Goal: Transaction & Acquisition: Book appointment/travel/reservation

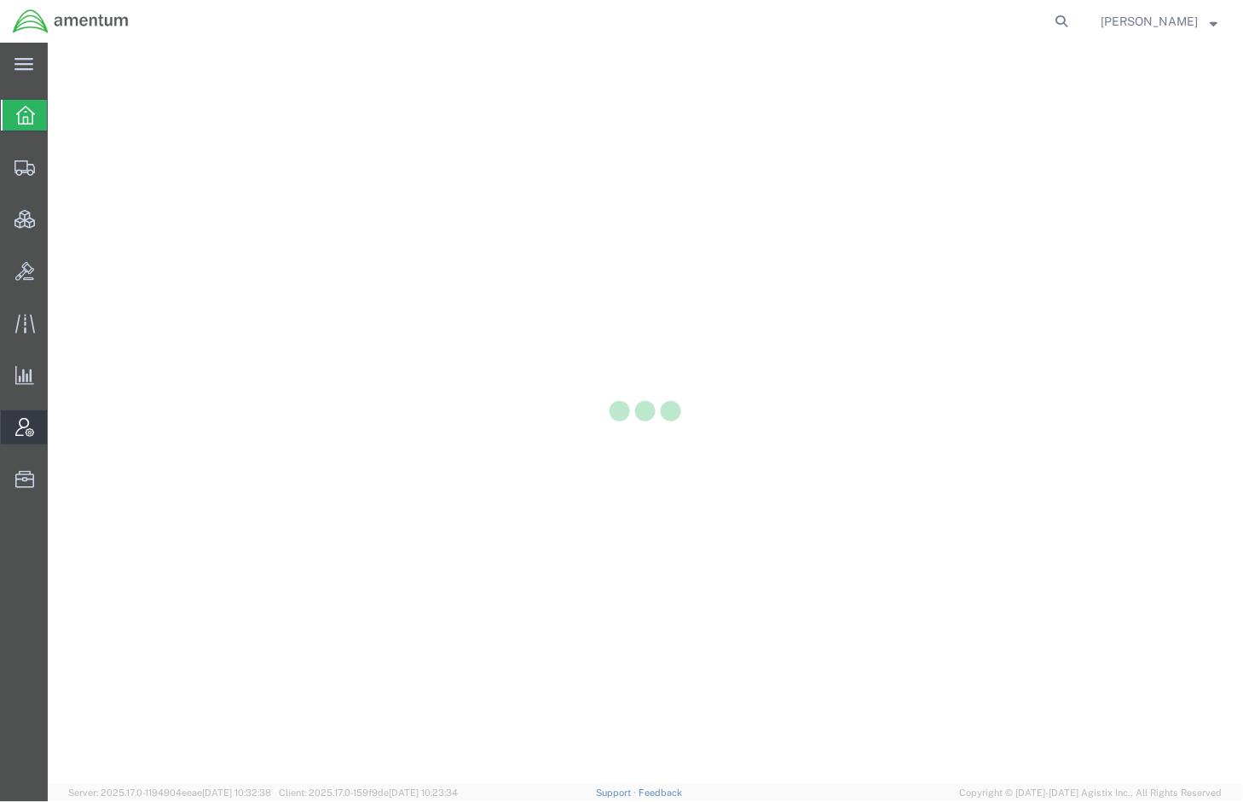
click at [20, 431] on icon at bounding box center [24, 427] width 19 height 19
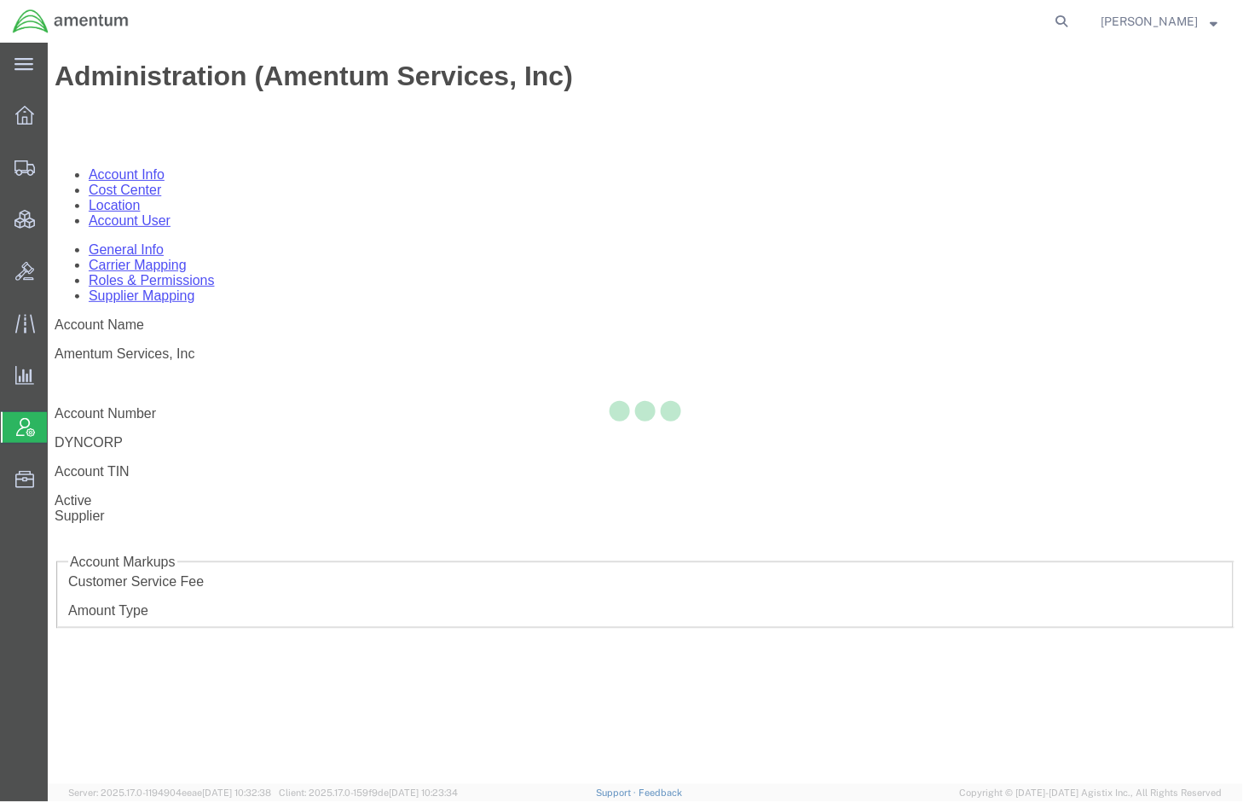
click at [385, 112] on div at bounding box center [645, 413] width 1195 height 741
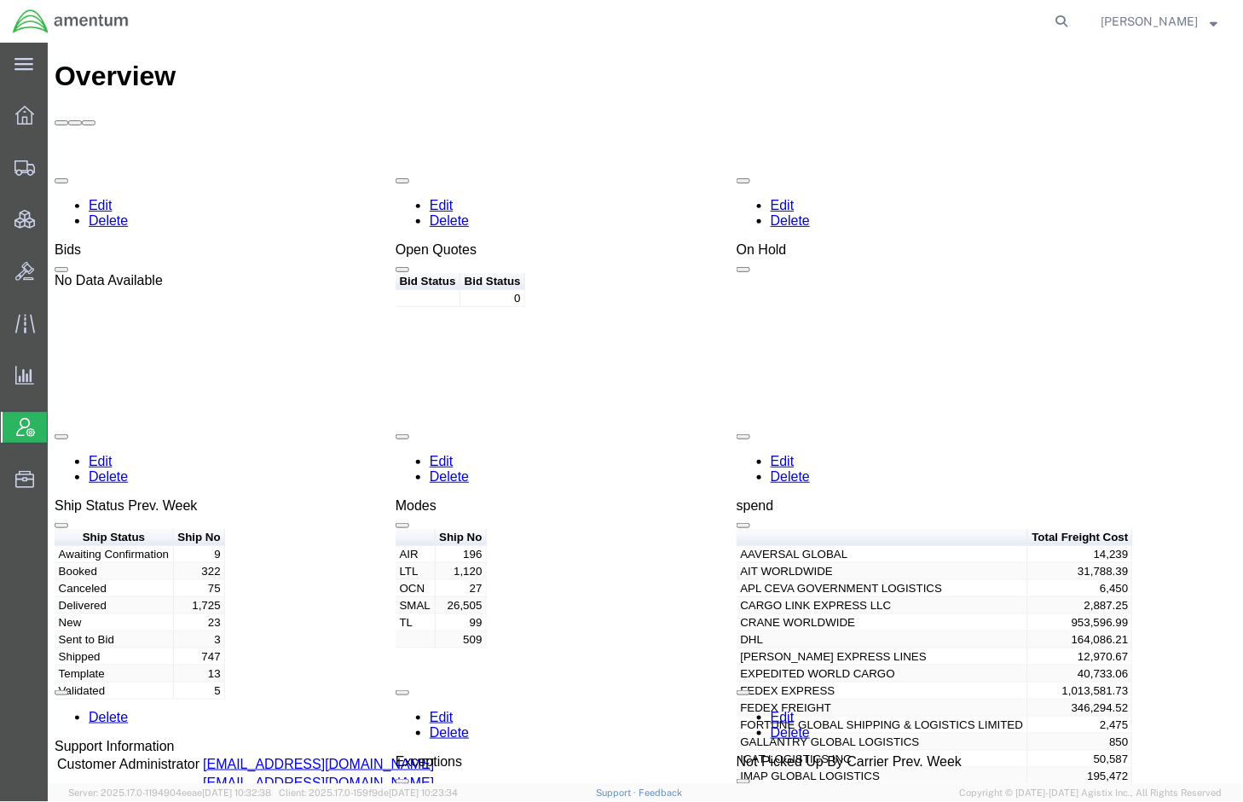
click at [61, 422] on span "Account Admin" at bounding box center [54, 427] width 14 height 34
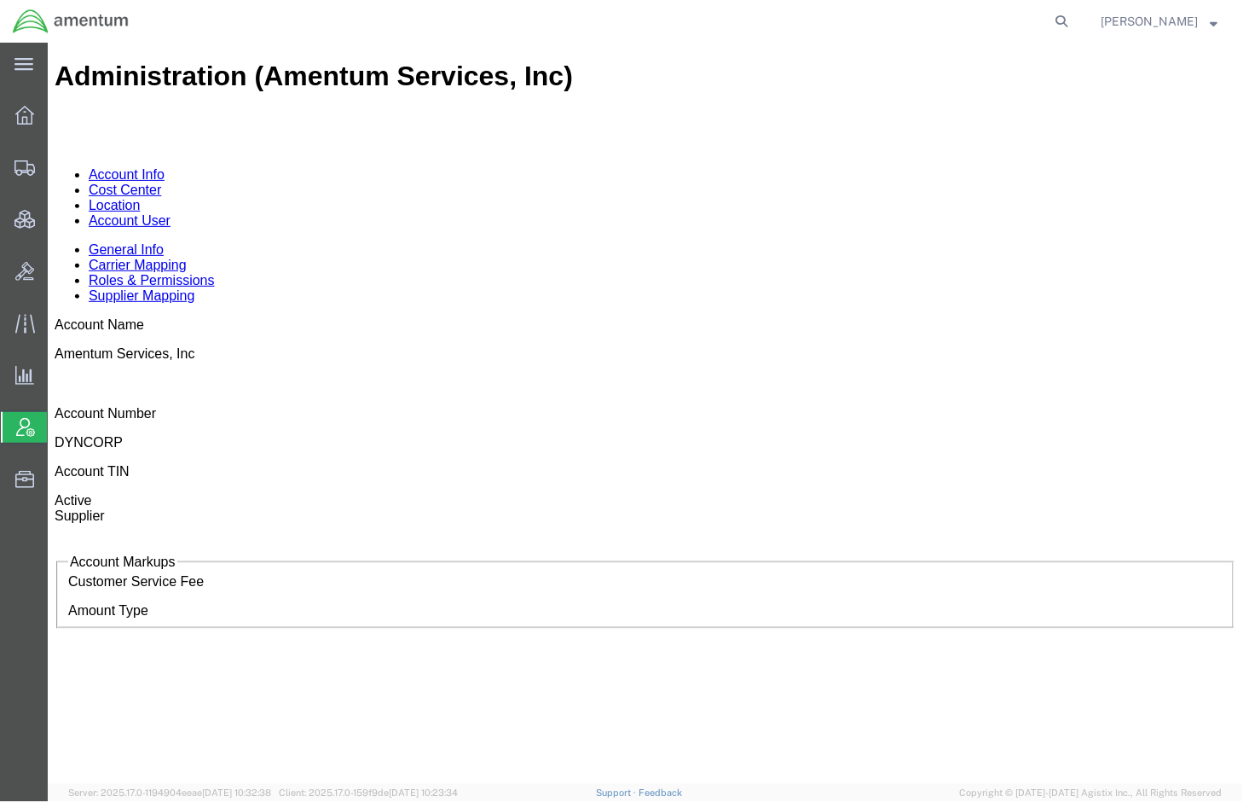
click at [170, 212] on link "Account User" at bounding box center [129, 219] width 82 height 14
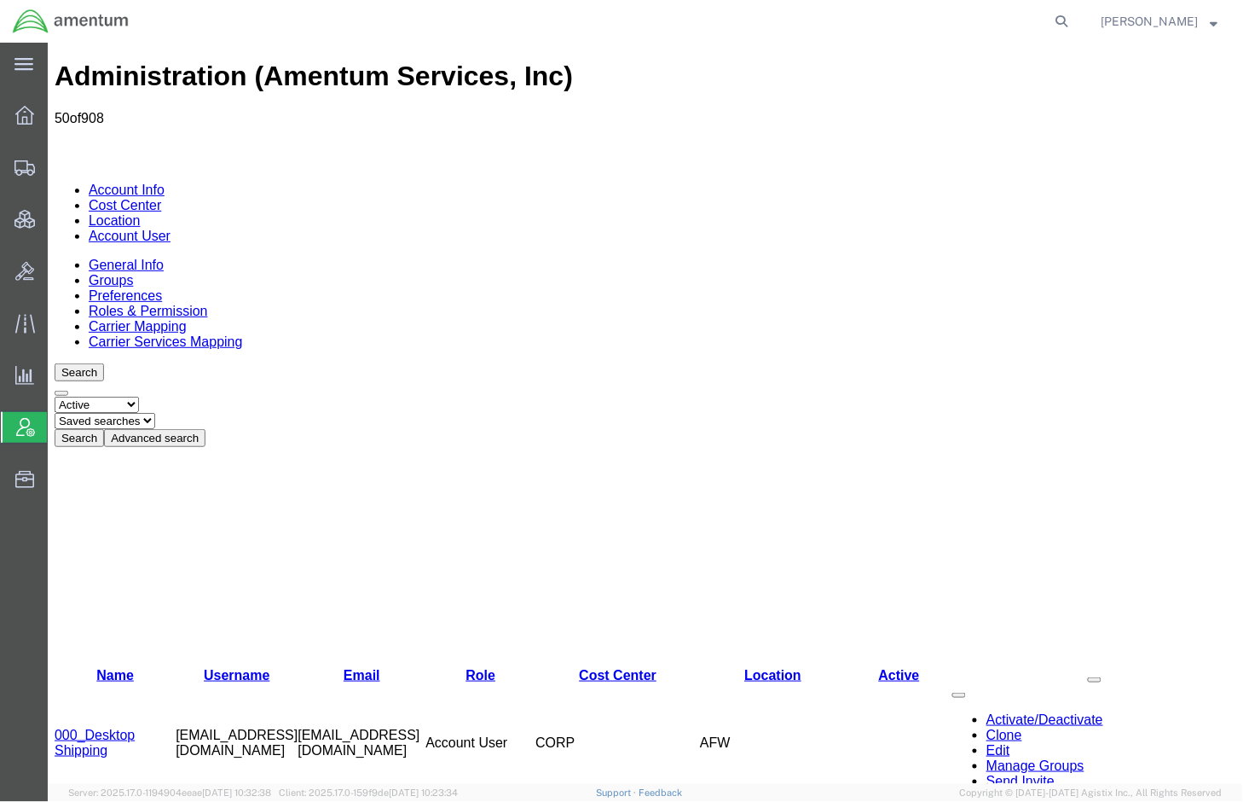
click at [205, 428] on button "Advanced search" at bounding box center [153, 437] width 101 height 18
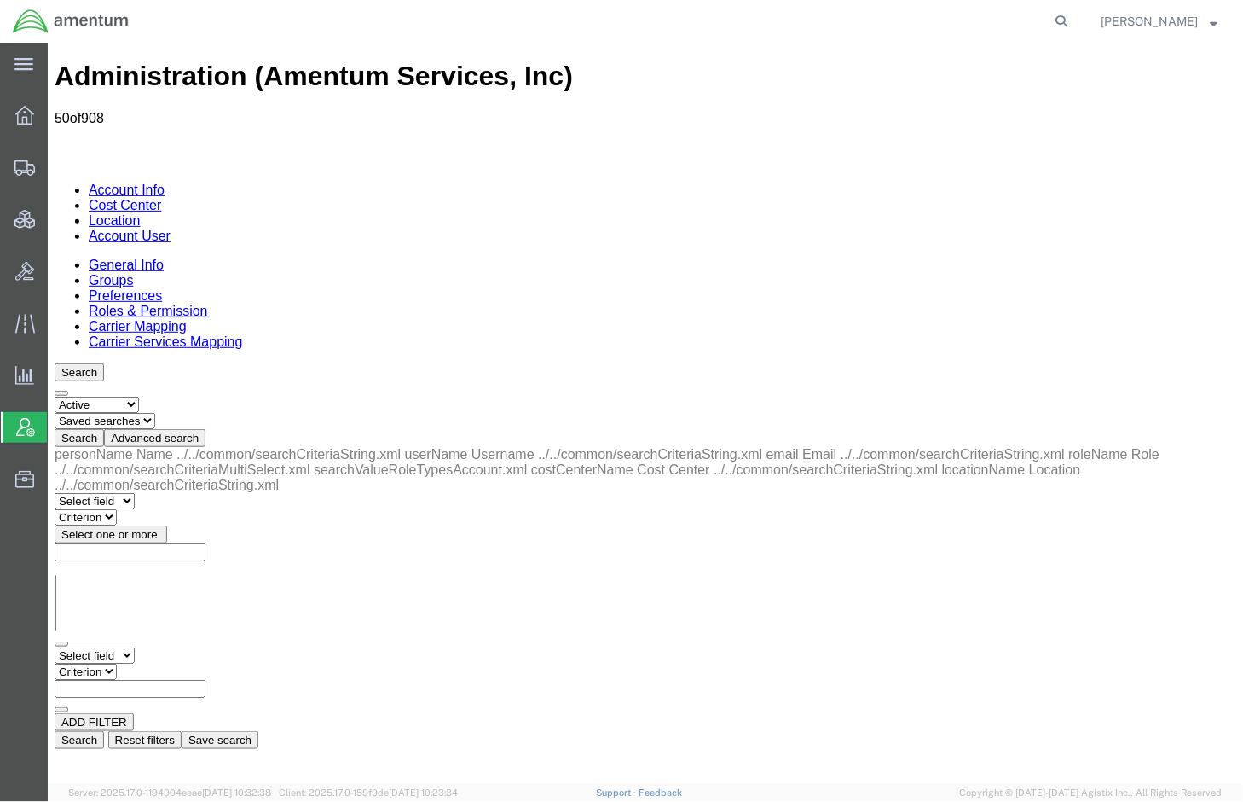
click at [134, 646] on select "Select field Cost Center Email Location Name Role Username" at bounding box center [94, 654] width 80 height 16
select select "personName"
click at [54, 646] on select "Select field Cost Center Email Location Name Role Username" at bounding box center [94, 654] width 80 height 16
click at [156, 663] on select "Criterion contains does not contain is is blank is not blank starts with" at bounding box center [105, 671] width 102 height 16
select select "contains"
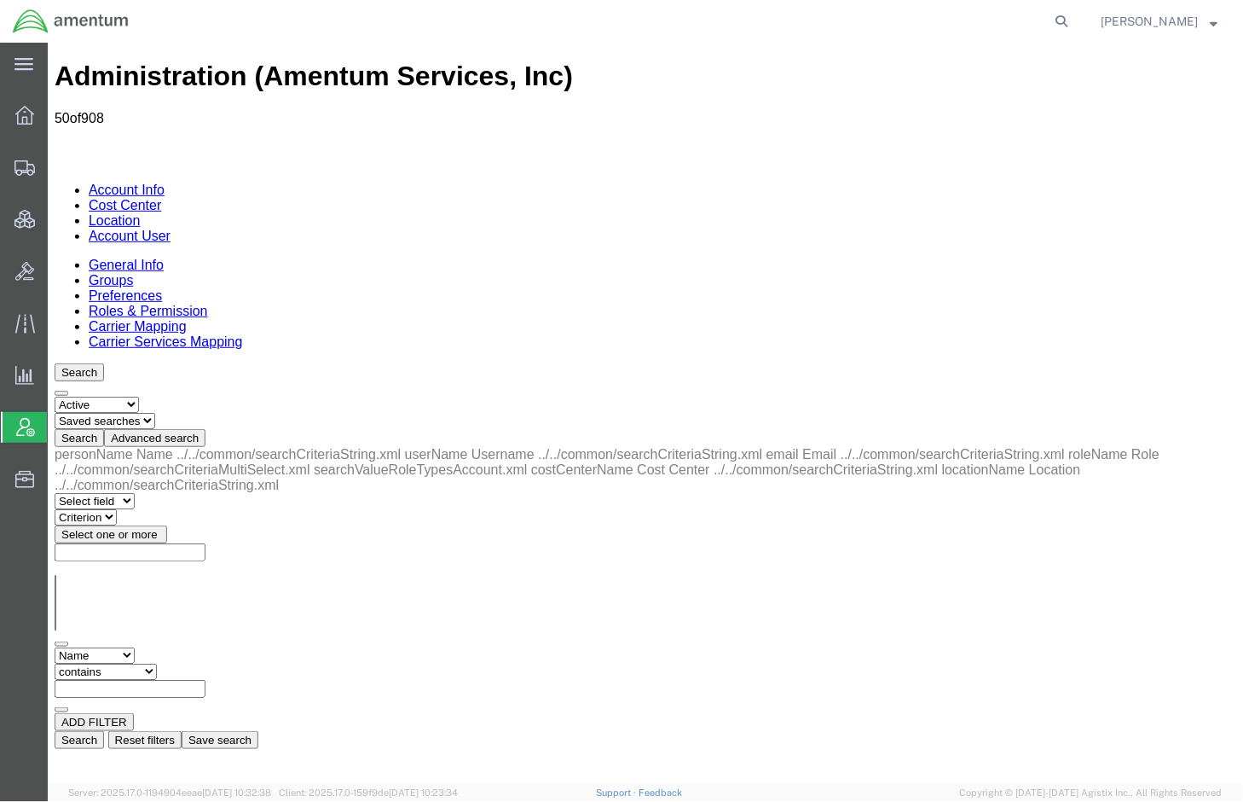
click at [156, 663] on select "Criterion contains does not contain is is blank is not blank starts with" at bounding box center [105, 671] width 102 height 16
click at [205, 679] on input "text" at bounding box center [129, 688] width 151 height 18
type input "deb"
click at [103, 730] on button "Search" at bounding box center [78, 739] width 49 height 18
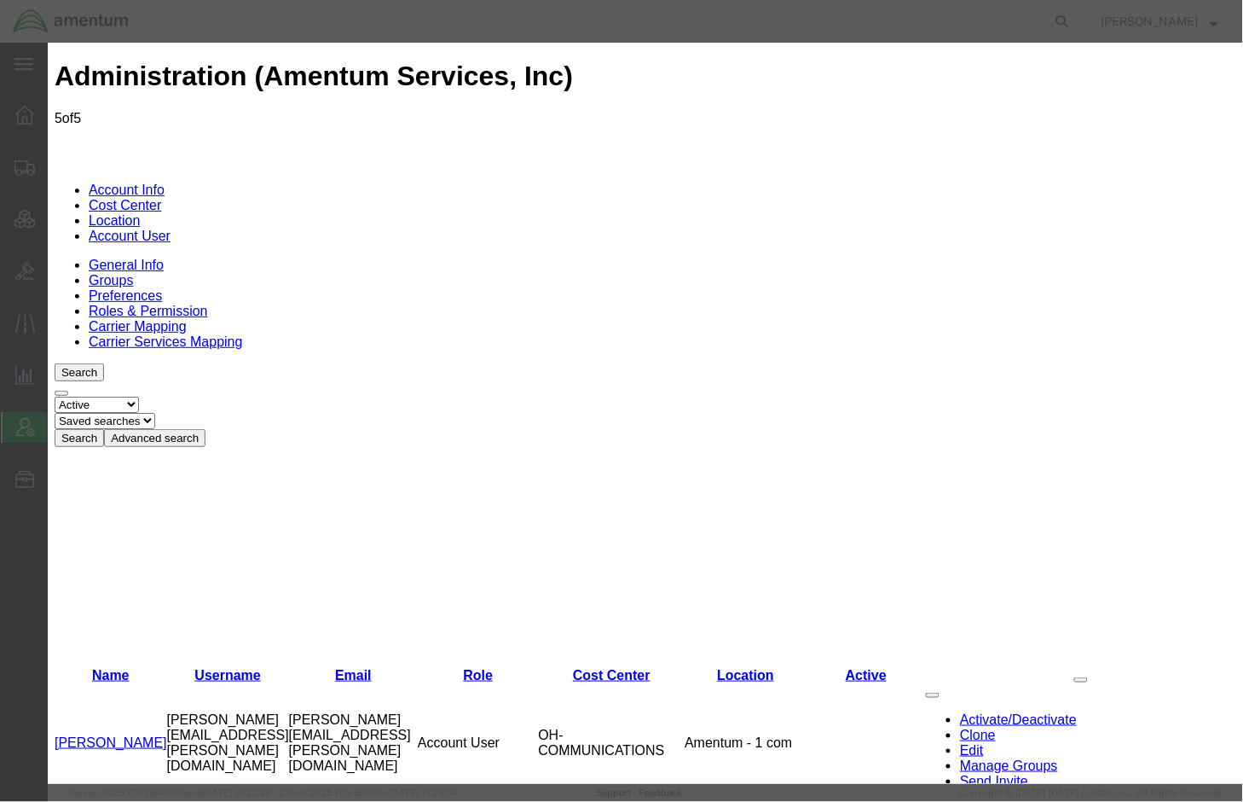
select select "COSTCENTER"
select select "DEPARTMENT"
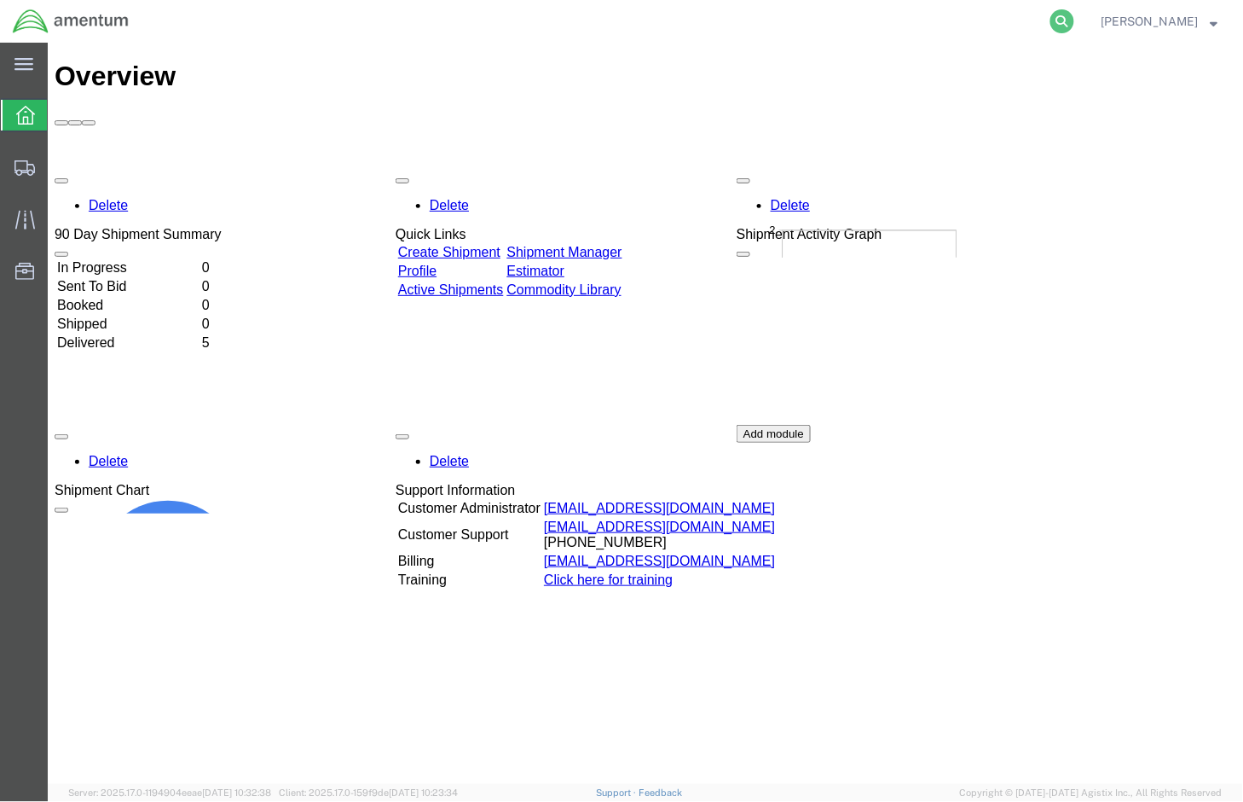
click at [1074, 23] on icon at bounding box center [1063, 21] width 24 height 24
click at [863, 11] on input "search" at bounding box center [791, 21] width 518 height 41
paste input "56551257"
type input "56551257"
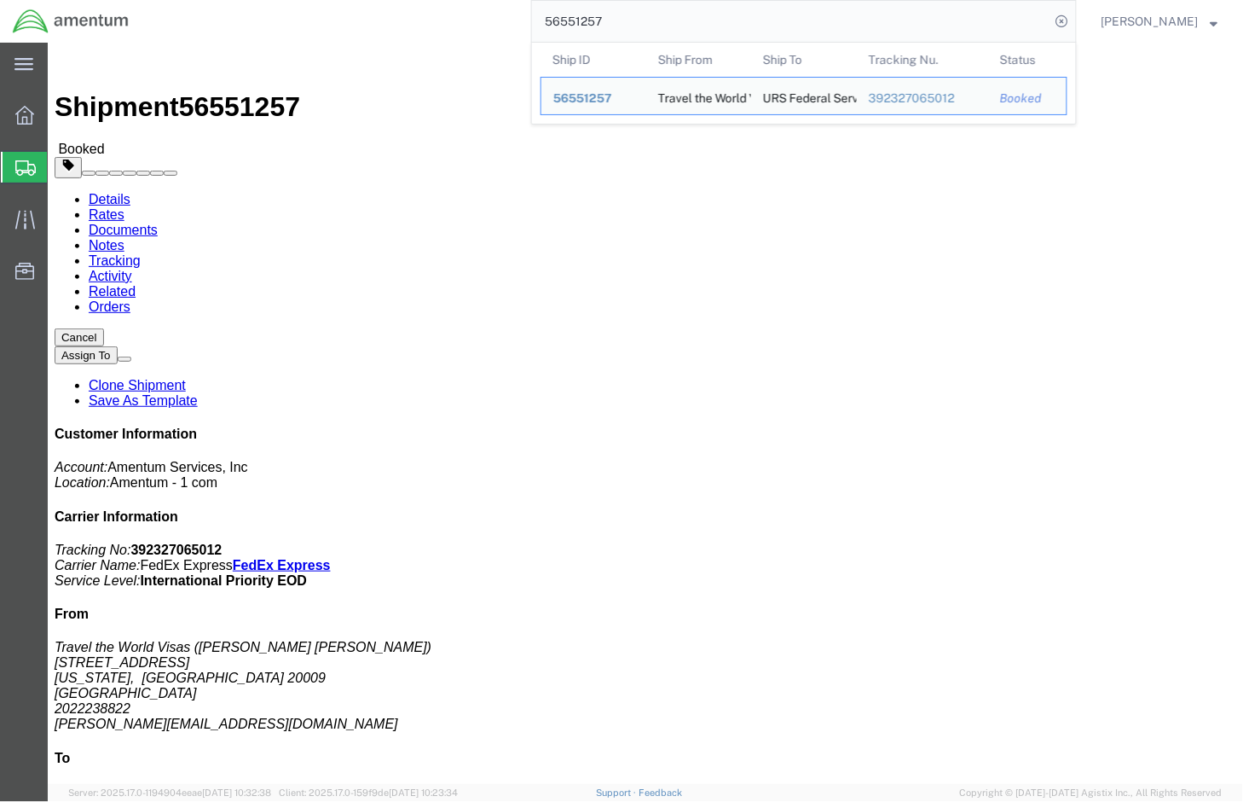
click link "Documents"
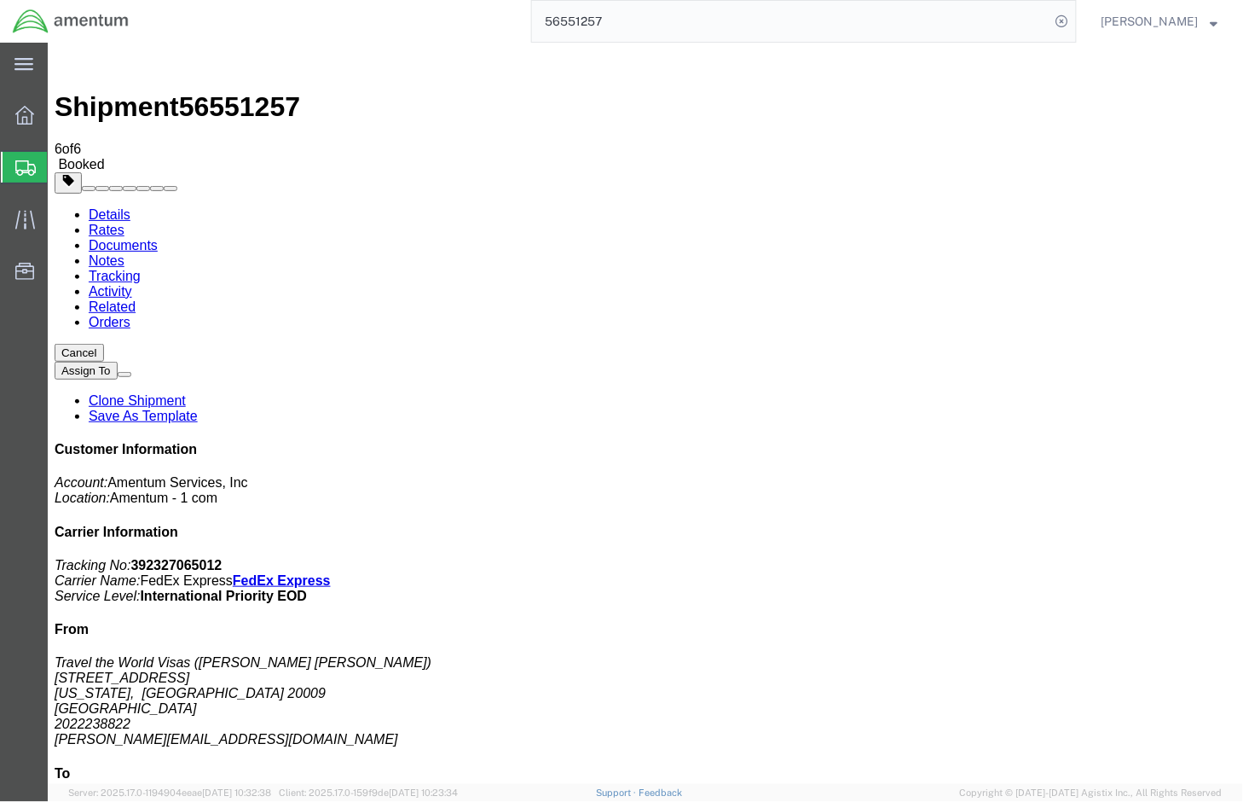
checkbox input "true"
select select "3"
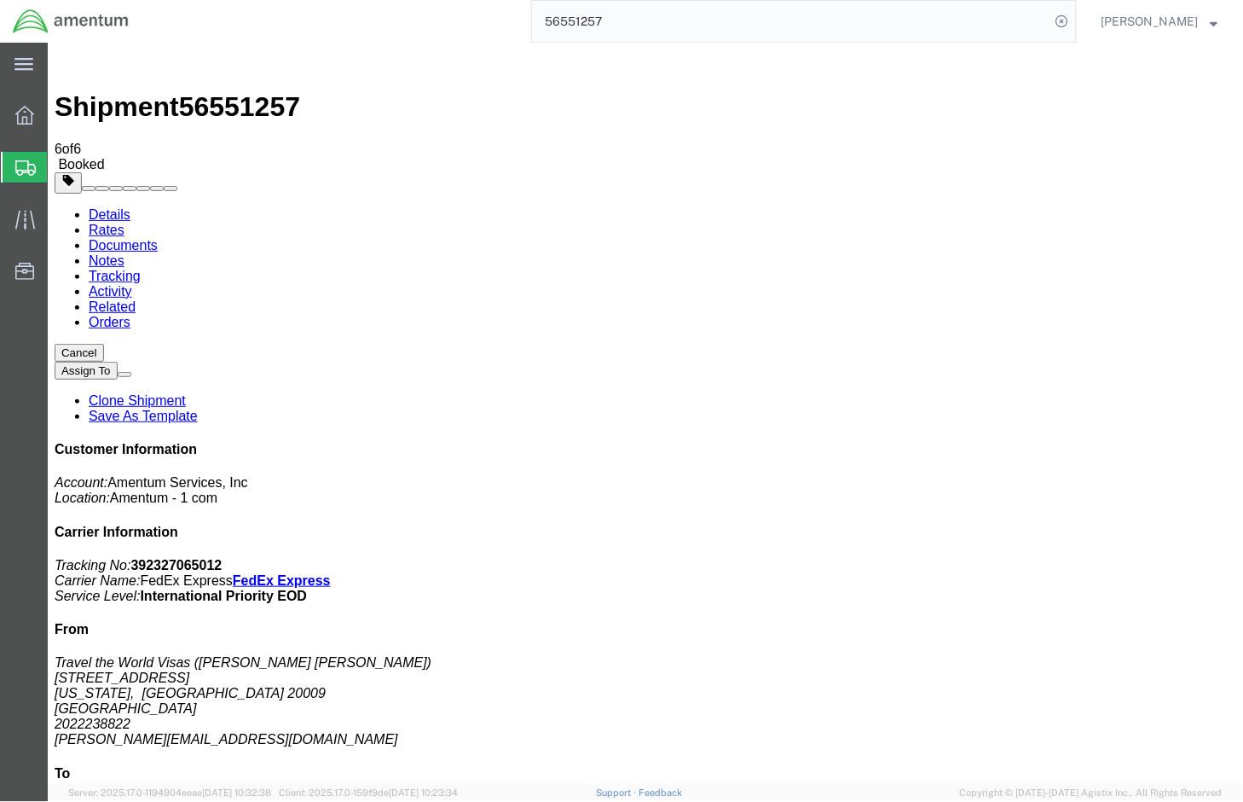
checkbox input "true"
drag, startPoint x: 1099, startPoint y: 263, endPoint x: 1004, endPoint y: 263, distance: 95.5
click at [1004, 557] on p "Tracking No: 392327065012 Carrier Name: FedEx Express FedEx Express Service Lev…" at bounding box center [645, 580] width 1182 height 46
copy b "392327065012"
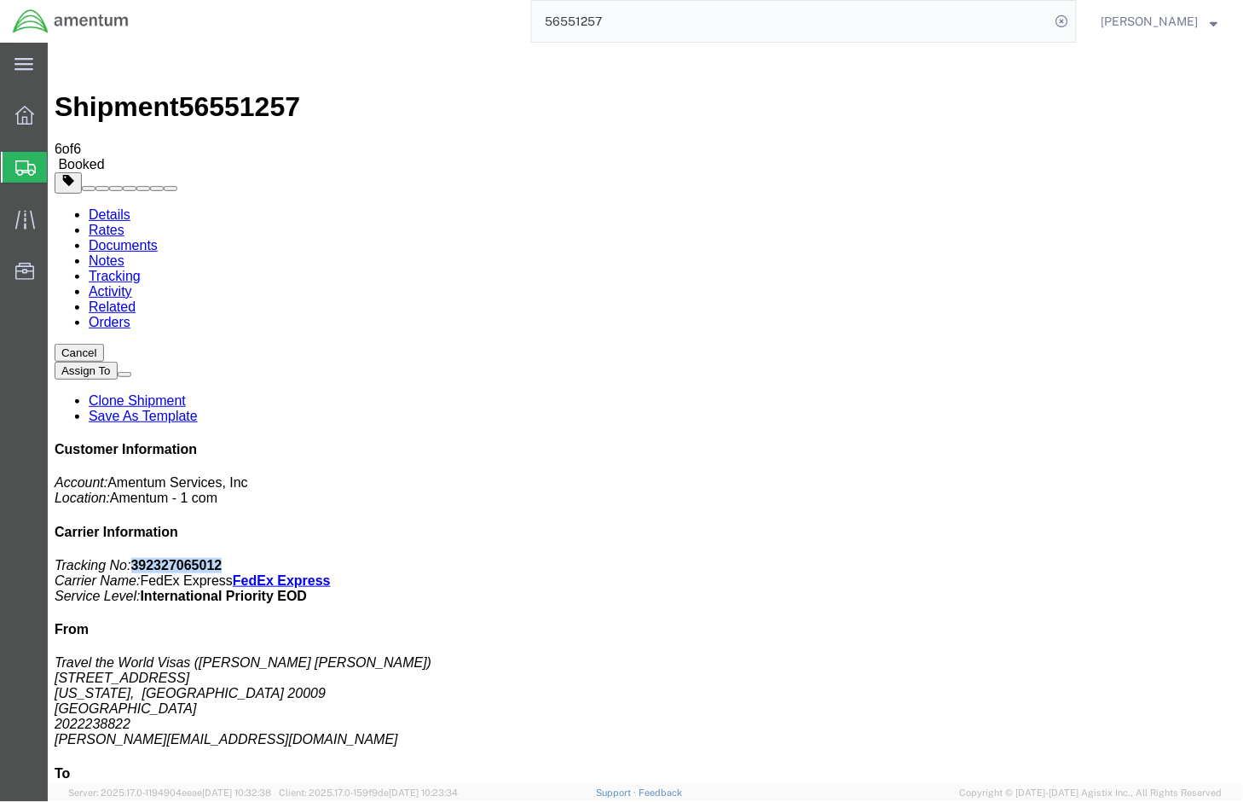
click at [1199, 14] on span "Deborah Fischer" at bounding box center [1150, 21] width 97 height 19
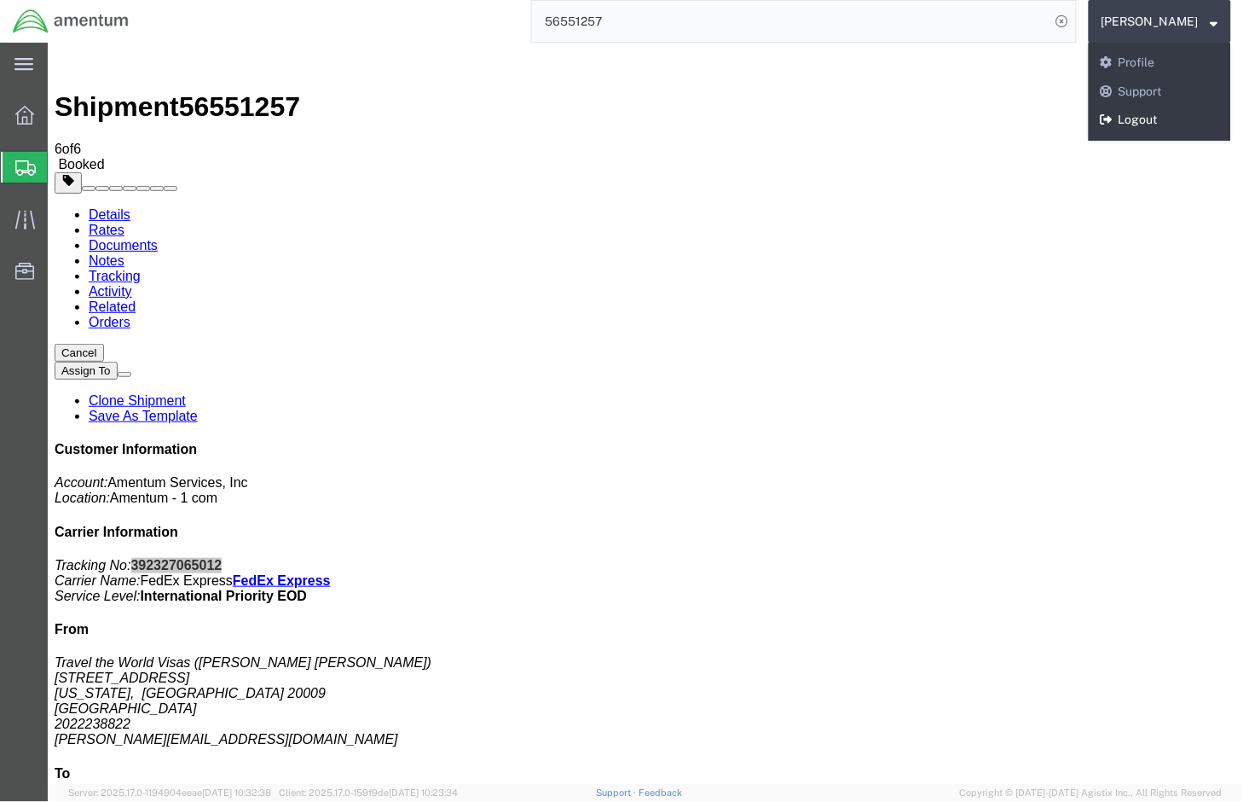
click at [1177, 107] on link "Logout" at bounding box center [1160, 120] width 142 height 29
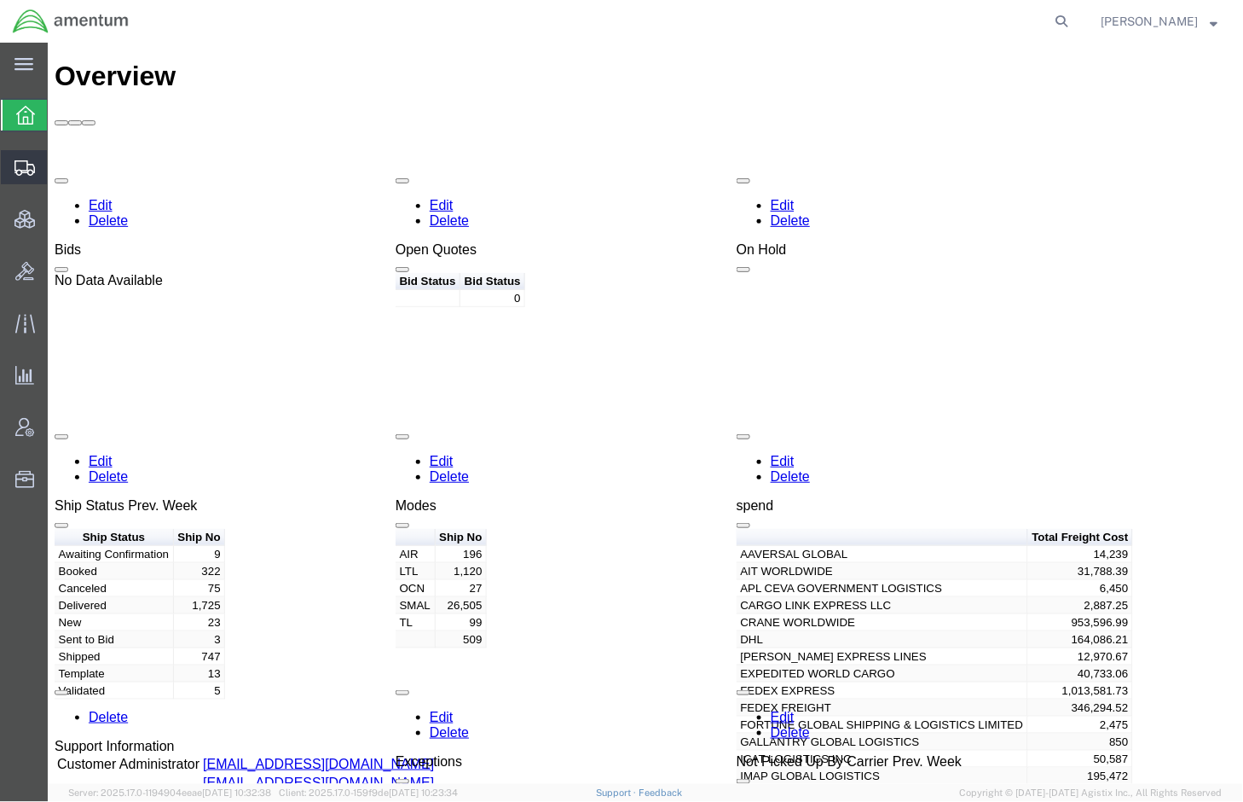
click at [59, 165] on span "Shipments" at bounding box center [53, 167] width 12 height 34
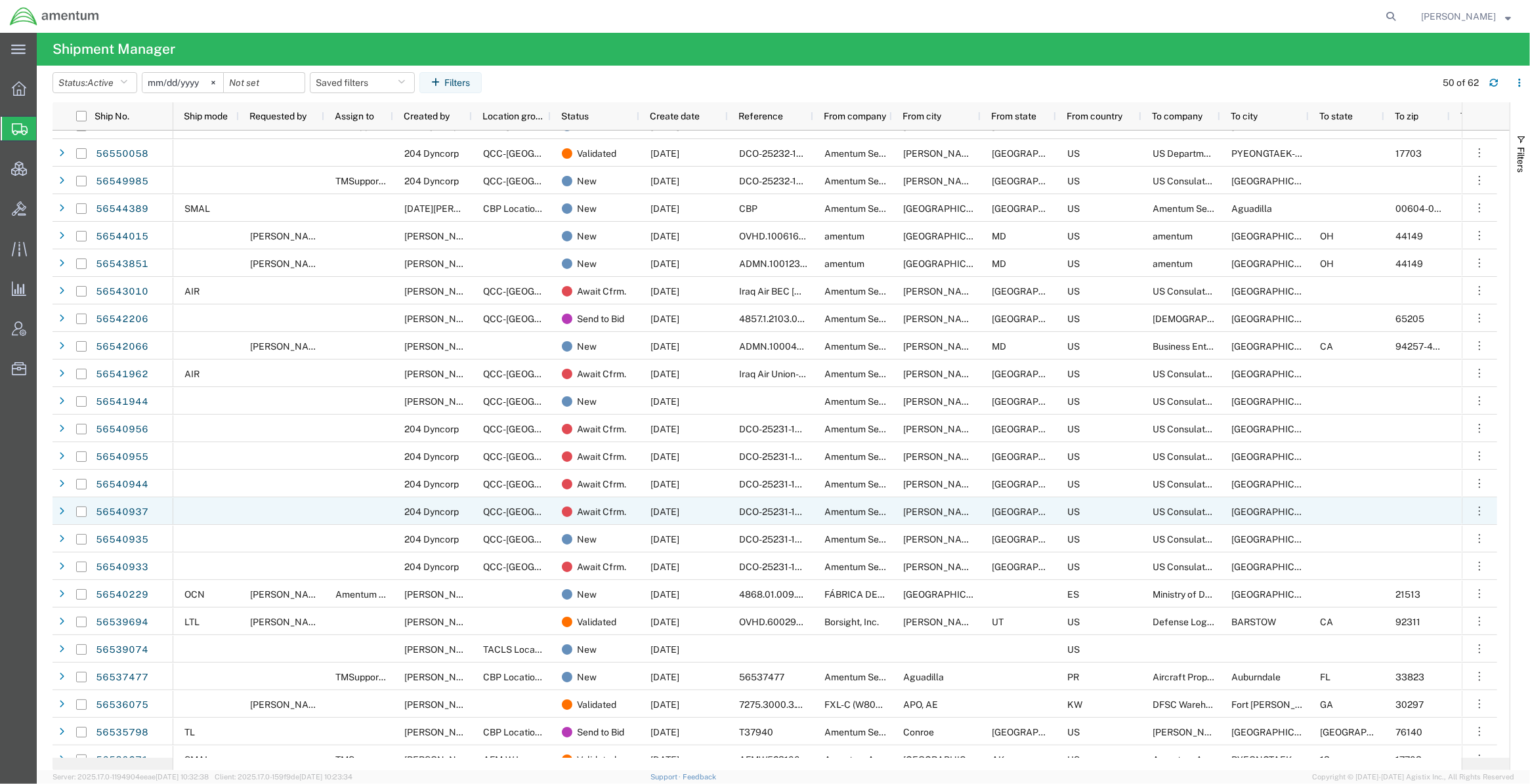
scroll to position [219, 0]
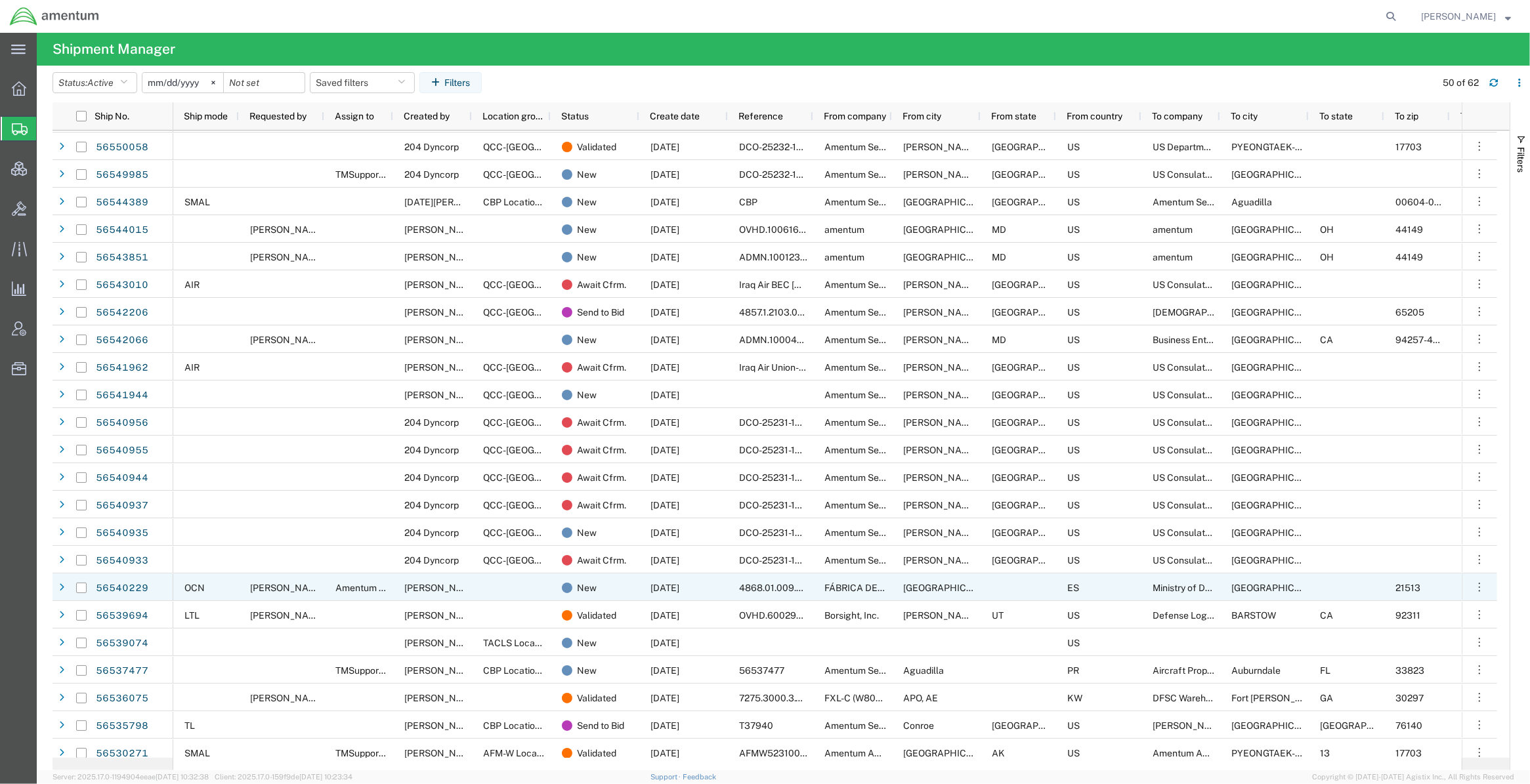
click at [287, 582] on span "[PERSON_NAME]" at bounding box center [287, 588] width 75 height 11
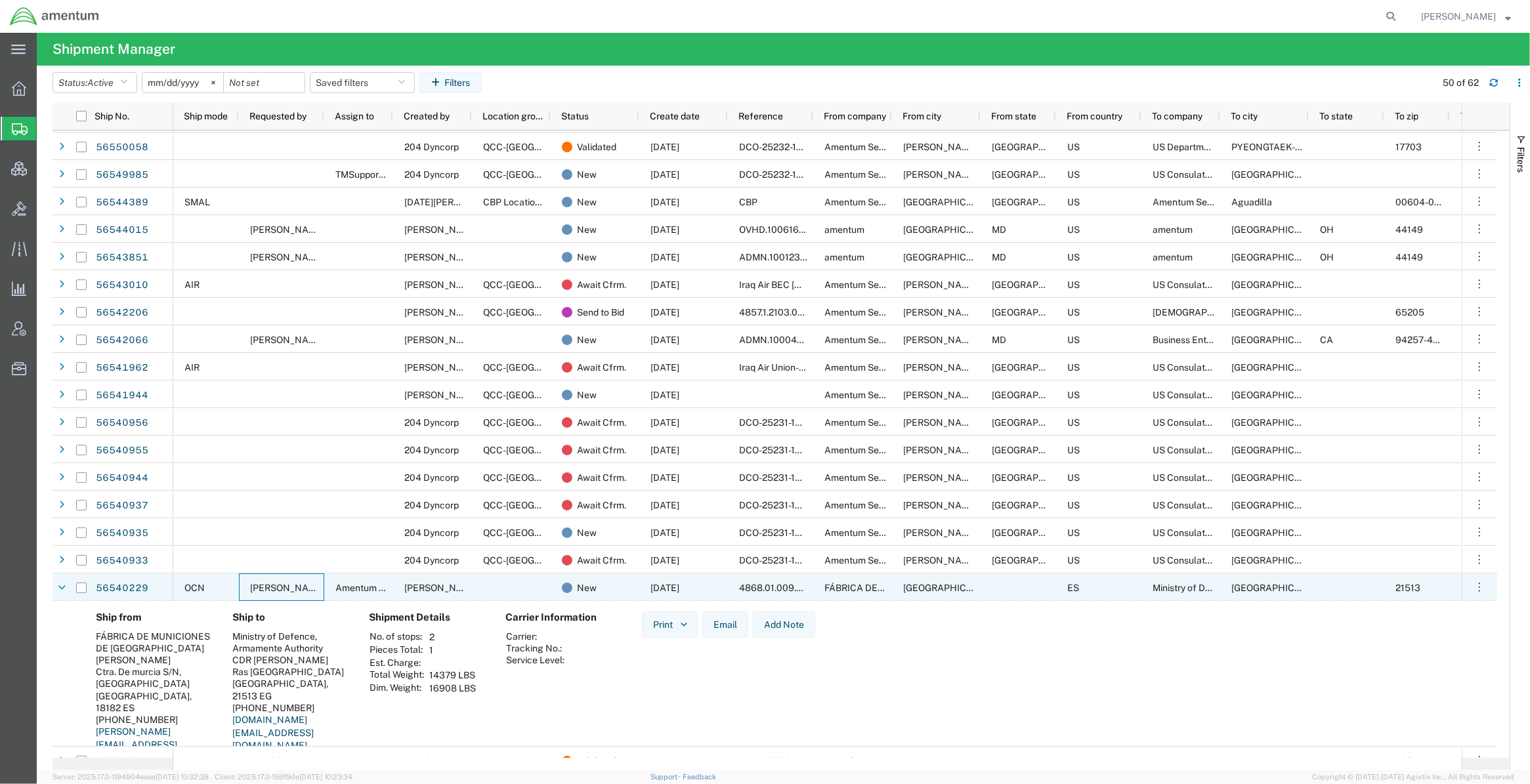
click at [146, 585] on link "56540229" at bounding box center [122, 588] width 54 height 21
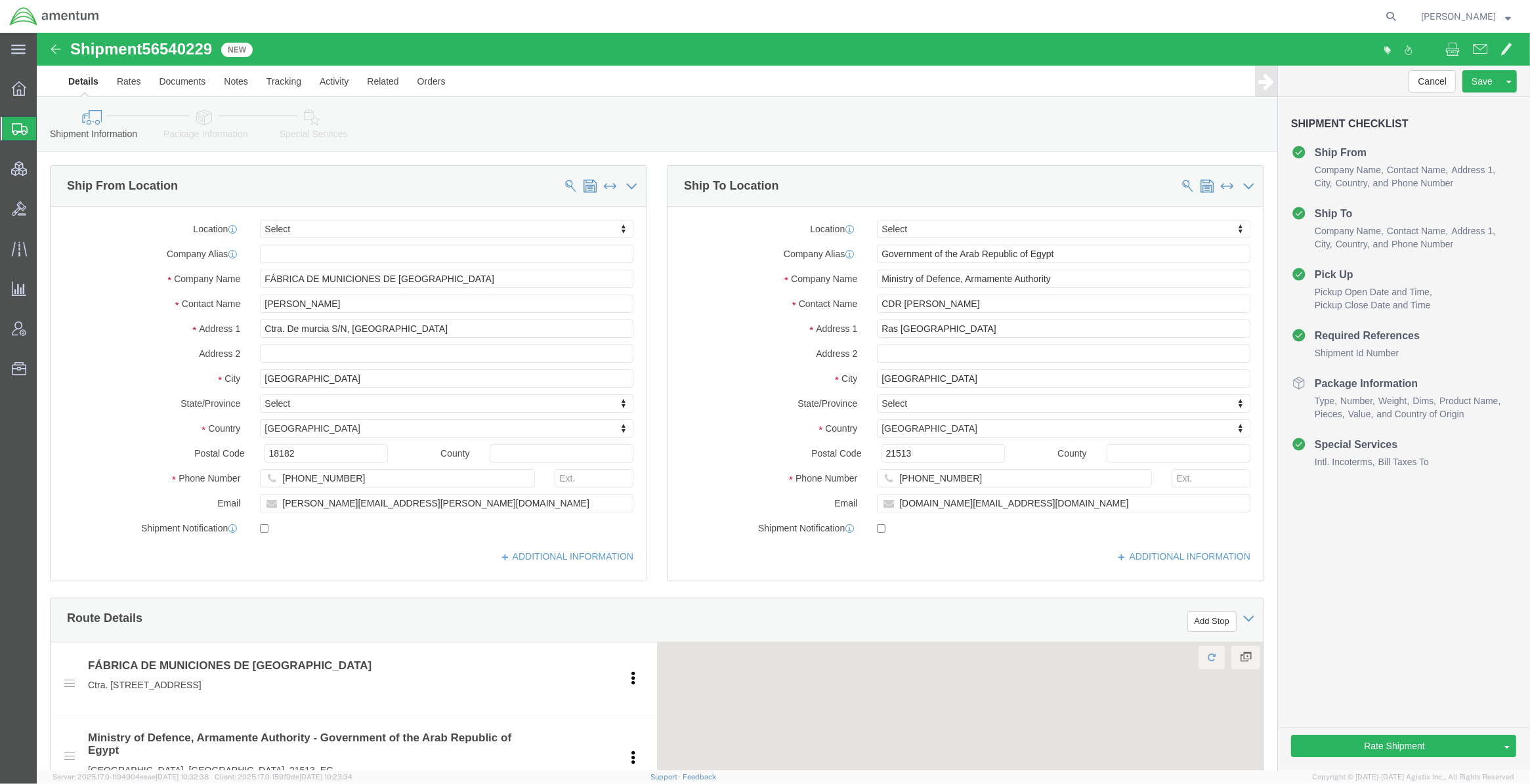
select select
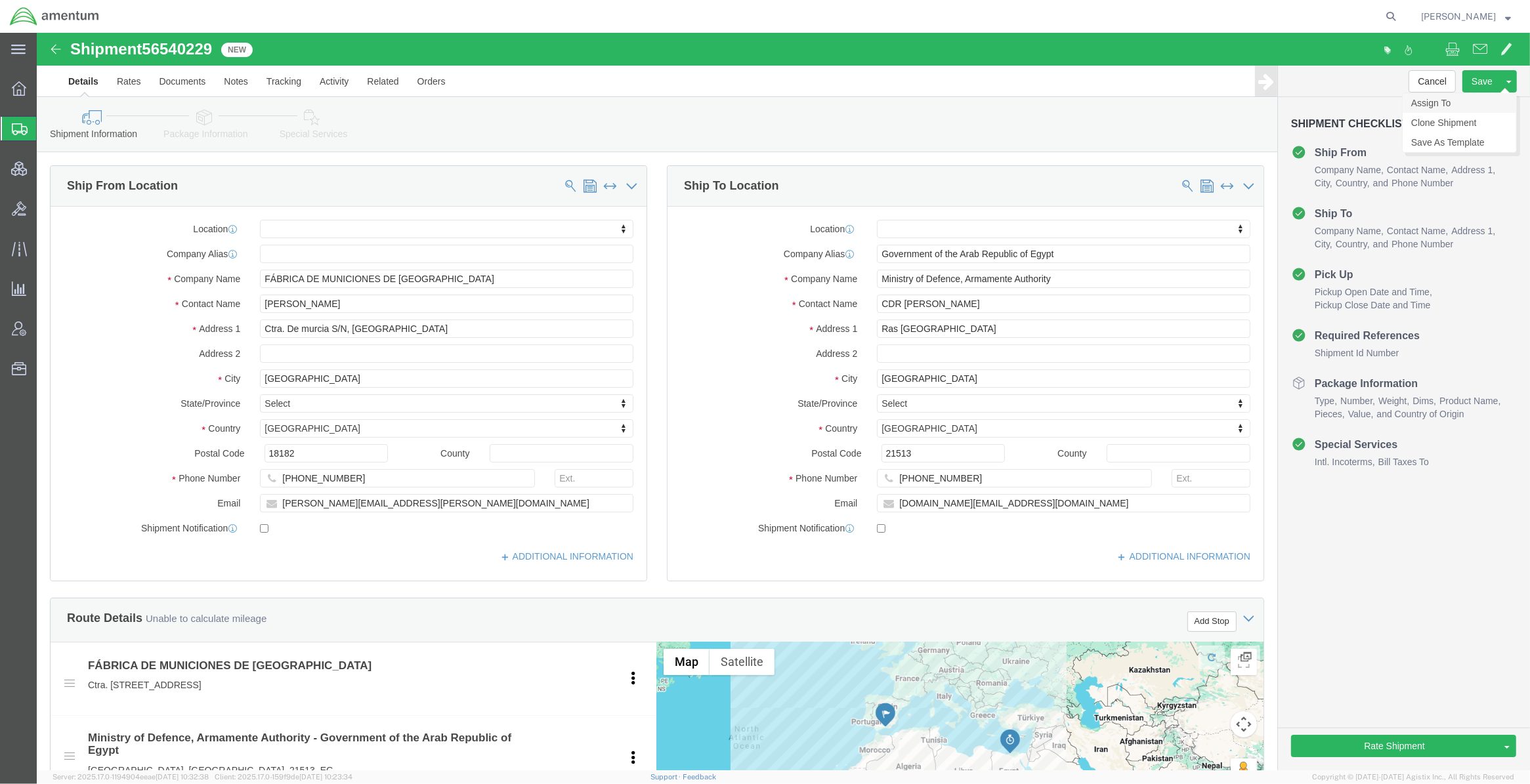
click link "Assign To"
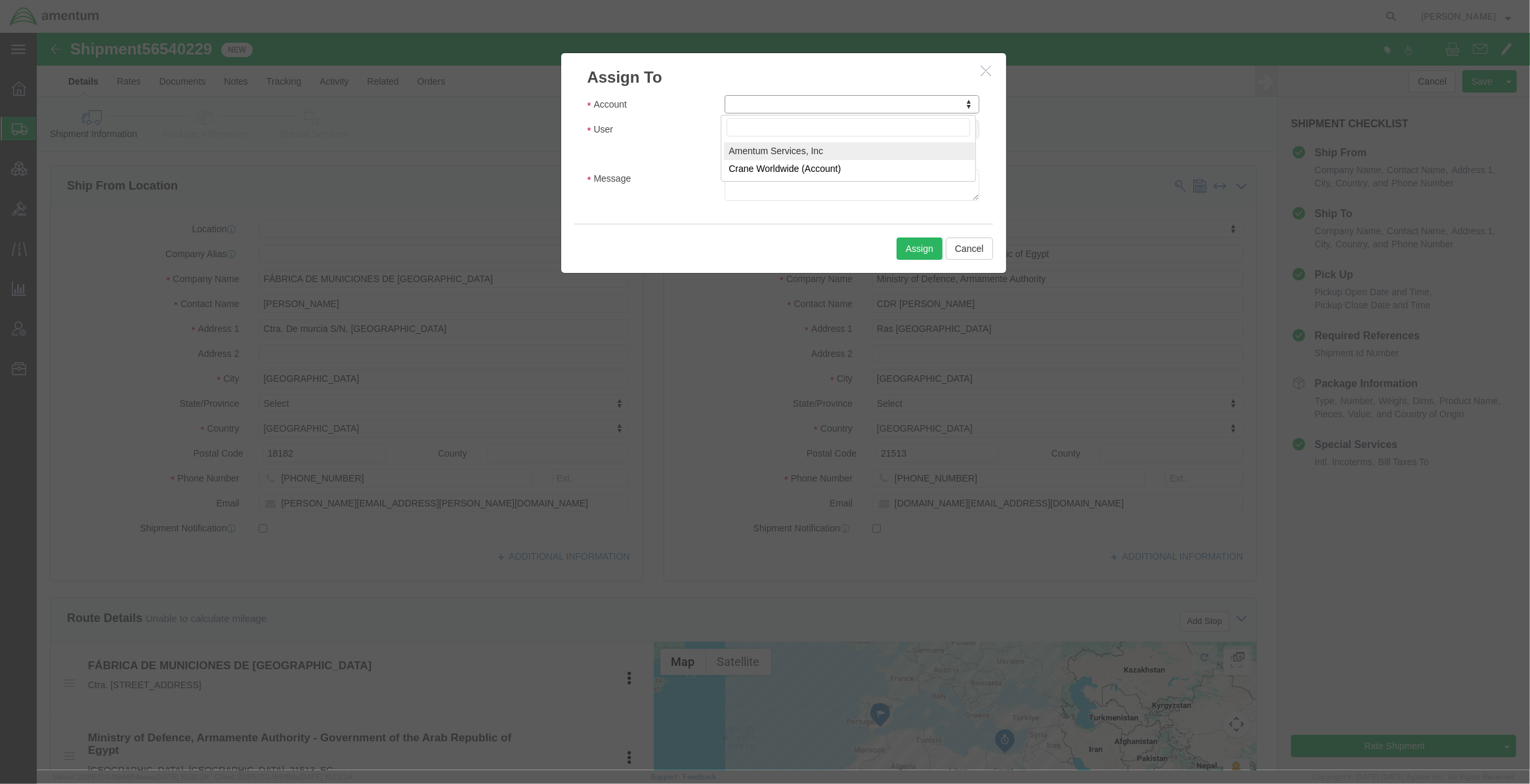
select select "101678"
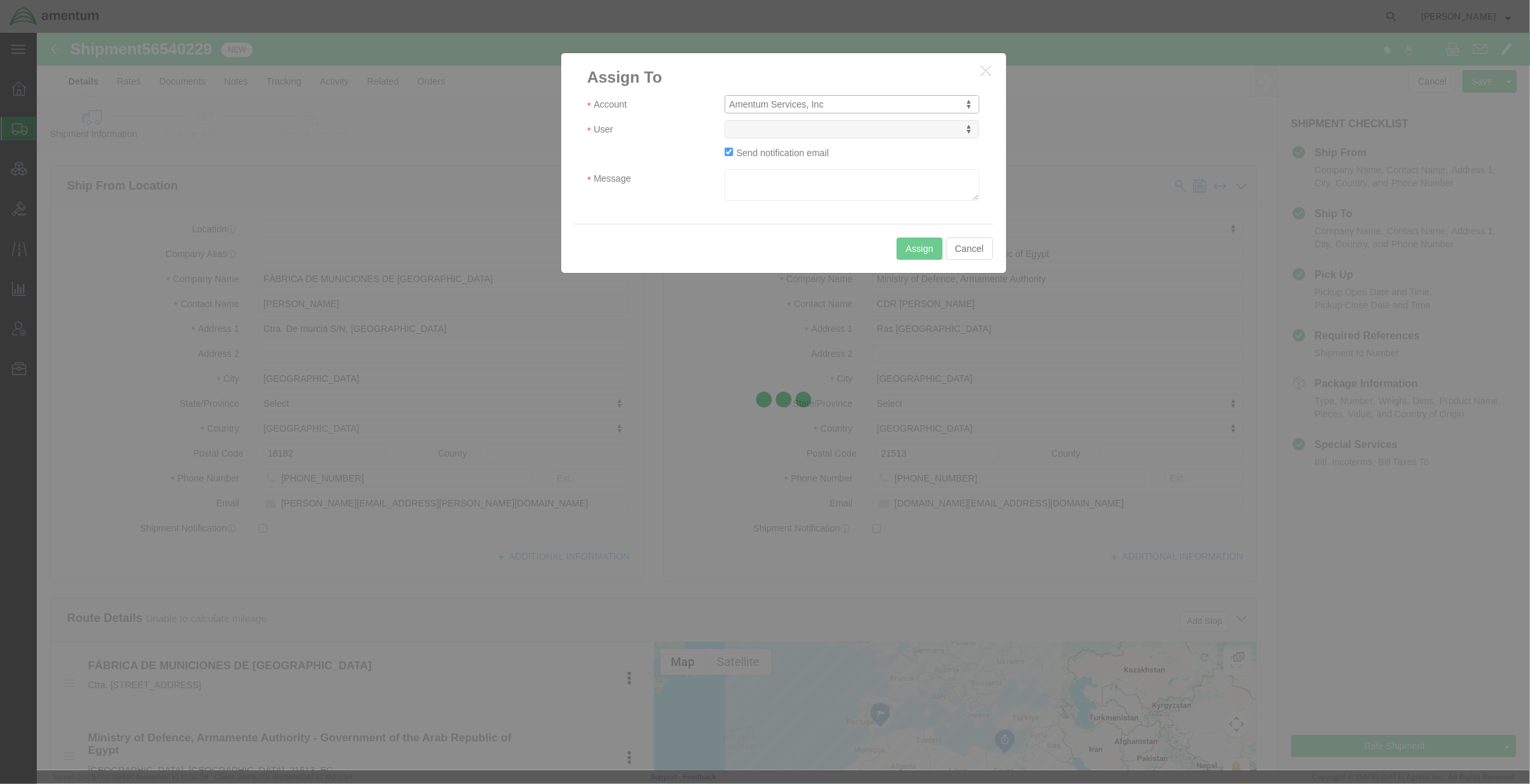
select select
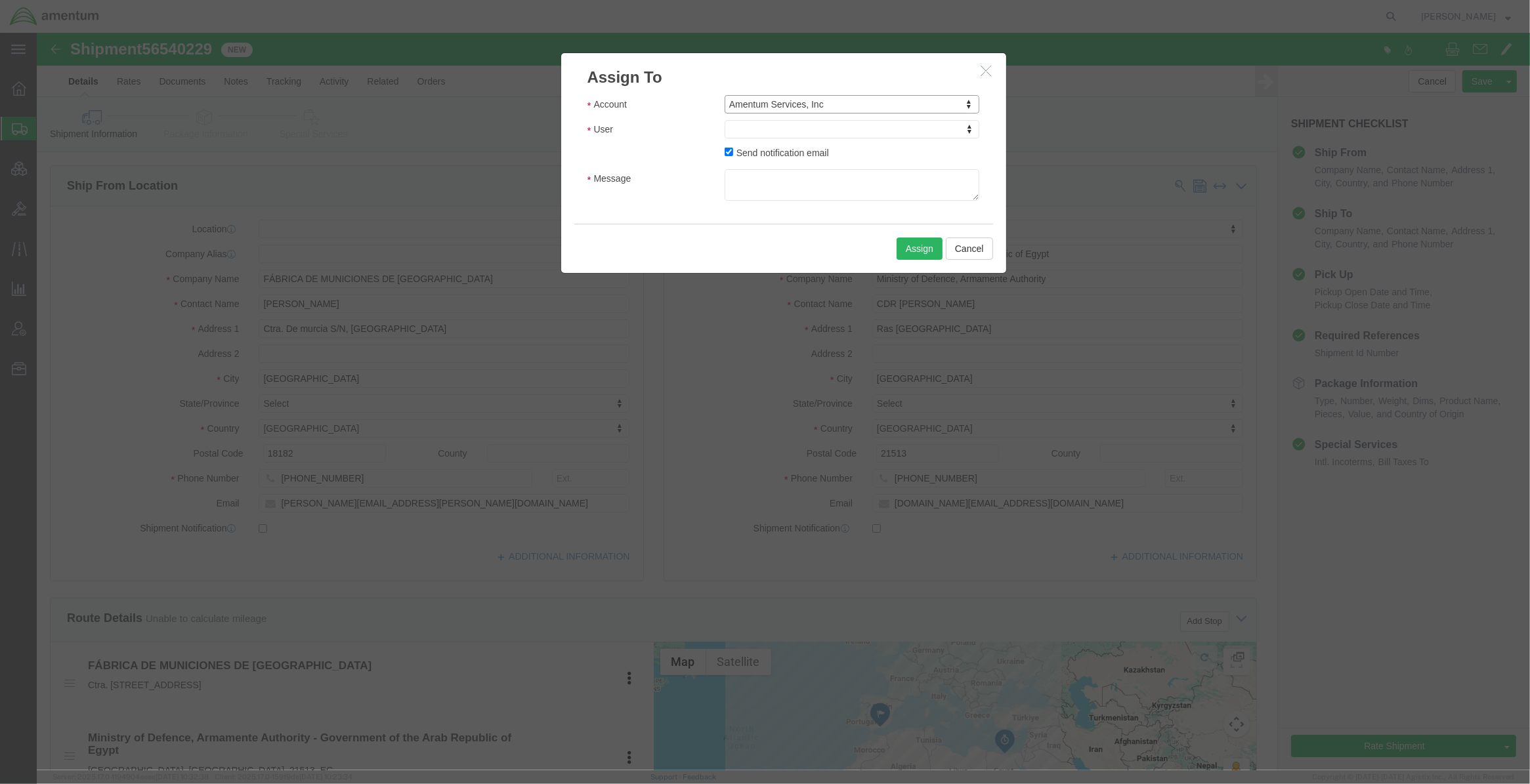
drag, startPoint x: 857, startPoint y: 132, endPoint x: 820, endPoint y: 100, distance: 48.9
type input "tms"
select select "51622"
click textarea "Message"
paste textarea "send out to bid for quotes"
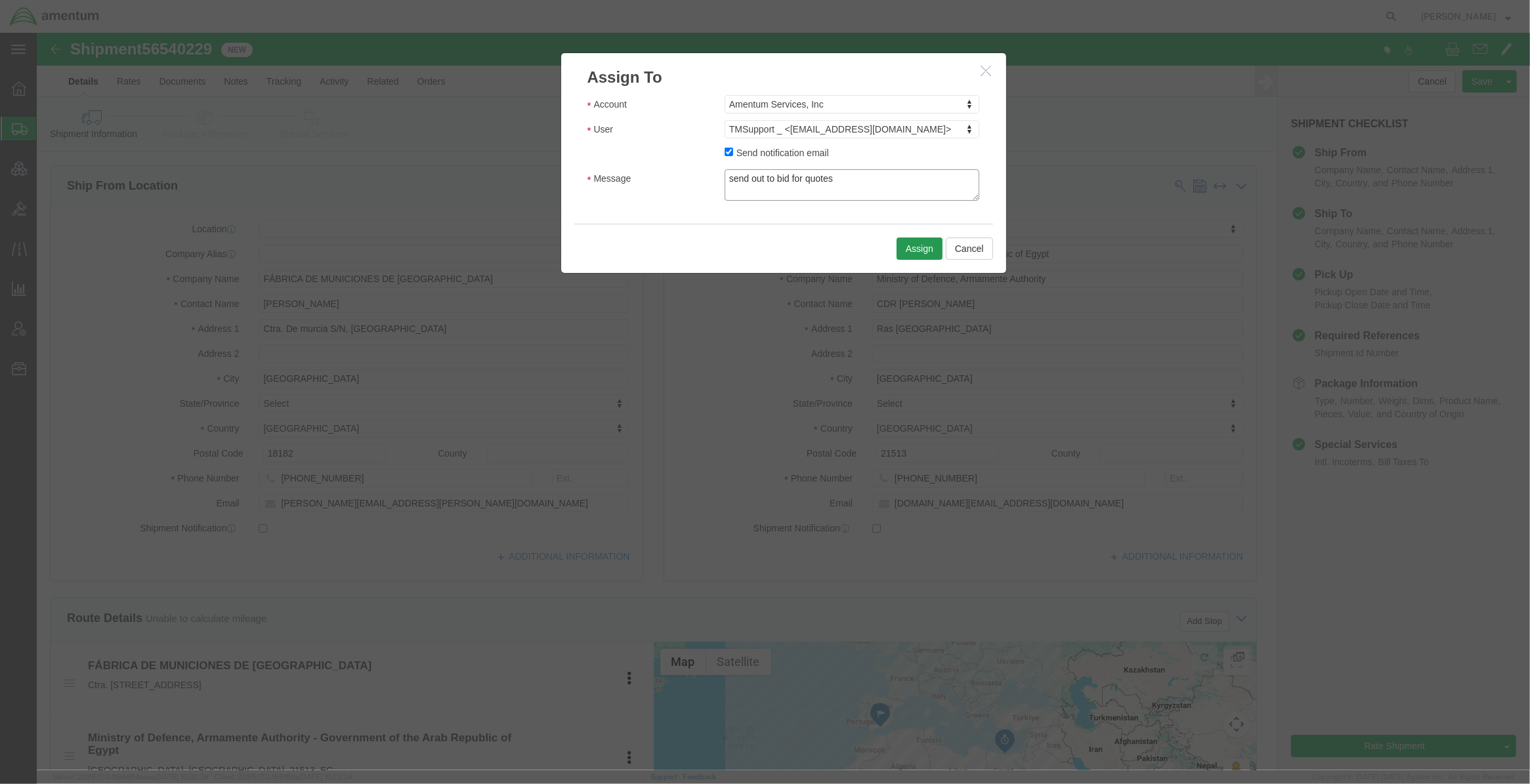
type textarea "send out to bid for quotes"
click button "Assign"
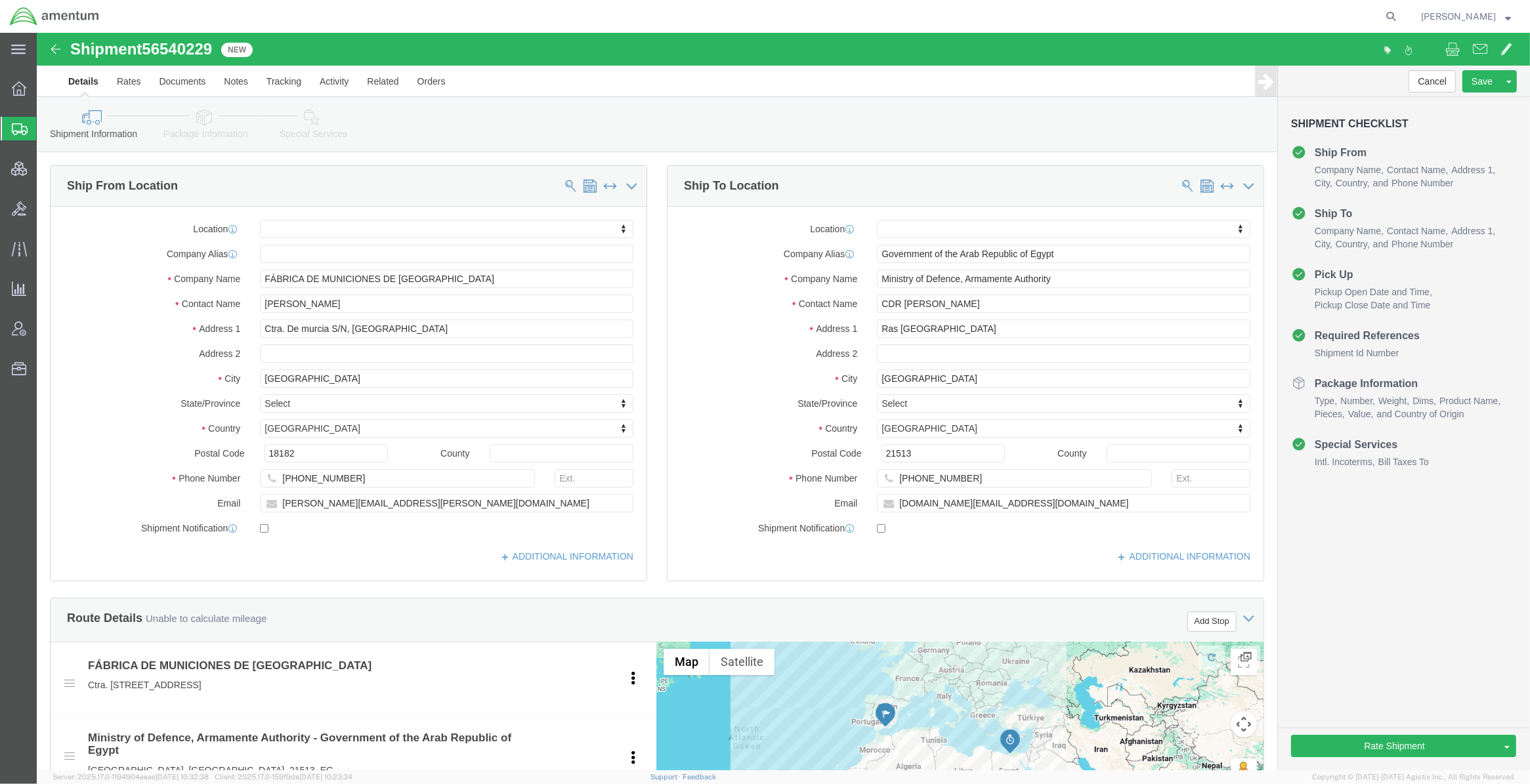
scroll to position [437, 0]
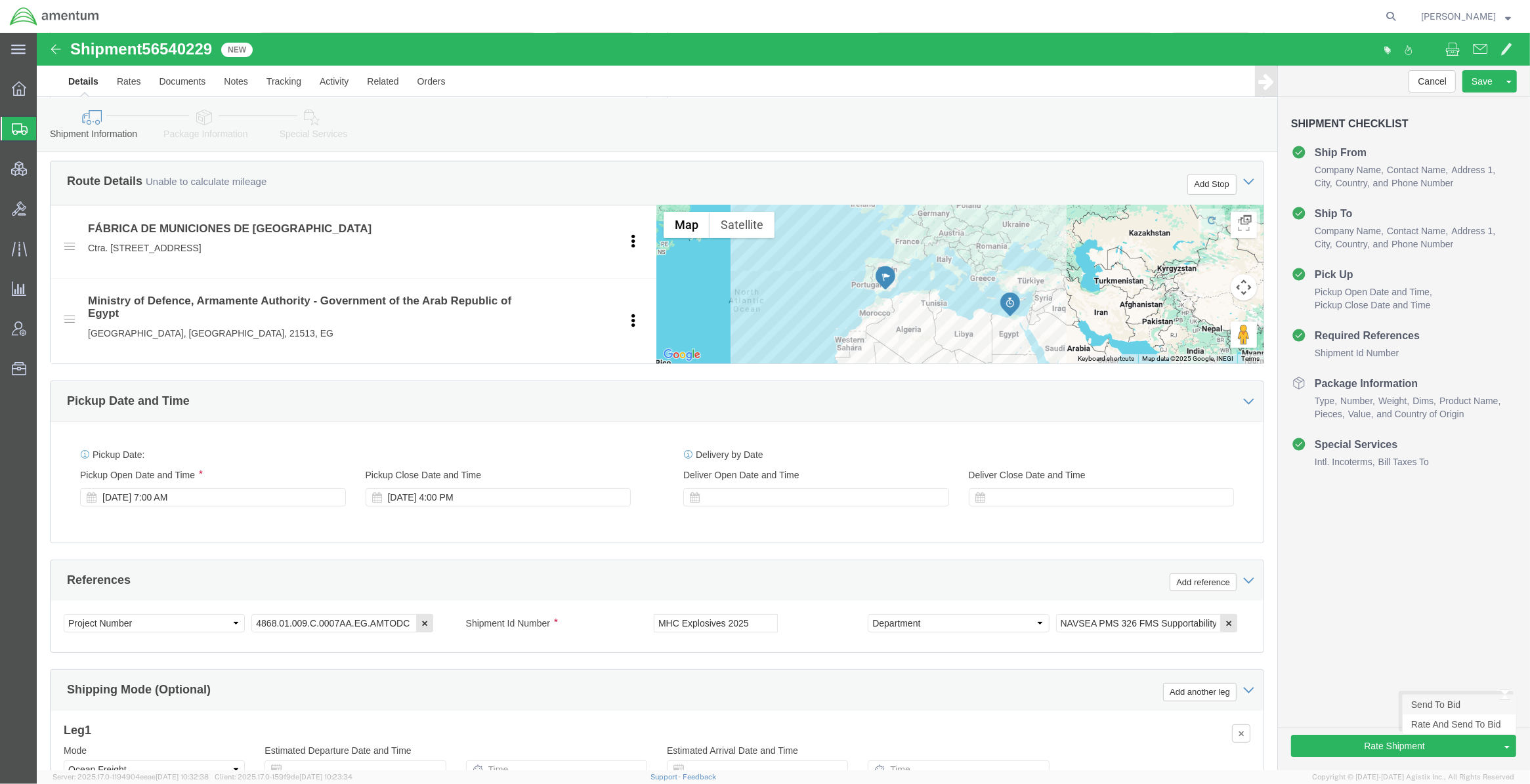
click link "Send To Bid"
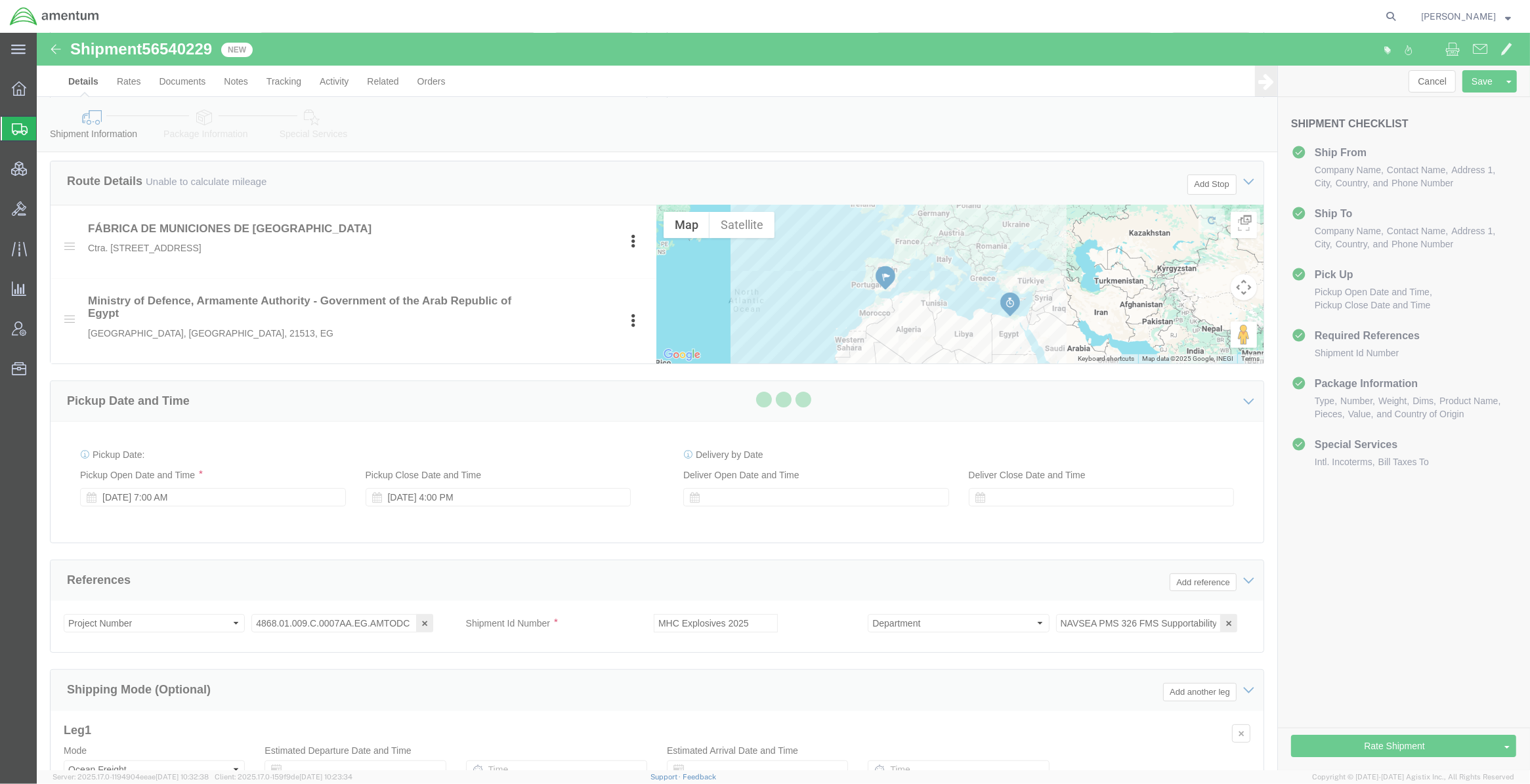
select select
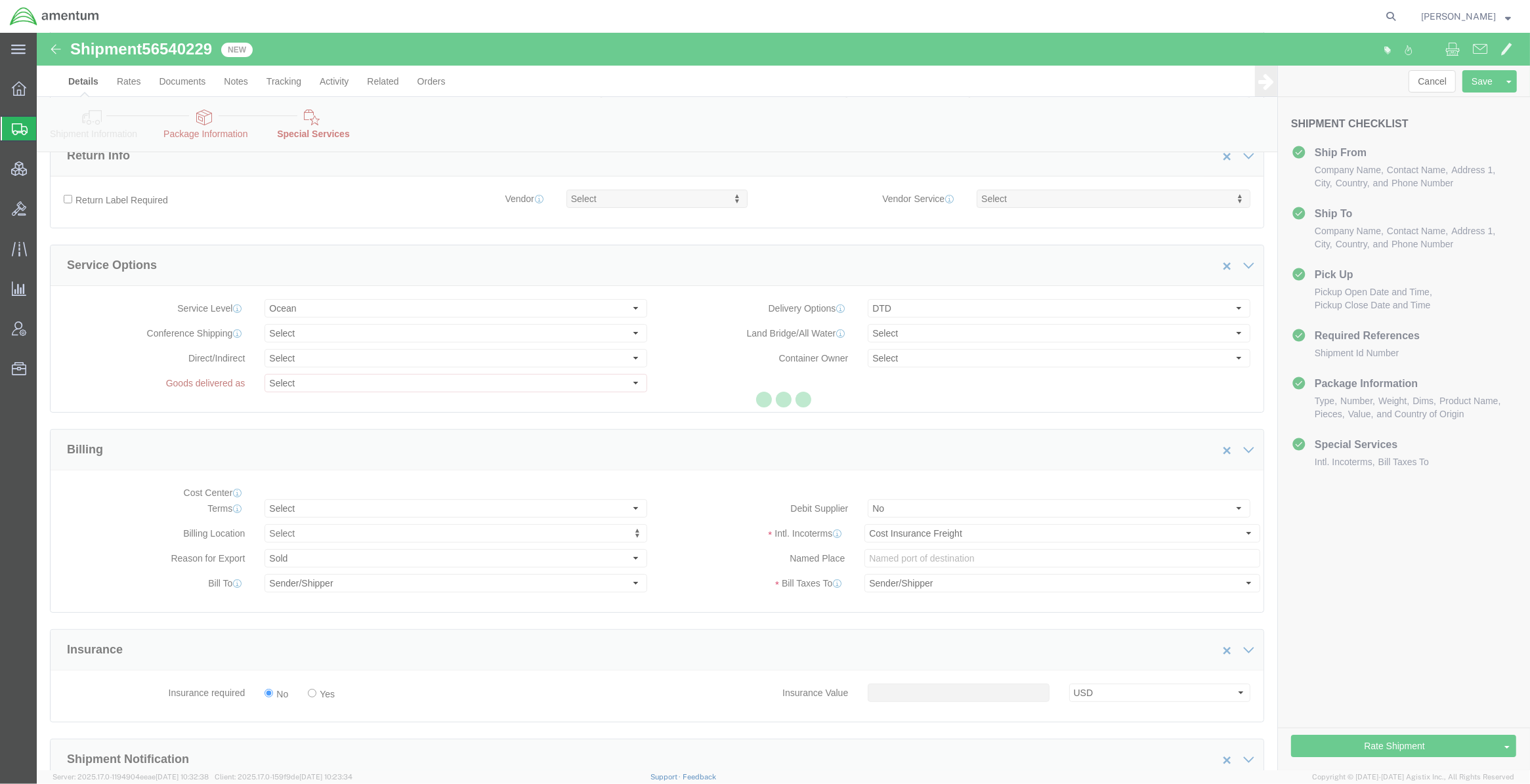
select select "COSTCENTER"
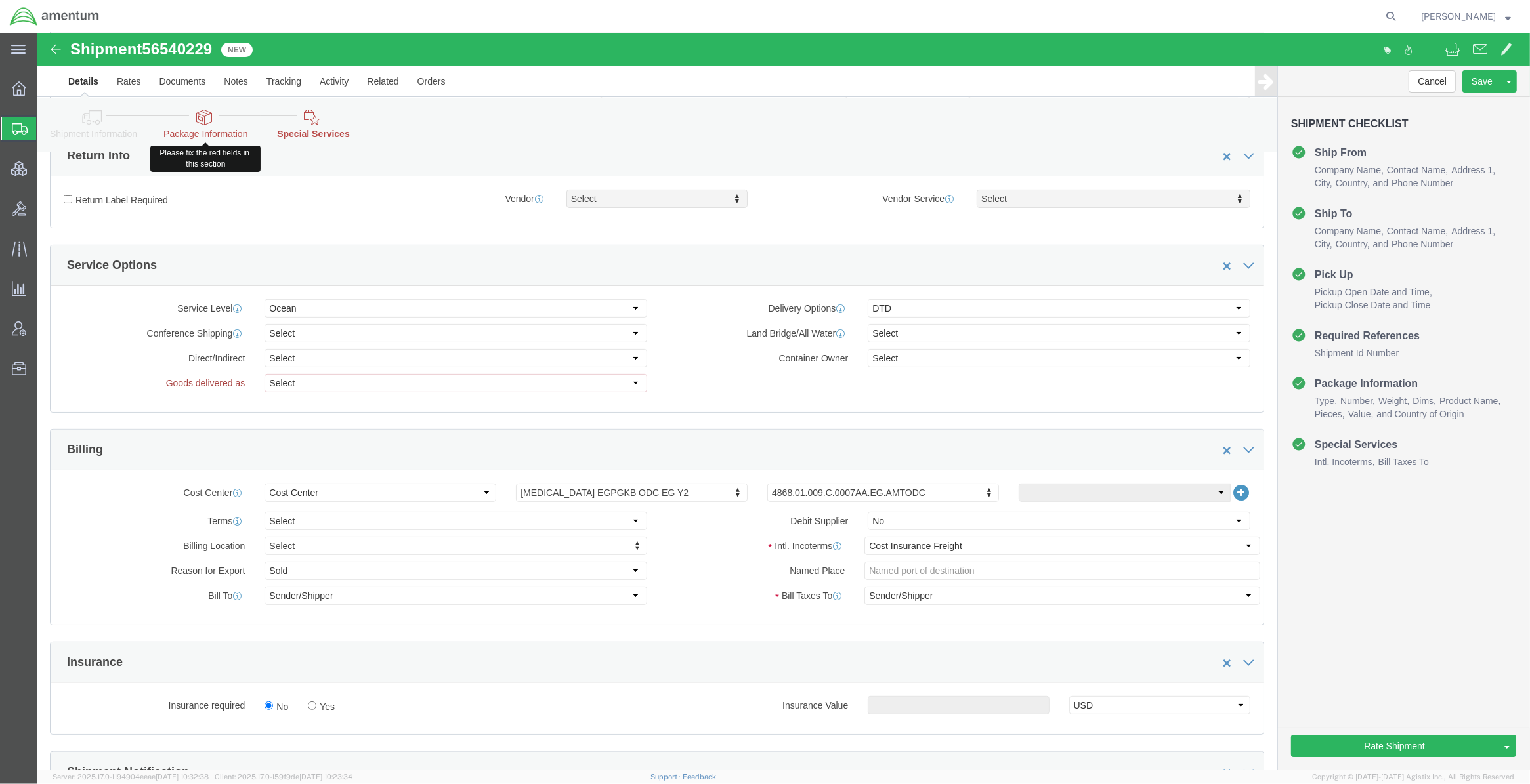
click icon
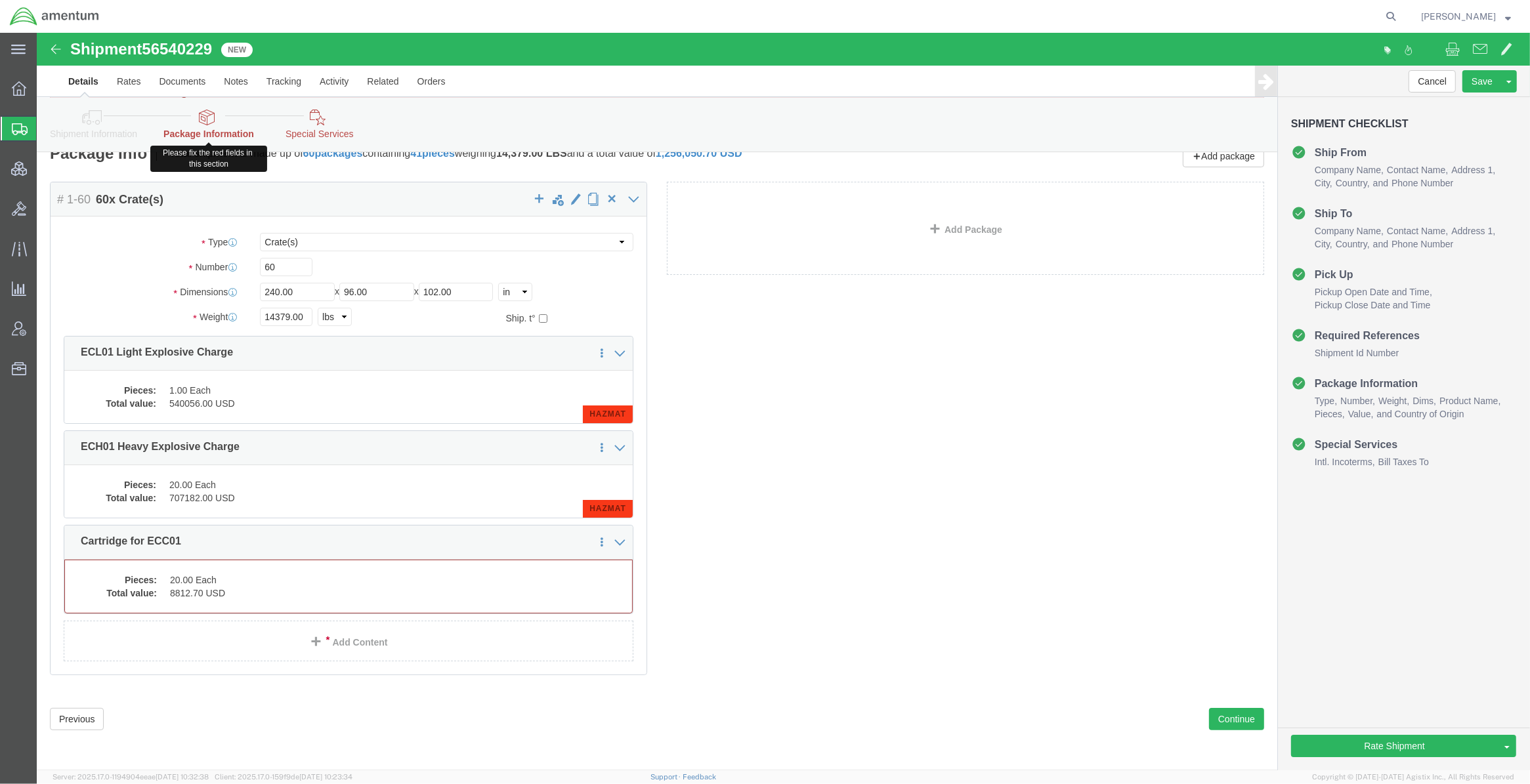
scroll to position [12, 0]
click dd "20.00 Each"
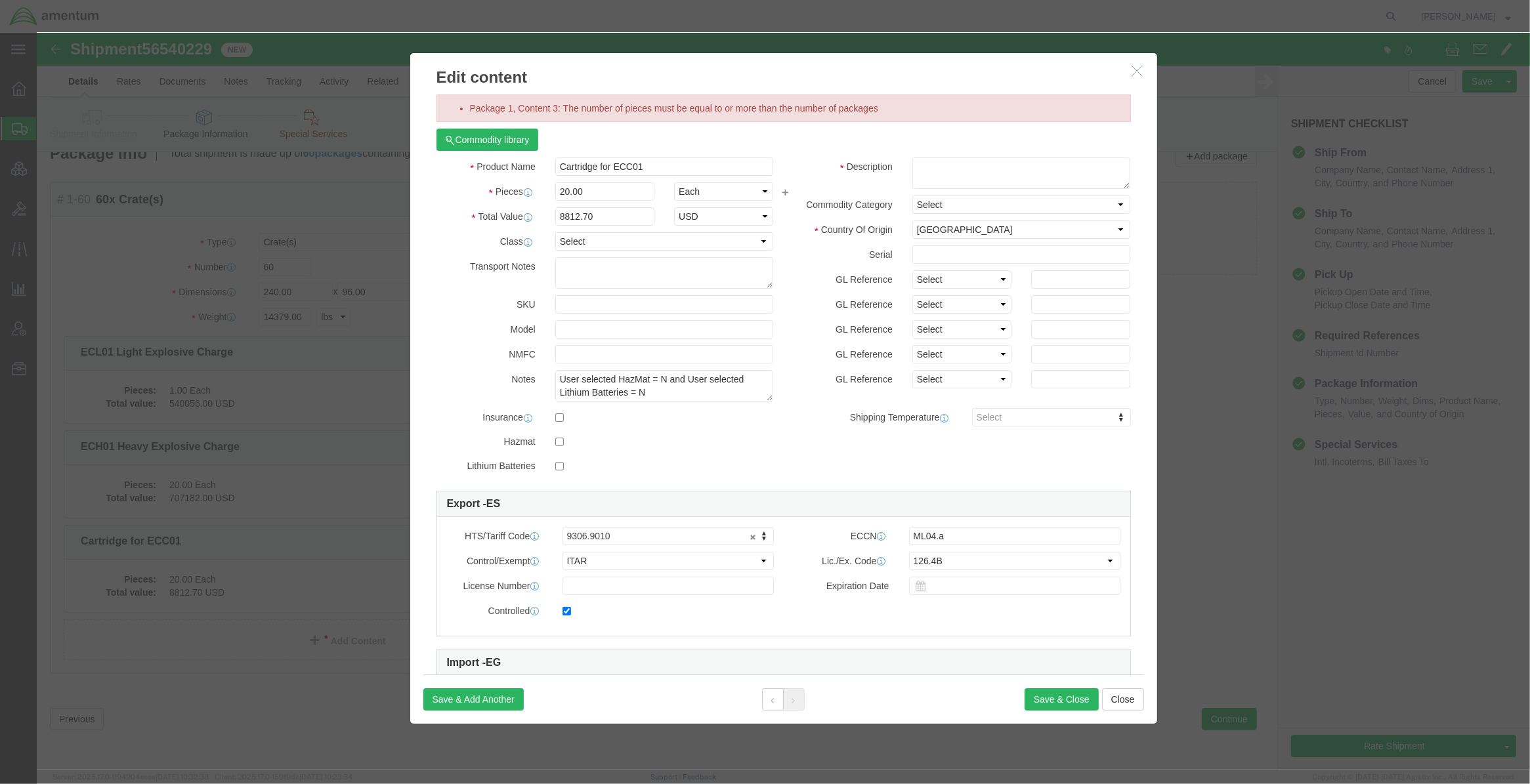
scroll to position [0, 0]
click button "Close"
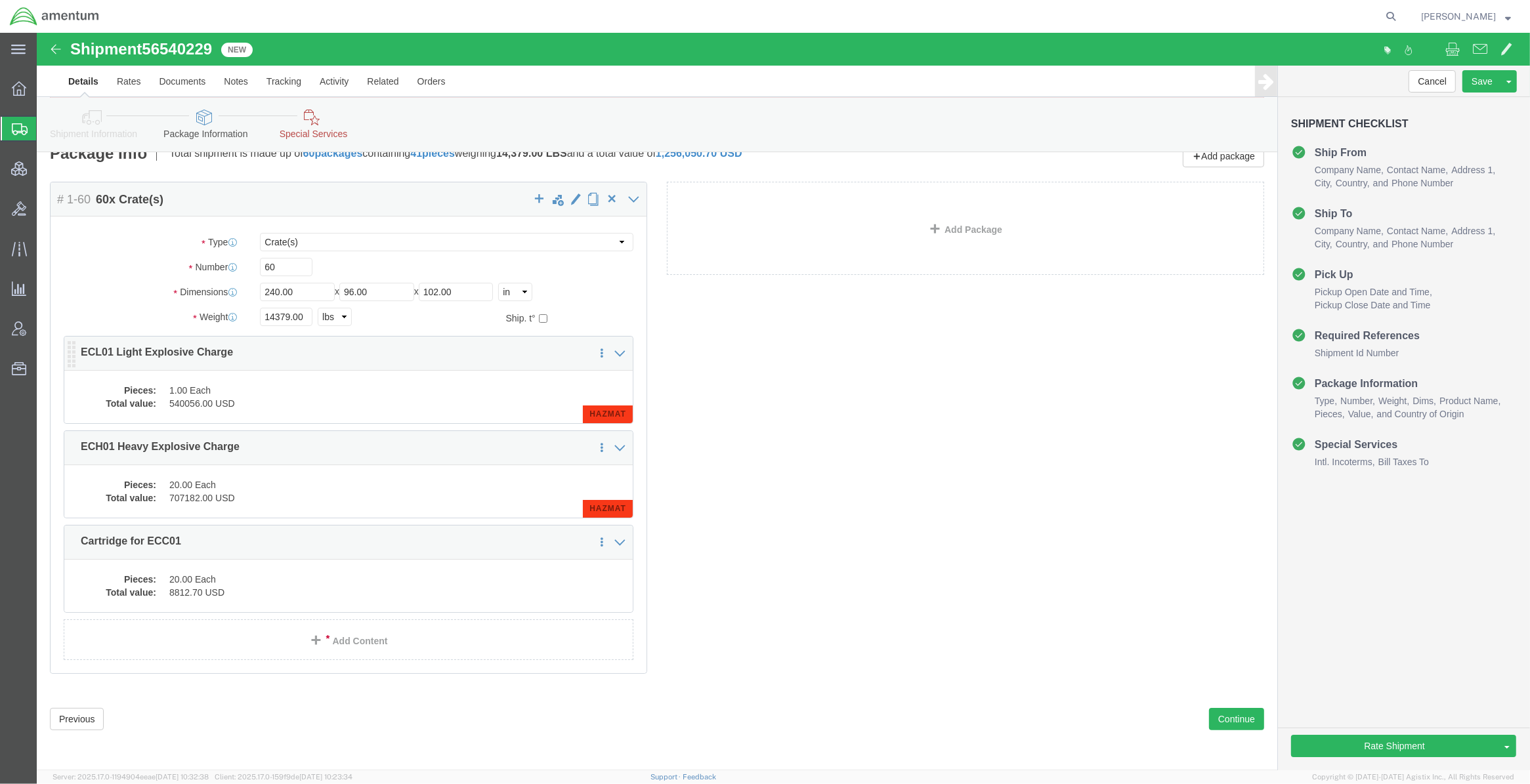
click div "Pieces: 1.00 Each Total value: 540056.00 USD HAZMAT"
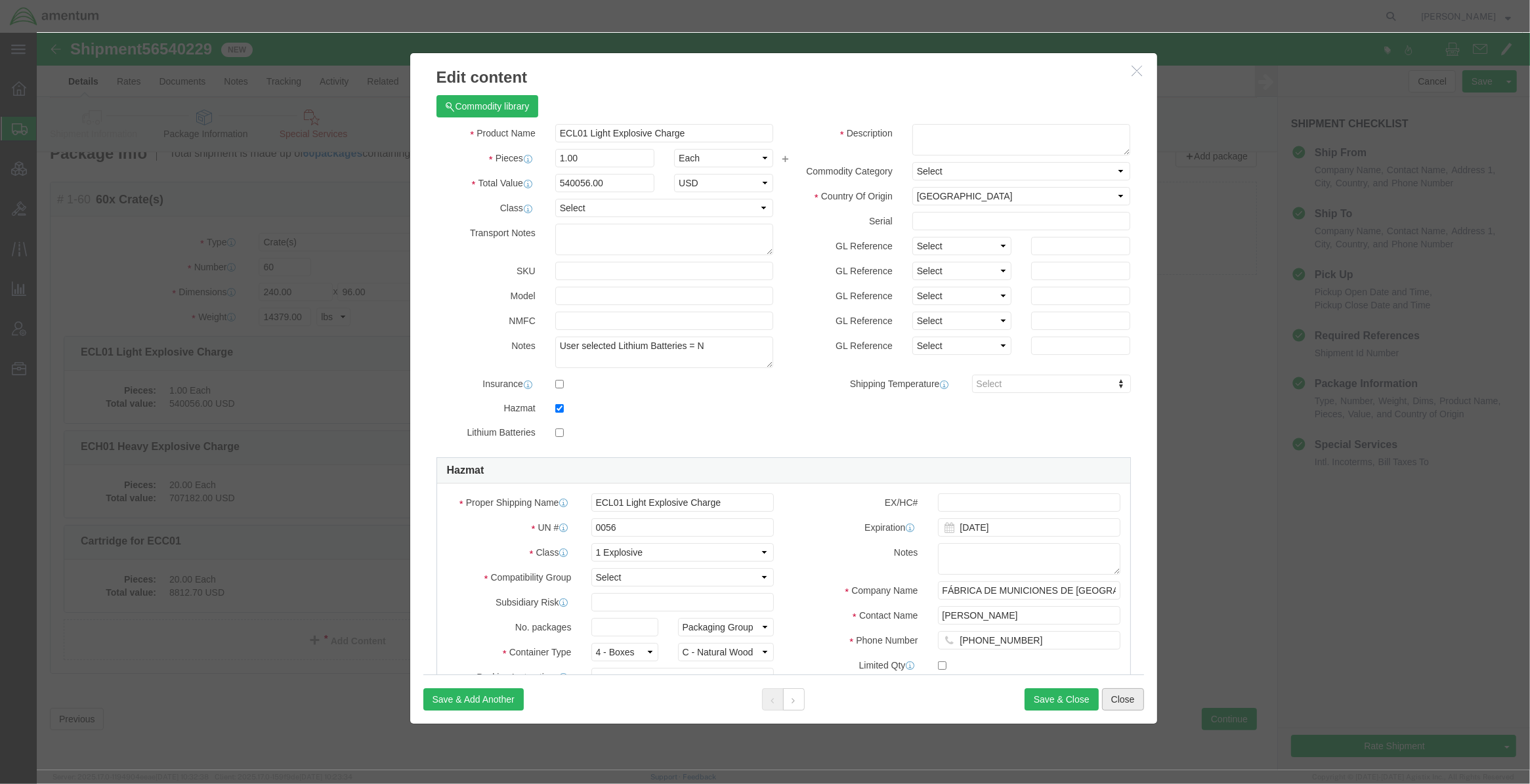
click button "Close"
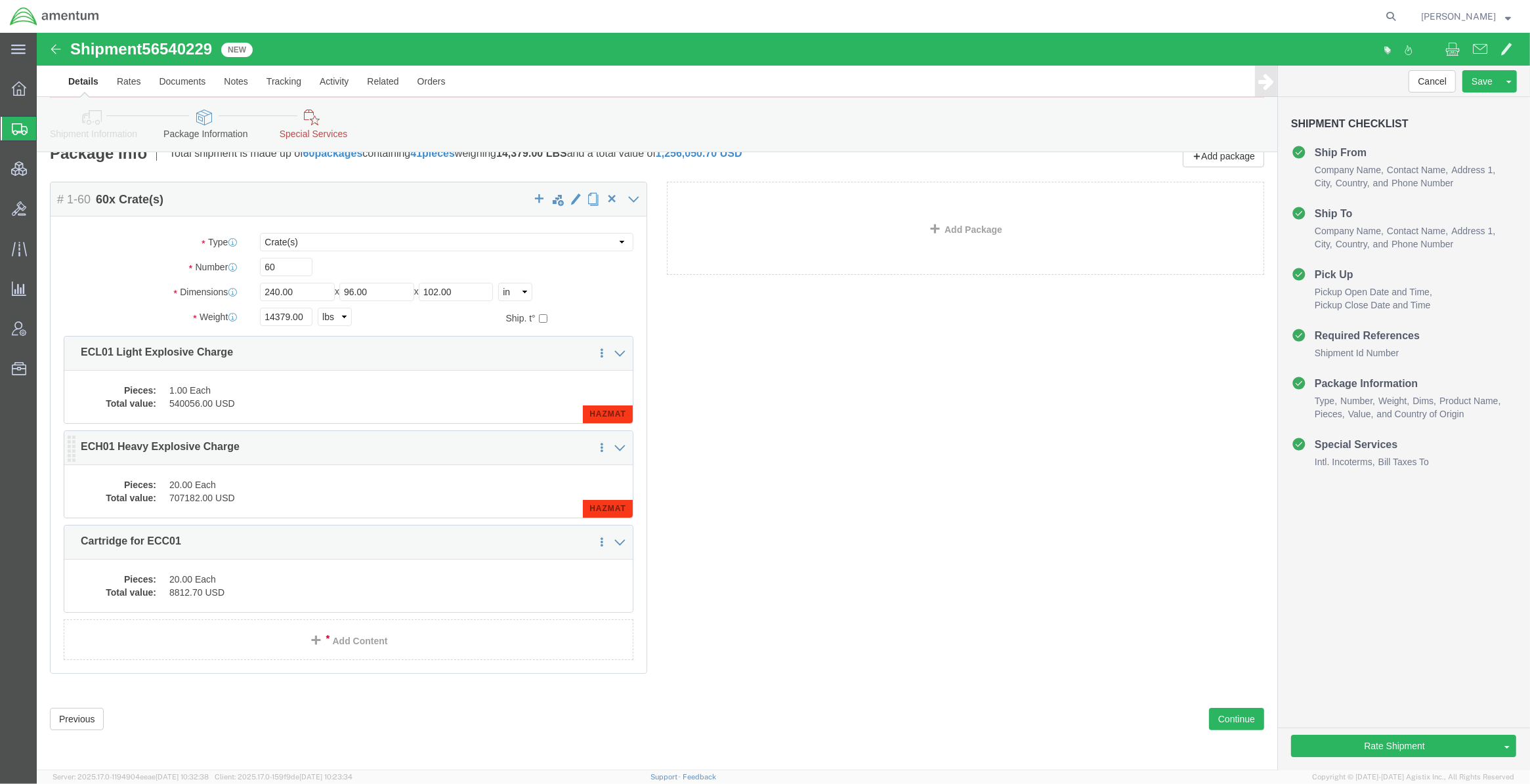
click dd "707182.00 USD"
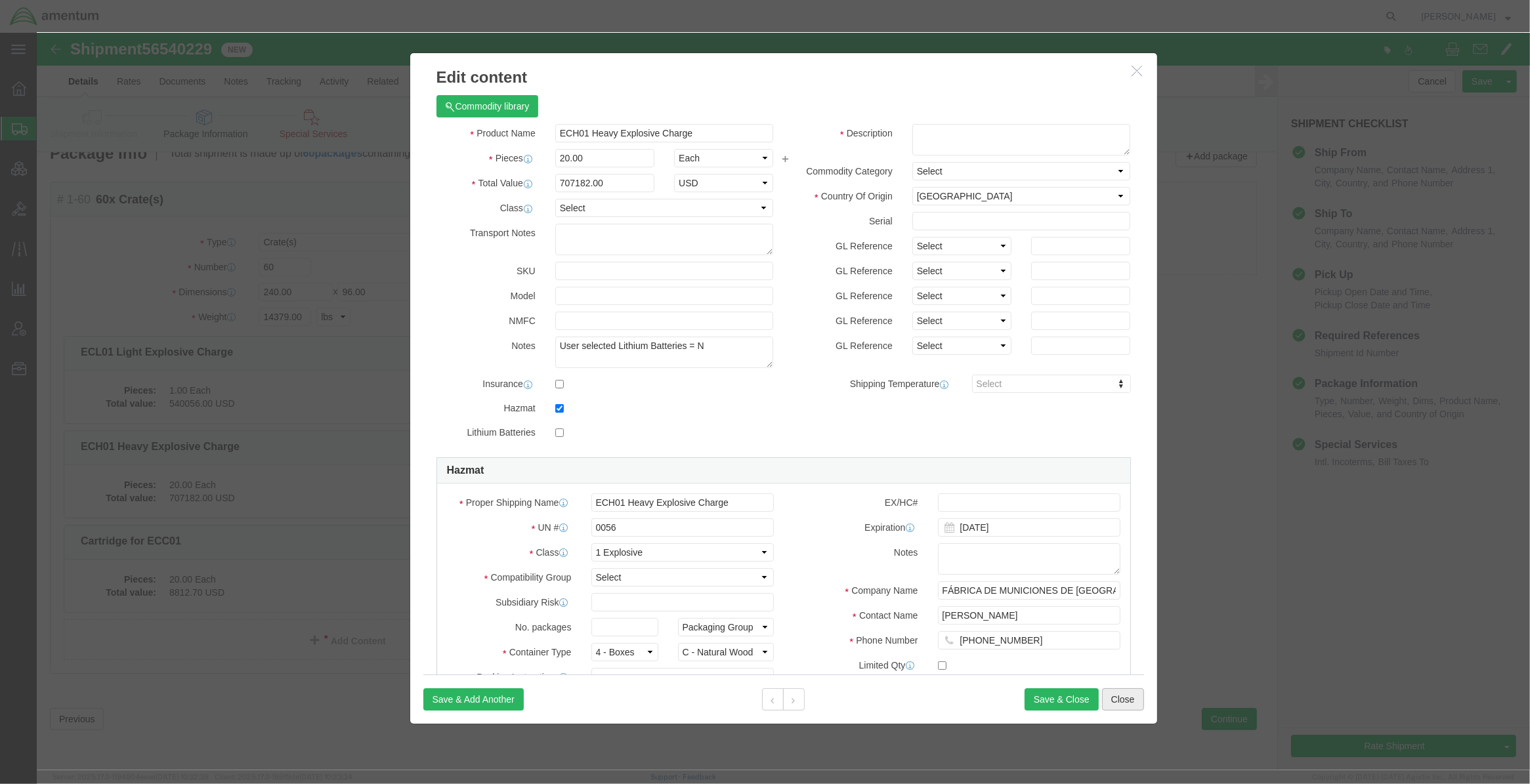
click button "Close"
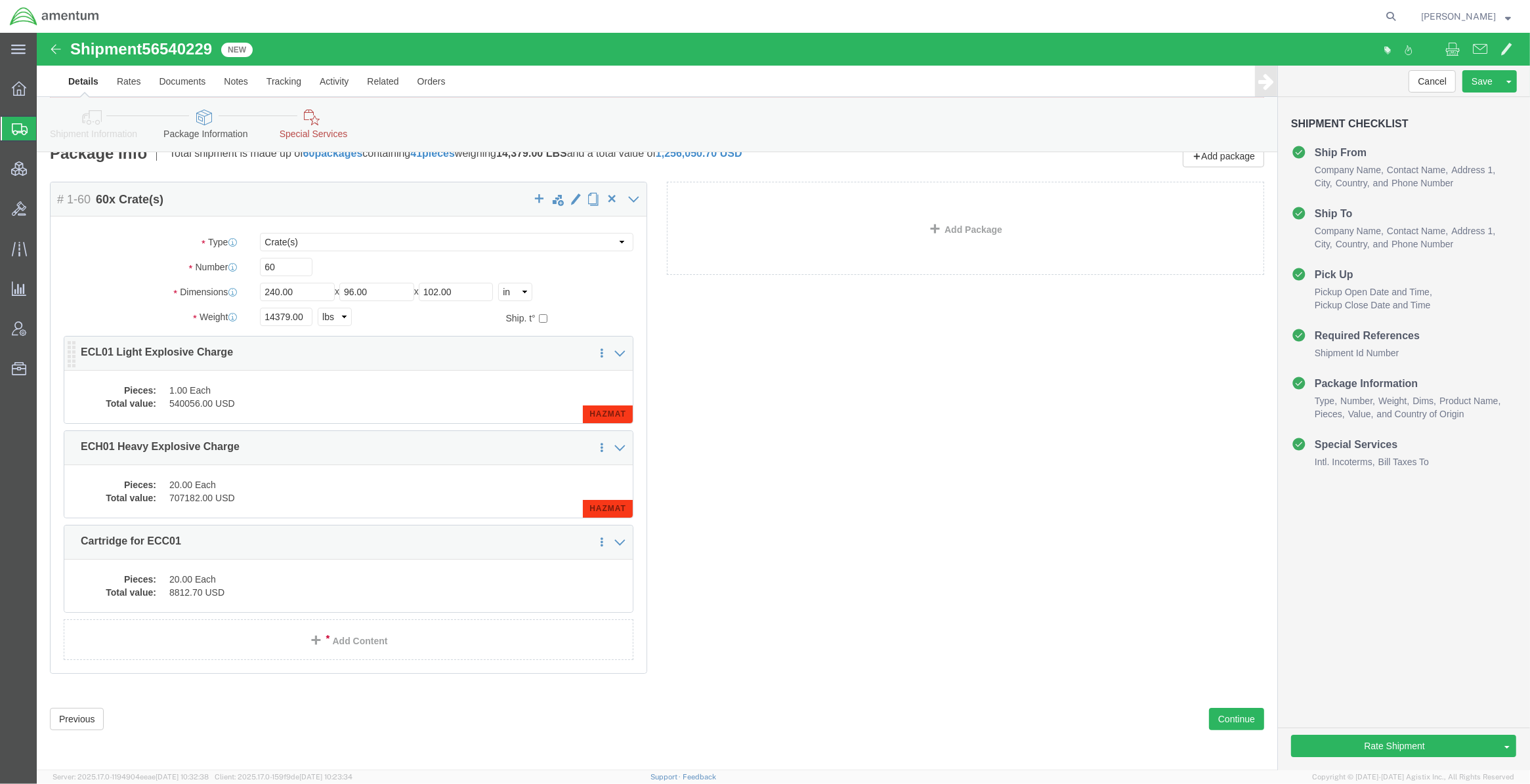
click dd "1.00 Each"
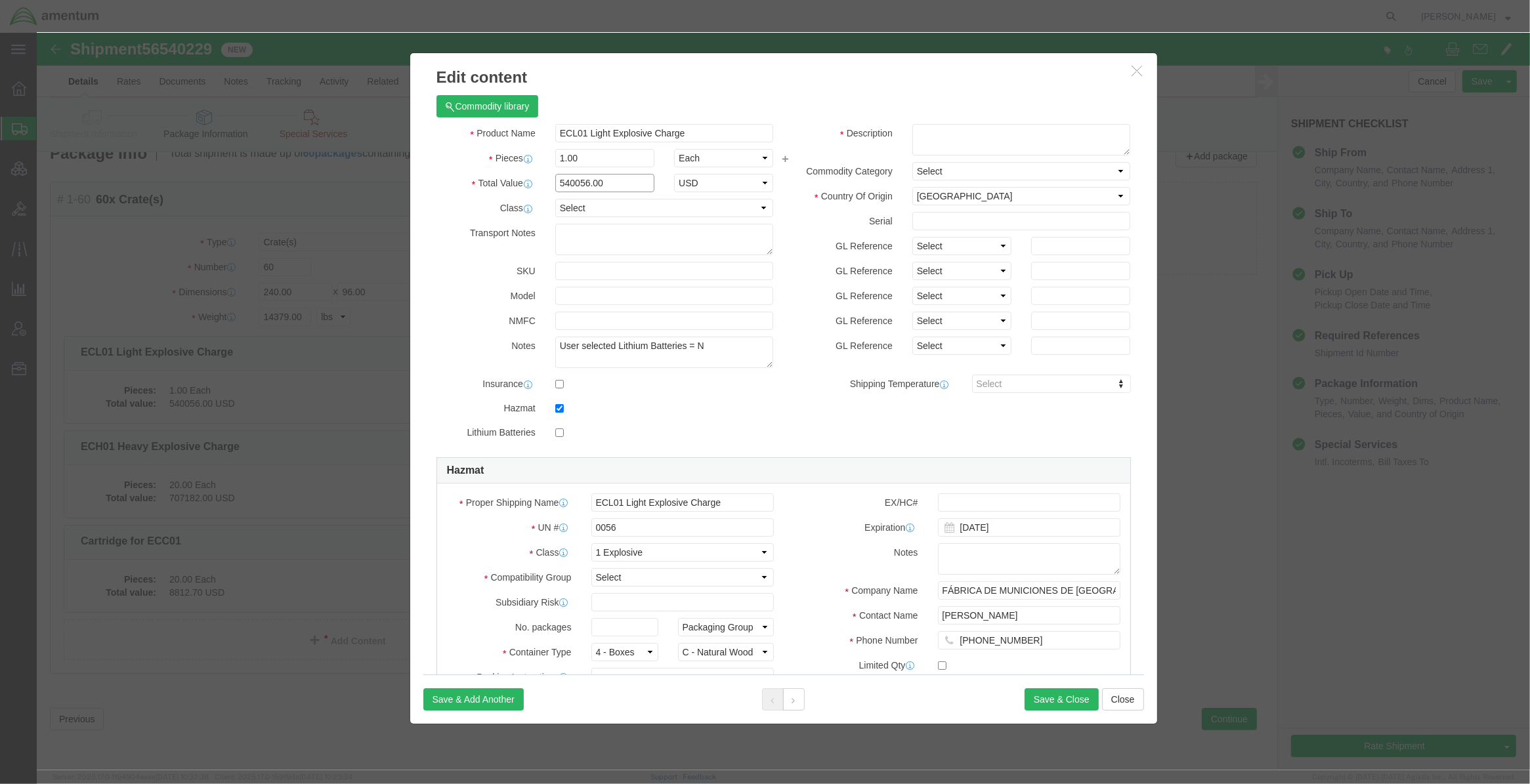
drag, startPoint x: 565, startPoint y: 152, endPoint x: 433, endPoint y: 148, distance: 132.1
click div "Total Value 540056.00 Select ADP AED AFN ALL AMD AOA ARS ATS AUD AWG AZN BAM BB…"
drag, startPoint x: 554, startPoint y: 123, endPoint x: 469, endPoint y: 125, distance: 85.0
click div "Pieces 1.00 Select Bag Barrels 100Board Feet Bottle Box Blister Pack Carats Can…"
type input "20.00"
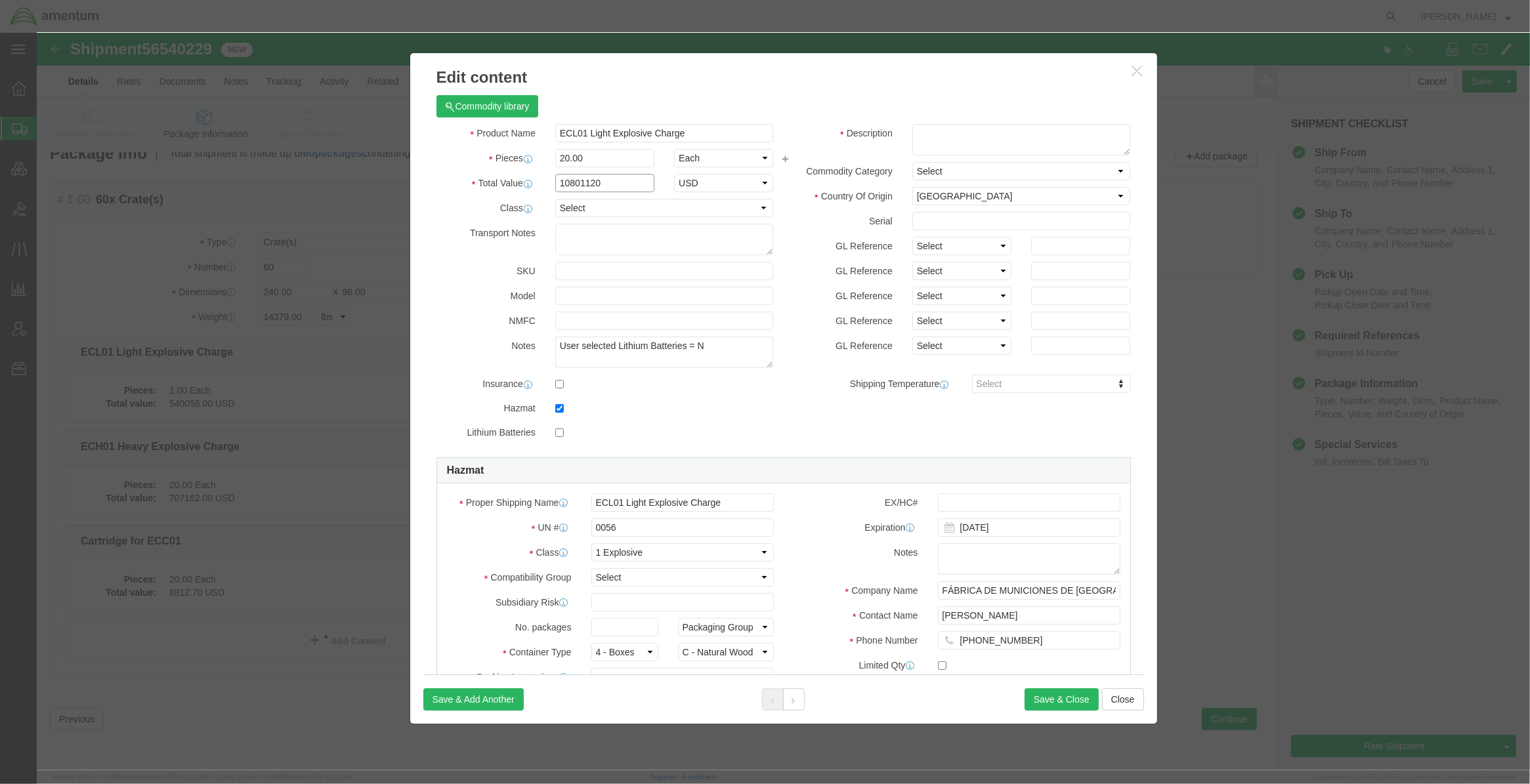
drag, startPoint x: 569, startPoint y: 149, endPoint x: 399, endPoint y: 151, distance: 170.0
click div "Total Value 10801120 Select ADP AED AFN ALL AMD AOA ARS ATS AUD AWG AZN BAM BBD…"
paste input "540056.0"
type input "540056.00"
click button "Save & Close"
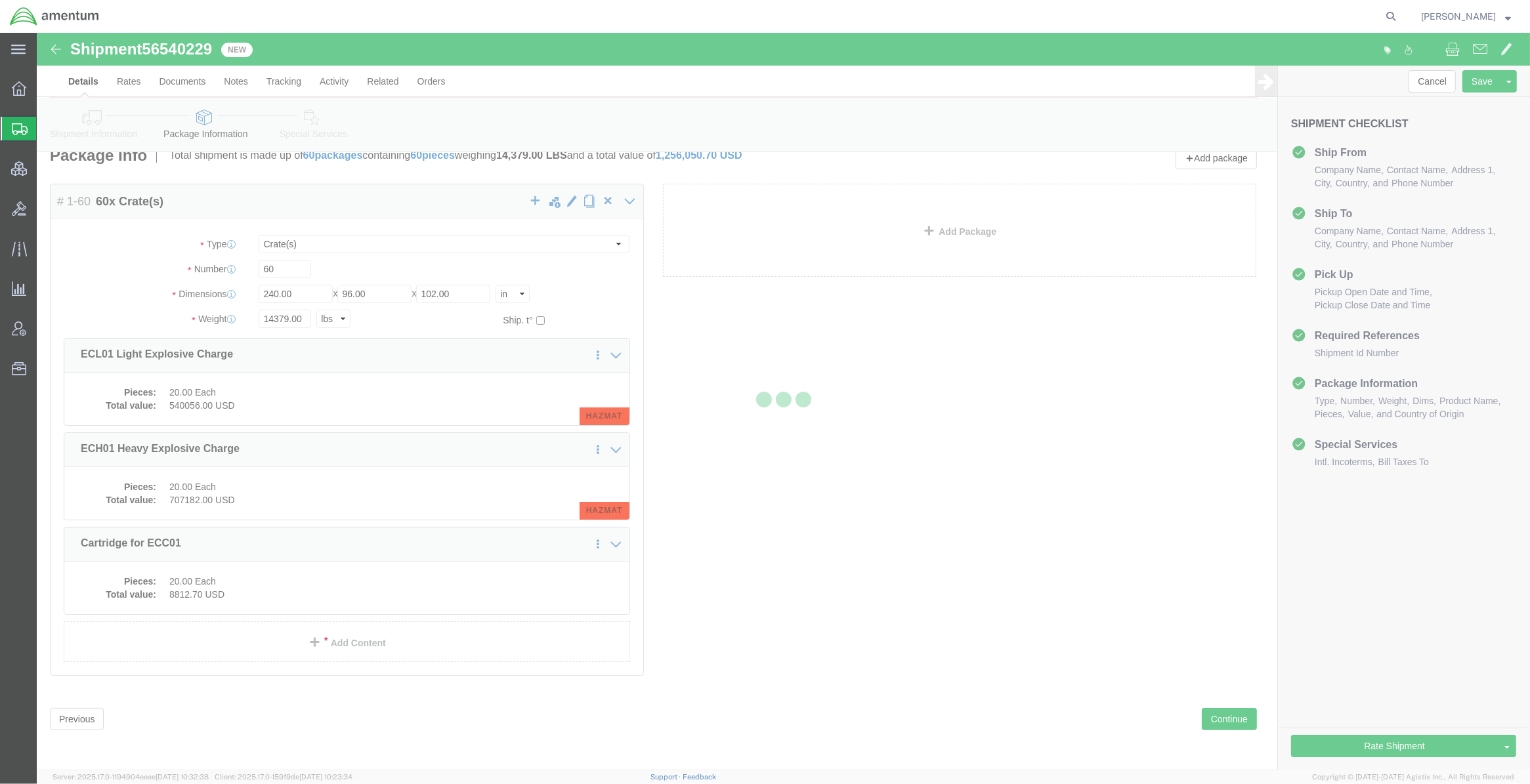
scroll to position [74, 0]
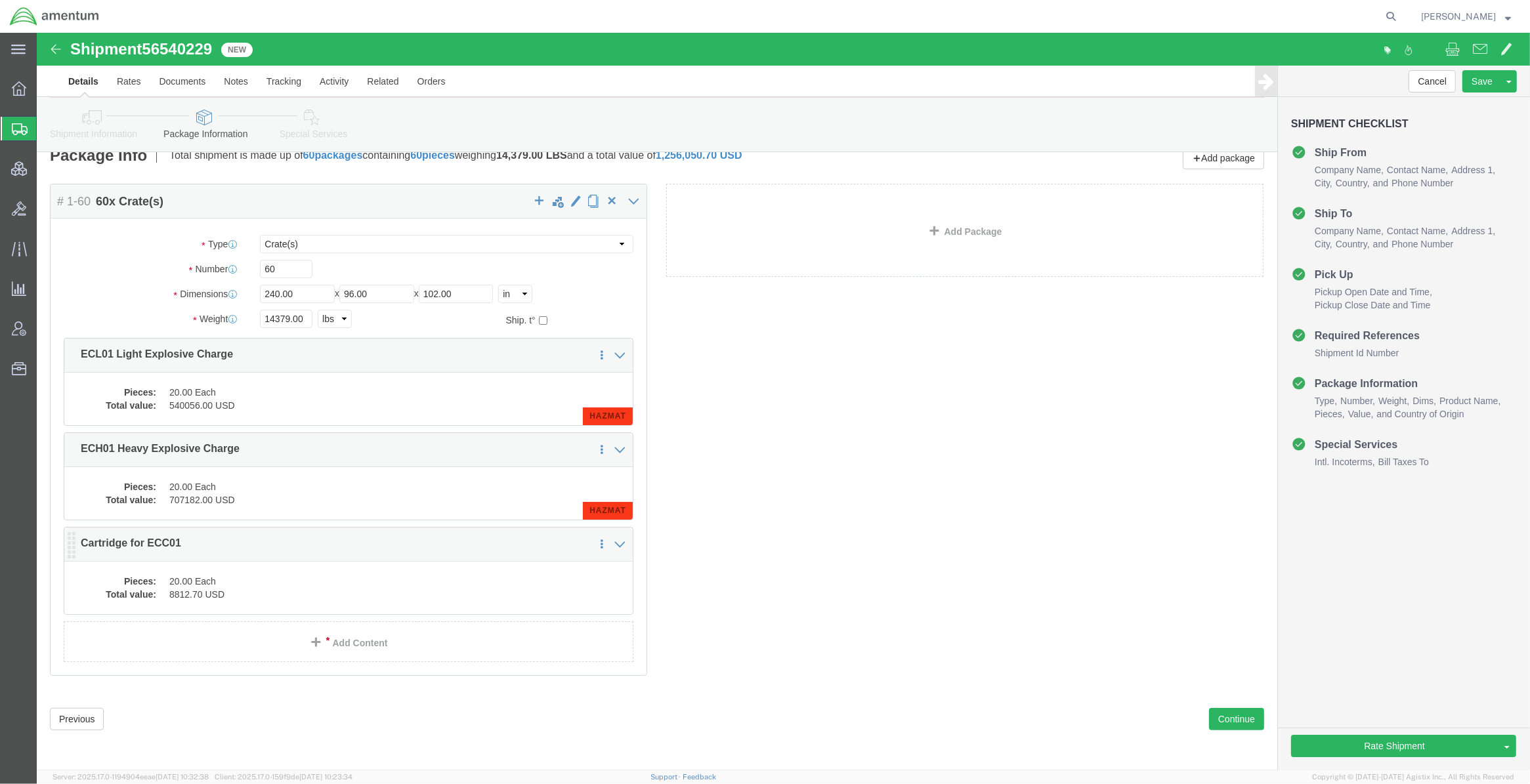
click dd "20.00 Each"
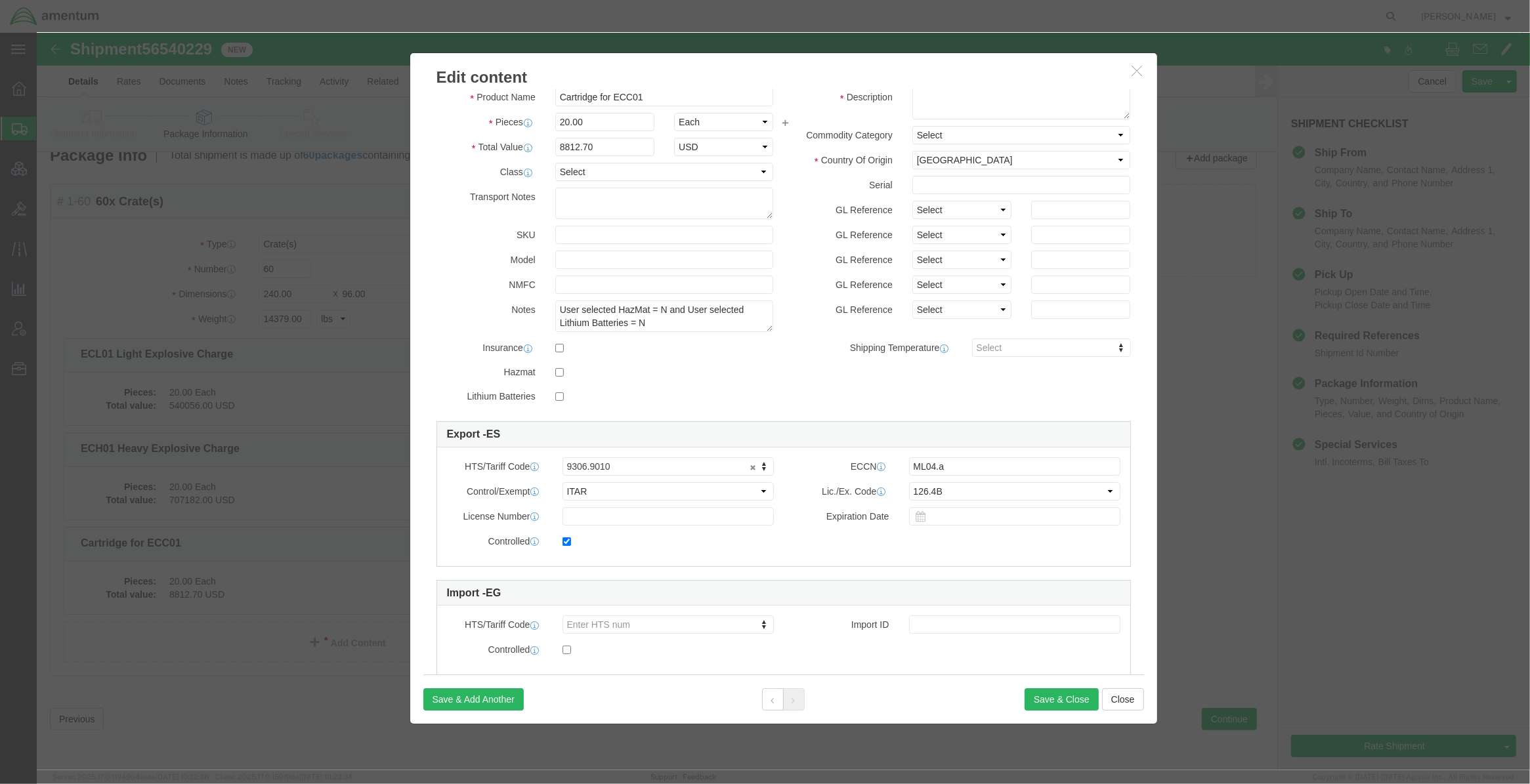
scroll to position [0, 0]
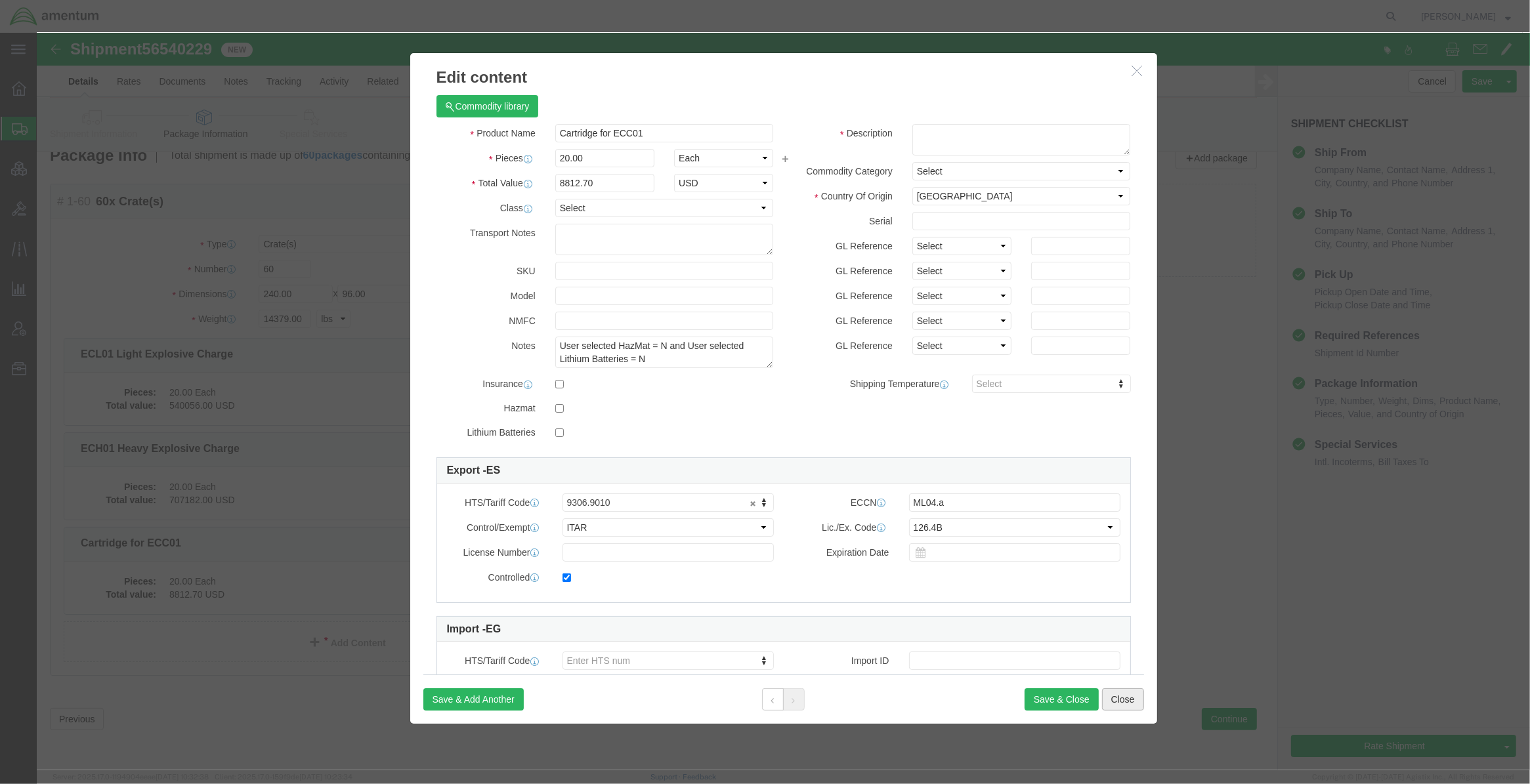
click button "Close"
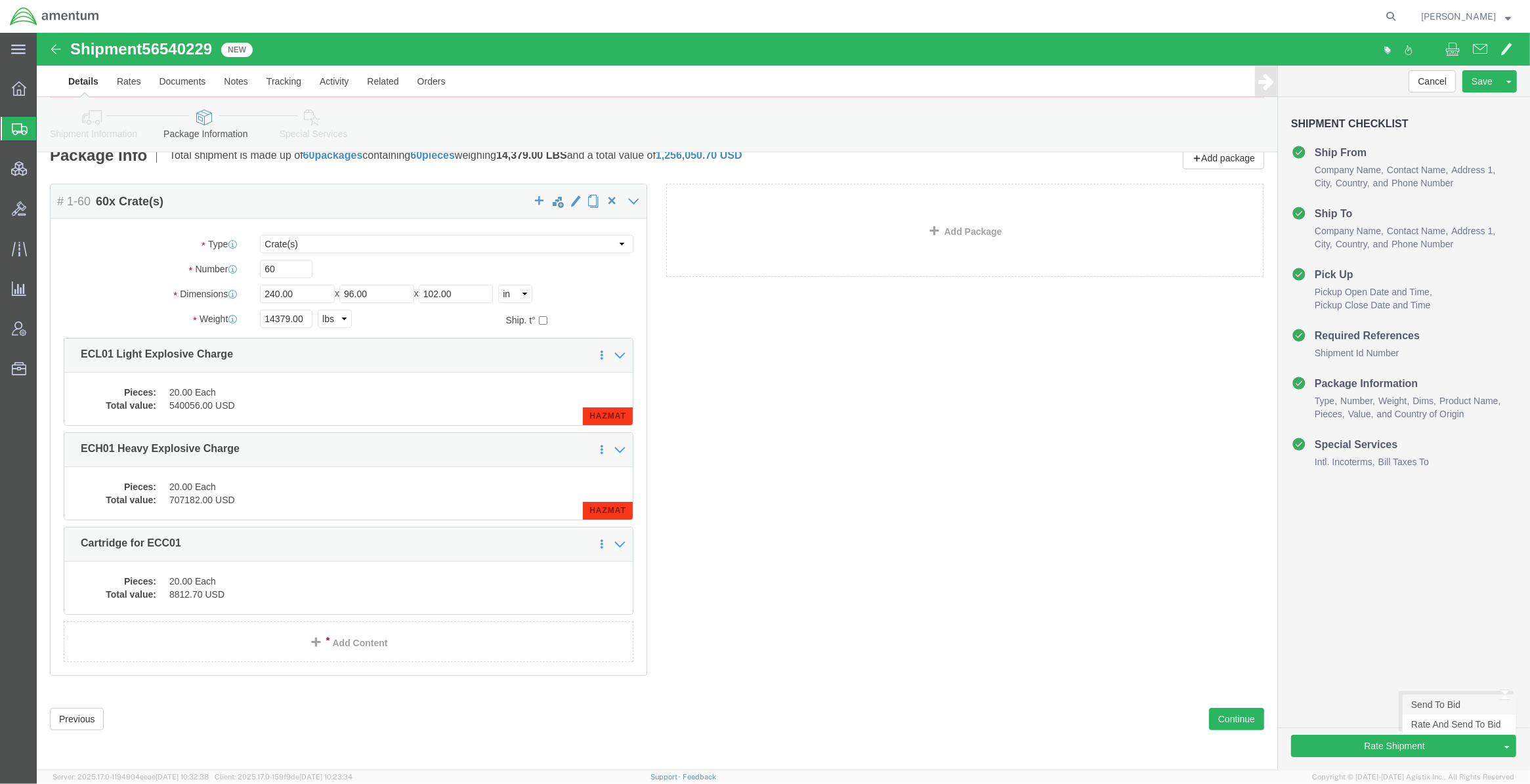
click link "Send To Bid"
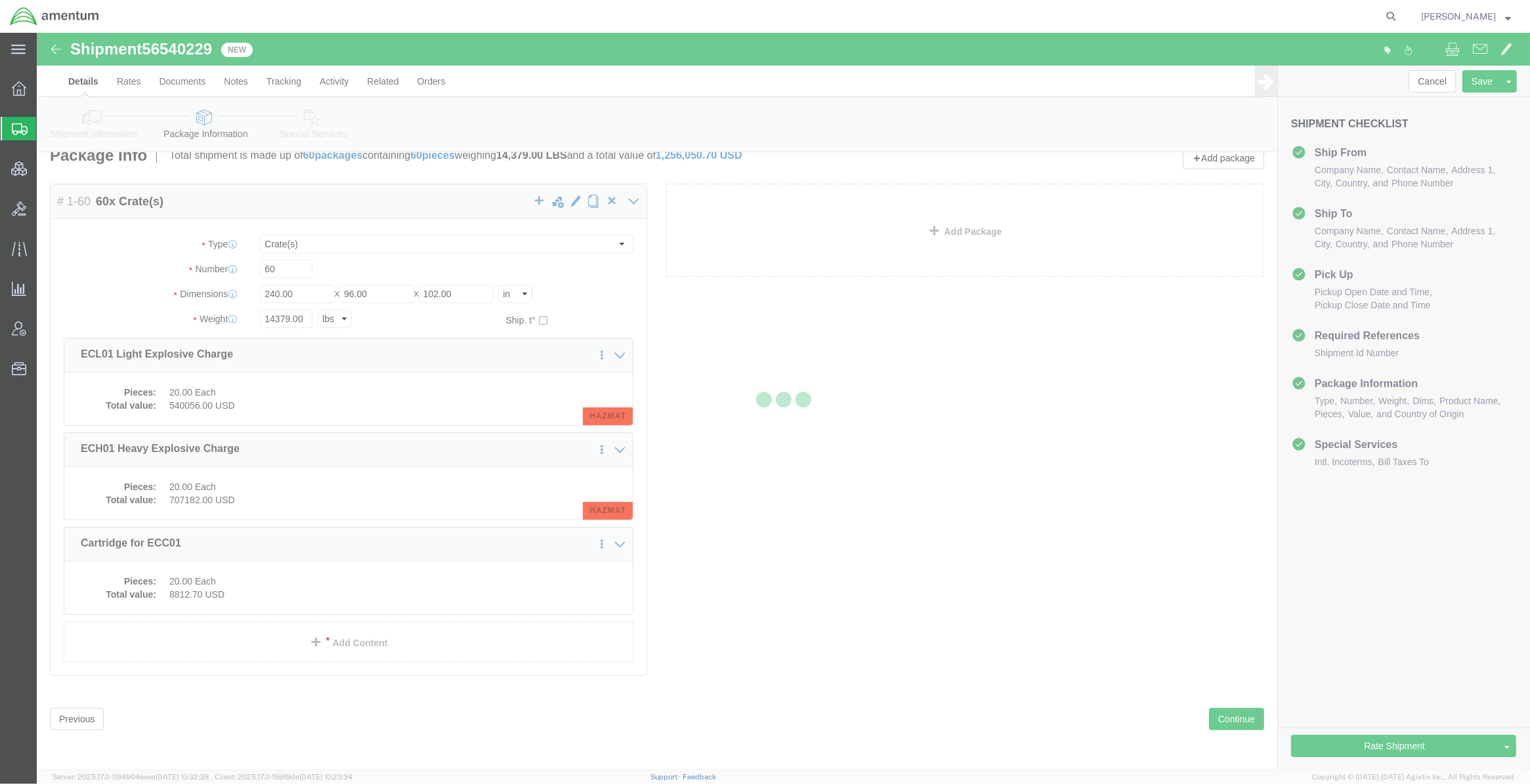
select select
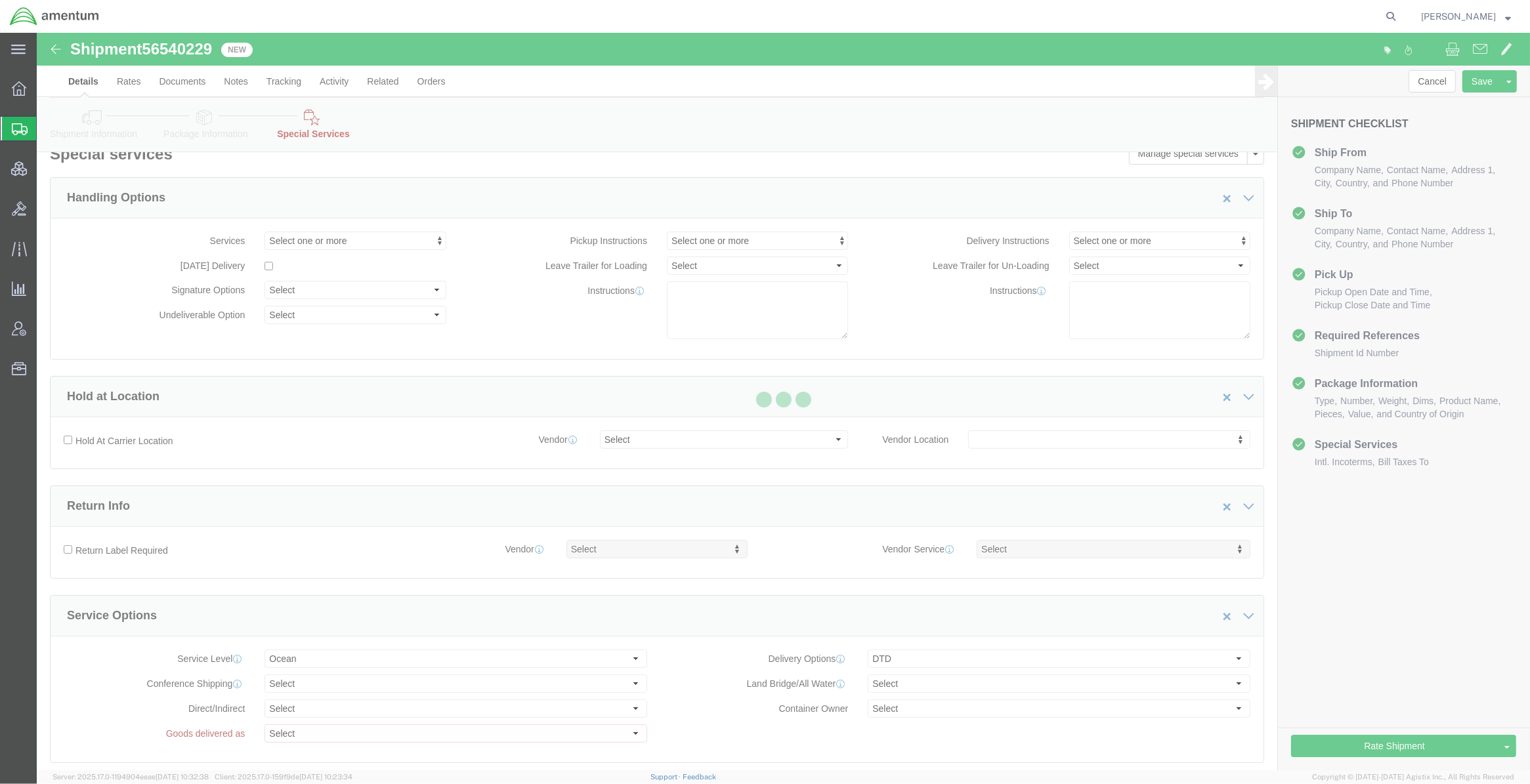
select select "COSTCENTER"
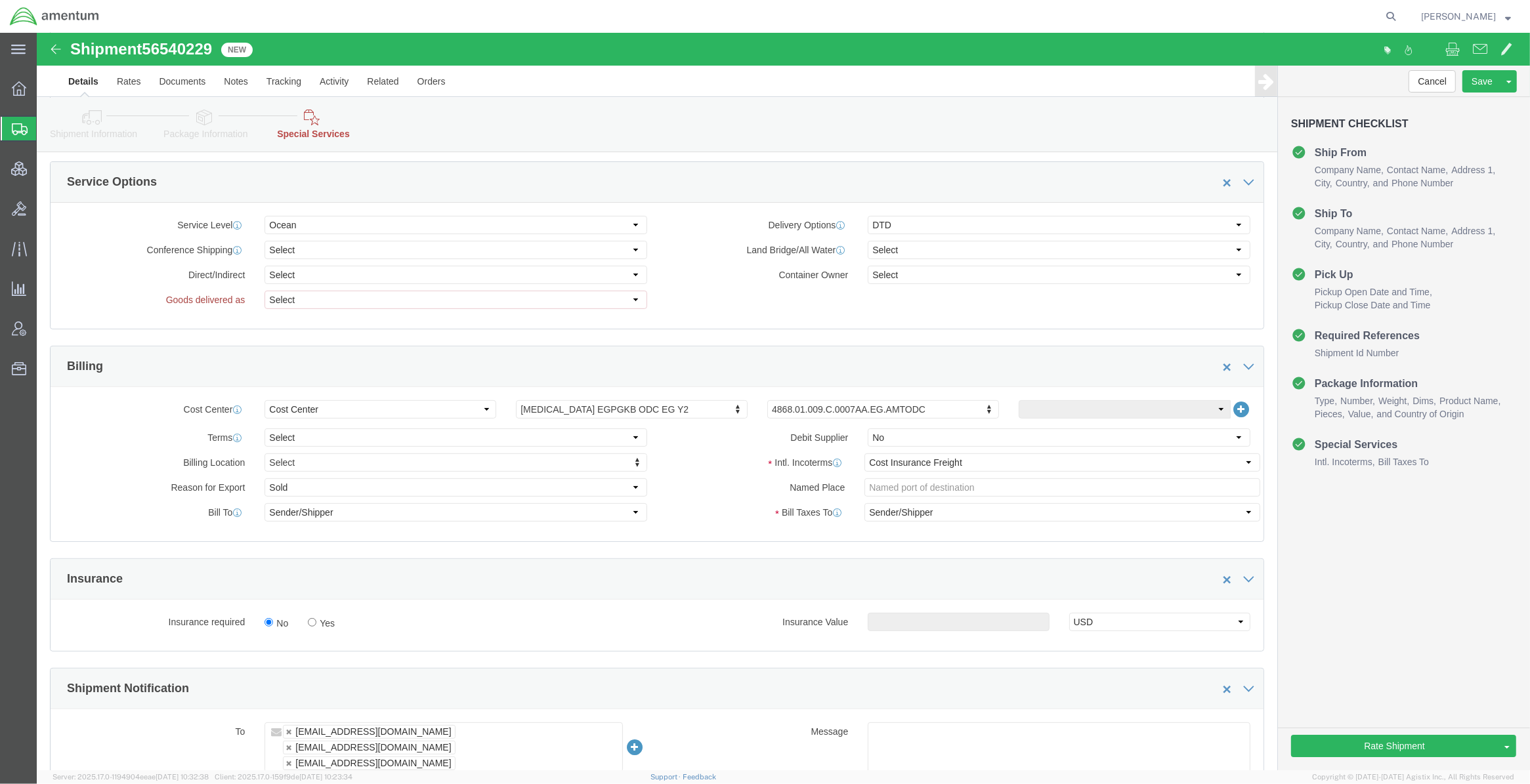
scroll to position [510, 0]
click select "Select Break bulk cargo Bulk packages Unitized cargo"
select select "UNITIZEDCARGO"
click select "Select Break bulk cargo Bulk packages Unitized cargo"
click div "Billing"
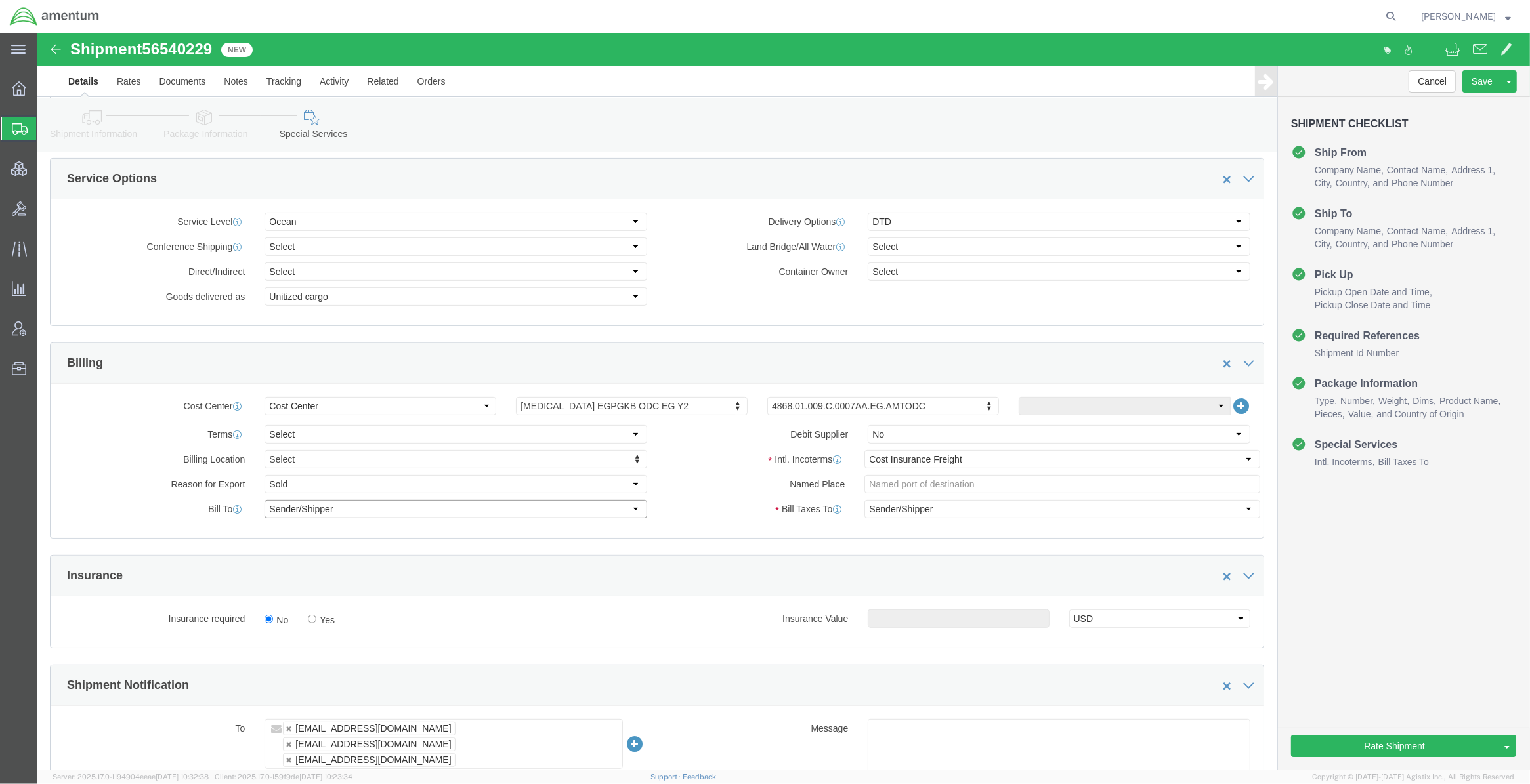
click select "Select Recipient Account Sender/Shipper Third Party Account"
select select "THRD"
click select "Select Recipient Account Sender/Shipper Third Party Account"
select select
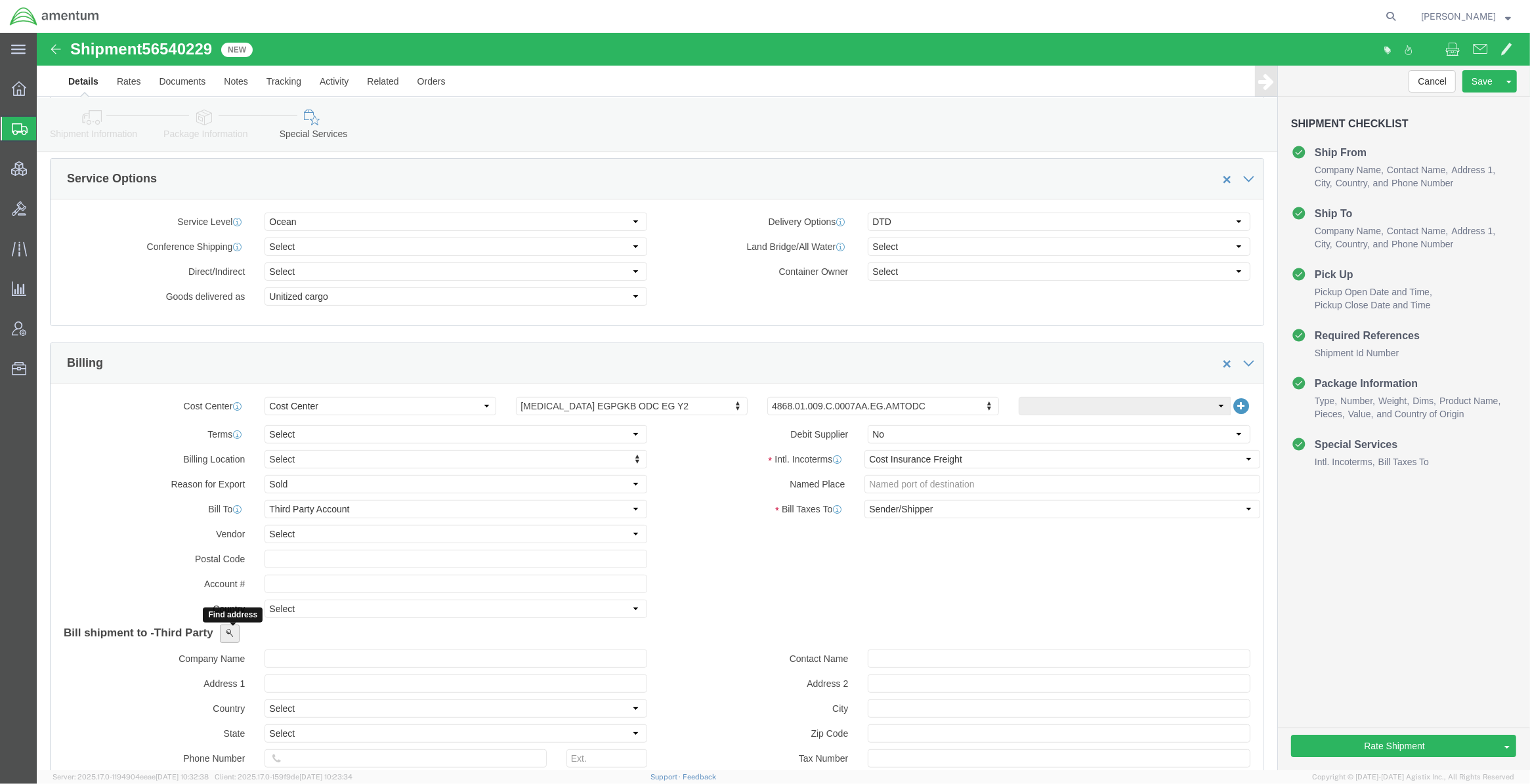
click span
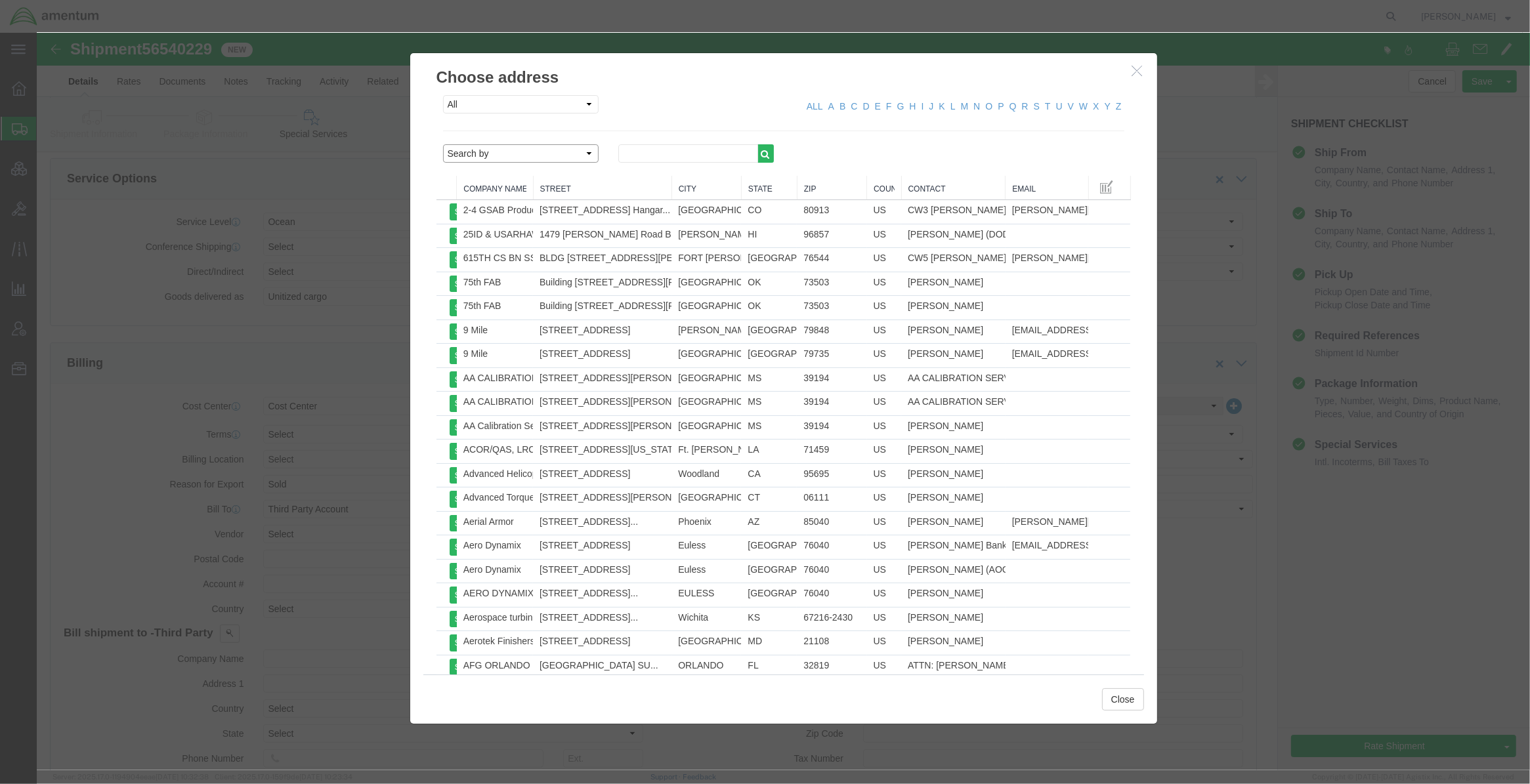
click select "Search by Address Book Name City Company Name Contact Name Country CustomerAlia…"
select select "contactName"
click select "Search by Address Book Name City Company Name Contact Name Country CustomerAlia…"
click input "text"
type input "amentum"
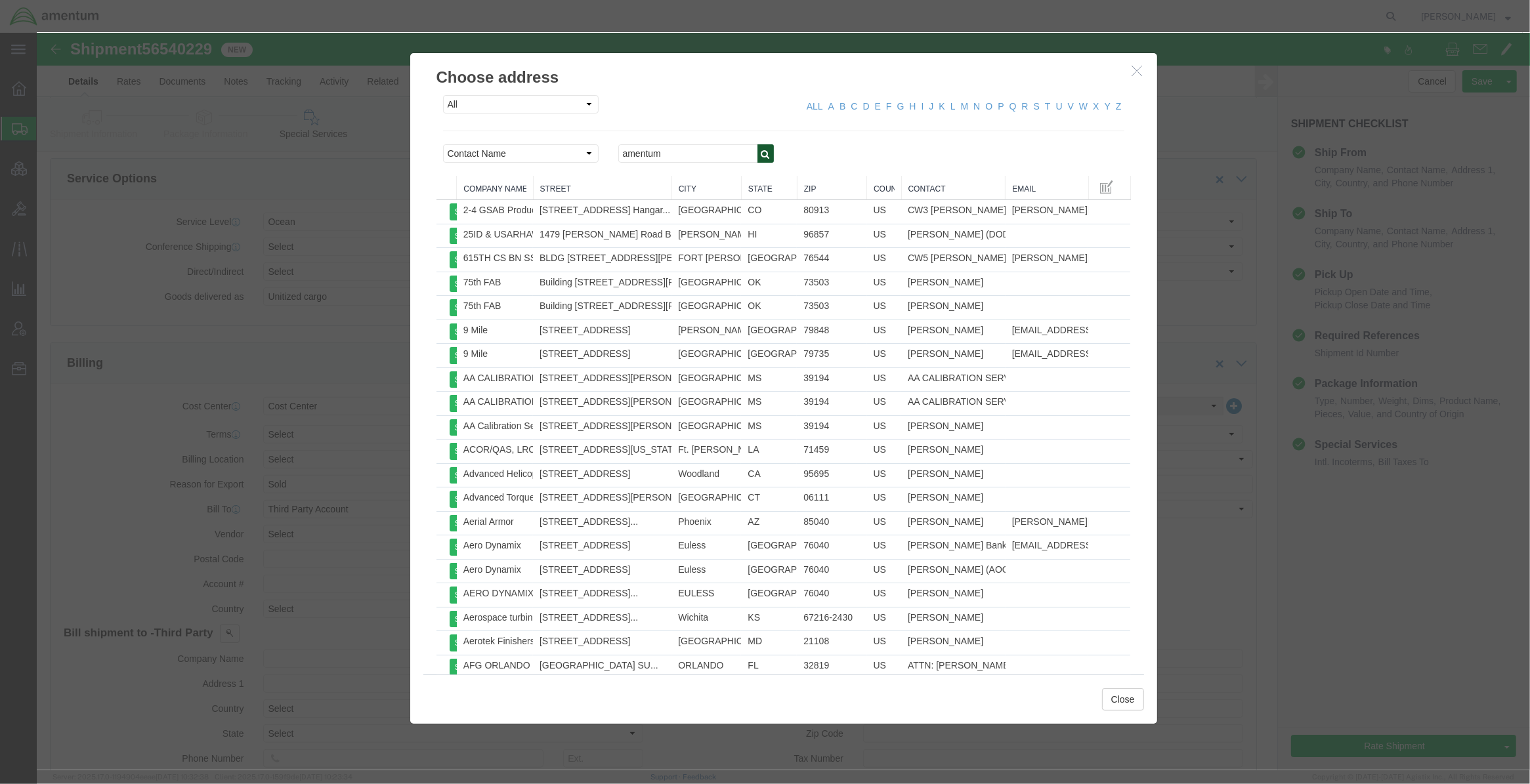
click icon "button"
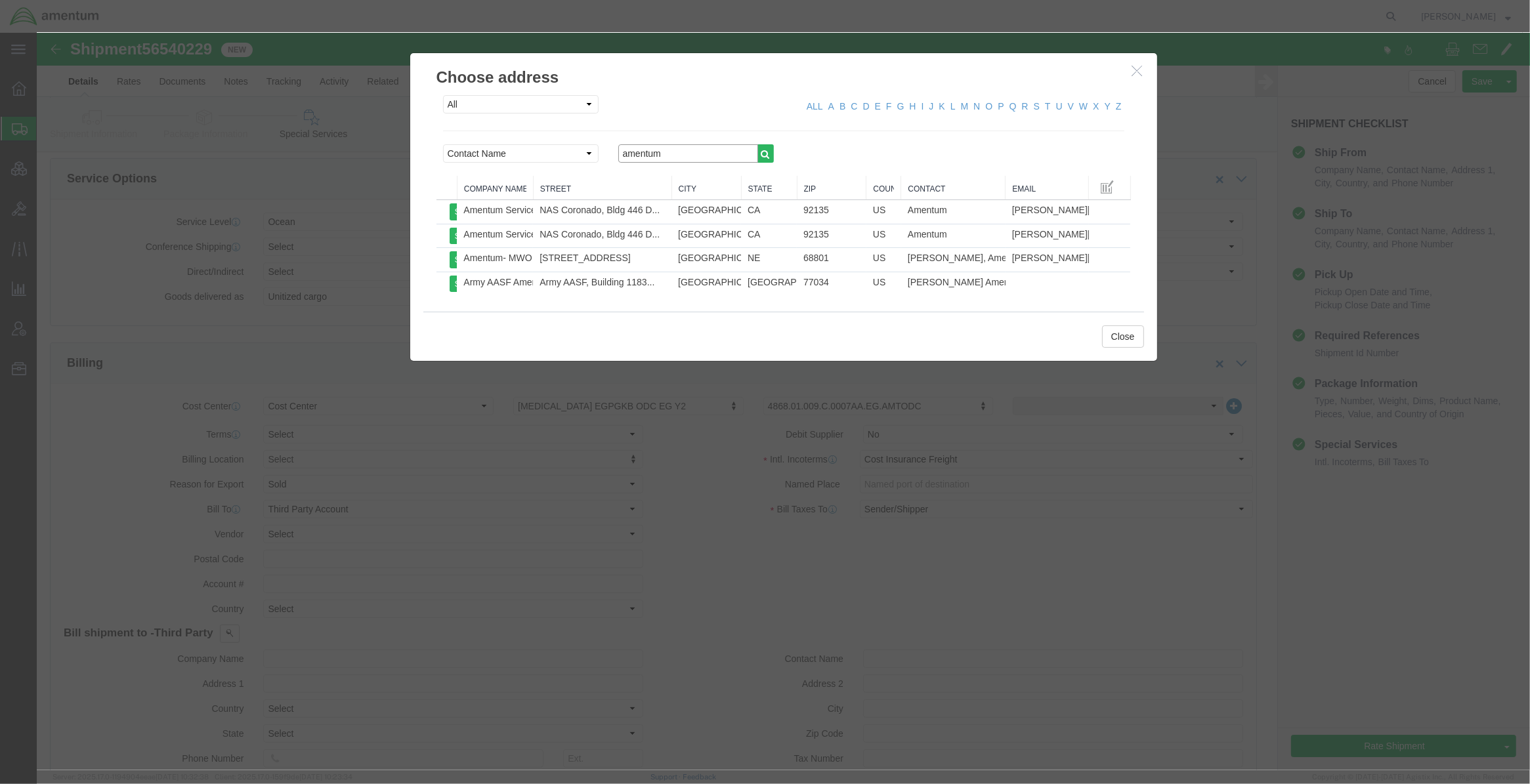
drag, startPoint x: 628, startPoint y: 118, endPoint x: 453, endPoint y: 109, distance: 175.2
click div "All Company Location Other Personal Shared ALL A B C D E F G H I J K L M N O P …"
click select "Search by Address Book Name City Company Name Contact Name Country CustomerAlia…"
select select "zip"
click select "Search by Address Book Name City Company Name Contact Name Country CustomerAlia…"
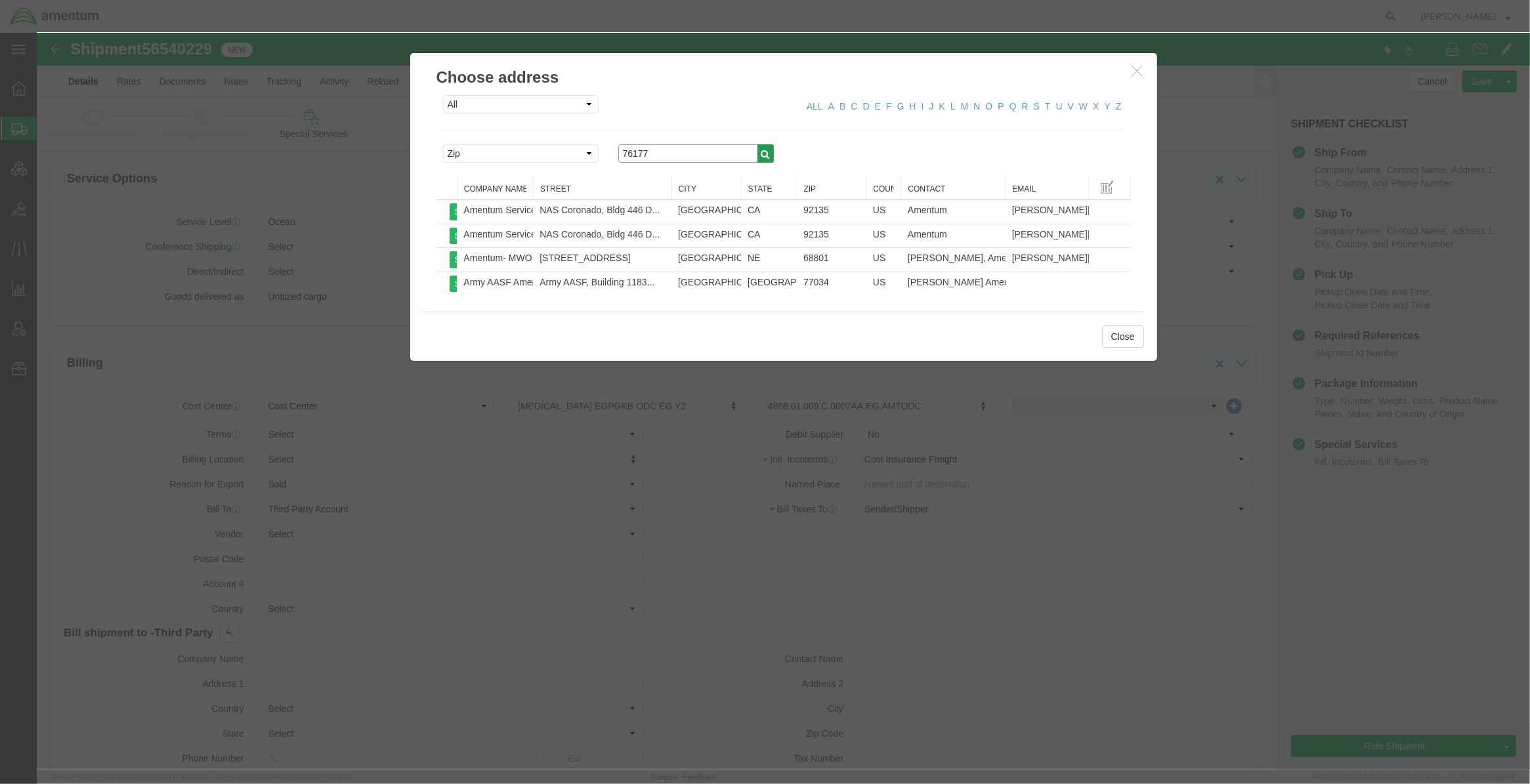
type input "76177"
click button "button"
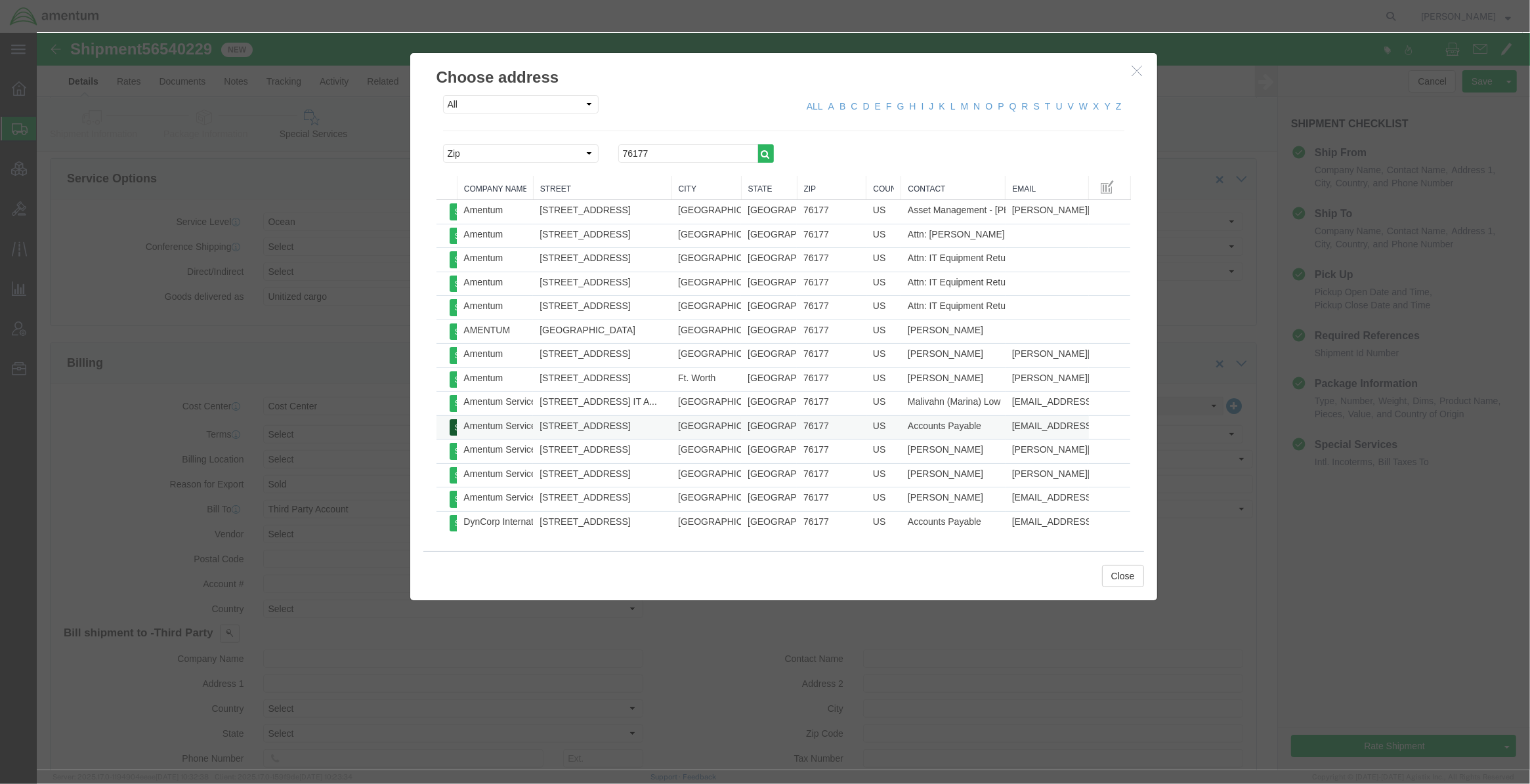
click button "Select"
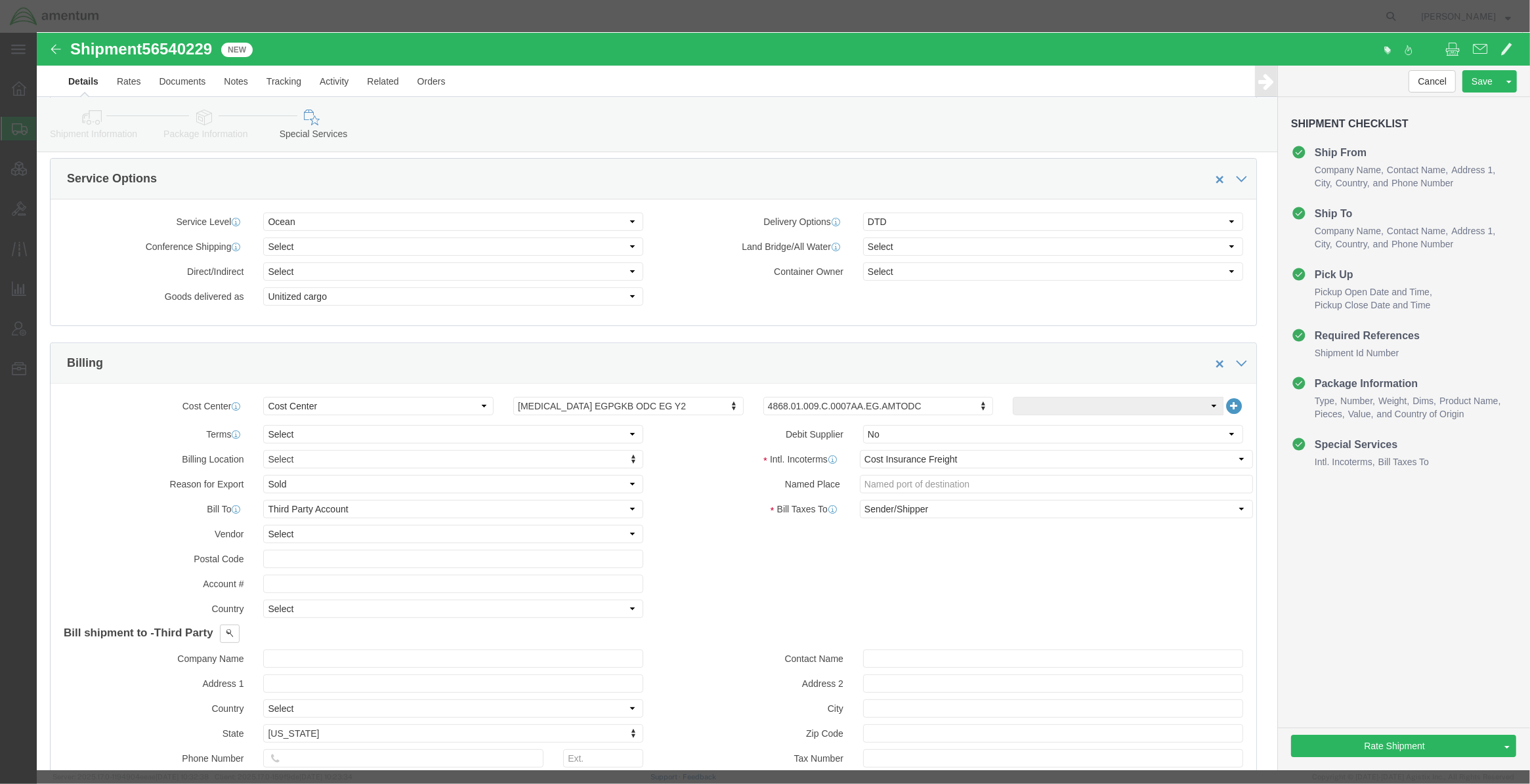
type input "Amentum Services, Inc."
type input "[STREET_ADDRESS]"
select select "US"
select select "[GEOGRAPHIC_DATA]"
type input "[PHONE_NUMBER]"
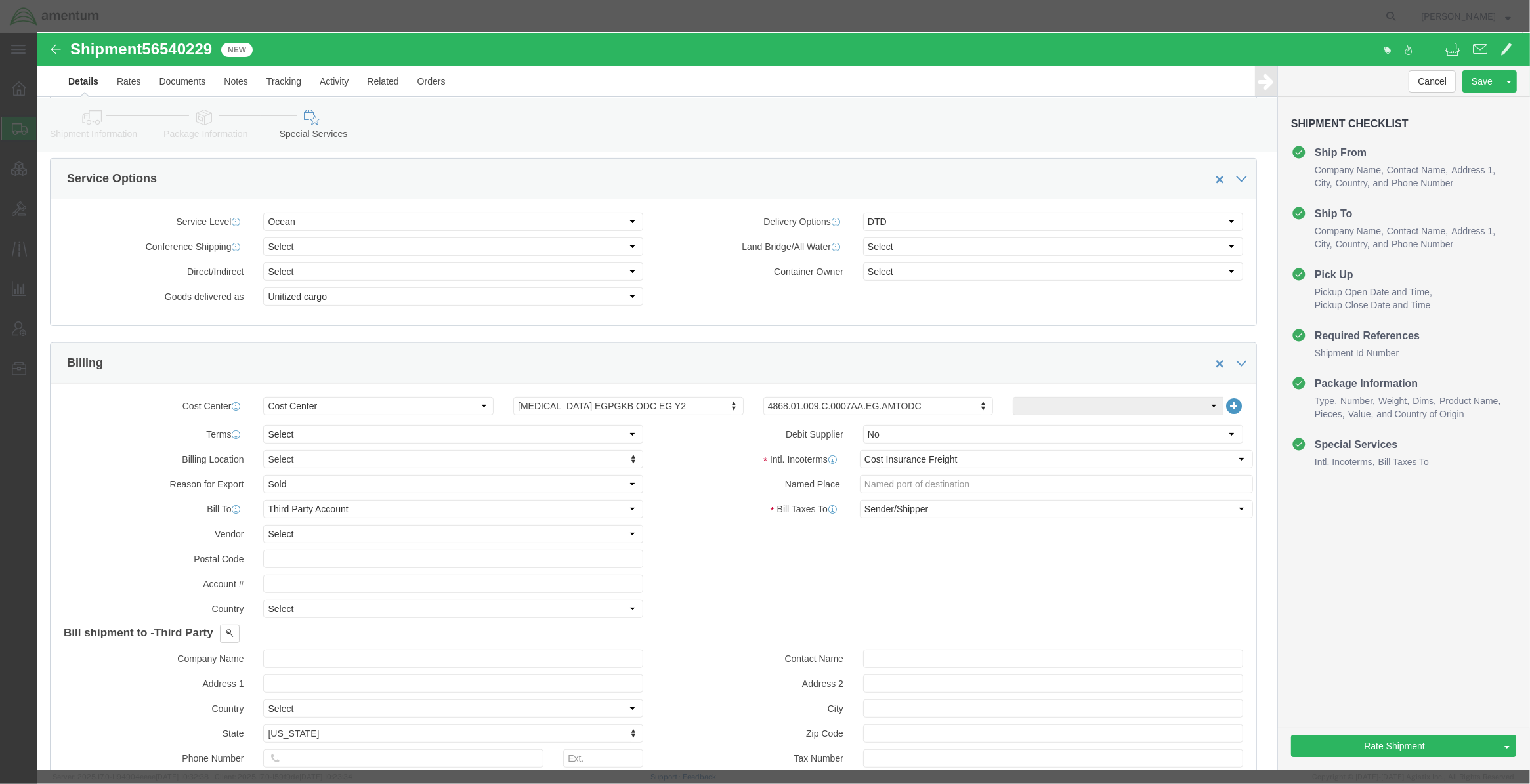
type input "Accounts Payable"
type input "[GEOGRAPHIC_DATA]"
type input "76177"
type input "[PHONE_NUMBER]"
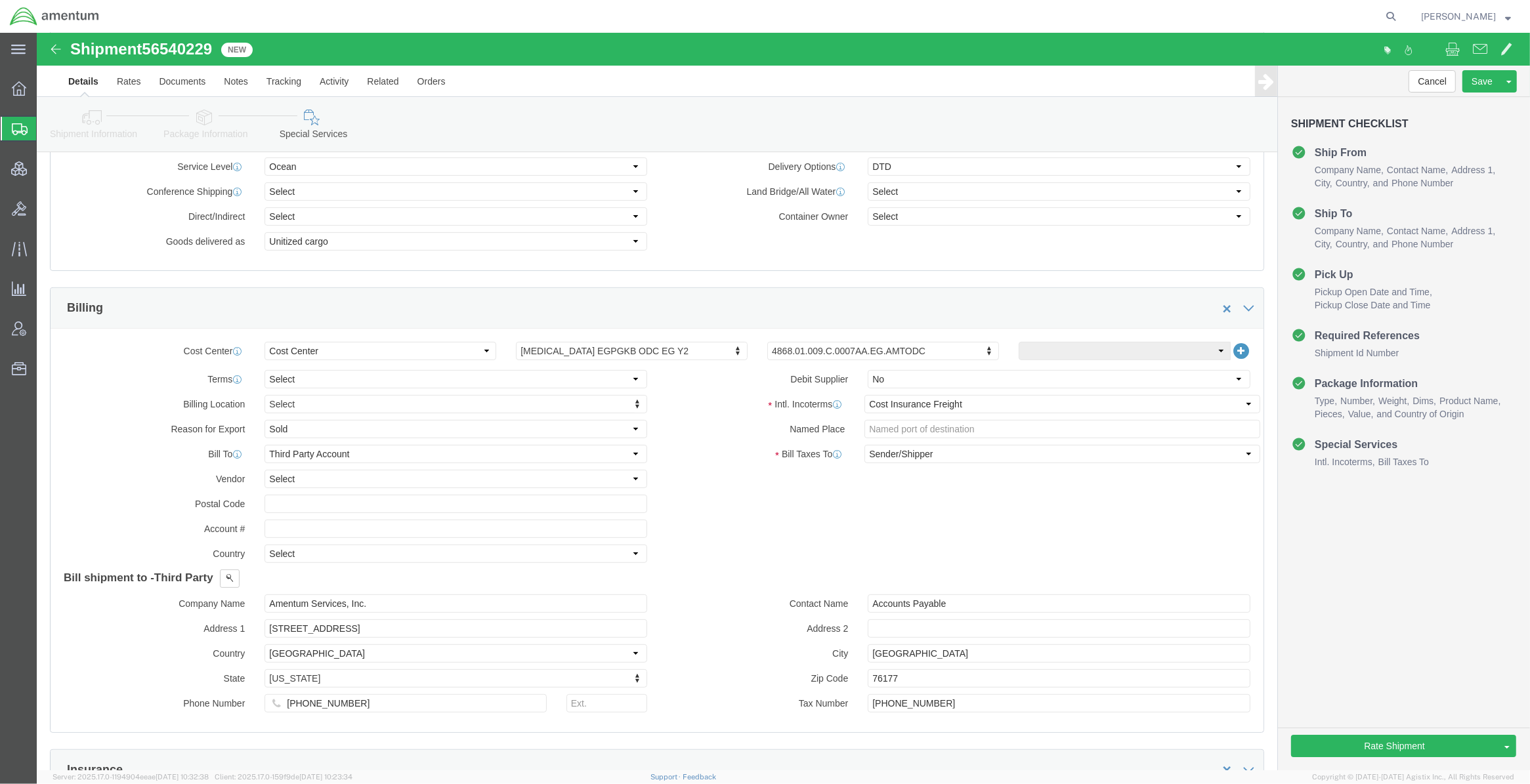
scroll to position [621, 0]
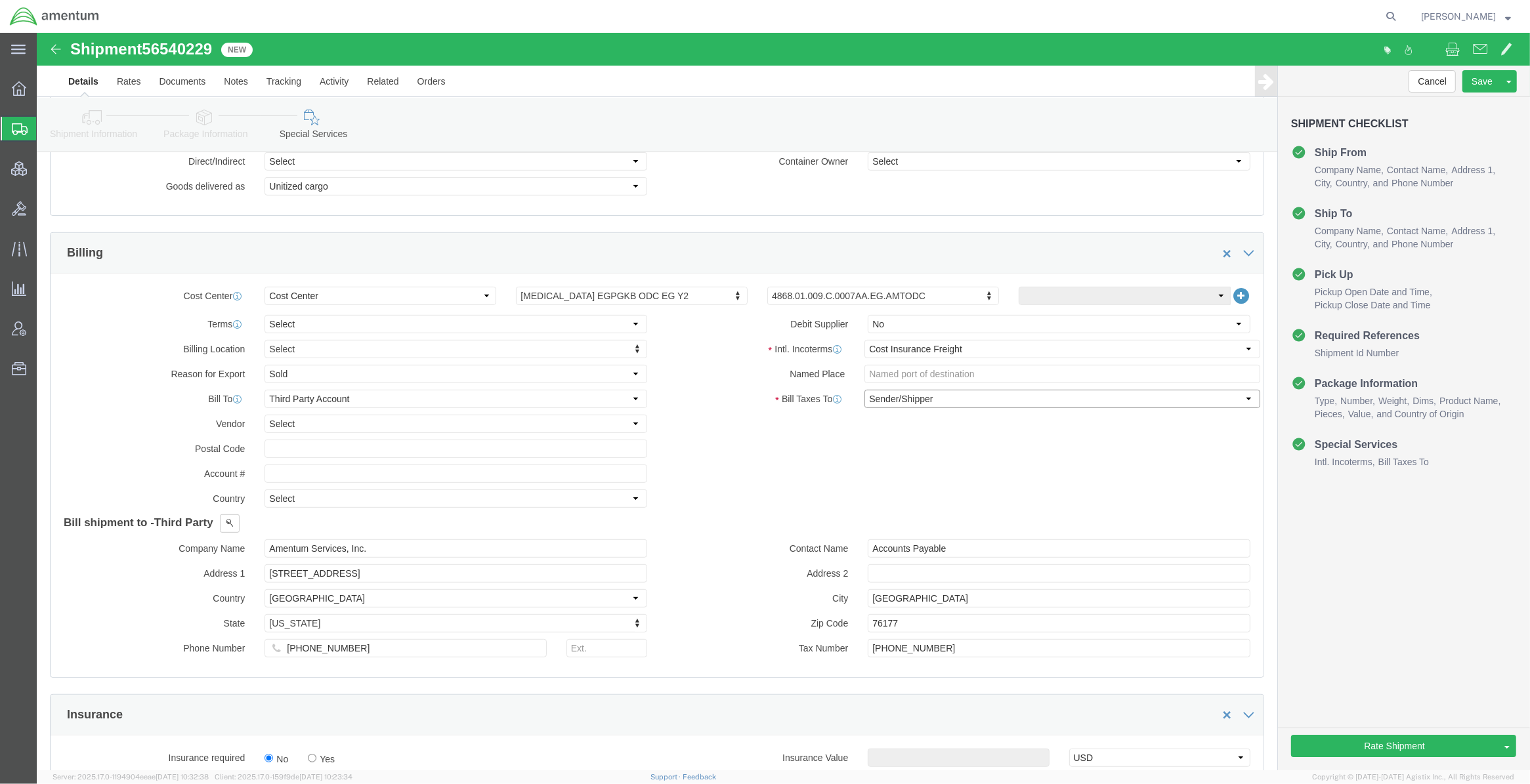
click select "Select Recipient Account Sender/Shipper Third Party Account"
select select "THRD"
click select "Select Recipient Account Sender/Shipper Third Party Account"
click select "Select [GEOGRAPHIC_DATA] [GEOGRAPHIC_DATA] [GEOGRAPHIC_DATA] [GEOGRAPHIC_DATA] …"
select select "US"
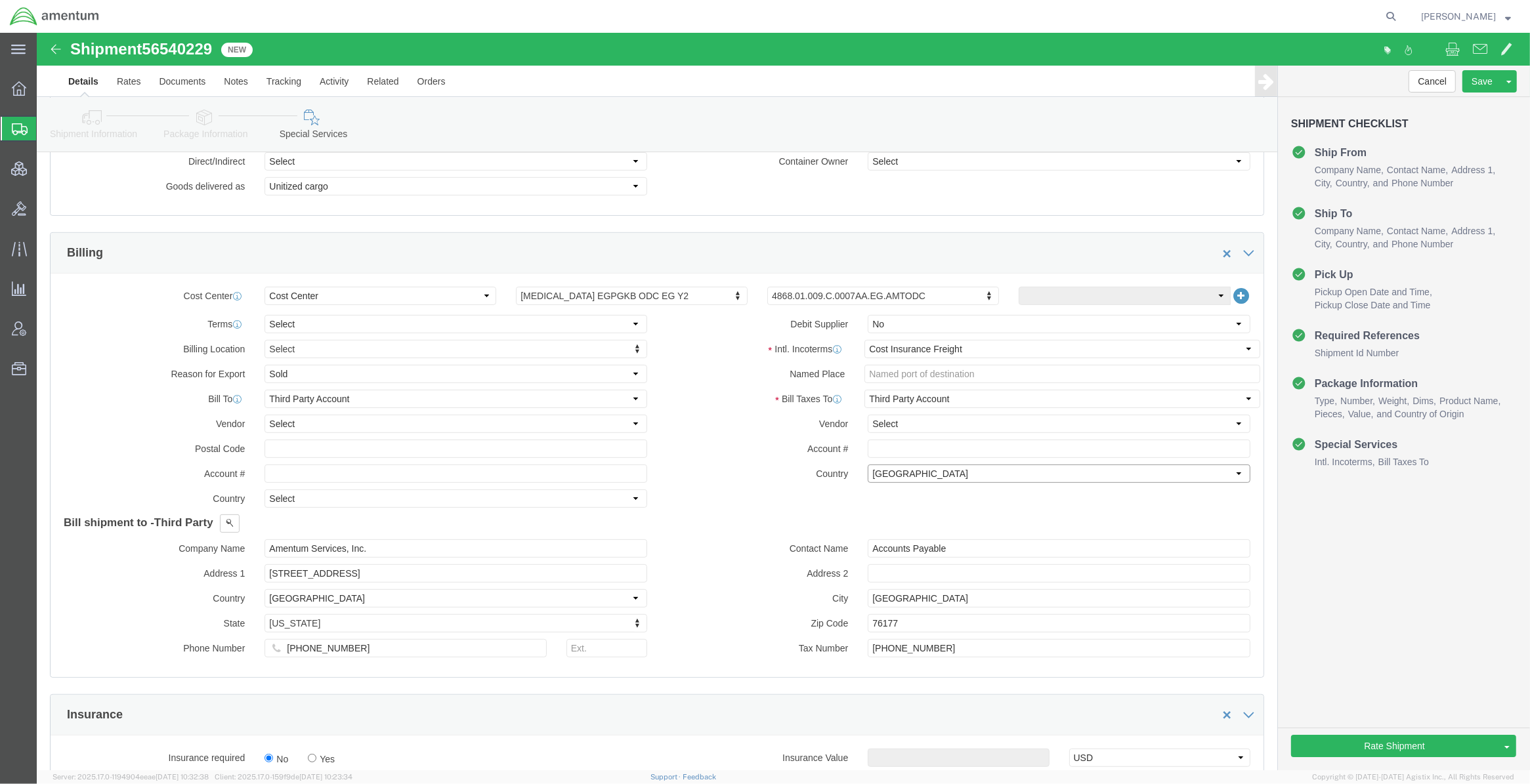
click select "Select [GEOGRAPHIC_DATA] [GEOGRAPHIC_DATA] [GEOGRAPHIC_DATA] [GEOGRAPHIC_DATA] …"
click div "Intl. Incoterms Select Carriage Insurance Paid Carriage Paid To Cost and Freigh…"
click label "Account #"
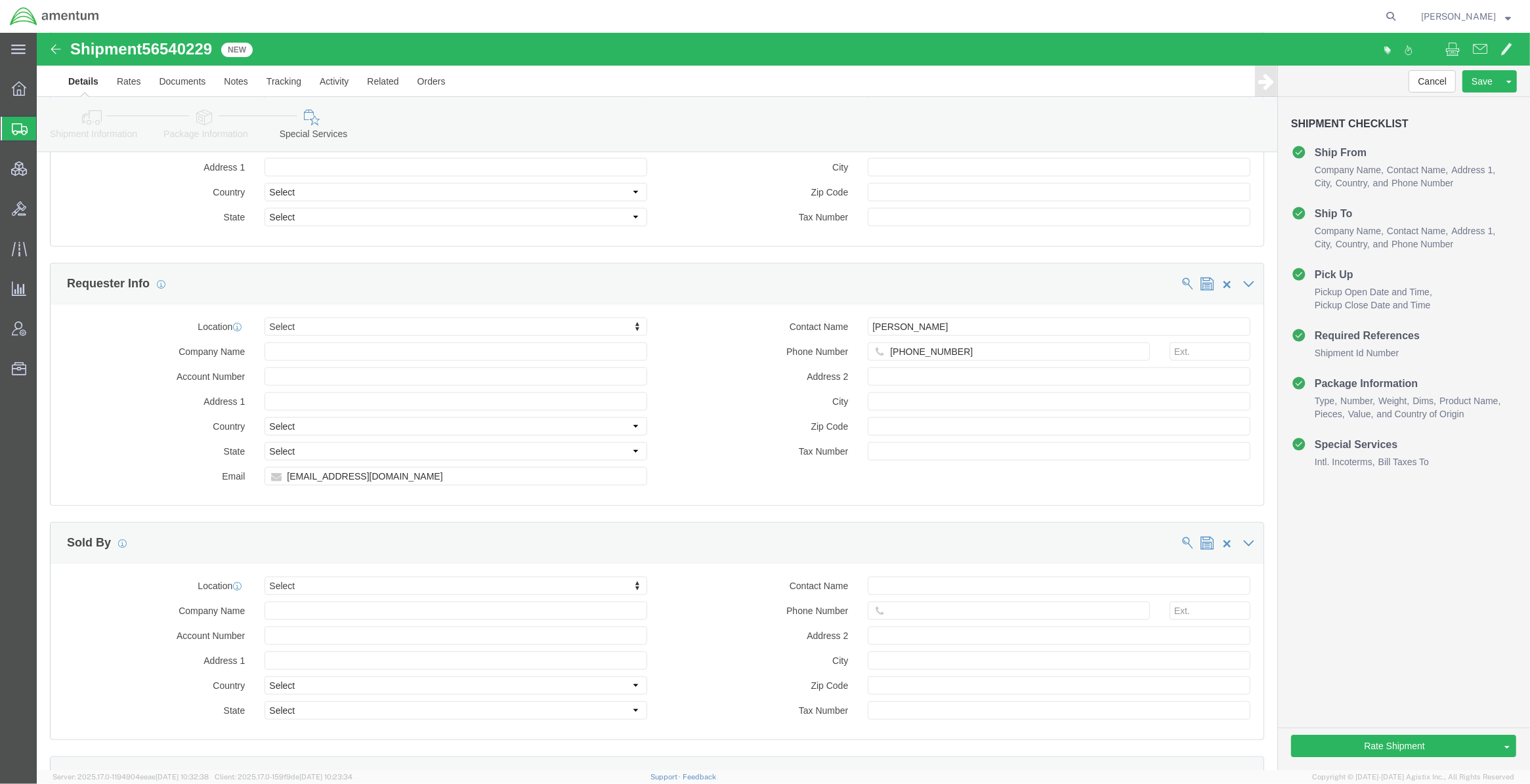
scroll to position [2042, 0]
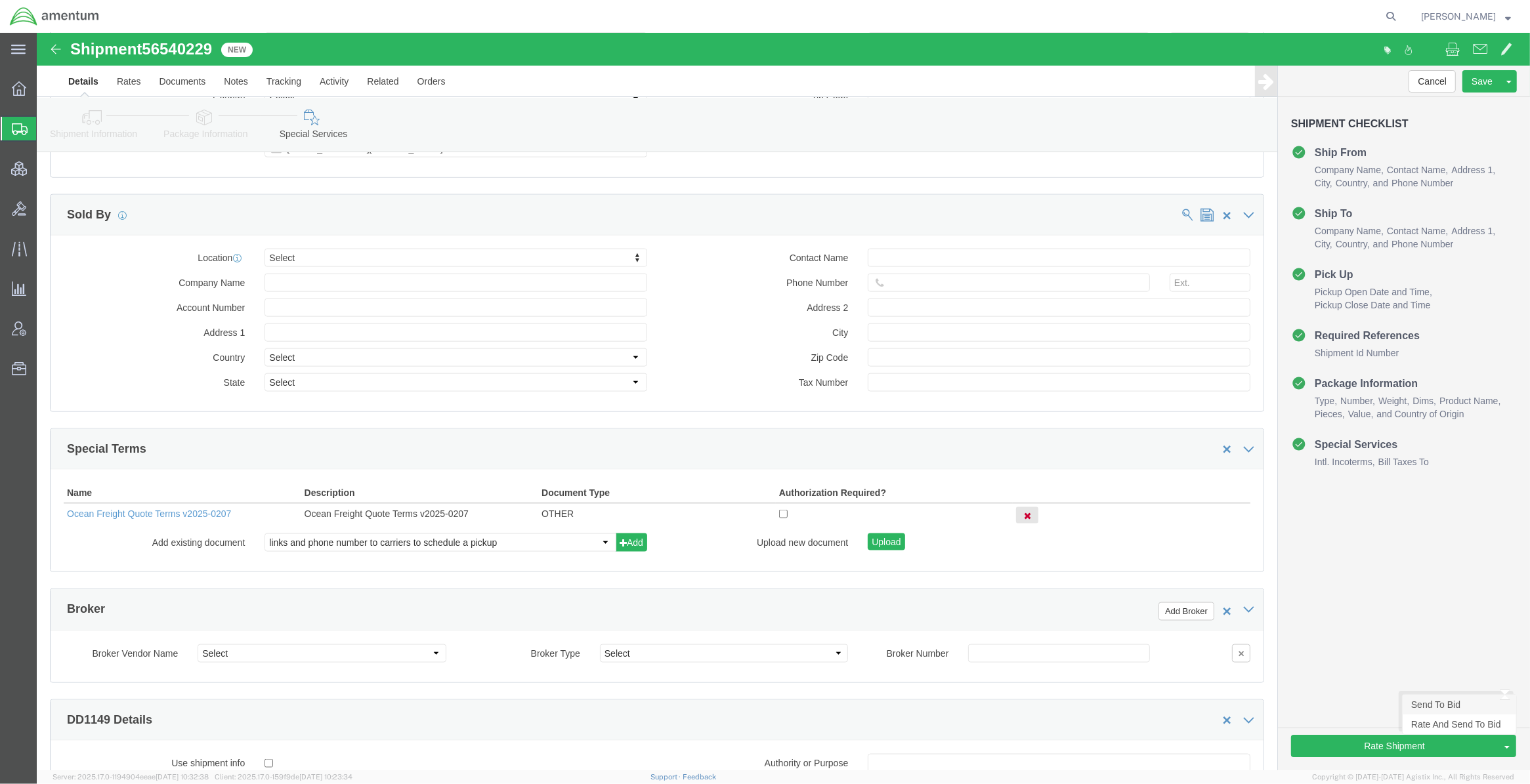
click link "Send To Bid"
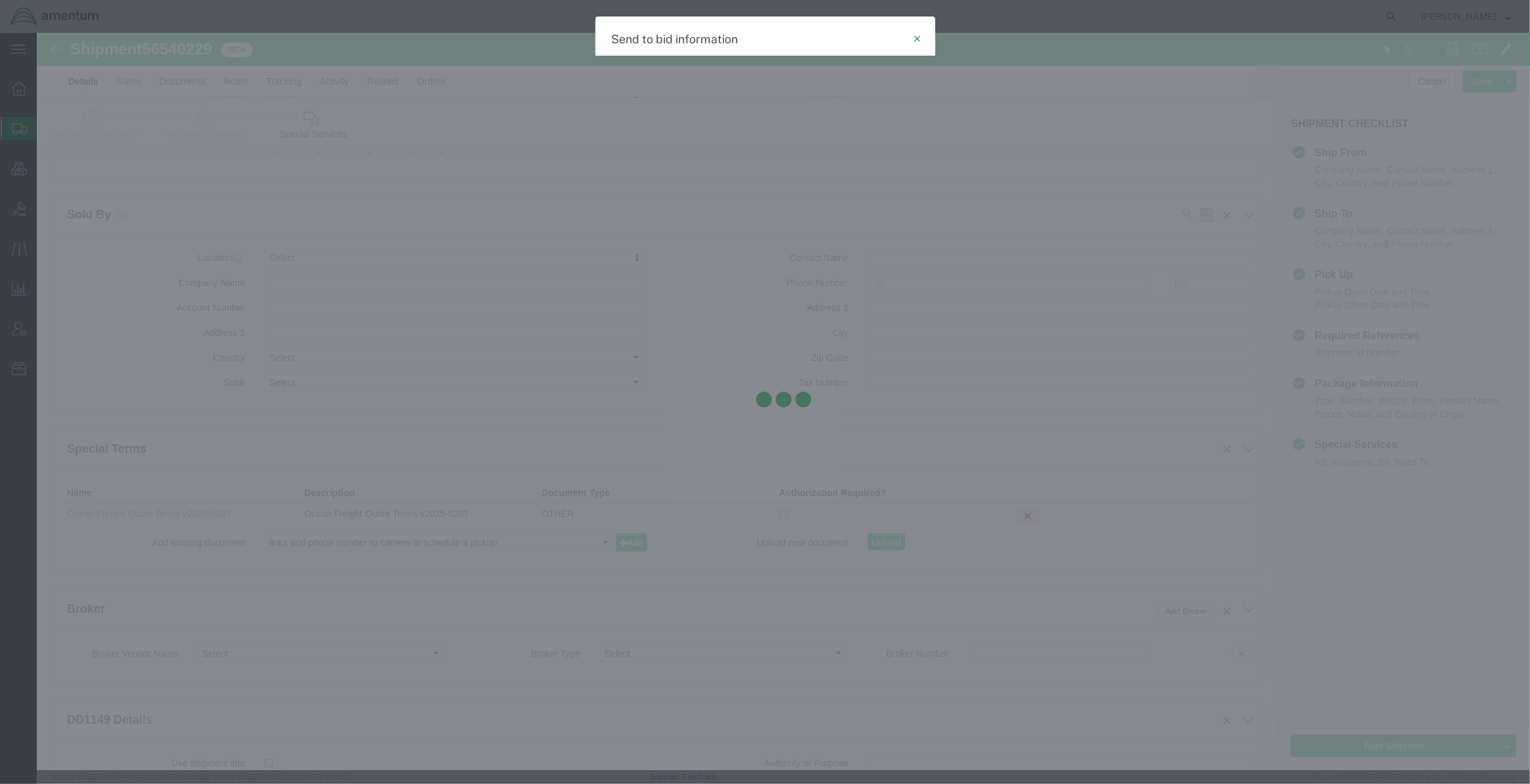
select select "OCN"
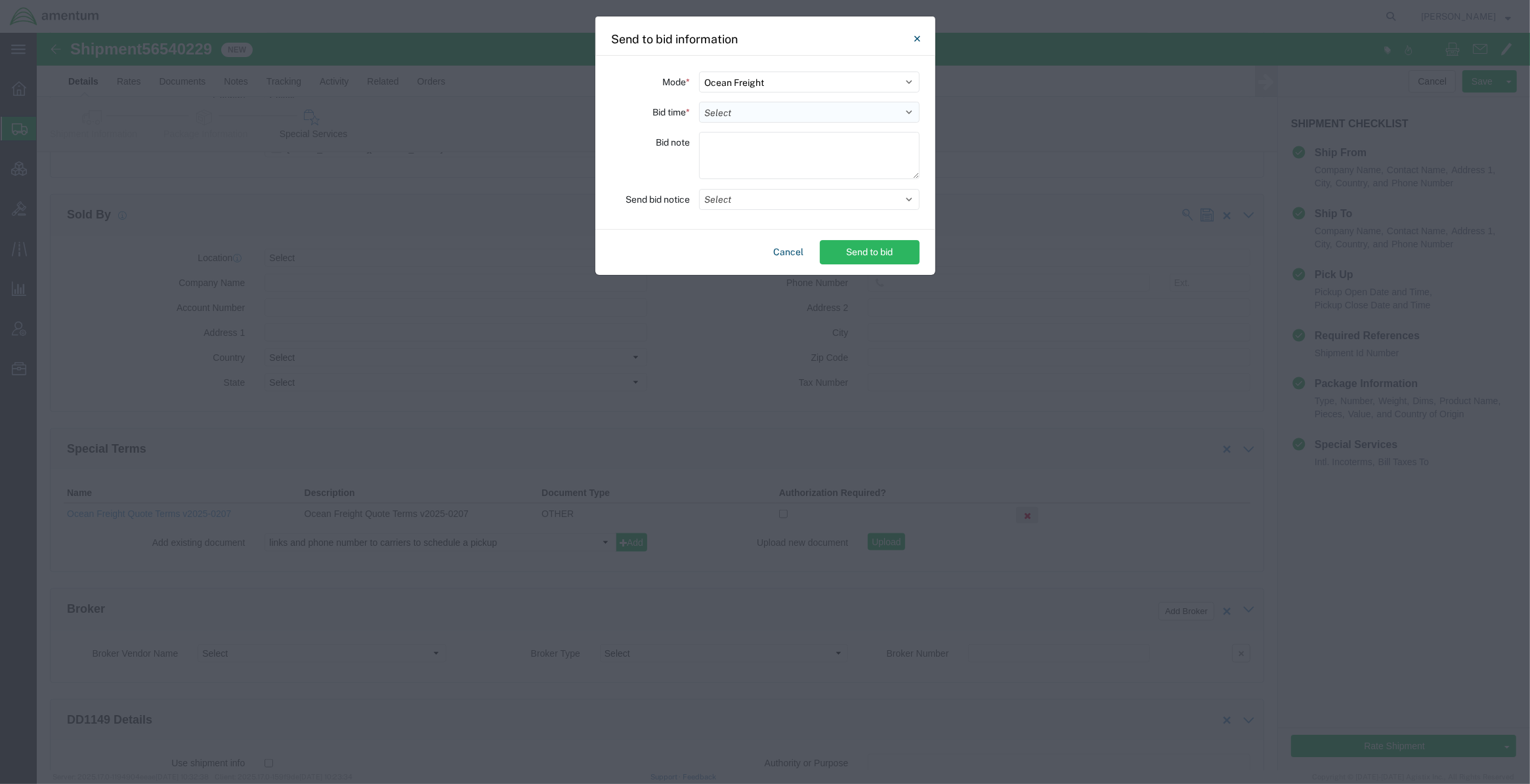
click at [792, 104] on select "Select 30 Min (Rush) 1 Hour (Rush) 2 Hours (Rush) 4 Hours (Rush) 8 Hours (Rush)…" at bounding box center [809, 112] width 221 height 21
select select "168"
click at [699, 102] on select "Select 30 Min (Rush) 1 Hour (Rush) 2 Hours (Rush) 4 Hours (Rush) 8 Hours (Rush)…" at bounding box center [809, 112] width 221 height 21
click at [727, 156] on textarea at bounding box center [809, 155] width 221 height 47
paste textarea "Priority 1 ("P1") - cargo loaded and transported to the final destination solel…"
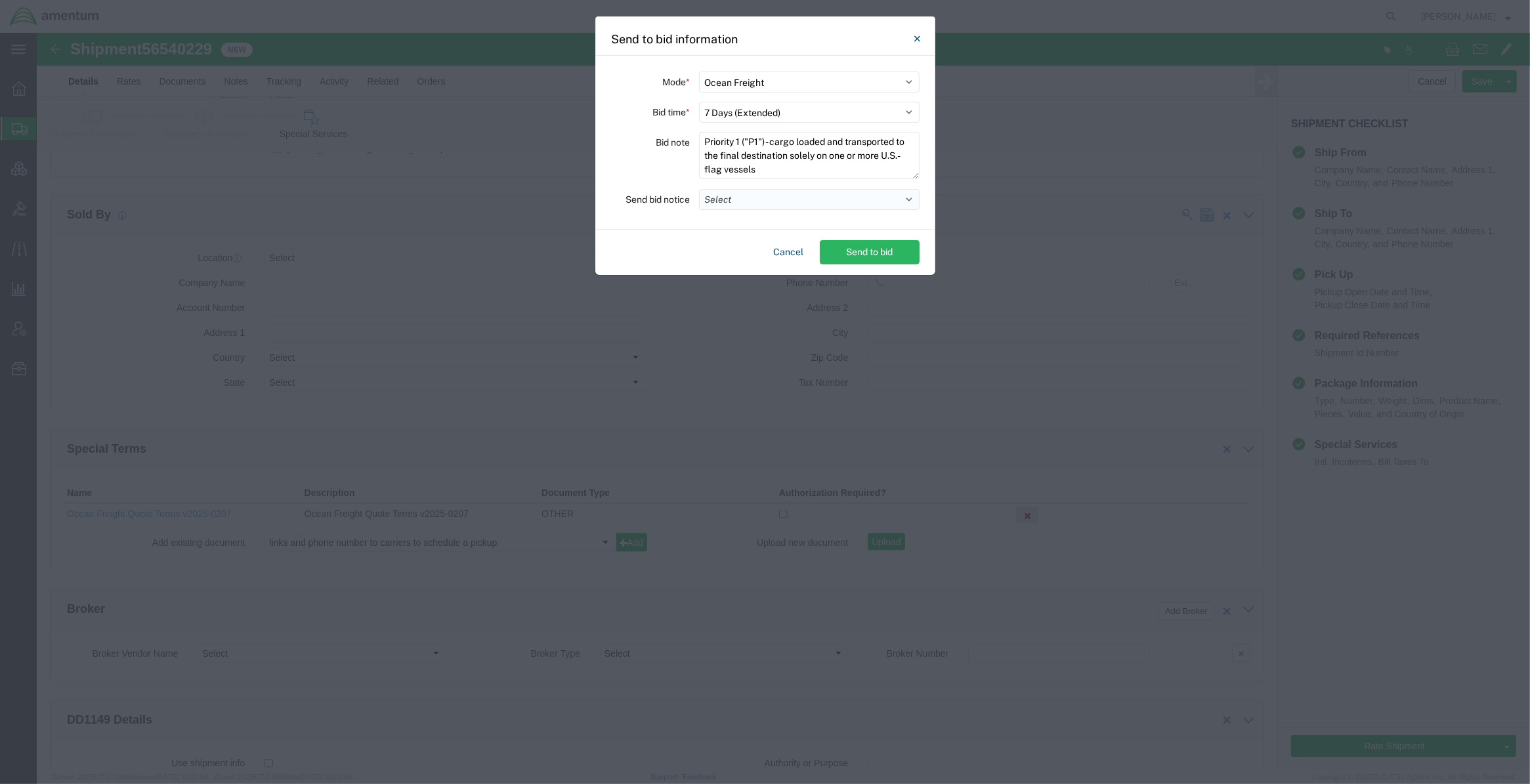
type textarea "Priority 1 ("P1") - cargo loaded and transported to the final destination solel…"
click at [787, 199] on button "Select" at bounding box center [809, 199] width 221 height 21
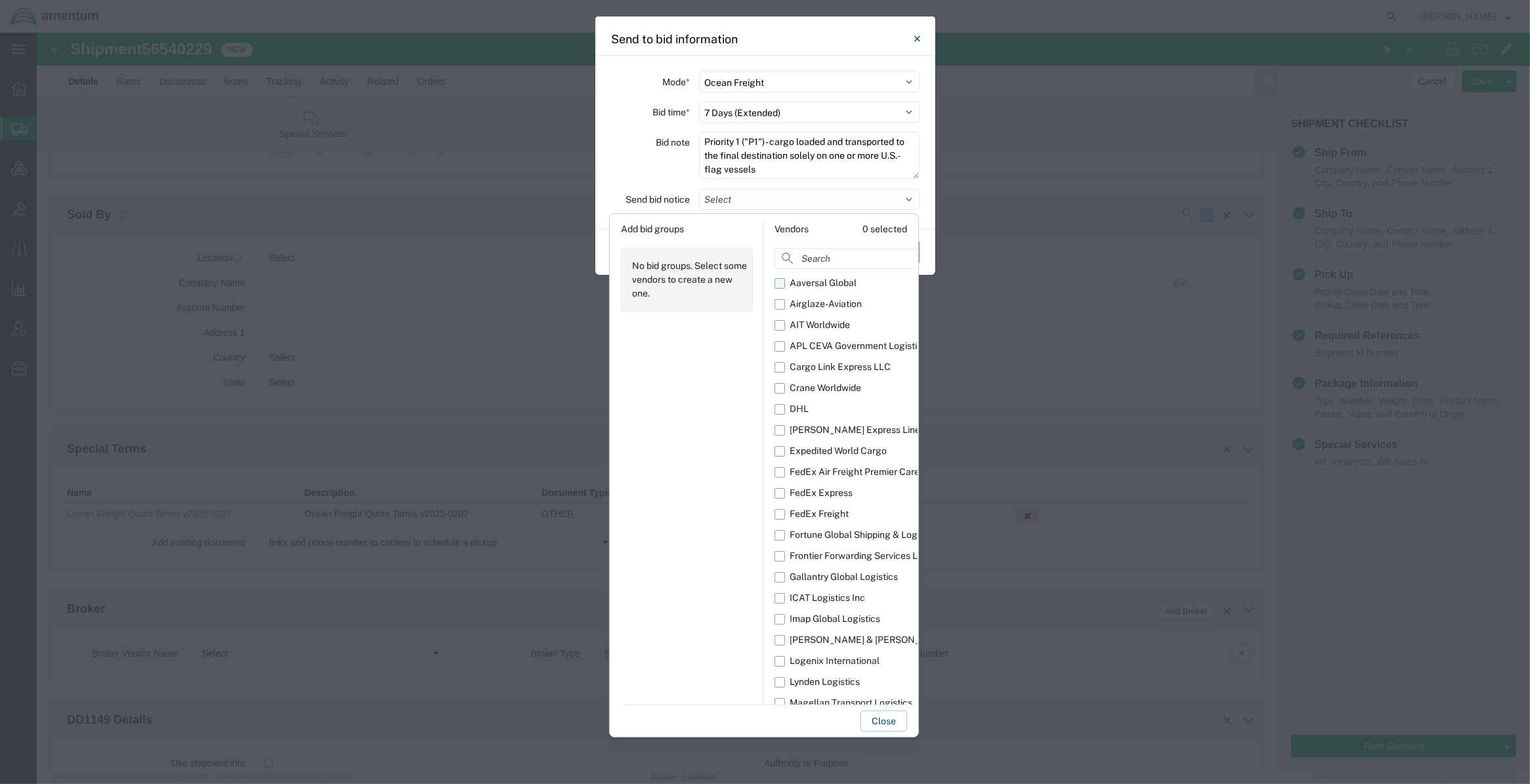
click at [834, 283] on div "Aaversal Global" at bounding box center [823, 283] width 67 height 14
click at [0, 0] on input "Aaversal Global" at bounding box center [0, 0] width 0 height 0
click at [829, 325] on div "AIT Worldwide" at bounding box center [820, 325] width 60 height 14
click at [0, 0] on input "AIT Worldwide" at bounding box center [0, 0] width 0 height 0
click at [839, 284] on div "Aaversal Global" at bounding box center [823, 283] width 67 height 14
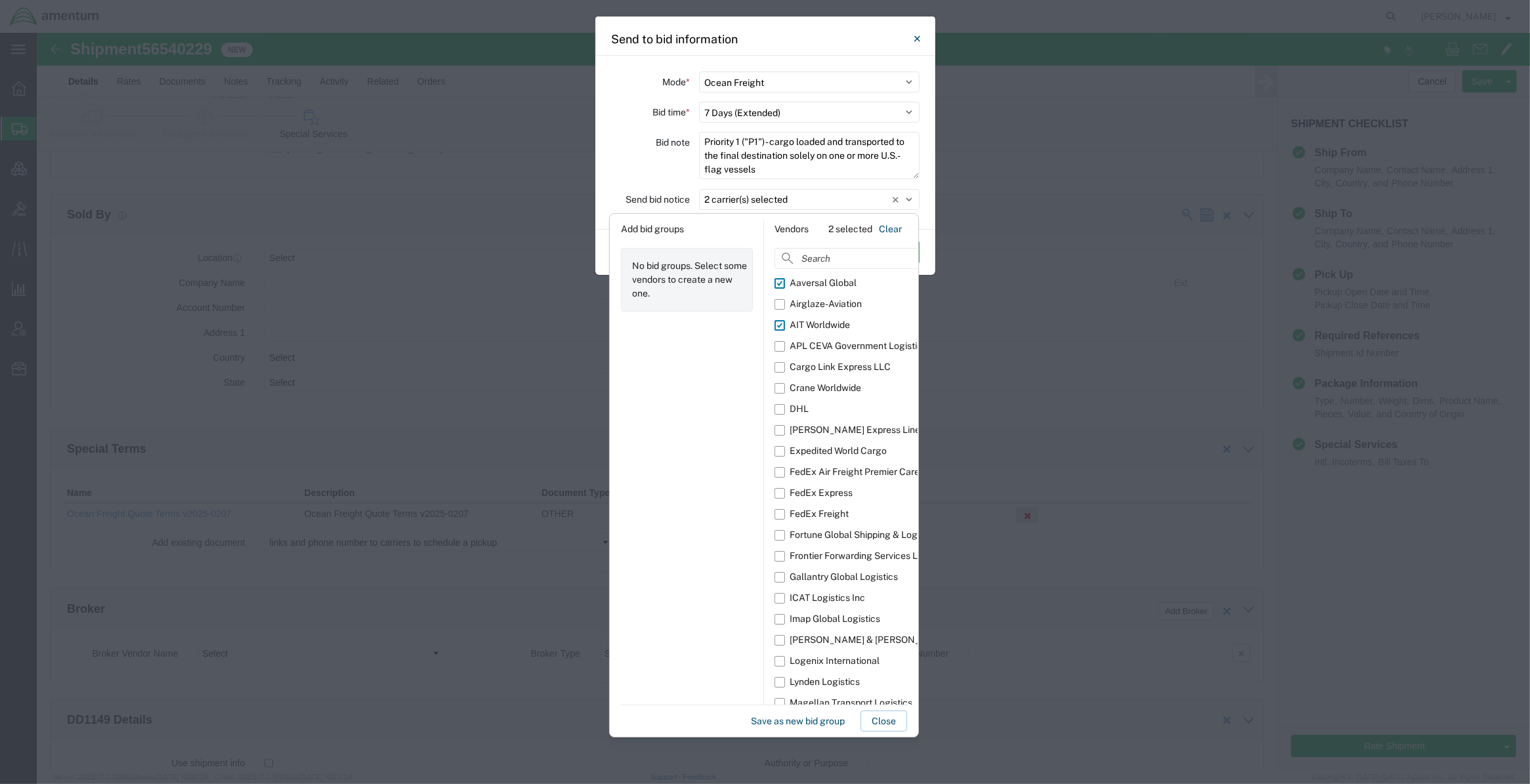
click at [0, 0] on input "Aaversal Global" at bounding box center [0, 0] width 0 height 0
click at [825, 346] on div "APL CEVA Government Logistics" at bounding box center [858, 346] width 137 height 14
click at [0, 0] on input "APL CEVA Government Logistics" at bounding box center [0, 0] width 0 height 0
click at [821, 389] on div "Crane Worldwide" at bounding box center [825, 388] width 72 height 14
click at [0, 0] on input "Crane Worldwide" at bounding box center [0, 0] width 0 height 0
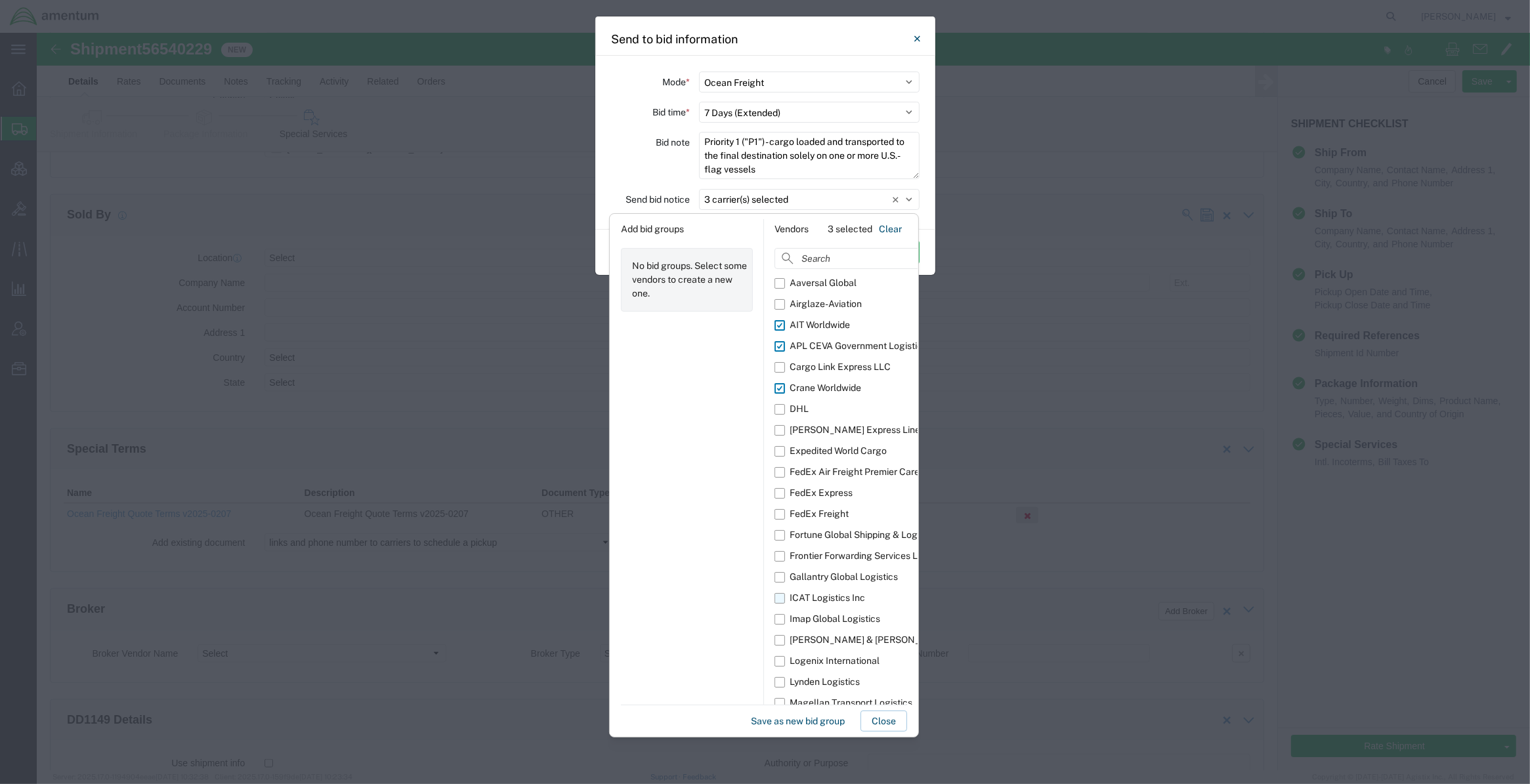
click at [835, 596] on div "ICAT Logistics Inc" at bounding box center [827, 598] width 75 height 14
click at [0, 0] on input "ICAT Logistics Inc" at bounding box center [0, 0] width 0 height 0
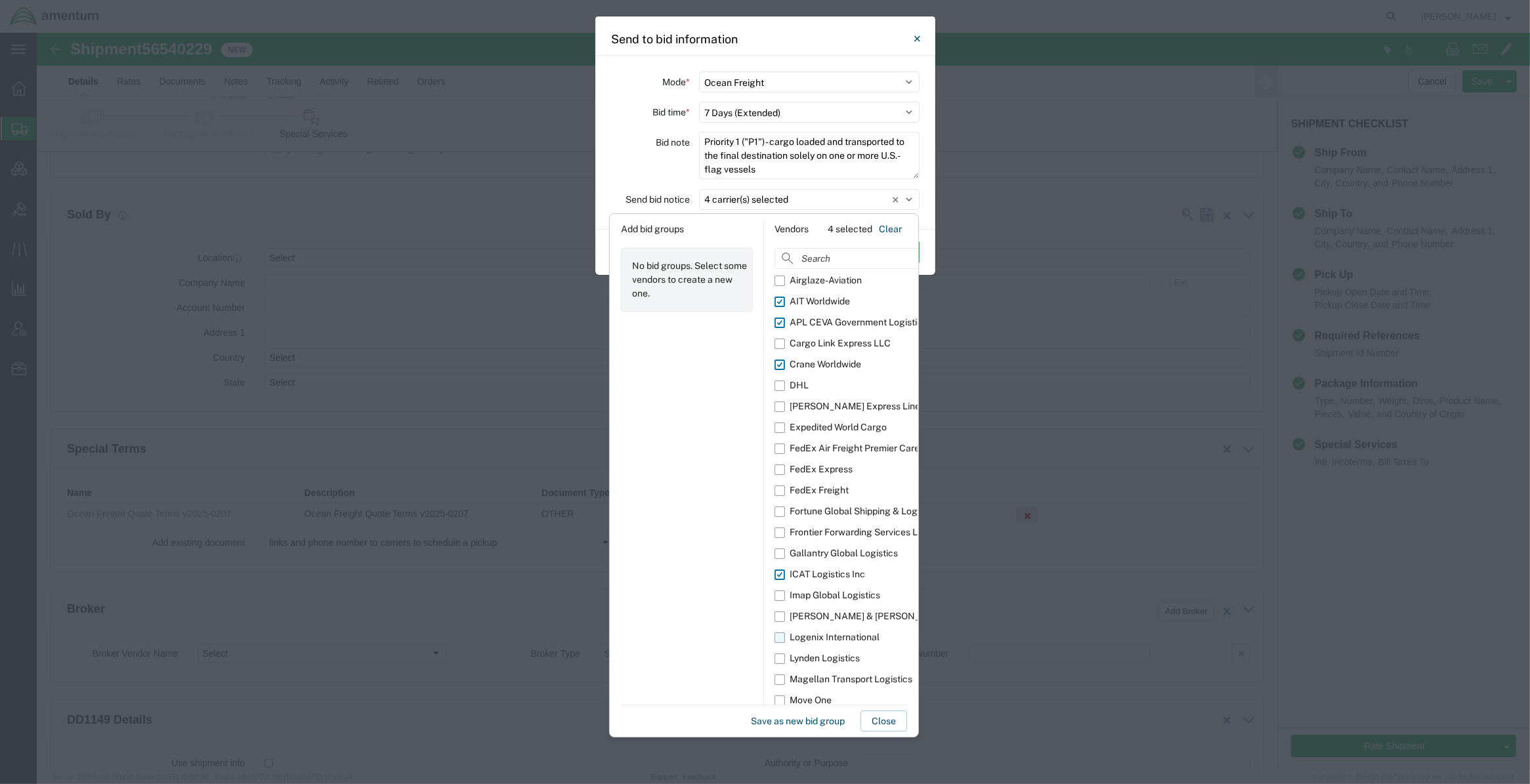
click at [864, 616] on div "Logenix International" at bounding box center [834, 637] width 90 height 14
click at [0, 0] on input "Logenix International" at bounding box center [0, 0] width 0 height 0
click at [864, 616] on label "Lynden Logistics" at bounding box center [873, 658] width 198 height 21
click at [0, 0] on input "Lynden Logistics" at bounding box center [0, 0] width 0 height 0
click at [861, 616] on label "Lynden Logistics" at bounding box center [873, 658] width 198 height 21
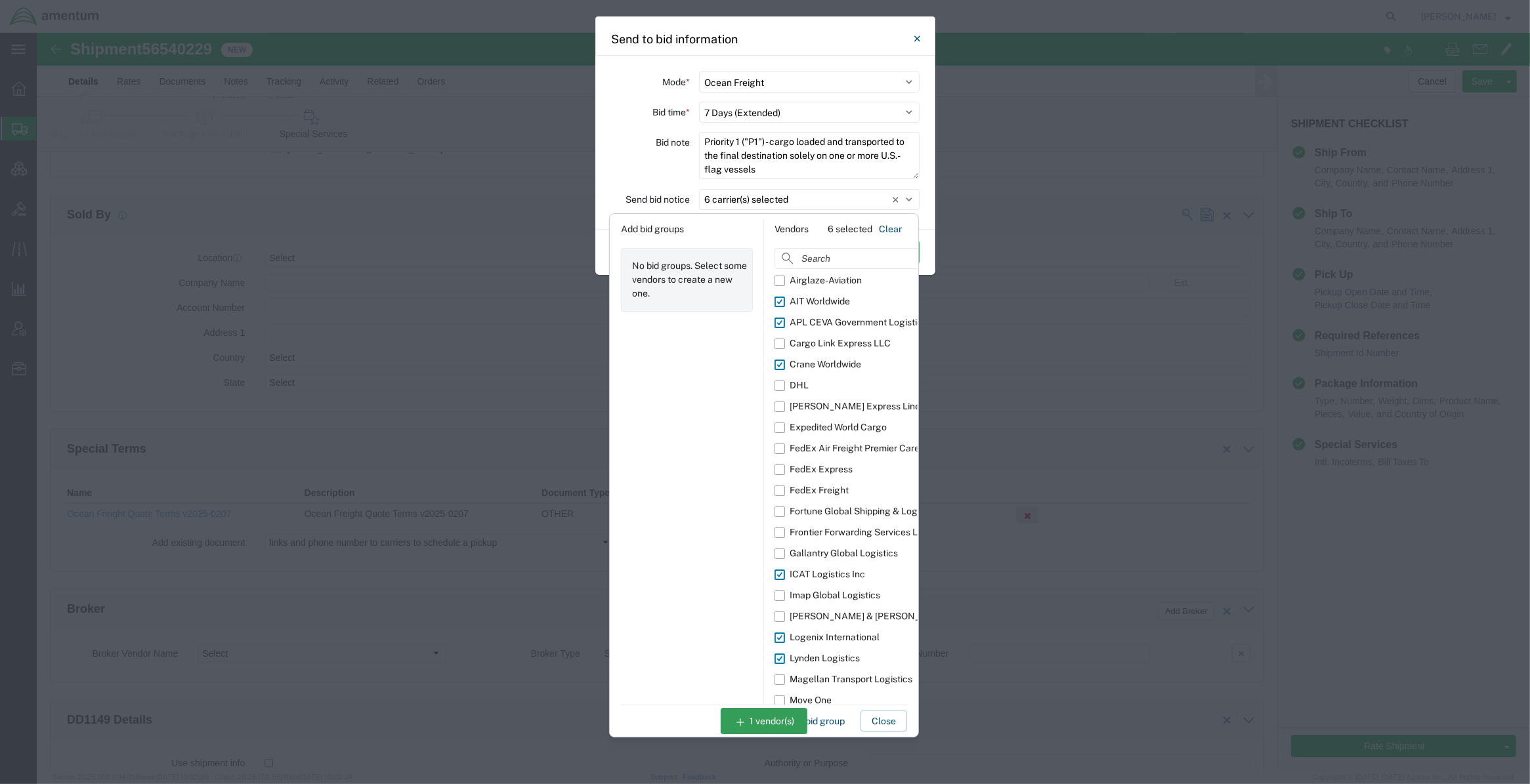
click at [0, 0] on input "Lynden Logistics" at bounding box center [0, 0] width 0 height 0
click at [861, 616] on label "Lynden Logistics" at bounding box center [873, 658] width 198 height 21
click at [0, 0] on input "Lynden Logistics" at bounding box center [0, 0] width 0 height 0
click at [831, 616] on div "Move One" at bounding box center [810, 700] width 42 height 14
click at [0, 0] on input "Move One" at bounding box center [0, 0] width 0 height 0
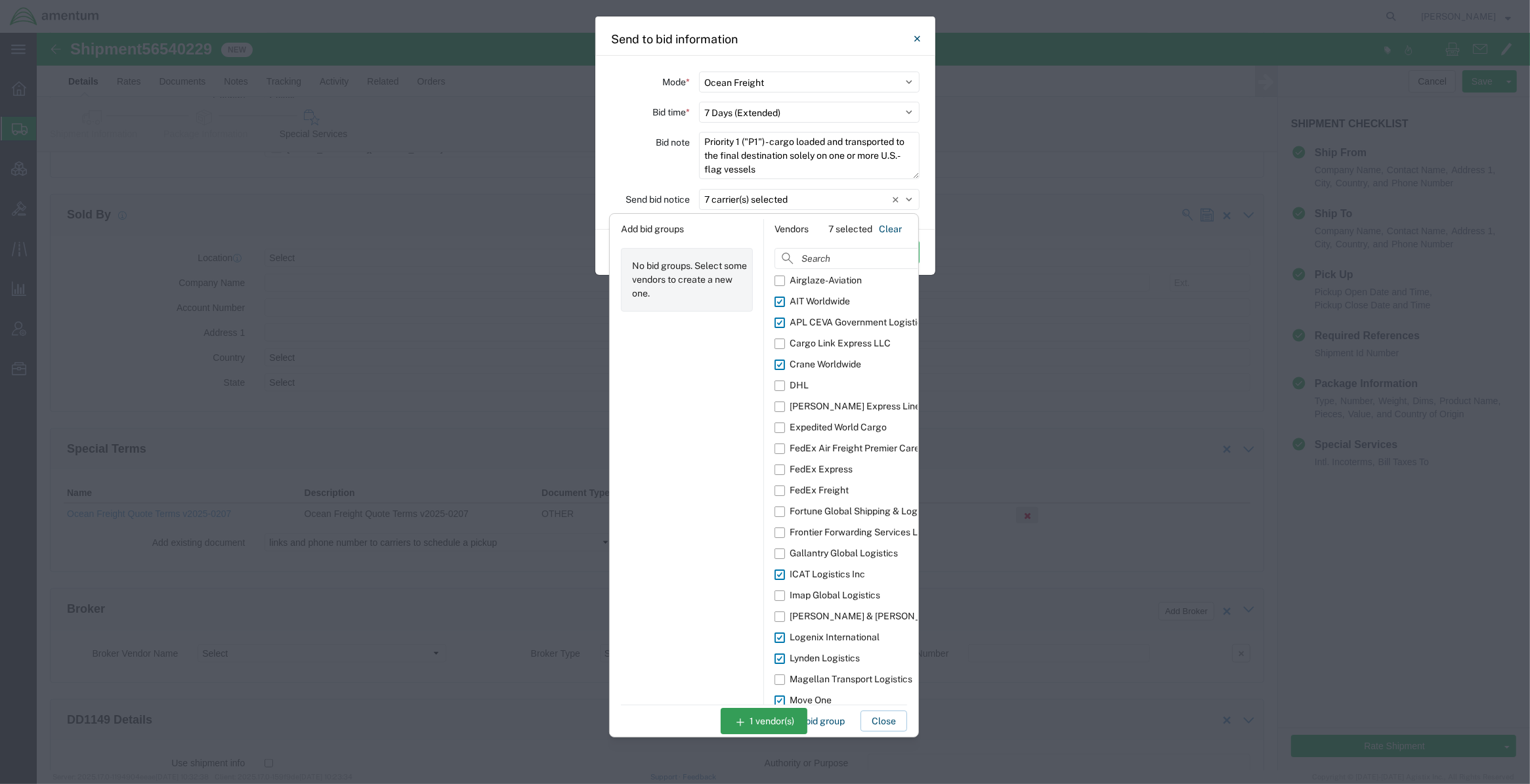
click at [700, 616] on div "Add bid groups No bid groups. Select some vendors to create a new one." at bounding box center [687, 462] width 154 height 486
click at [868, 616] on button "Close" at bounding box center [884, 720] width 47 height 21
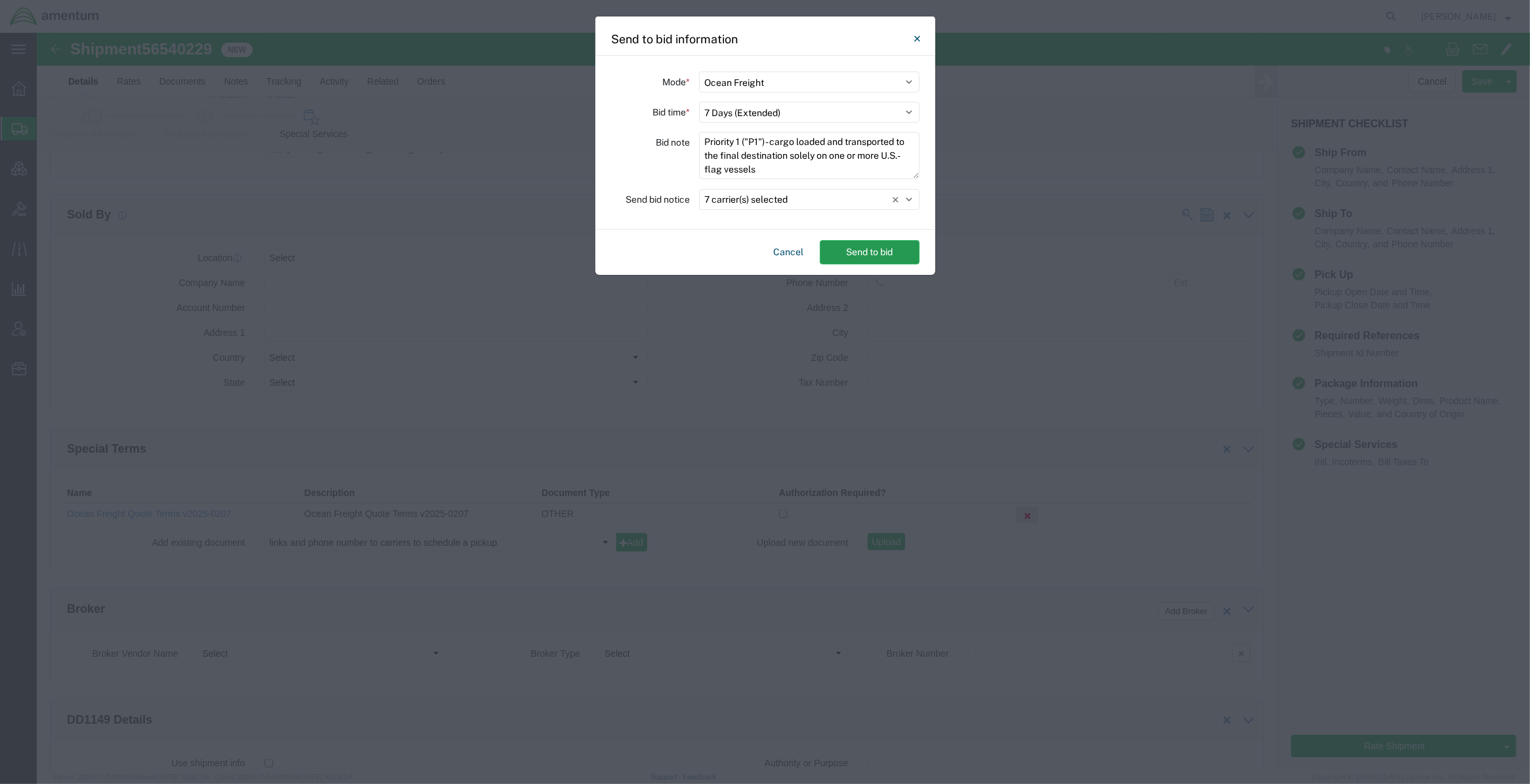
click at [867, 261] on button "Send to bid" at bounding box center [870, 252] width 100 height 25
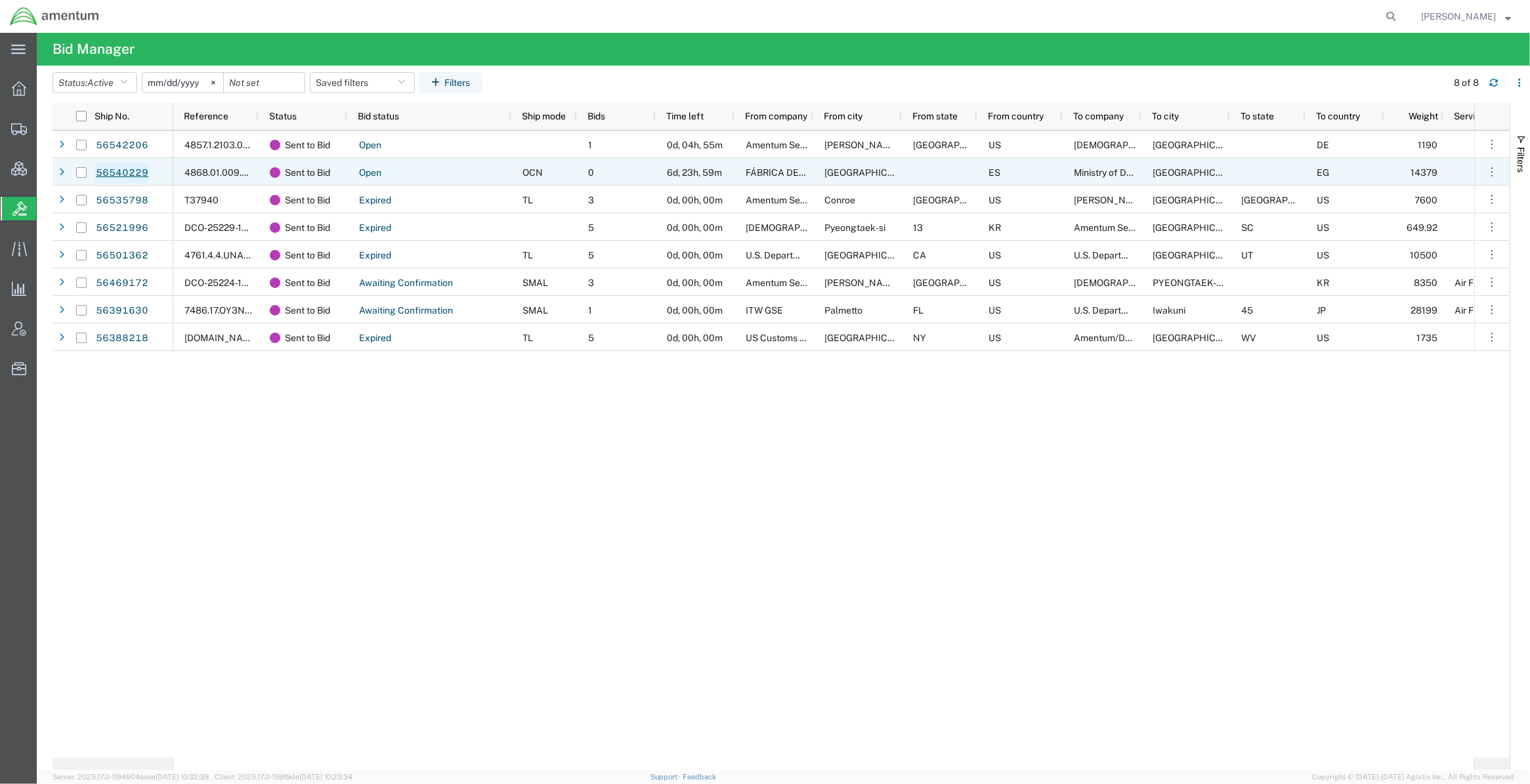
click at [138, 172] on link "56540229" at bounding box center [122, 172] width 54 height 21
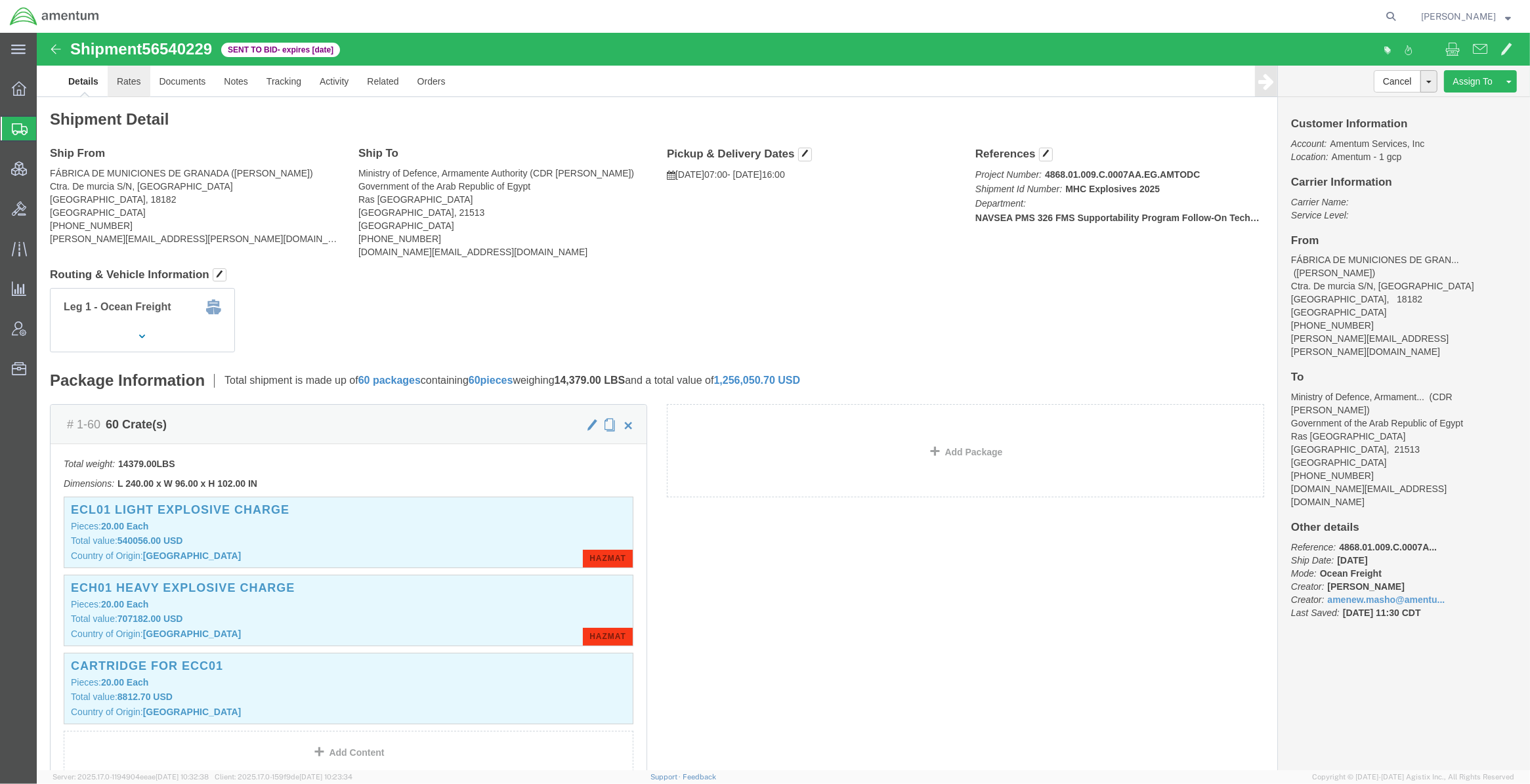
click link "Rates"
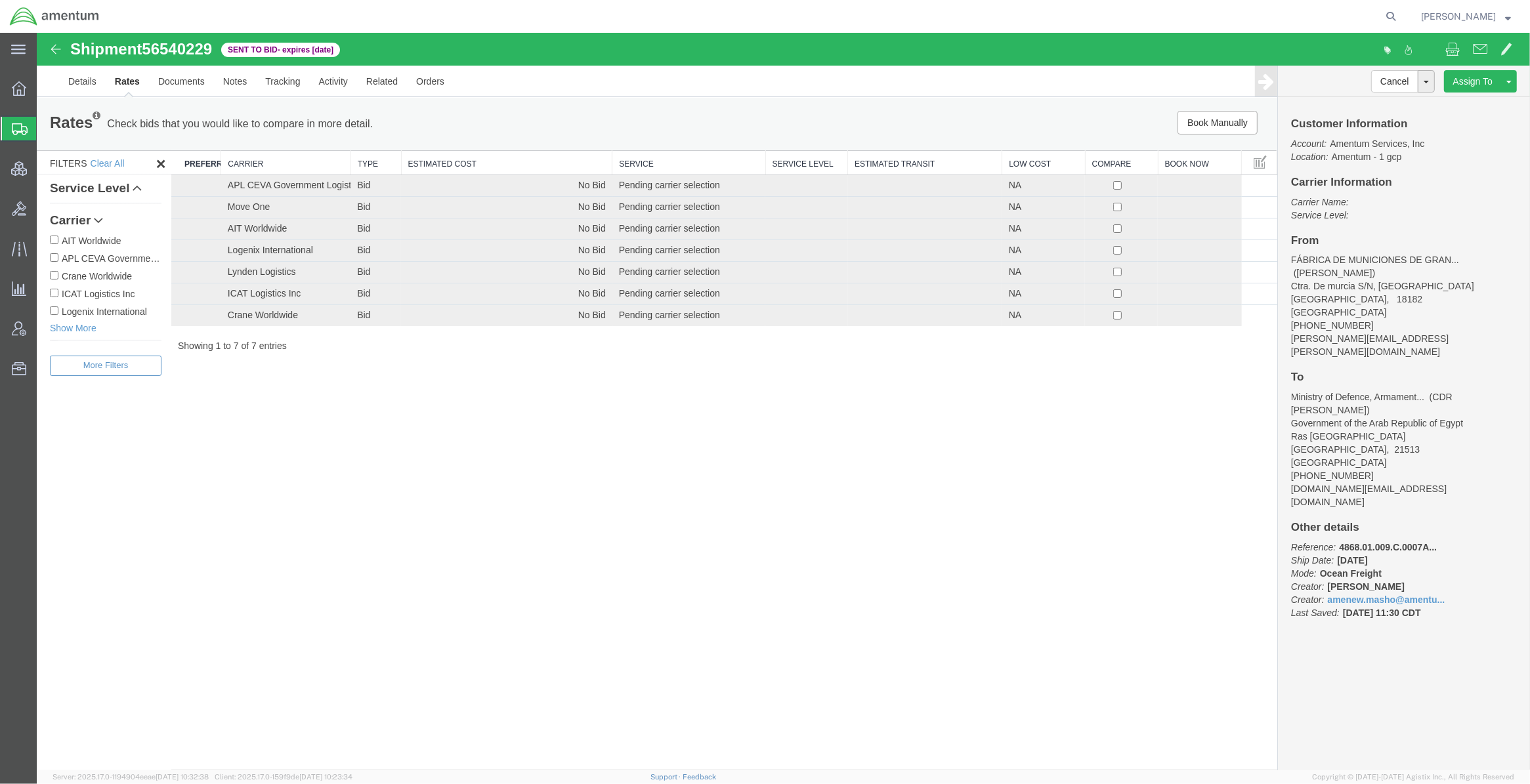
drag, startPoint x: 355, startPoint y: 50, endPoint x: 69, endPoint y: 55, distance: 286.0
click at [69, 55] on div "Shipment 56540229 7 of 7 Sent to Bid - expires [DATE]" at bounding box center [410, 53] width 746 height 25
drag, startPoint x: 69, startPoint y: 55, endPoint x: 77, endPoint y: 49, distance: 10.0
copy div "Shipment 56540229 7 of 7 Sent to Bid - expires [DATE]"
click at [326, 525] on div "Shipment 56540229 7 of 7 Sent to Bid - expires [DATE] Details Rates Documents N…" at bounding box center [783, 402] width 1493 height 737
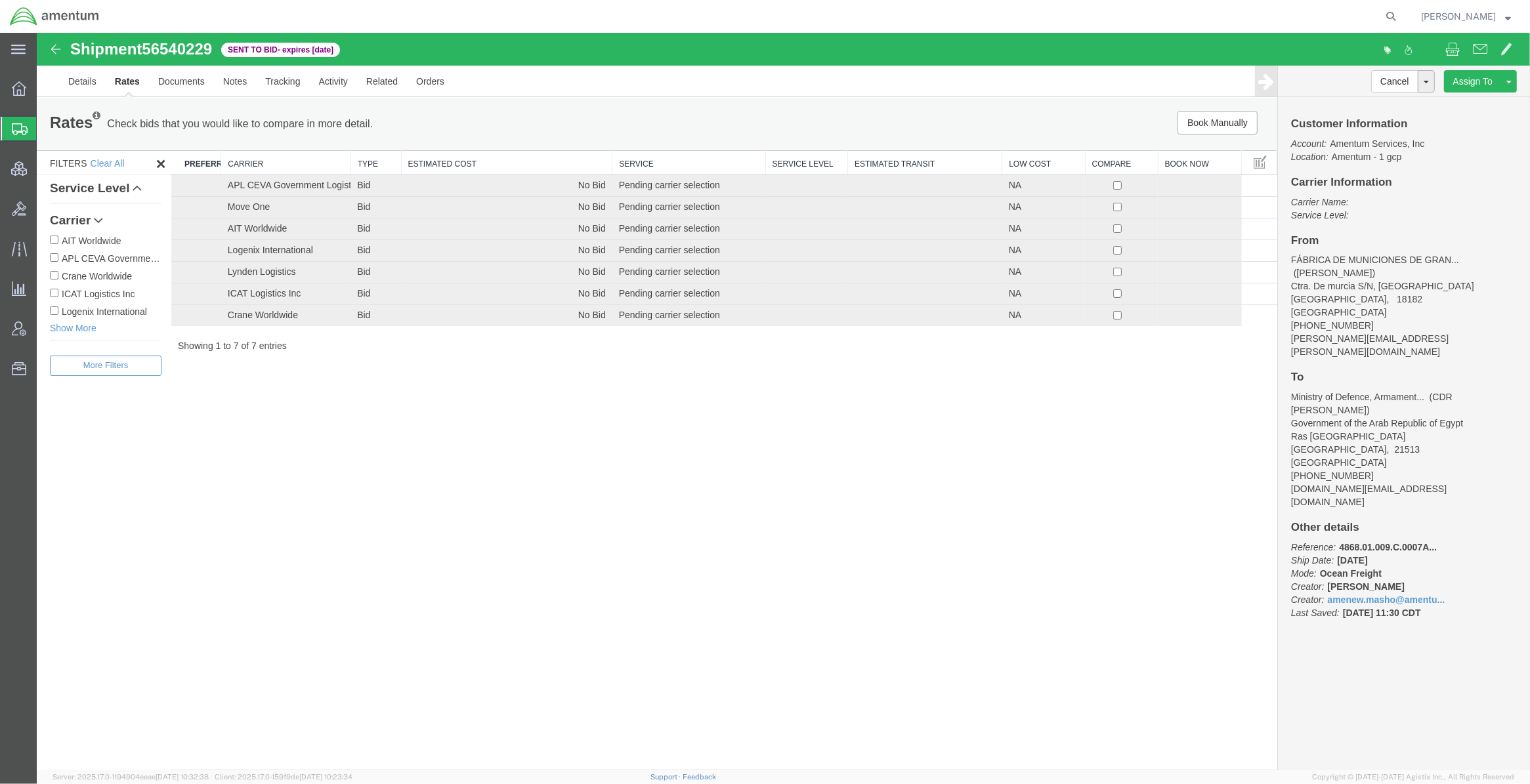
click at [271, 165] on th "Carrier" at bounding box center [286, 163] width 129 height 25
click at [309, 499] on div "Shipment 56540229 7 of 7 Sent to Bid - expires [DATE] Details Rates Documents N…" at bounding box center [783, 402] width 1493 height 737
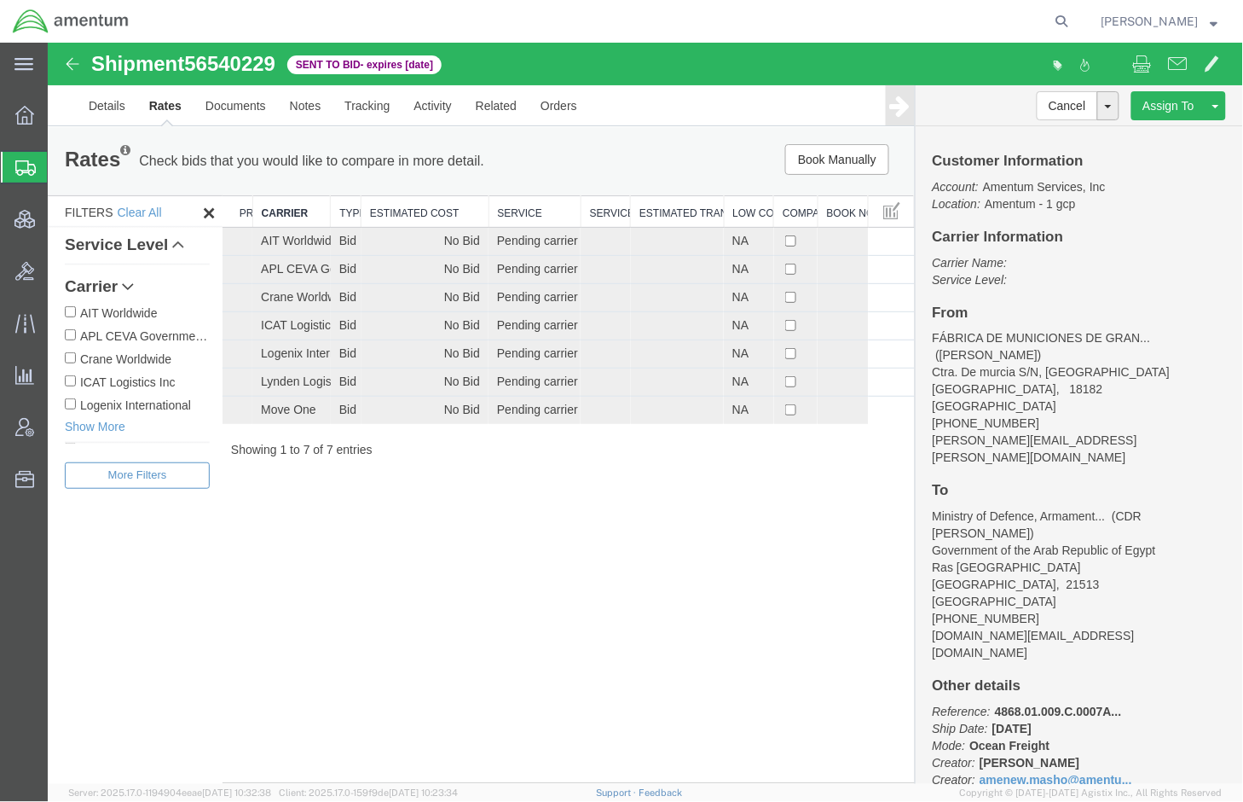
drag, startPoint x: 344, startPoint y: 21, endPoint x: 682, endPoint y: 39, distance: 339.0
click at [345, 21] on div at bounding box center [609, 21] width 935 height 43
click at [1058, 14] on icon at bounding box center [1063, 21] width 24 height 24
click at [1030, 24] on input "search" at bounding box center [791, 21] width 518 height 41
paste input "56550856"
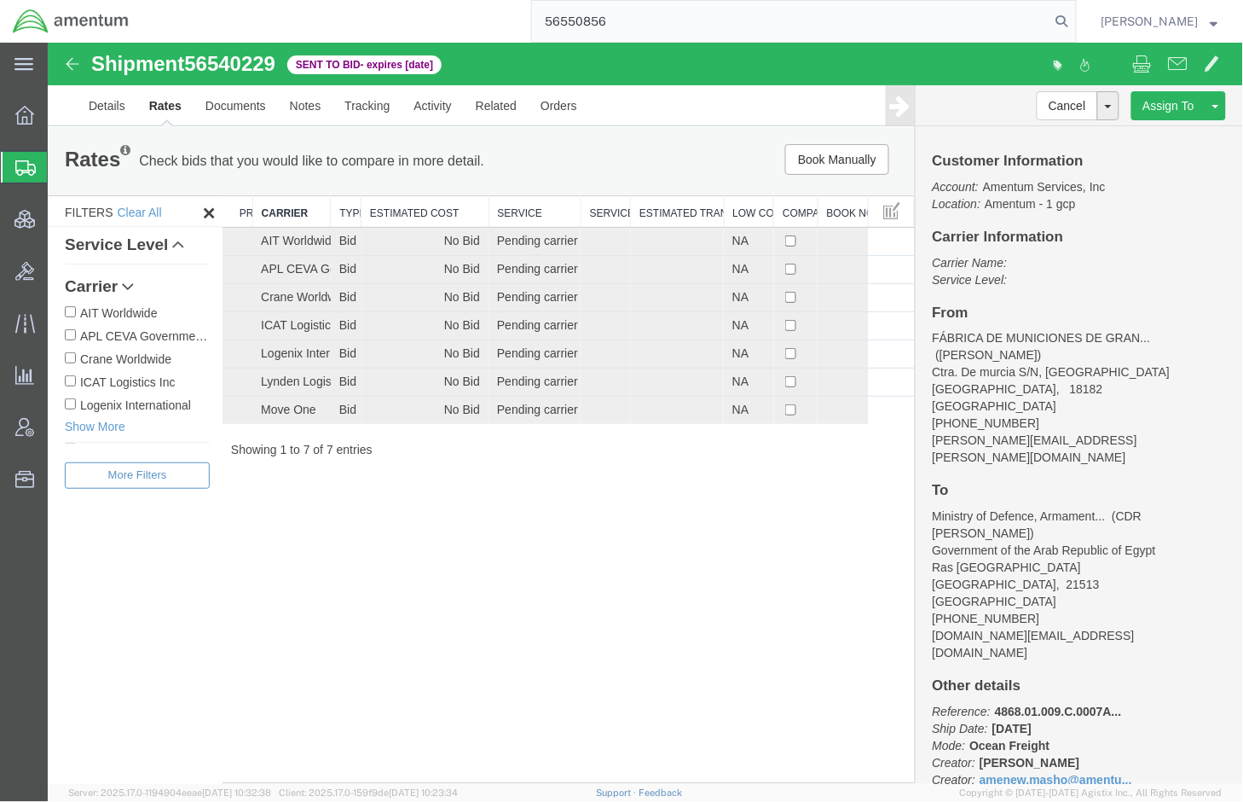
type input "56550856"
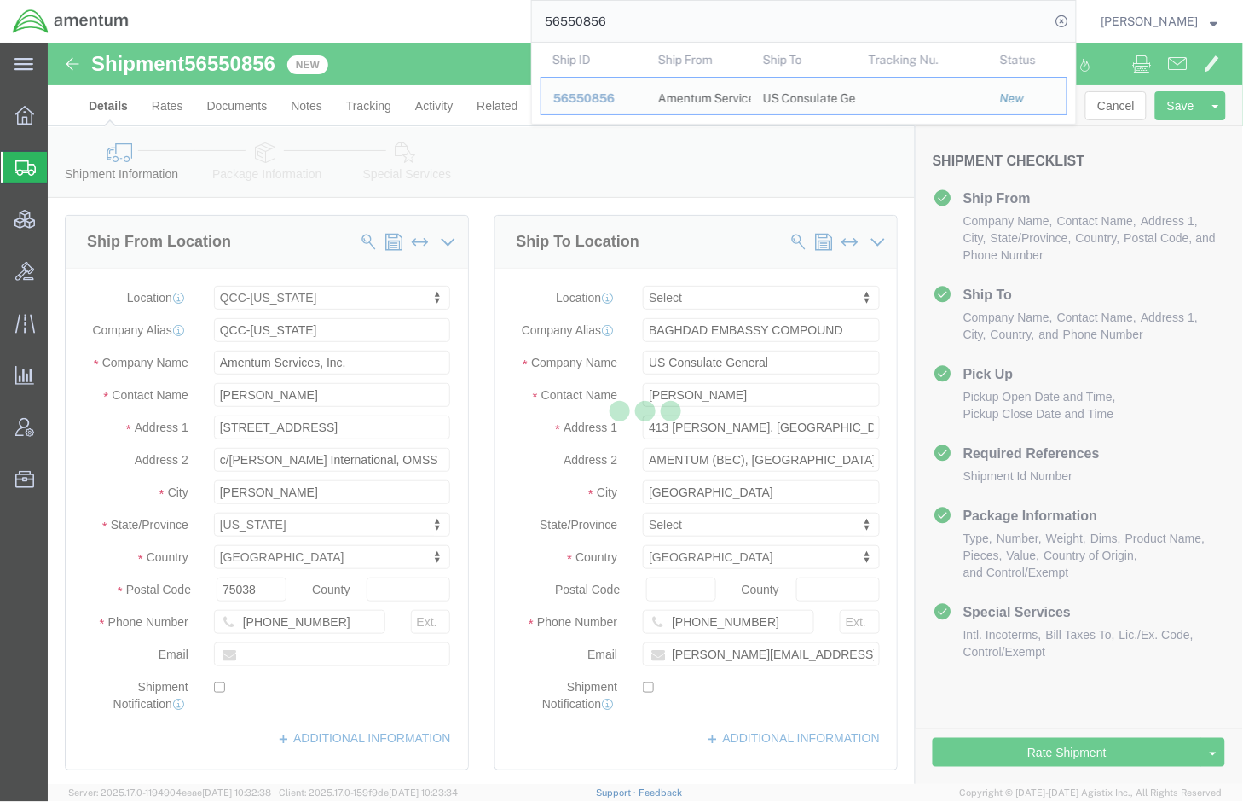
click at [222, 103] on div at bounding box center [645, 413] width 1195 height 741
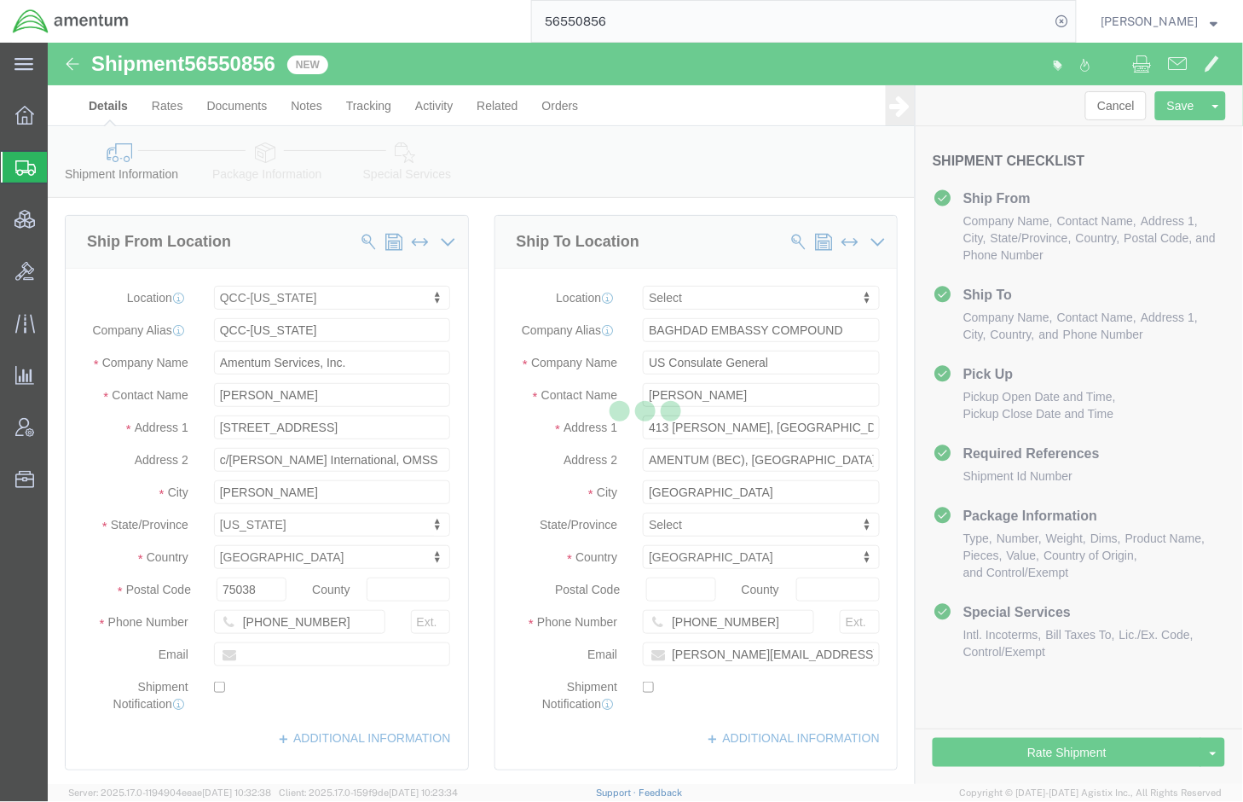
select select "42668"
select select
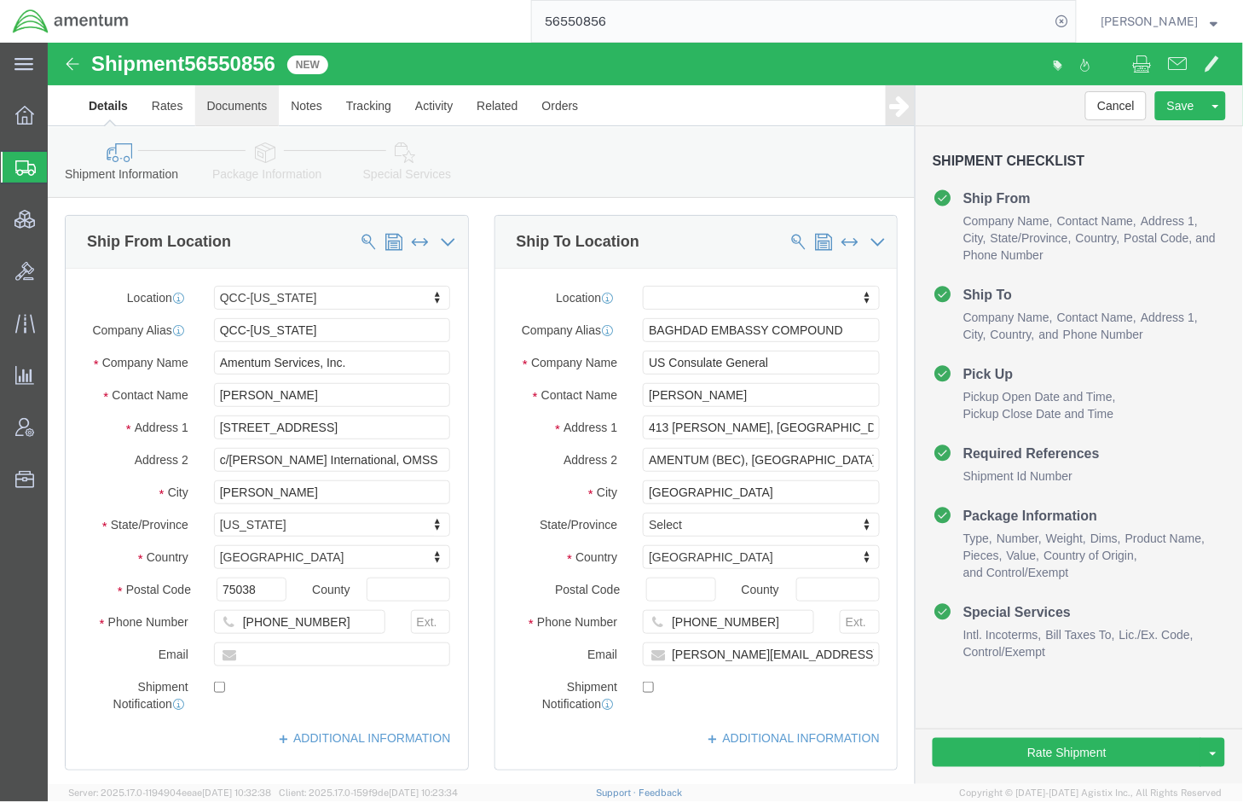
click link "Documents"
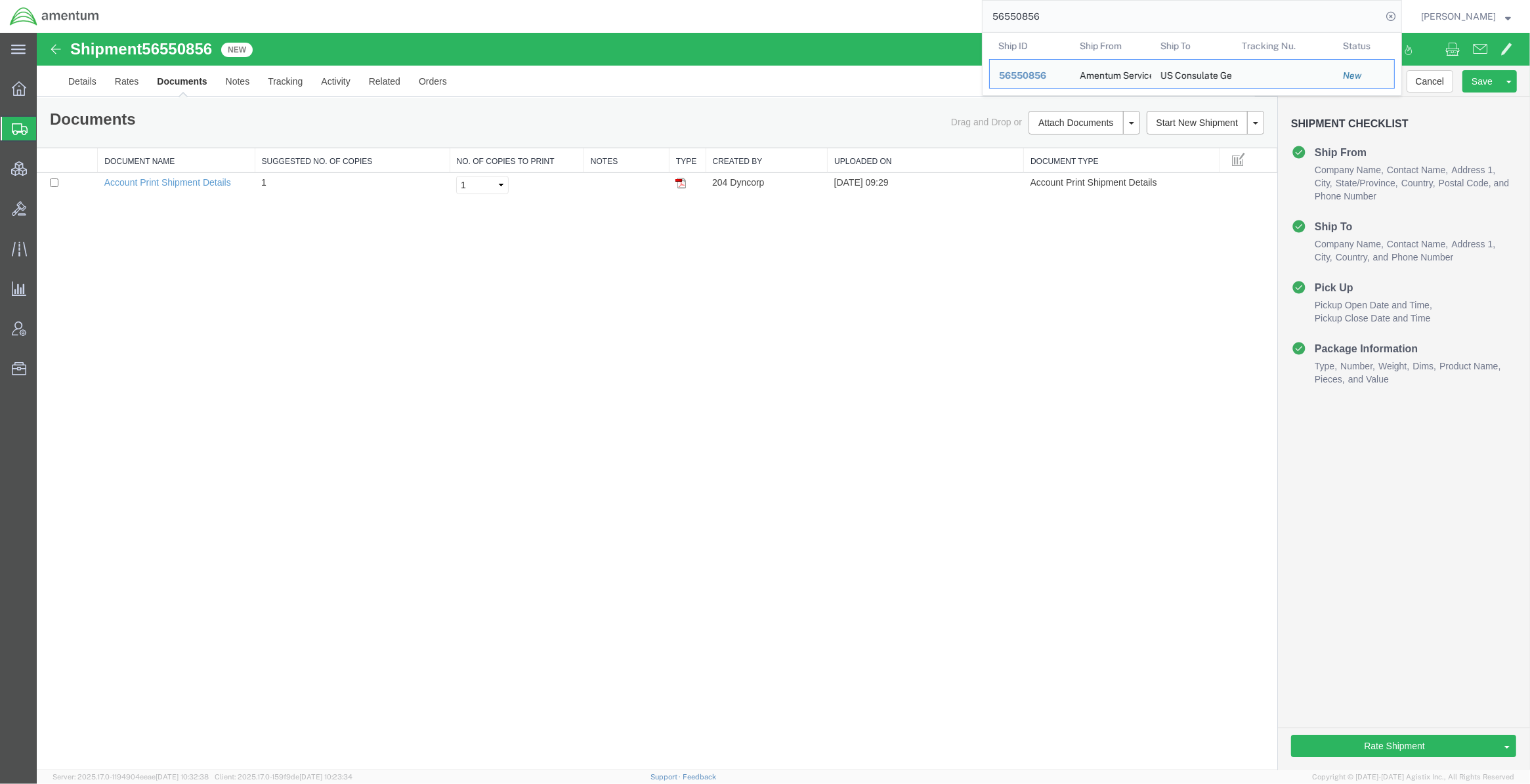
drag, startPoint x: 1045, startPoint y: 17, endPoint x: 803, endPoint y: 7, distance: 242.2
click at [803, 7] on div "56550856 Ship ID Ship From Ship To Tracking Nu. Status Ship ID 56550856 Ship Fr…" at bounding box center [756, 16] width 1293 height 33
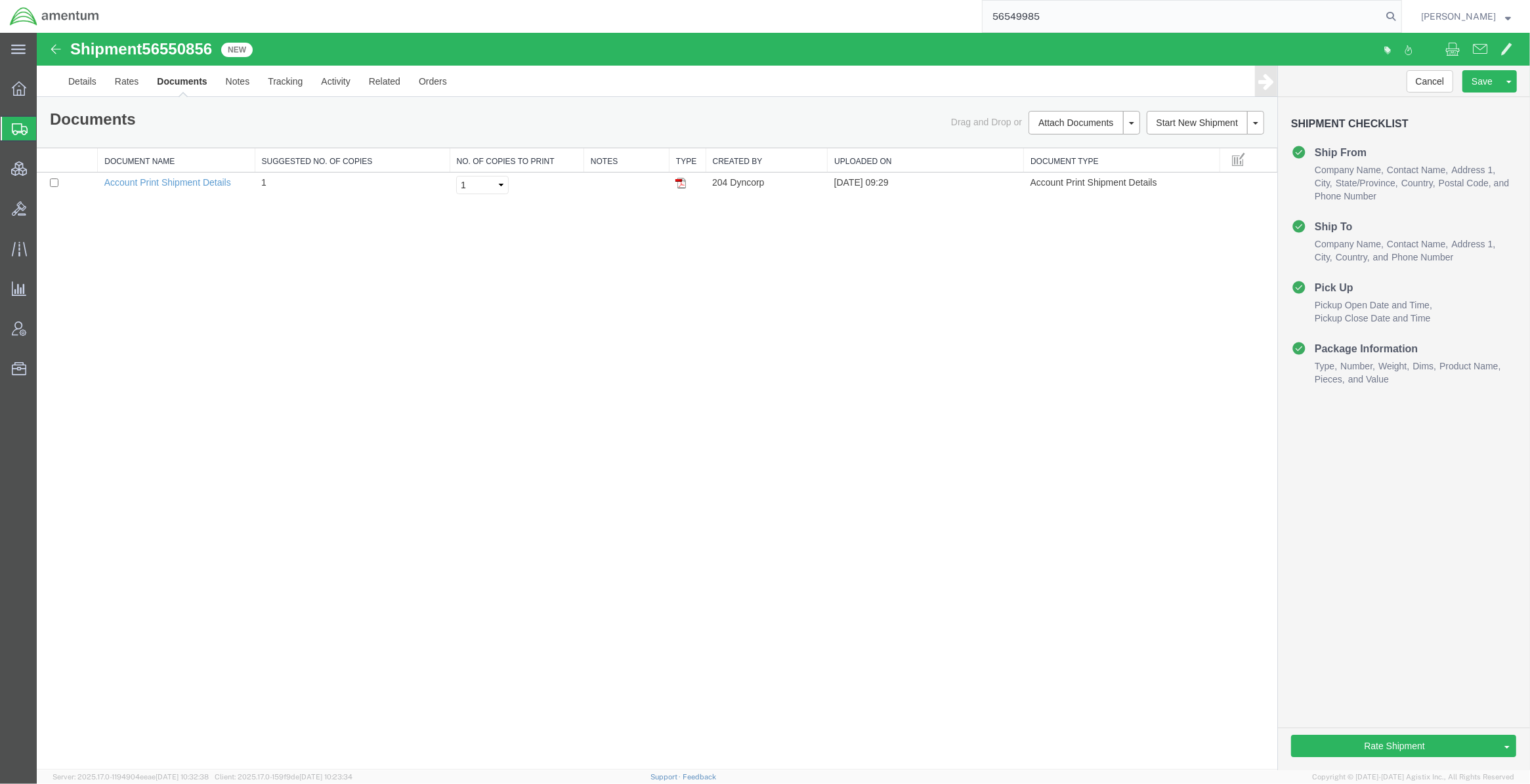
type input "56549985"
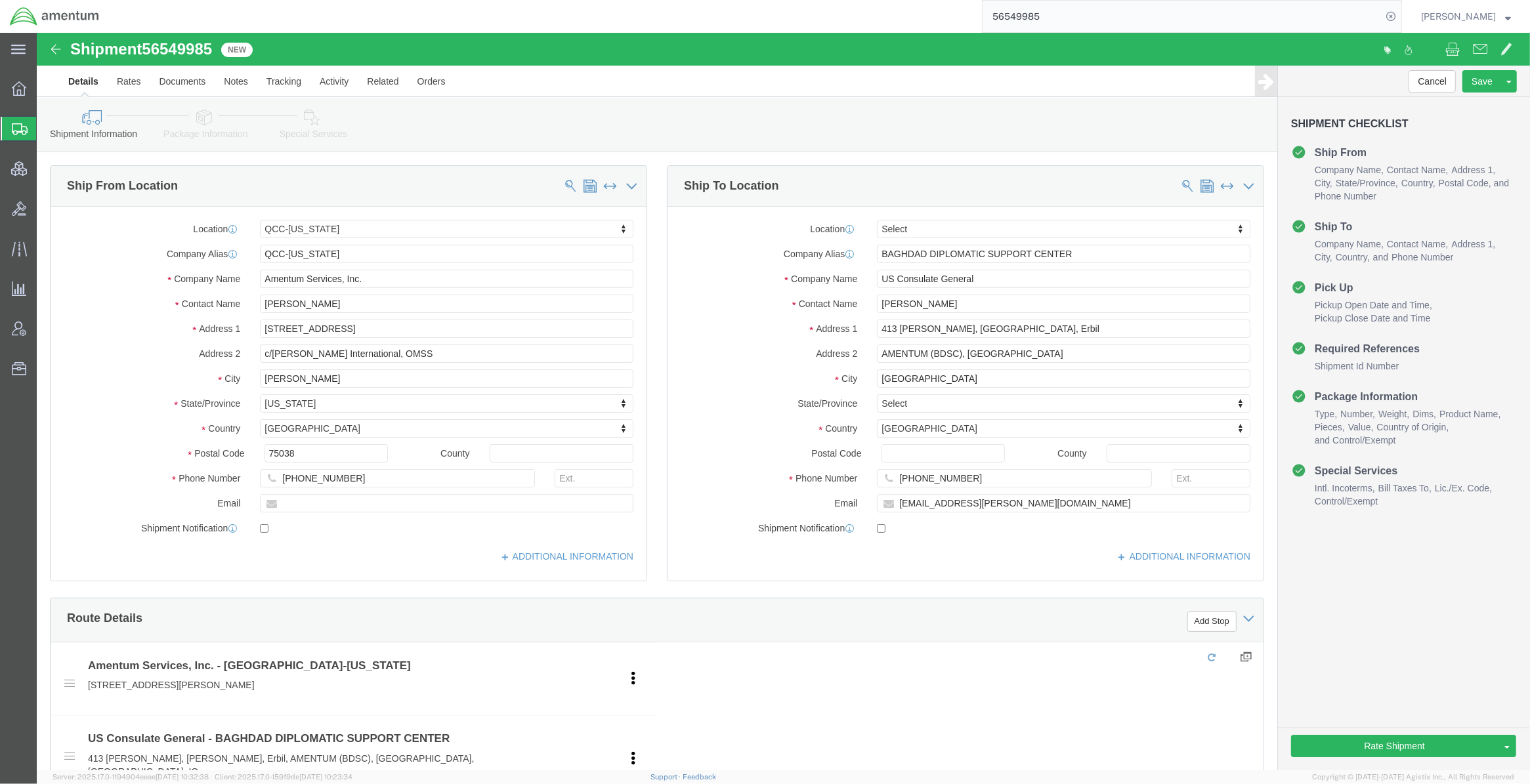
select select "42668"
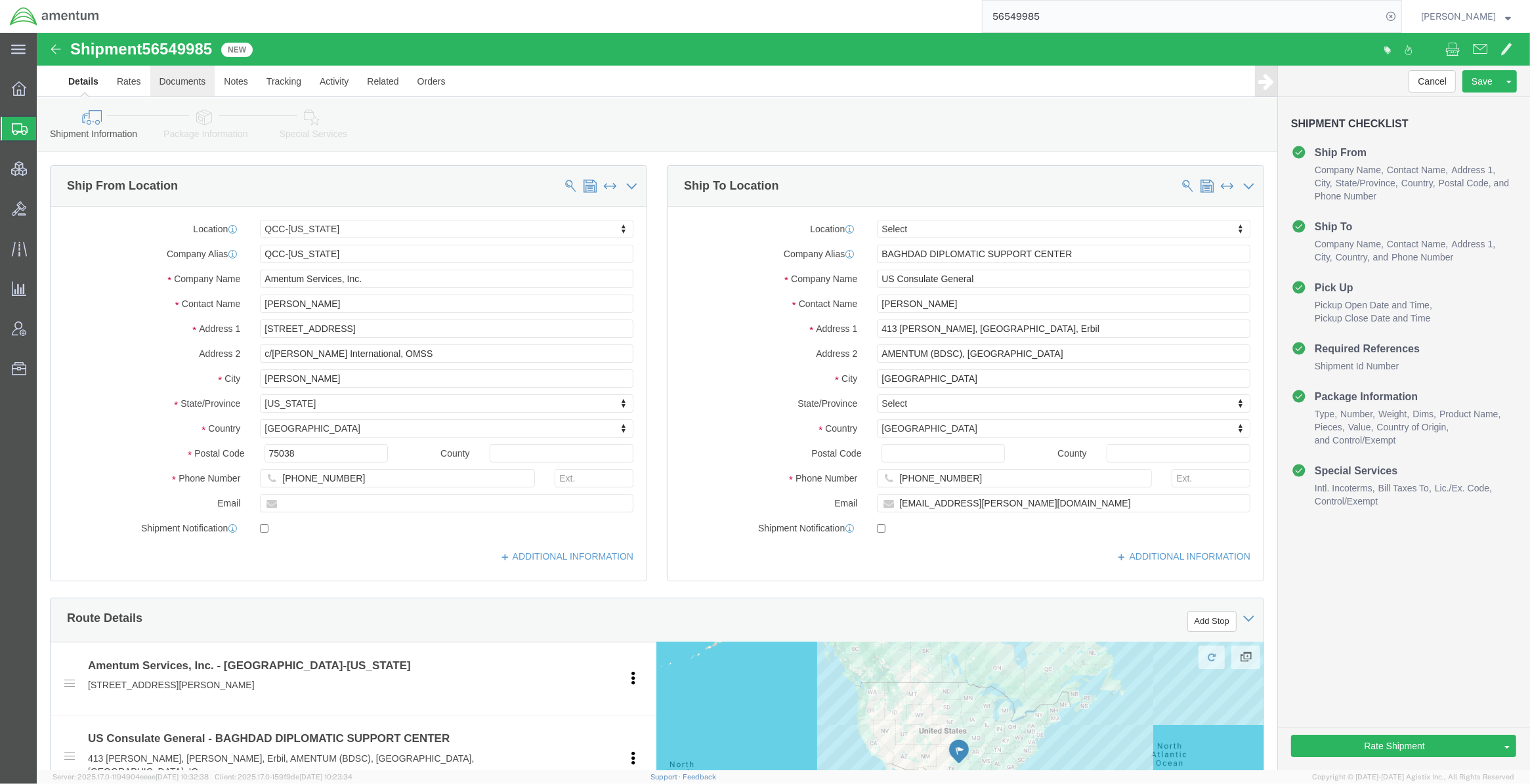
click link "Documents"
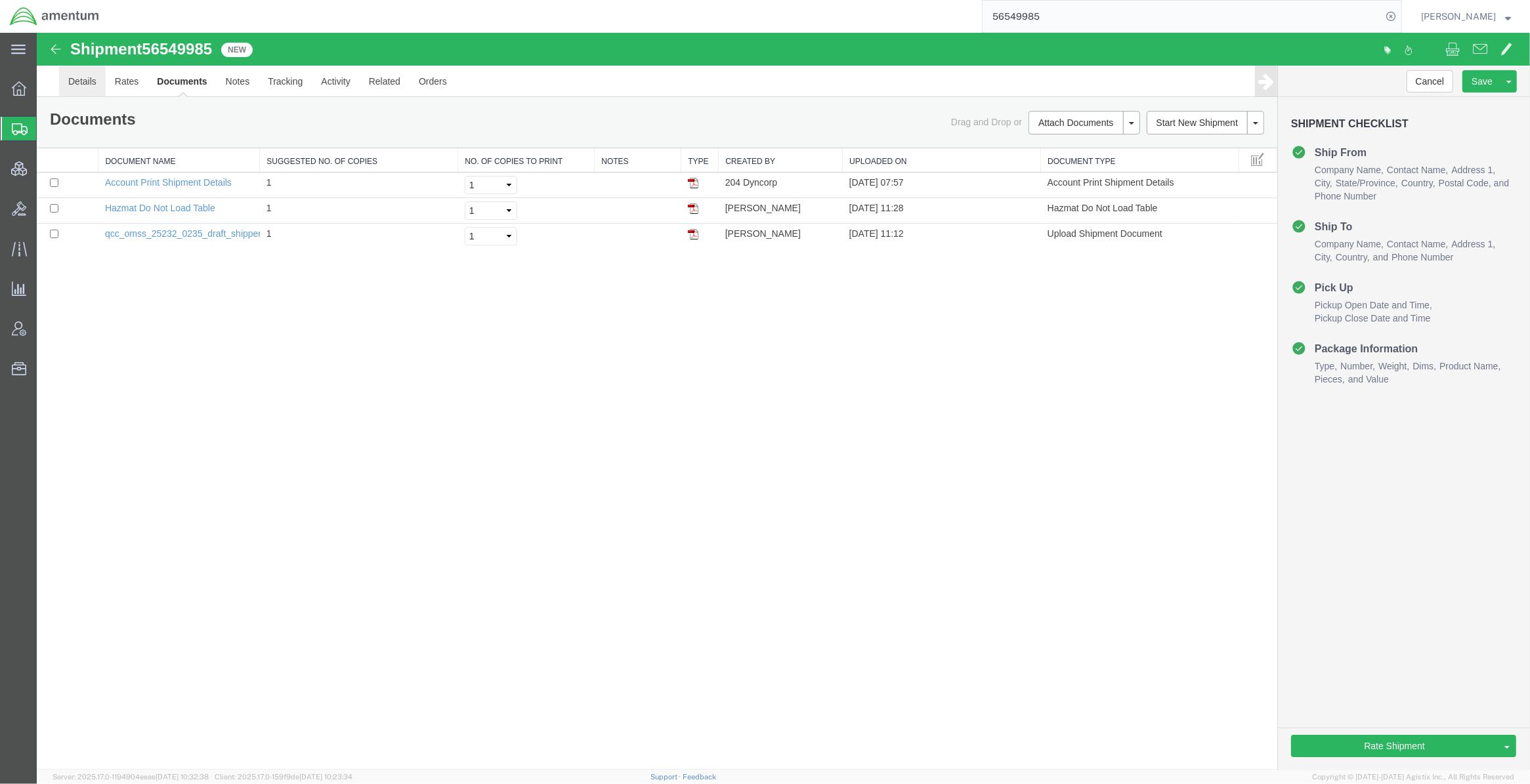
click at [96, 84] on link "Details" at bounding box center [82, 81] width 47 height 32
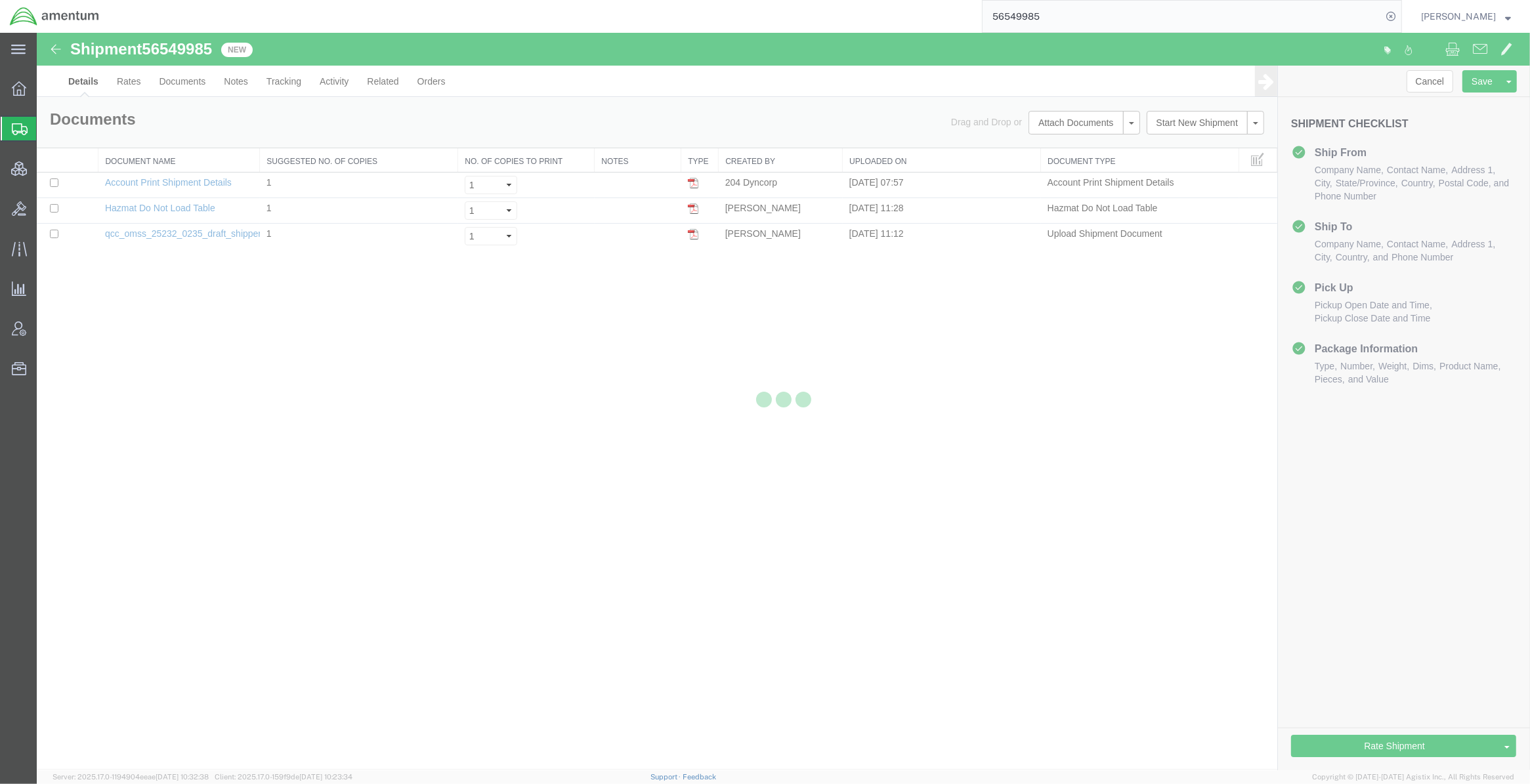
select select "42668"
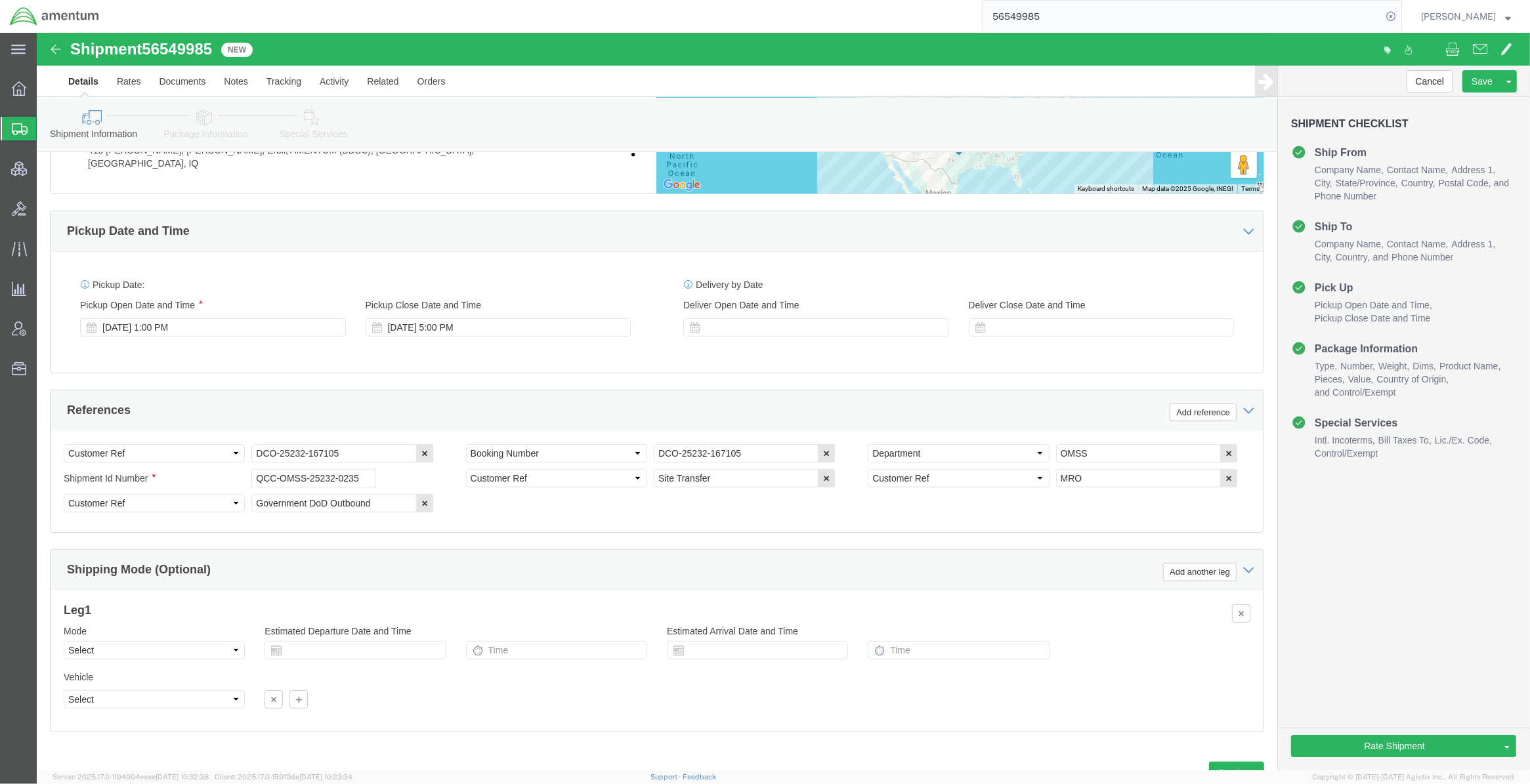
scroll to position [653, 0]
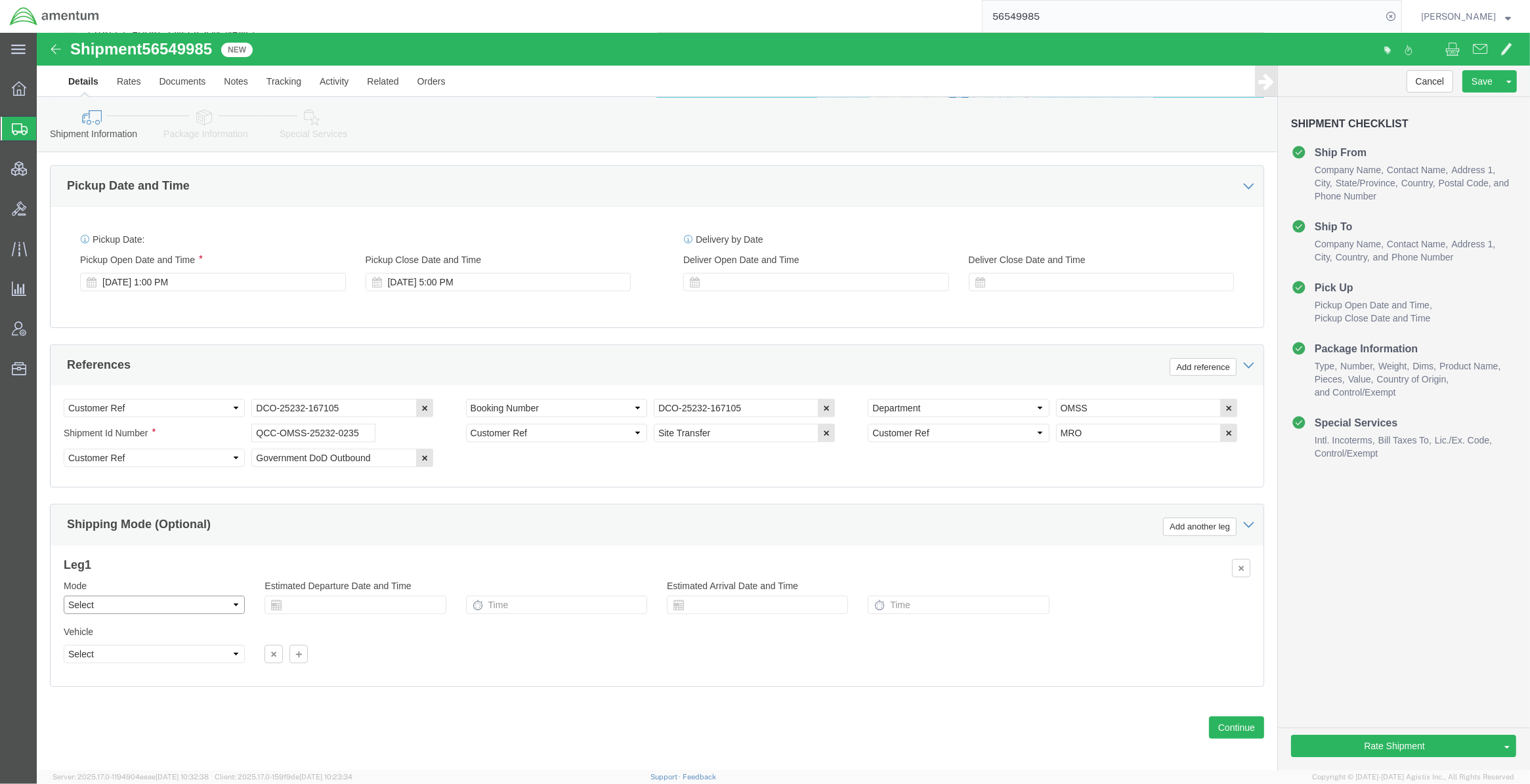
click select "Select Air Less than Truckload Multi-Leg Ocean Freight Rail Small Parcel Truckl…"
select select "AIR"
click select "Select Air Less than Truckload Multi-Leg Ocean Freight Rail Small Parcel Truckl…"
click icon
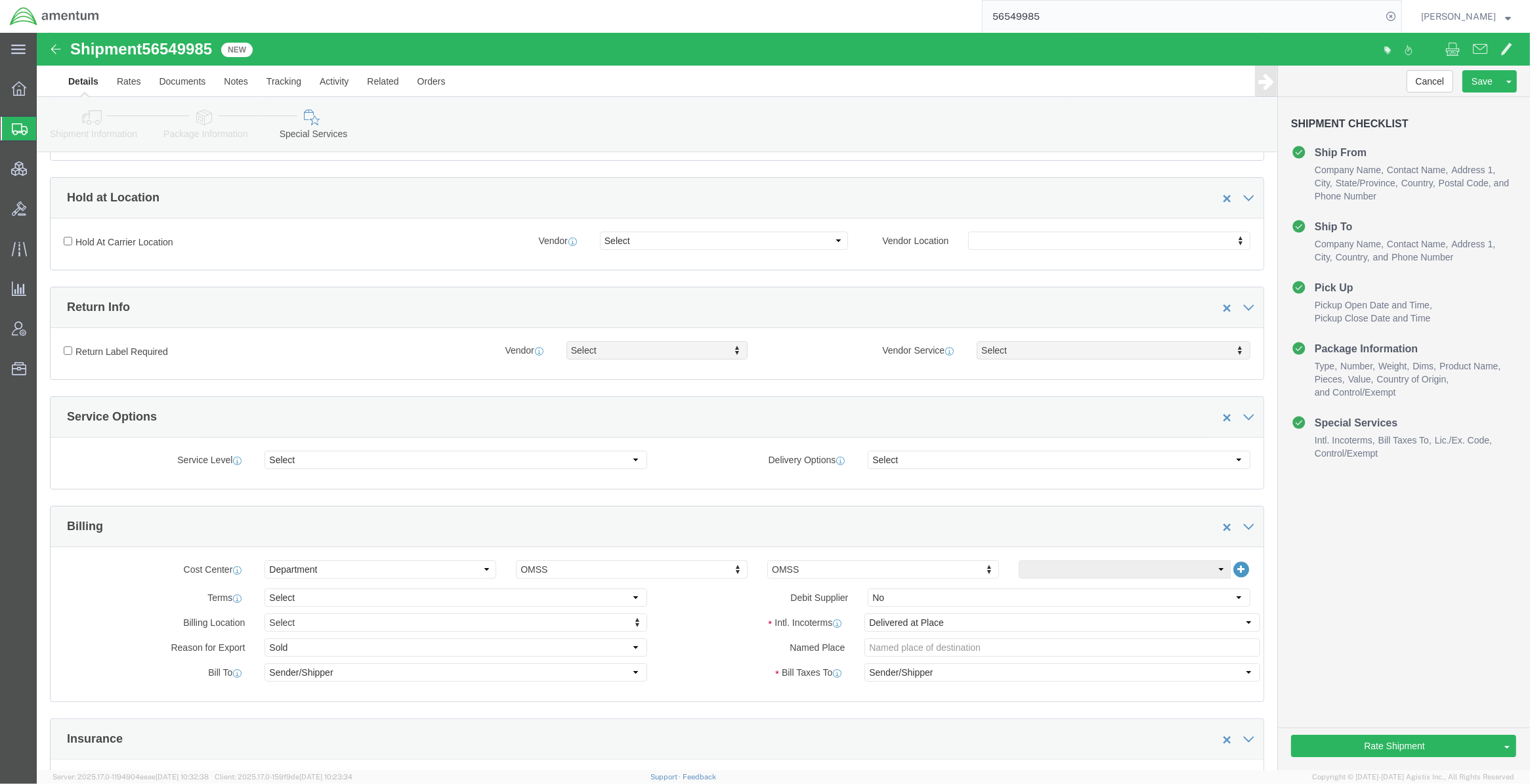
scroll to position [328, 0]
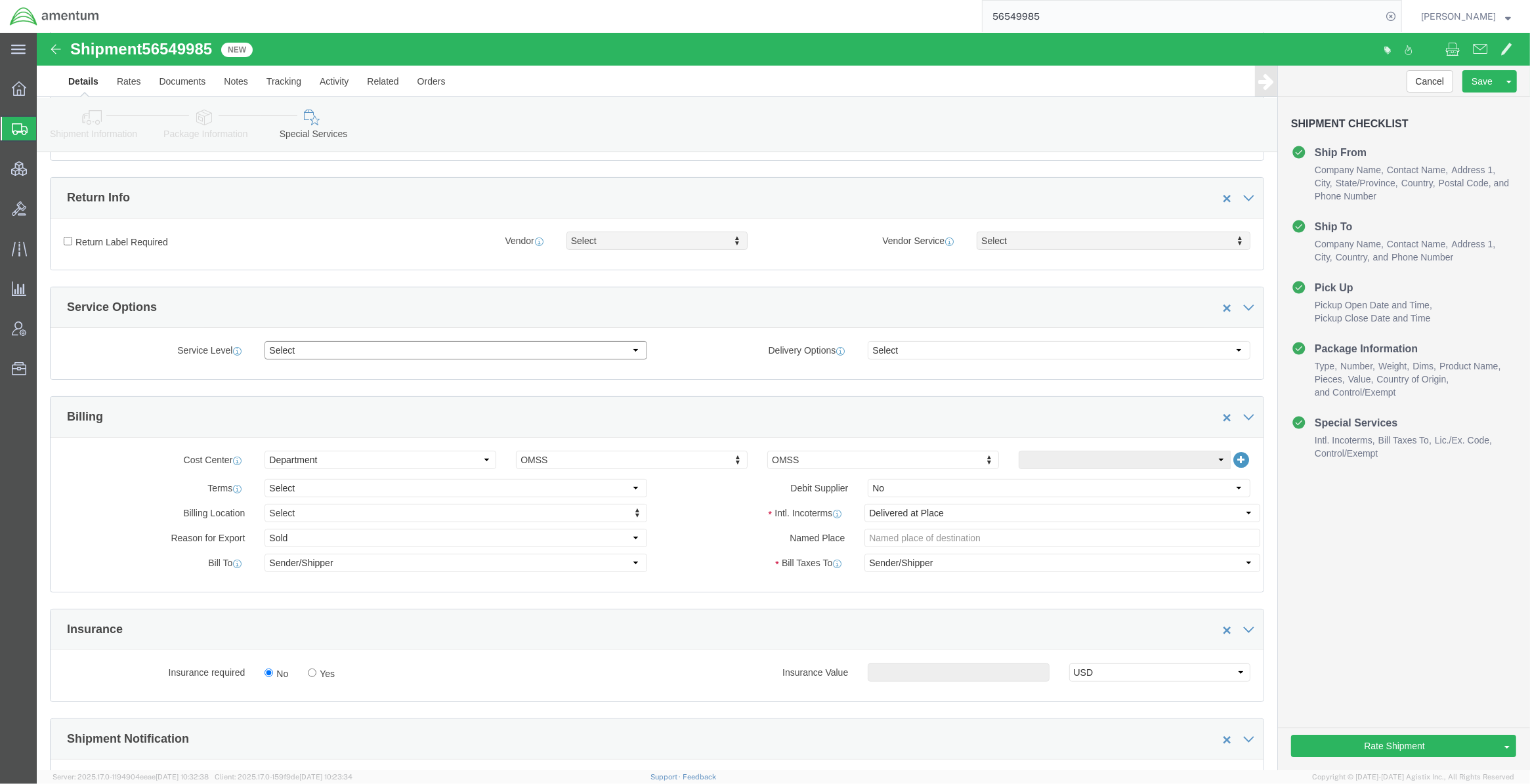
click select "Select 1 Day 2 Day 3-5 Day Economy 5+ Day"
select select "3-5 Day Economy"
click select "Select 1 Day 2 Day 3-5 Day Economy 5+ Day"
click select "Select ATA DTA DTD"
select select "DTD"
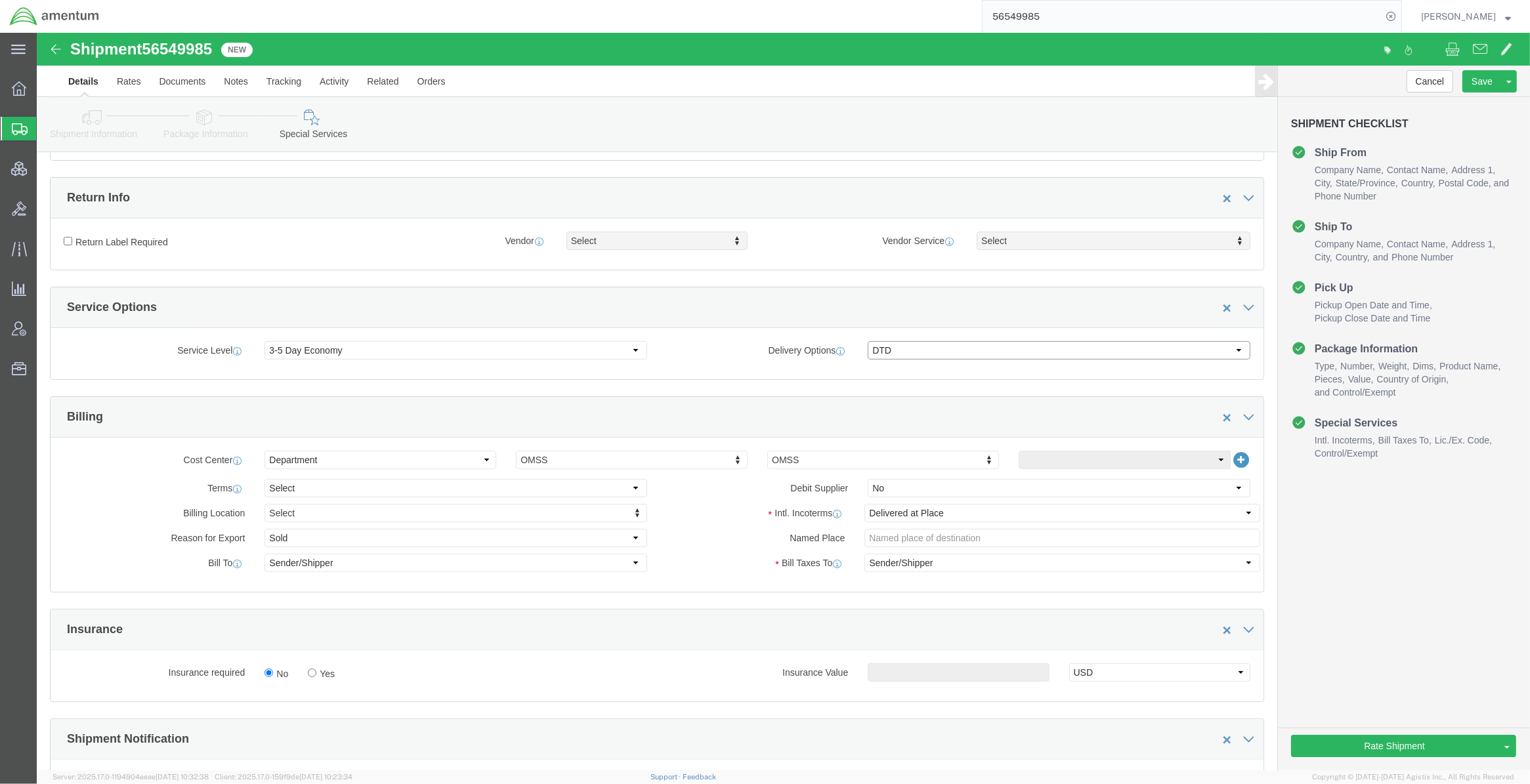
click select "Select ATA DTA DTD"
click div "Billing"
click select "Select Gift Personal Effects Repair/Warranty Return Sample Sold Temporary/Not S…"
click div "Manage special services Handling Options Hold at Location Return Info Service O…"
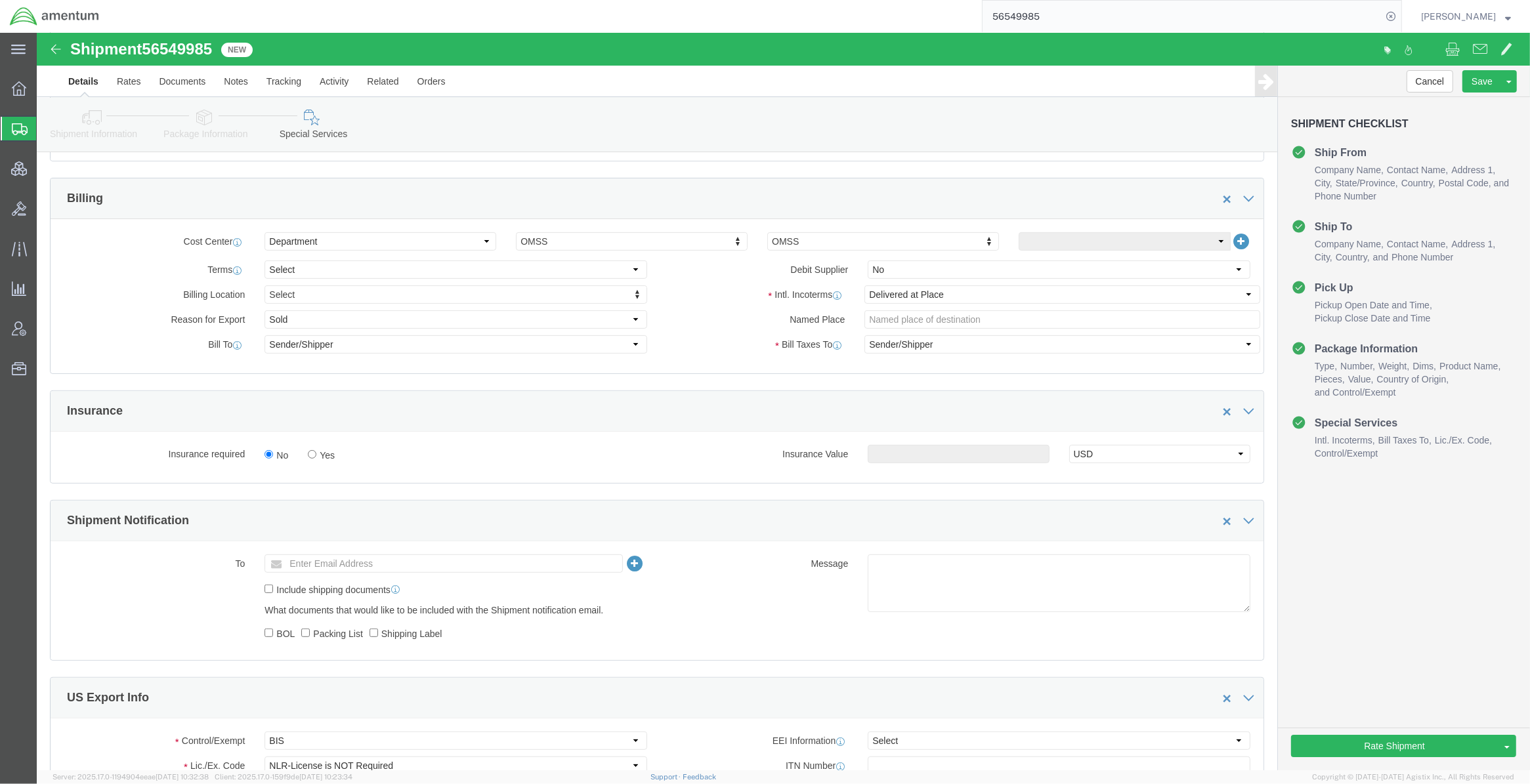
scroll to position [765, 0]
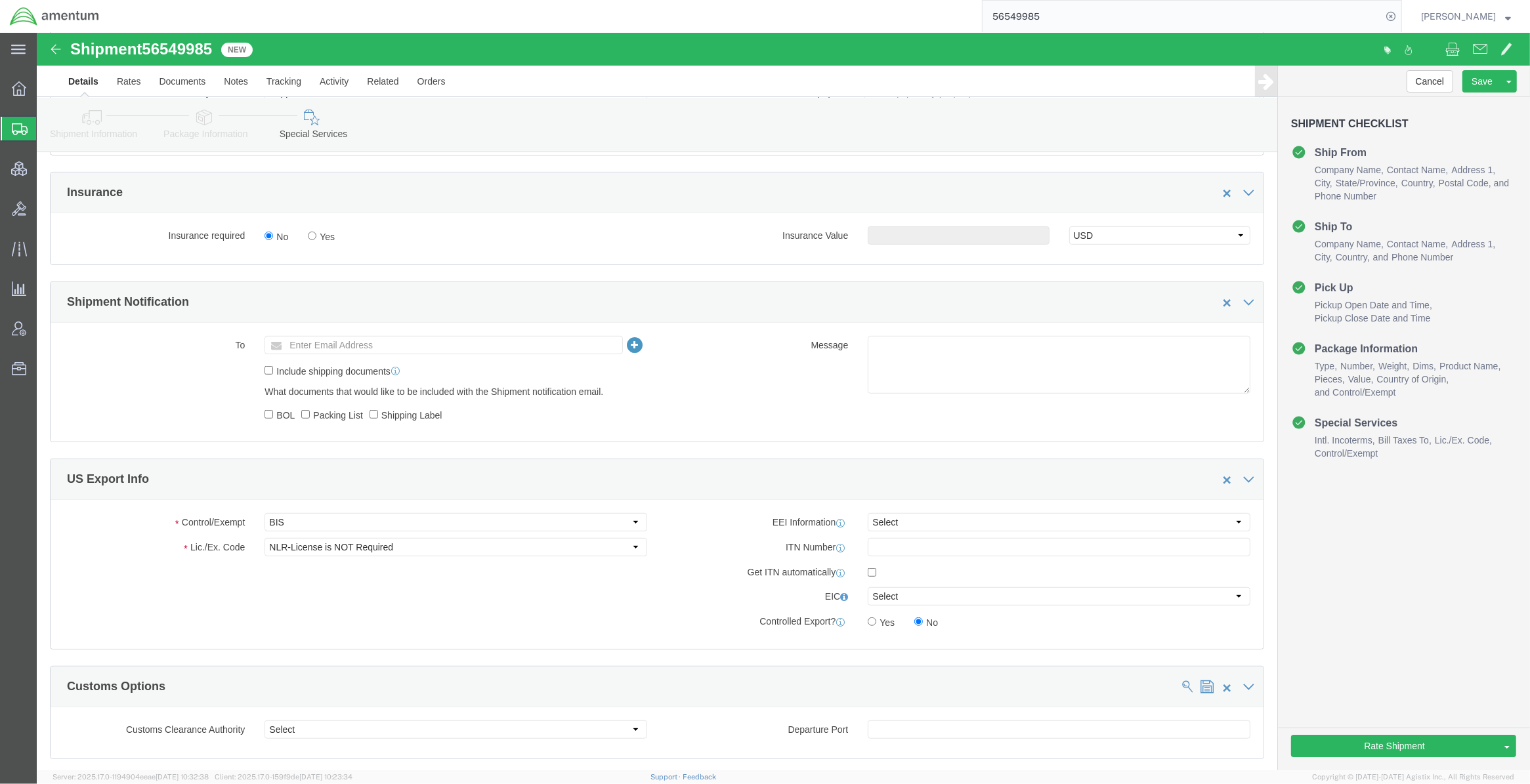
click link "Package Information"
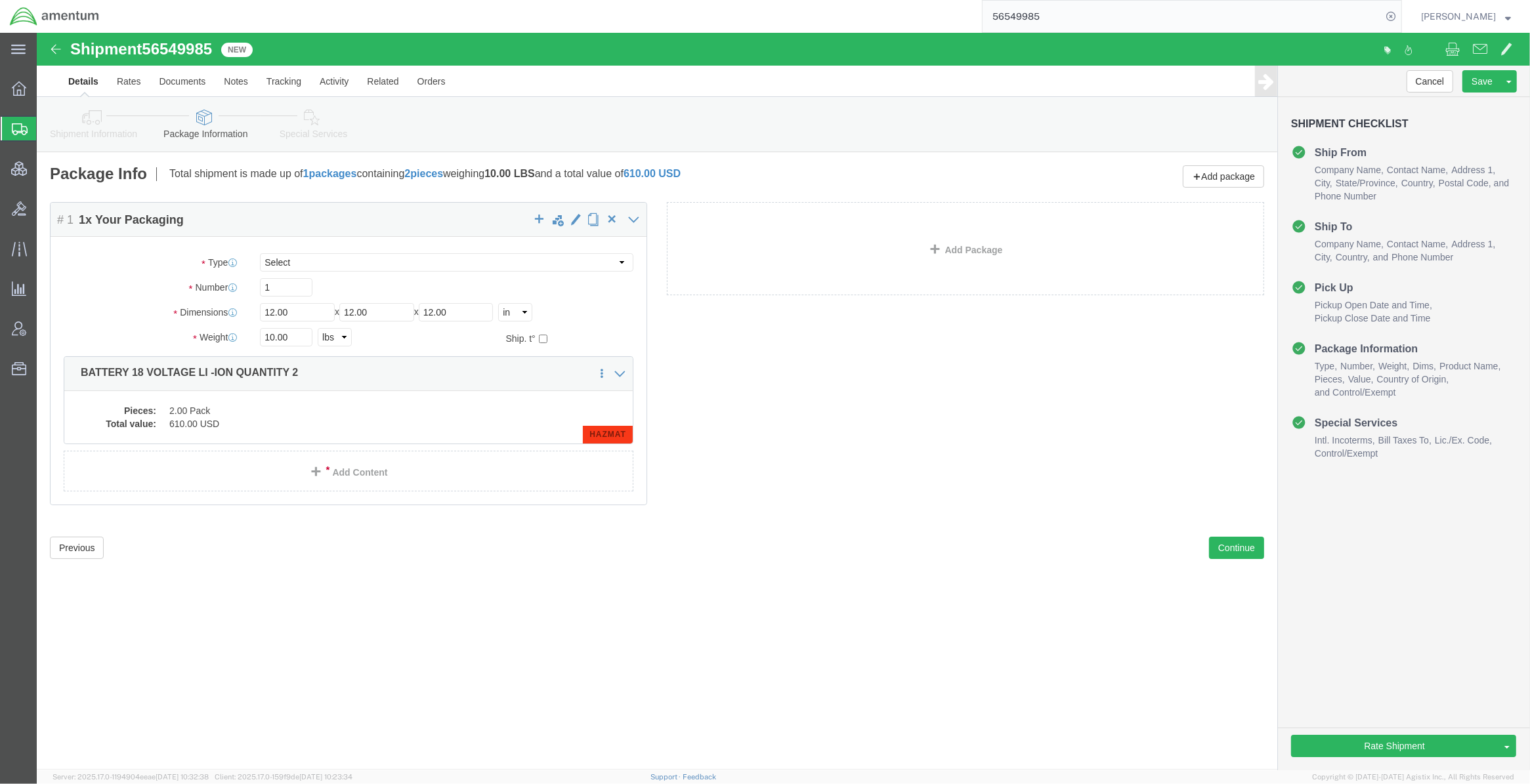
click icon
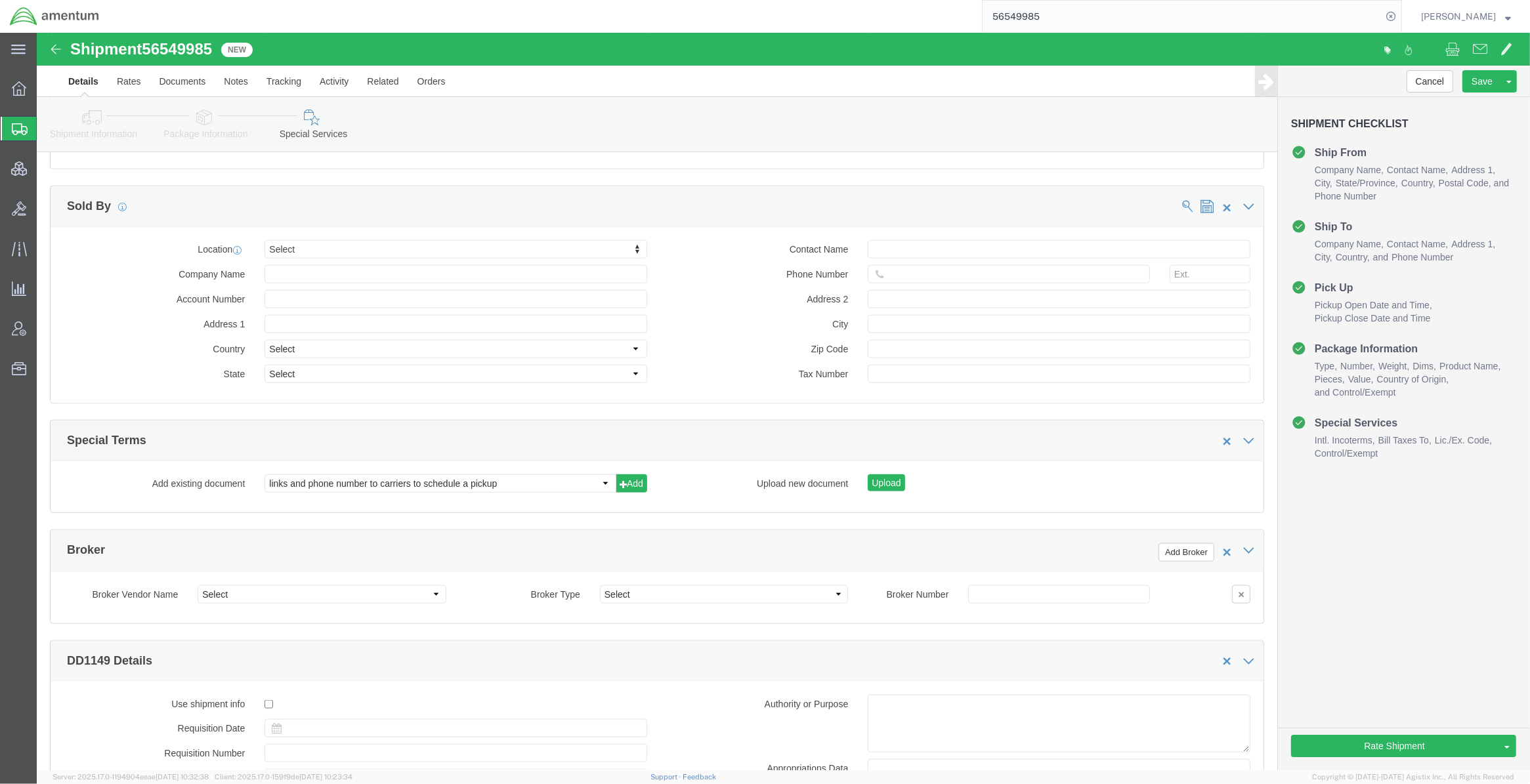
scroll to position [1859, 0]
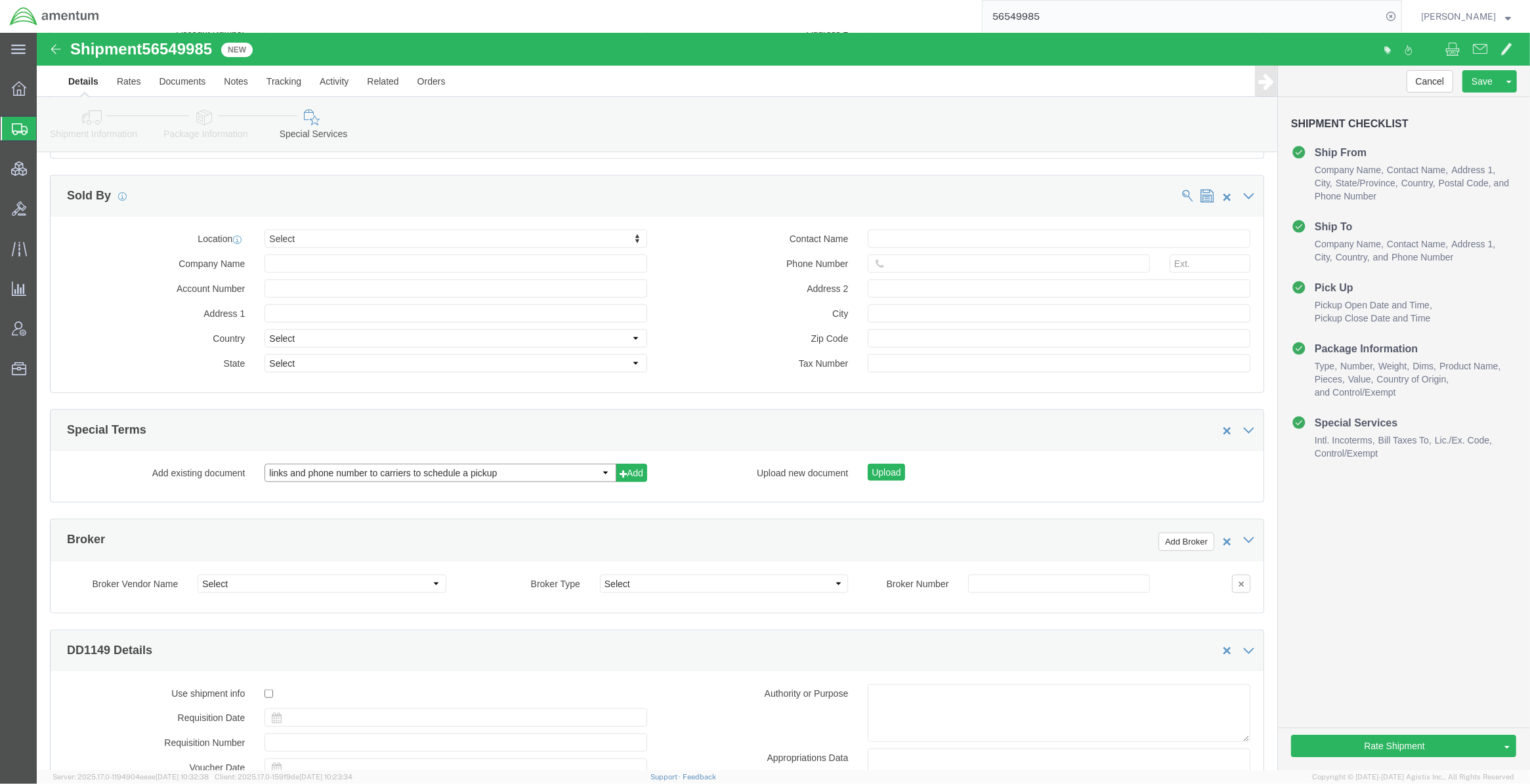
click select "links and phone number to carriers to schedule a pickup instructions for US imp…"
select select "109858248"
click select "links and phone number to carriers to schedule a pickup instructions for US imp…"
click button "Add"
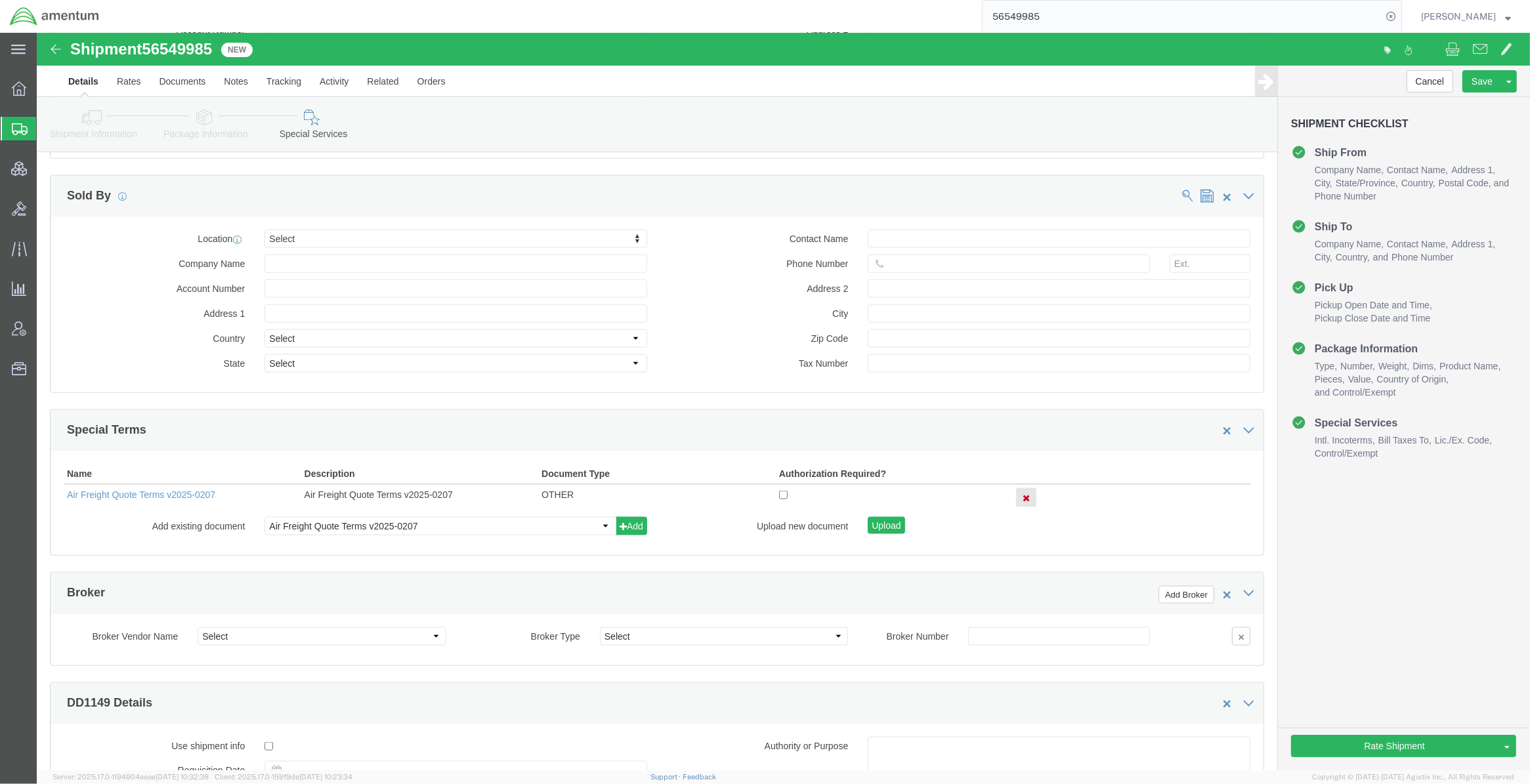
click link "Send To Bid"
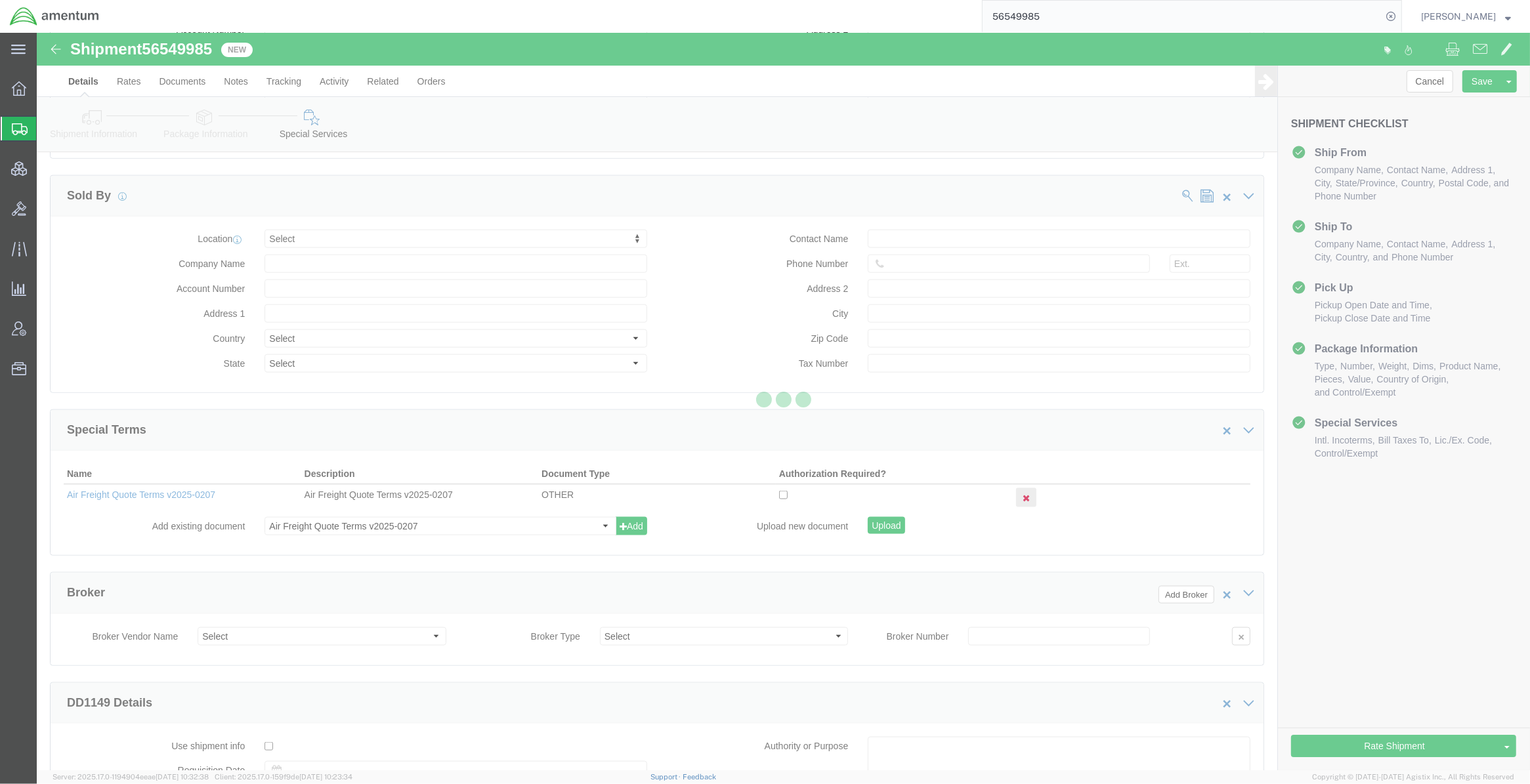
select select "AIR"
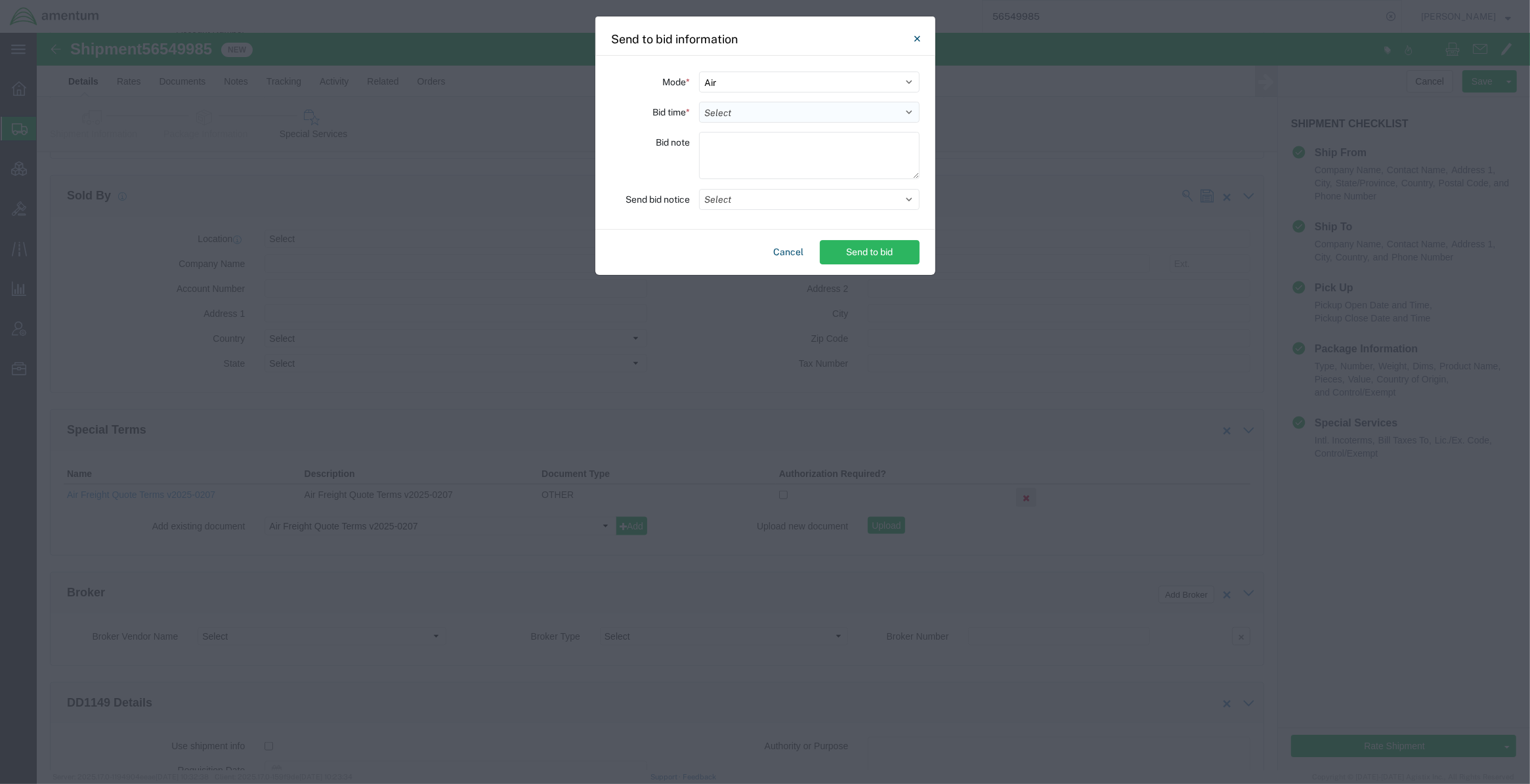
click at [784, 109] on select "Select 30 Min (Rush) 1 Hour (Rush) 2 Hours (Rush) 4 Hours (Rush) 8 Hours (Rush)…" at bounding box center [809, 112] width 221 height 21
select select "28"
click at [699, 102] on select "Select 30 Min (Rush) 1 Hour (Rush) 2 Hours (Rush) 4 Hours (Rush) 8 Hours (Rush)…" at bounding box center [809, 112] width 221 height 21
click at [755, 197] on button "Select" at bounding box center [809, 199] width 221 height 21
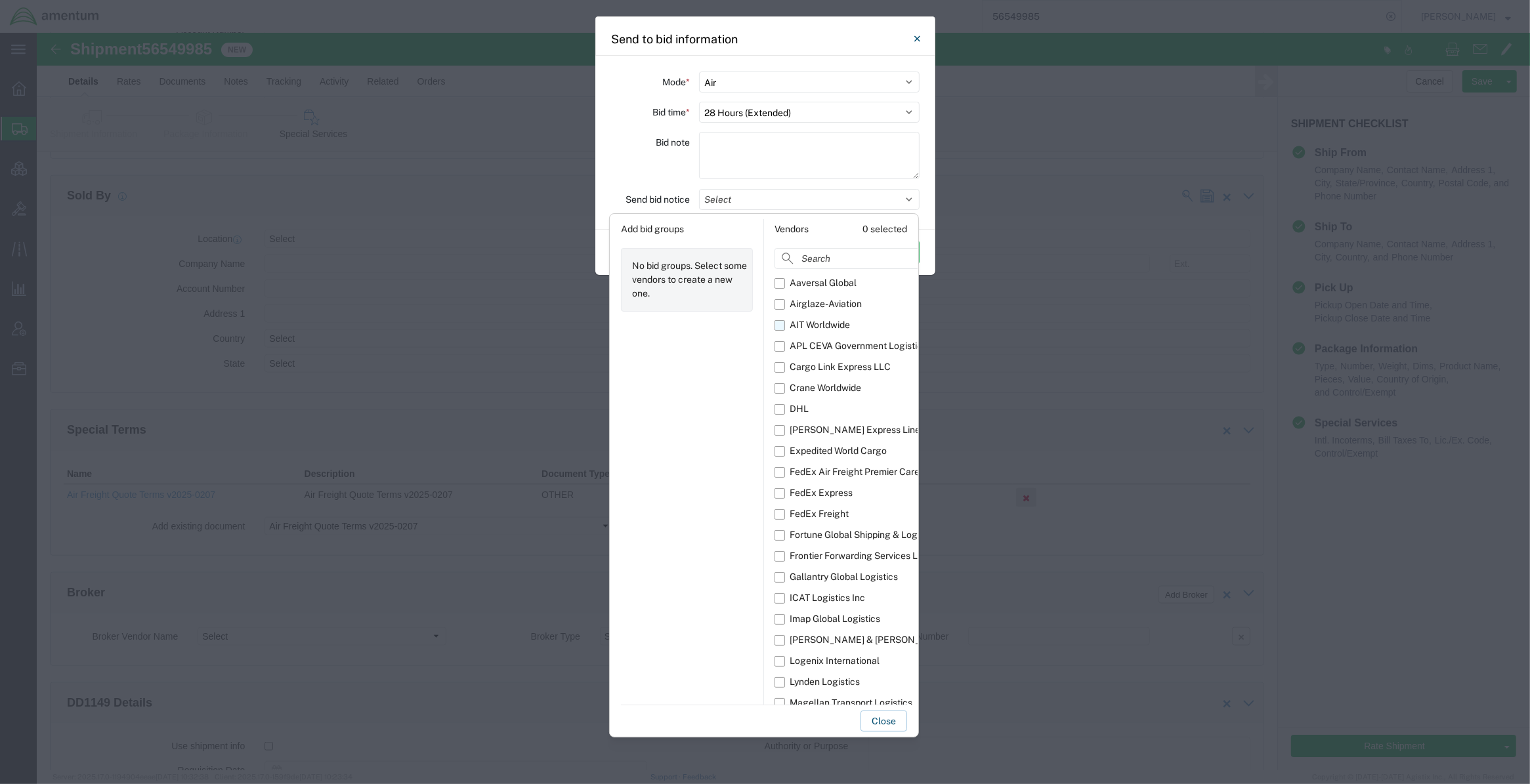
click at [781, 328] on label "AIT Worldwide" at bounding box center [873, 325] width 198 height 21
click at [0, 0] on input "AIT Worldwide" at bounding box center [0, 0] width 0 height 0
click at [781, 385] on label "Crane Worldwide" at bounding box center [873, 388] width 198 height 21
click at [0, 0] on input "Crane Worldwide" at bounding box center [0, 0] width 0 height 0
click at [837, 471] on div "FedEx Air Freight Premier Care" at bounding box center [854, 472] width 130 height 14
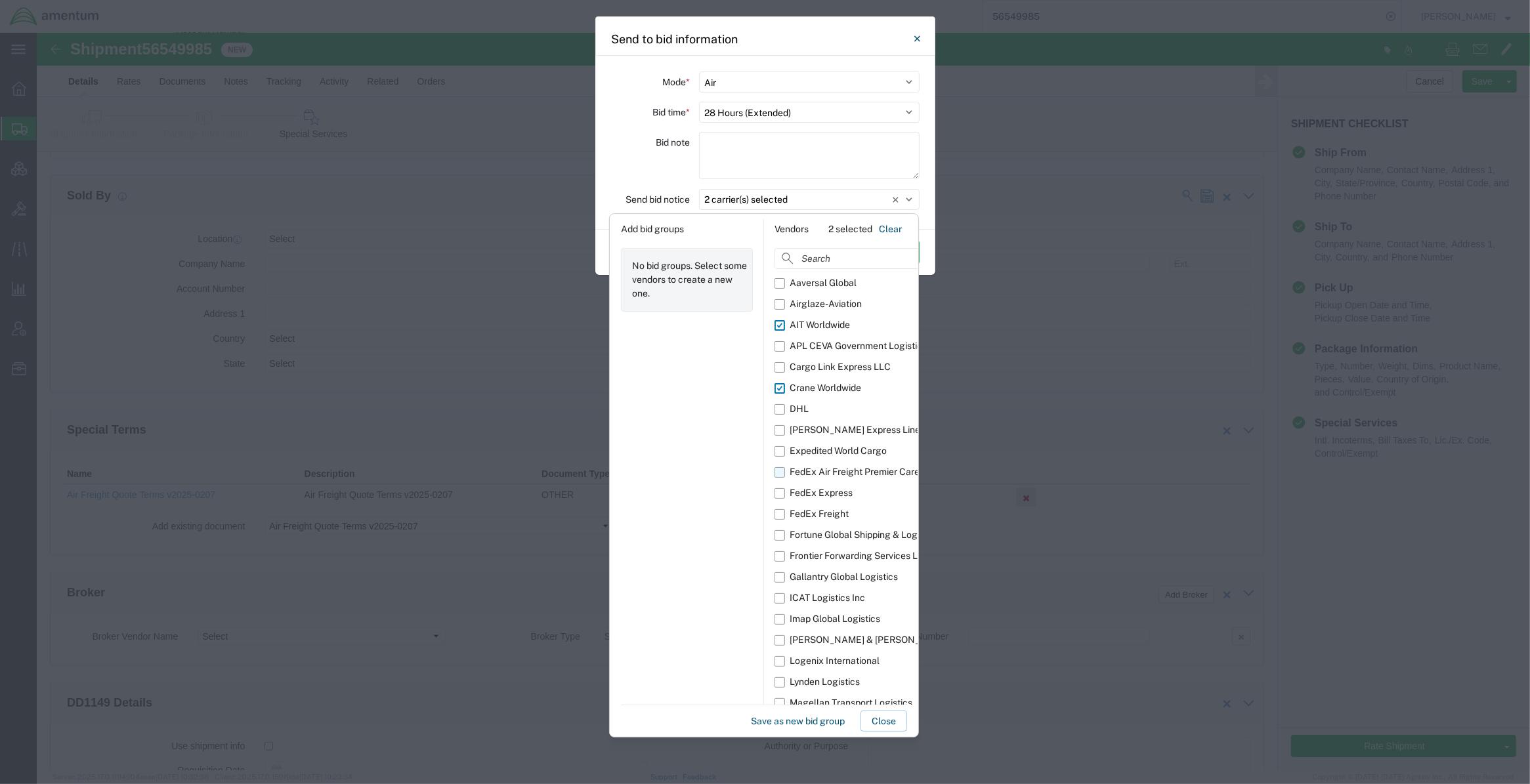
click at [0, 0] on input "FedEx Air Freight Premier Care" at bounding box center [0, 0] width 0 height 0
click at [838, 594] on div "ICAT Logistics Inc" at bounding box center [827, 598] width 75 height 14
click at [0, 0] on input "ICAT Logistics Inc" at bounding box center [0, 0] width 0 height 0
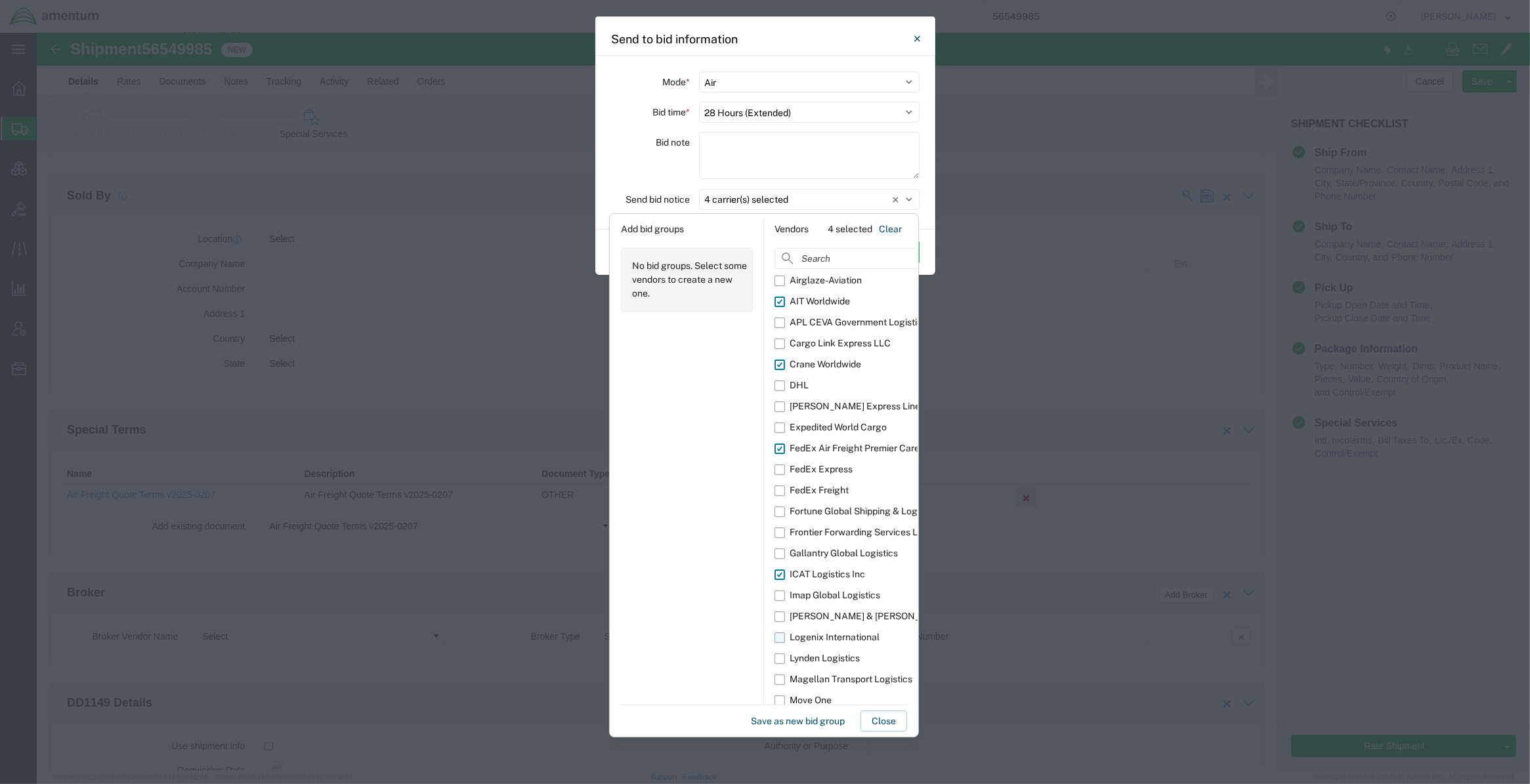
click at [858, 616] on div "Logenix International" at bounding box center [834, 637] width 90 height 14
click at [0, 0] on input "Logenix International" at bounding box center [0, 0] width 0 height 0
click at [861, 616] on label "Lynden Logistics" at bounding box center [873, 658] width 198 height 21
click at [0, 0] on input "Lynden Logistics" at bounding box center [0, 0] width 0 height 0
click at [920, 39] on button "Close" at bounding box center [917, 38] width 26 height 26
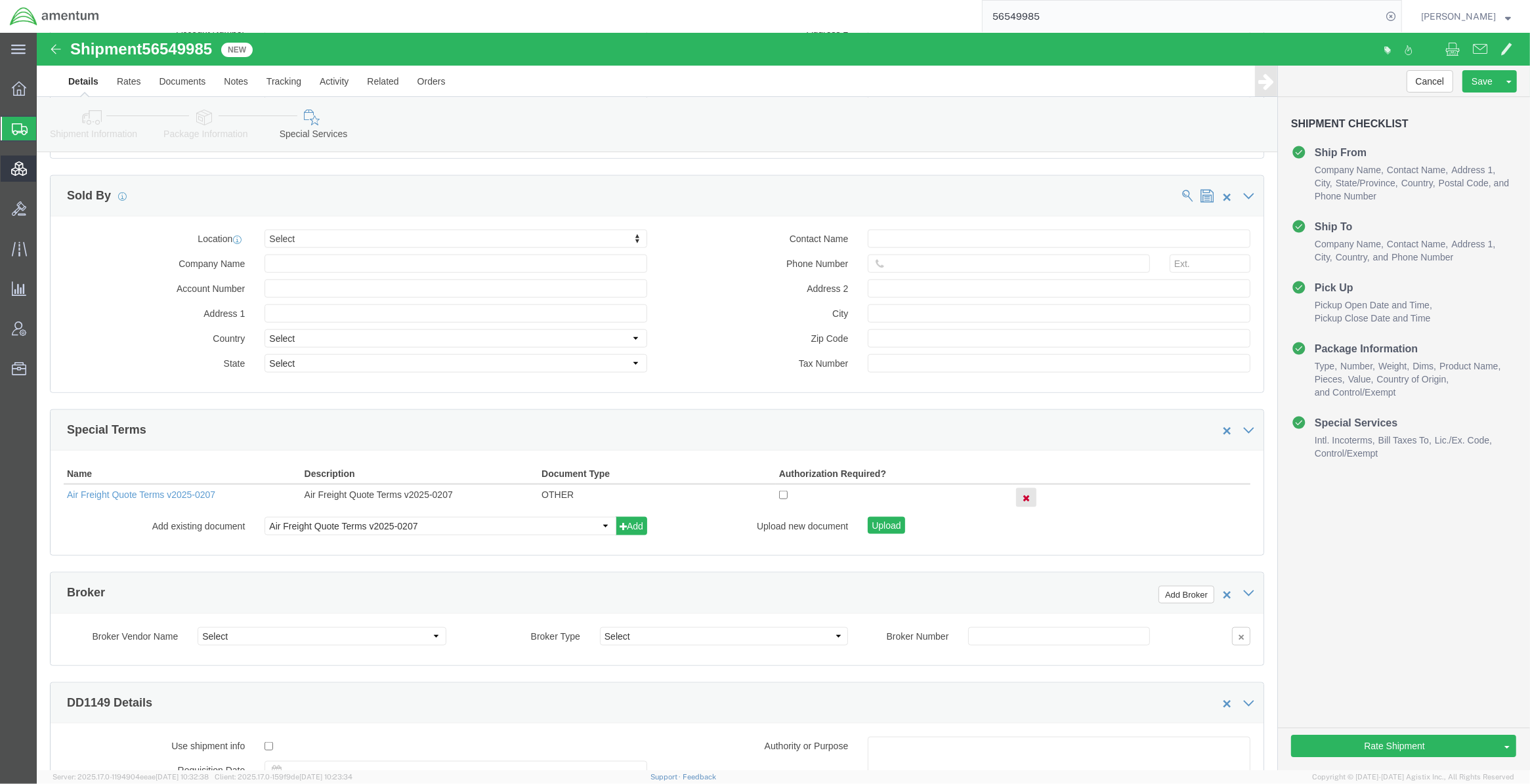
click at [47, 132] on span "Shipments" at bounding box center [42, 128] width 11 height 26
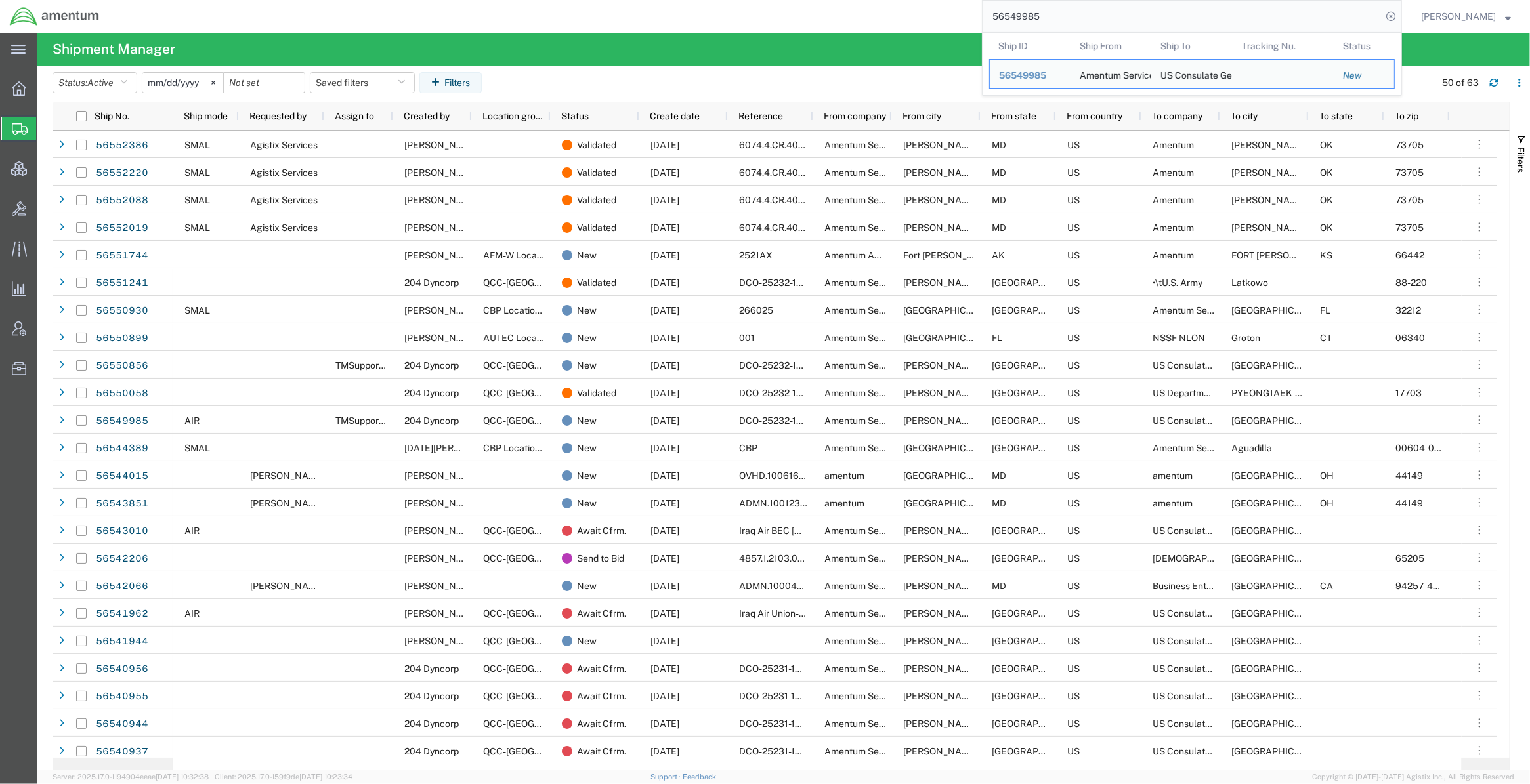
drag, startPoint x: 1077, startPoint y: 16, endPoint x: 793, endPoint y: -2, distance: 284.6
click at [793, 0] on html "main_menu Created with Sketch. Collapse Menu Overview Shipments Shipment Manage…" at bounding box center [765, 392] width 1530 height 784
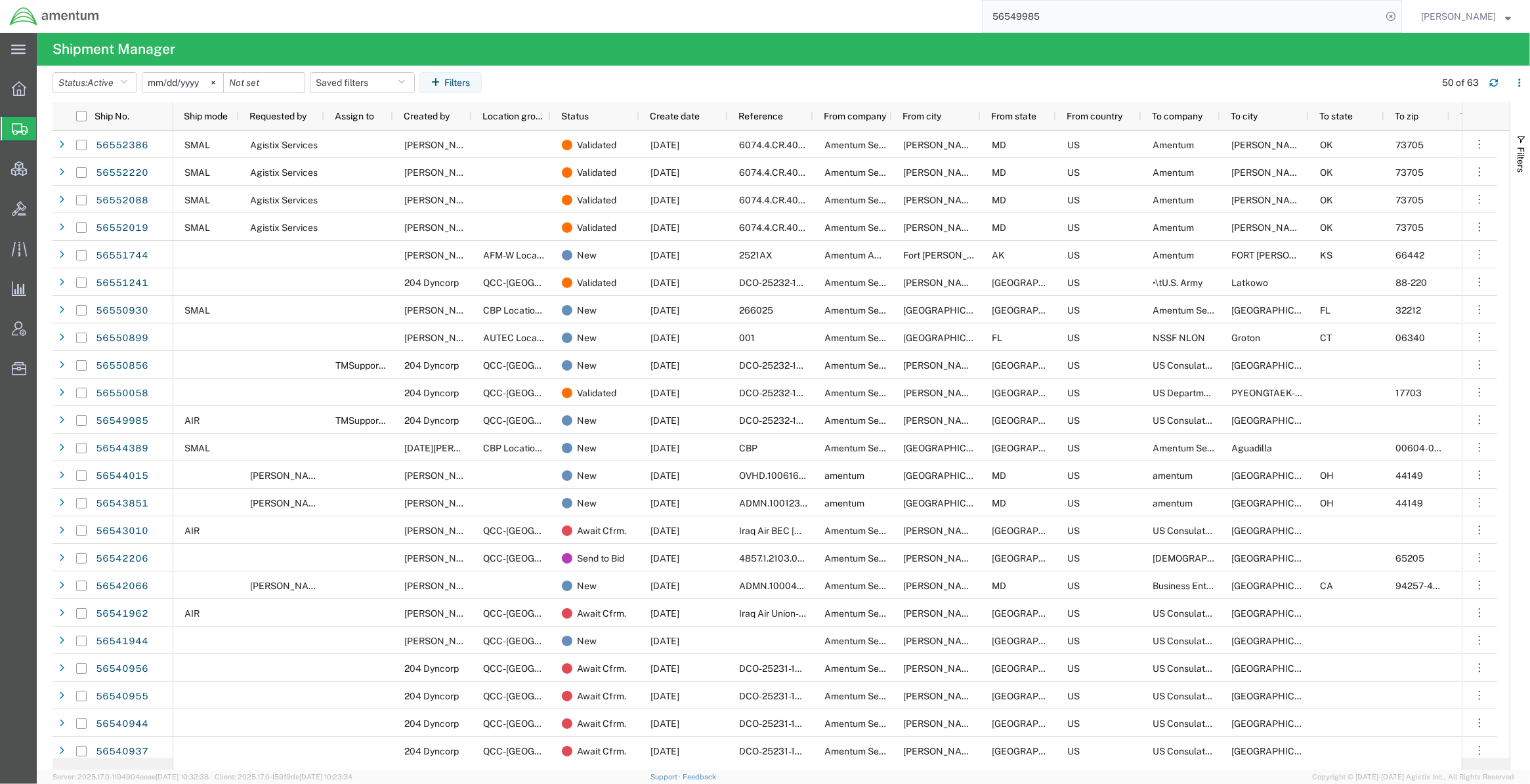
paste input "30271"
type input "56530271"
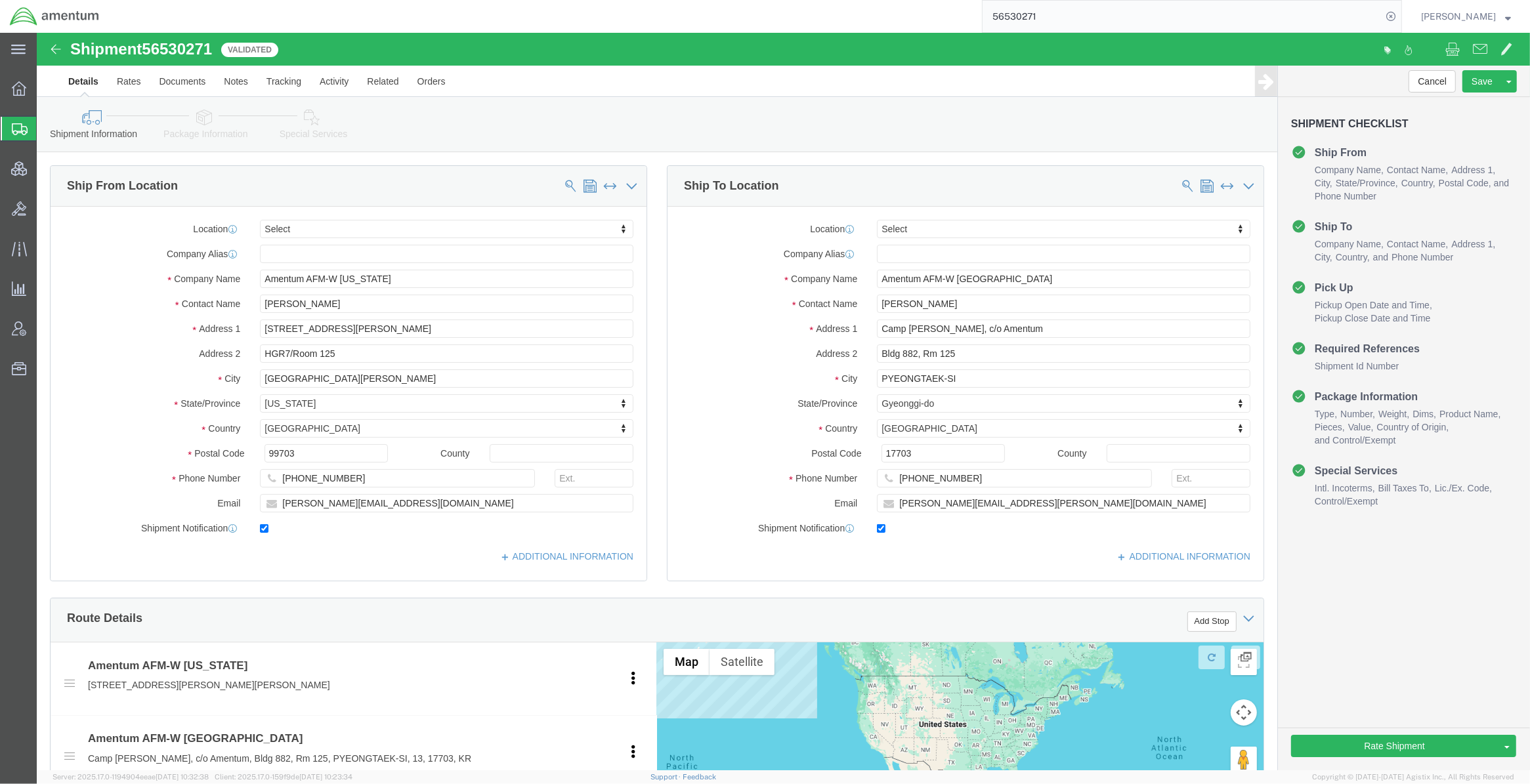
select select
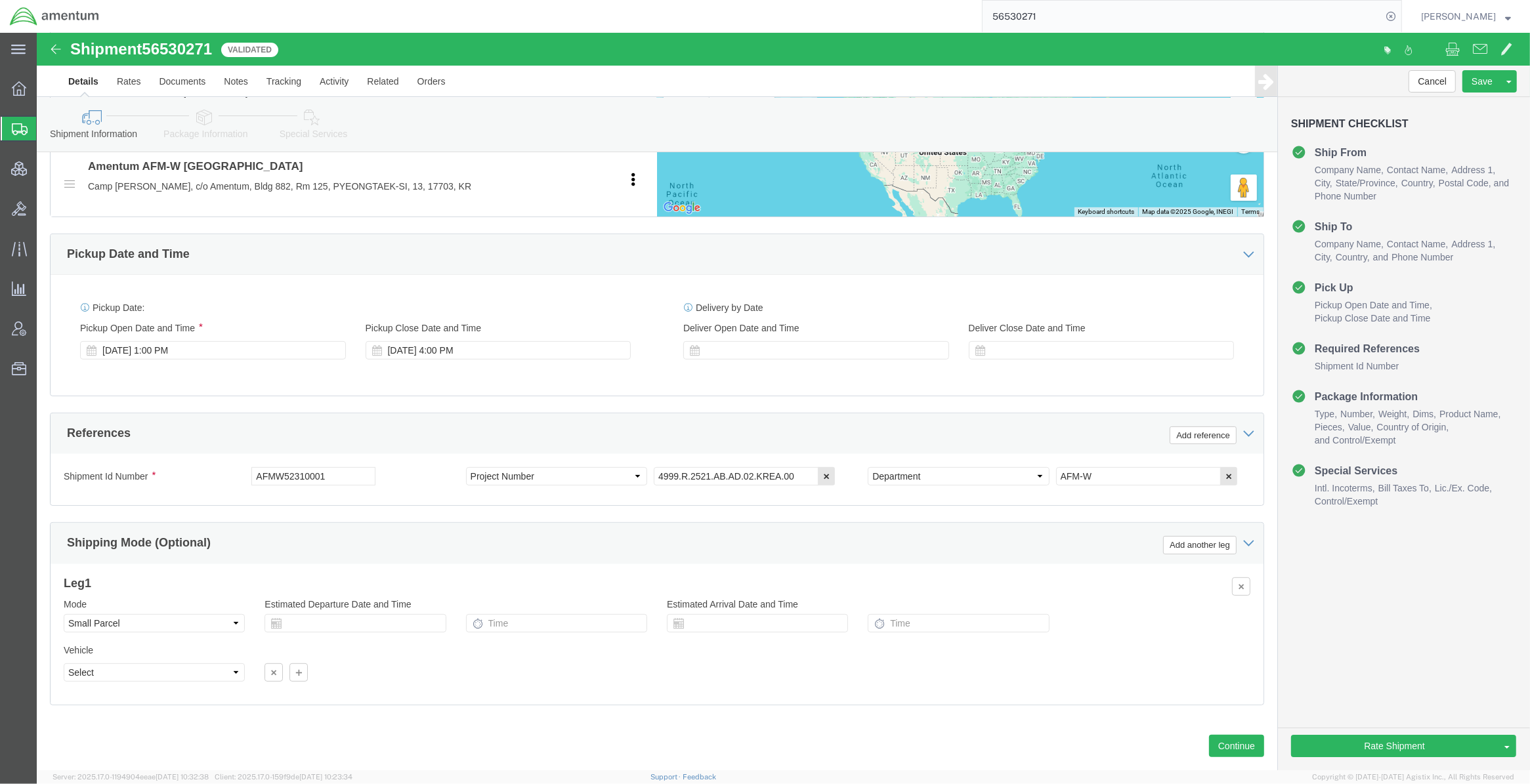
scroll to position [603, 0]
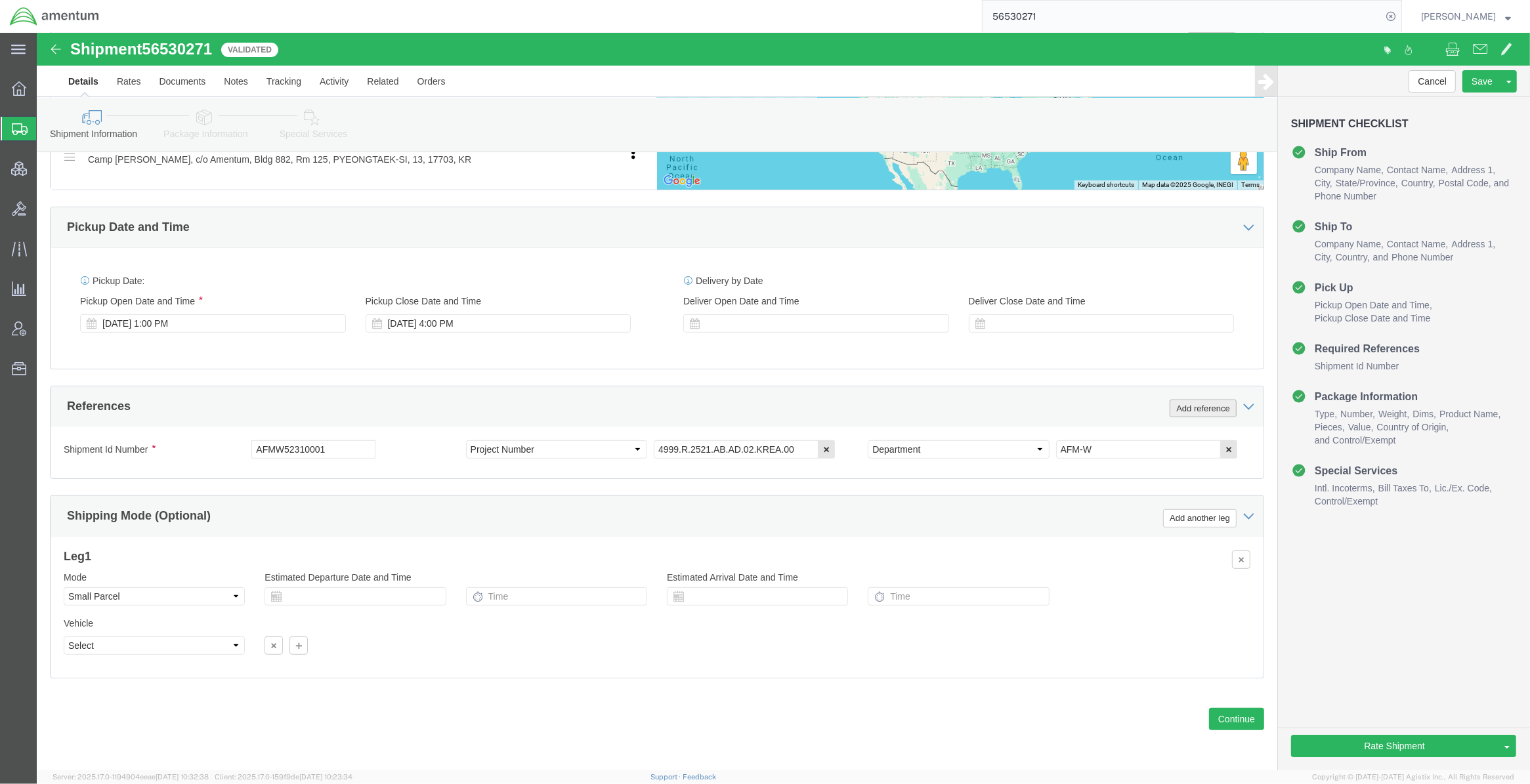
click button "Add reference"
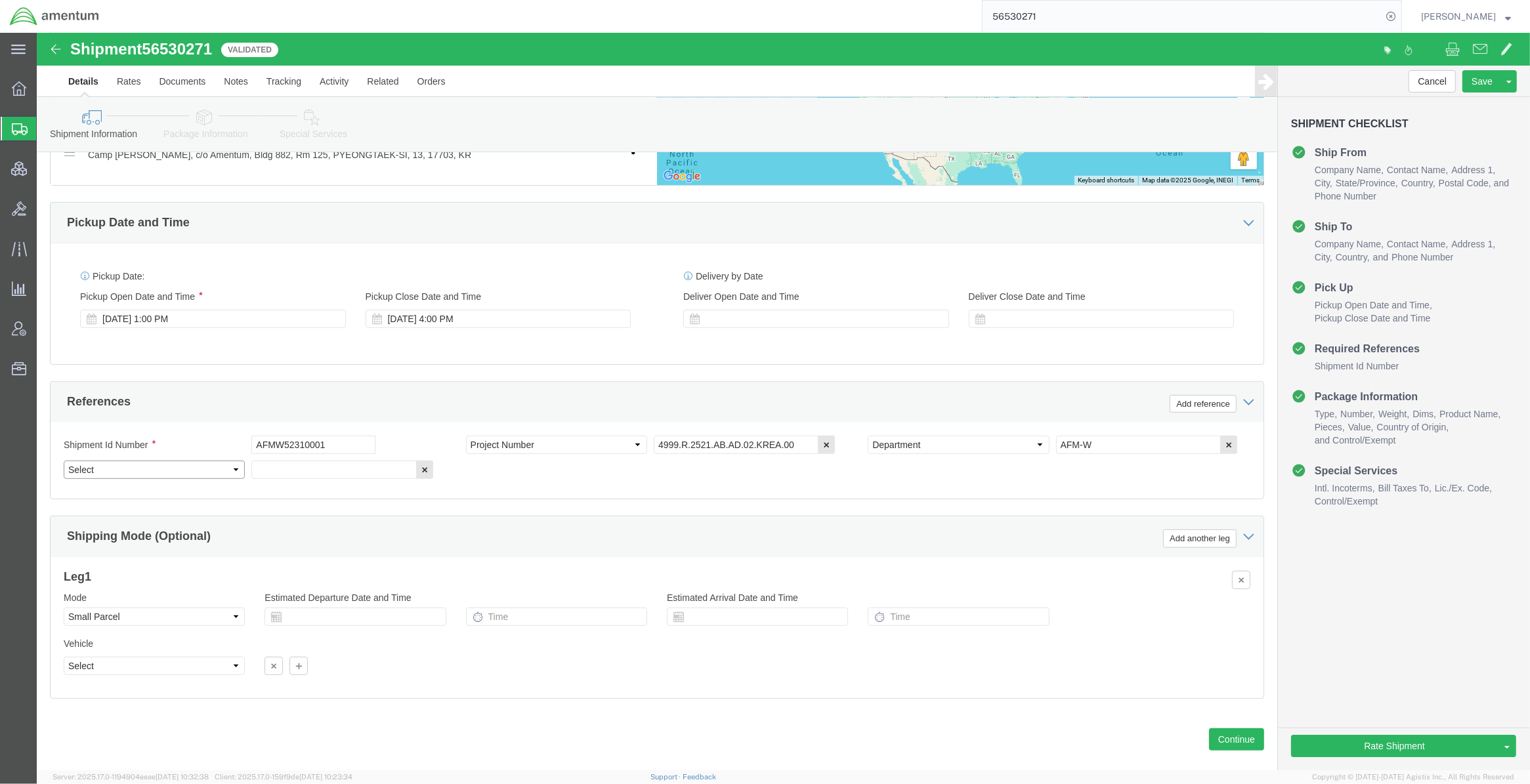
click select "Select Account Type Activity ID Airline Appointment Number ASN Batch Request # …"
select select "ITNNO"
click select "Select Account Type Activity ID Airline Appointment Number ASN Batch Request # …"
paste input "X20250820035365"
type input "X20250820035365"
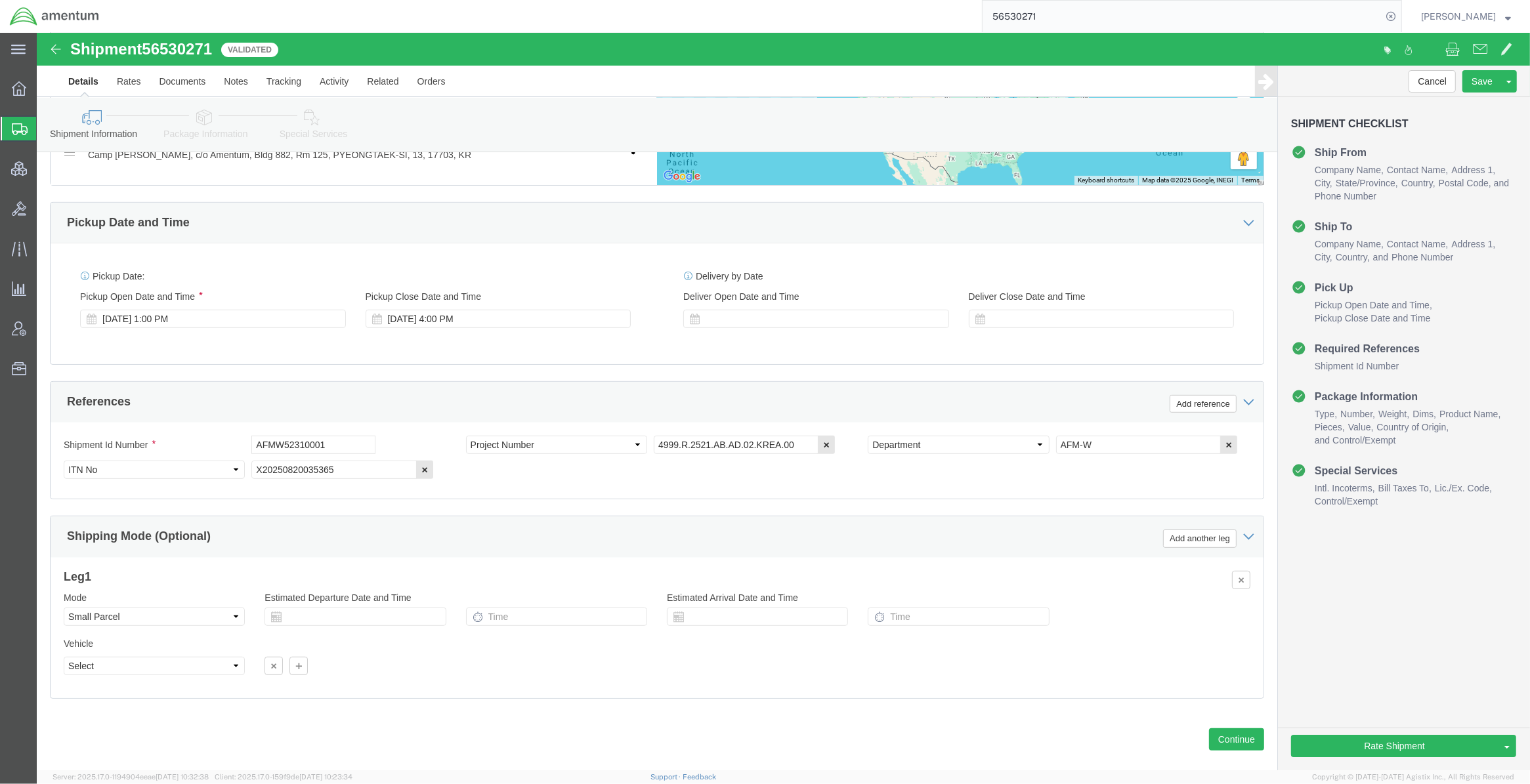
click link "Package Information"
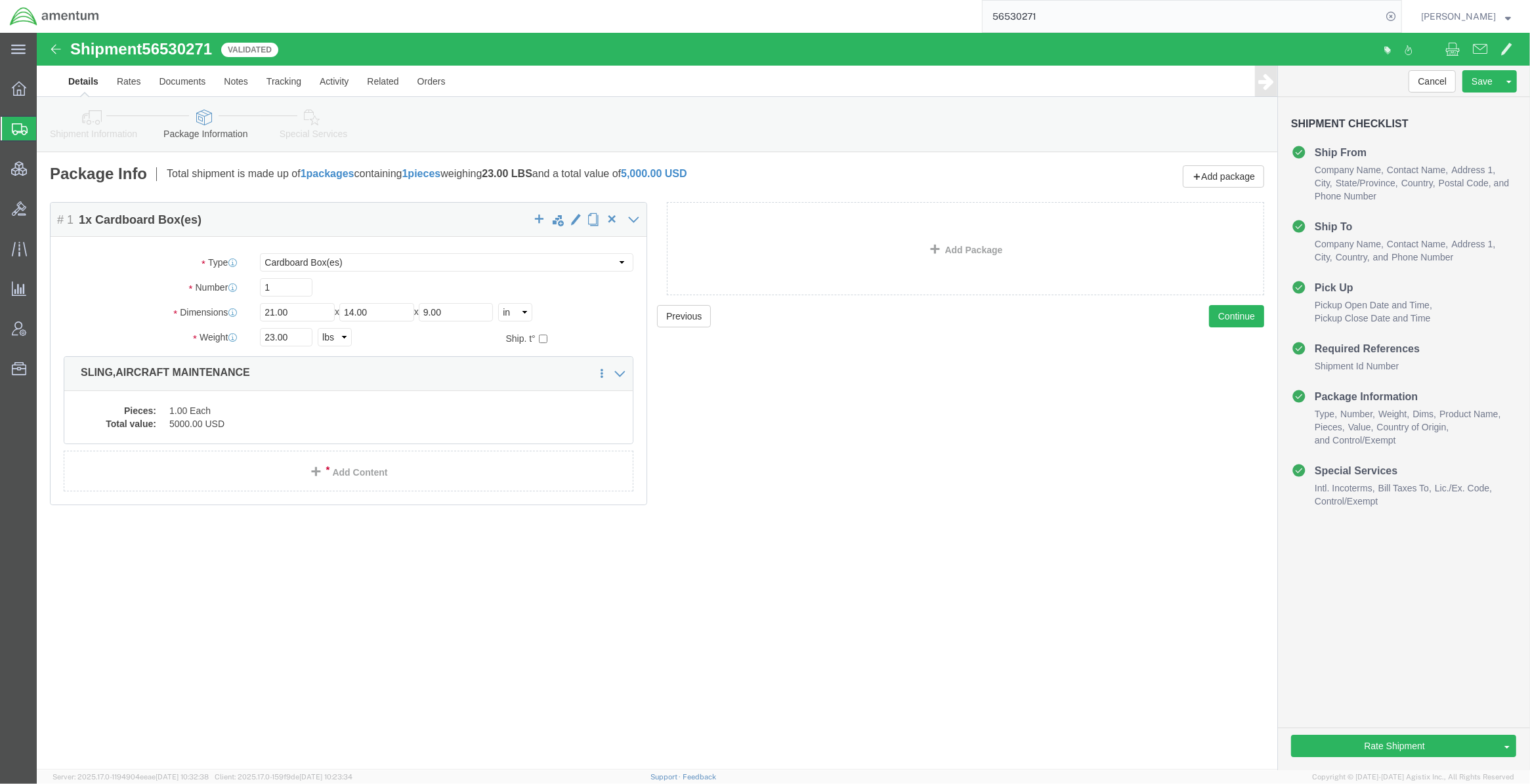
click icon
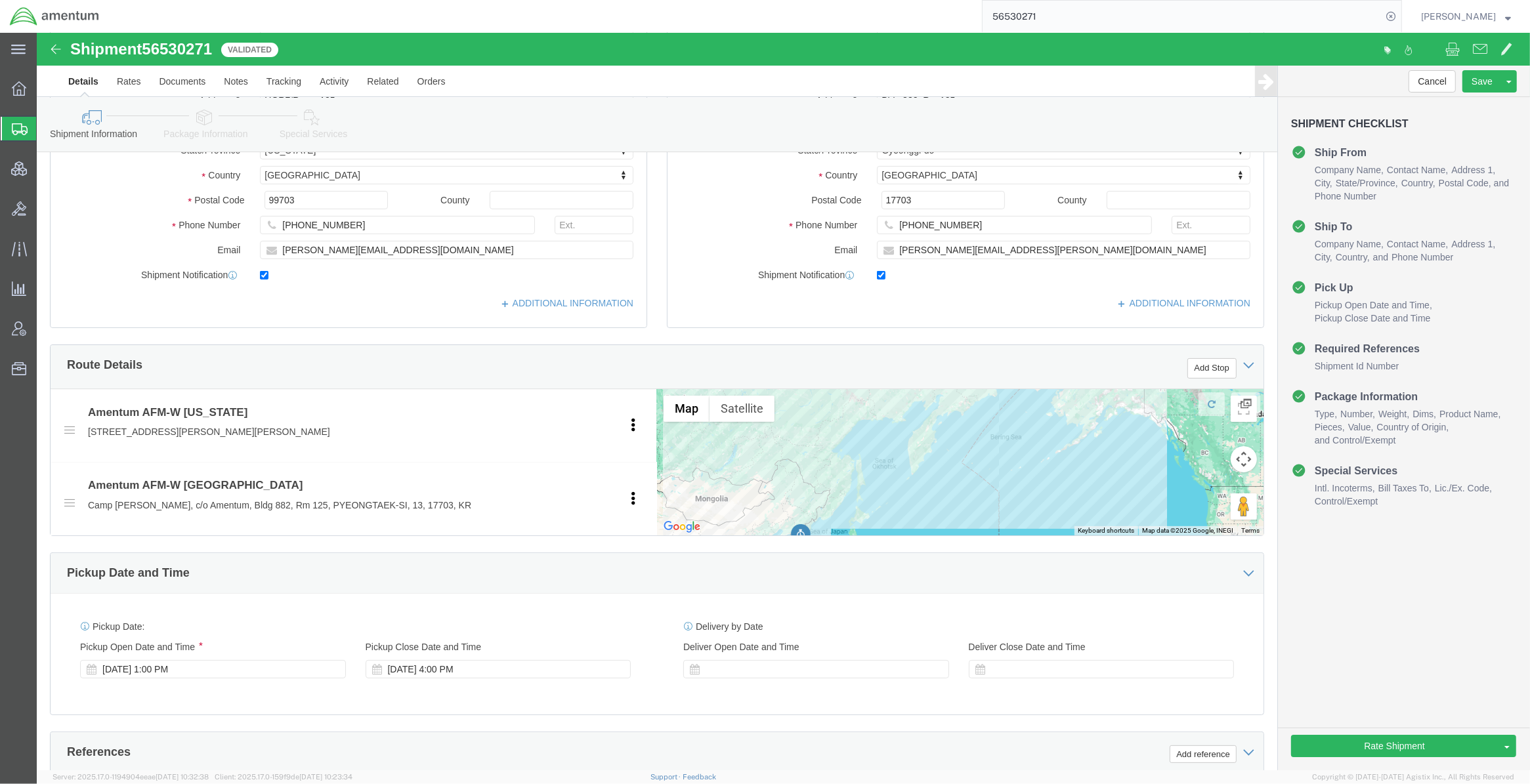
scroll to position [437, 0]
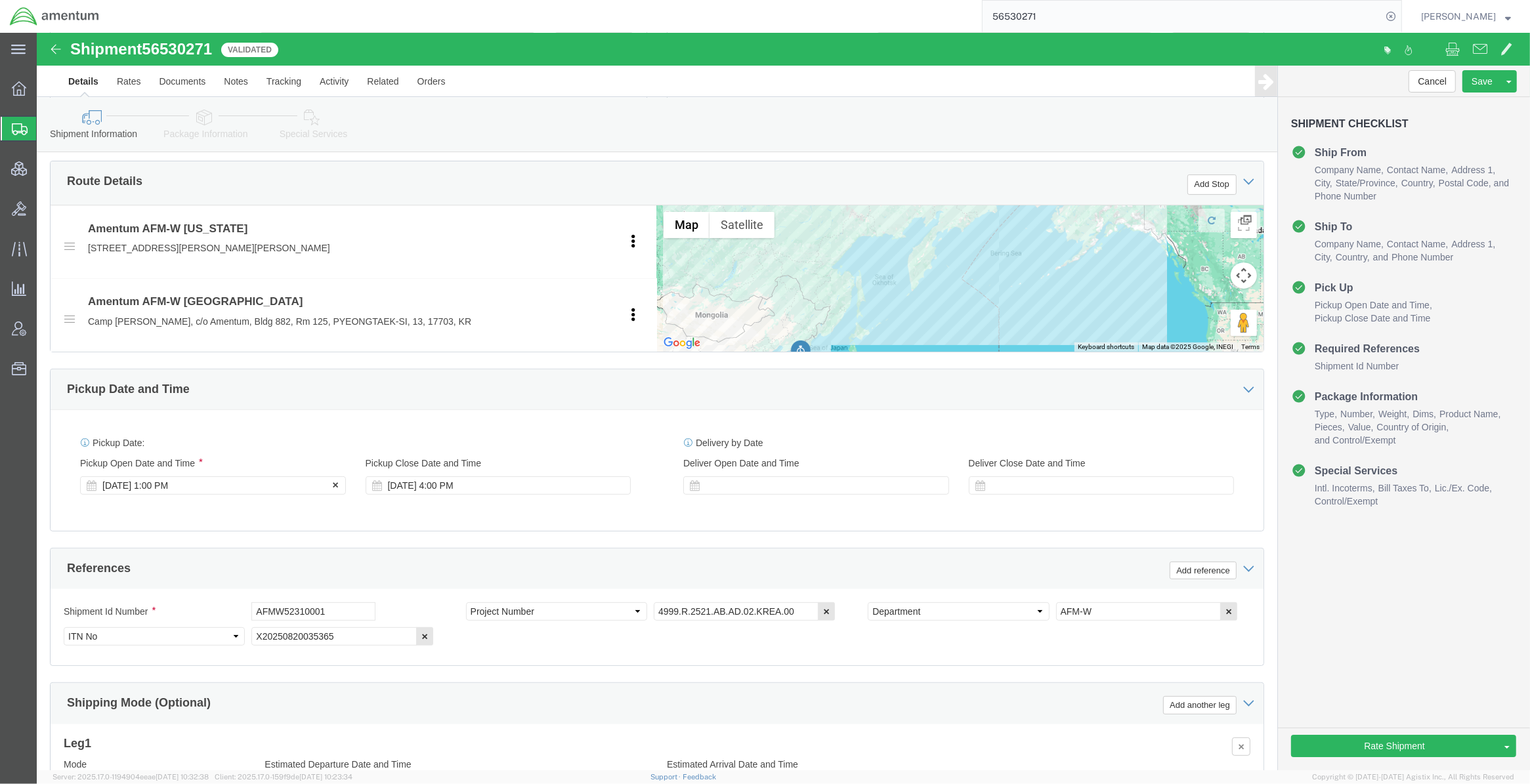
click div "[DATE] 1:00 PM"
click button "Apply"
click div "[DATE] 4:00 PM"
click button "Apply"
click link "Package Information"
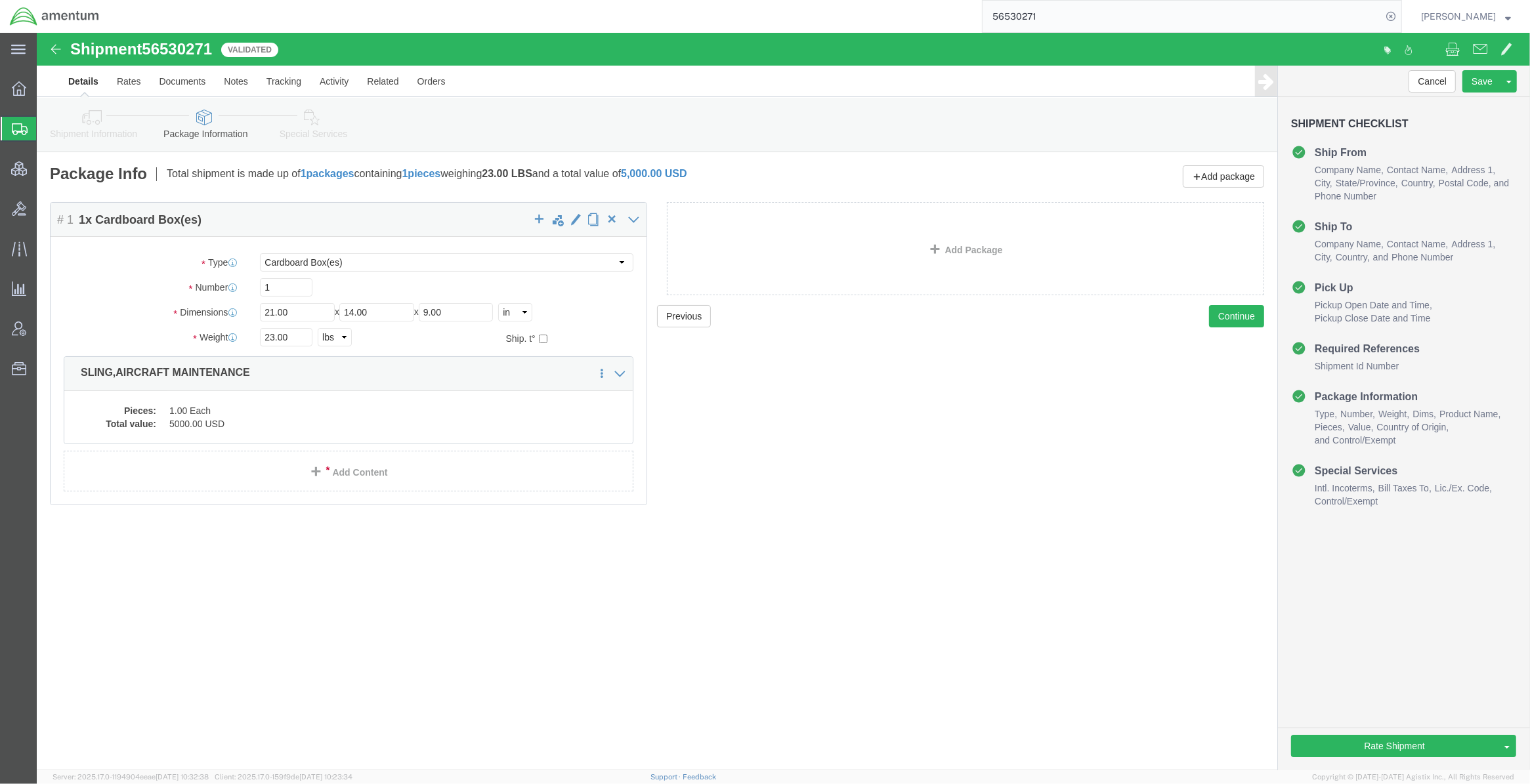
click li "Package Information"
click icon
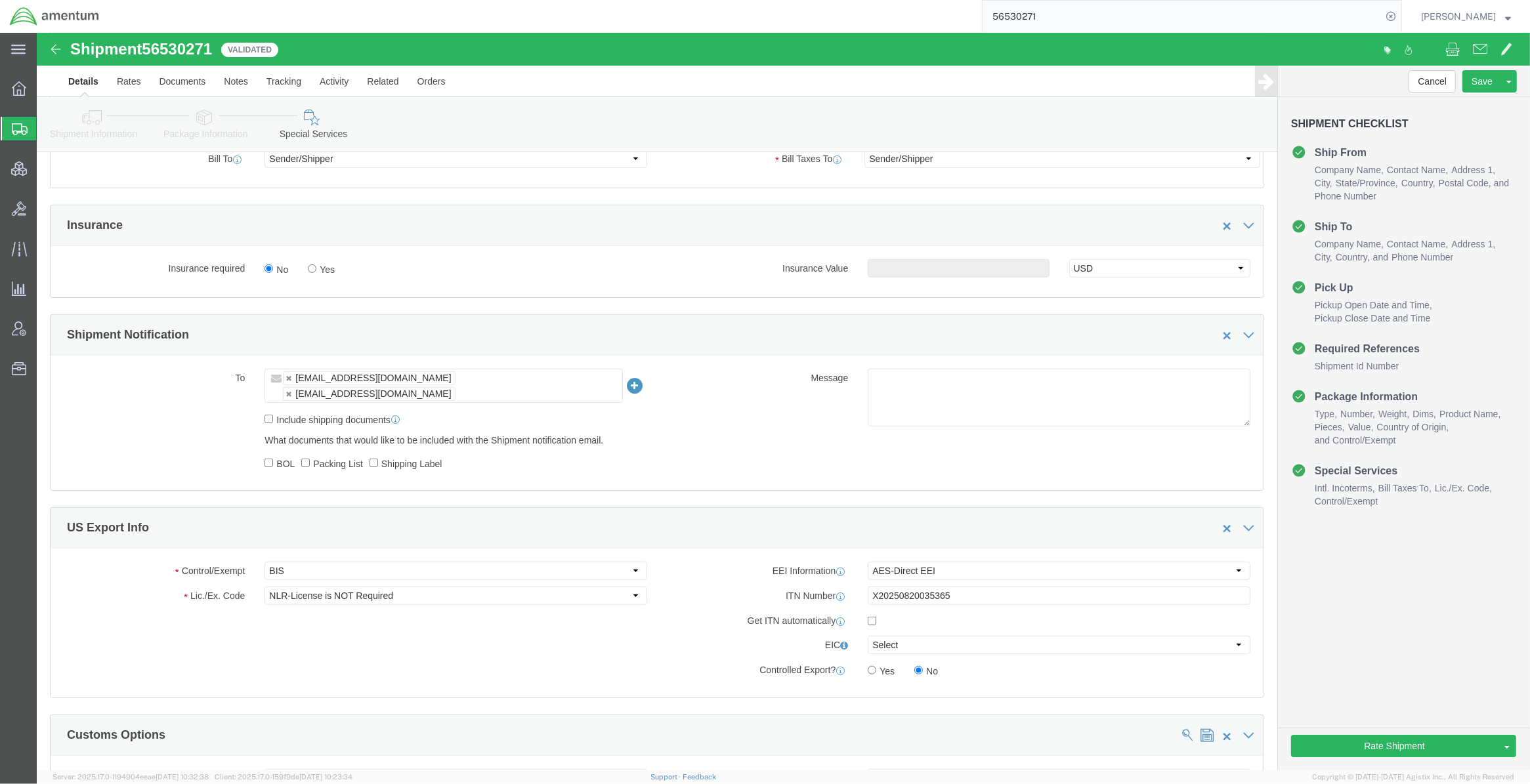
scroll to position [765, 0]
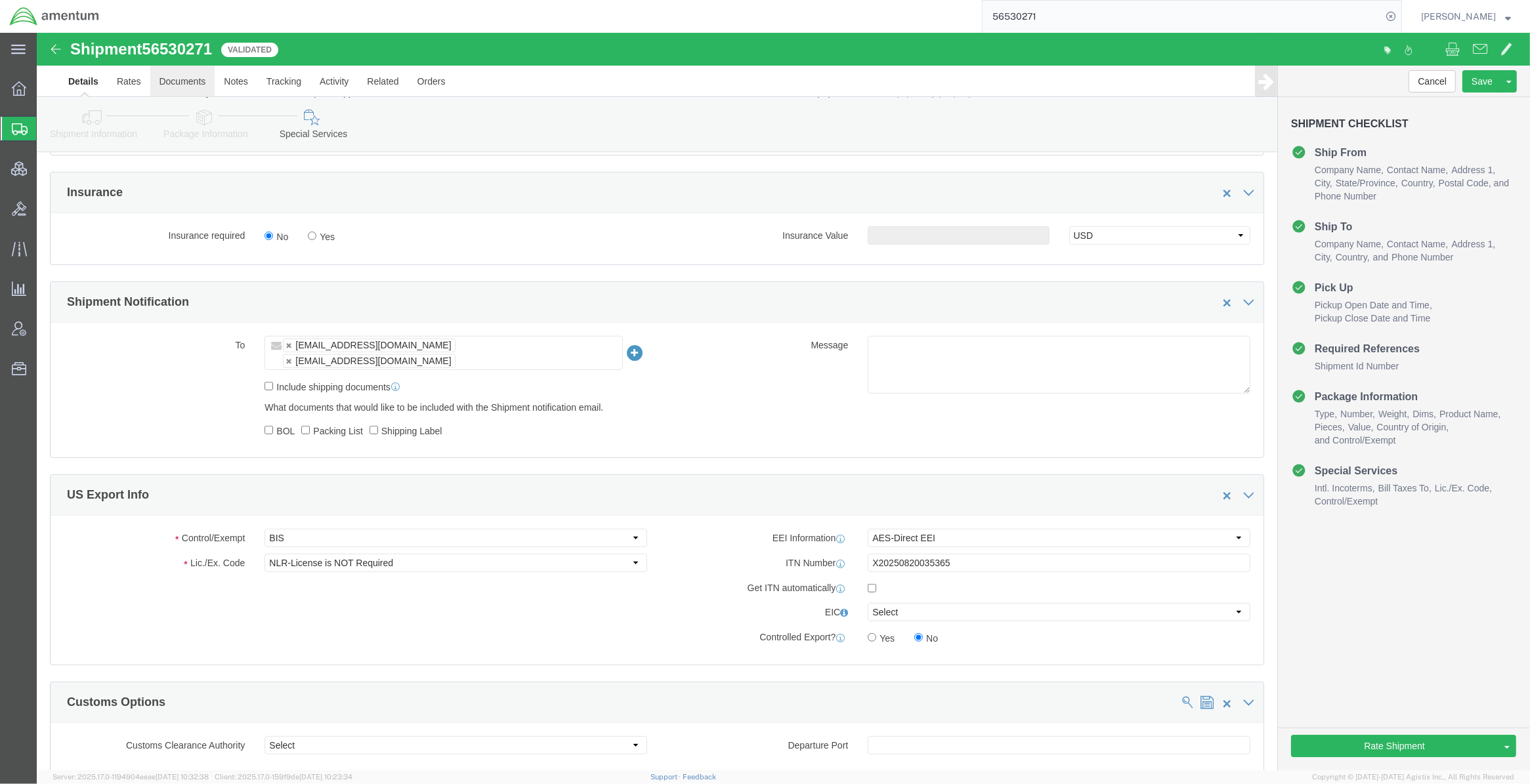
click link "Documents"
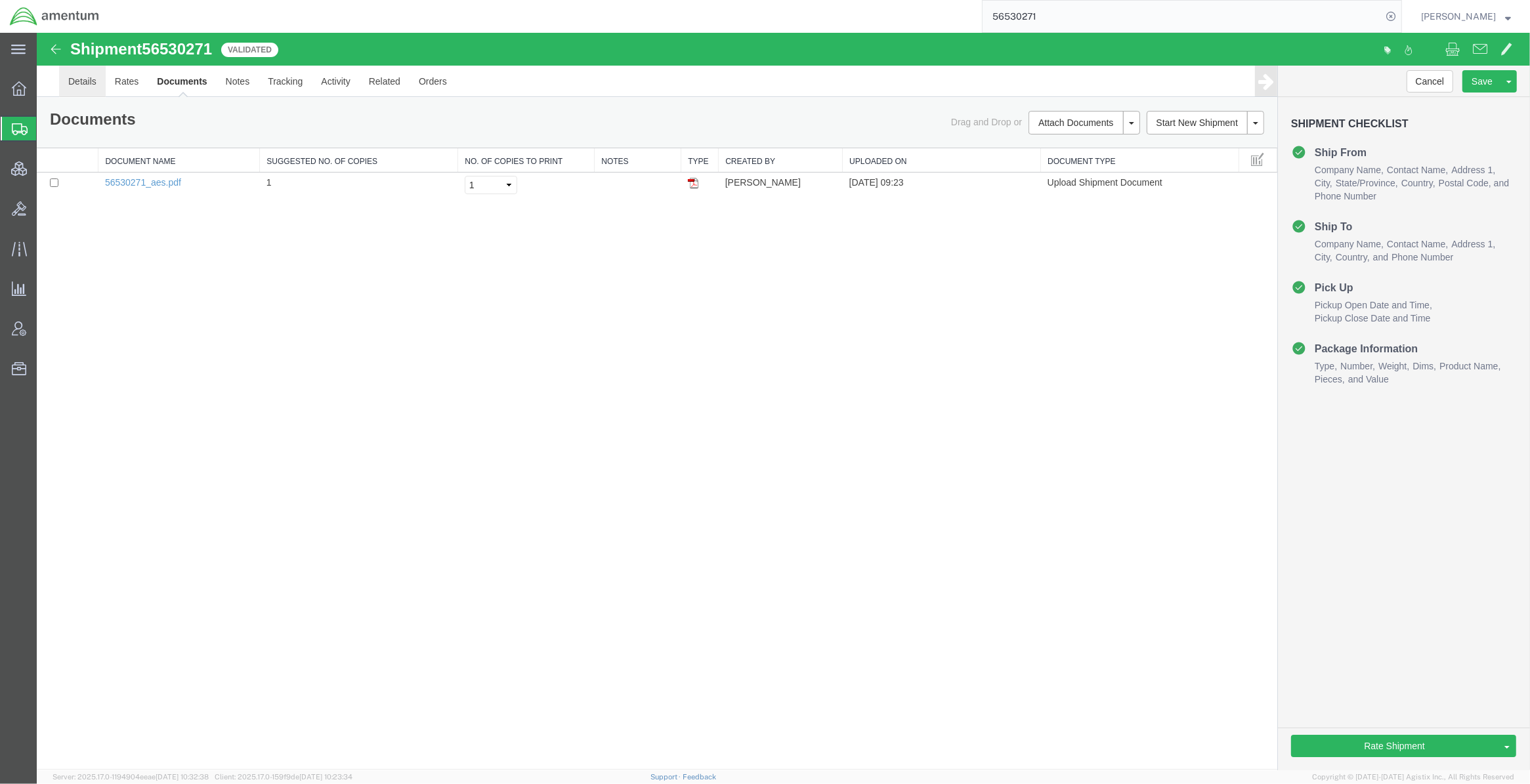
click at [82, 74] on link "Details" at bounding box center [82, 81] width 47 height 32
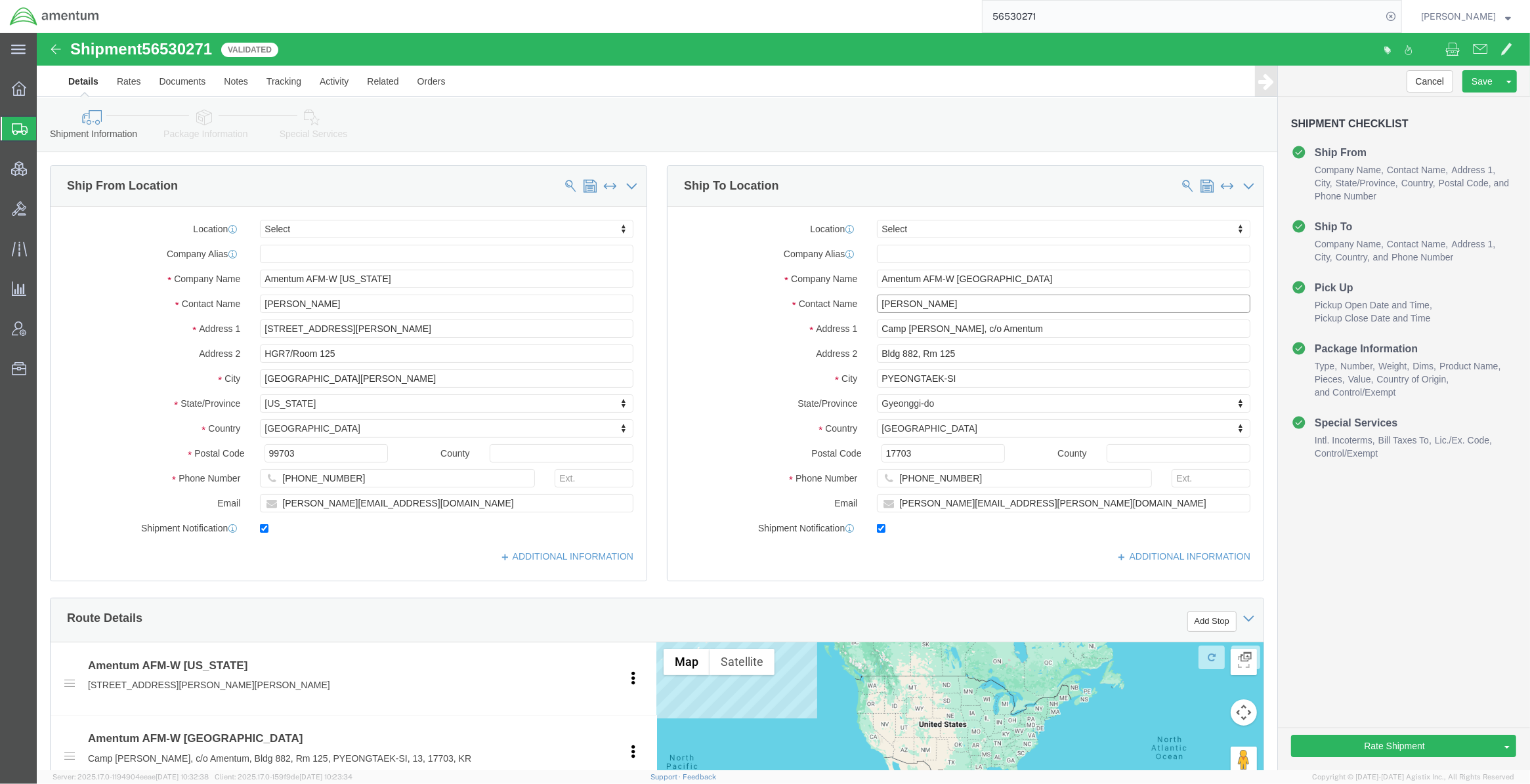
click input "[PERSON_NAME]"
drag, startPoint x: 972, startPoint y: 242, endPoint x: 722, endPoint y: 239, distance: 250.0
click div "Company Name Amentum AFM-W [GEOGRAPHIC_DATA]"
paste input "US Department of Defense"
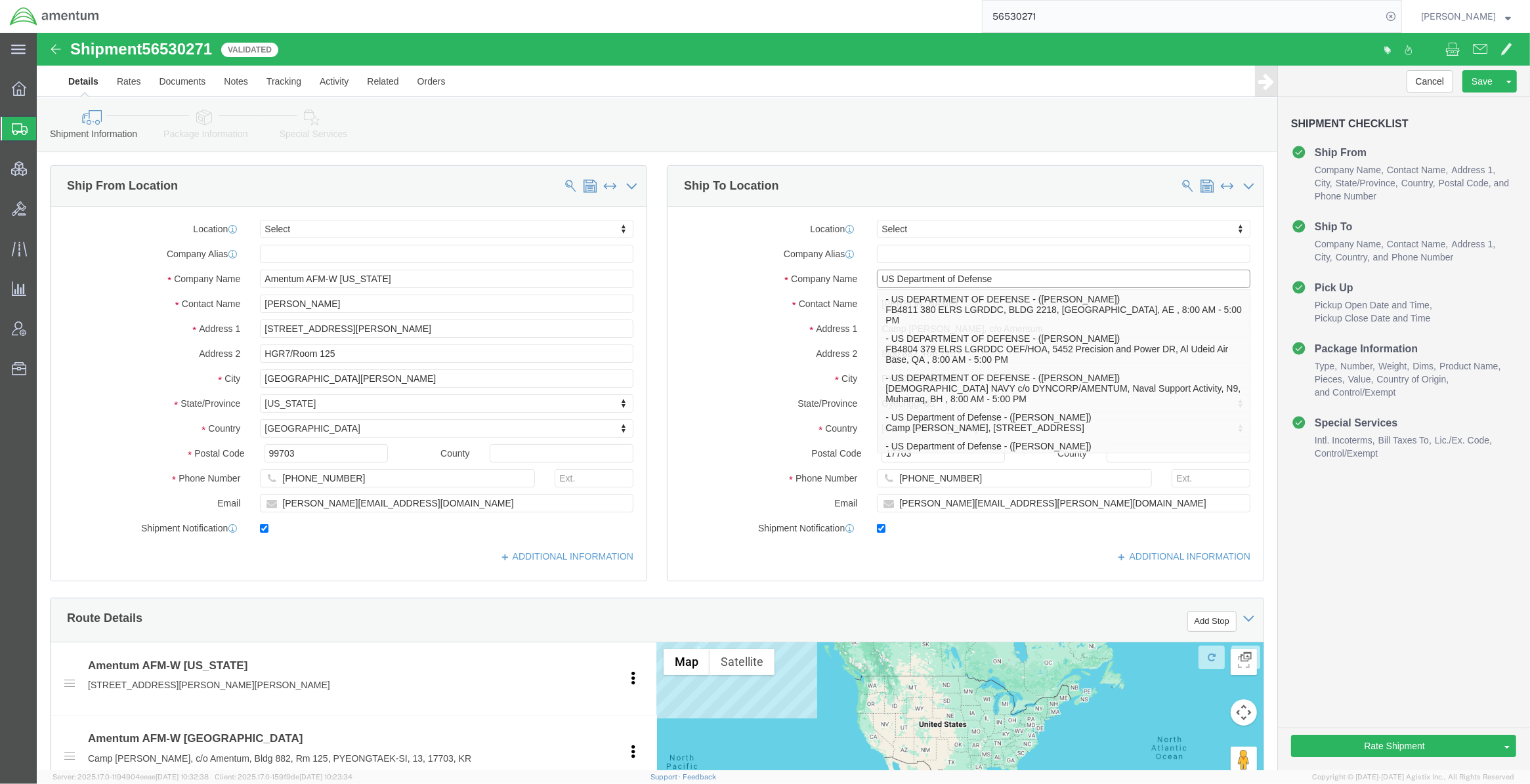
type input "US Department of Defense"
click label "Company Name"
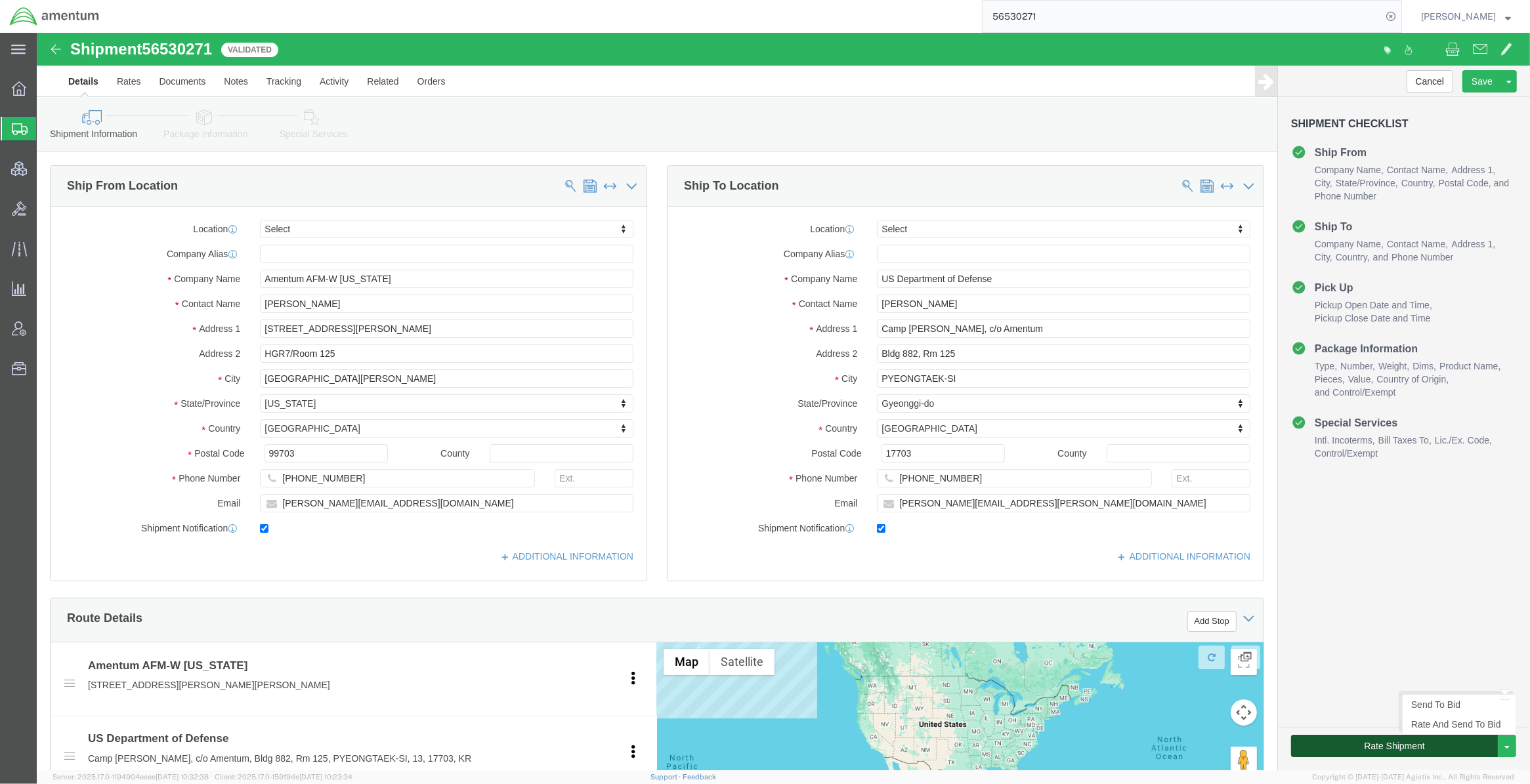
click button "Rate Shipment"
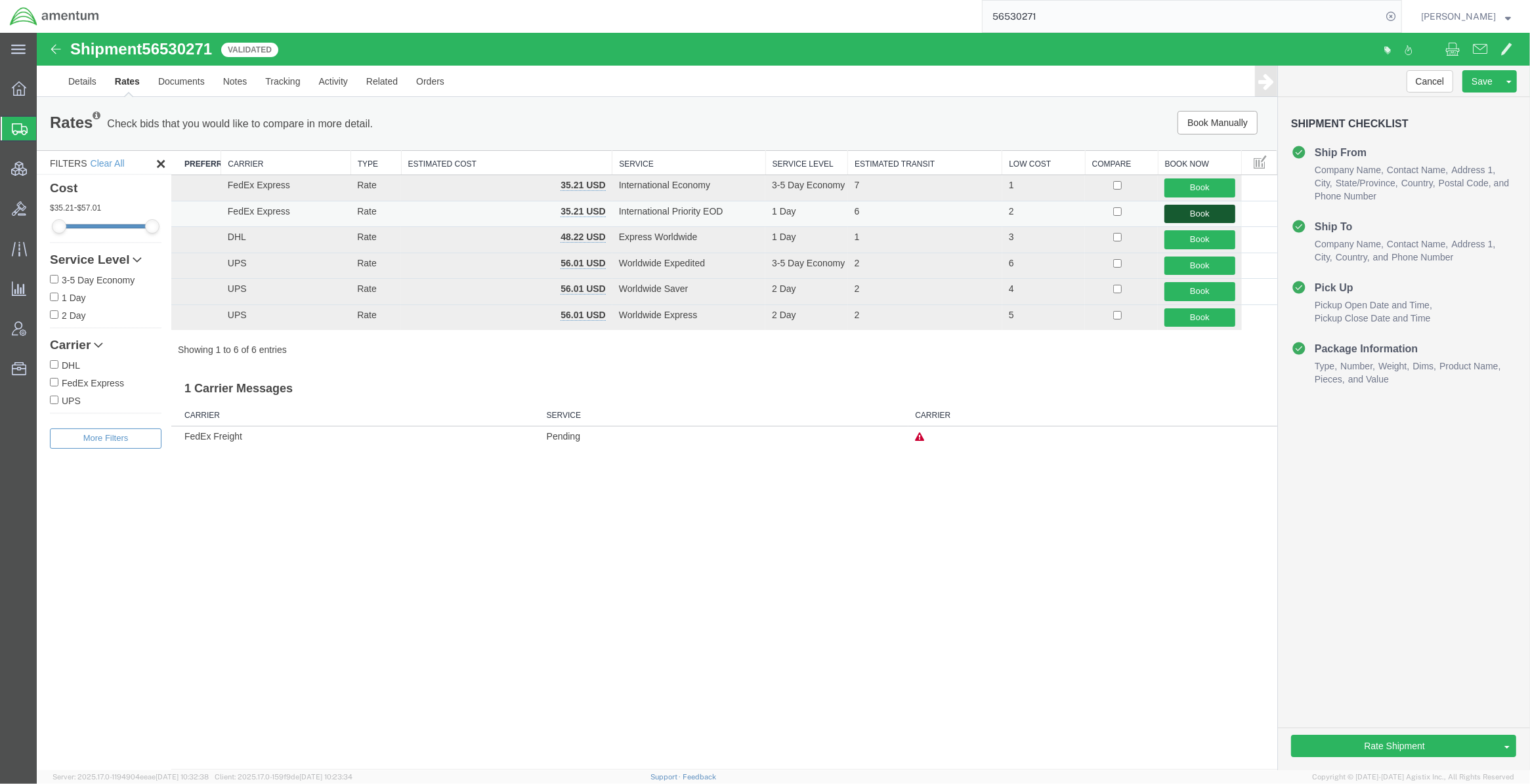
click at [956, 216] on button "Book" at bounding box center [1199, 214] width 70 height 19
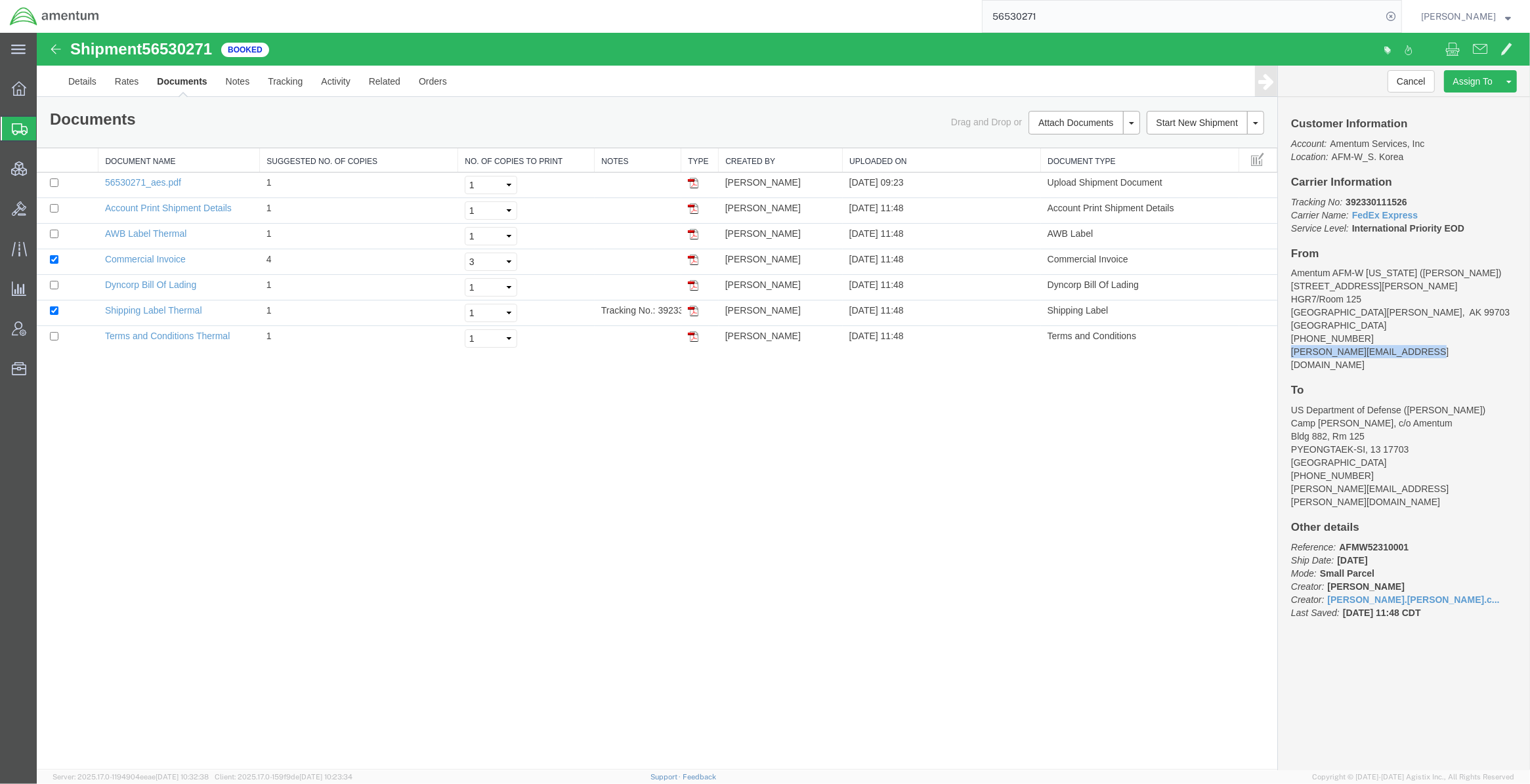
drag, startPoint x: 1422, startPoint y: 349, endPoint x: 1281, endPoint y: 352, distance: 141.0
click at [956, 352] on div "Customer Information Account: Amentum Services, Inc Location: AFM-W_S. Korea Ca…" at bounding box center [1403, 375] width 252 height 555
copy address "[PERSON_NAME][EMAIL_ADDRESS][DOMAIN_NAME]"
click at [55, 185] on input "checkbox" at bounding box center [54, 182] width 8 height 8
checkbox input "true"
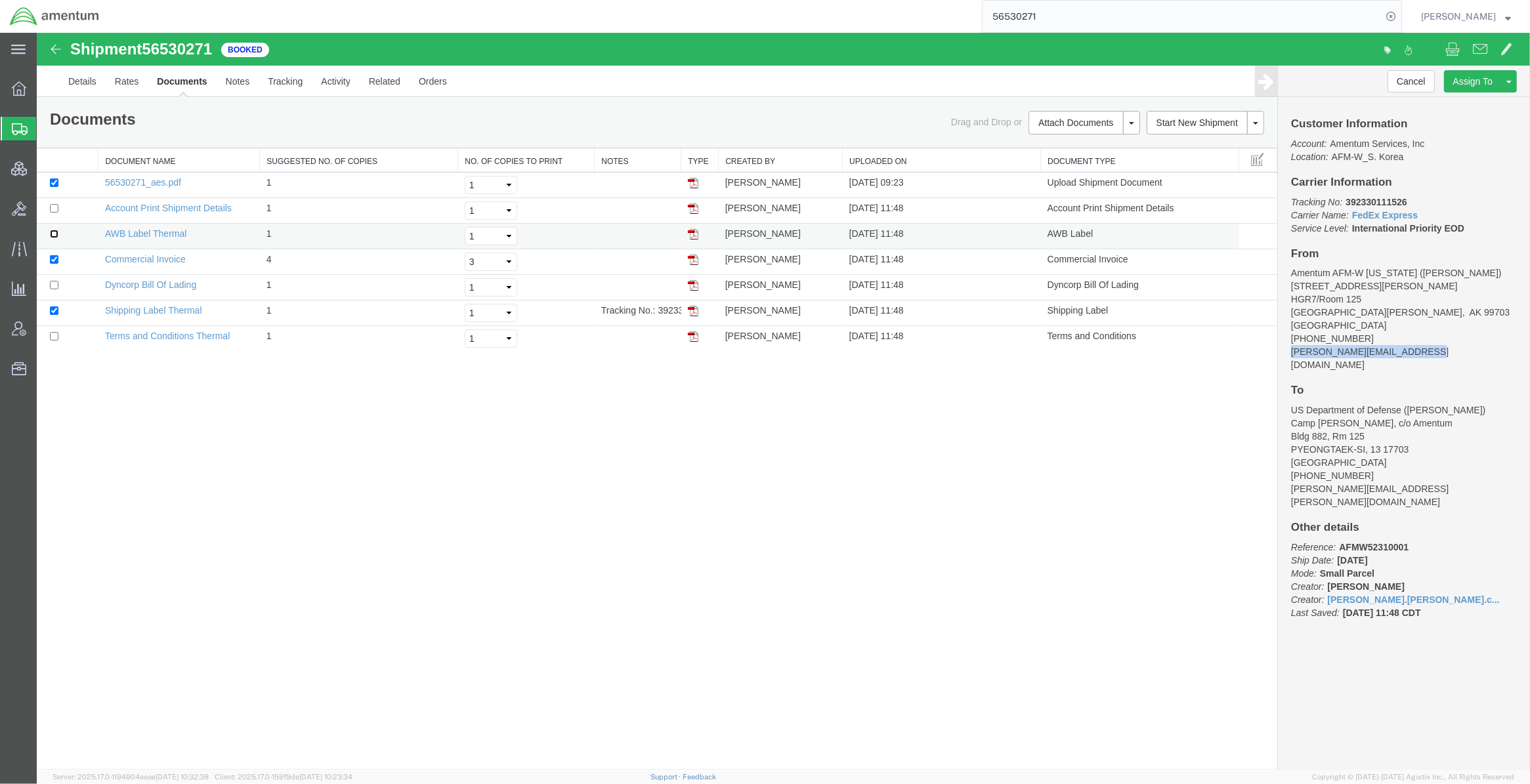
click at [55, 239] on input "checkbox" at bounding box center [54, 233] width 8 height 8
checkbox input "true"
click at [55, 340] on input "checkbox" at bounding box center [54, 335] width 8 height 8
checkbox input "true"
drag, startPoint x: 1411, startPoint y: 200, endPoint x: 1348, endPoint y: 208, distance: 63.5
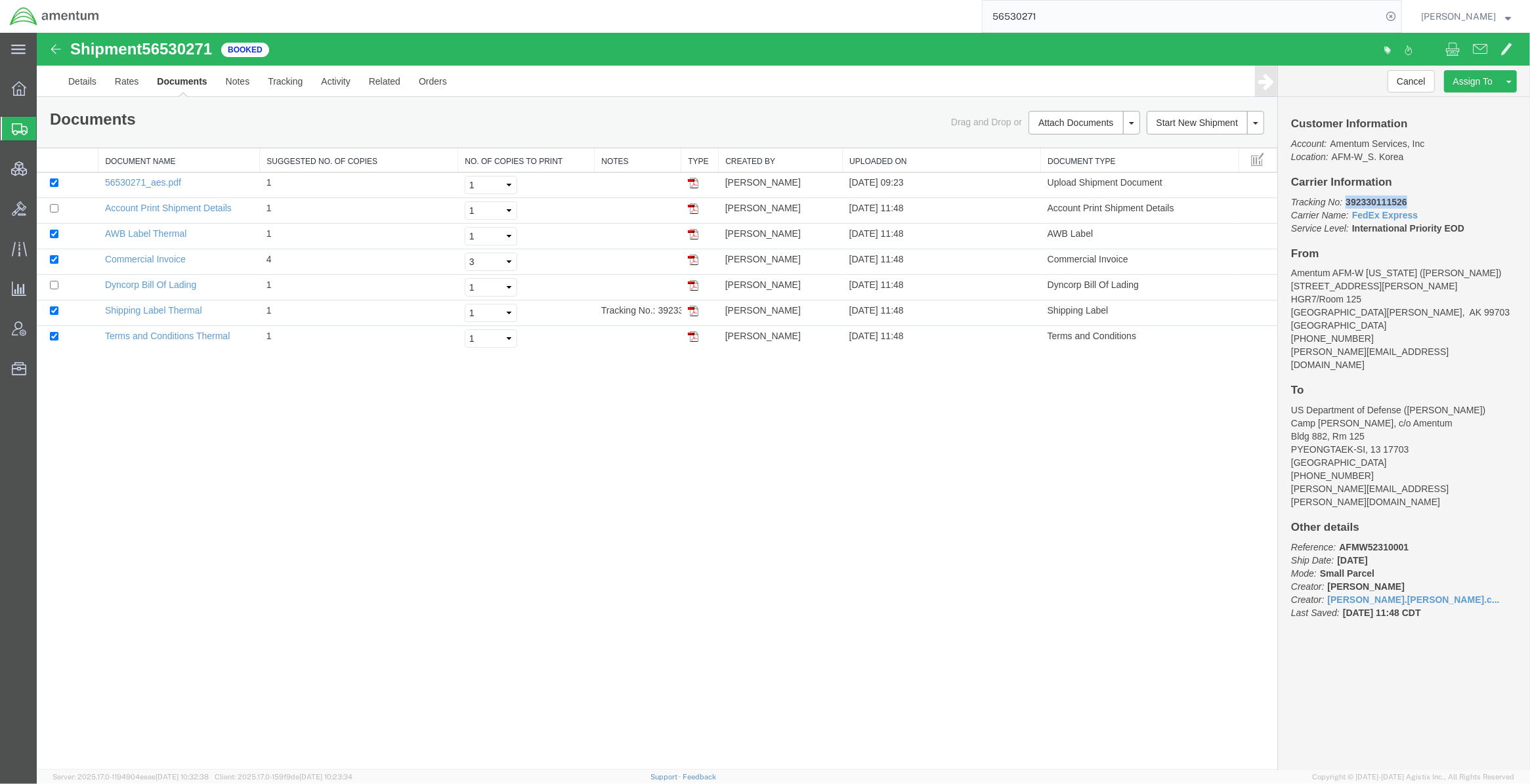
click at [956, 208] on p "Tracking No: 392330111526 Carrier Name: FedEx Express FedEx Express Service Lev…" at bounding box center [1403, 215] width 225 height 39
copy b "392330111526"
click at [956, 146] on link "Print Documents" at bounding box center [1082, 145] width 114 height 20
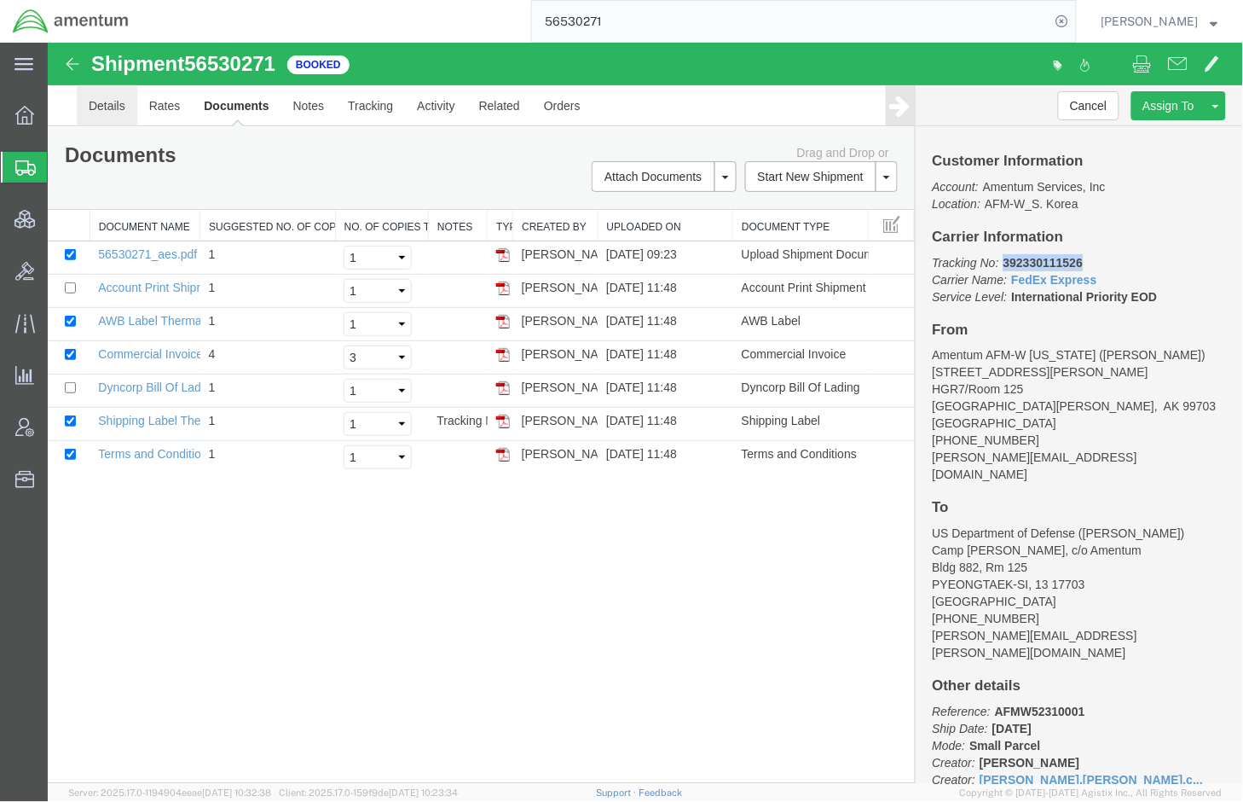
click at [98, 103] on link "Details" at bounding box center [106, 104] width 61 height 41
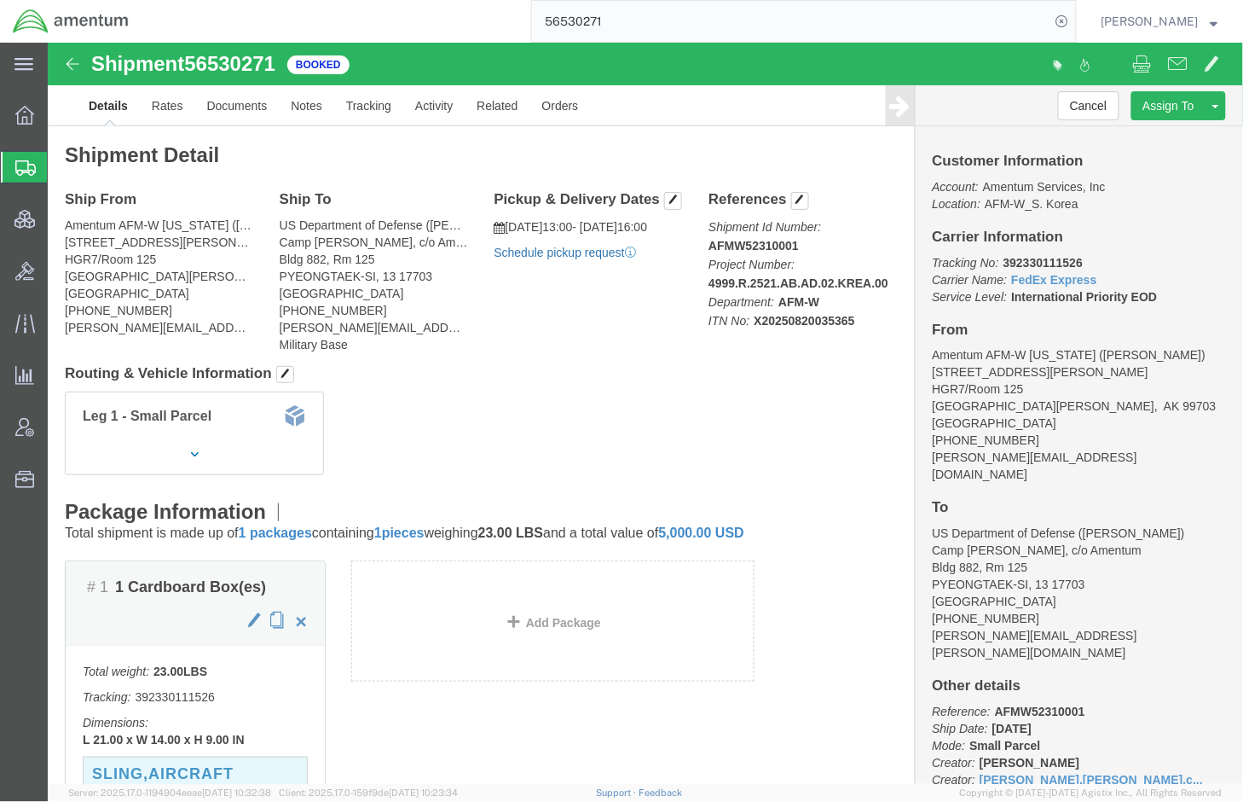
click link "Schedule pickup request"
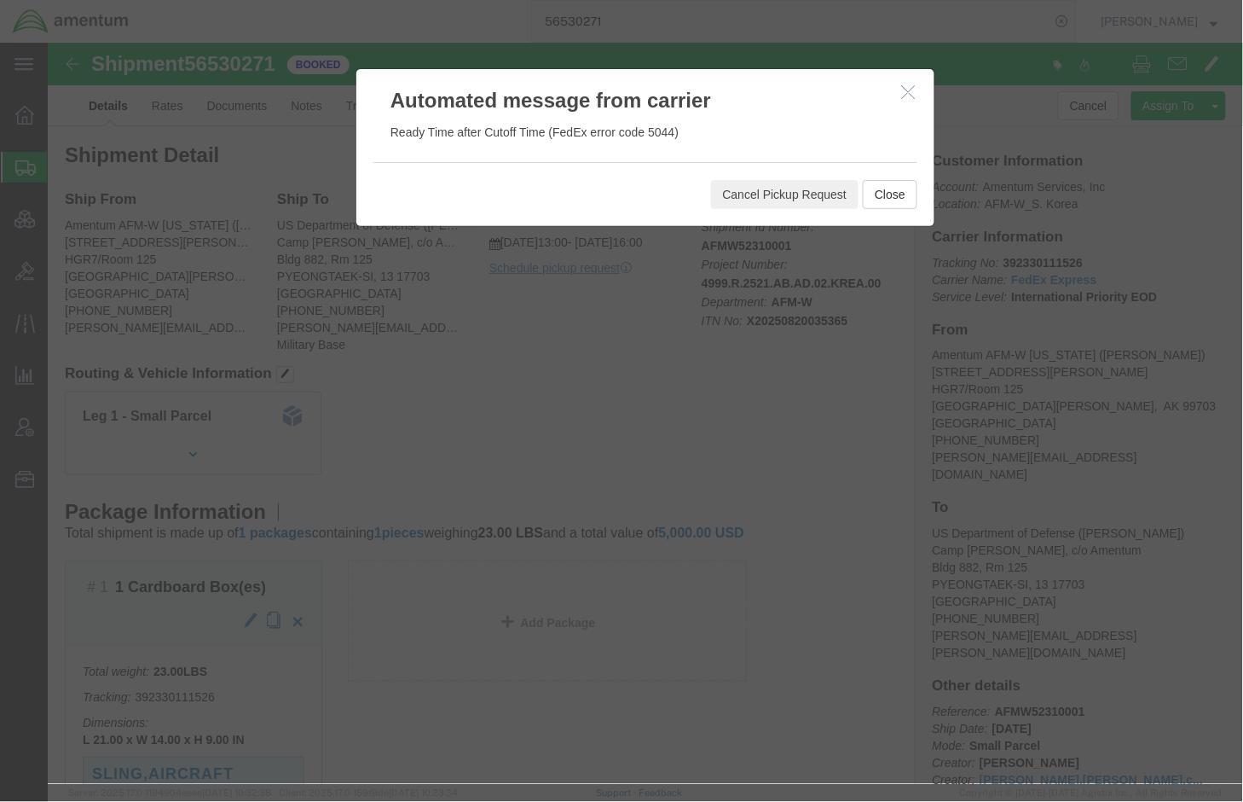
click icon "button"
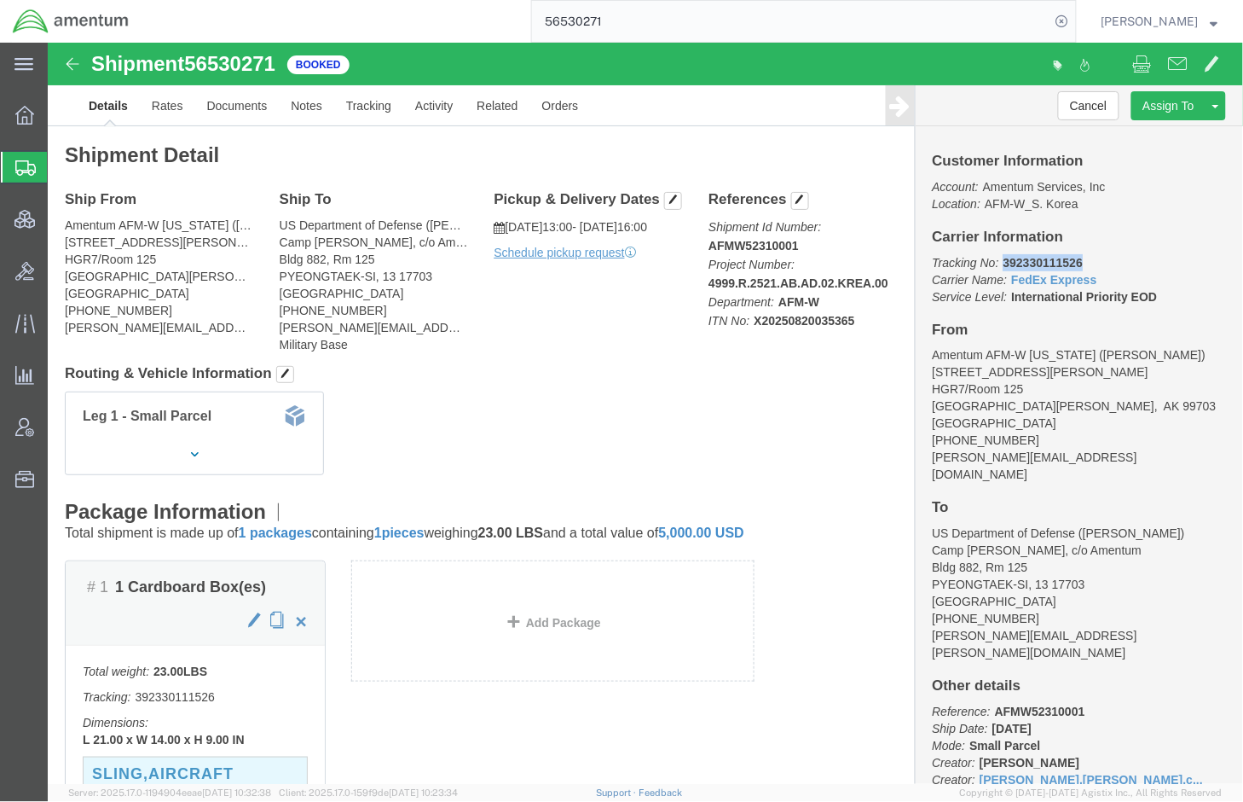
drag, startPoint x: 1039, startPoint y: 217, endPoint x: 950, endPoint y: 228, distance: 90.1
click p "Tracking No: 392330111526 Carrier Name: FedEx Express FedEx Express Service Lev…"
copy b "392330111526"
drag, startPoint x: 21, startPoint y: 606, endPoint x: 26, endPoint y: 598, distance: 9.9
click at [21, 606] on div "main_menu Created with Sketch. Collapse Menu Overview Shipments Shipment Manage…" at bounding box center [24, 422] width 48 height 759
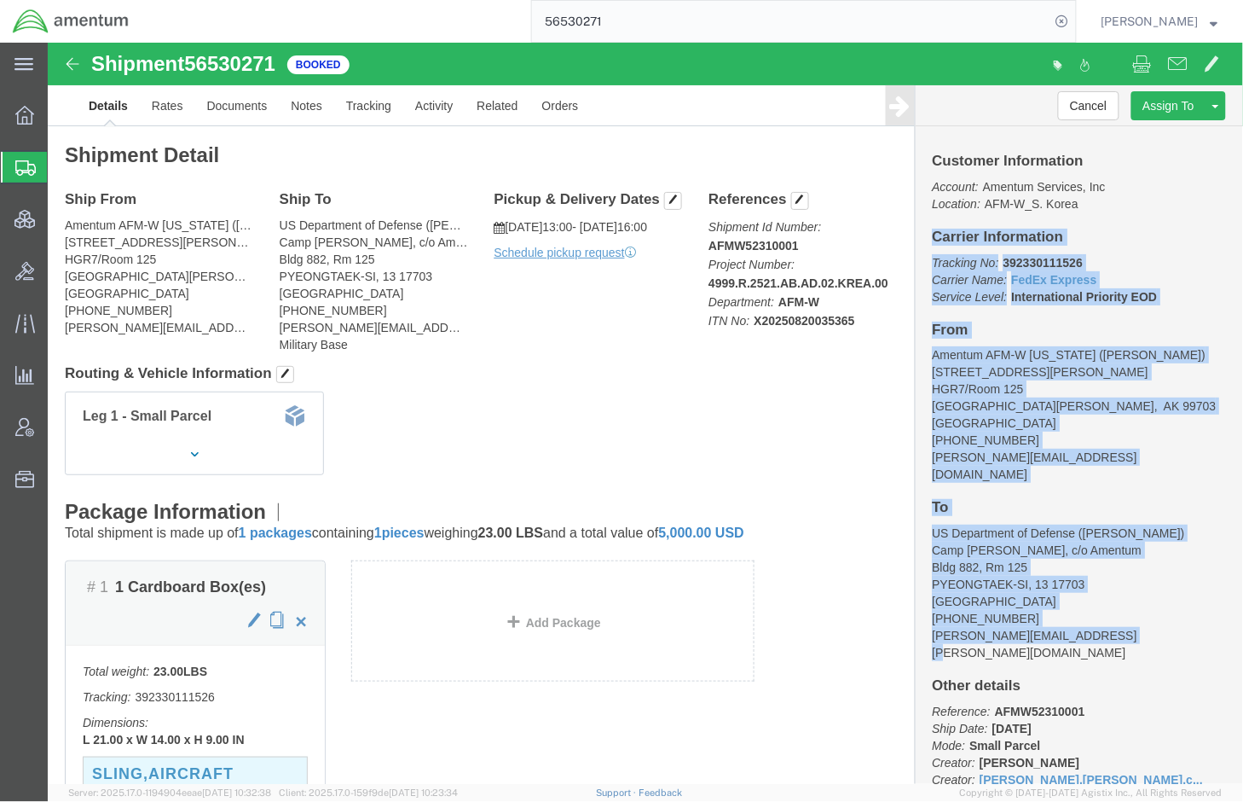
drag, startPoint x: 871, startPoint y: 190, endPoint x: 1074, endPoint y: 570, distance: 430.3
click div "Customer Information Account: Amentum Services, Inc Location: AFM-W_S. Korea Ca…"
copy div "Carrier Information Tracking No: 392330111526 Carrier Name: FedEx Express FedEx…"
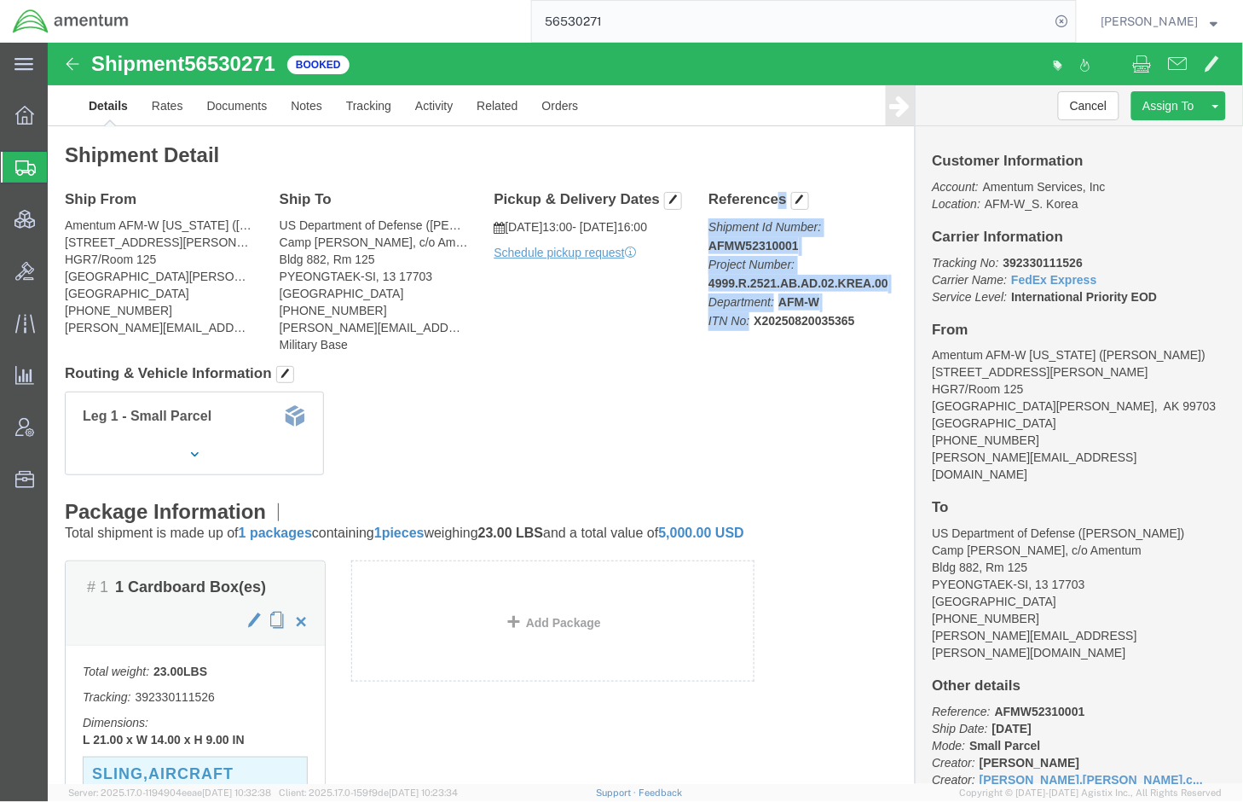
drag, startPoint x: 654, startPoint y: 163, endPoint x: 803, endPoint y: 282, distance: 191.1
click div "References Shipment Id Number: AFMW52310001 Project Number: 4999.R.2521.AB.AD.0…"
copy div "References Shipment Id Number: AFMW52310001 Project Number: 4999.R.2521.AB.AD.0…"
click div "Leg 1 - Small Parcel"
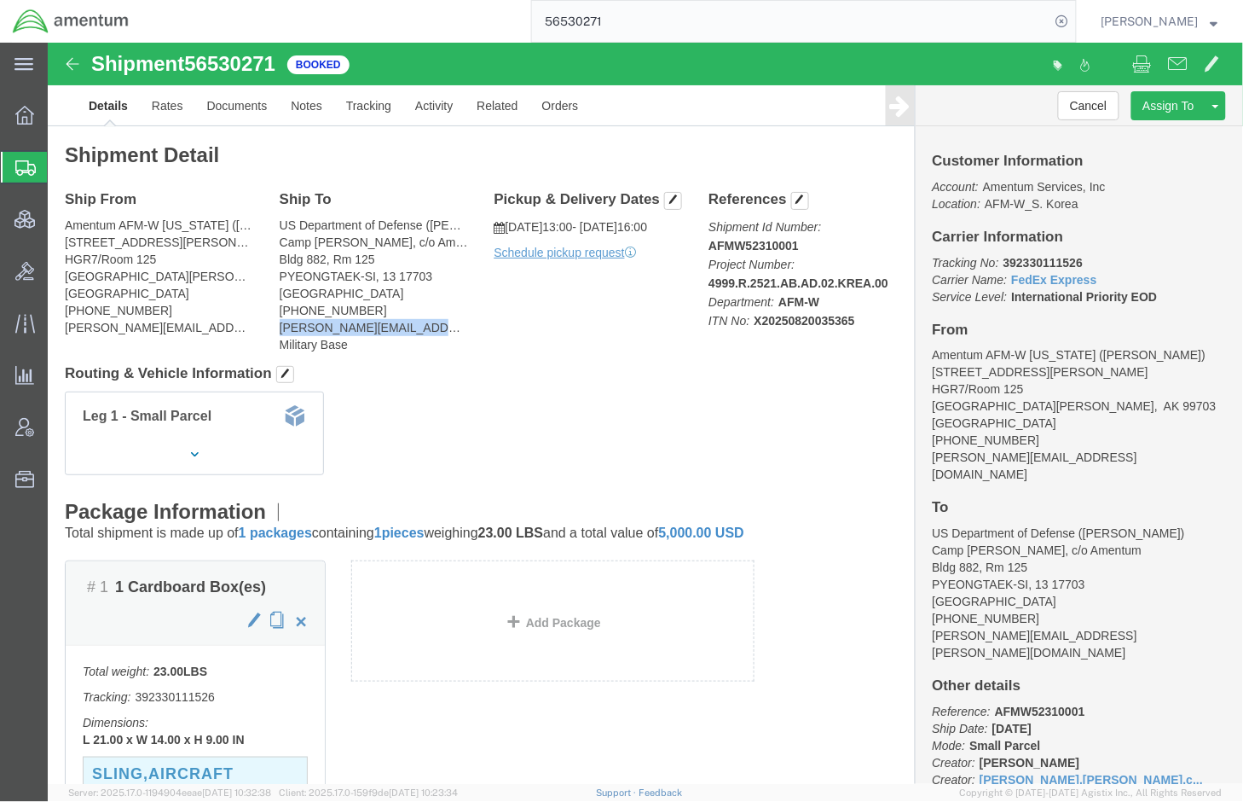
drag, startPoint x: 398, startPoint y: 283, endPoint x: 225, endPoint y: 287, distance: 173.1
click div "Ship To US Department of Defense ([PERSON_NAME]) [GEOGRAPHIC_DATA][PERSON_NAME]…"
drag, startPoint x: 225, startPoint y: 287, endPoint x: 238, endPoint y: 284, distance: 13.0
copy address "[PERSON_NAME][EMAIL_ADDRESS][PERSON_NAME][DOMAIN_NAME]"
click at [27, 520] on div "Overview Shipments Shipment Manager Create Shipment Create from Template Estima…" at bounding box center [24, 306] width 48 height 440
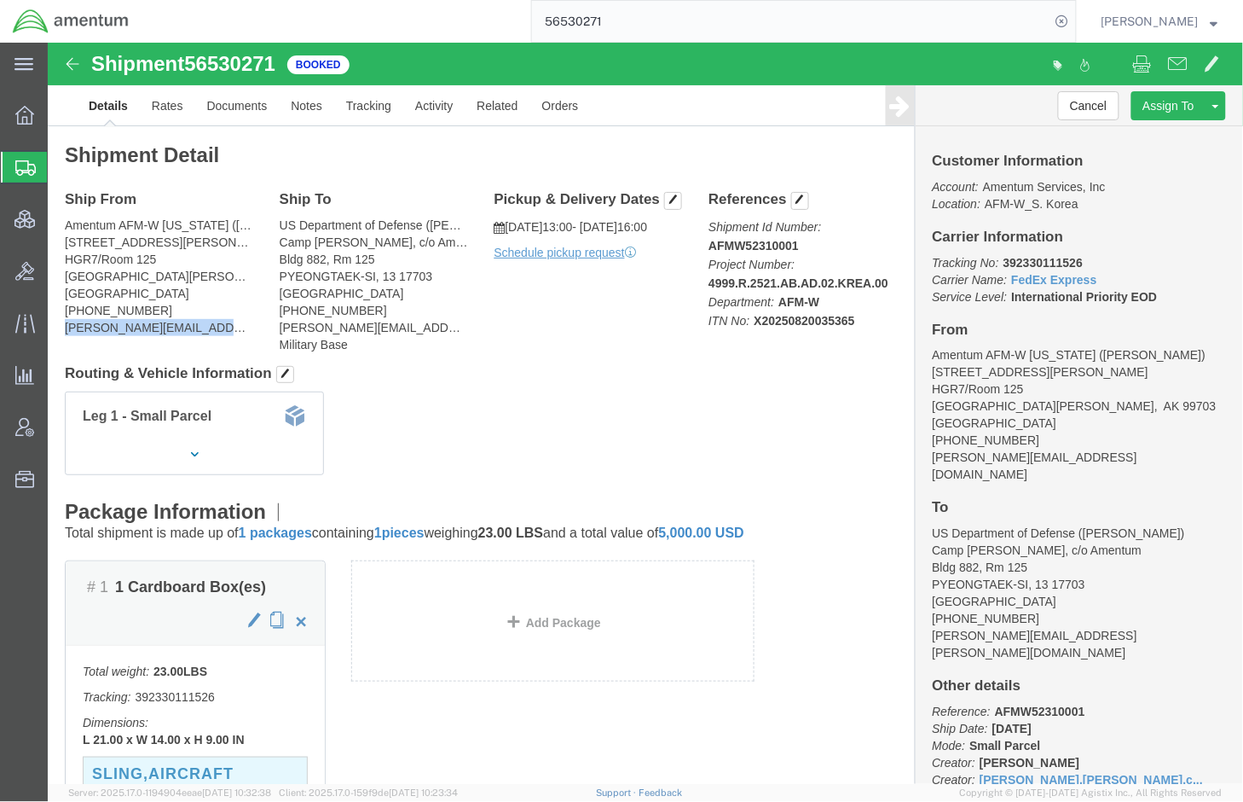
drag, startPoint x: 178, startPoint y: 282, endPoint x: 14, endPoint y: 287, distance: 164.6
click div "Ship From Amentum AFM-W [US_STATE] ([PERSON_NAME]) [STREET_ADDRESS][PERSON_NAME…"
copy address "[PERSON_NAME][EMAIL_ADDRESS][DOMAIN_NAME]"
drag, startPoint x: 20, startPoint y: 582, endPoint x: 45, endPoint y: 526, distance: 61.8
click at [20, 582] on div "main_menu Created with Sketch. Collapse Menu Overview Shipments Shipment Manage…" at bounding box center [24, 422] width 48 height 759
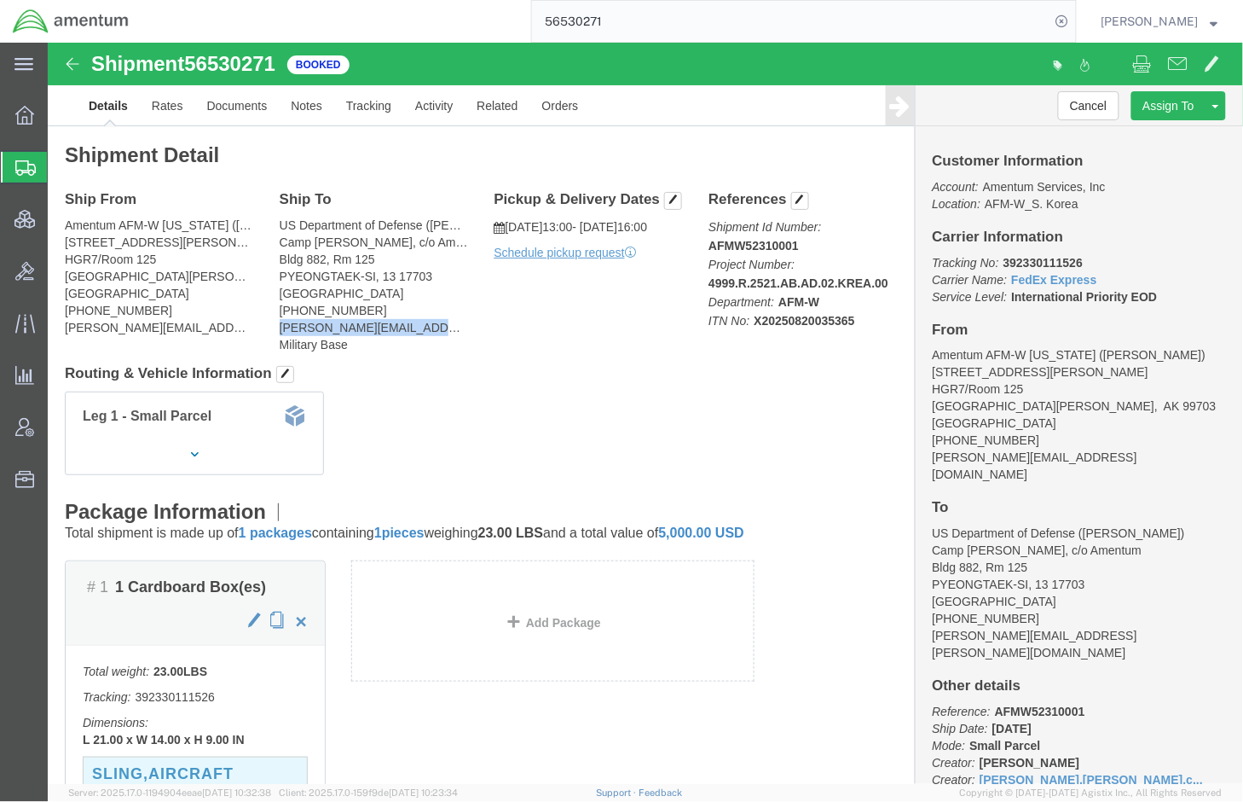
drag, startPoint x: 392, startPoint y: 281, endPoint x: 230, endPoint y: 281, distance: 162.0
click address "US Department of Defense ([PERSON_NAME]) [GEOGRAPHIC_DATA][PERSON_NAME], c/o [S…"
copy address "[PERSON_NAME][EMAIL_ADDRESS][PERSON_NAME][DOMAIN_NAME]"
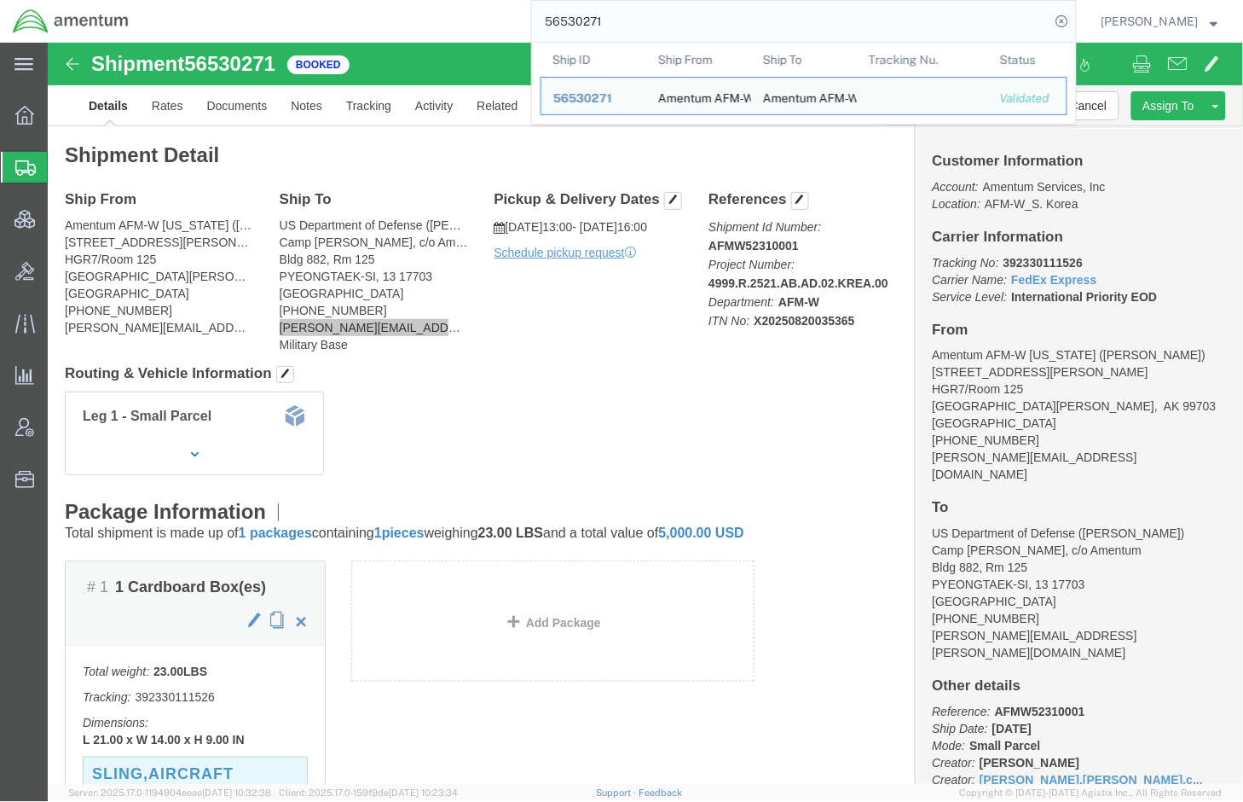
drag, startPoint x: 629, startPoint y: 32, endPoint x: 483, endPoint y: 22, distance: 146.2
click at [474, 27] on div "56530271 Ship ID Ship From Ship To Tracking Nu. Status Ship ID 56530271 Ship Fr…" at bounding box center [609, 21] width 935 height 43
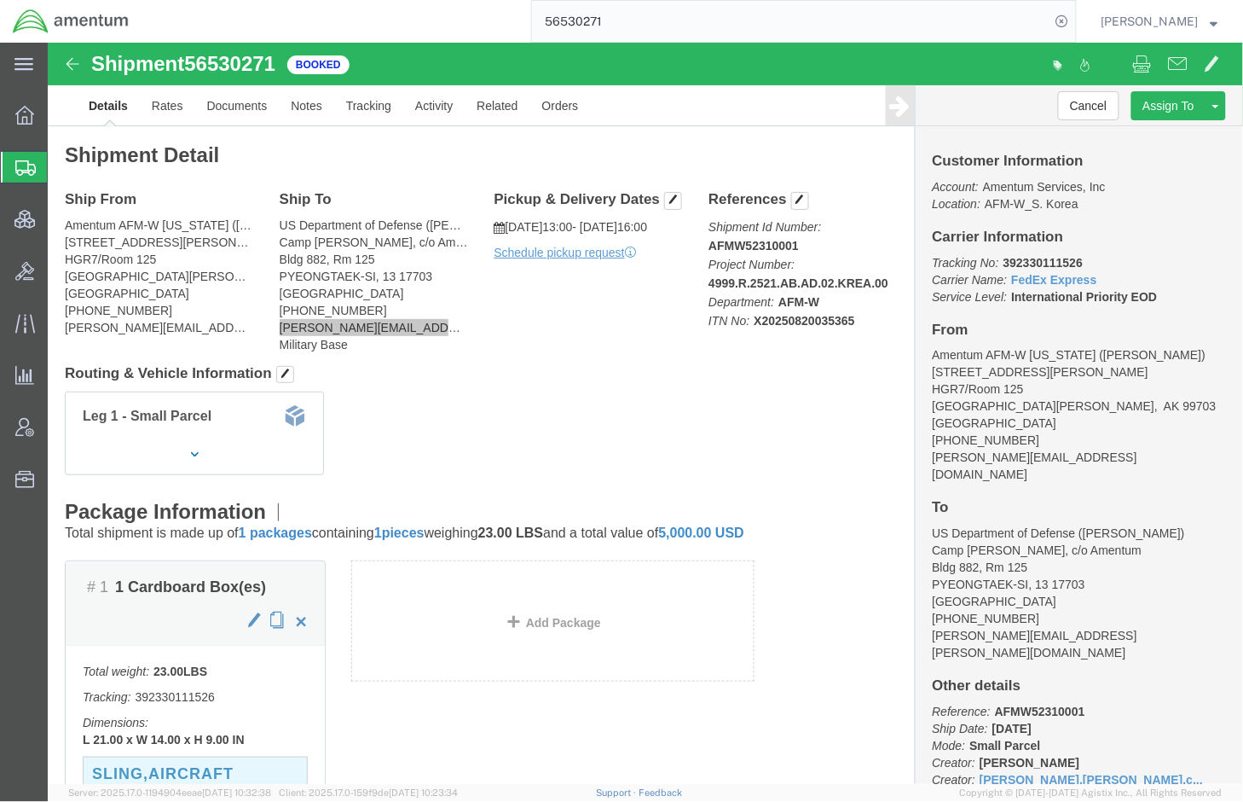
paste input "21996"
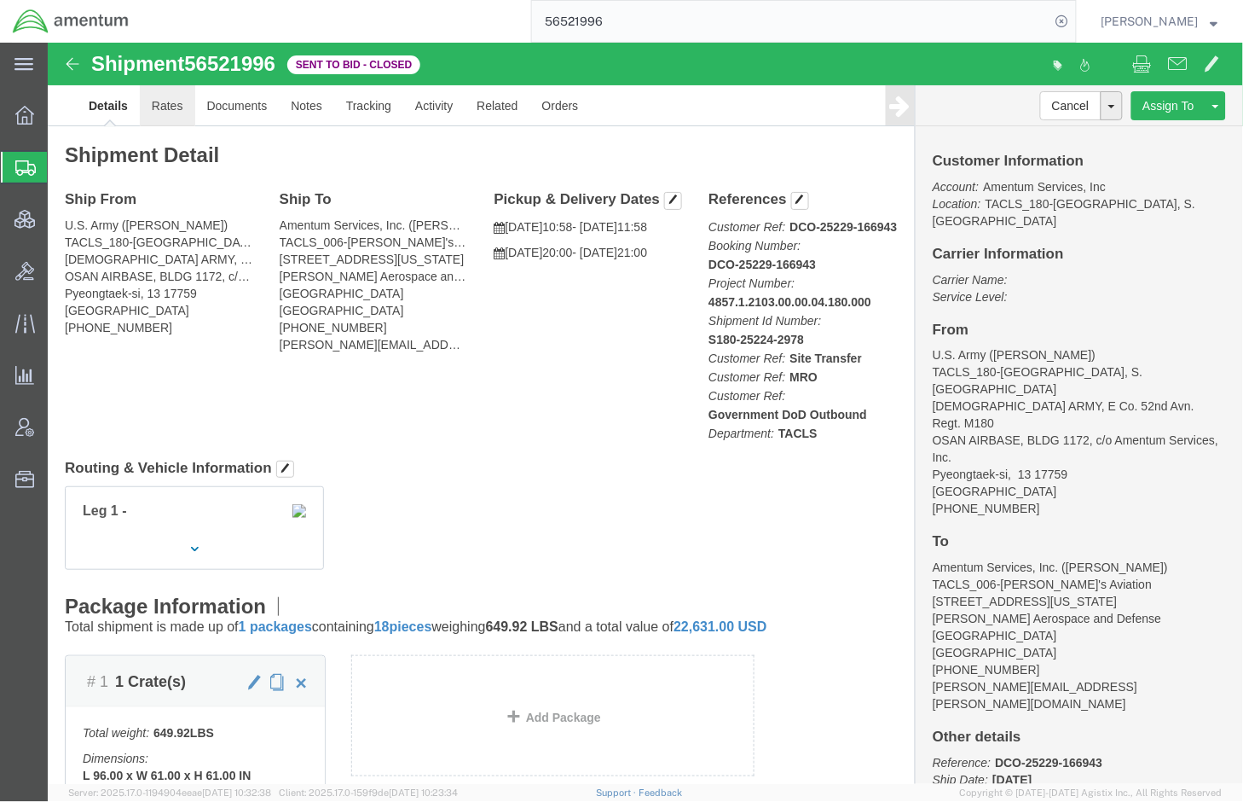
click link "Rates"
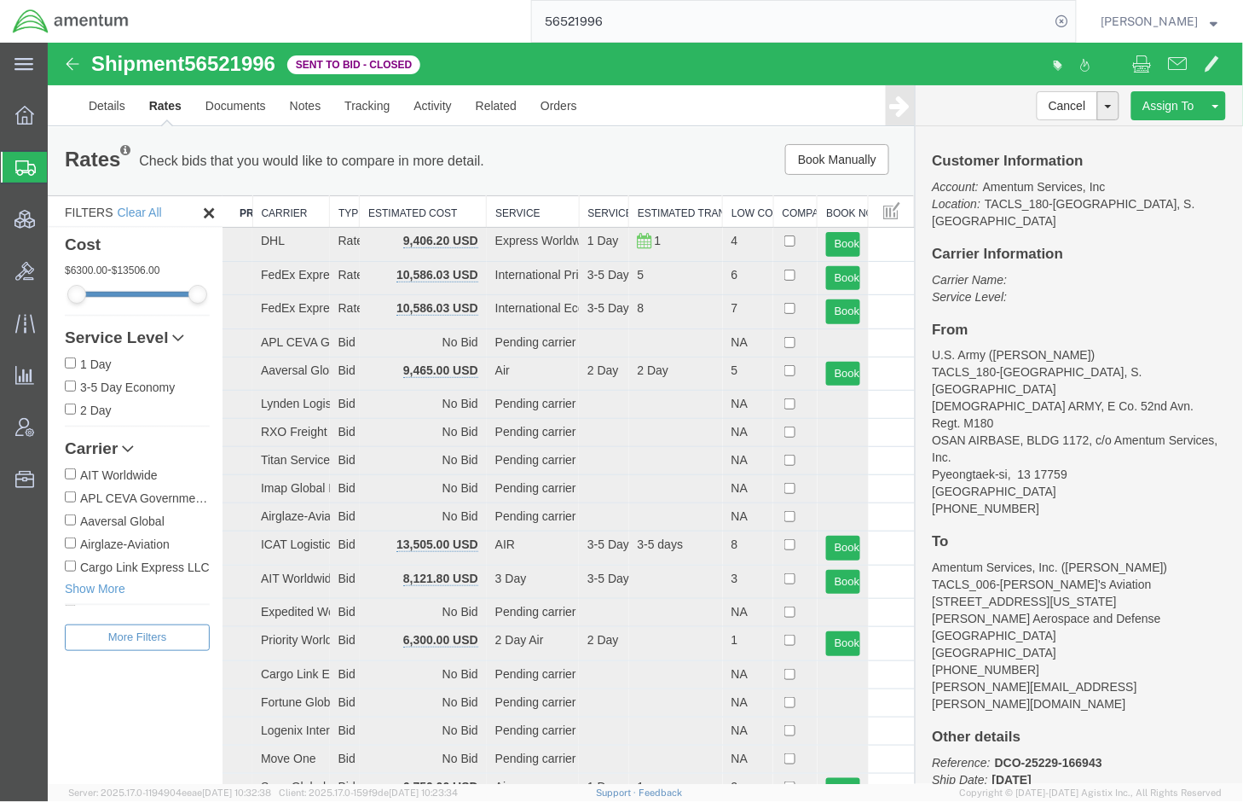
click at [447, 215] on th "Estimated Cost" at bounding box center [422, 211] width 127 height 32
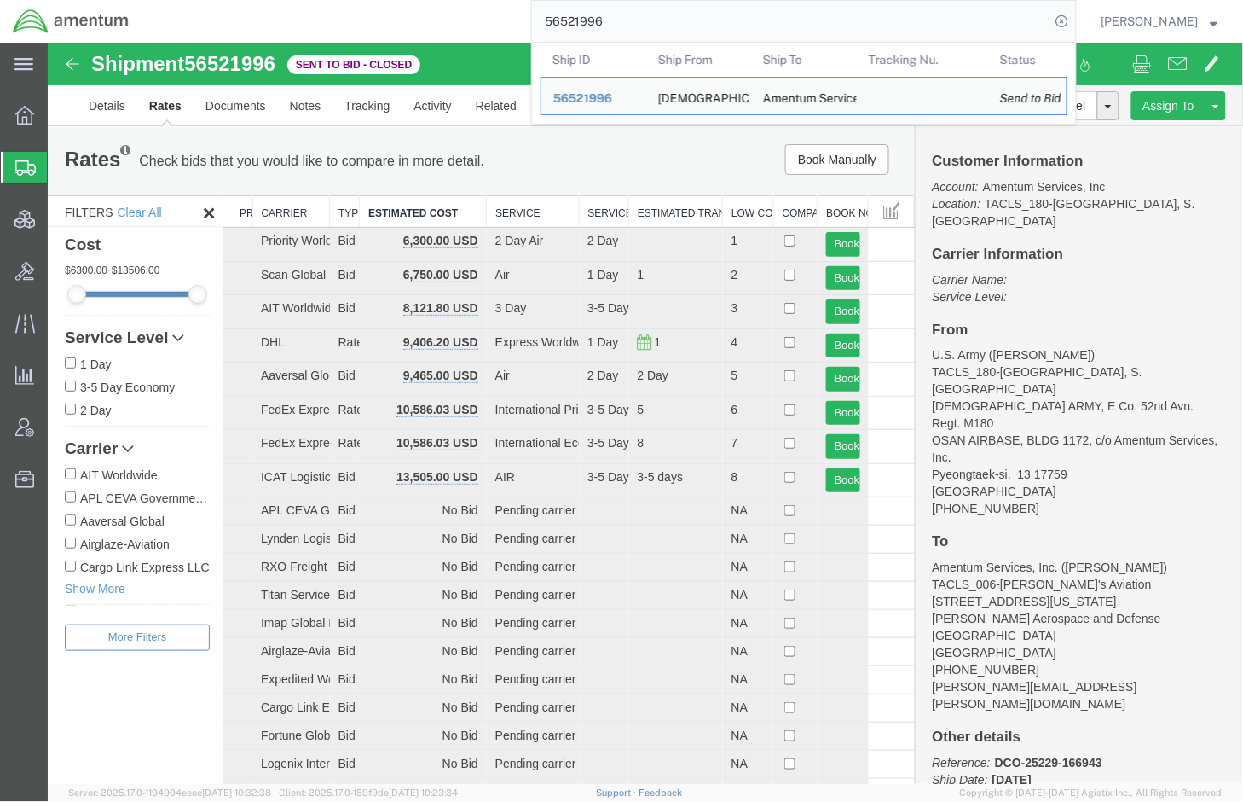
drag, startPoint x: 703, startPoint y: 26, endPoint x: 442, endPoint y: 18, distance: 261.9
click at [442, 18] on div "56521996 Ship ID Ship From Ship To Tracking Nu. Status Ship ID 56521996 Ship Fr…" at bounding box center [609, 21] width 935 height 43
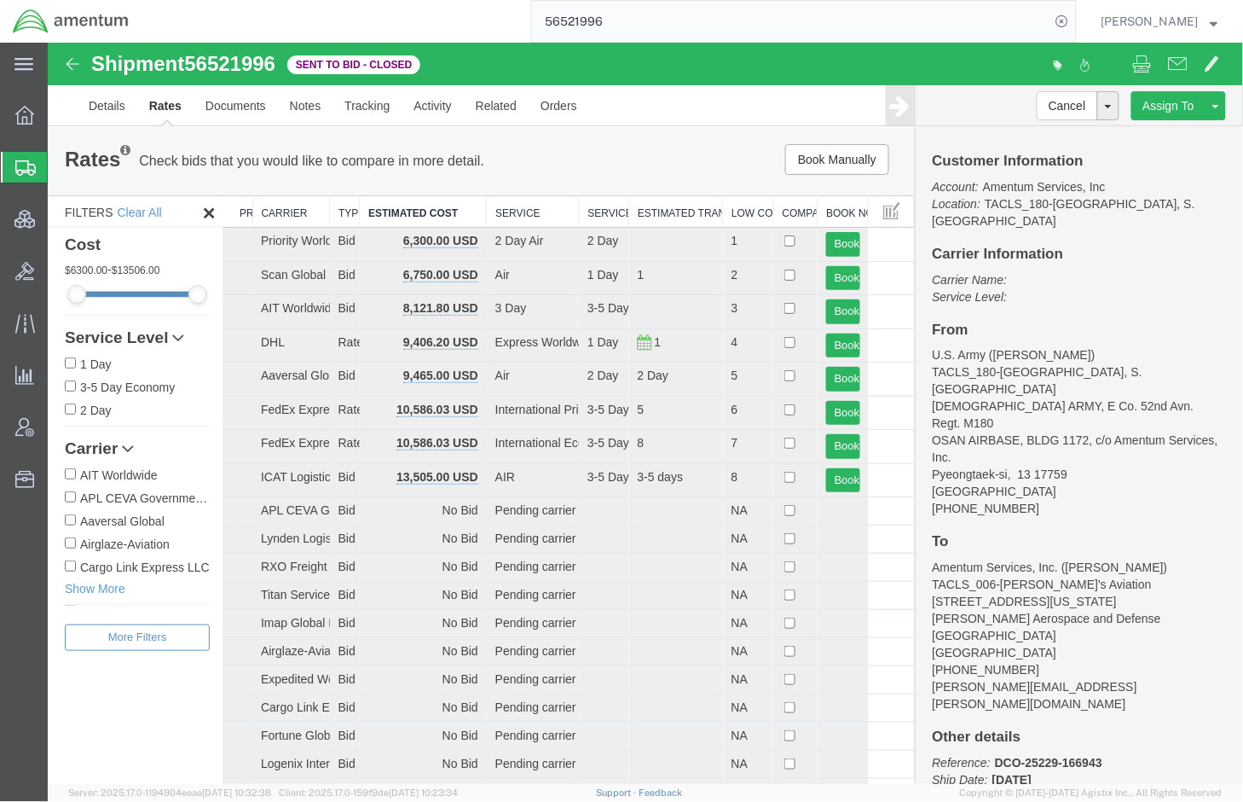
paste input "37477"
type input "56537477"
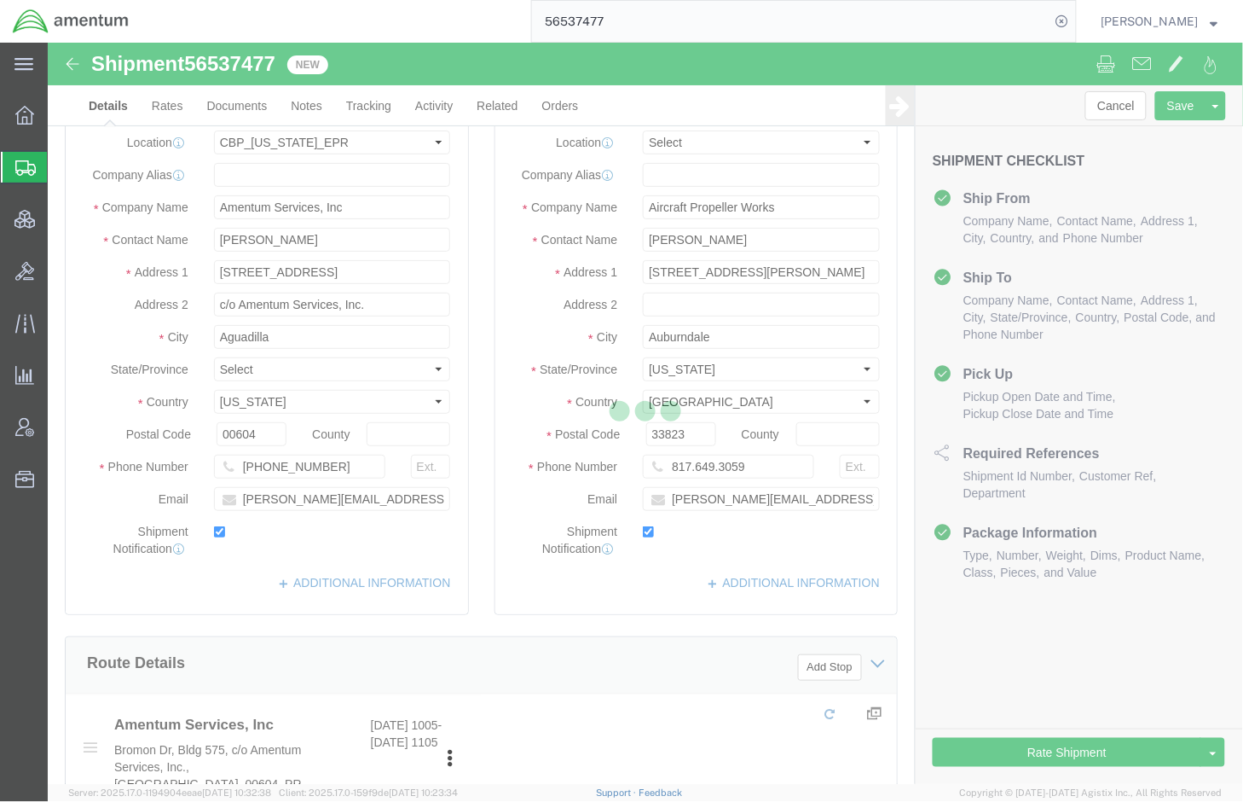
select select "49933"
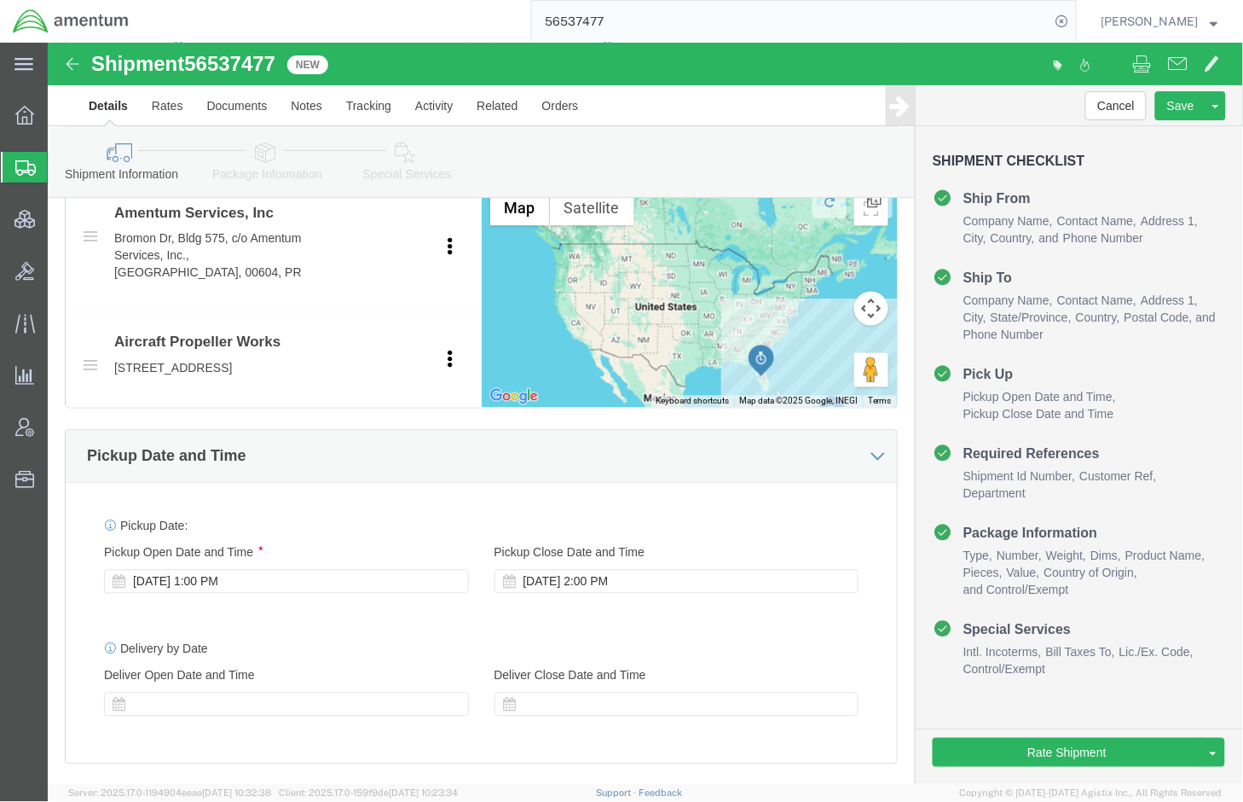
scroll to position [710, 0]
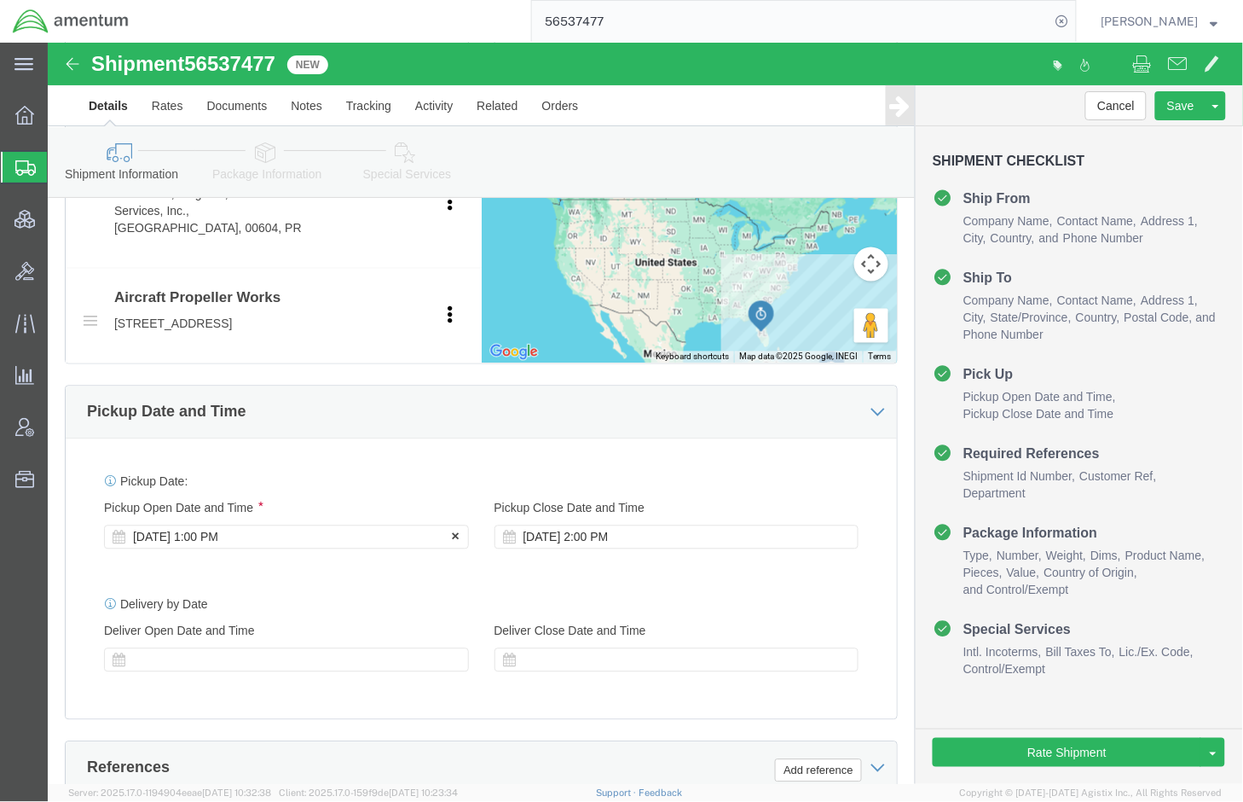
click div "[DATE] 1:00 PM"
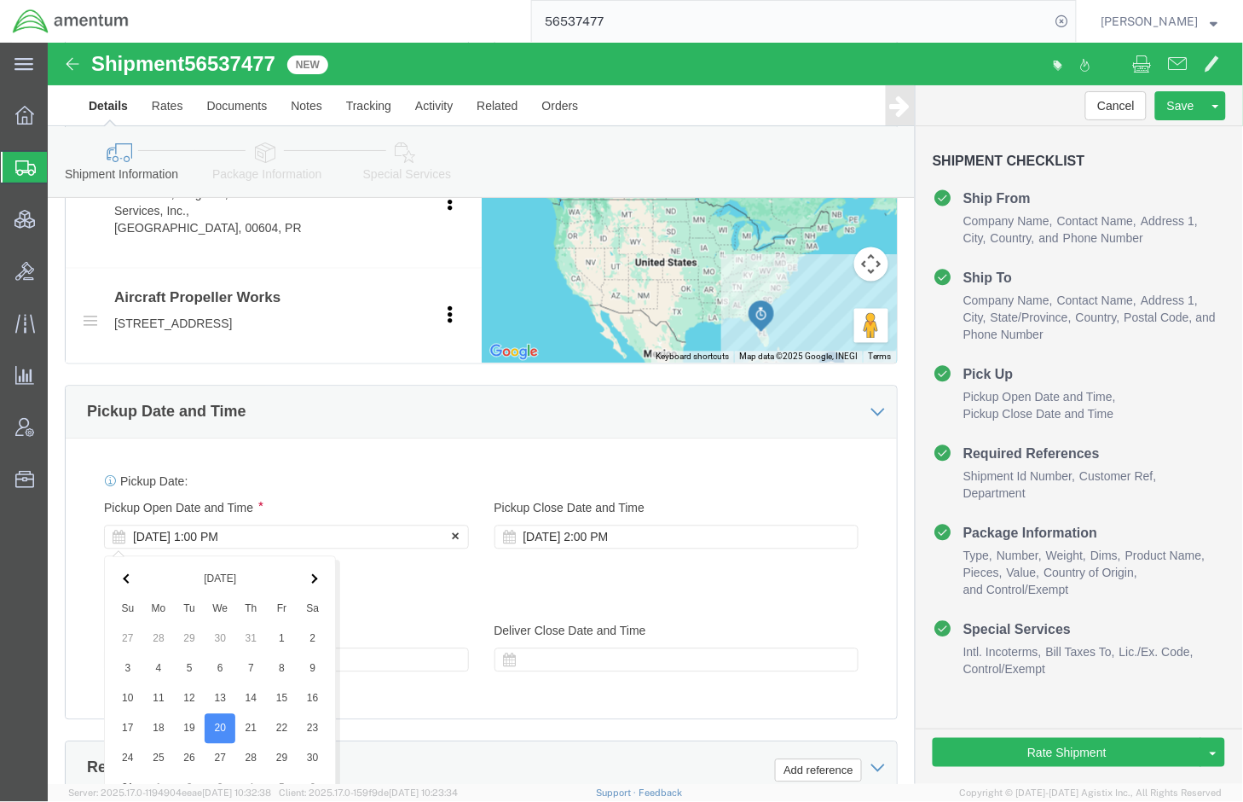
scroll to position [1151, 0]
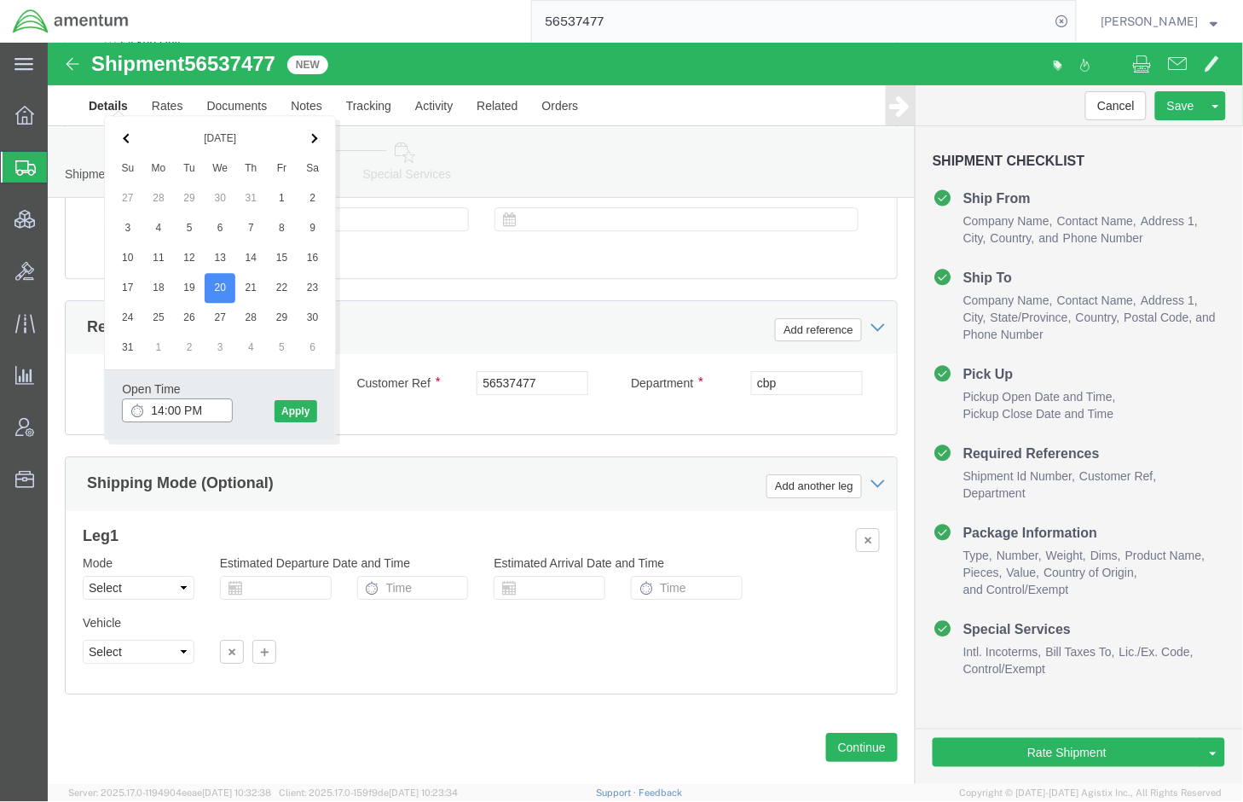
type input "2:00 PM"
click button "Apply"
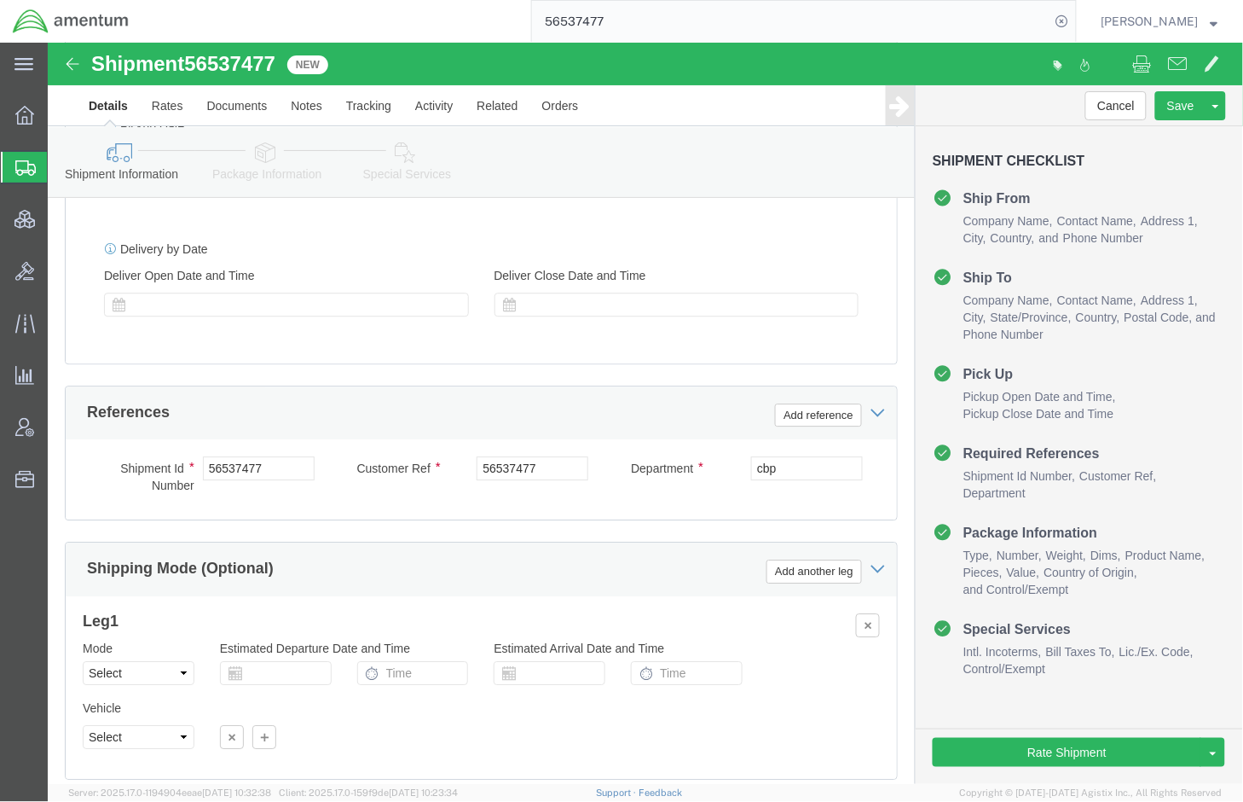
scroll to position [1008, 0]
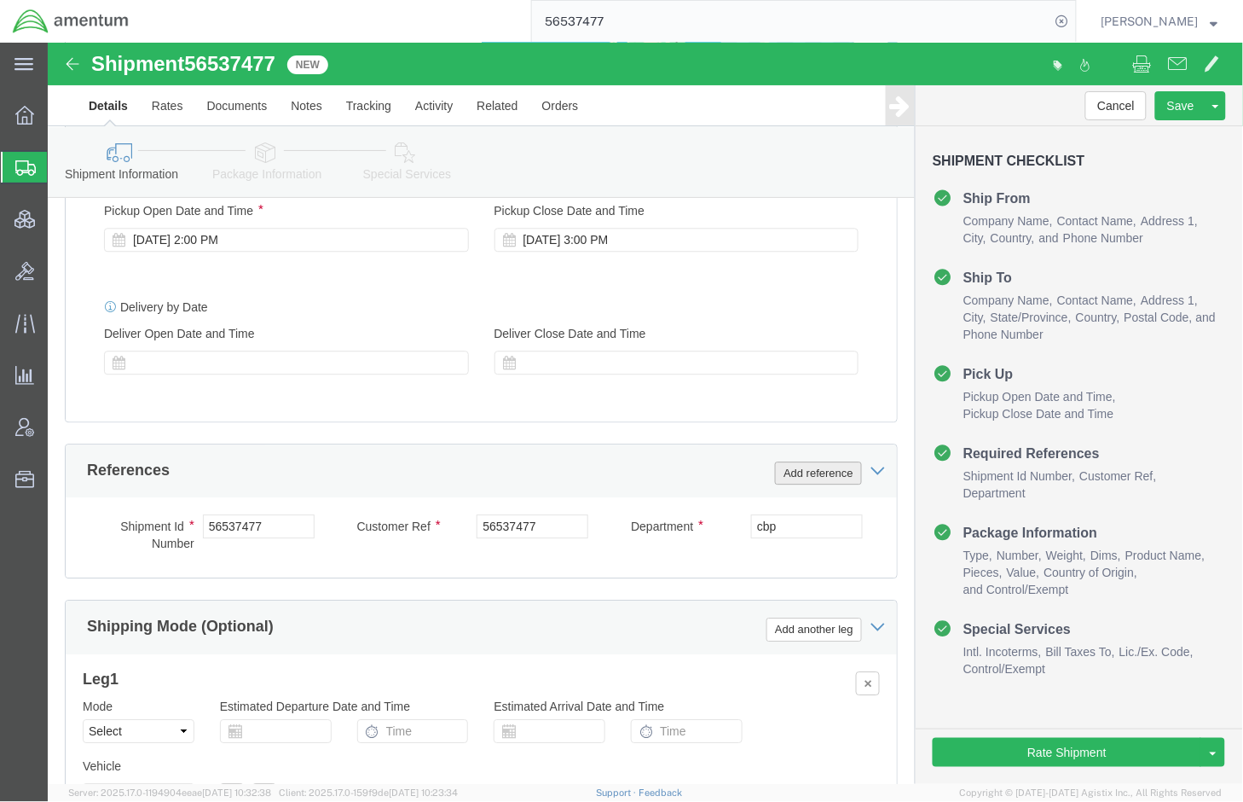
click button "Add reference"
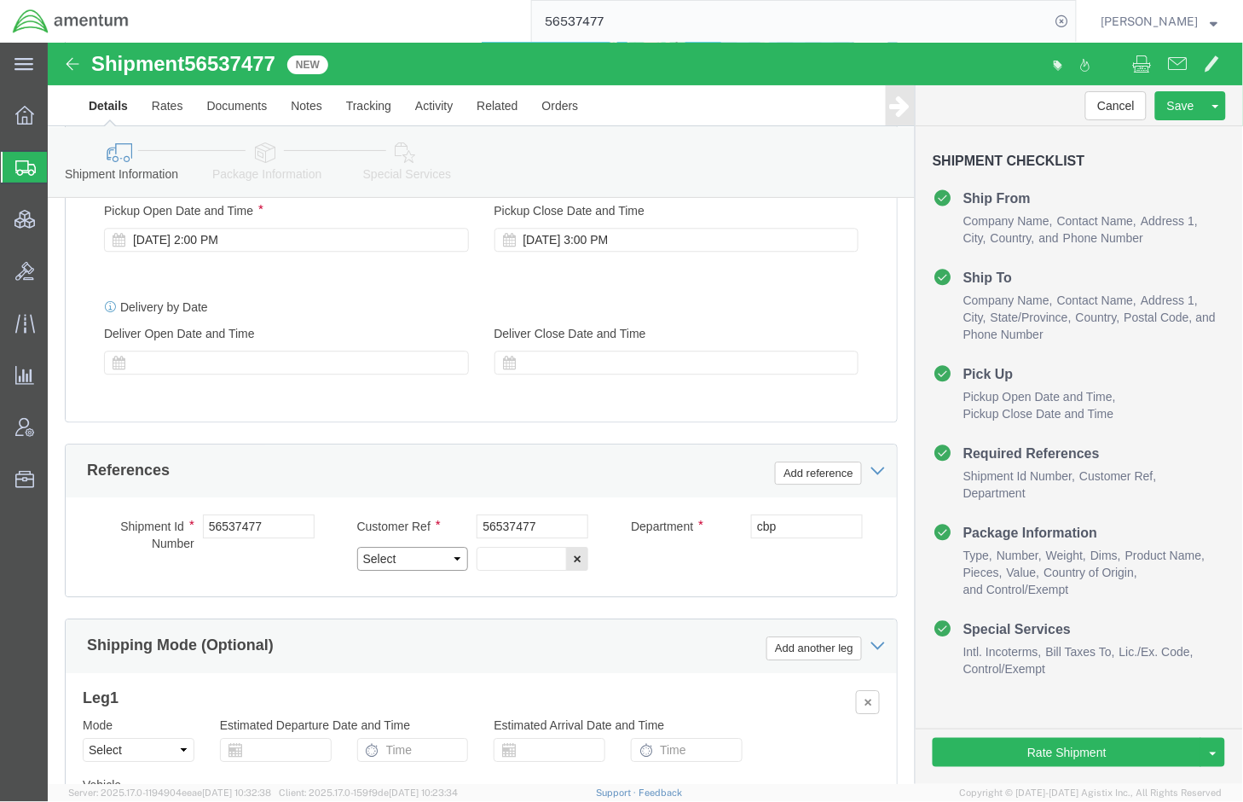
click select "Select Account Type Activity ID Airline Appointment Number ASN Batch Request # …"
select select "ITNNO"
click select "Select Account Type Activity ID Airline Appointment Number ASN Batch Request # …"
click input "text"
paste input "X20250820034548"
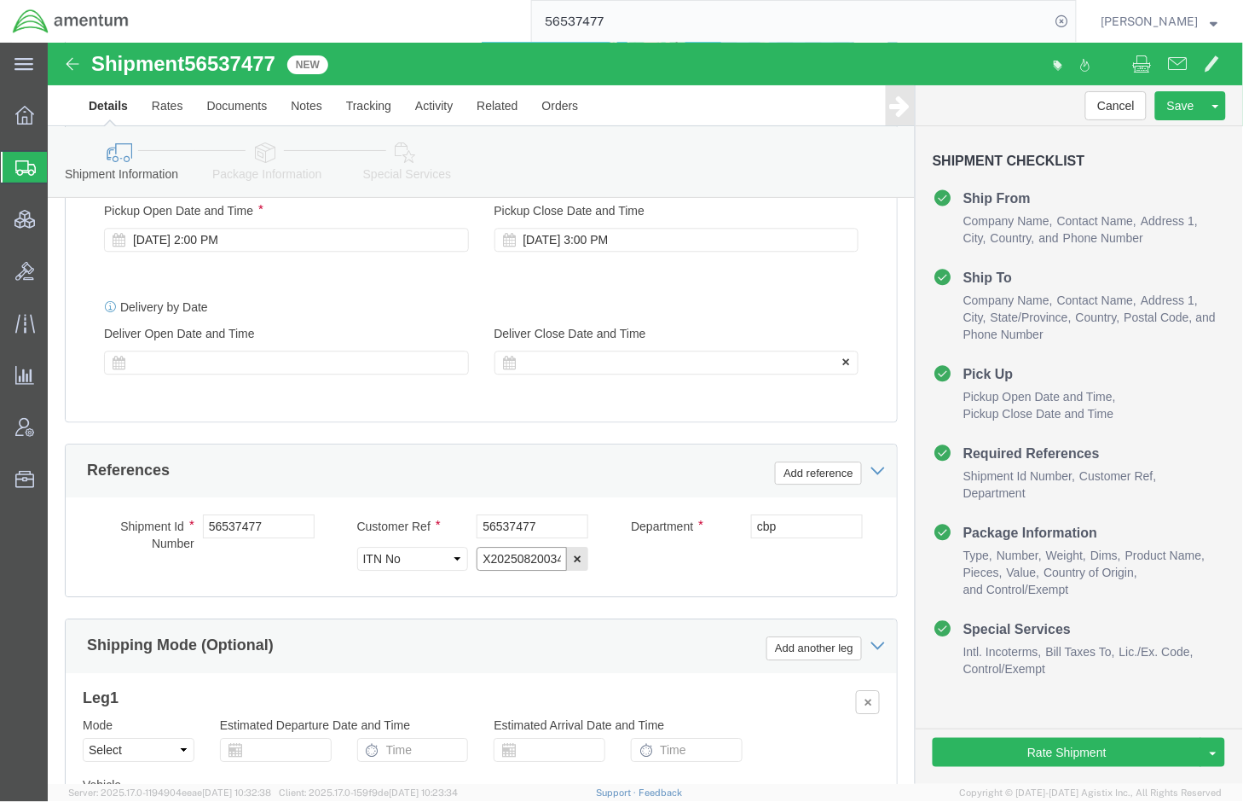
scroll to position [0, 24]
type input "X20250820034548"
click div "Shipment Id Number 56537477 Customer Ref 56537477 Department cbp Select Account…"
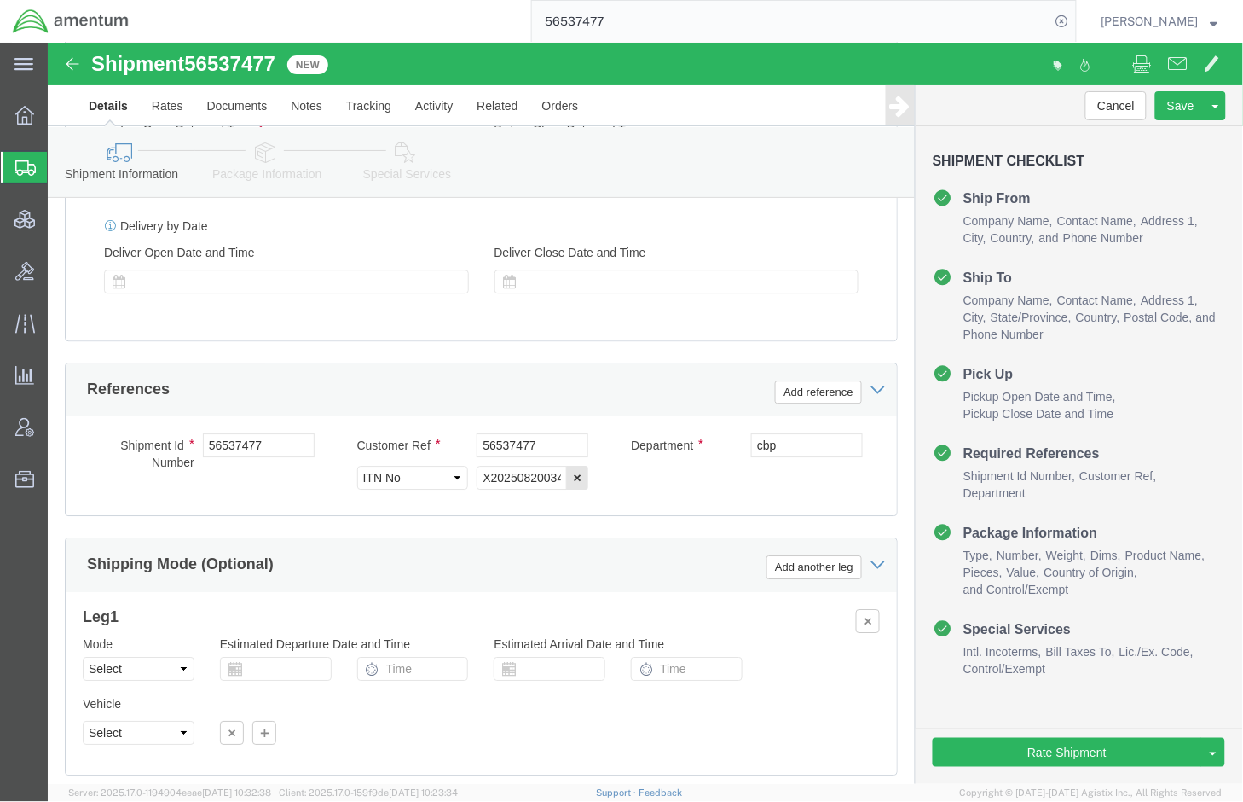
scroll to position [1205, 0]
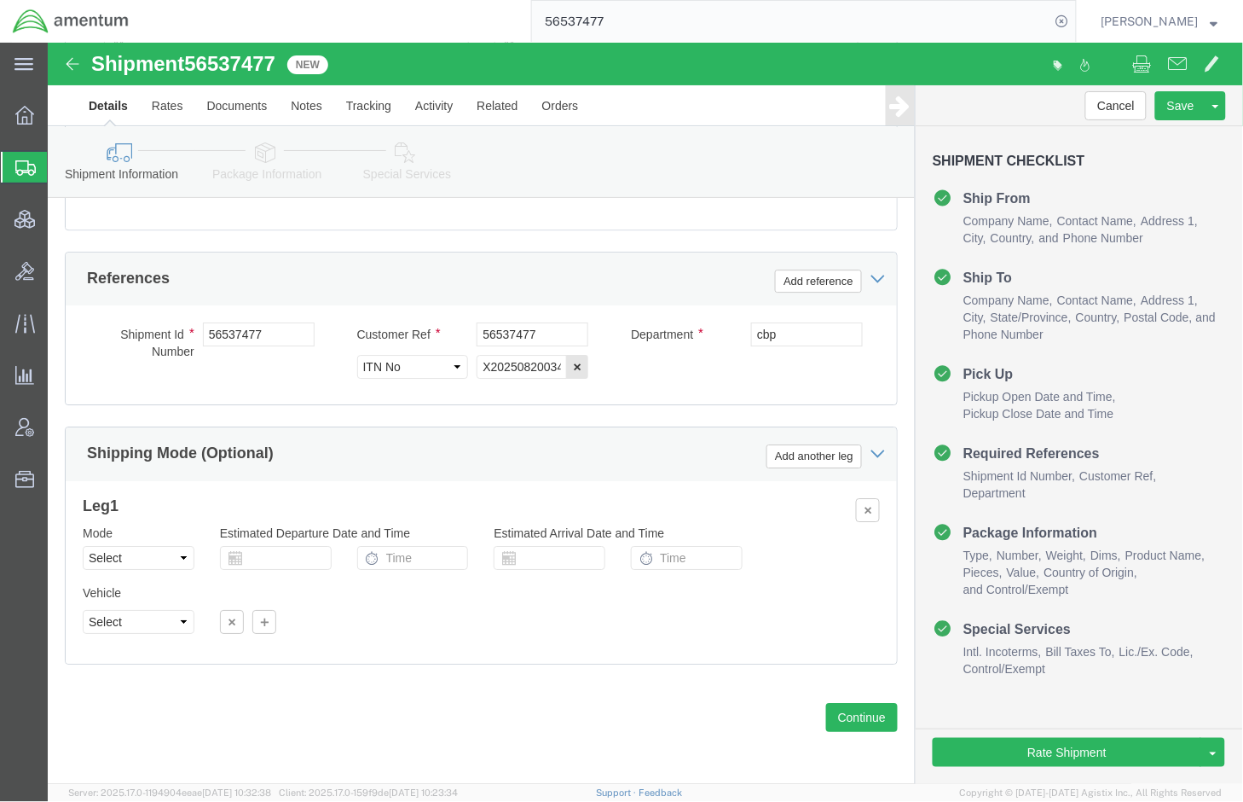
click icon
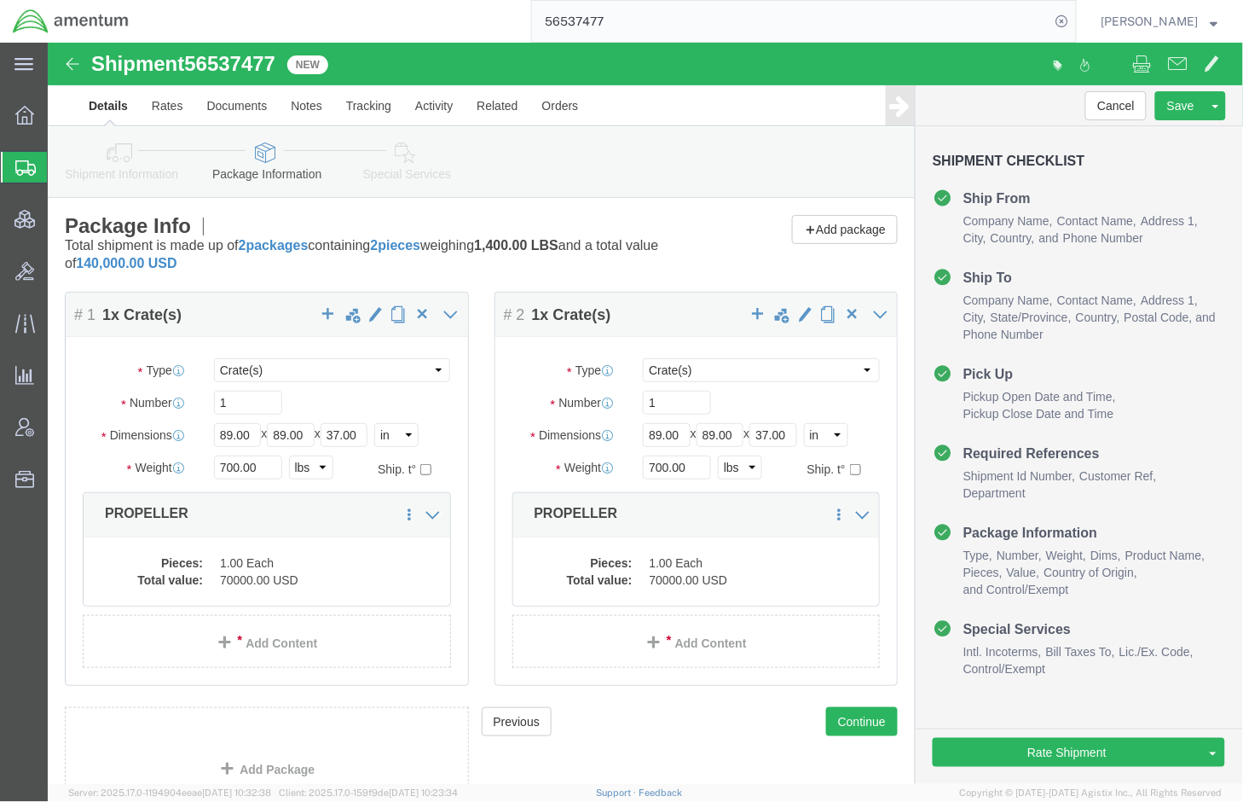
click icon
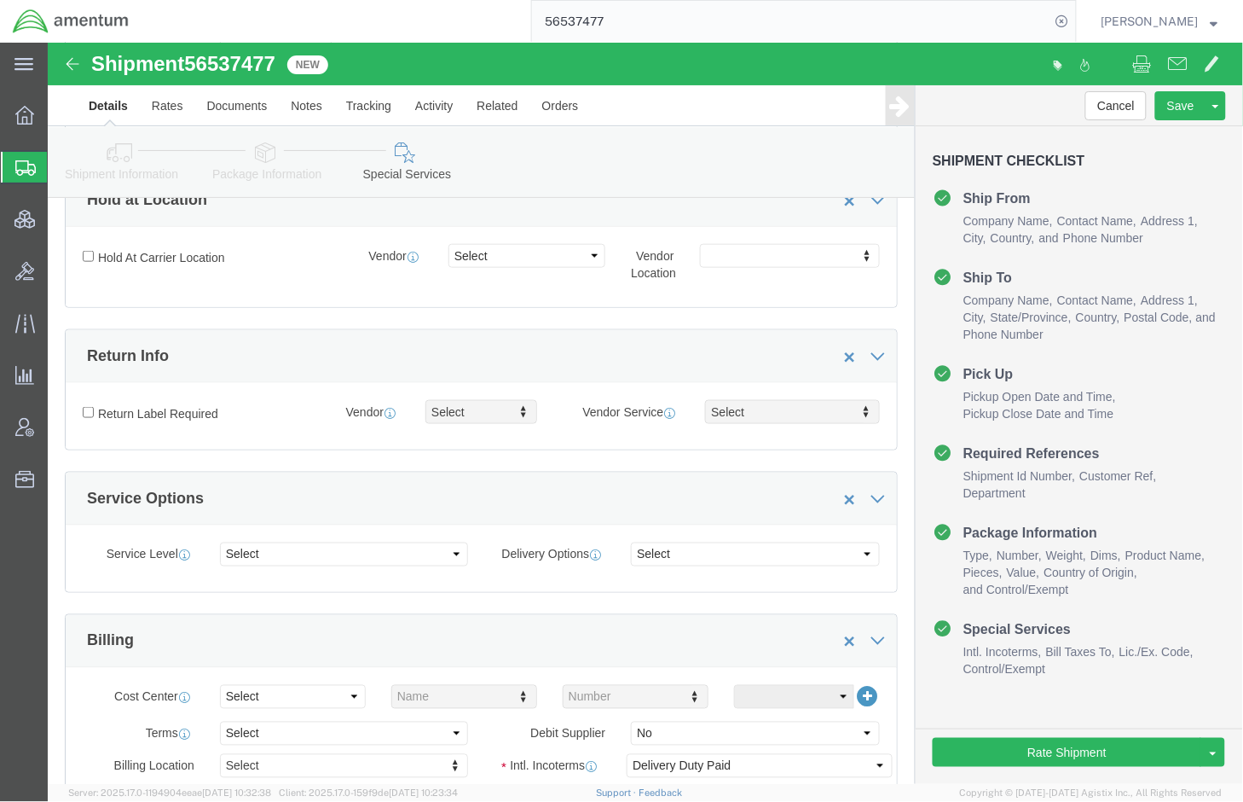
scroll to position [426, 0]
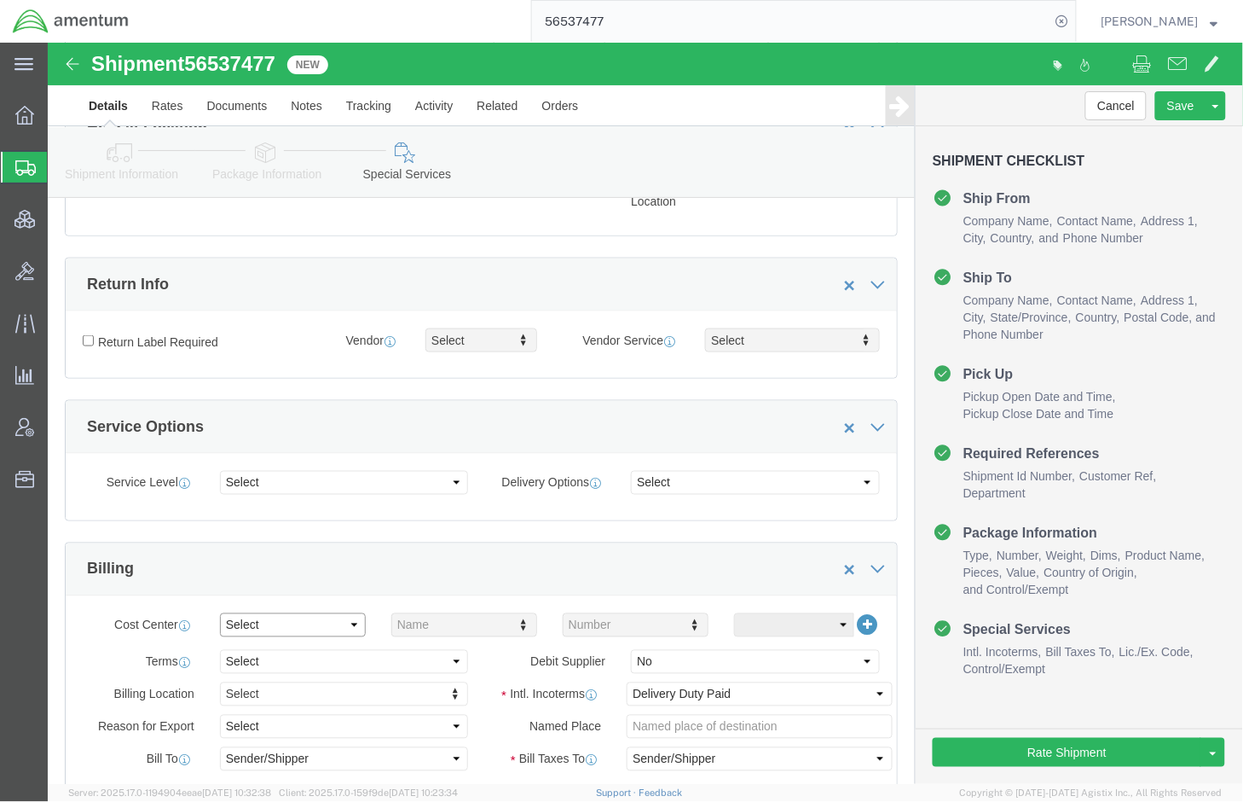
click select "Select Buyer Cost Center Department Operations Number Order Number Sales Person"
select select "DEPARTMENT"
click select "Select Buyer Cost Center Department Operations Number Order Number Sales Person"
type input "cbp"
click select "Select 6118.03.03.2219.000.SOC.0000 6118.03.03.2219.000.WBE.0000 6118.03.03.221…"
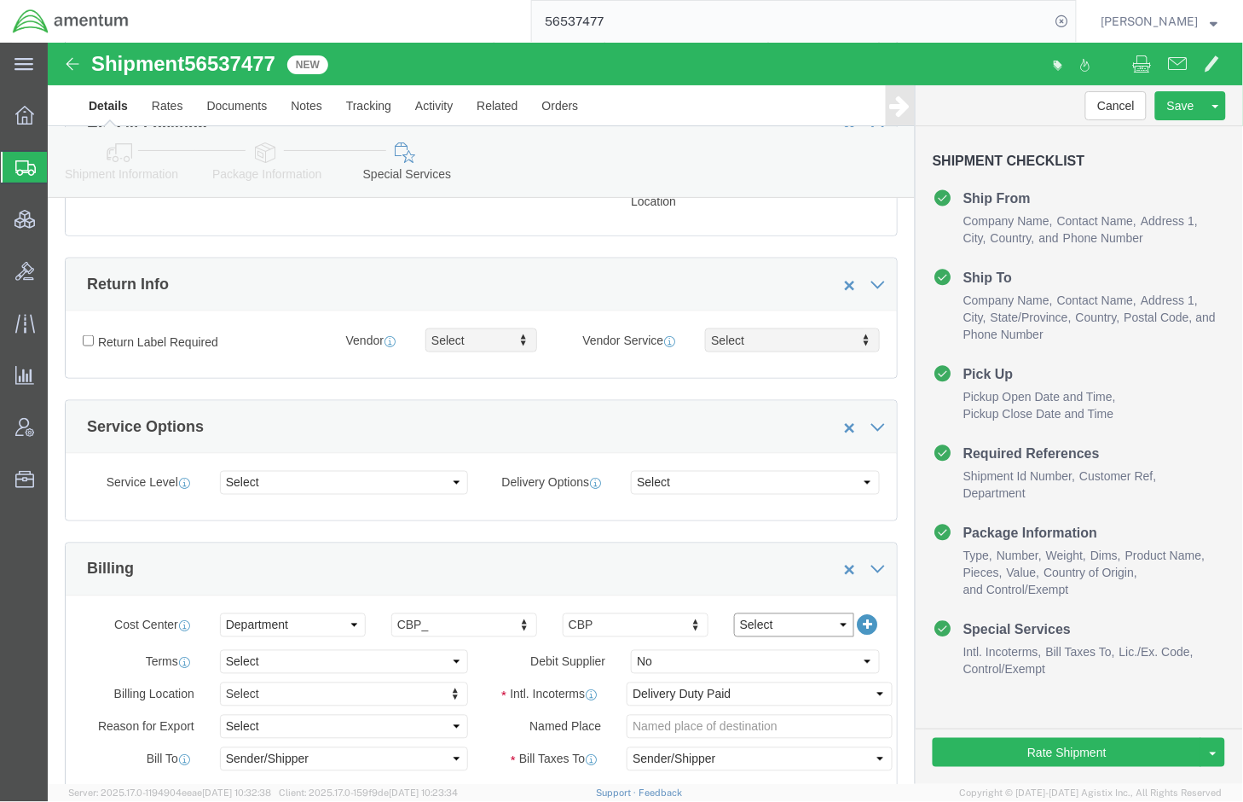
select select "96728"
click select "Select 6118.03.03.2219.000.SOC.0000 6118.03.03.2219.000.WBE.0000 6118.03.03.221…"
click div "Cost Center Select Buyer Cost Center Department Operations Number Order Number …"
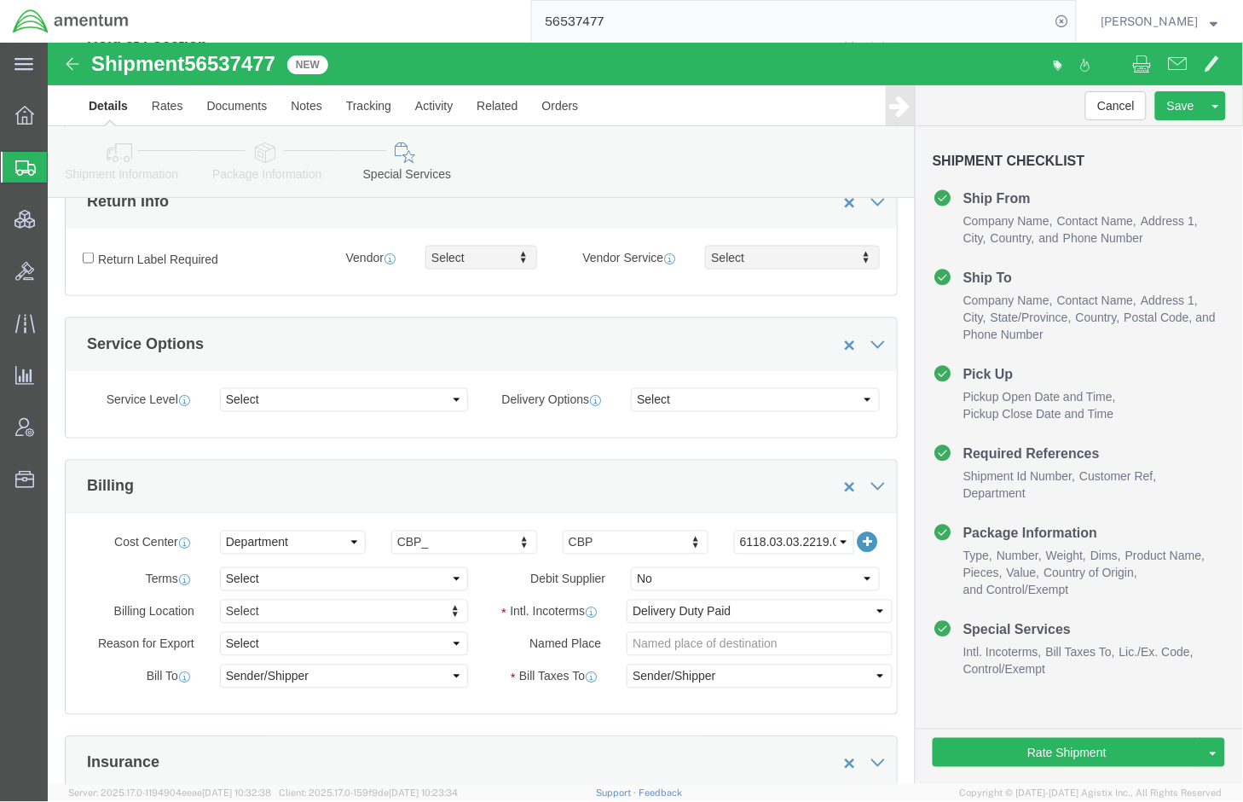
scroll to position [568, 0]
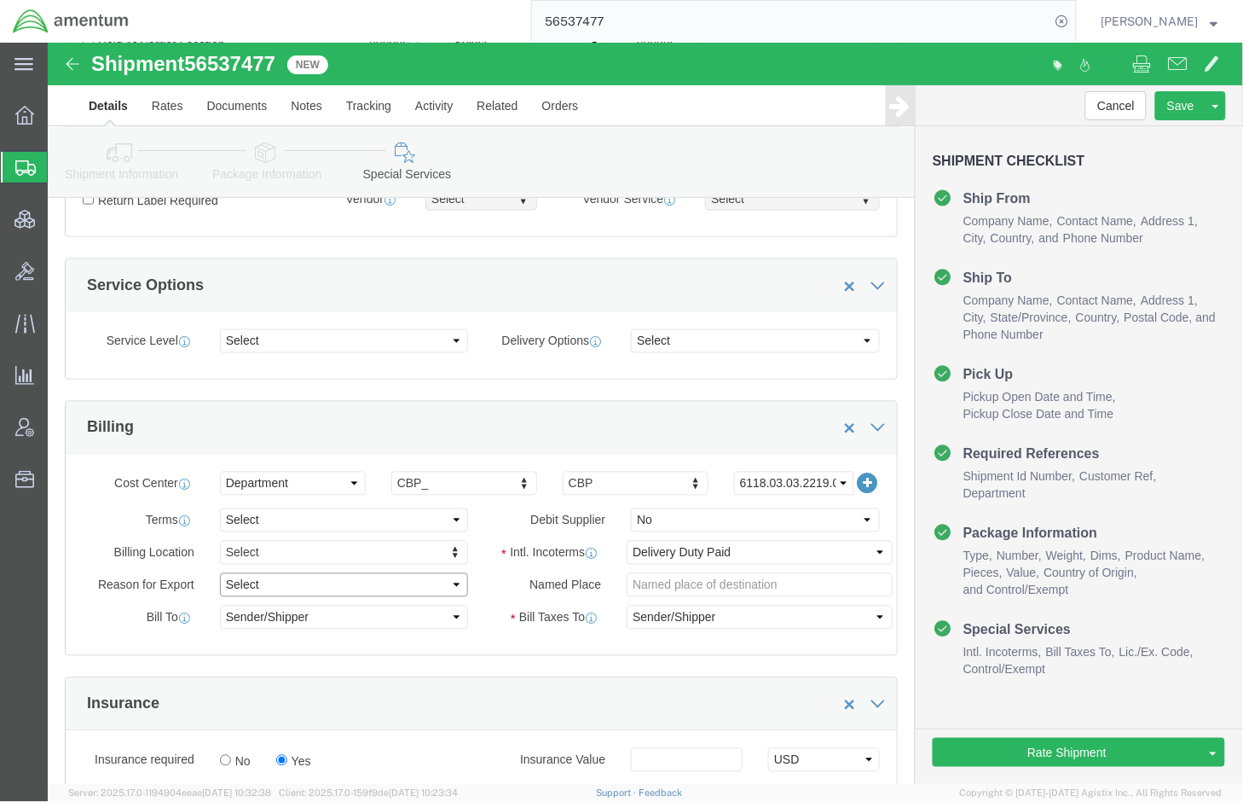
click select "Select Gift Personal Effects Repair/Warranty Return Sample Sold Temporary/Not S…"
click label "Named Place"
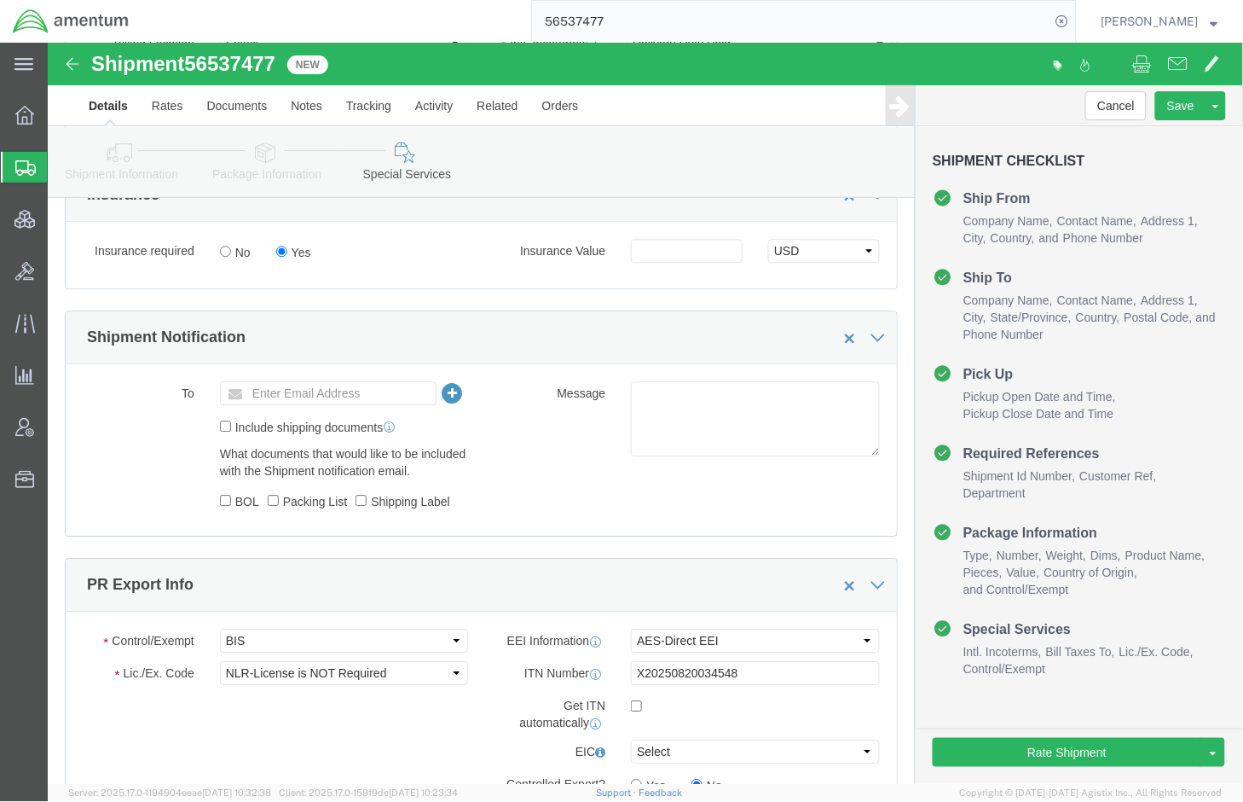
scroll to position [1137, 0]
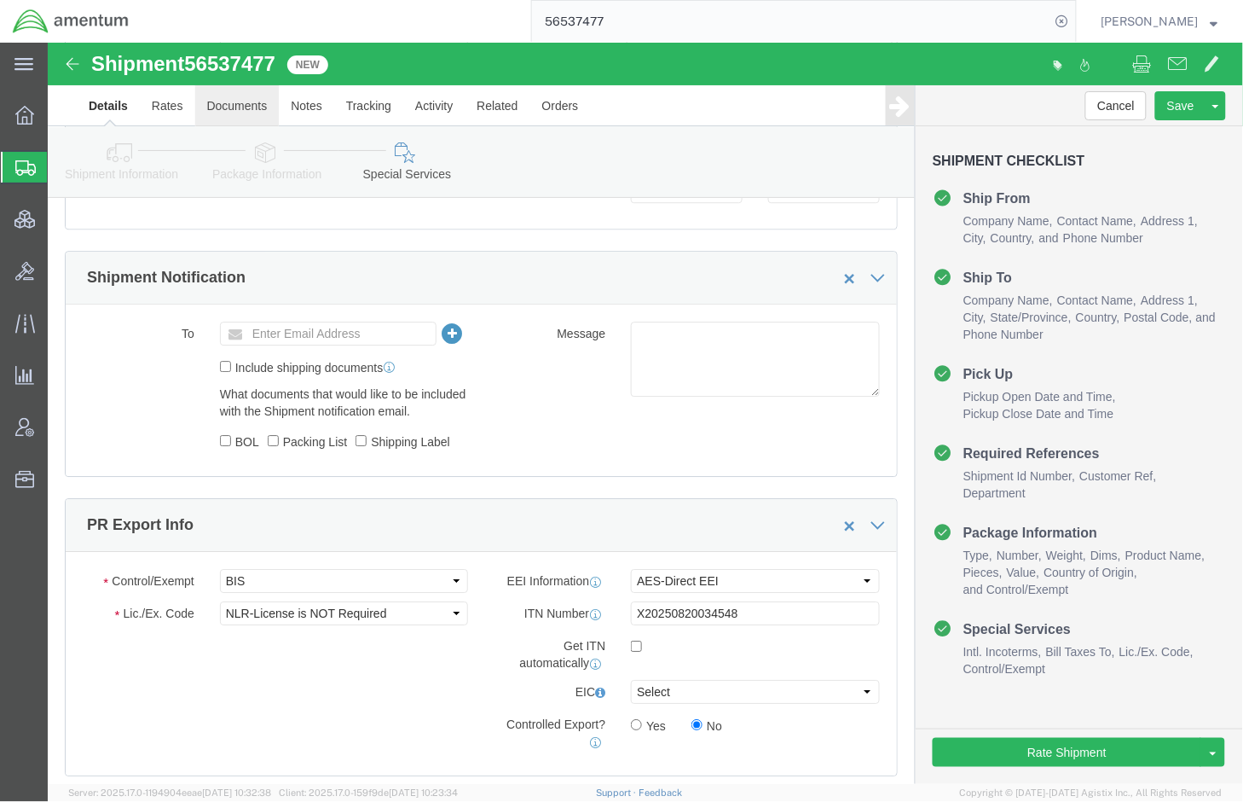
click link "Documents"
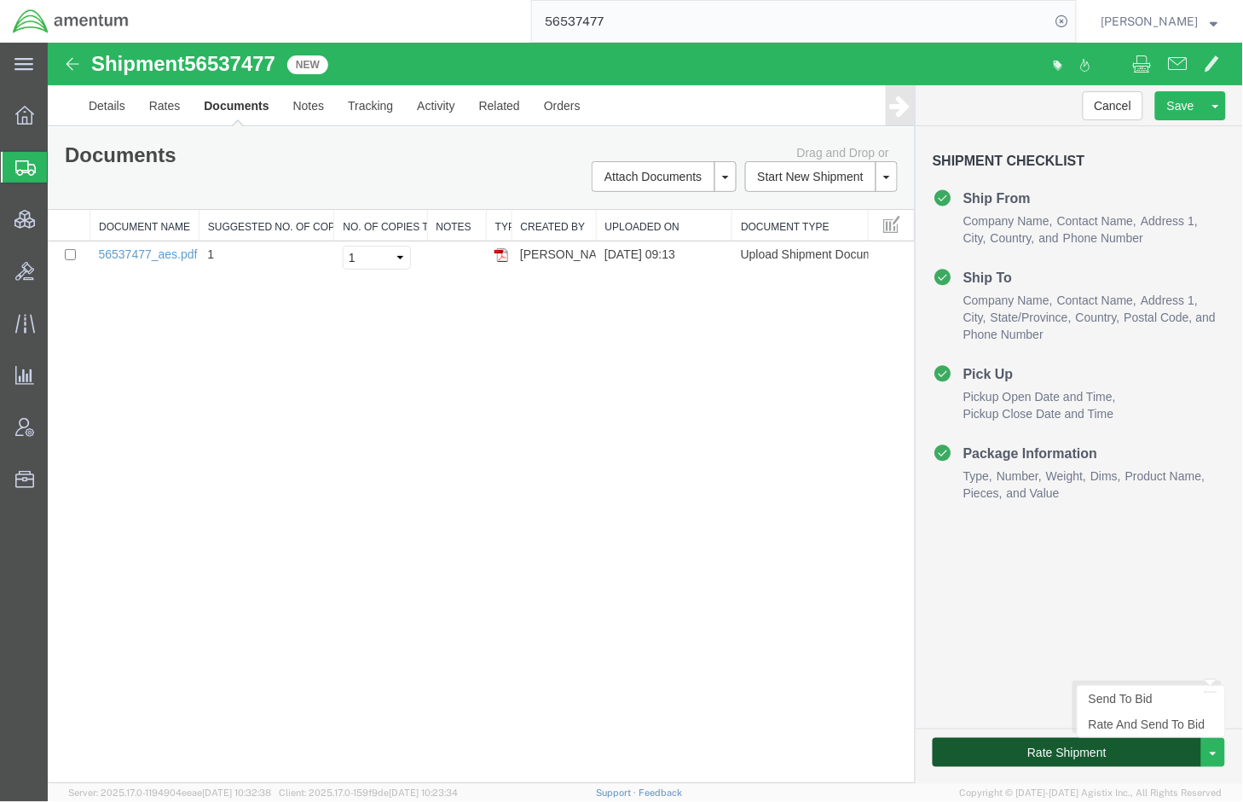
click at [1062, 747] on button "Rate Shipment" at bounding box center [1066, 751] width 269 height 29
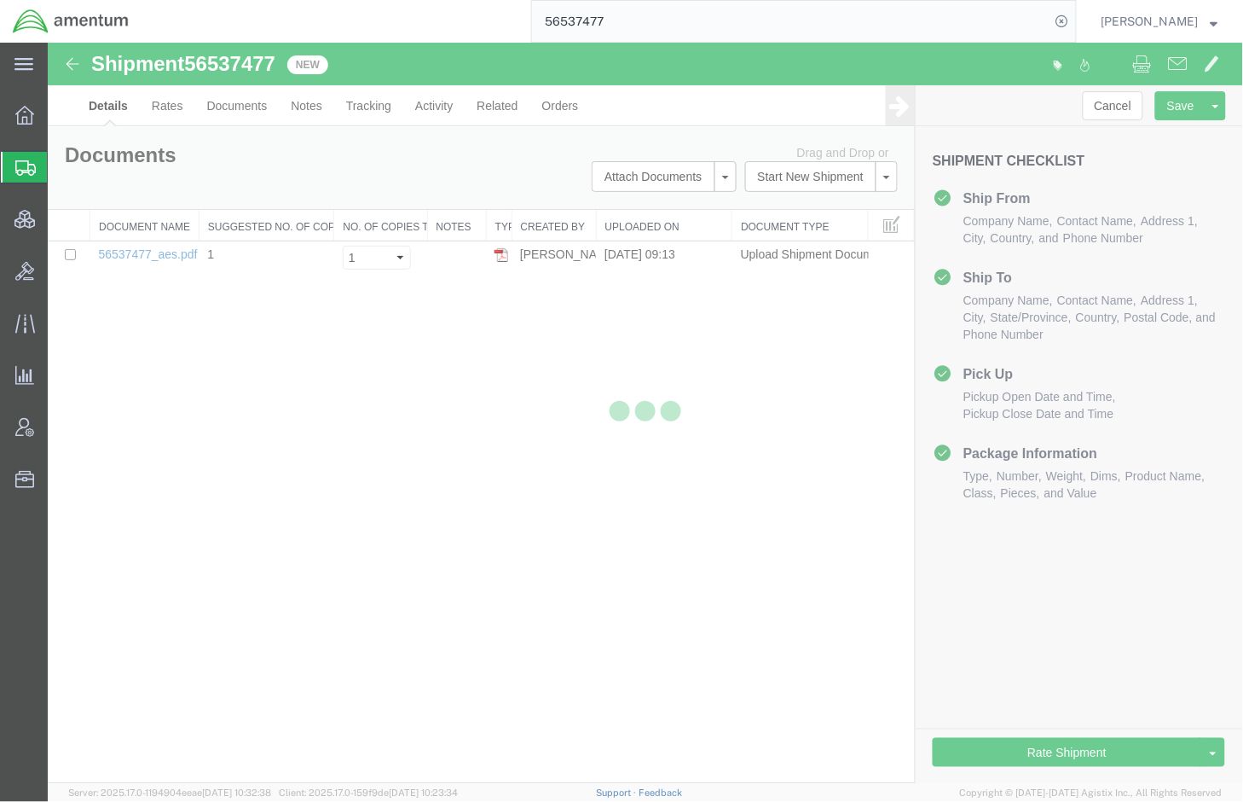
select select "49933"
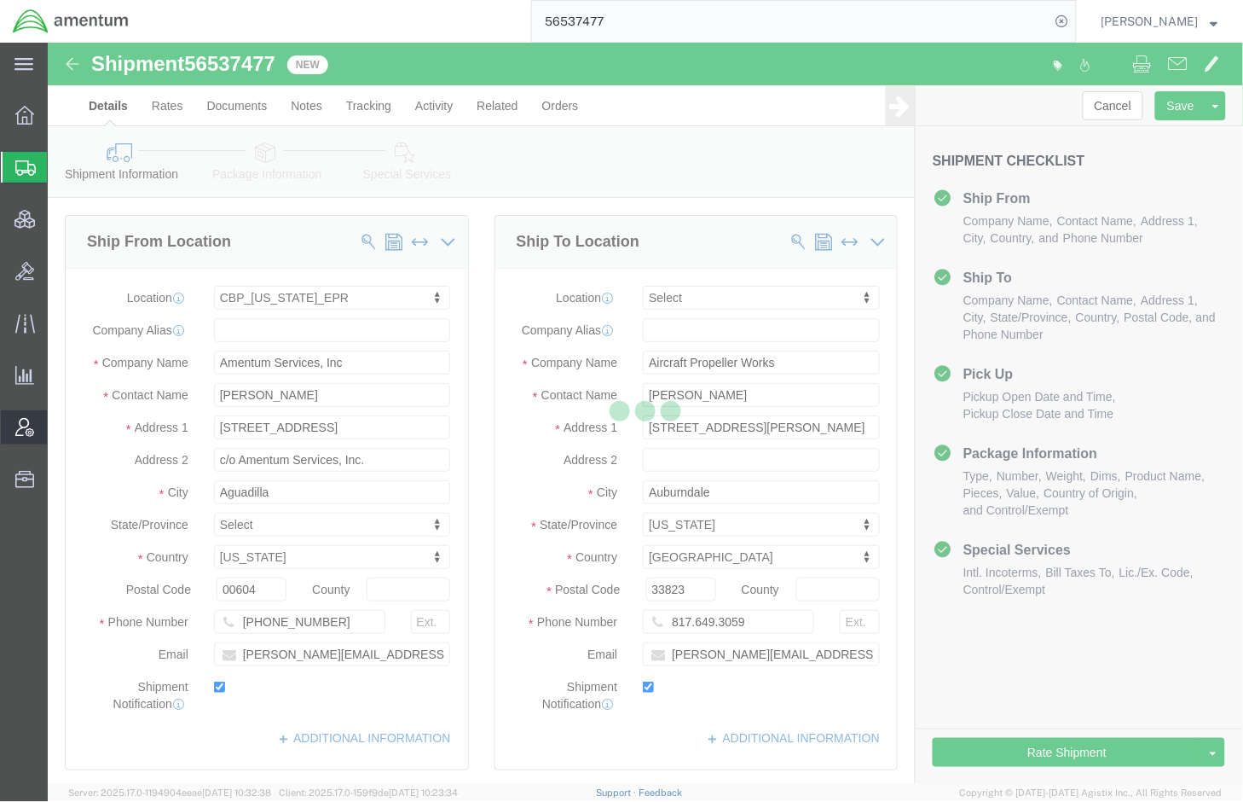
select select
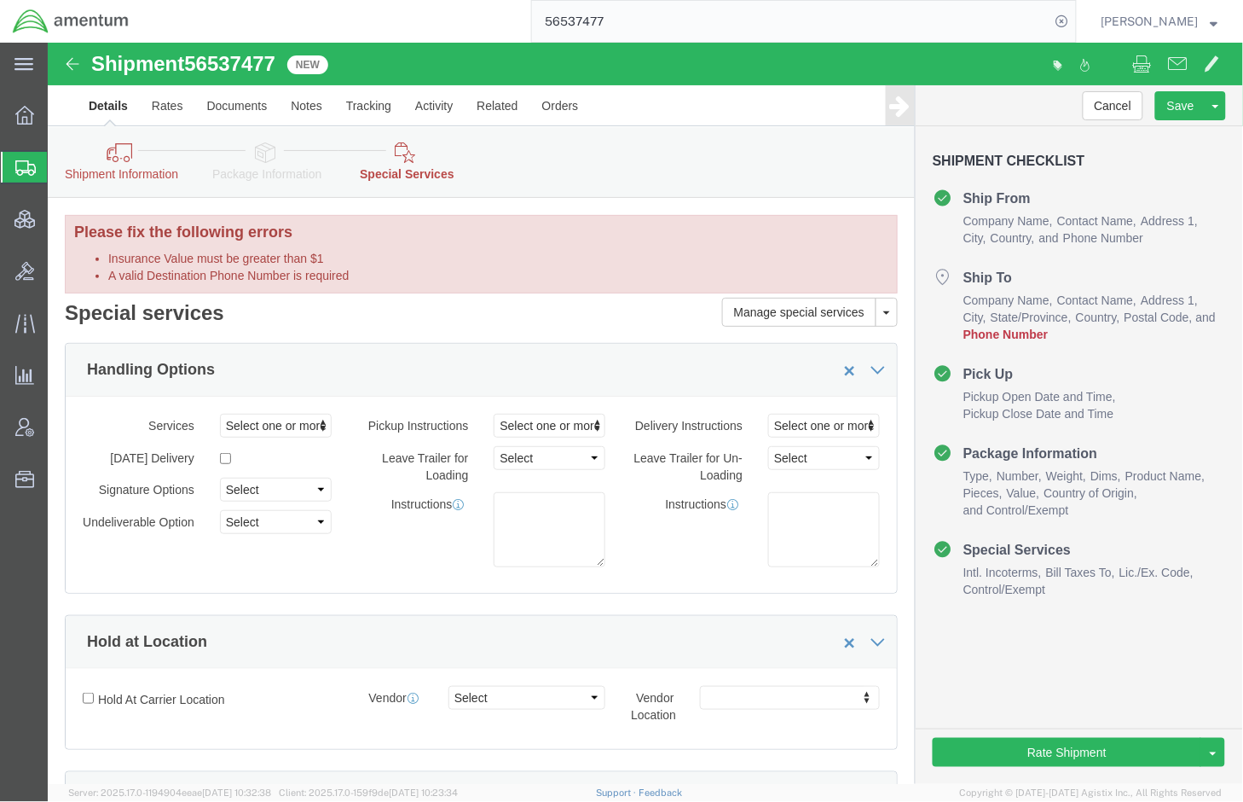
click div "Shipment Information Package Information Special Services Loading Routing"
drag, startPoint x: 217, startPoint y: 101, endPoint x: 217, endPoint y: 118, distance: 17.1
click icon
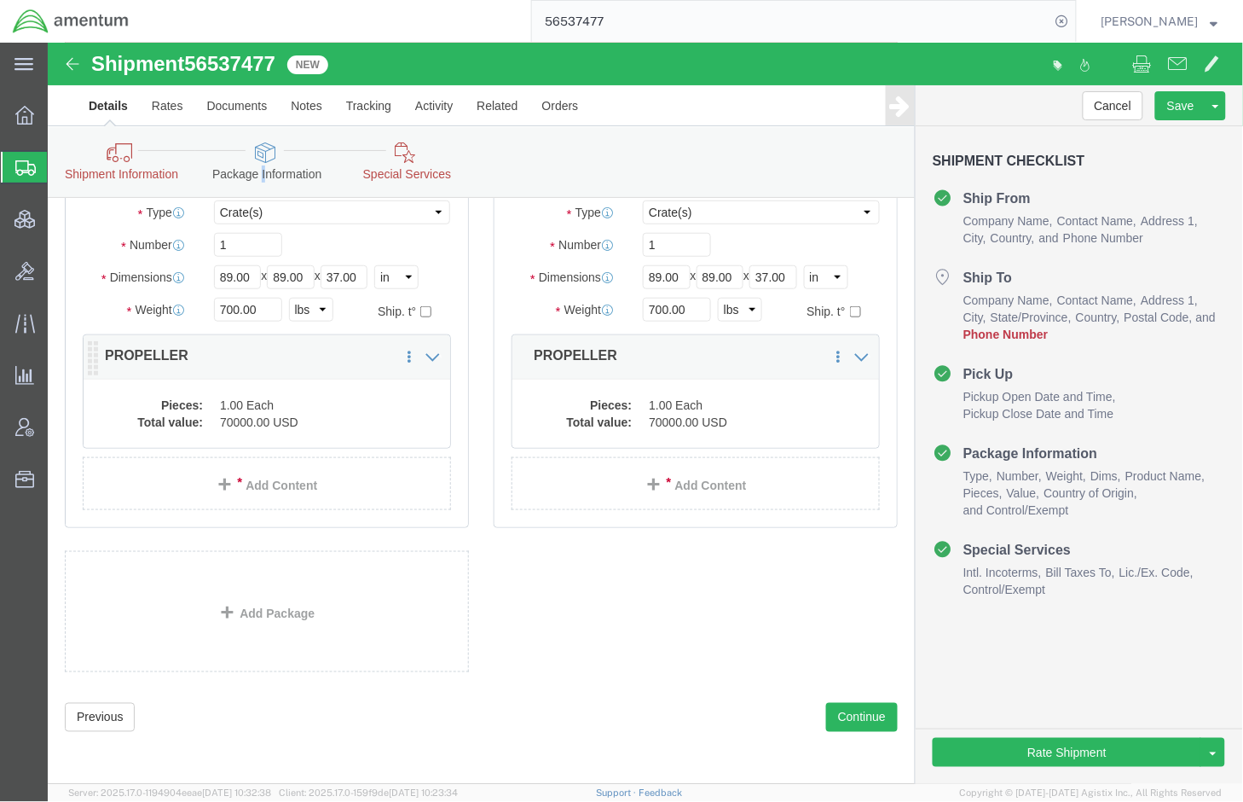
scroll to position [246, 0]
click div "Pieces: 1.00 Each Total value: 70000.00 USD"
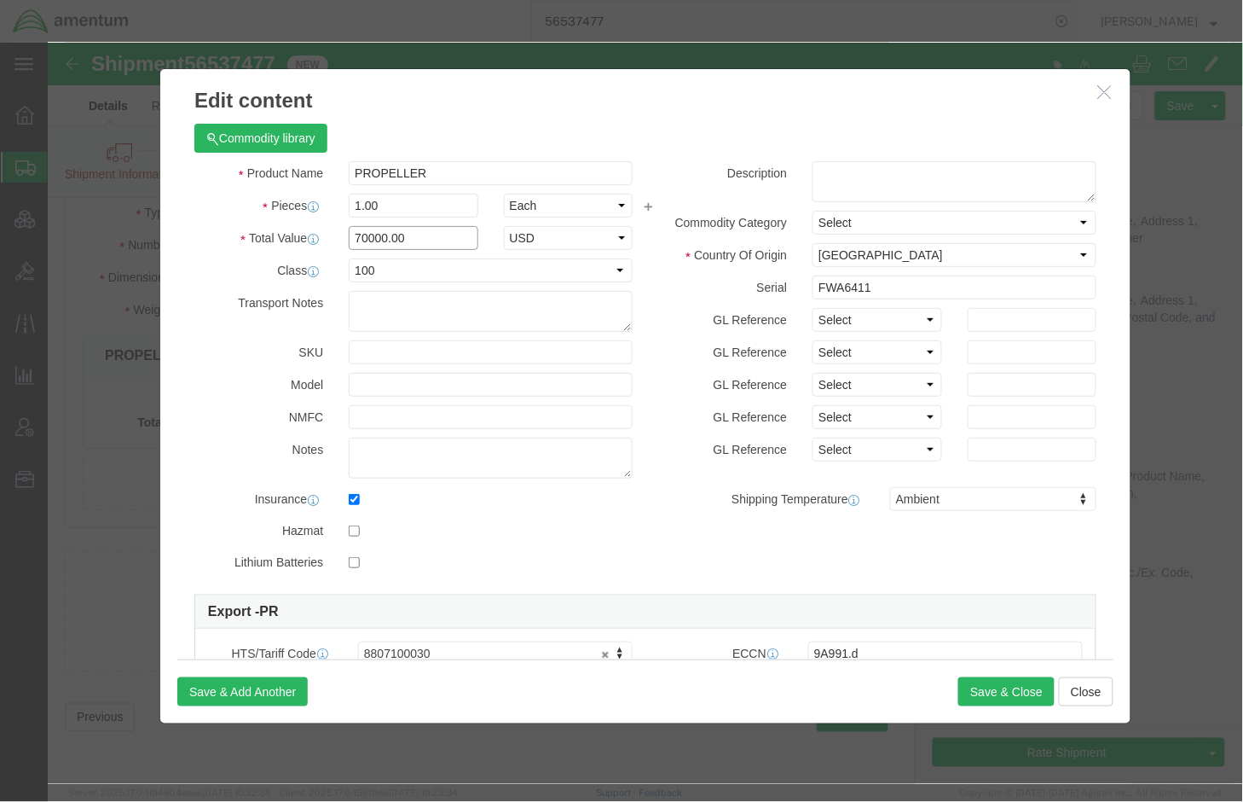
drag, startPoint x: 336, startPoint y: 197, endPoint x: 294, endPoint y: 200, distance: 41.9
click input "70000.00"
click button "Close"
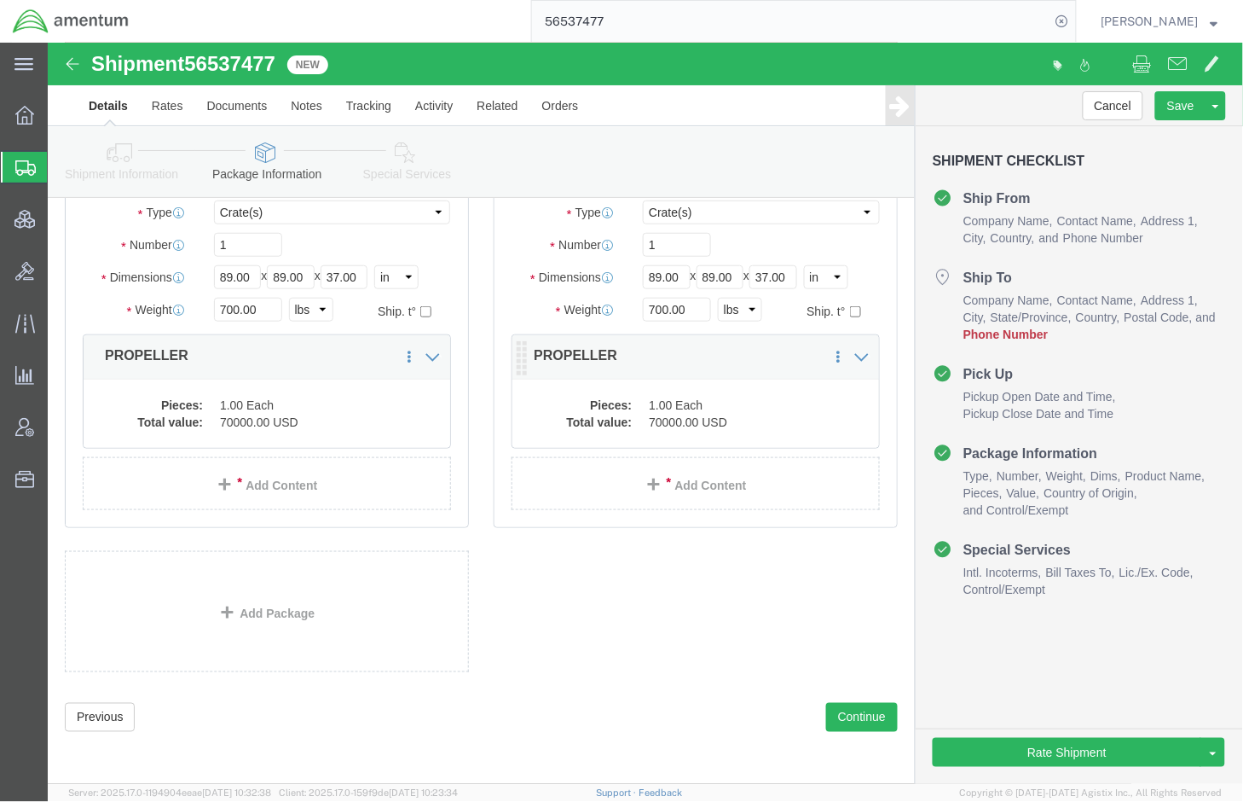
click dd "1.00 Each"
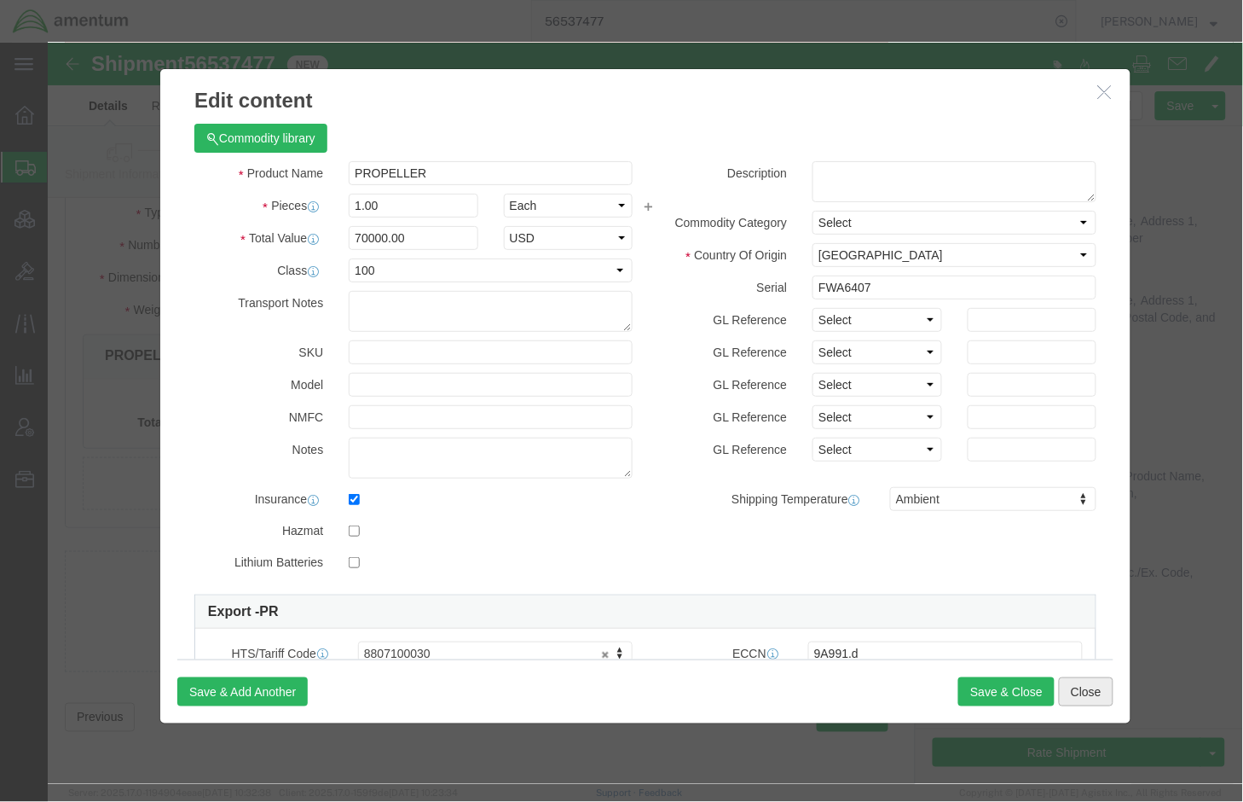
click button "Close"
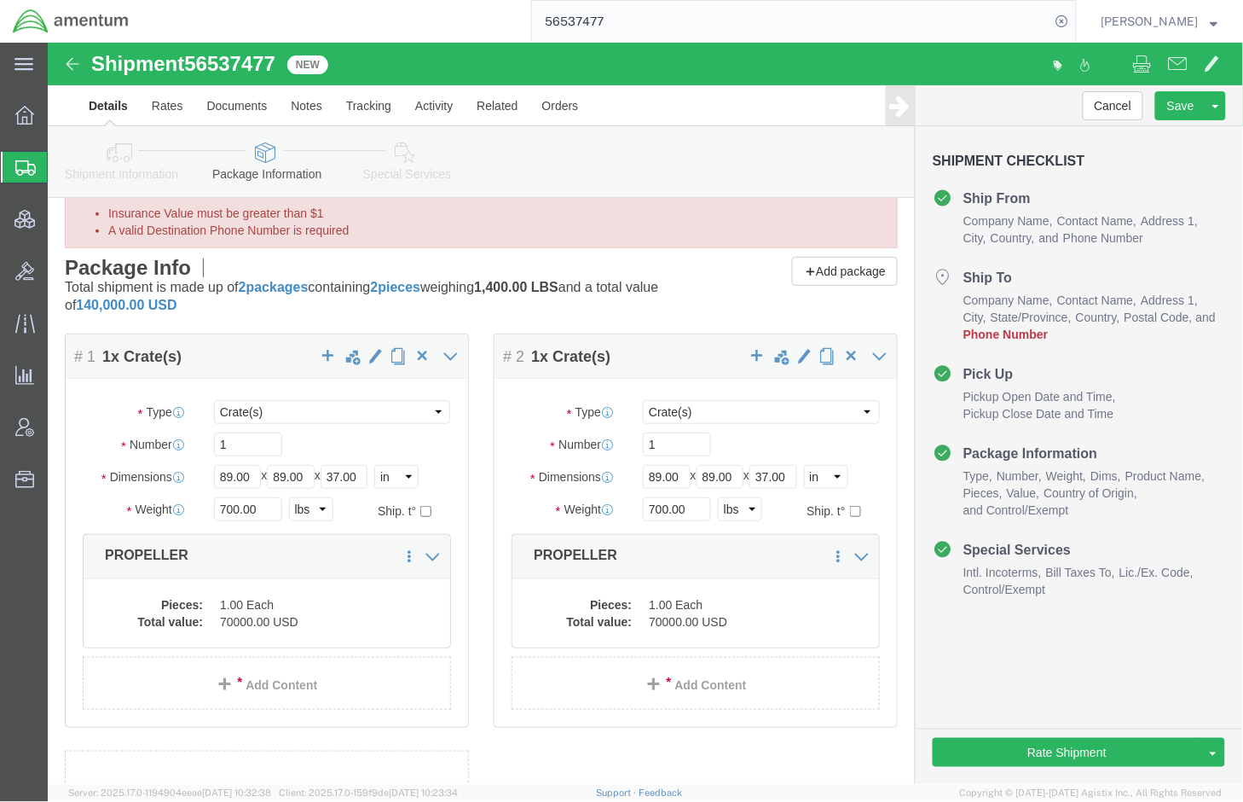
scroll to position [0, 0]
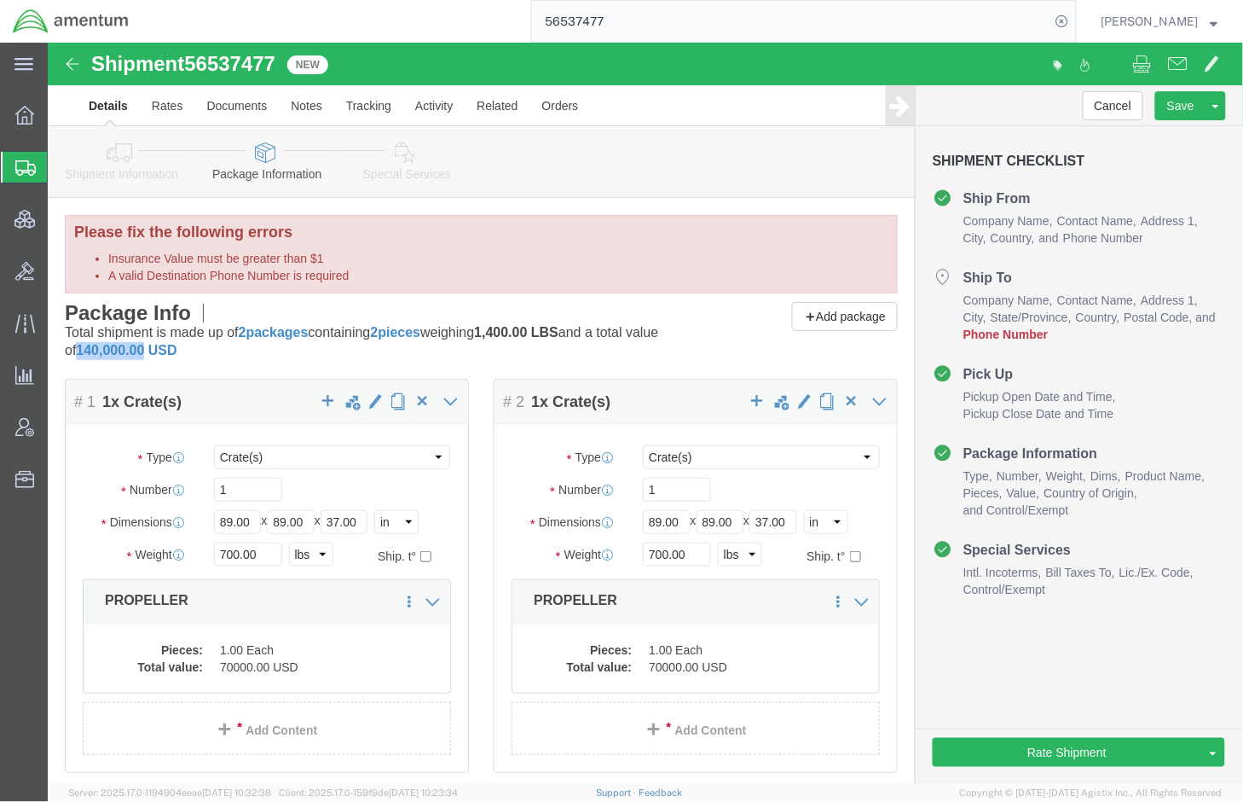
drag, startPoint x: 136, startPoint y: 307, endPoint x: 70, endPoint y: 304, distance: 65.7
click b "140,000.00 USD"
copy span "140,000.00"
click icon
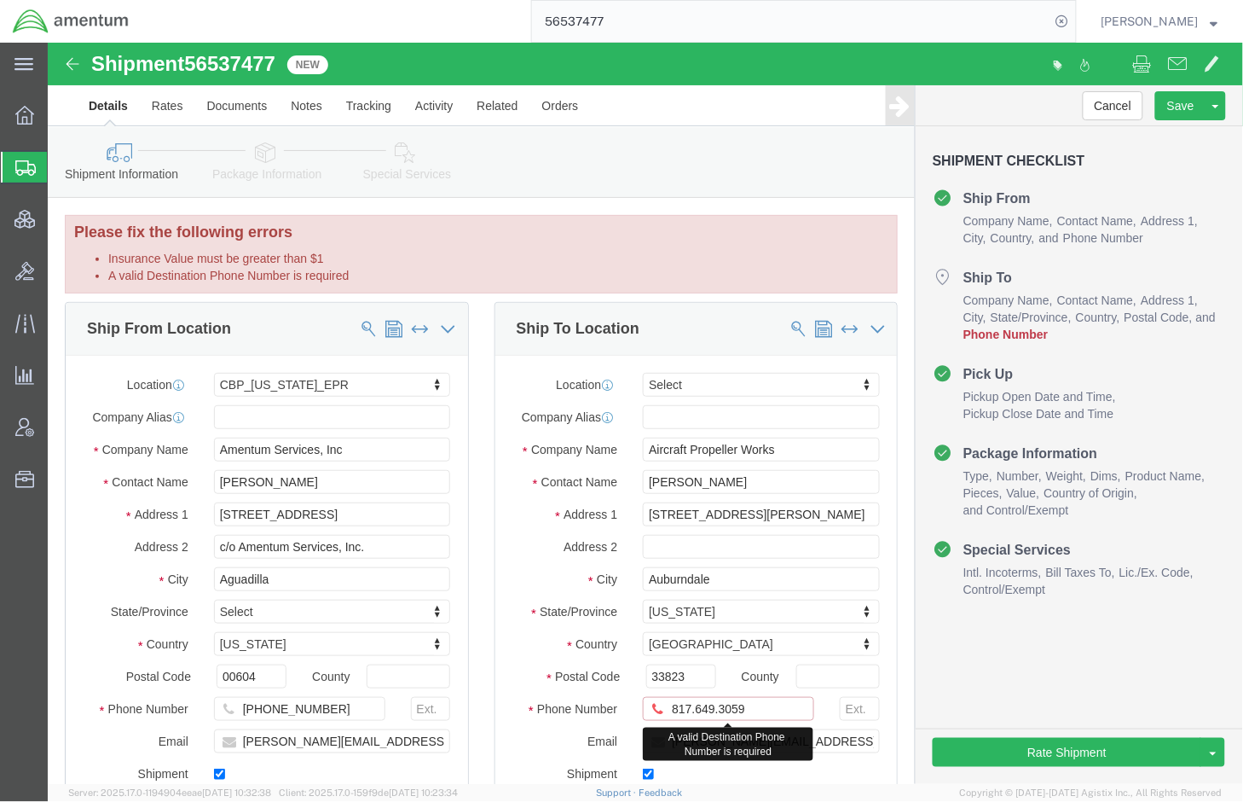
click input "817.649.3059"
type input "[PHONE_NUMBER]"
click div "Ship To Location Location Select Select My Profile Location [PHONE_NUMBER] [PHO…"
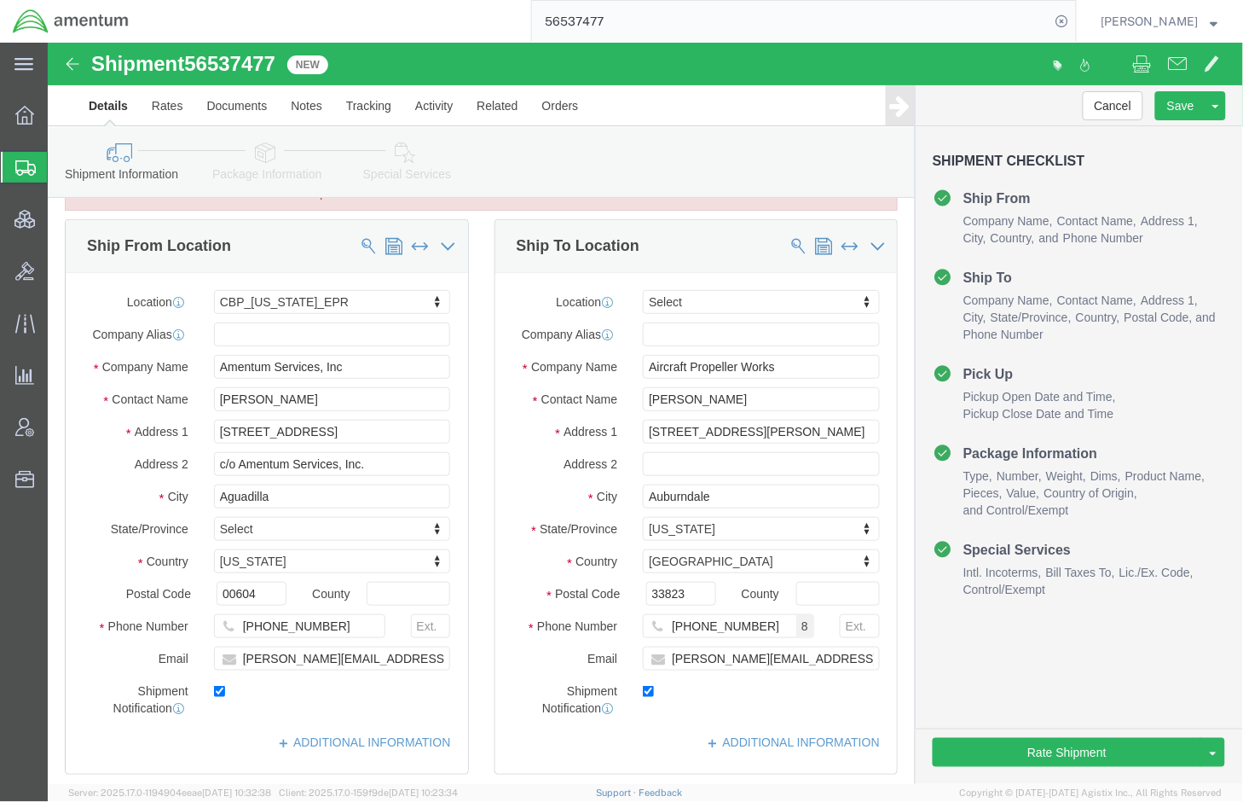
scroll to position [142, 0]
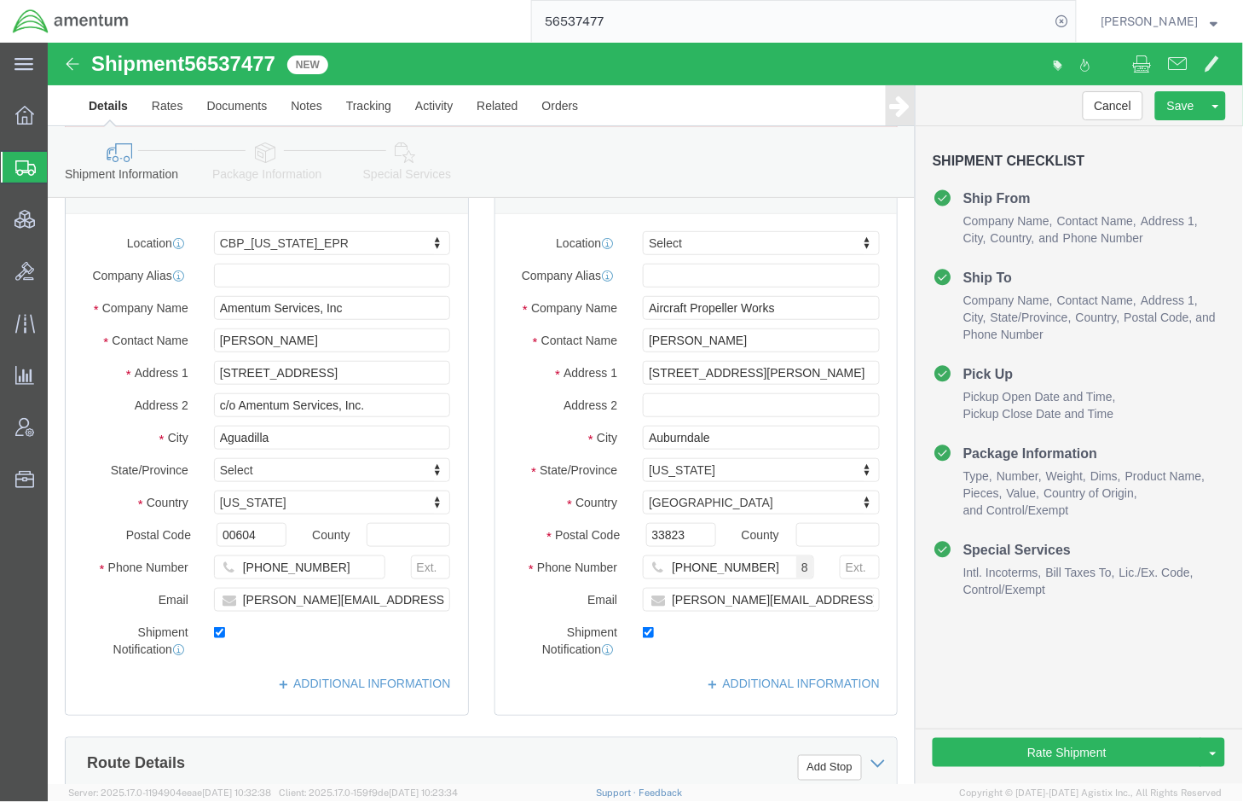
drag, startPoint x: 32, startPoint y: 658, endPoint x: 43, endPoint y: 637, distance: 24.4
click at [32, 658] on div "main_menu Created with Sketch. Collapse Menu Overview Shipments Shipment Manage…" at bounding box center [24, 422] width 48 height 759
drag, startPoint x: 315, startPoint y: 257, endPoint x: -179, endPoint y: 229, distance: 495.4
click html "Shipment 56537477 1 of 1 New Details Rates Documents Notes Tracking Activity Re…"
paste input "US Customs & Border Protection"
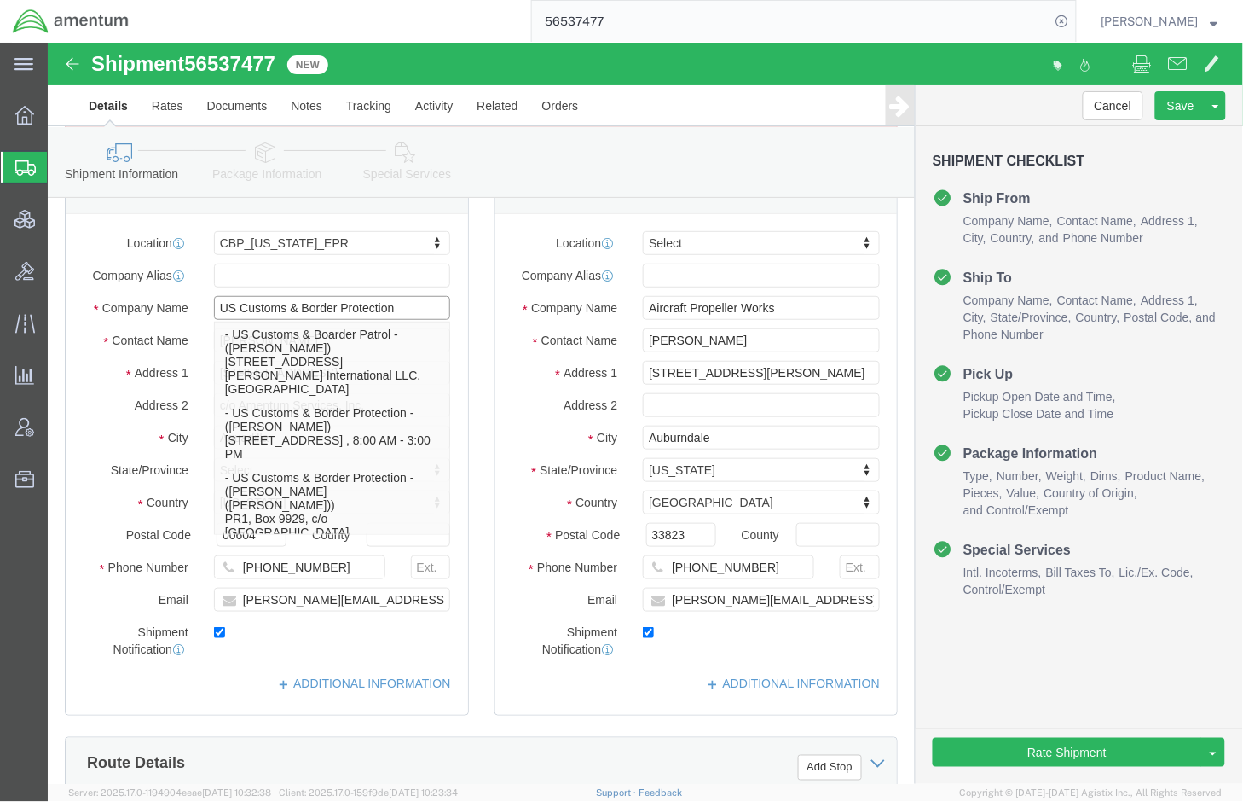
drag, startPoint x: 245, startPoint y: 369, endPoint x: 52, endPoint y: 409, distance: 196.8
click html "Shipment 56537477 1 of 1 New Details Rates Documents Notes Tracking Activity Re…"
type input "US Customs & Border Protection"
click div "Address 1 [STREET_ADDRESS]"
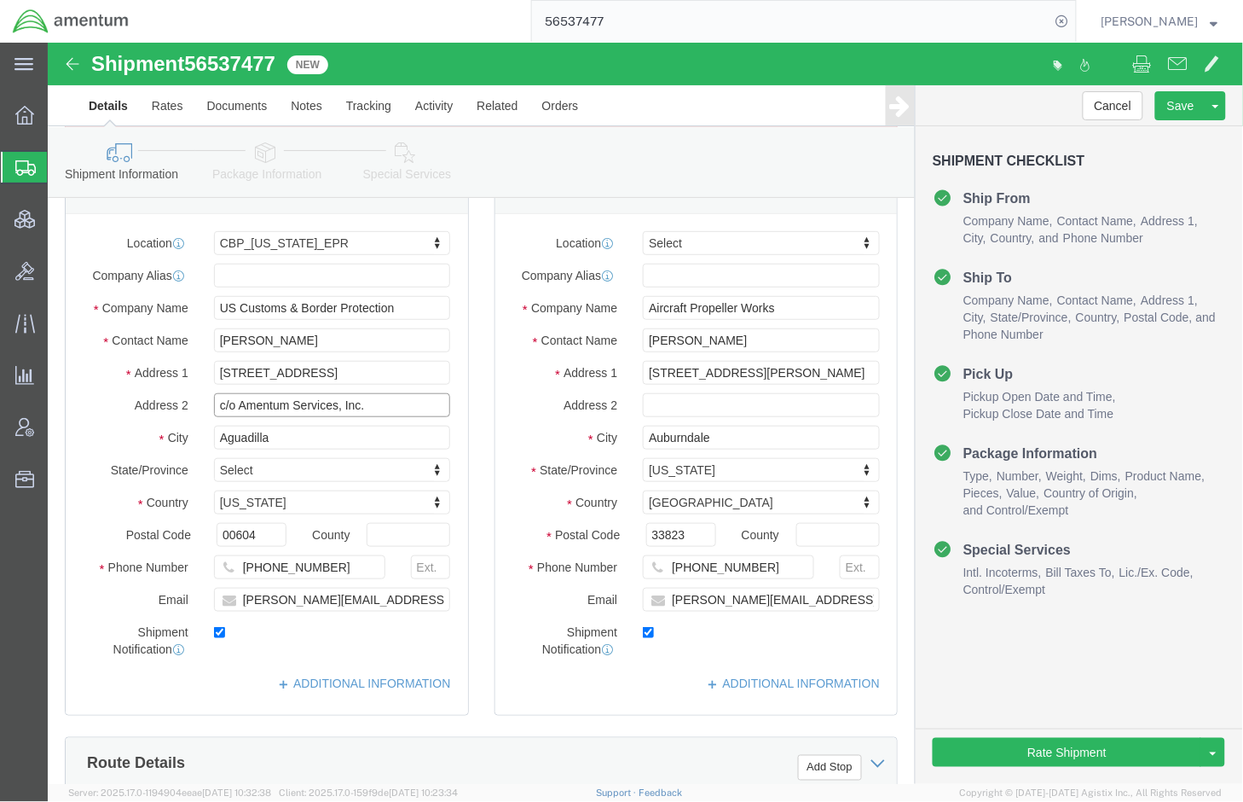
drag, startPoint x: 247, startPoint y: 367, endPoint x: 575, endPoint y: 358, distance: 327.5
click div "Ship From Location Location CBP_[US_STATE]_EPR Select My Profile Location [PHON…"
type input "c/o Amentum"
click label "Shipment Notification"
click button "Save"
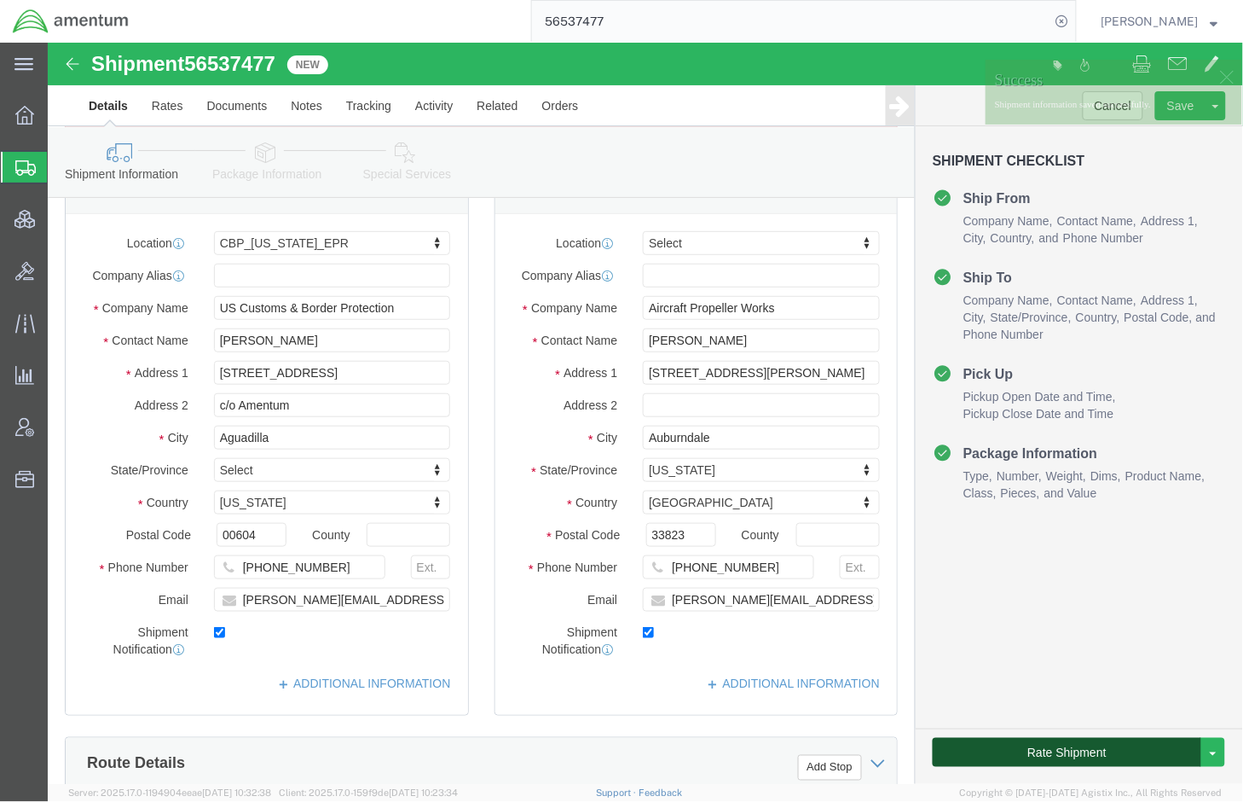
click button "Rate Shipment"
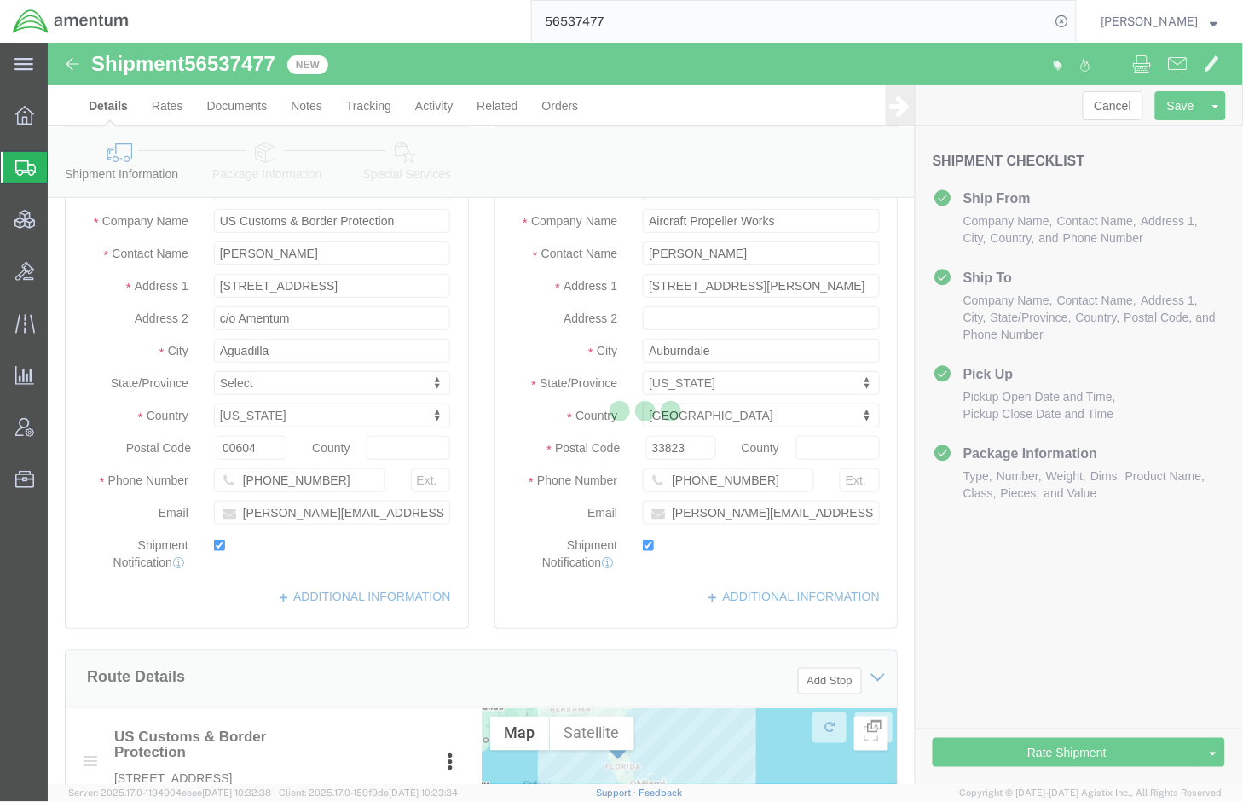
select select
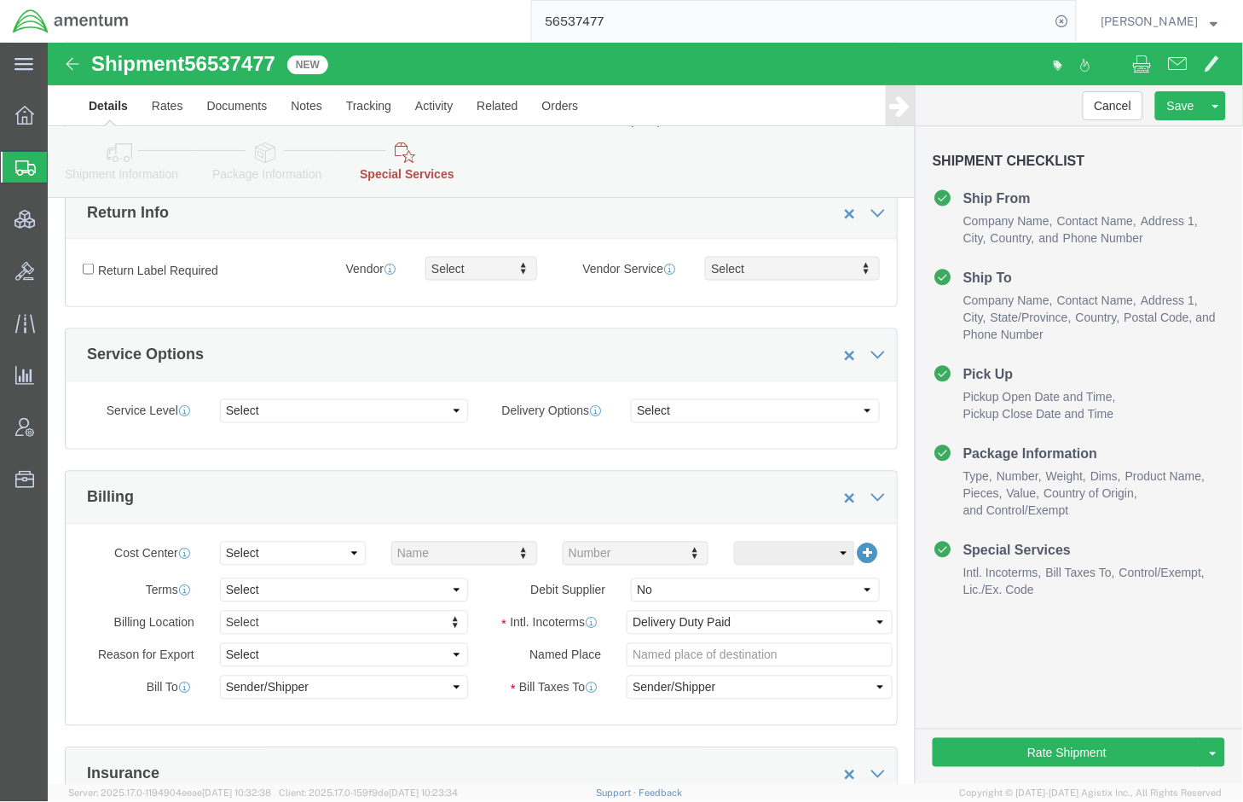
scroll to position [710, 0]
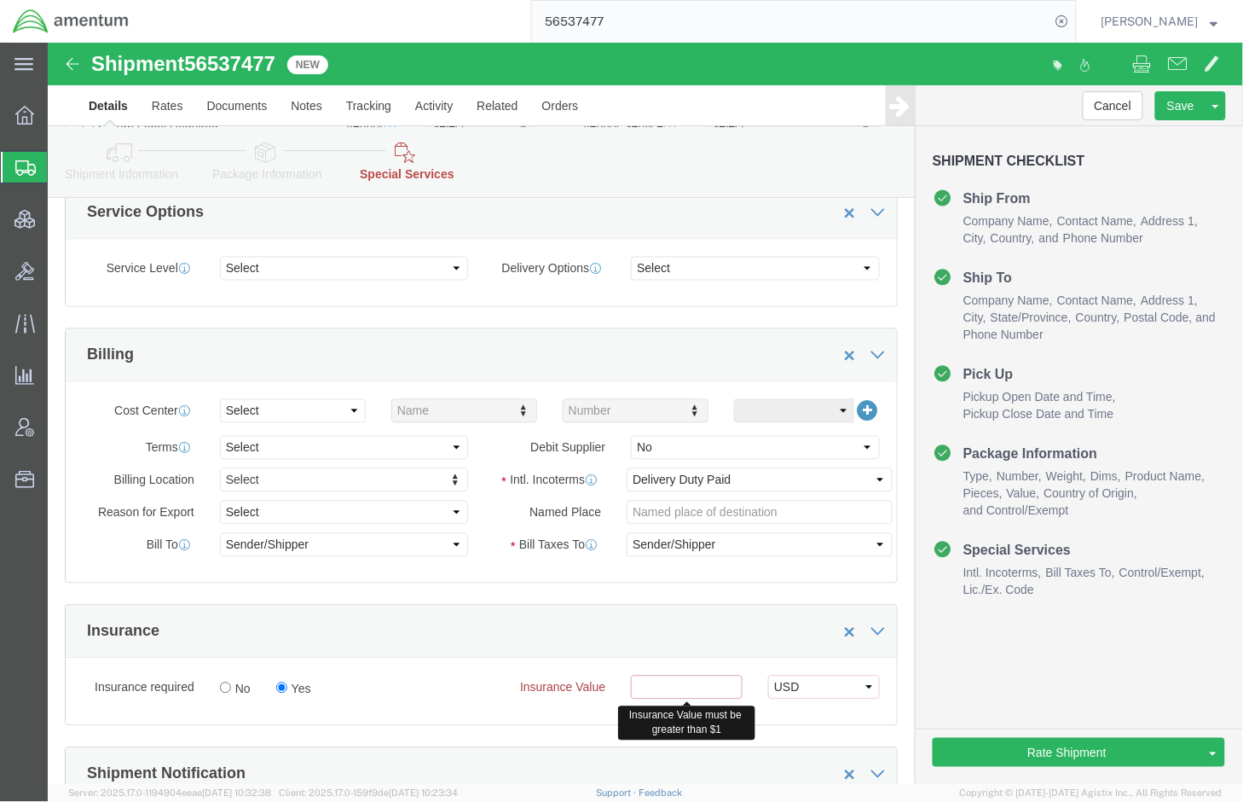
click input "text"
paste input "US Customs & Border Protection"
drag, startPoint x: 681, startPoint y: 650, endPoint x: 422, endPoint y: 624, distance: 260.5
click div "Insurance required No Yes Insurance Value US Customs & Border Protection Insura…"
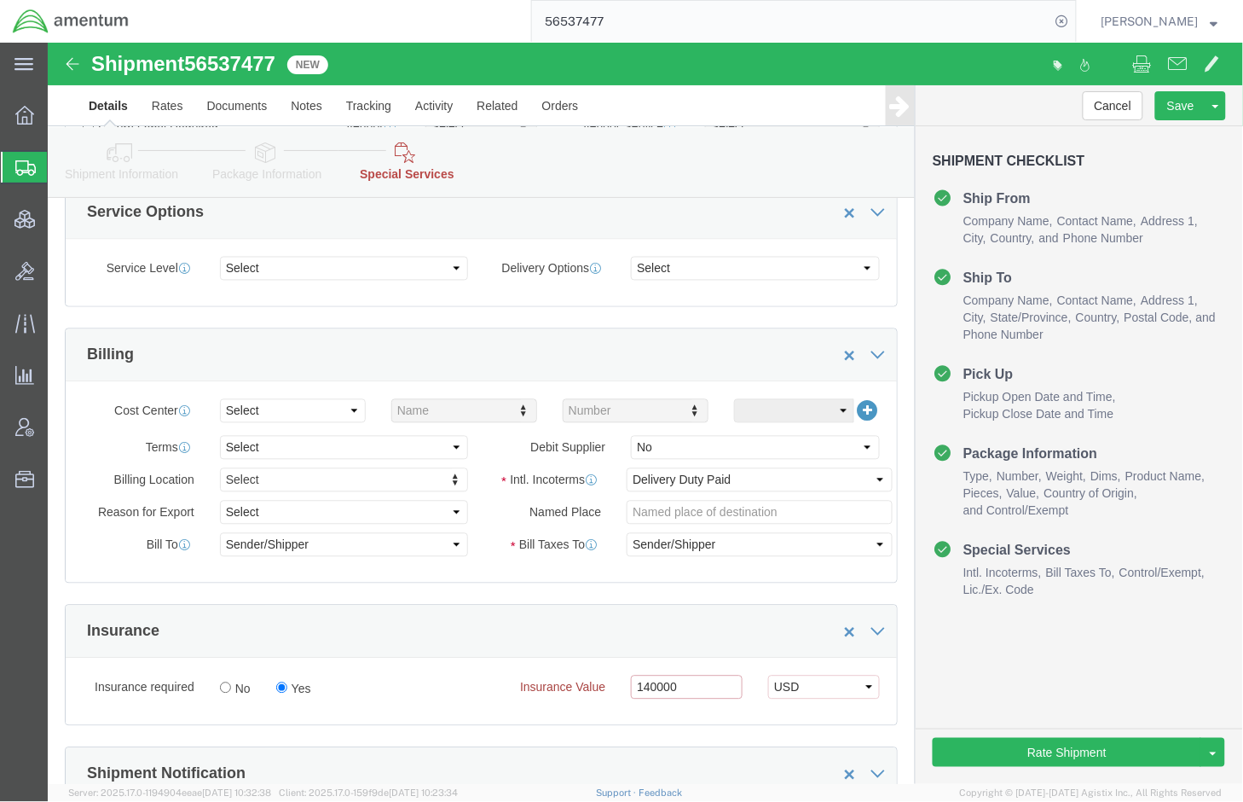
type input "140000"
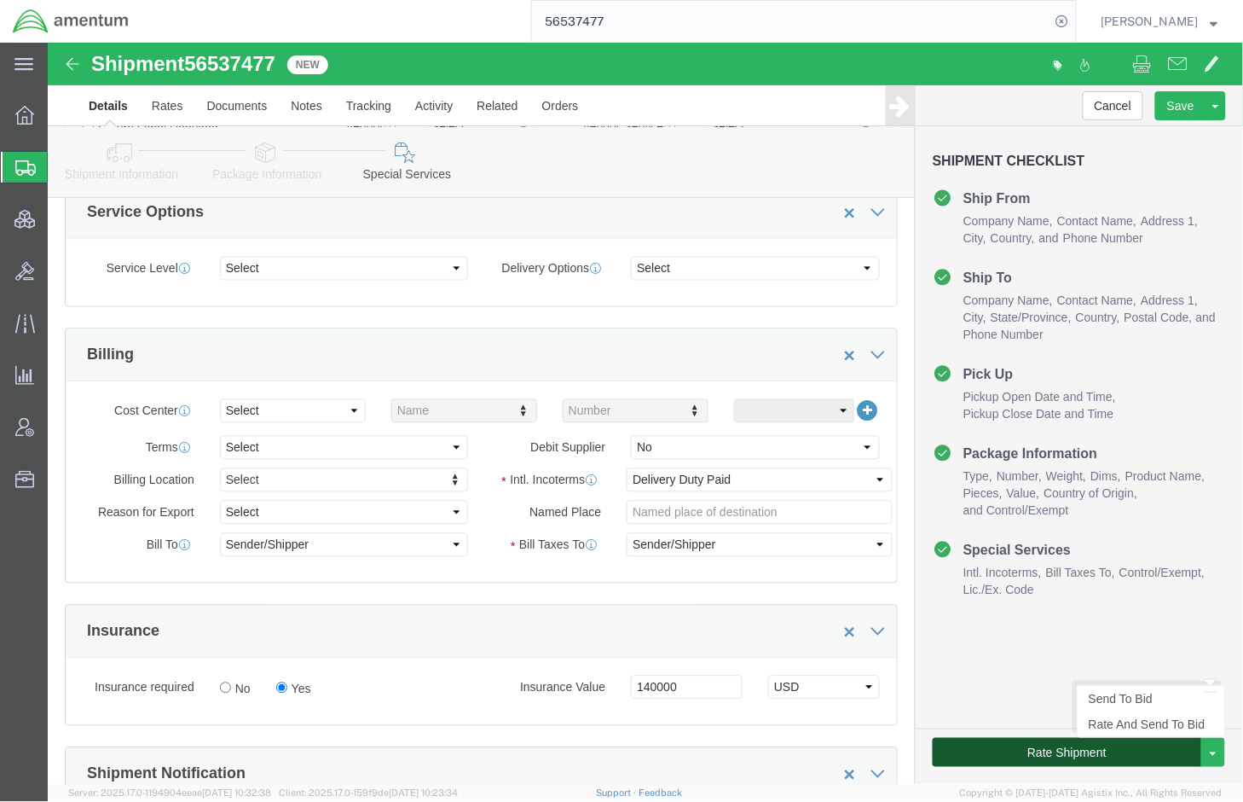
click button "Rate Shipment"
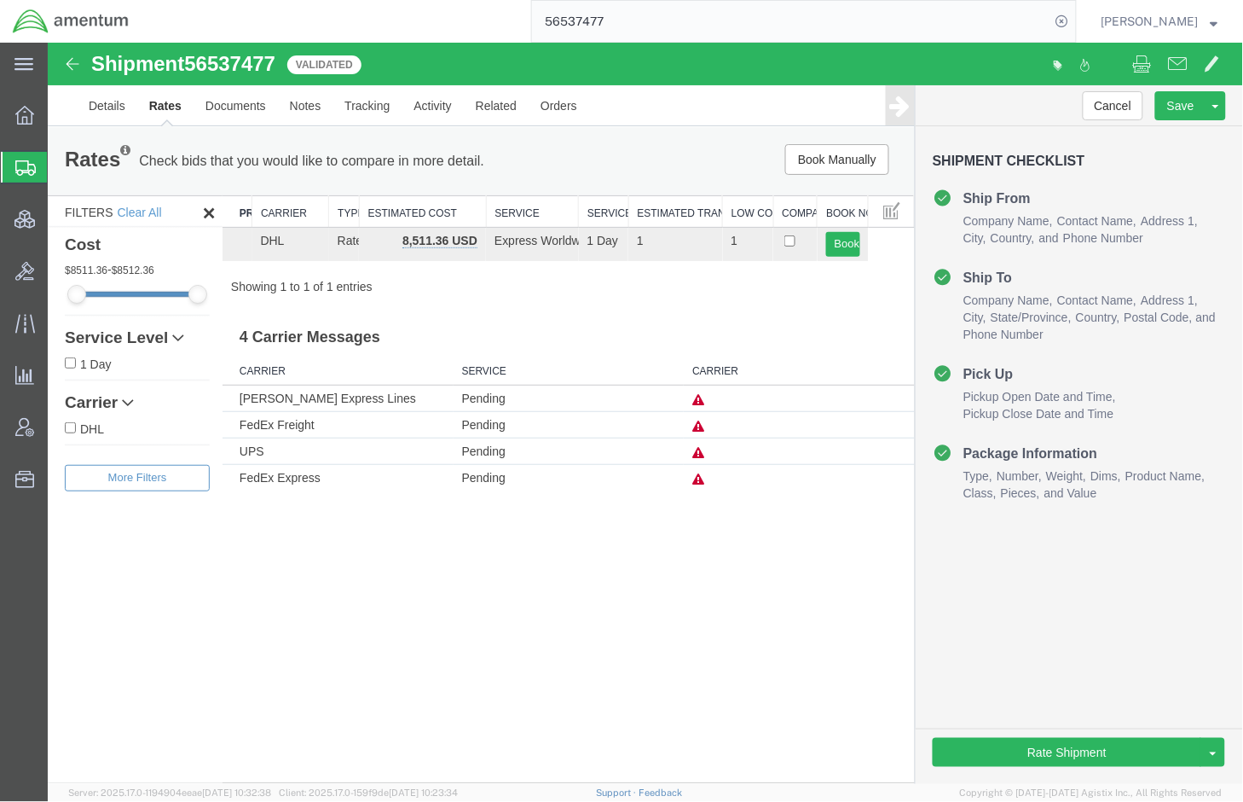
click at [703, 481] on icon at bounding box center [698, 478] width 12 height 12
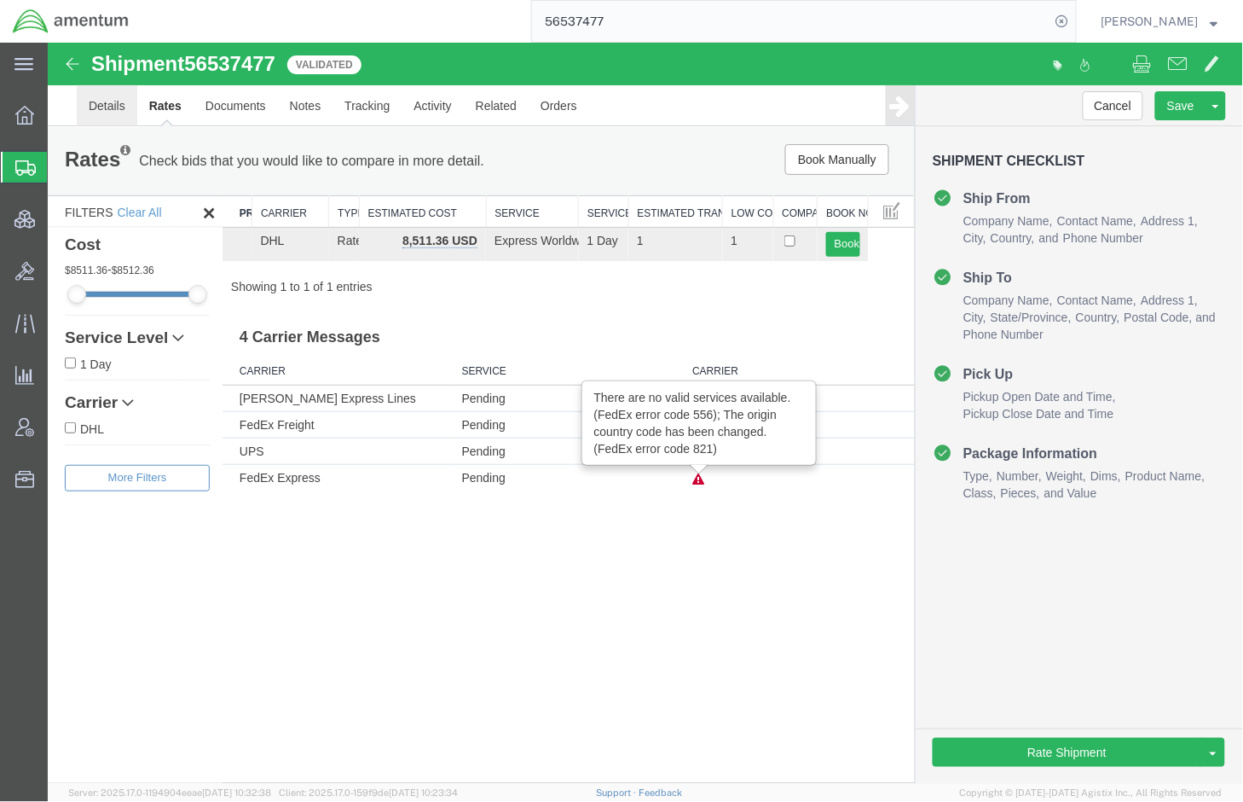
click at [97, 111] on link "Details" at bounding box center [106, 104] width 61 height 41
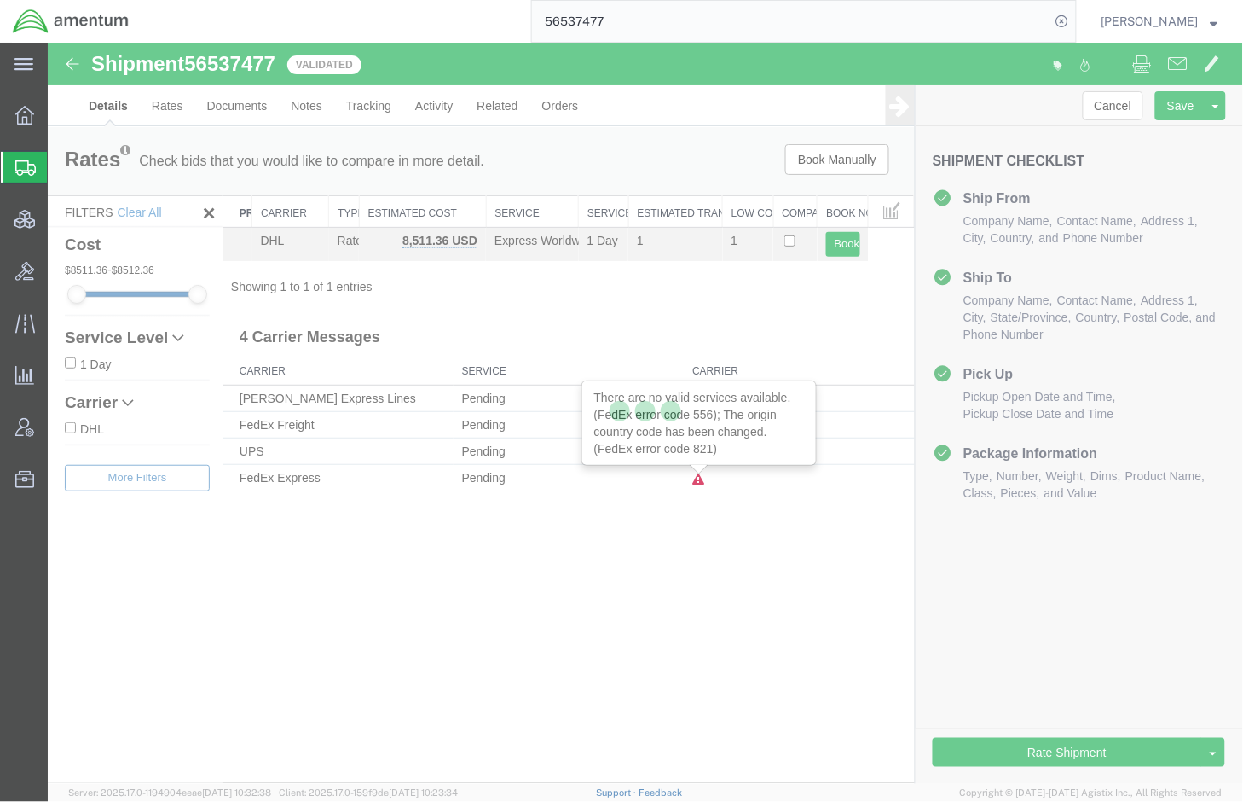
select select "49933"
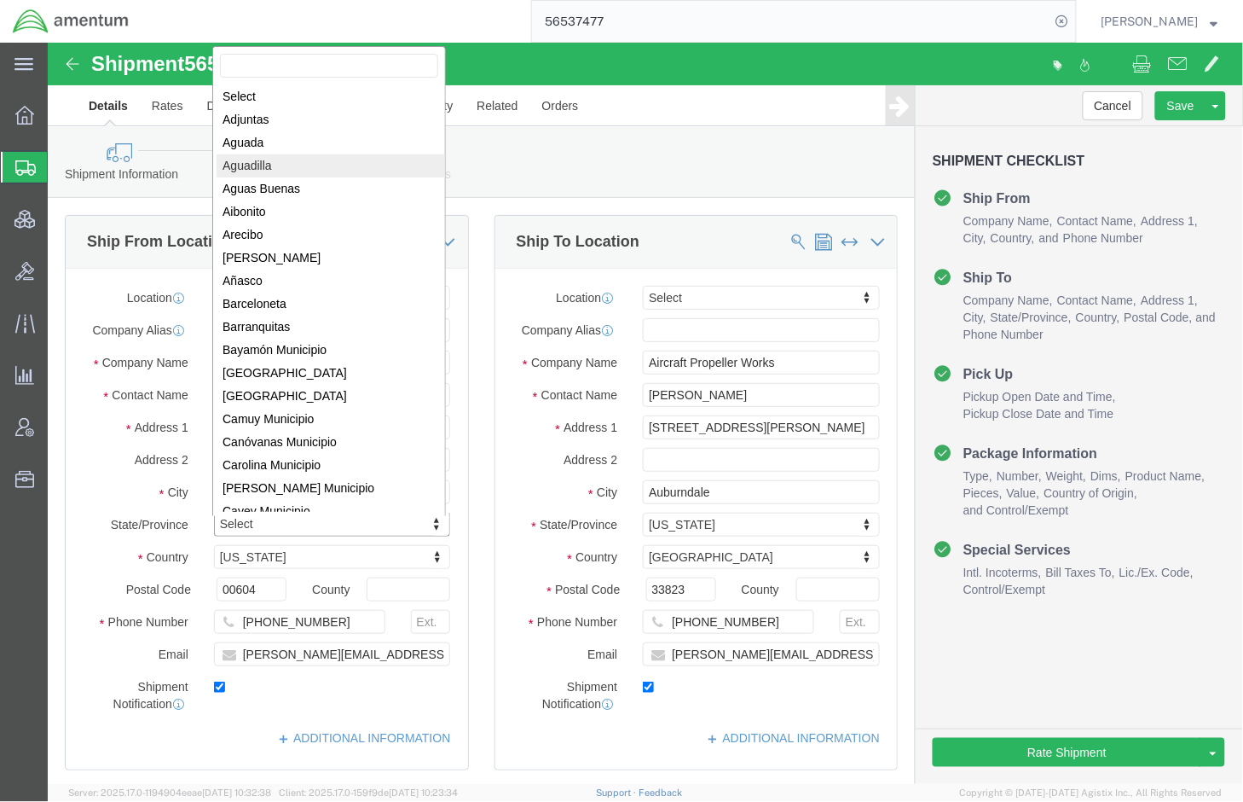
select select
select select "005"
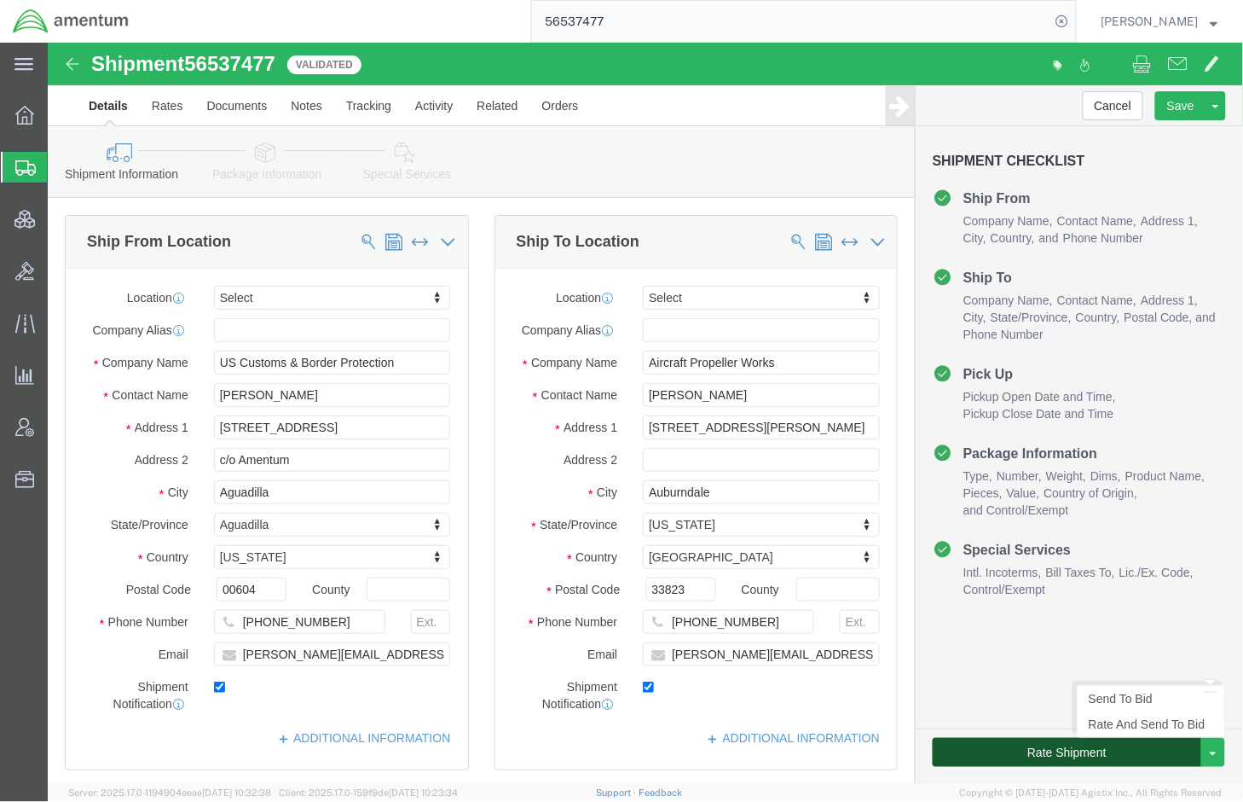
click button "Rate Shipment"
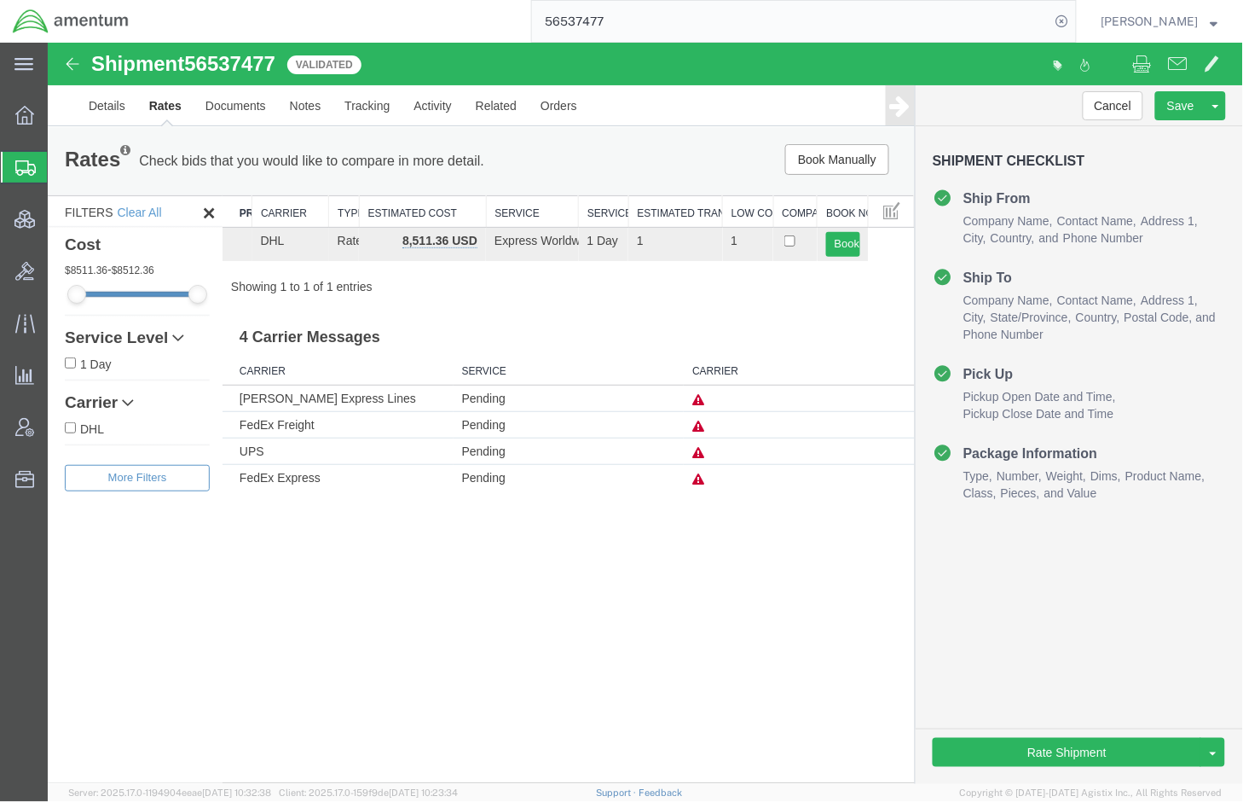
click at [697, 481] on icon at bounding box center [698, 478] width 12 height 12
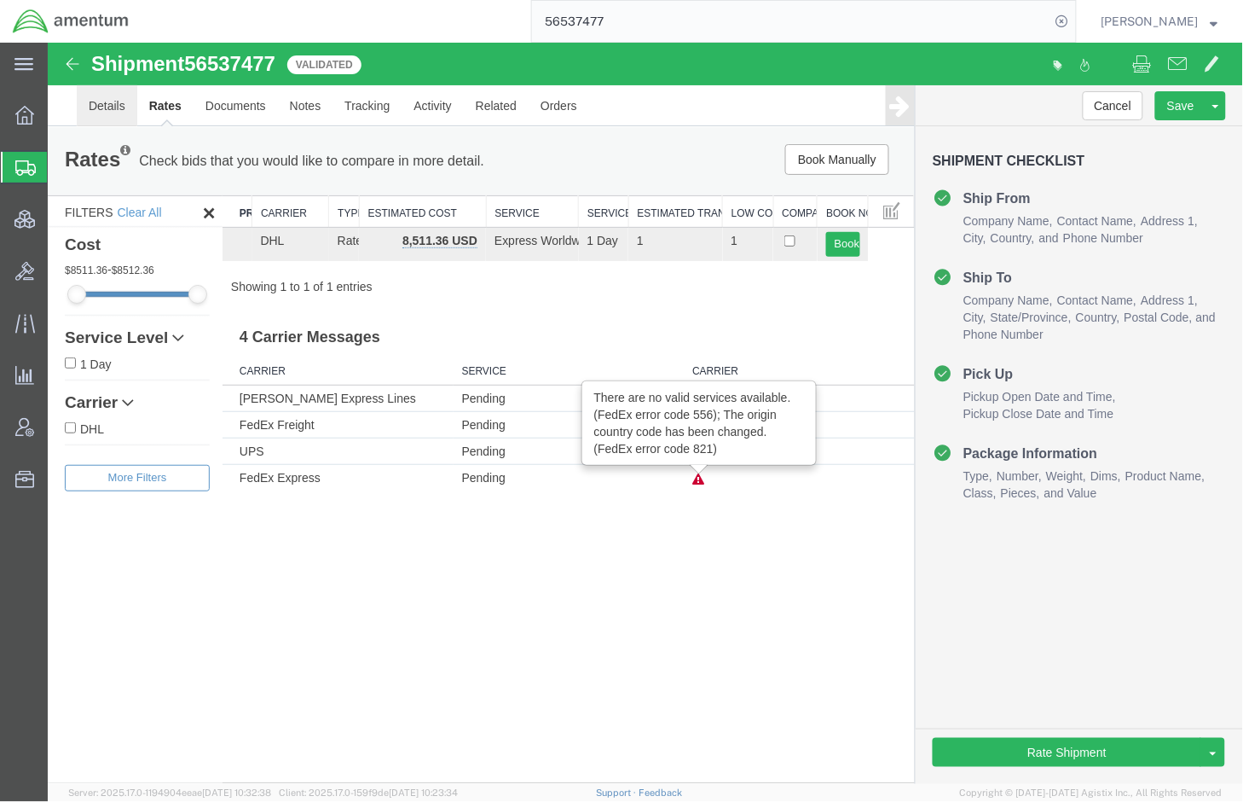
click at [110, 110] on link "Details" at bounding box center [106, 104] width 61 height 41
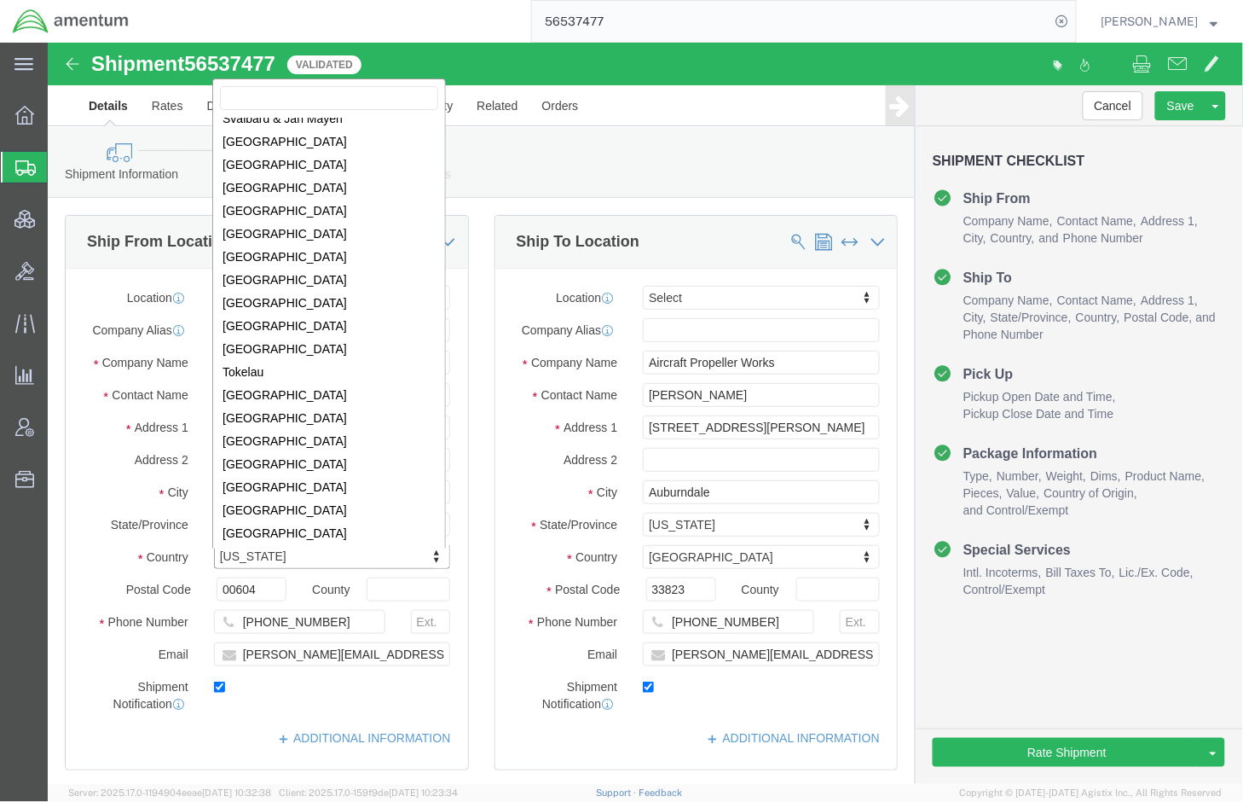
scroll to position [5275, 0]
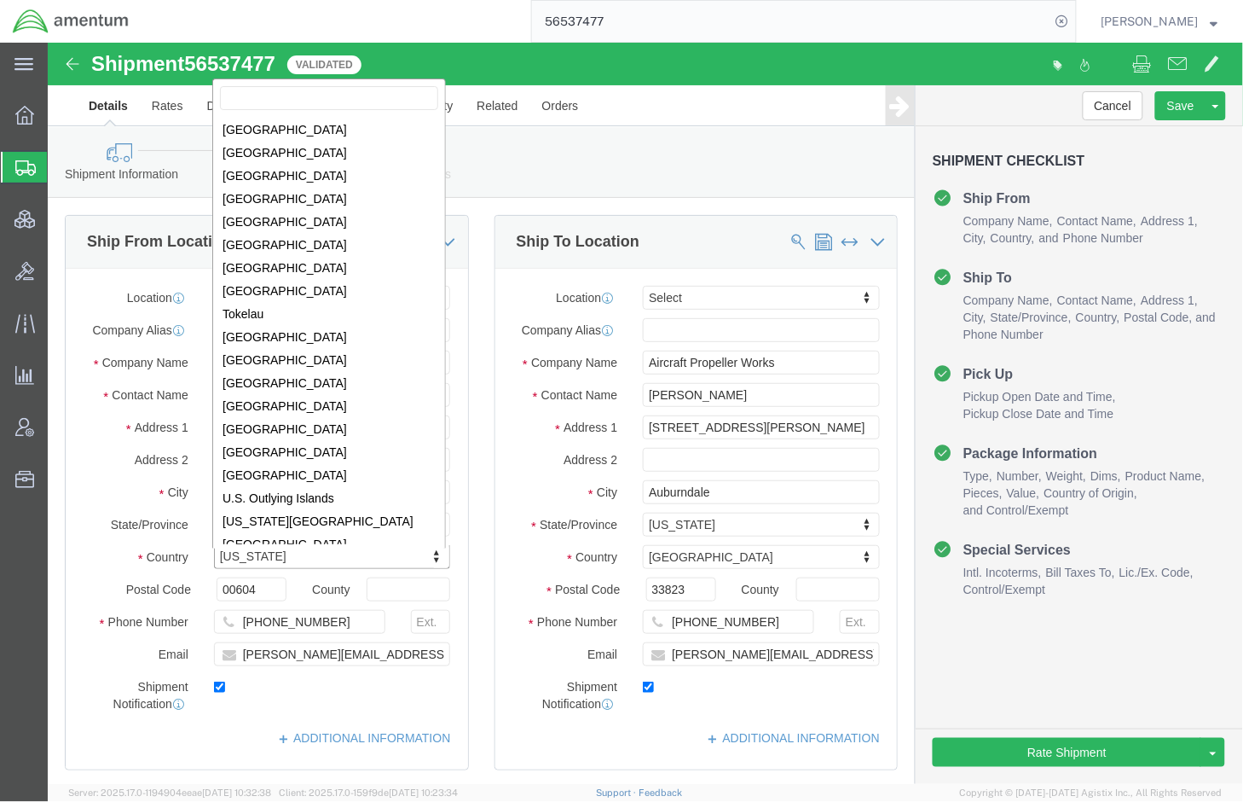
select select "US"
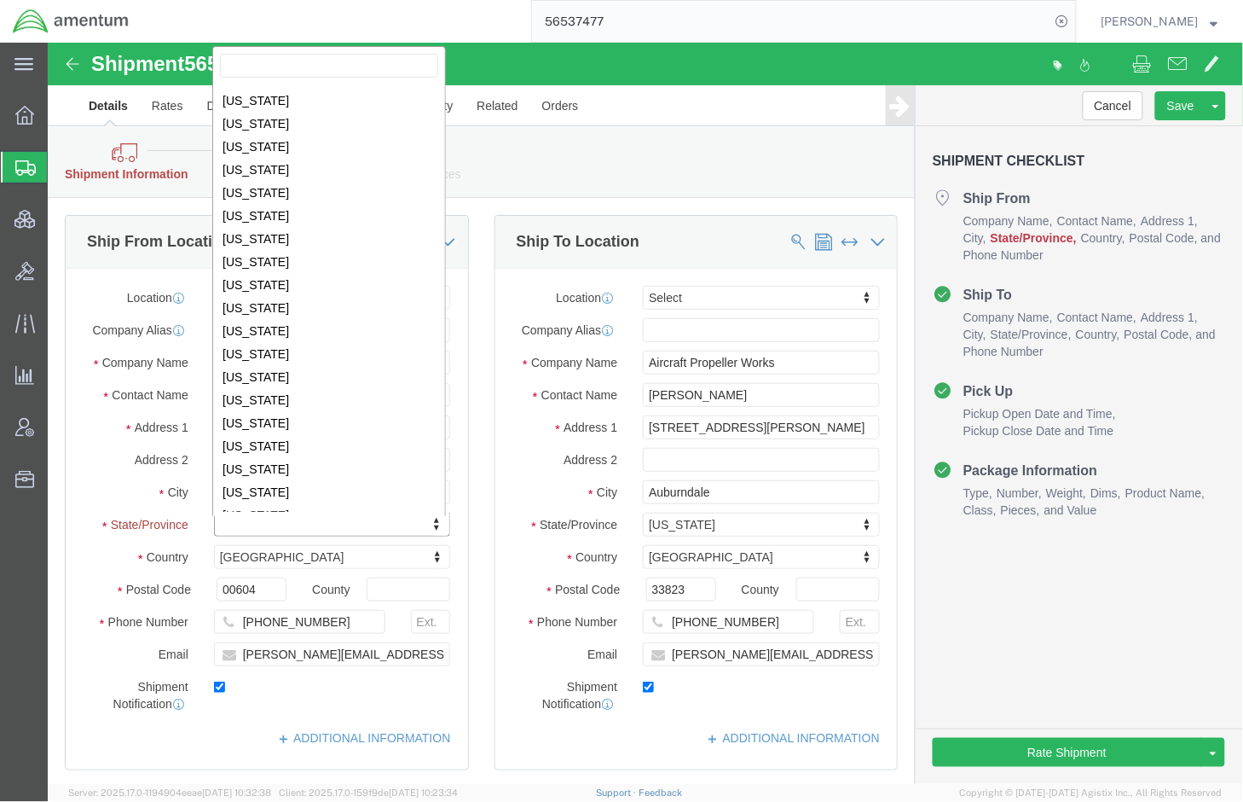
scroll to position [713, 0]
select select "PR"
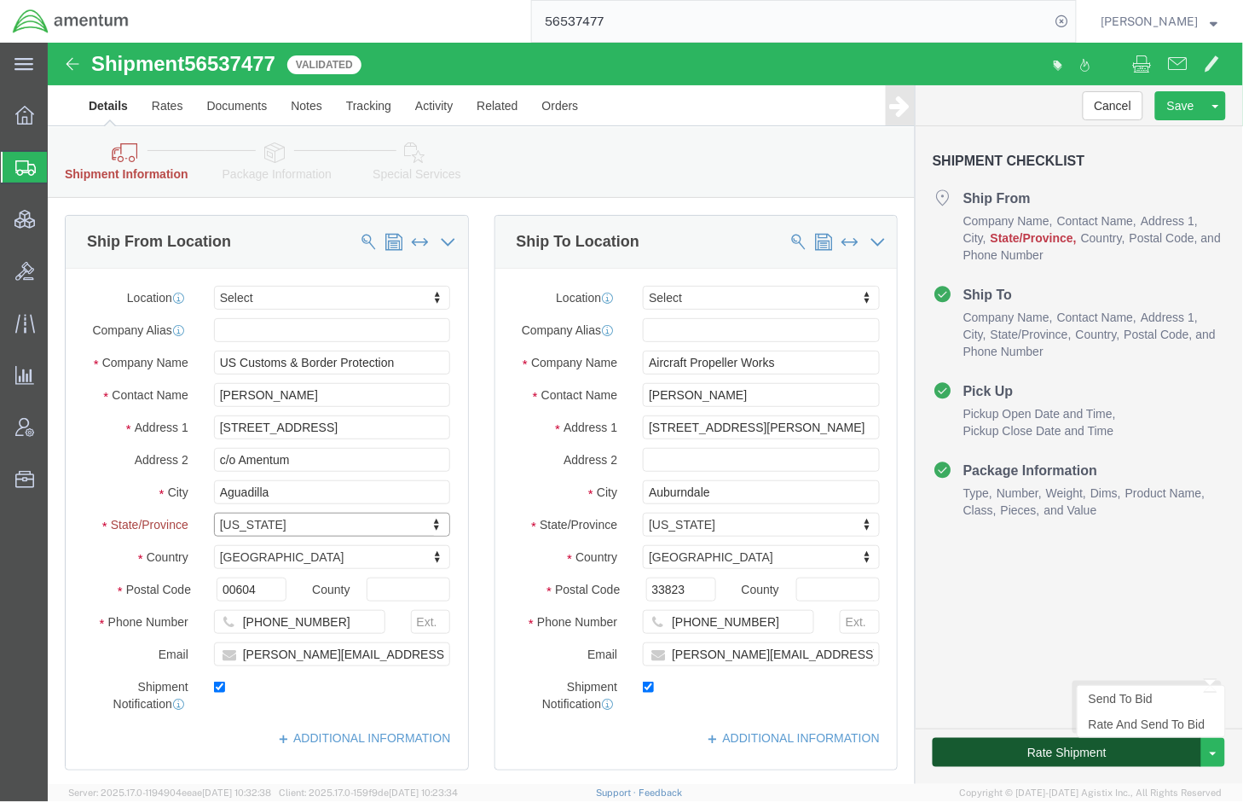
click button "Rate Shipment"
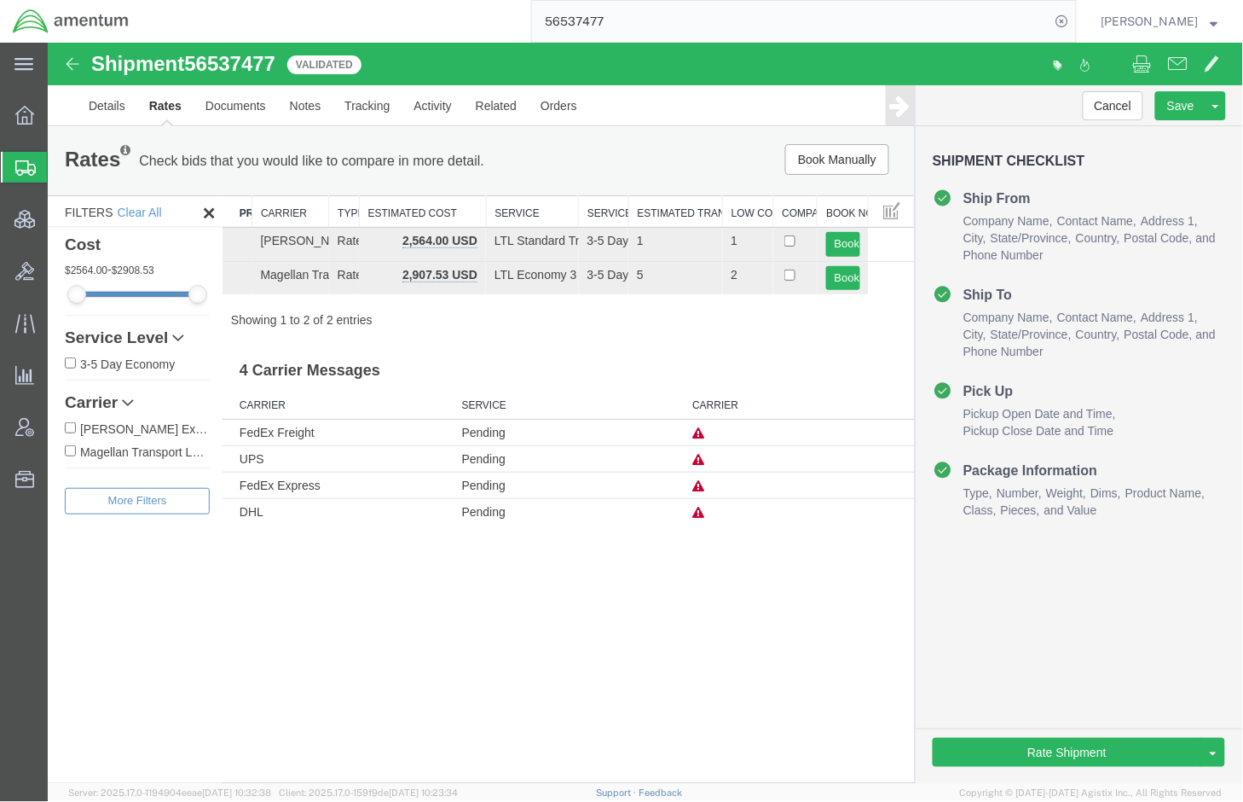
click at [701, 487] on icon at bounding box center [698, 485] width 12 height 12
click at [98, 104] on link "Details" at bounding box center [106, 104] width 61 height 41
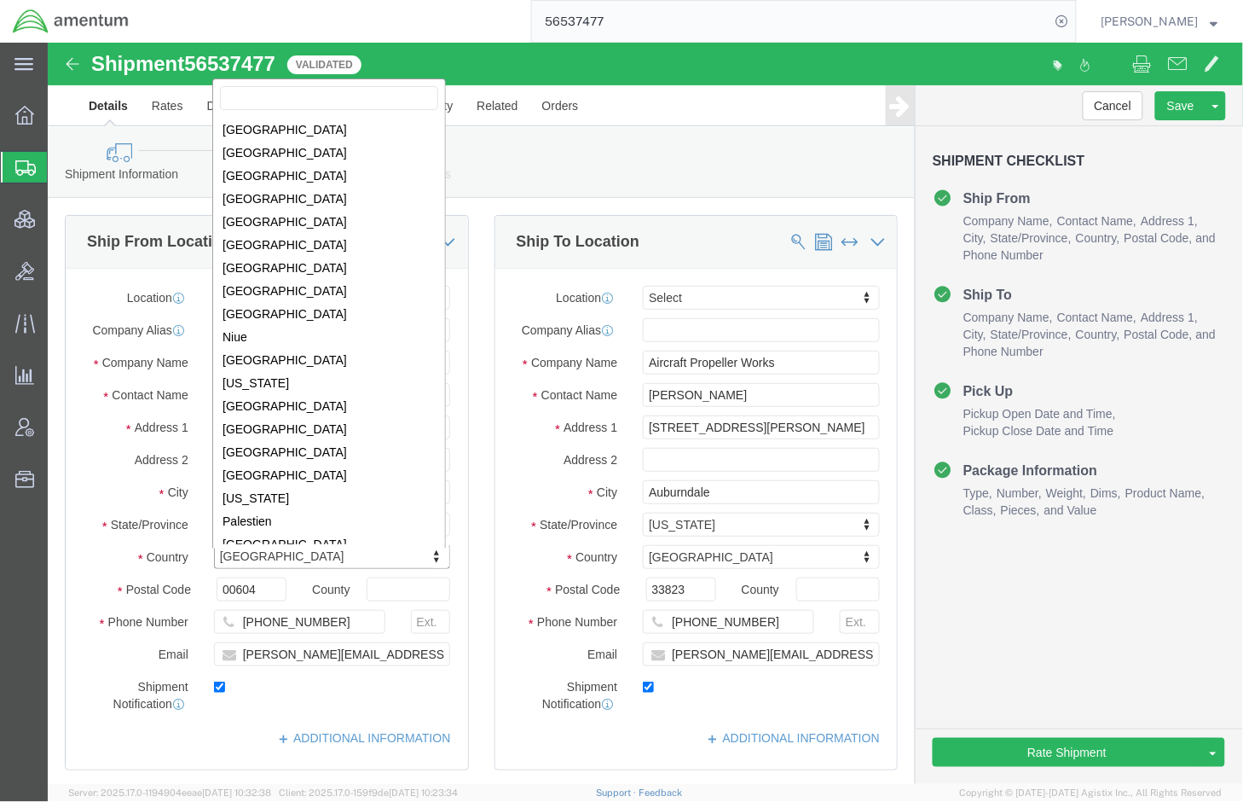
scroll to position [3949, 0]
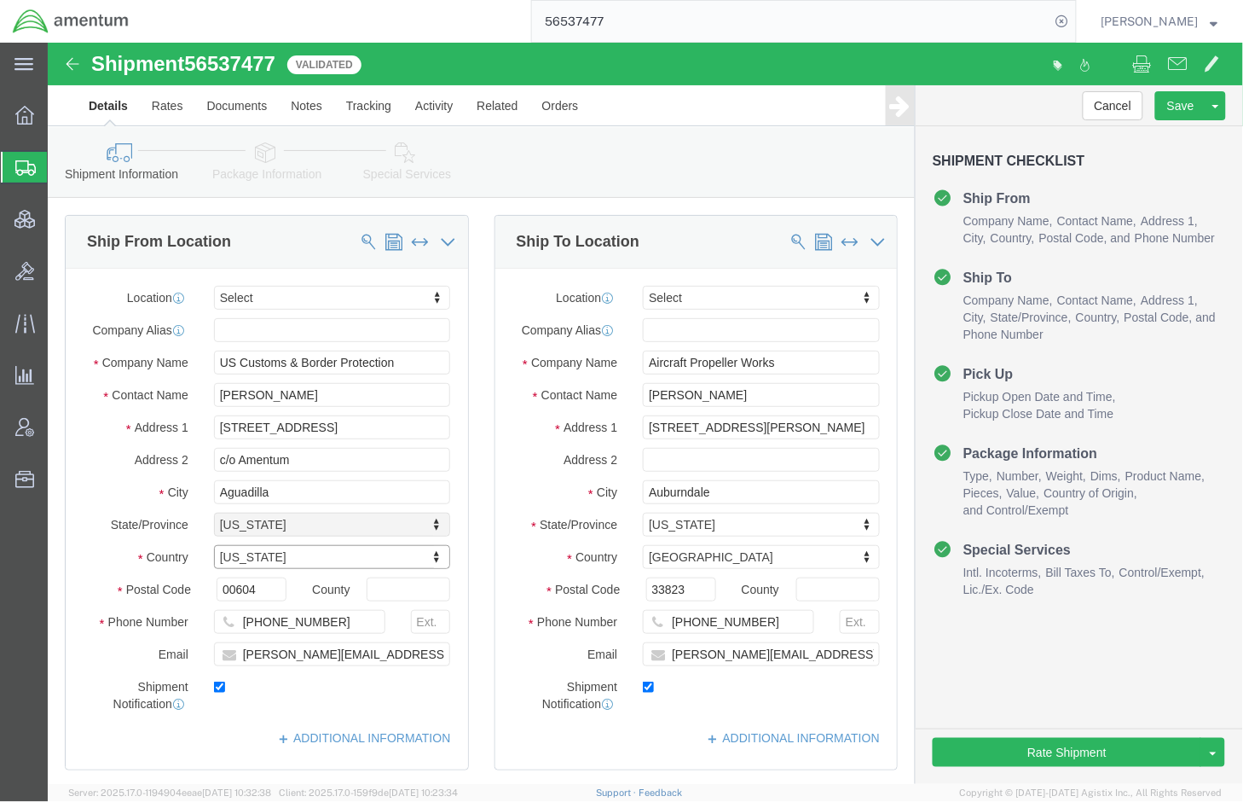
select select
select select "PR"
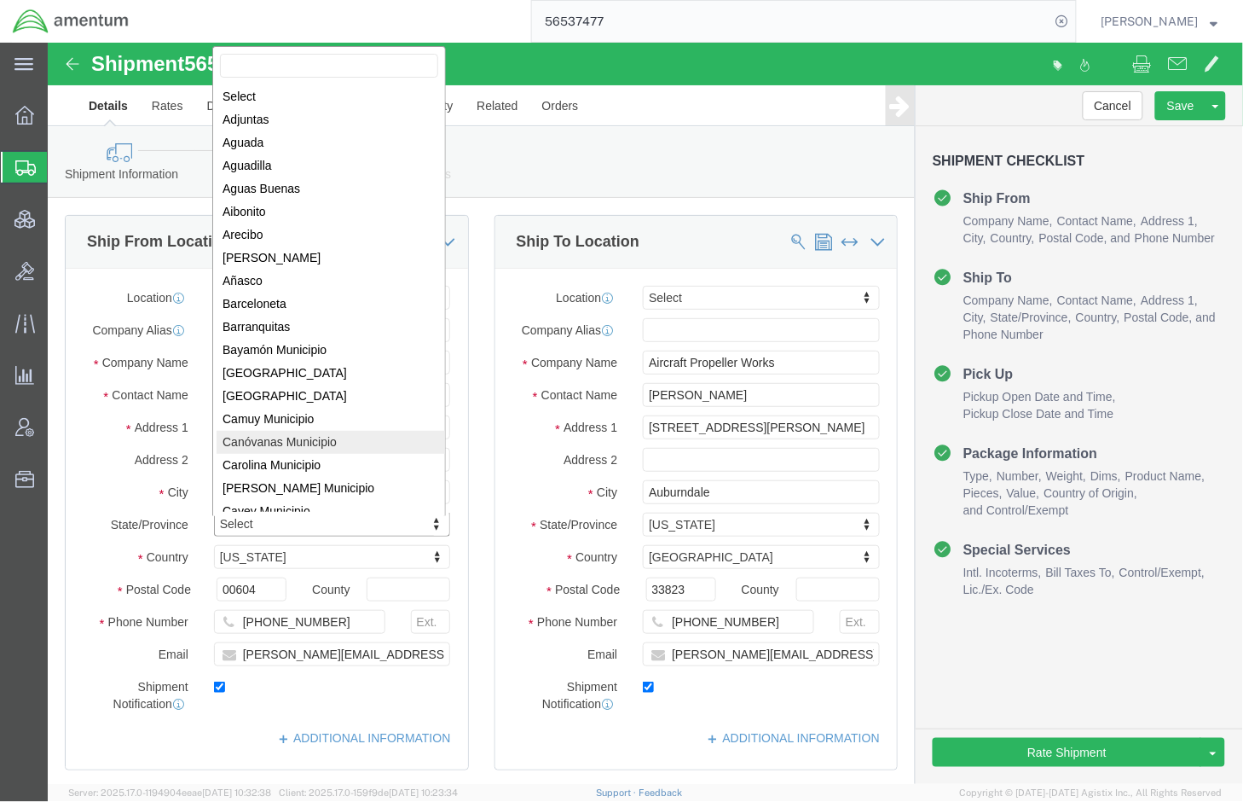
scroll to position [2, 0]
select select "005"
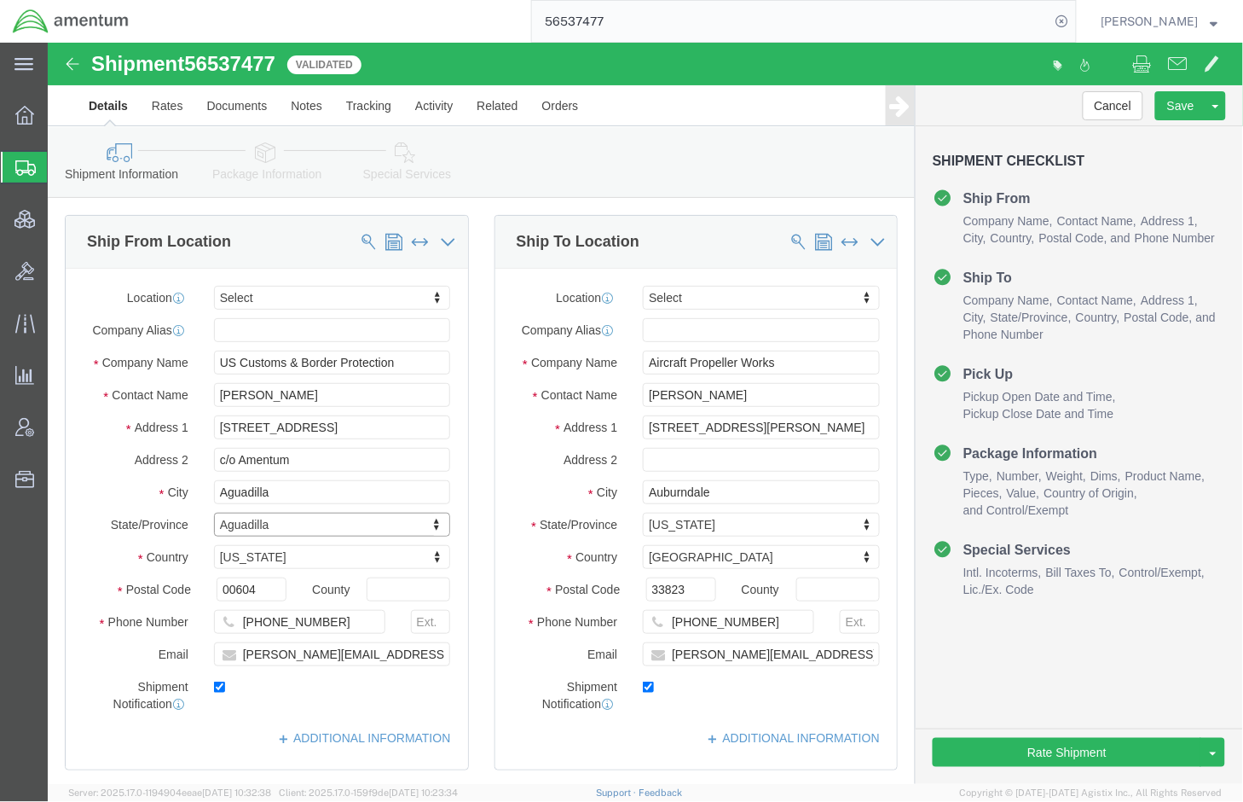
click div "Shipment Notification"
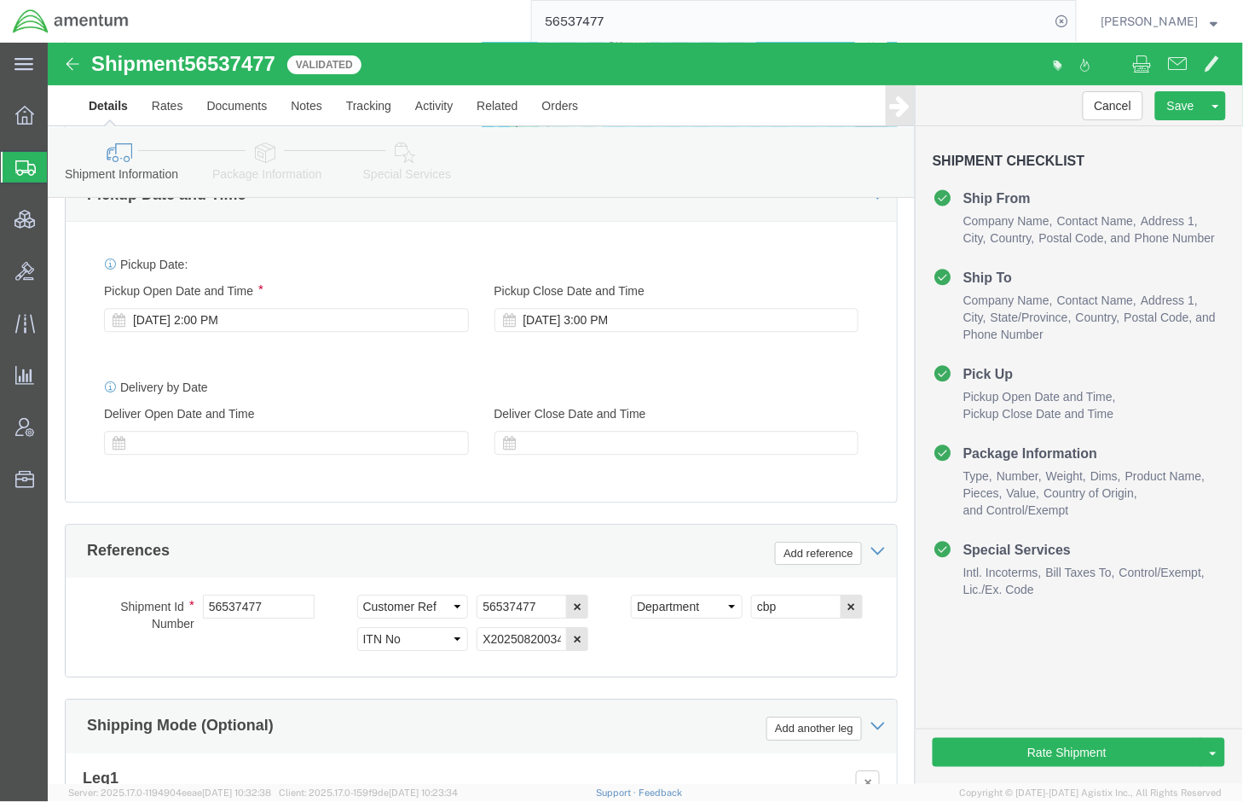
scroll to position [853, 0]
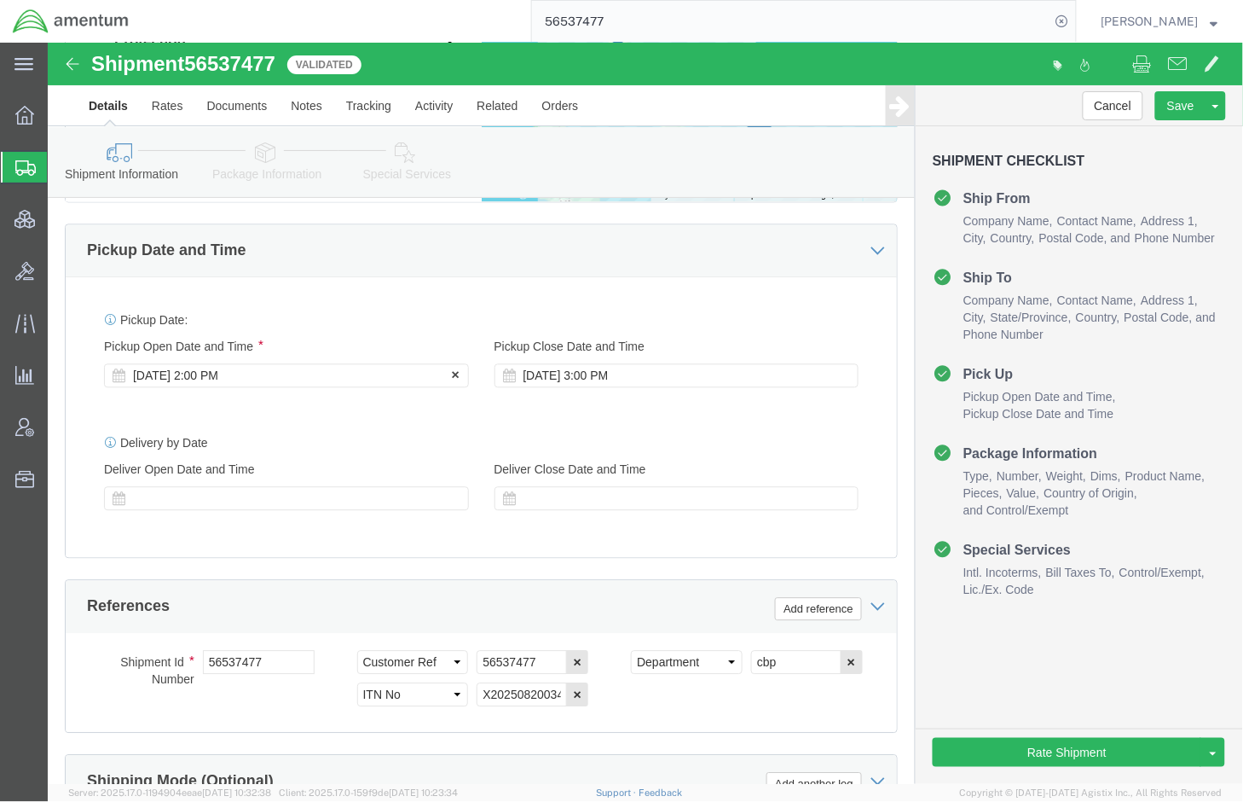
click div "[DATE] 2:00 PM"
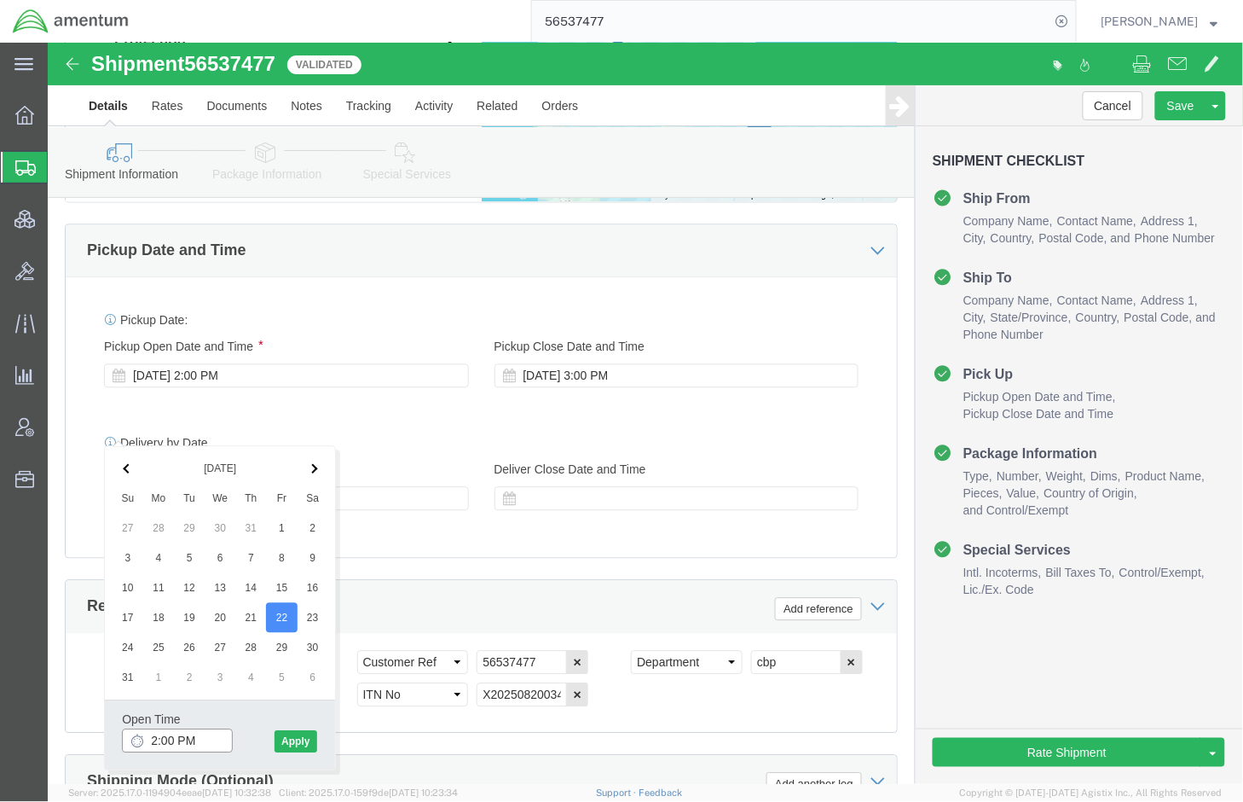
click input "2:00 PM"
type input "1:00 PM"
click button "Apply"
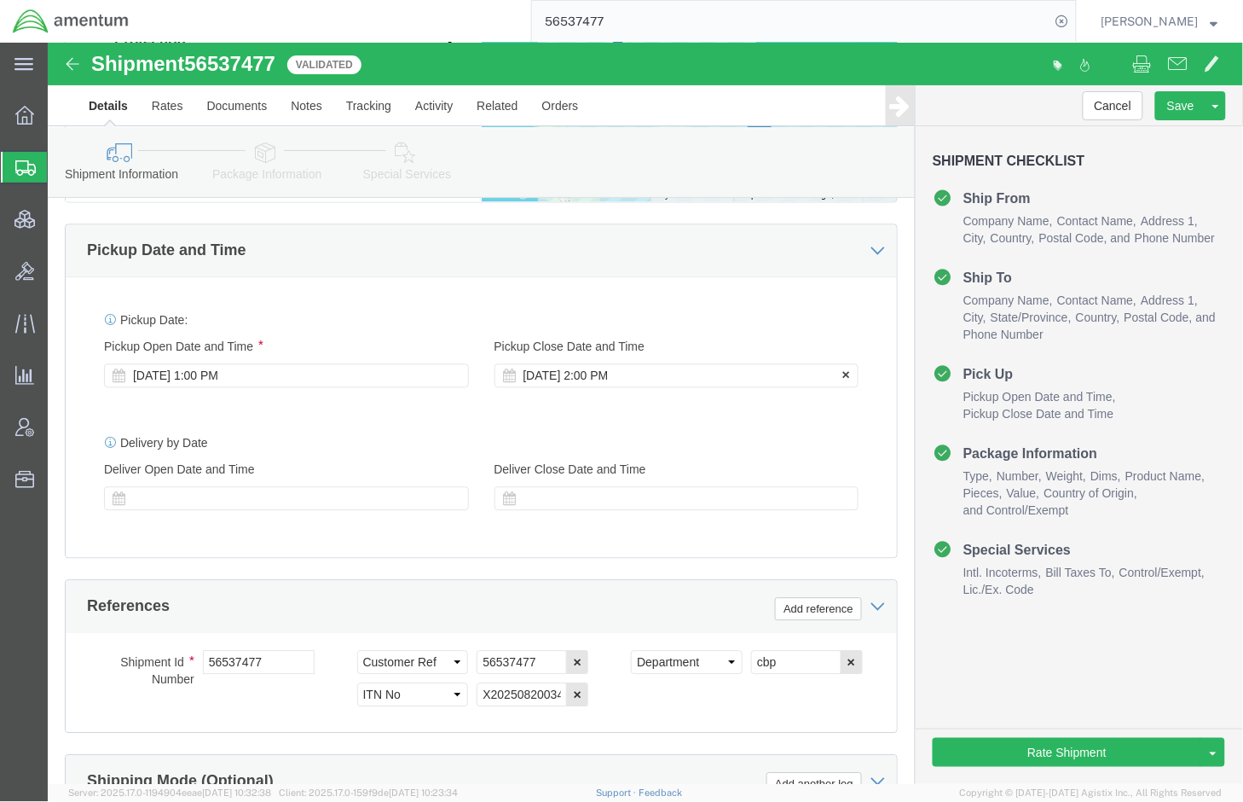
click div "Aug 22 2025 2:00 PM"
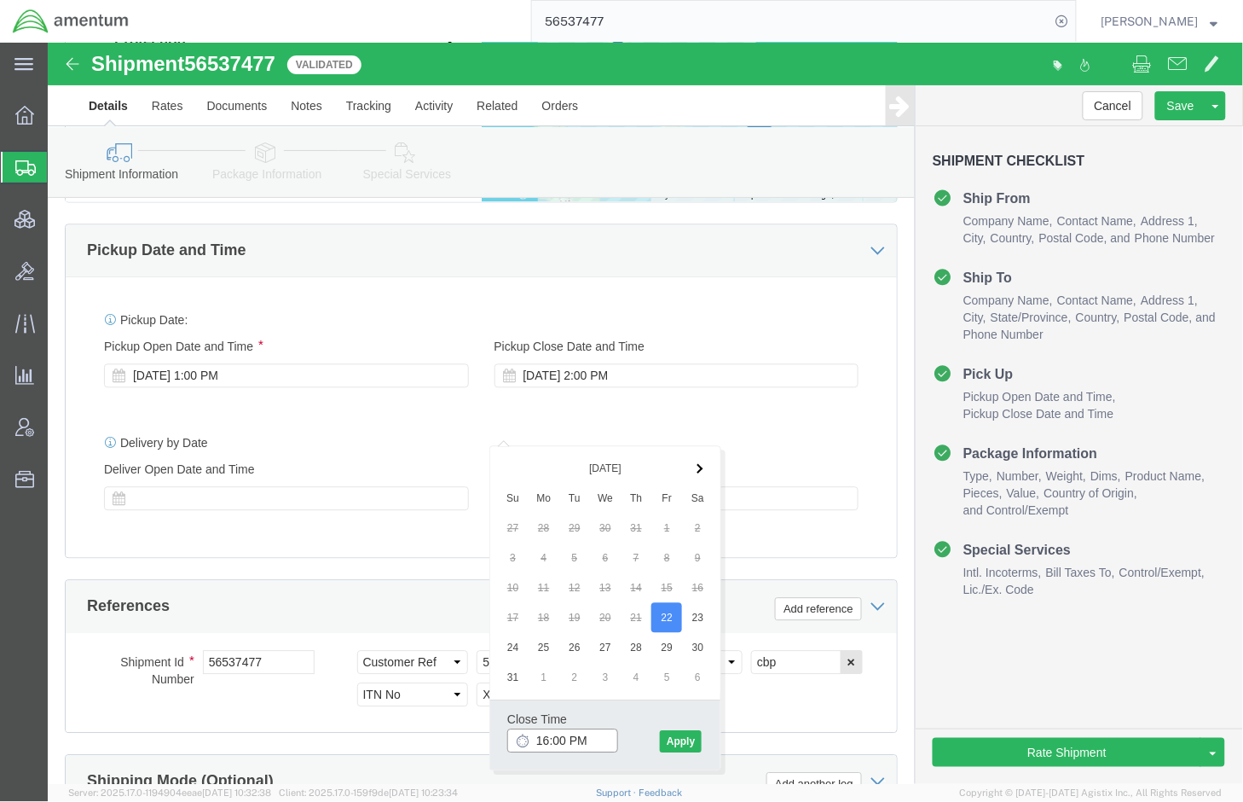
type input "4:00 PM"
click button "Apply"
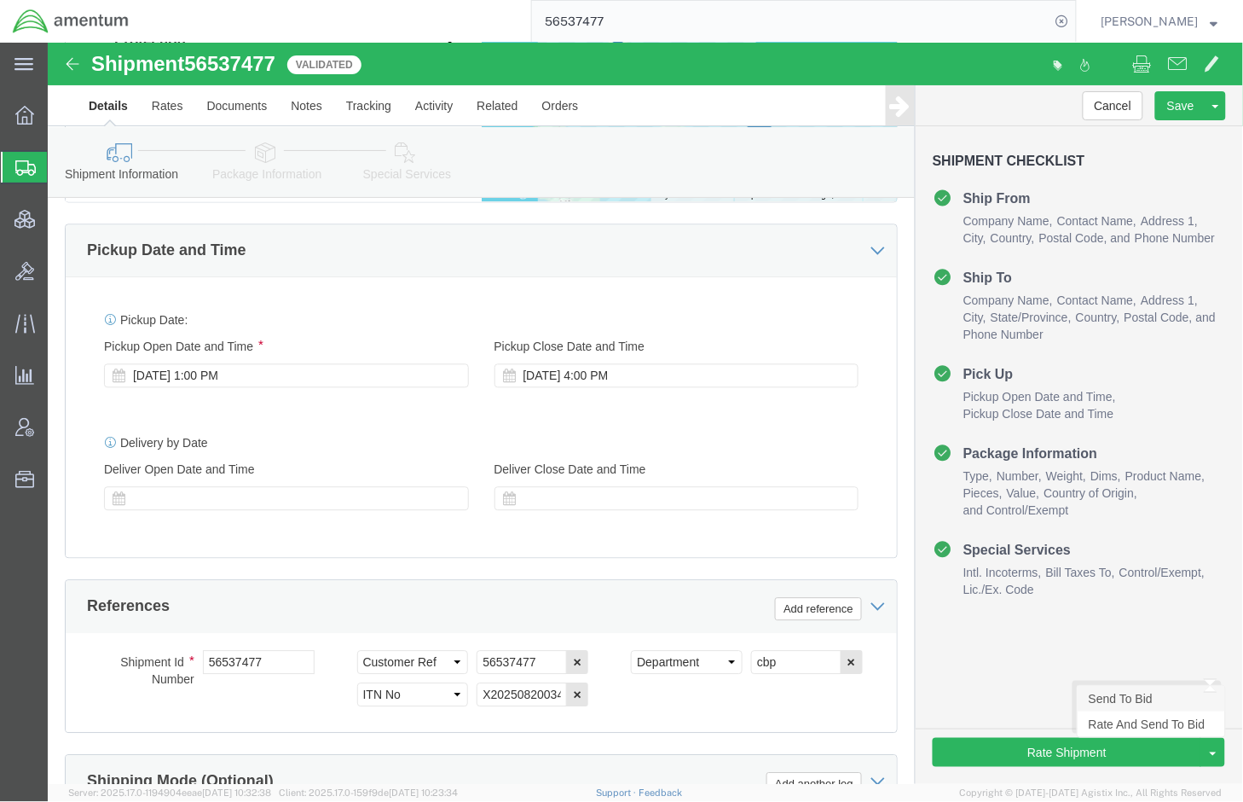
click link "Send To Bid"
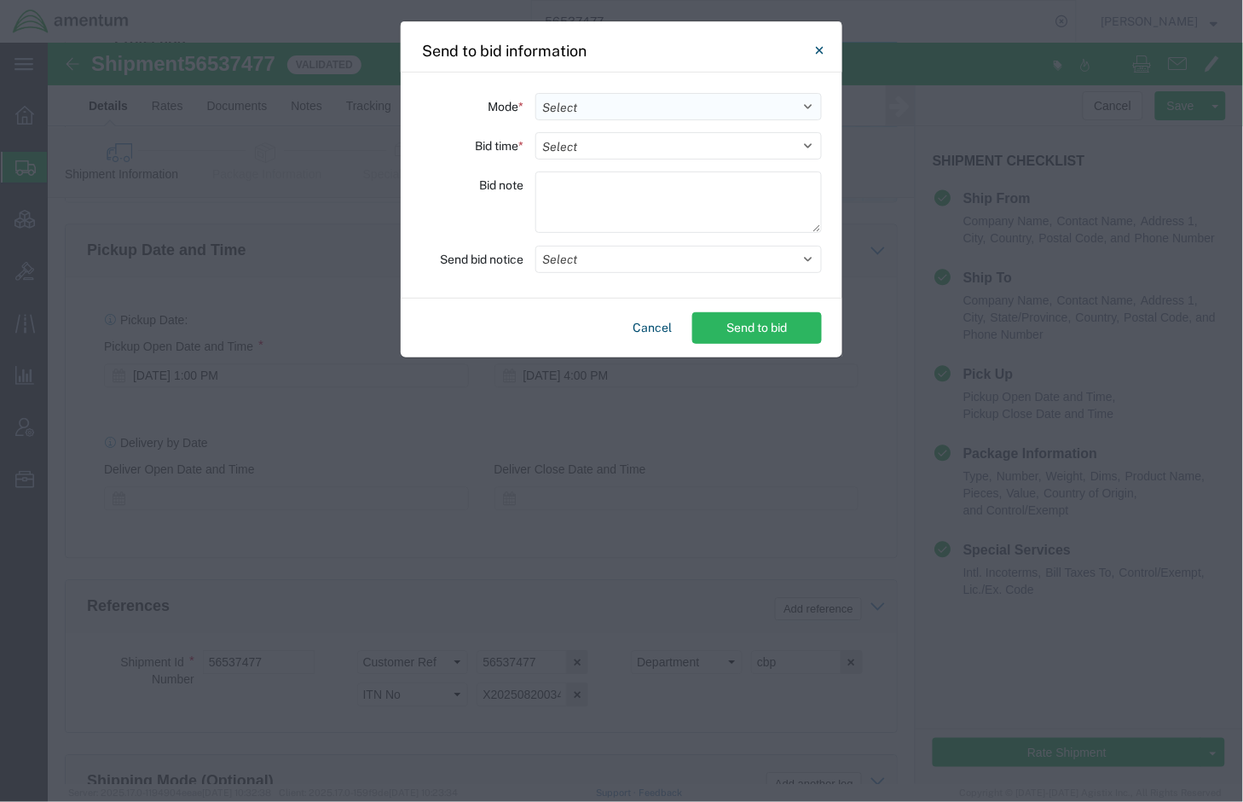
click at [738, 98] on select "Select Small Parcel Truckload Air Rail Less than Truckload Ocean Freight Multi-…" at bounding box center [678, 106] width 287 height 27
select select "AIR"
click at [535, 93] on select "Select Small Parcel Truckload Air Rail Less than Truckload Ocean Freight Multi-…" at bounding box center [678, 106] width 287 height 27
click at [675, 254] on button "Select" at bounding box center [678, 259] width 287 height 27
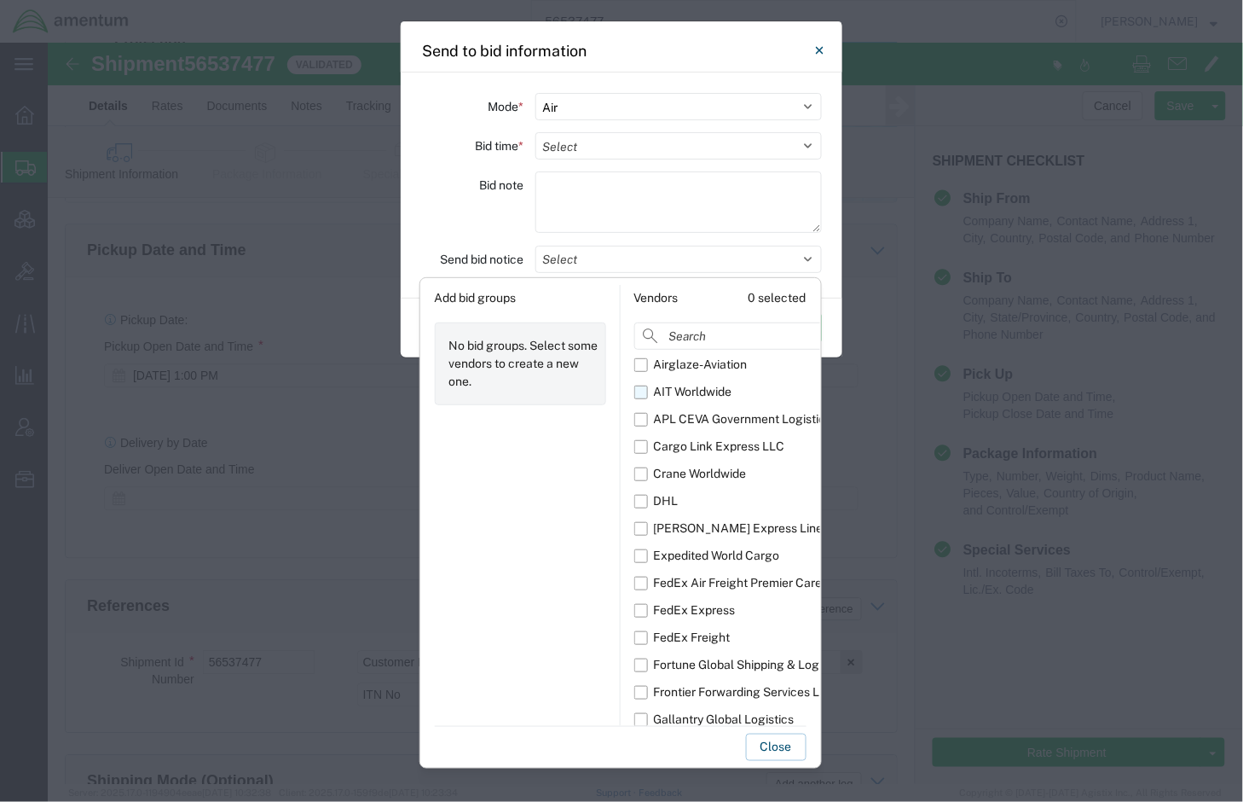
scroll to position [0, 0]
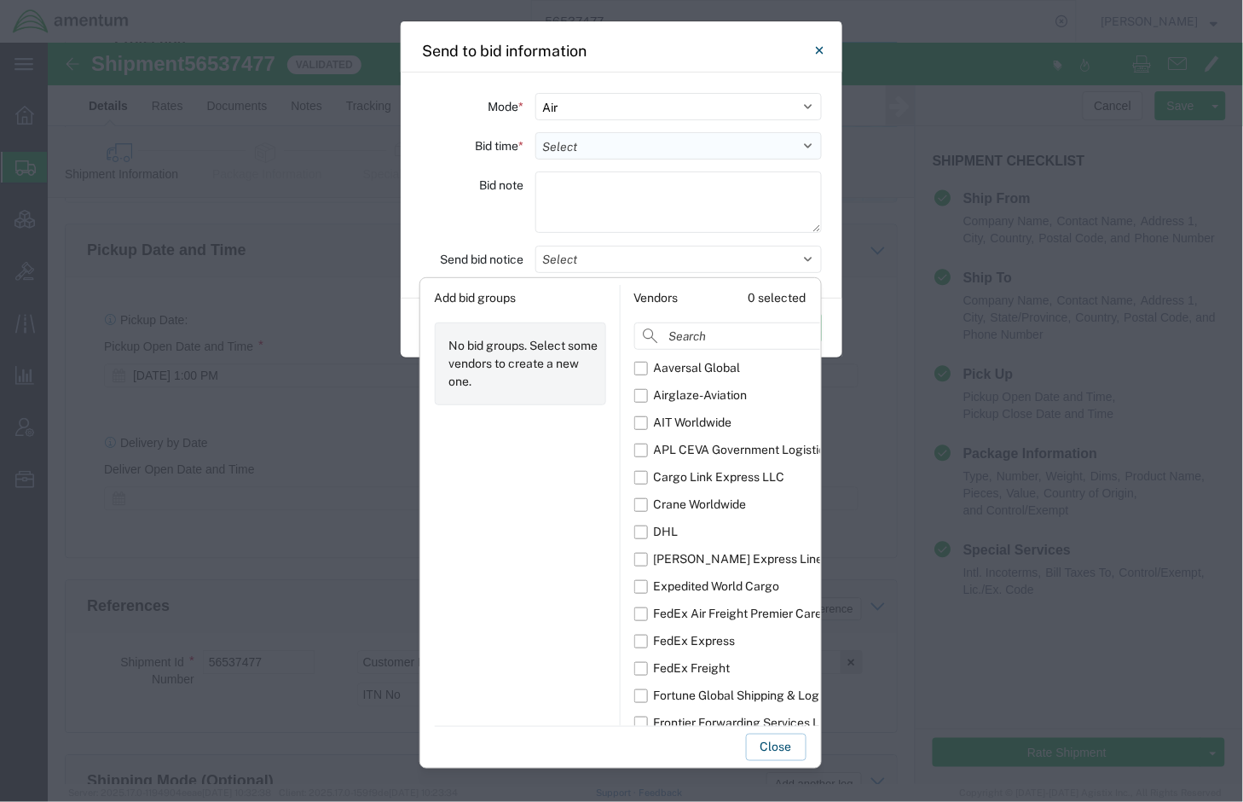
click at [722, 152] on select "Select 30 Min (Rush) 1 Hour (Rush) 2 Hours (Rush) 4 Hours (Rush) 8 Hours (Rush)…" at bounding box center [678, 145] width 287 height 27
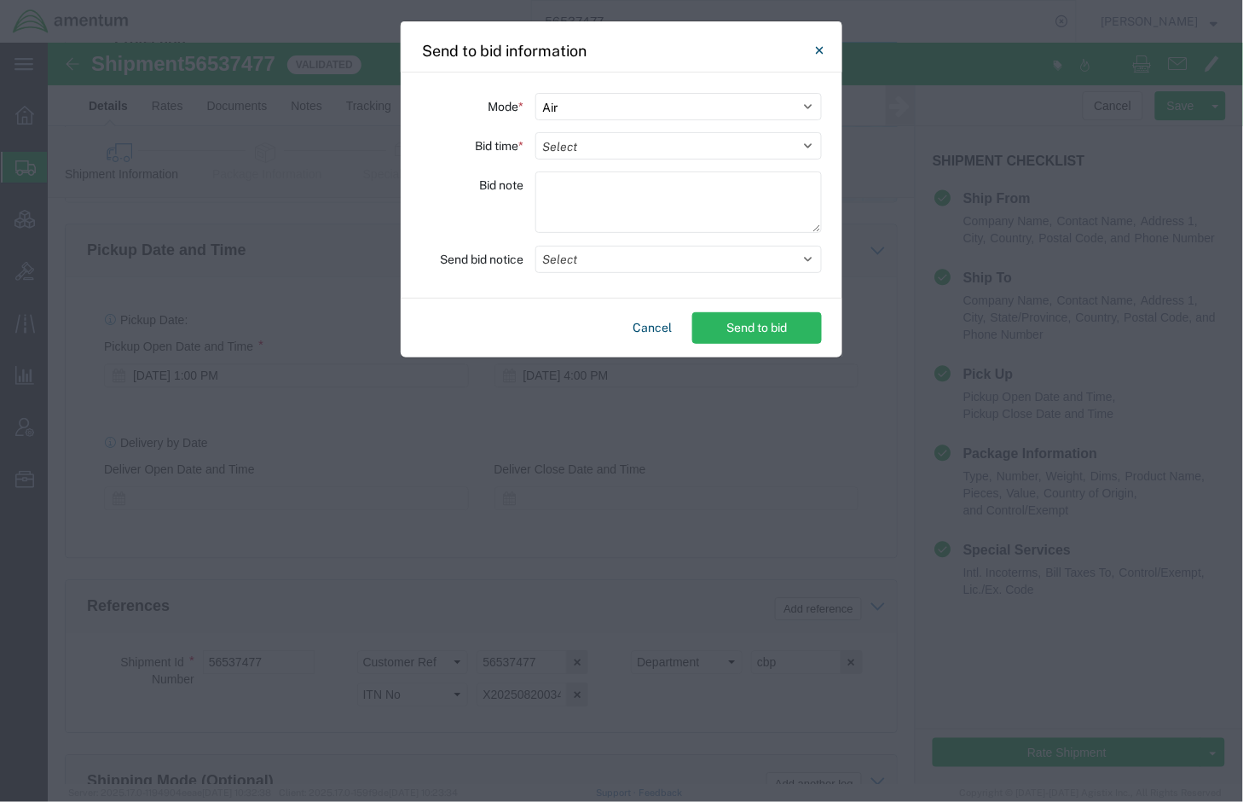
select select "24"
click at [535, 132] on select "Select 30 Min (Rush) 1 Hour (Rush) 2 Hours (Rush) 4 Hours (Rush) 8 Hours (Rush)…" at bounding box center [678, 145] width 287 height 27
click at [714, 326] on button "Send to bid" at bounding box center [757, 328] width 130 height 32
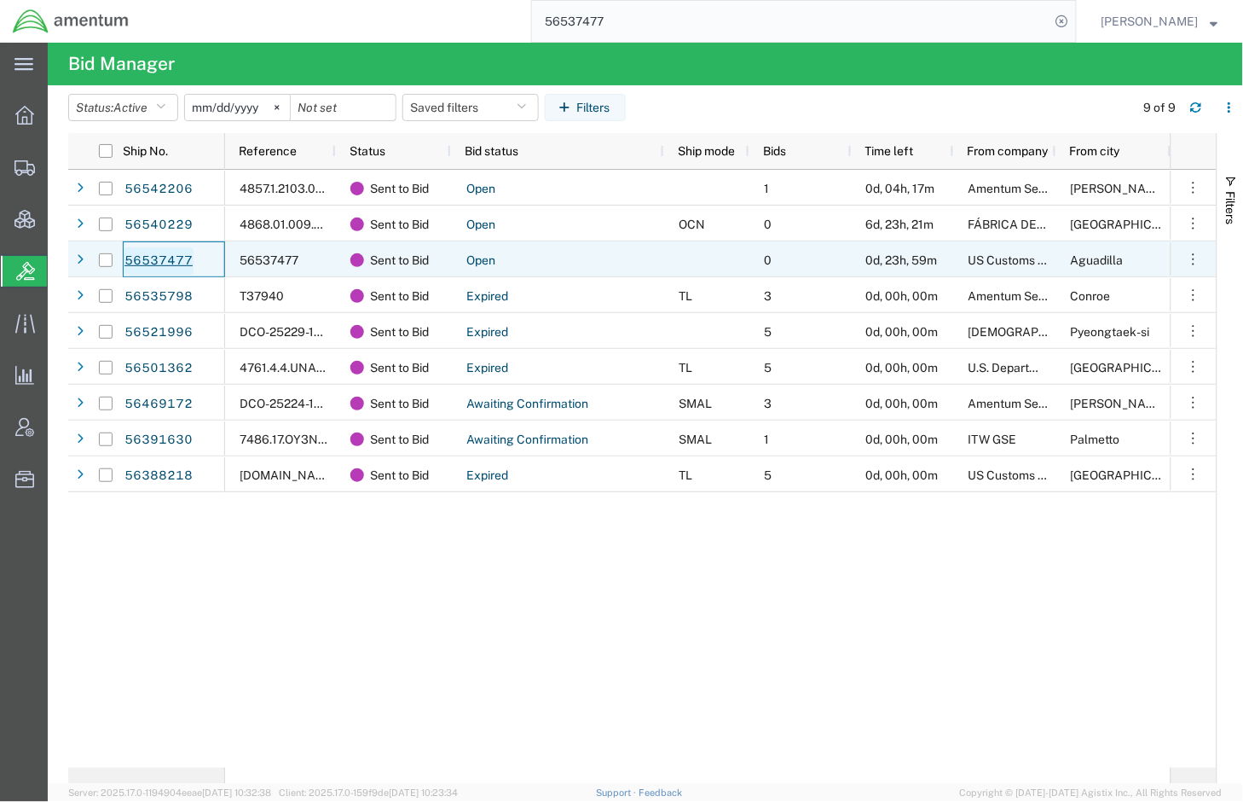
click at [159, 257] on link "56537477" at bounding box center [159, 260] width 70 height 27
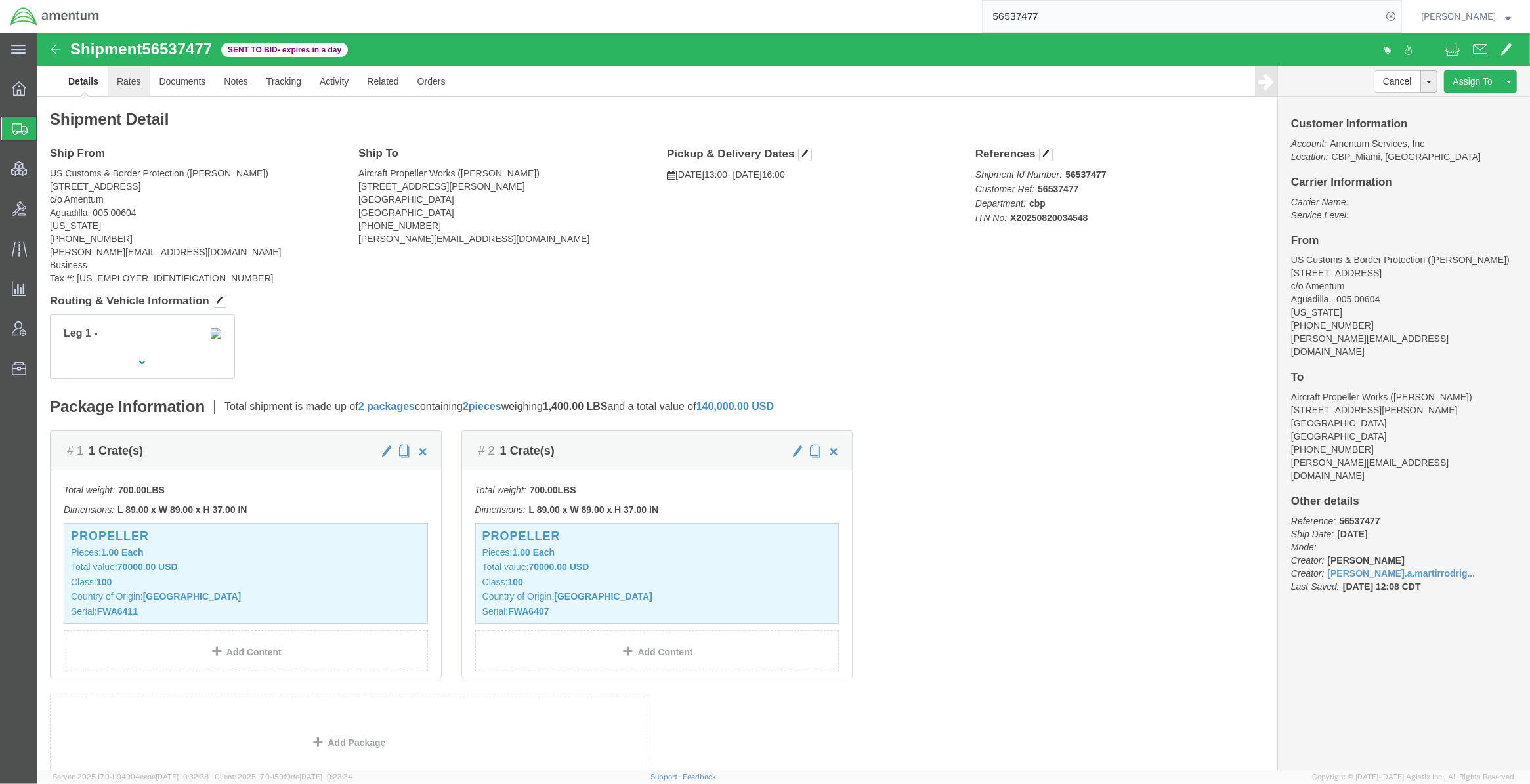
click link "Rates"
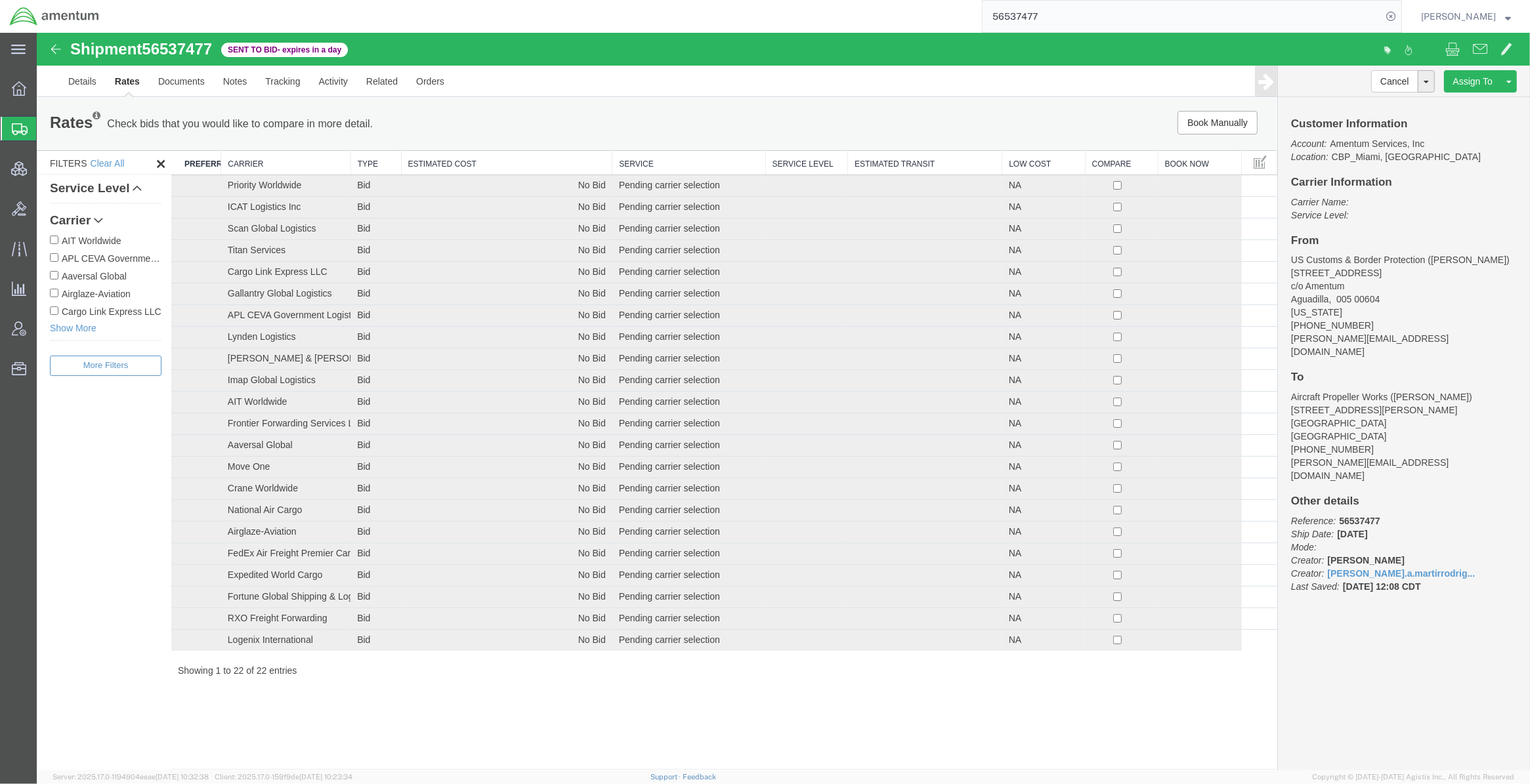
click at [313, 161] on th "Carrier" at bounding box center [286, 163] width 129 height 25
drag, startPoint x: 221, startPoint y: 55, endPoint x: 74, endPoint y: 52, distance: 147.0
click at [74, 52] on div "Shipment 56537477 22 of 22 Sent to Bid - expires in a day" at bounding box center [410, 53] width 746 height 25
copy h1 "Shipment 56537477"
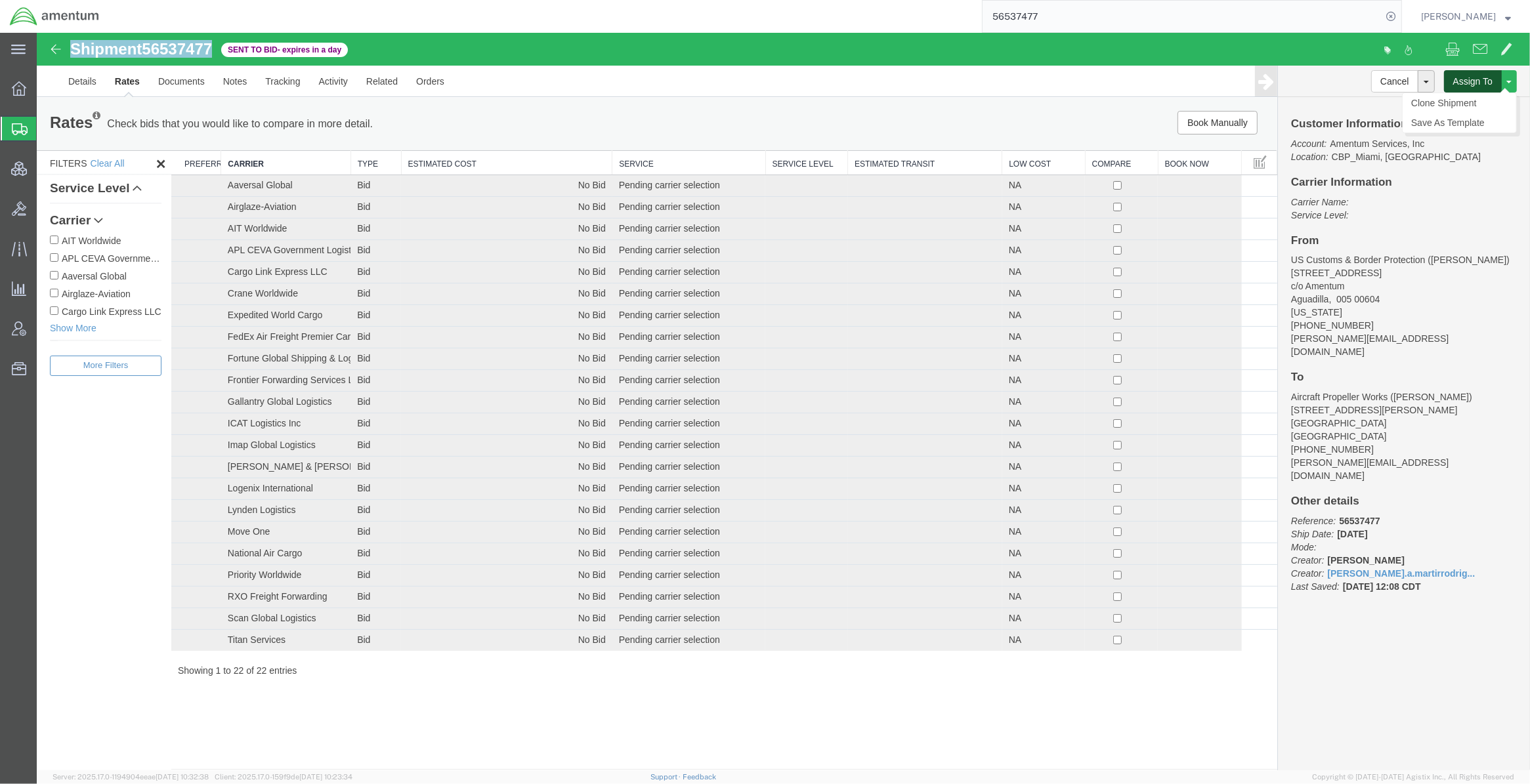
click at [956, 84] on button "Assign To" at bounding box center [1472, 81] width 58 height 22
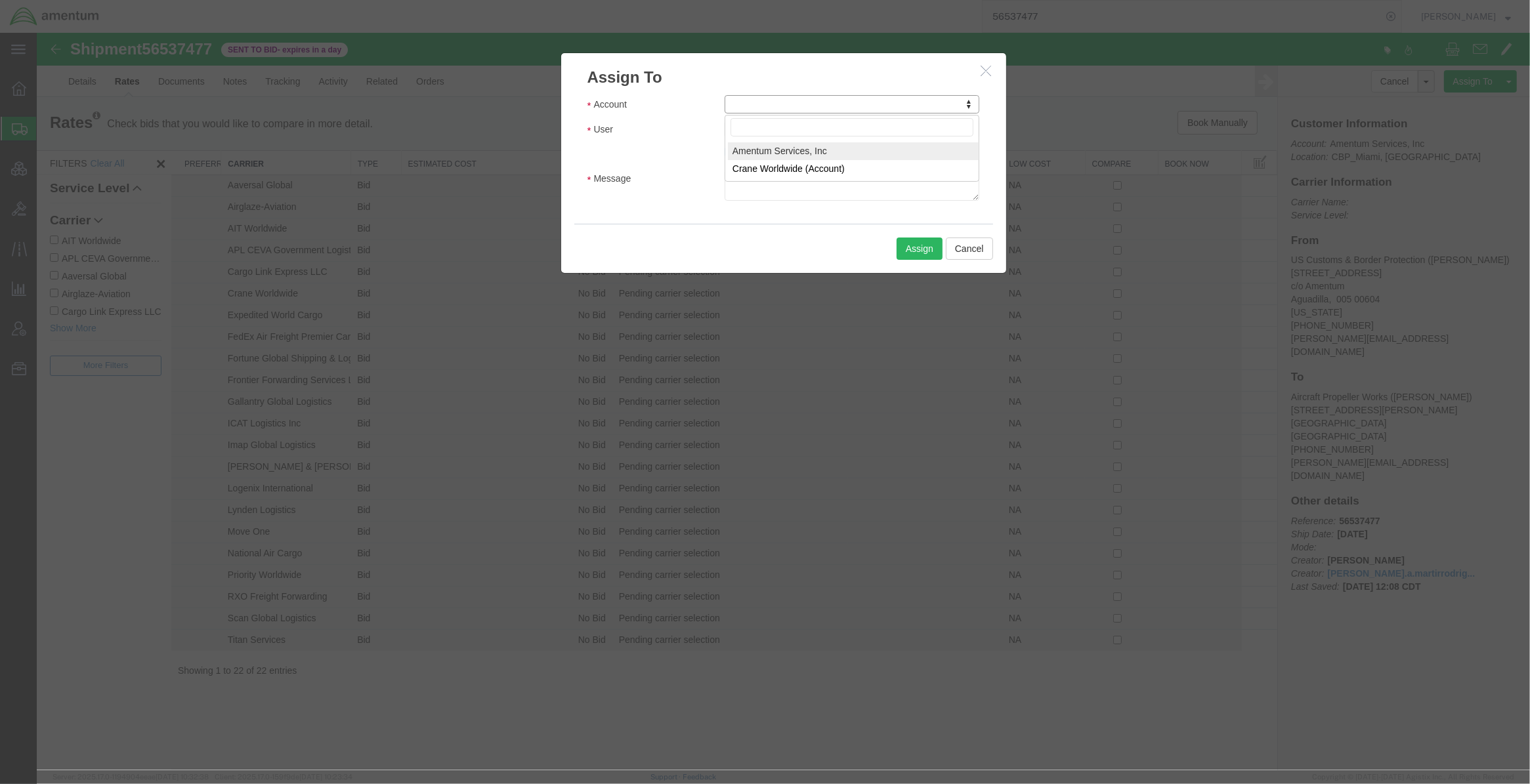
select select "101678"
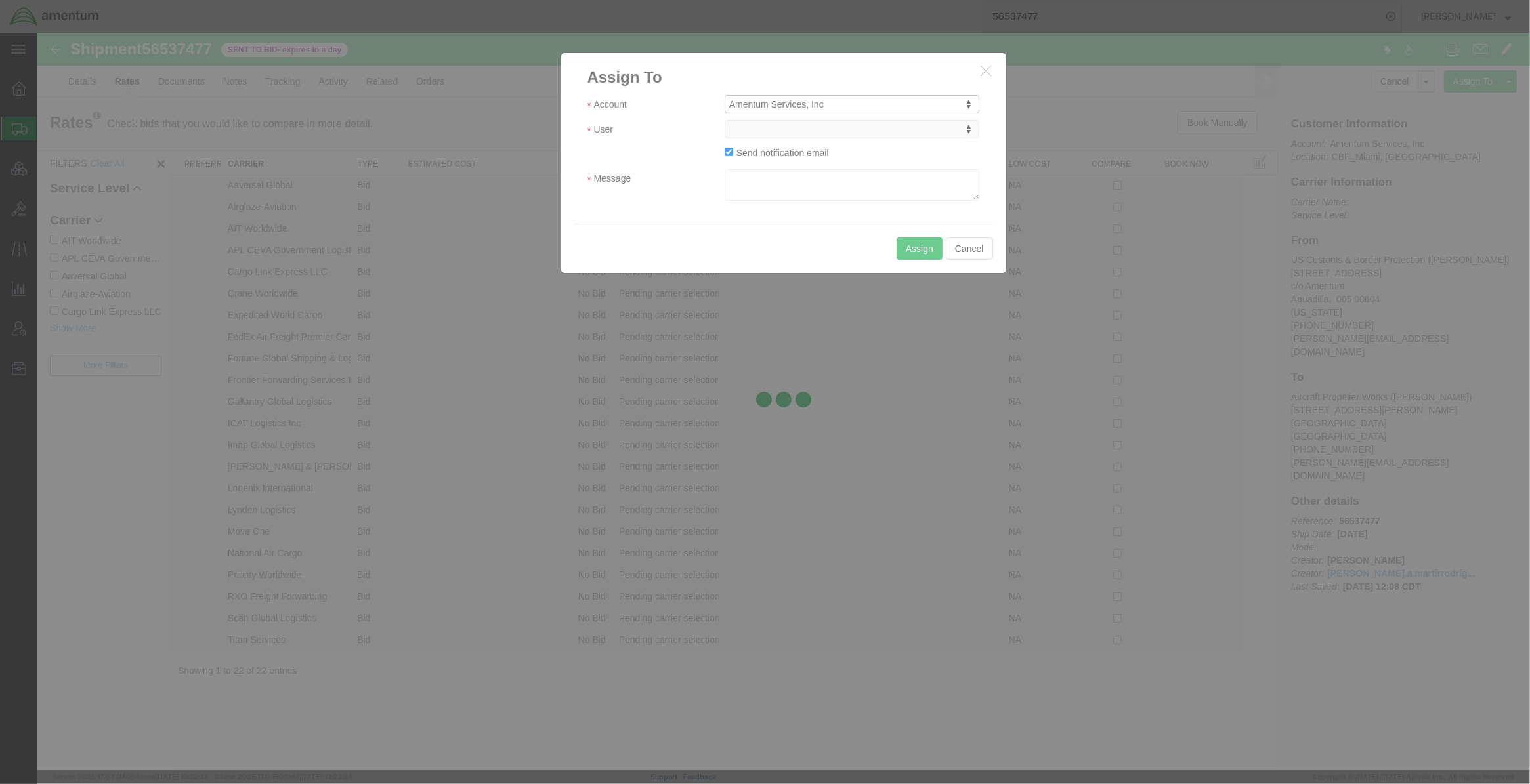
click at [782, 129] on div at bounding box center [783, 402] width 1493 height 737
select select
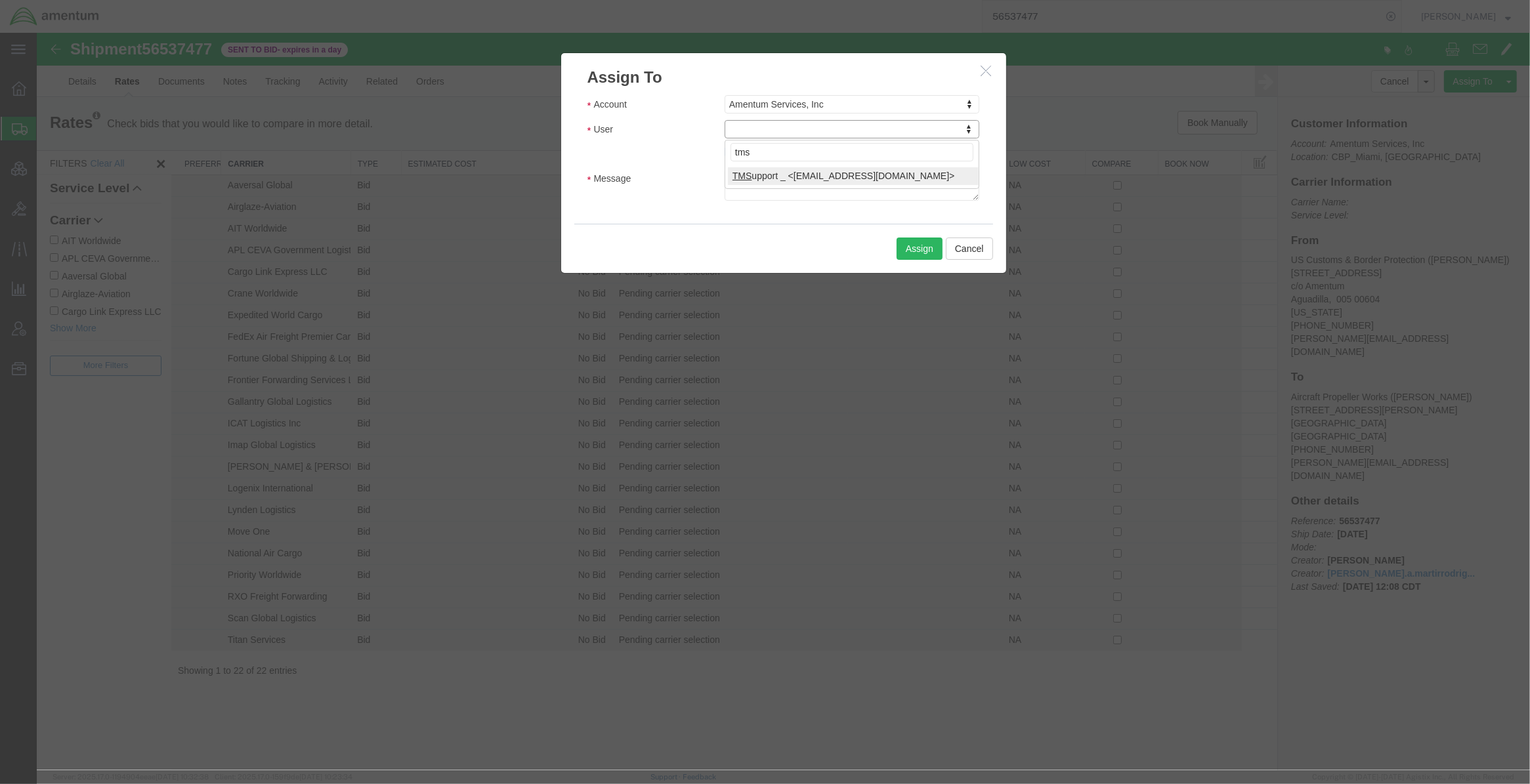
type input "tms"
select select "51622"
click at [758, 179] on textarea "Message" at bounding box center [852, 185] width 256 height 32
type textarea "out to bid to obtain quotes"
click at [902, 241] on button "Assign" at bounding box center [920, 249] width 46 height 22
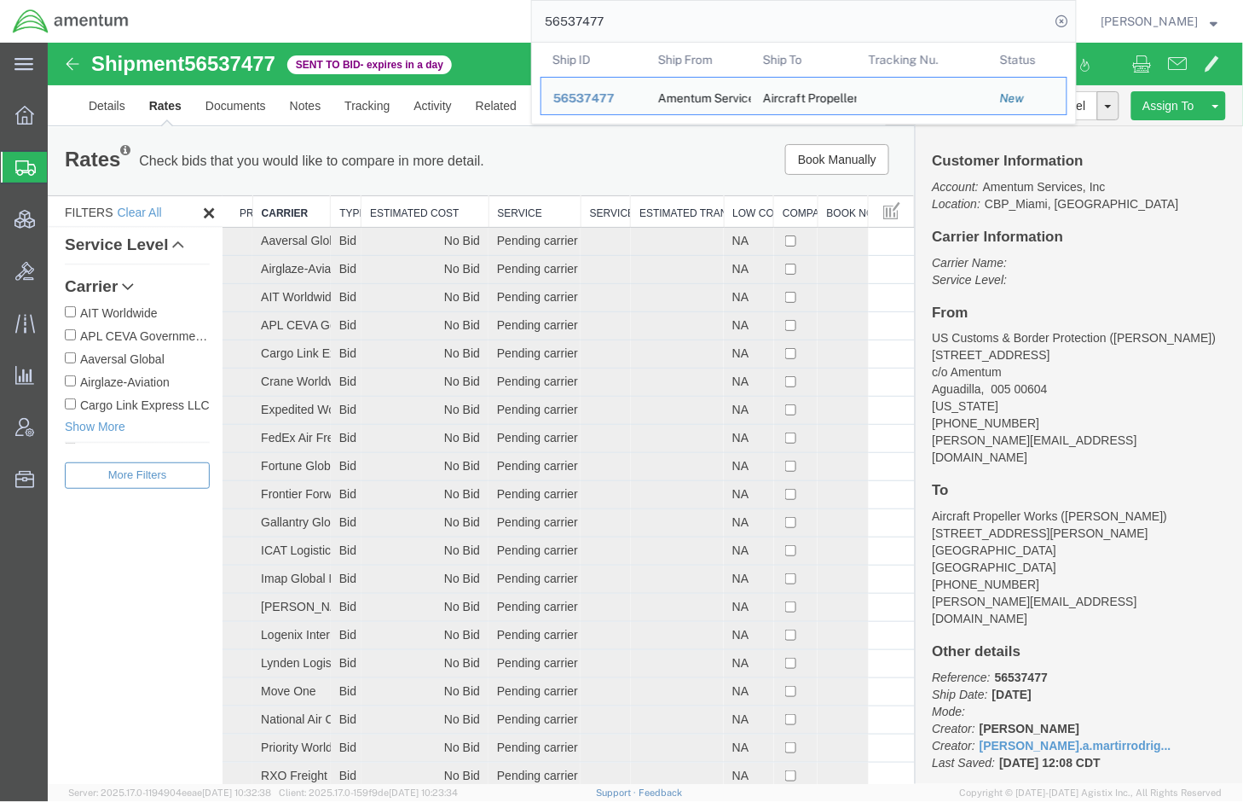
drag, startPoint x: 523, startPoint y: 9, endPoint x: 415, endPoint y: -3, distance: 108.1
click at [415, 0] on html "main_menu Created with Sketch. Collapse Menu Overview Shipments Shipment Manage…" at bounding box center [621, 401] width 1243 height 802
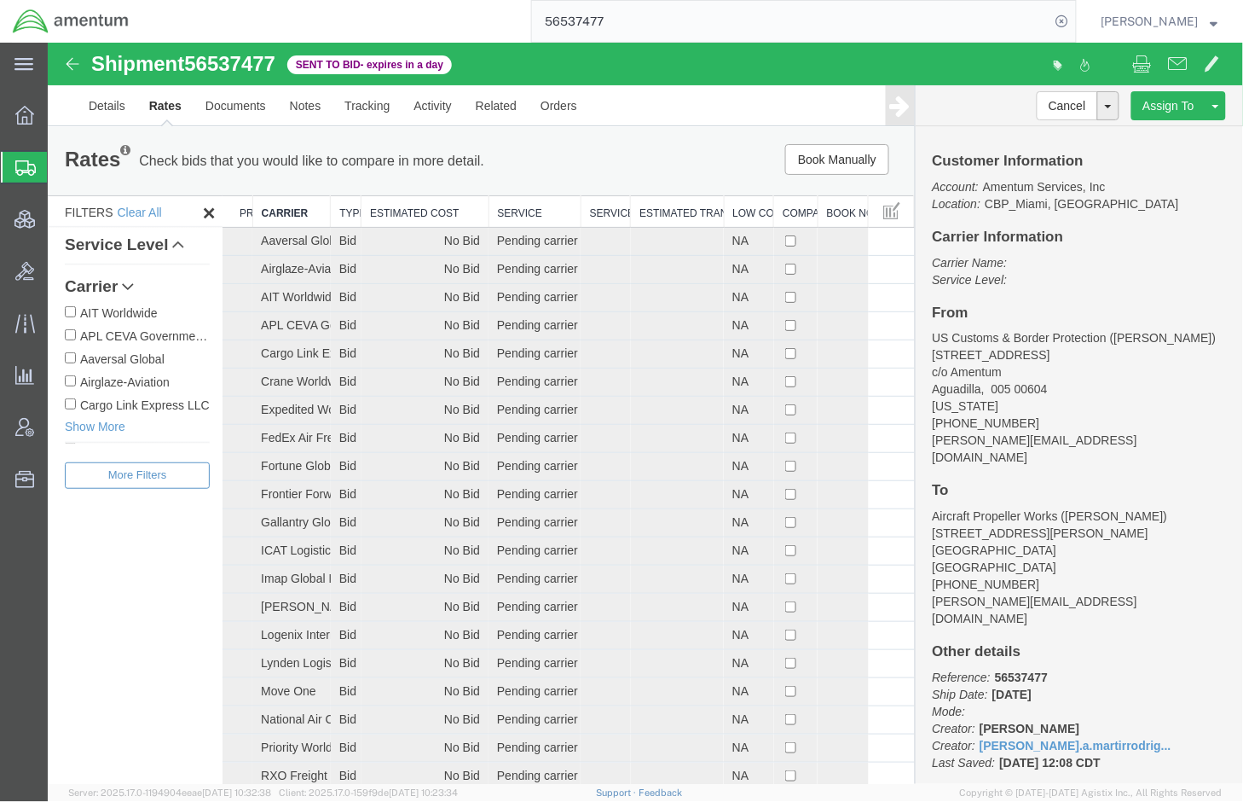
paste input "52960"
type input "56552960"
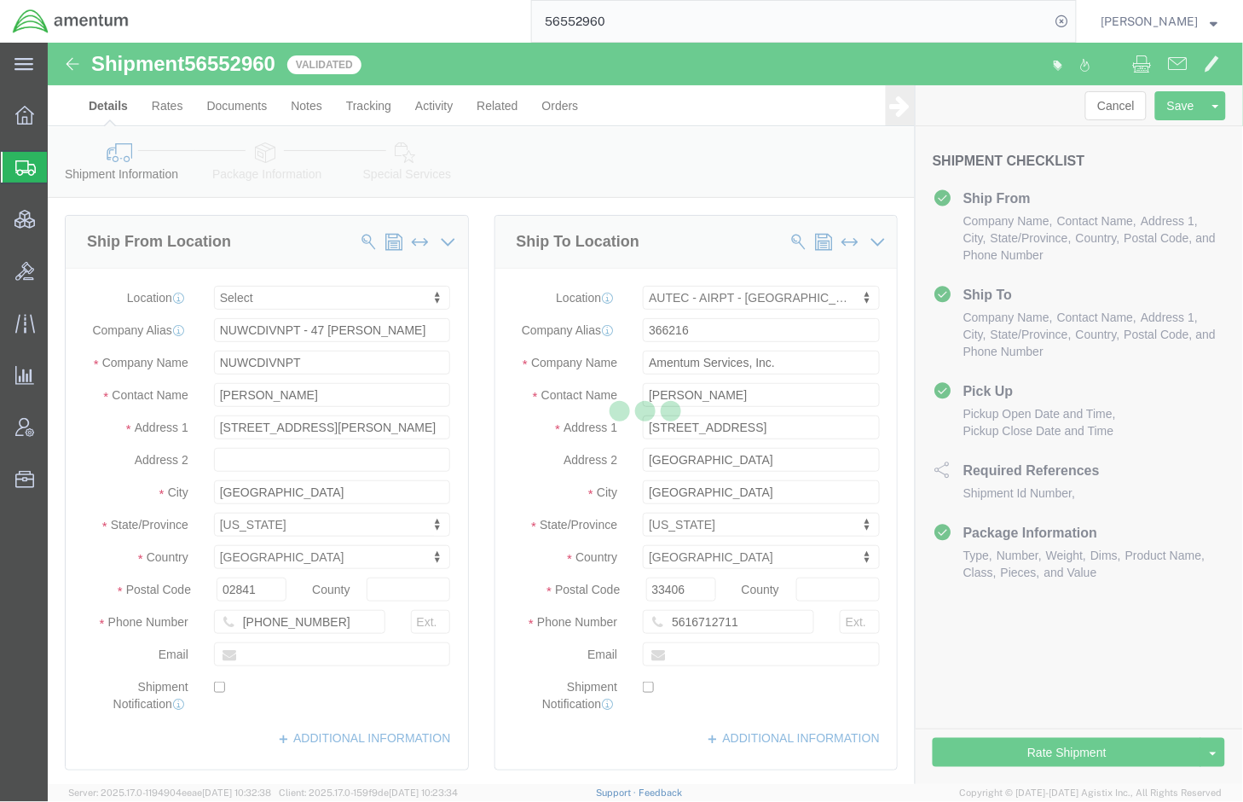
select select
select select "53953"
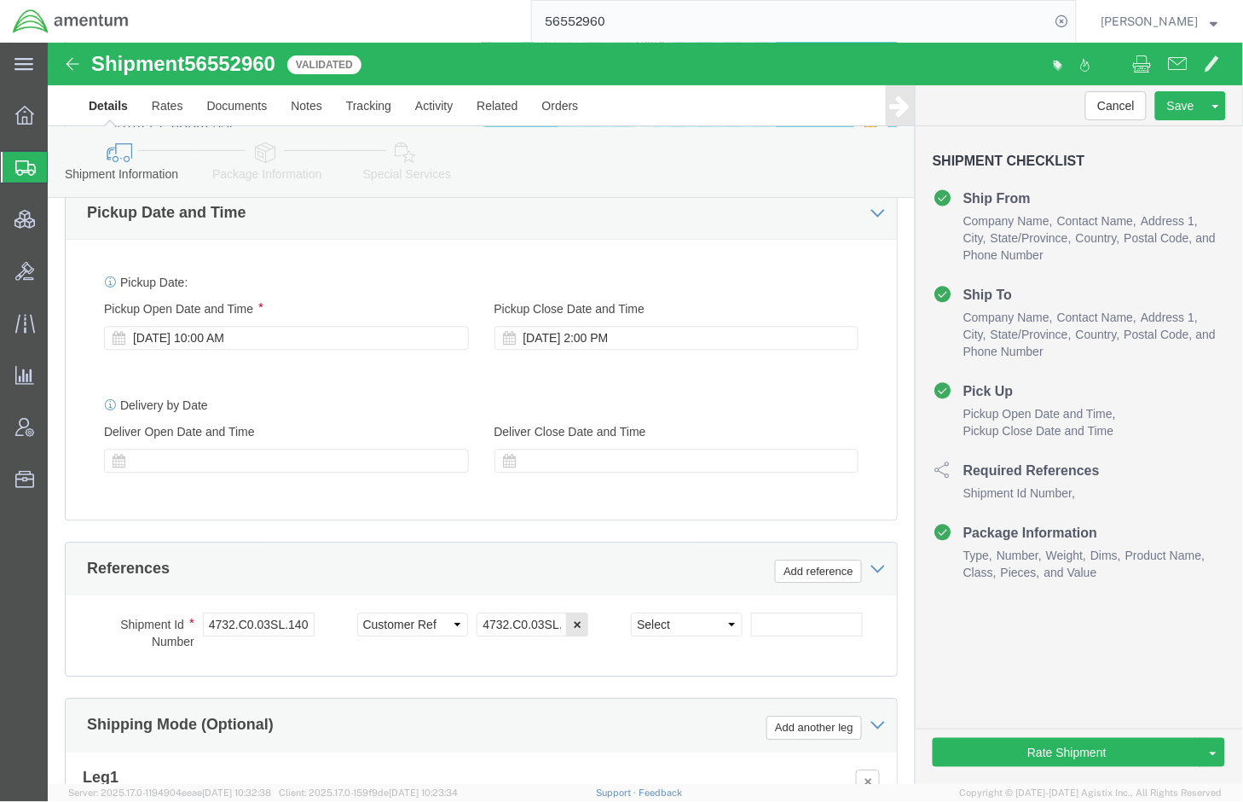
scroll to position [994, 0]
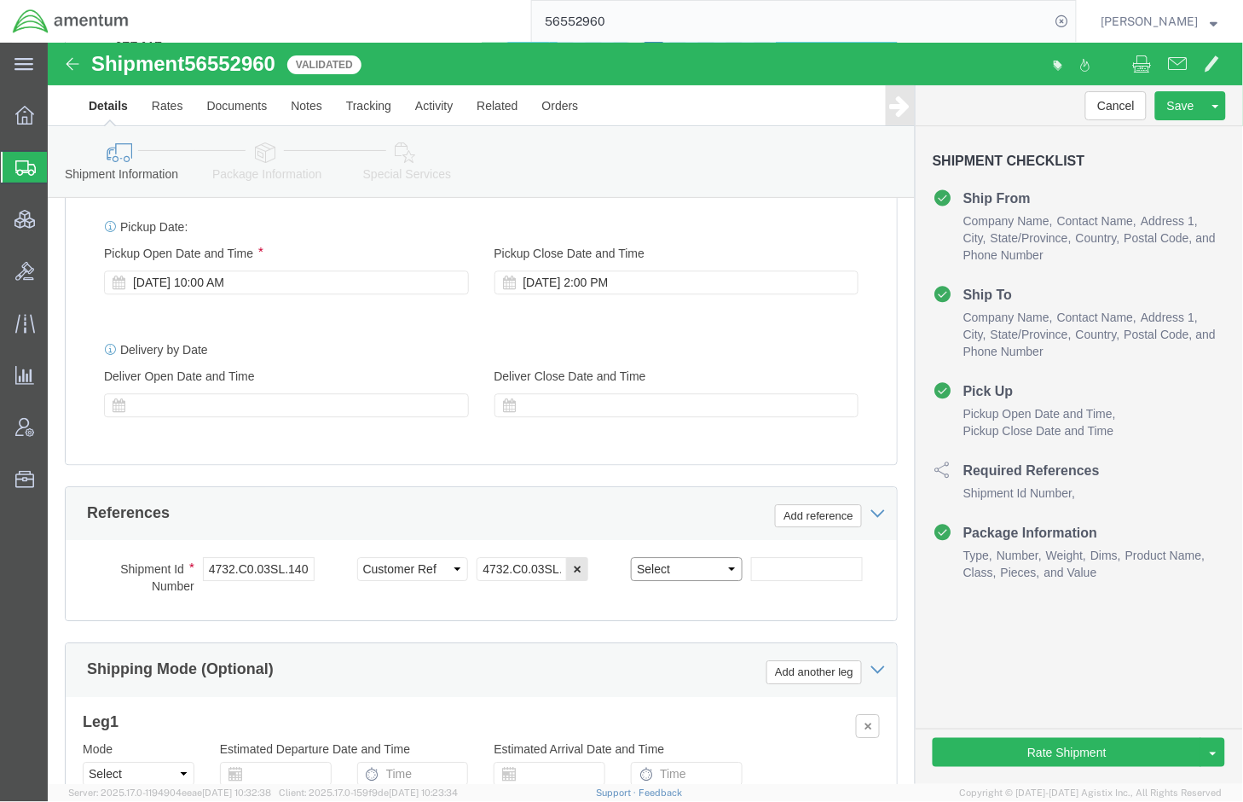
click select "Select Account Type Activity ID Airline Appointment Number ASN Batch Request # …"
select select "DEPT"
click select "Select Account Type Activity ID Airline Appointment Number ASN Batch Request # …"
click input "text"
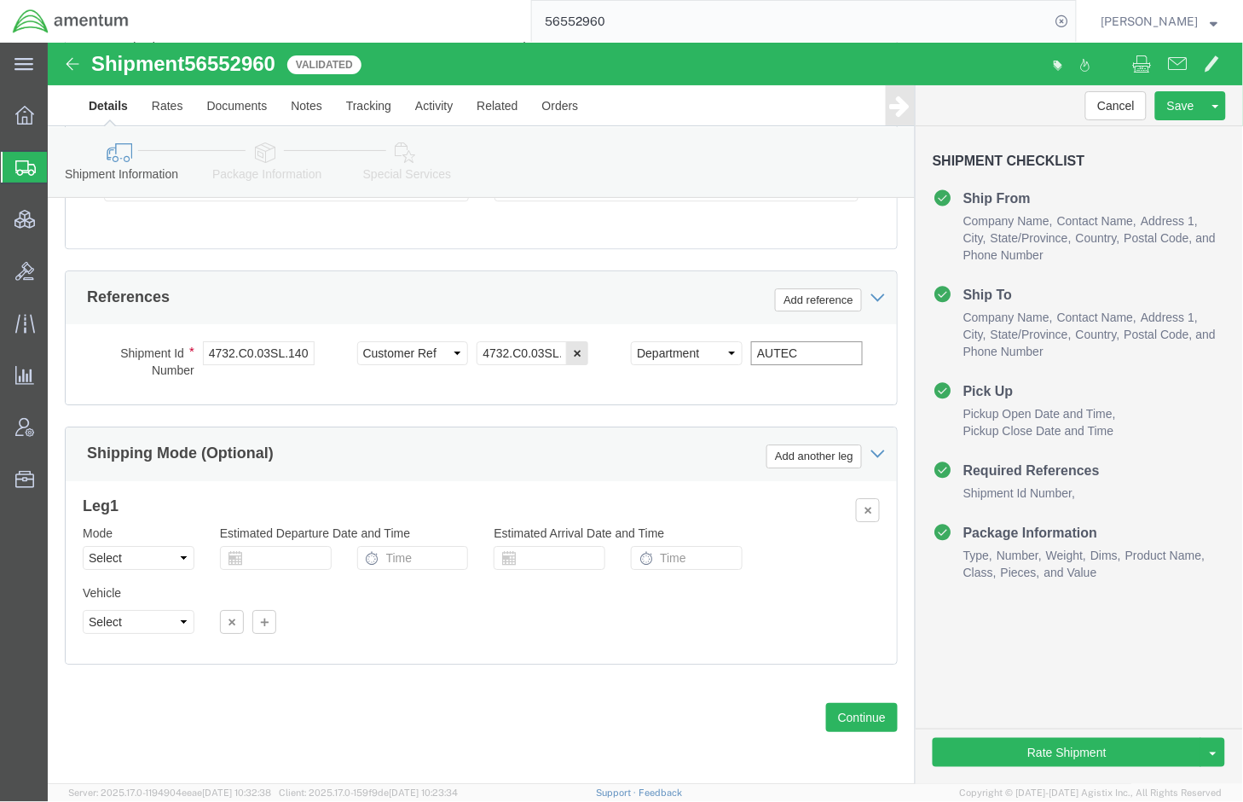
scroll to position [1249, 0]
type input "AUTEC"
drag, startPoint x: 188, startPoint y: 130, endPoint x: 200, endPoint y: 122, distance: 14.7
click link "Package Information"
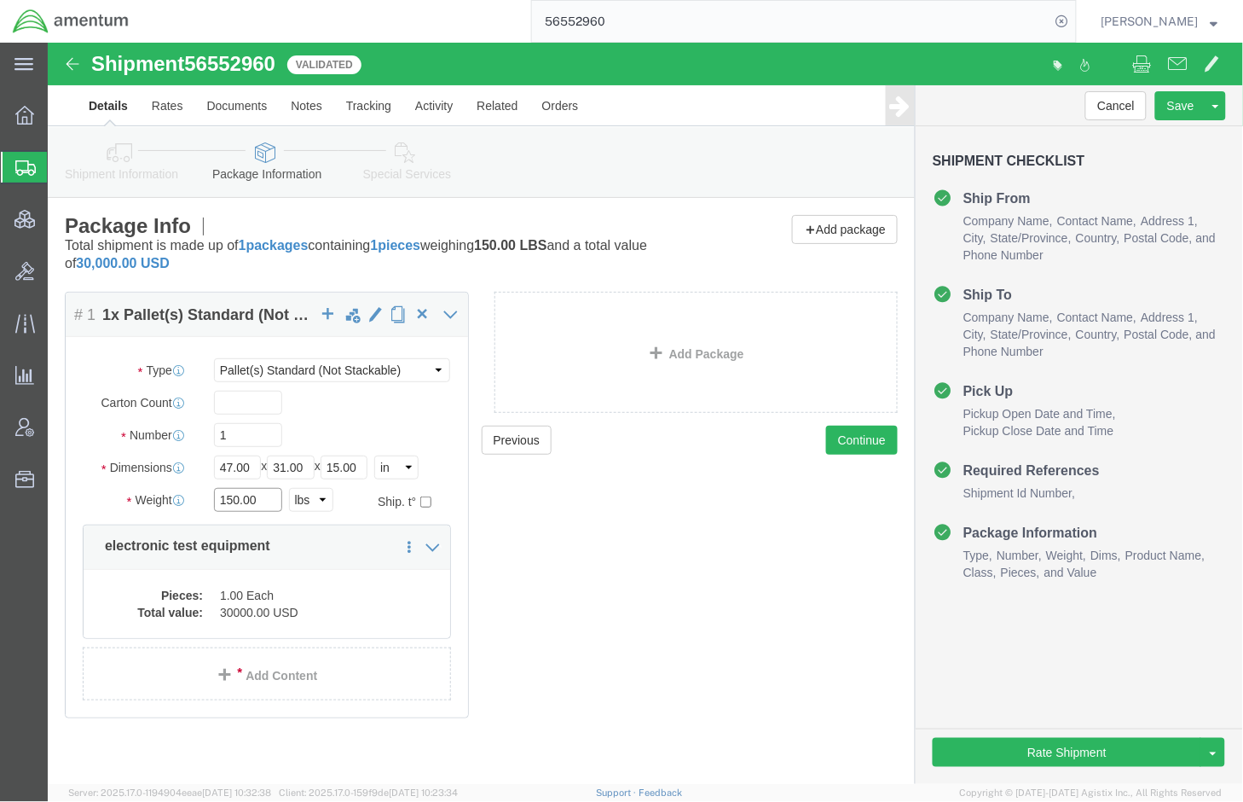
click input "150.00"
type input "151.00"
click div "Previous Continue"
click dd "1.00 Each"
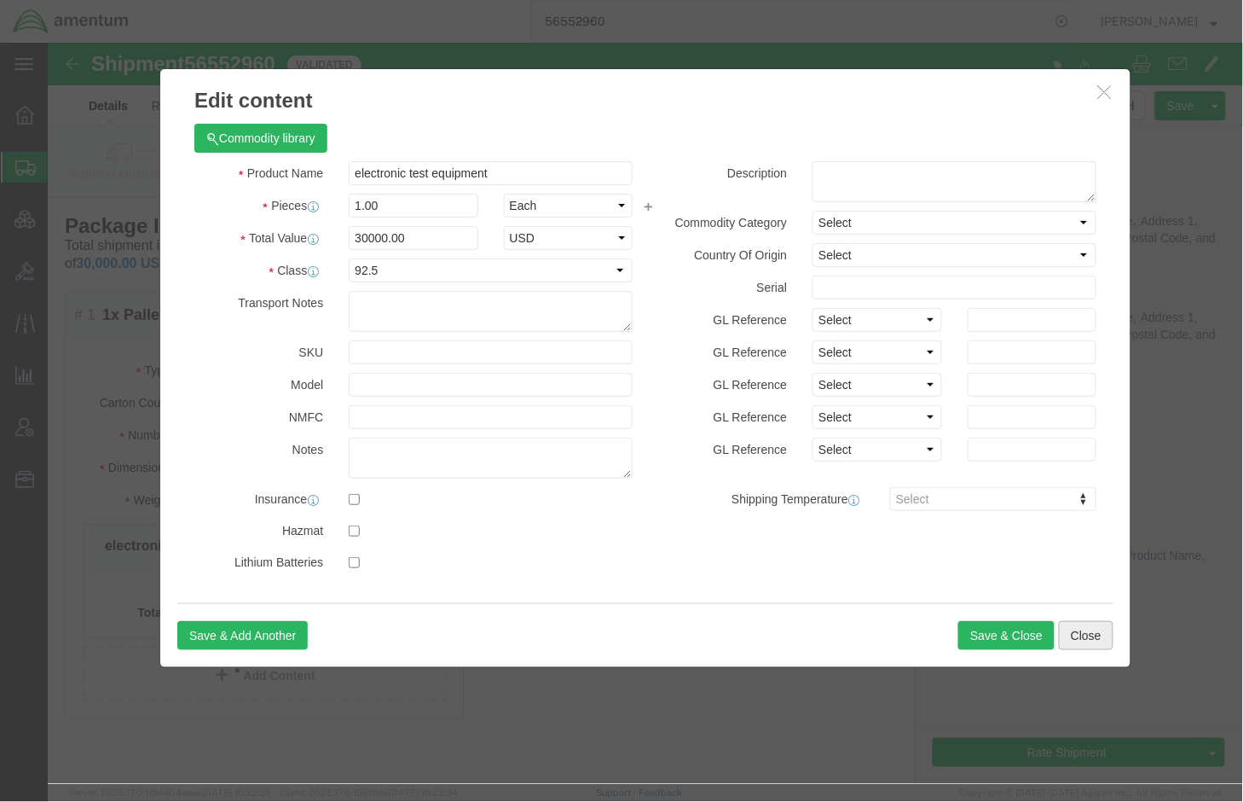
click button "Close"
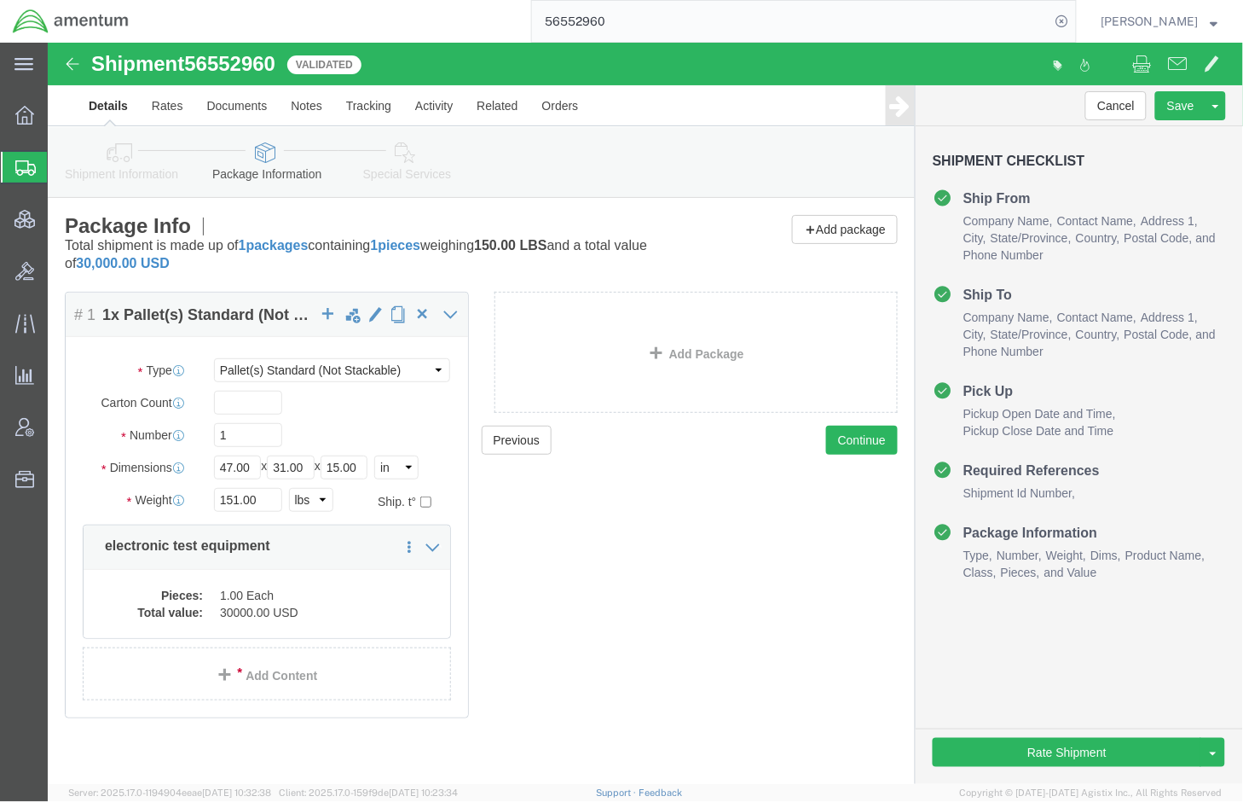
click div "Shipment Checklist Ship From Company Name Contact Name Address 1 City State/Pro…"
click icon
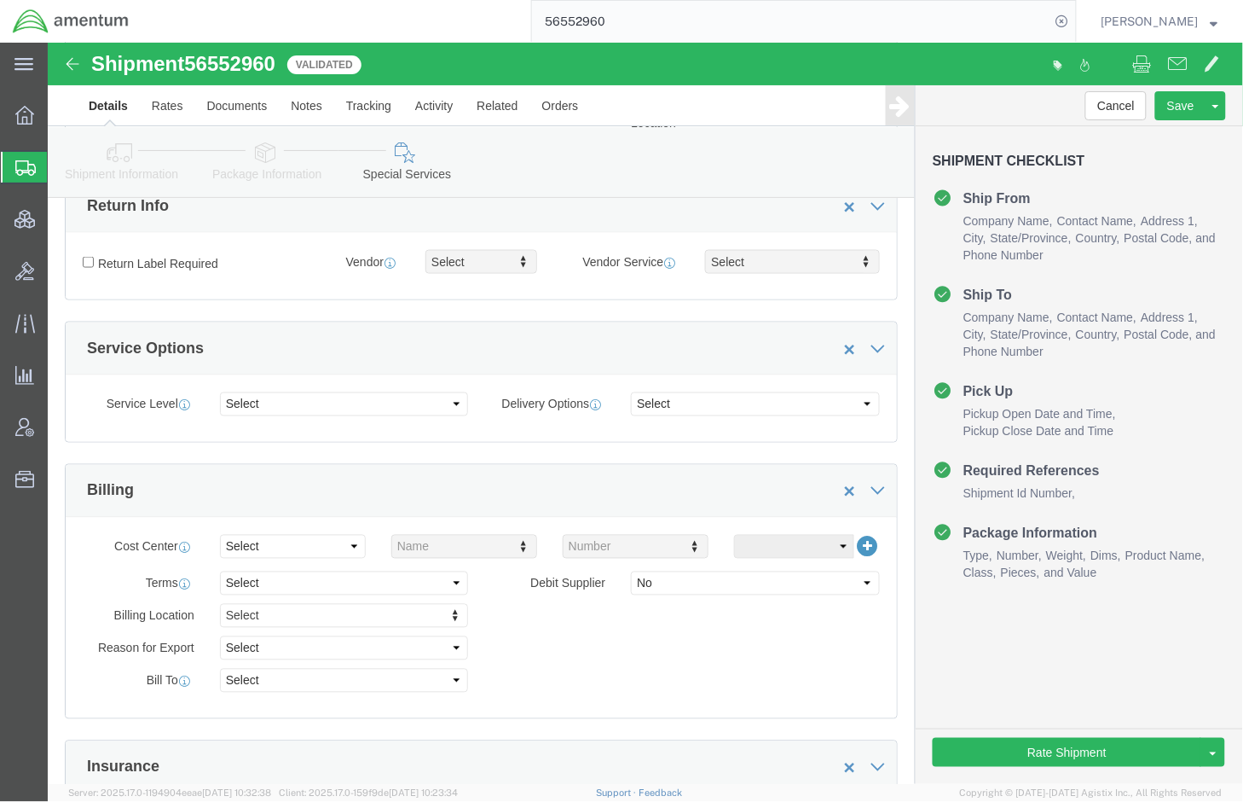
scroll to position [568, 0]
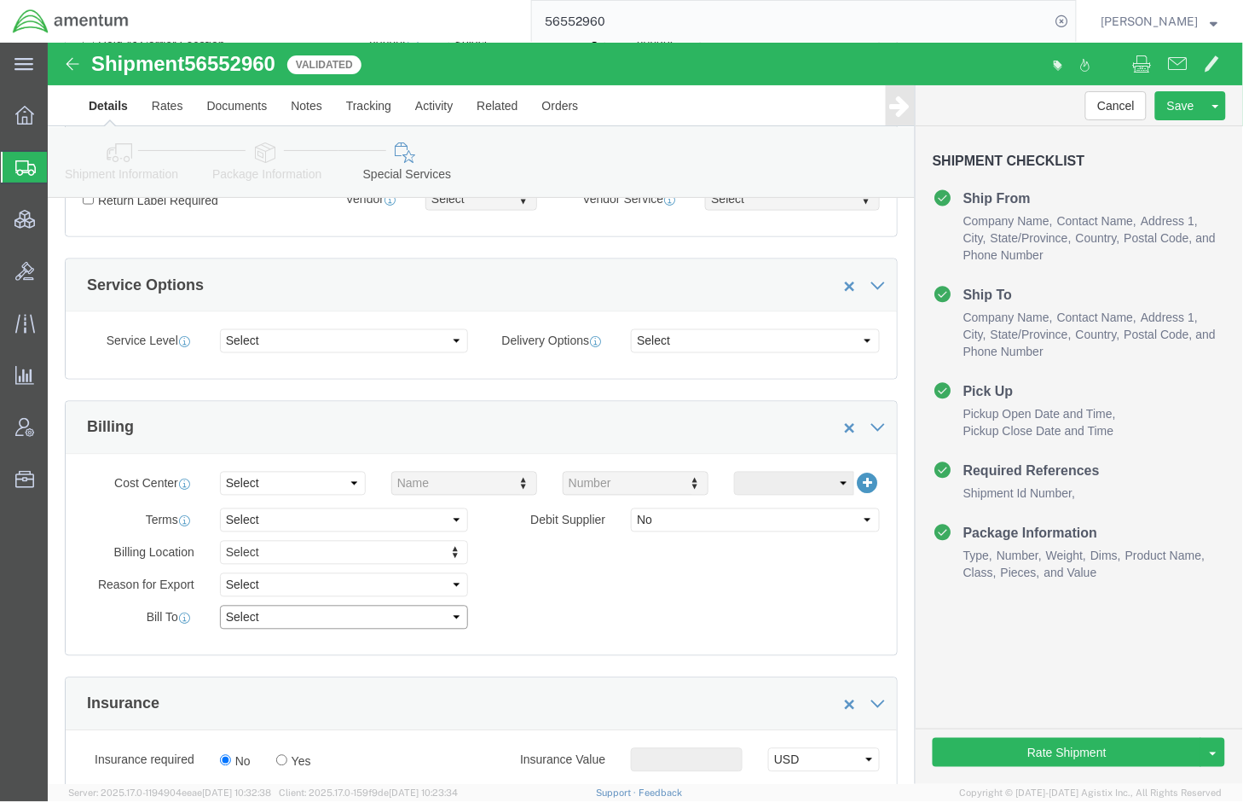
click select "Select Recipient Account Sender/Shipper Third Party Account"
select select "SHIP"
click select "Select Recipient Account Sender/Shipper Third Party Account"
click div "Billing Location Select Select My Profile Location 1002-4122-6 1006-5256-0 1026…"
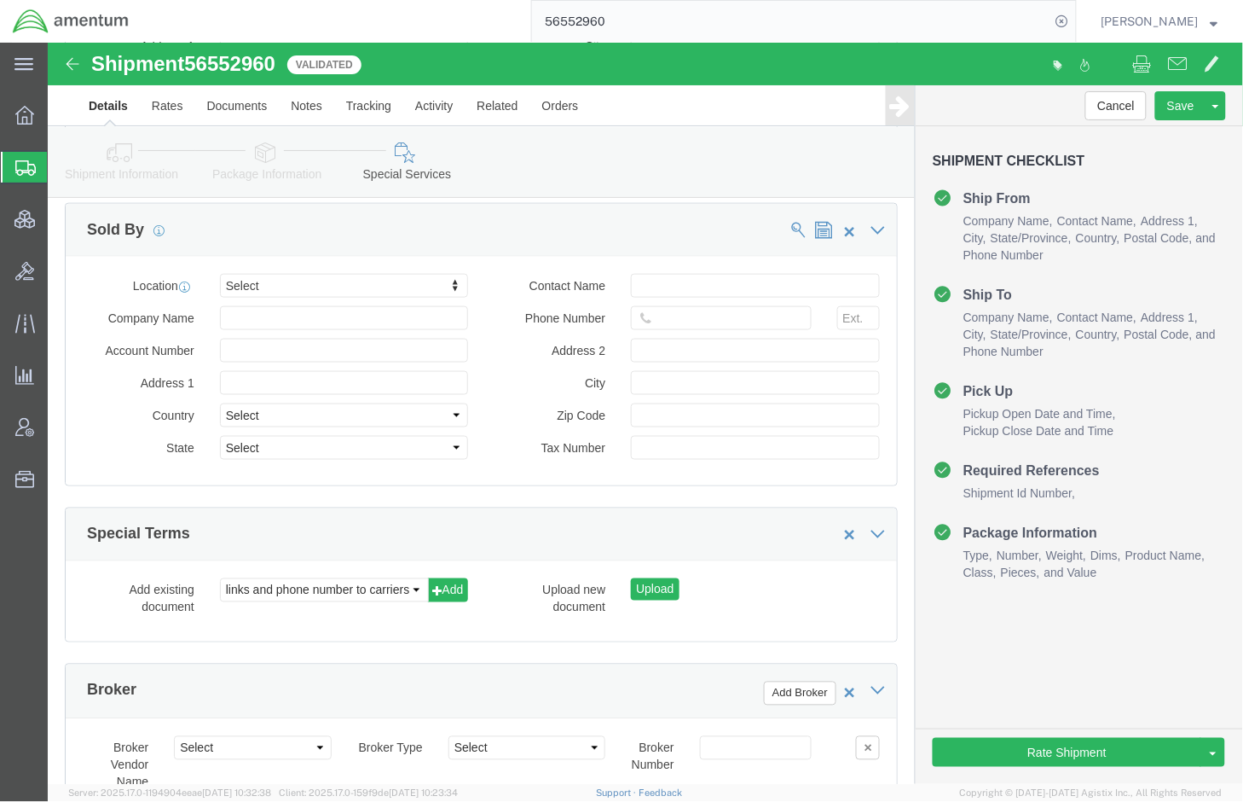
scroll to position [2132, 0]
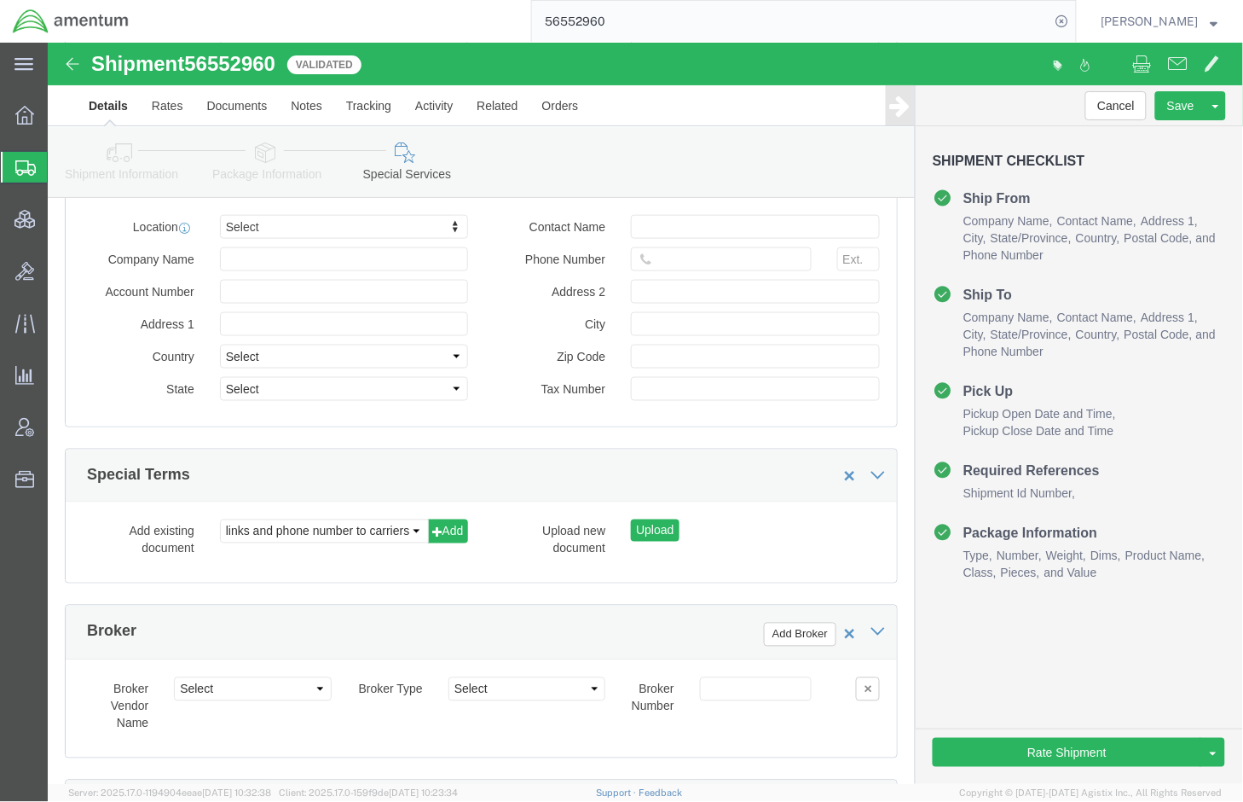
click link "Shipment Information"
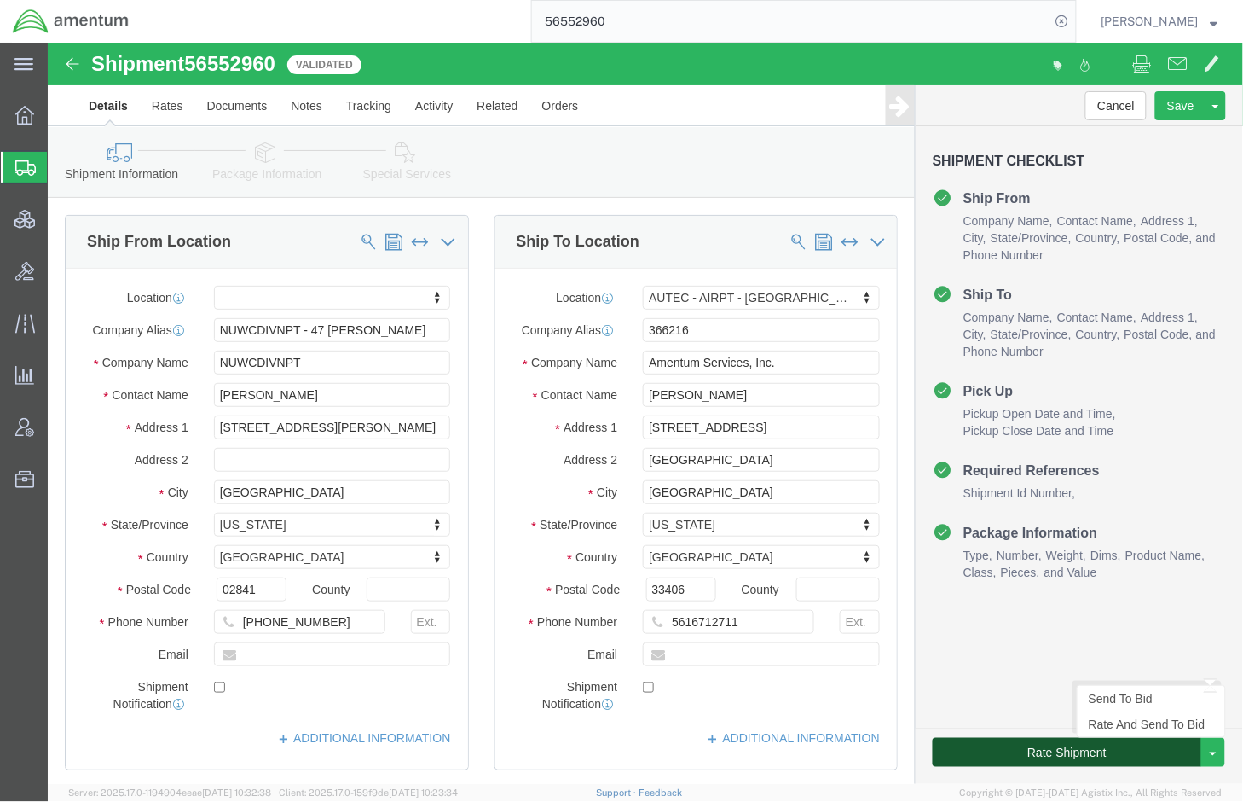
click button "Rate Shipment"
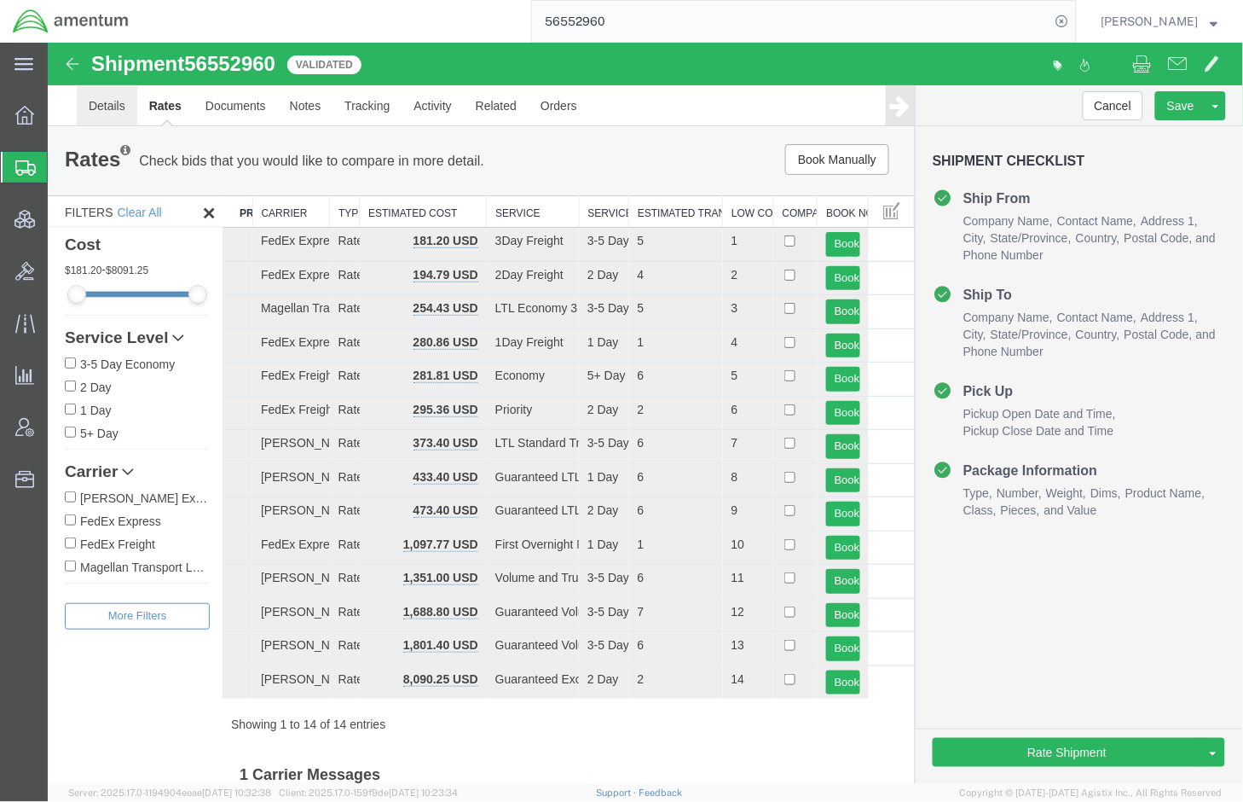
click at [113, 96] on link "Details" at bounding box center [106, 104] width 61 height 41
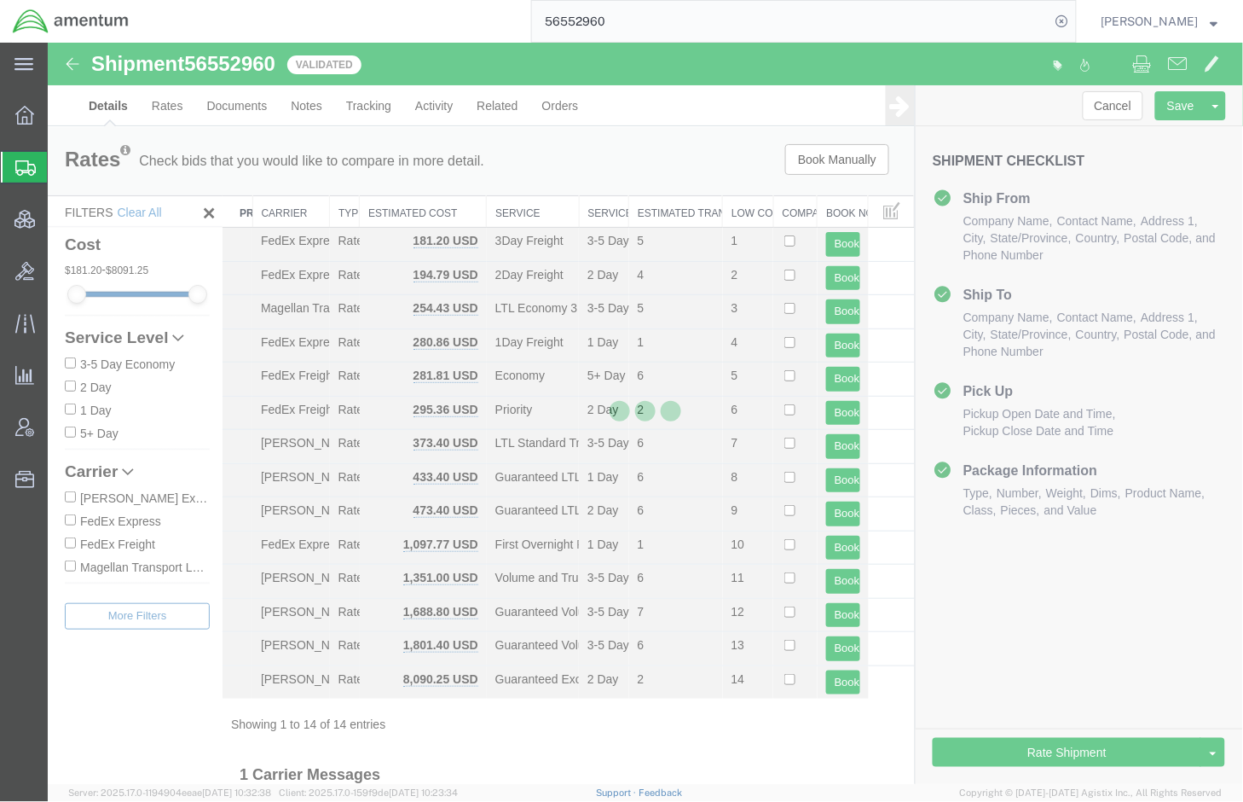
select select "53953"
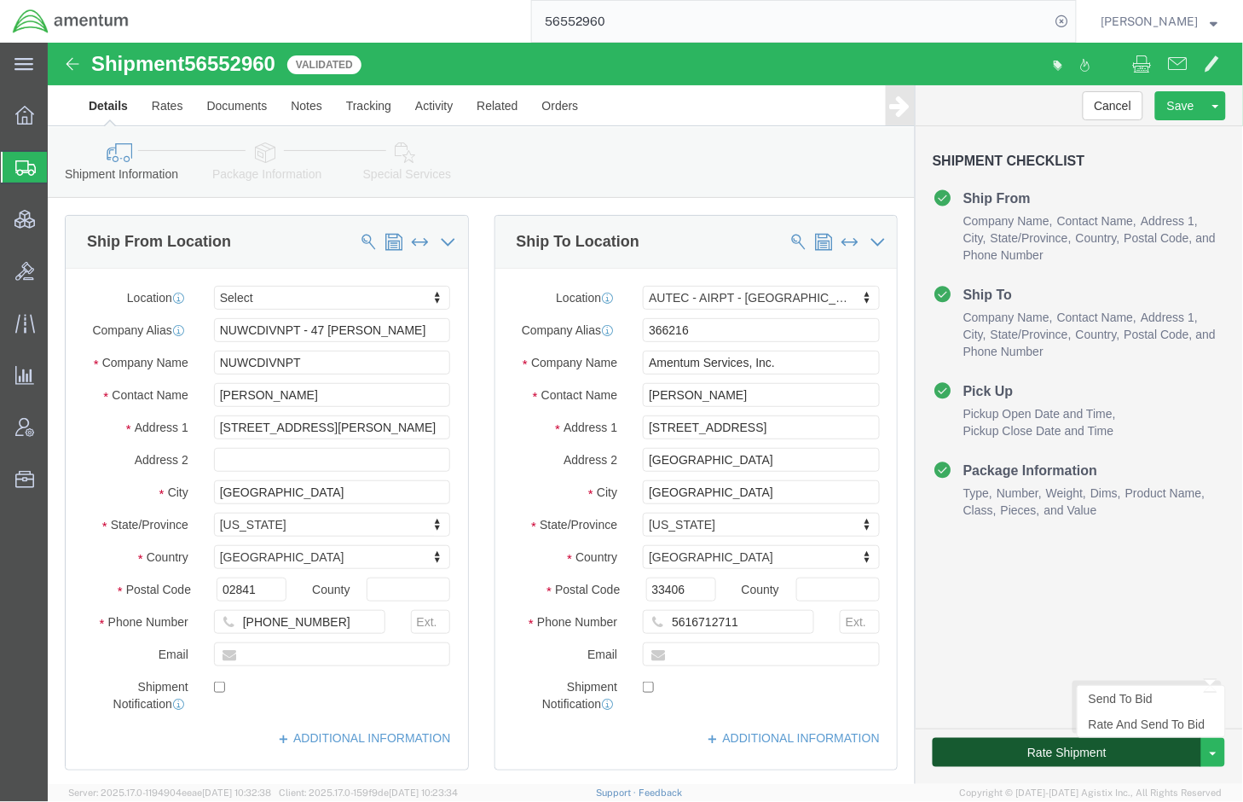
click button "Rate Shipment"
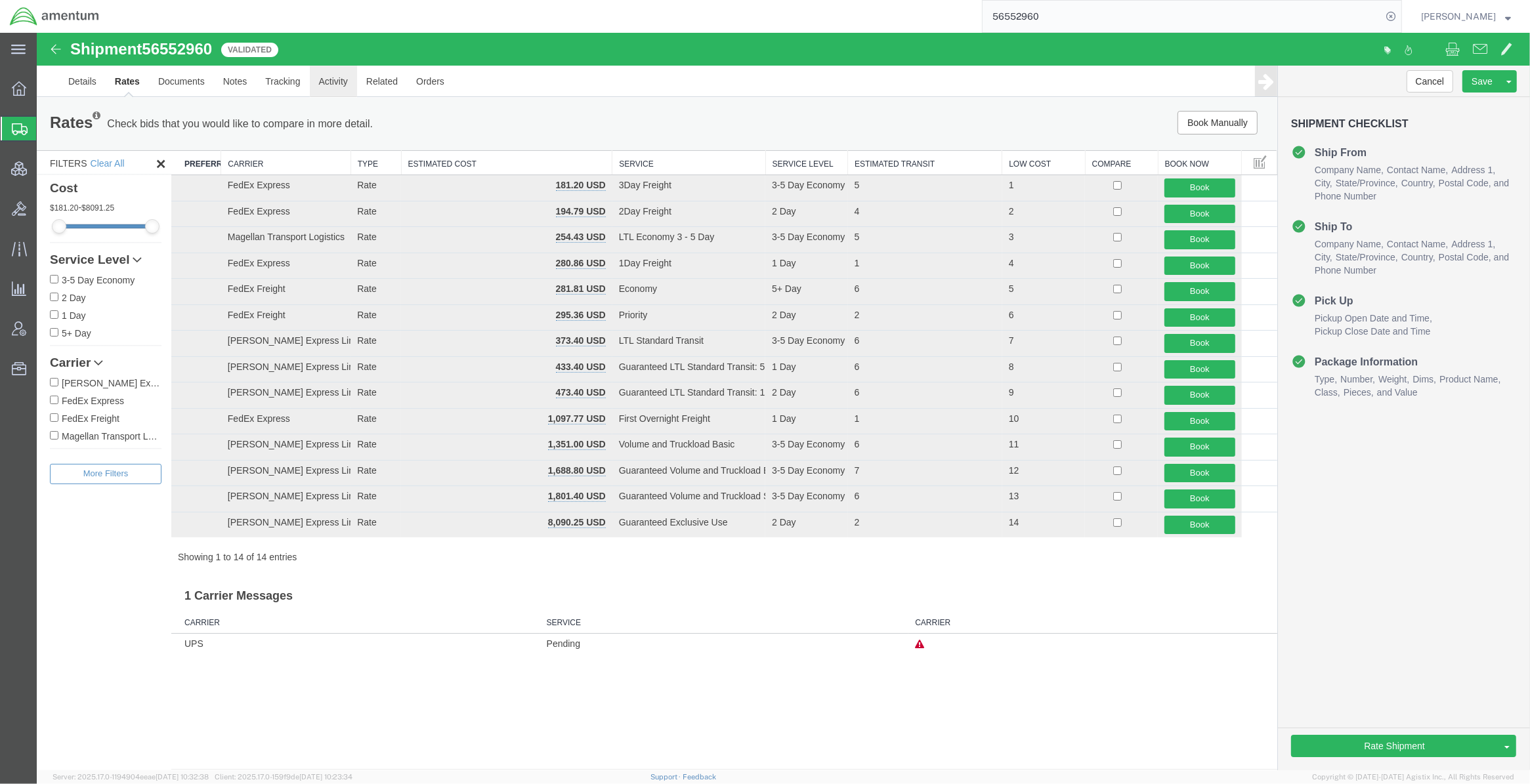
click at [332, 87] on link "Activity" at bounding box center [332, 81] width 47 height 32
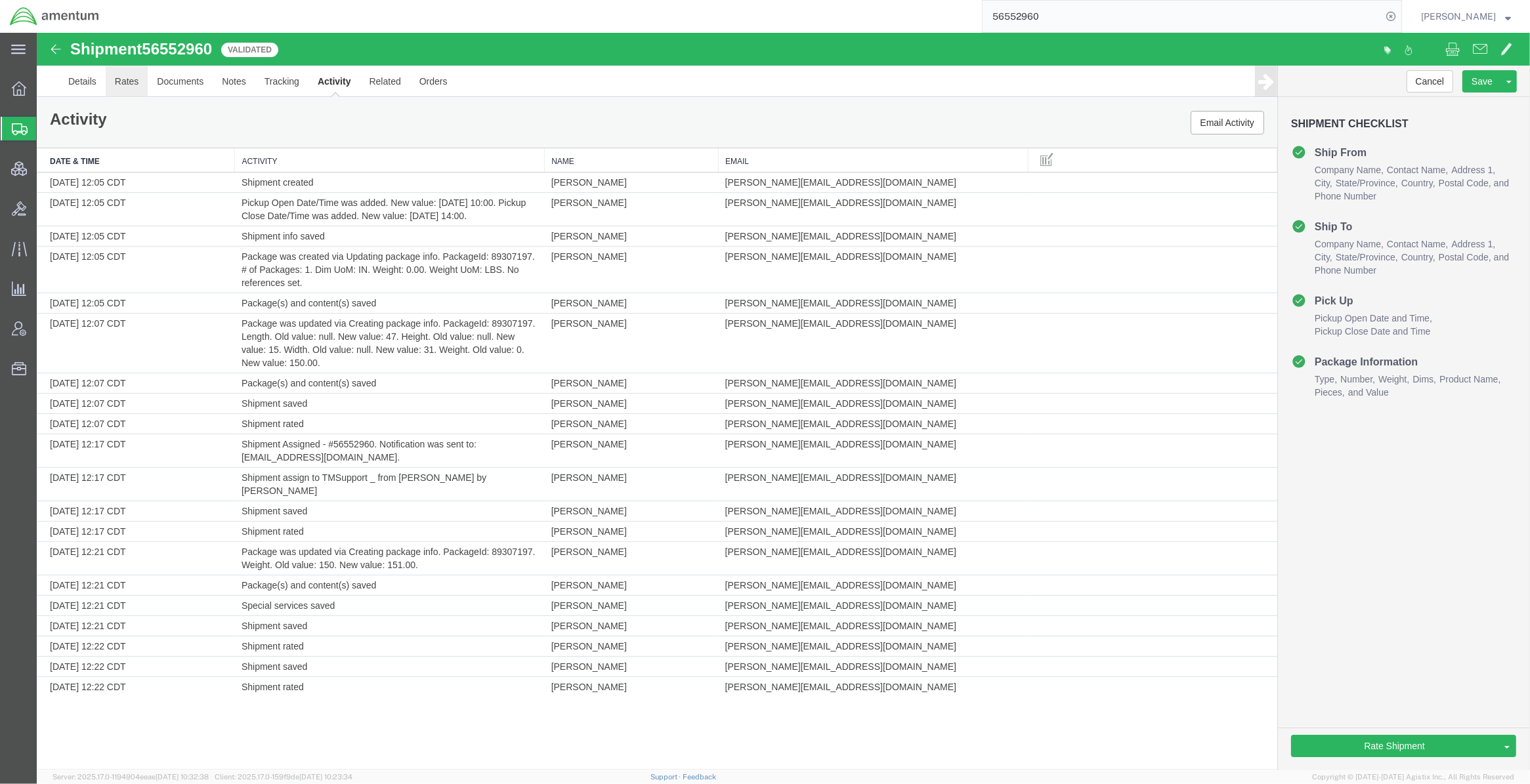
click at [140, 80] on link "Rates" at bounding box center [126, 81] width 42 height 32
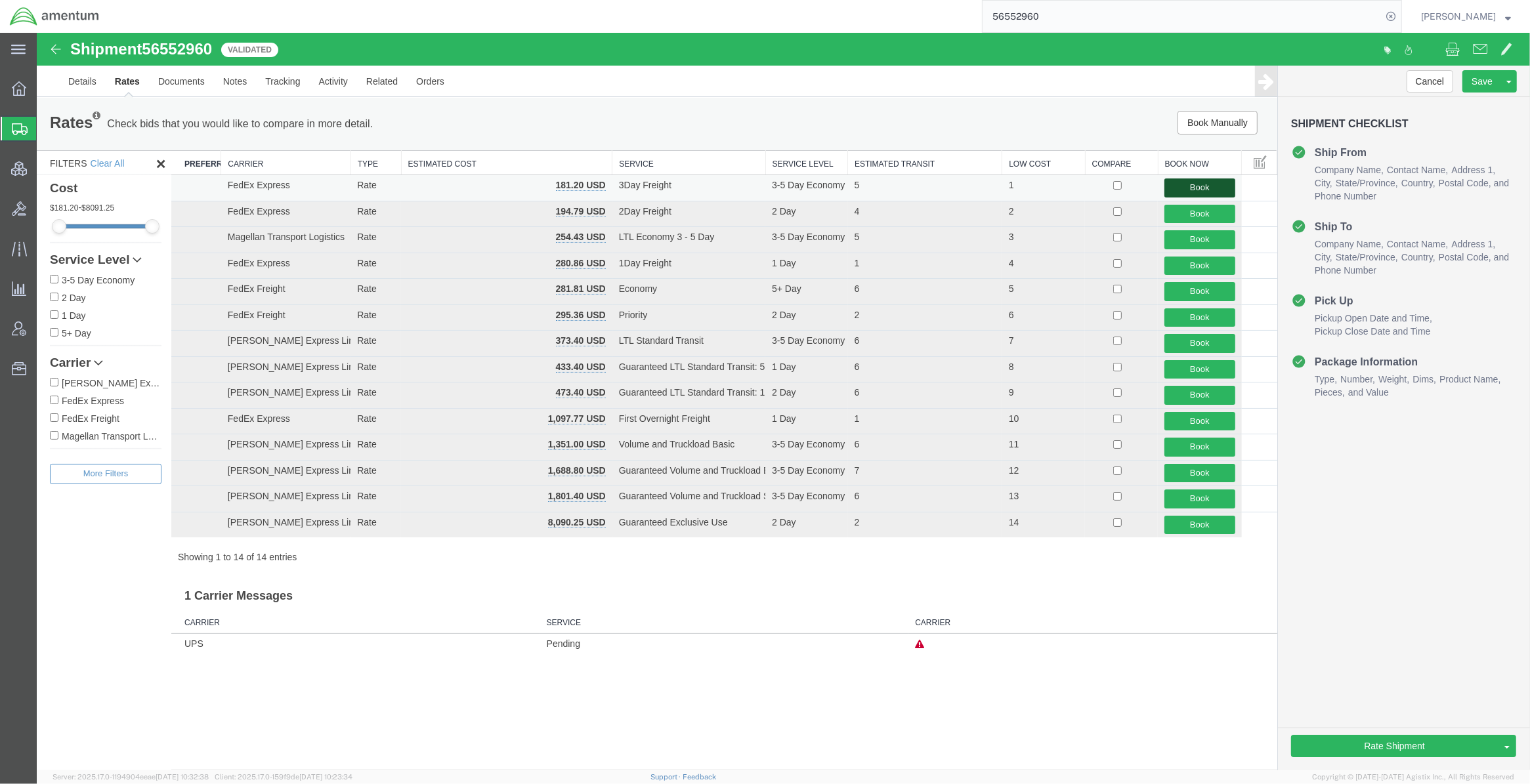
click at [956, 192] on button "Book" at bounding box center [1199, 188] width 70 height 19
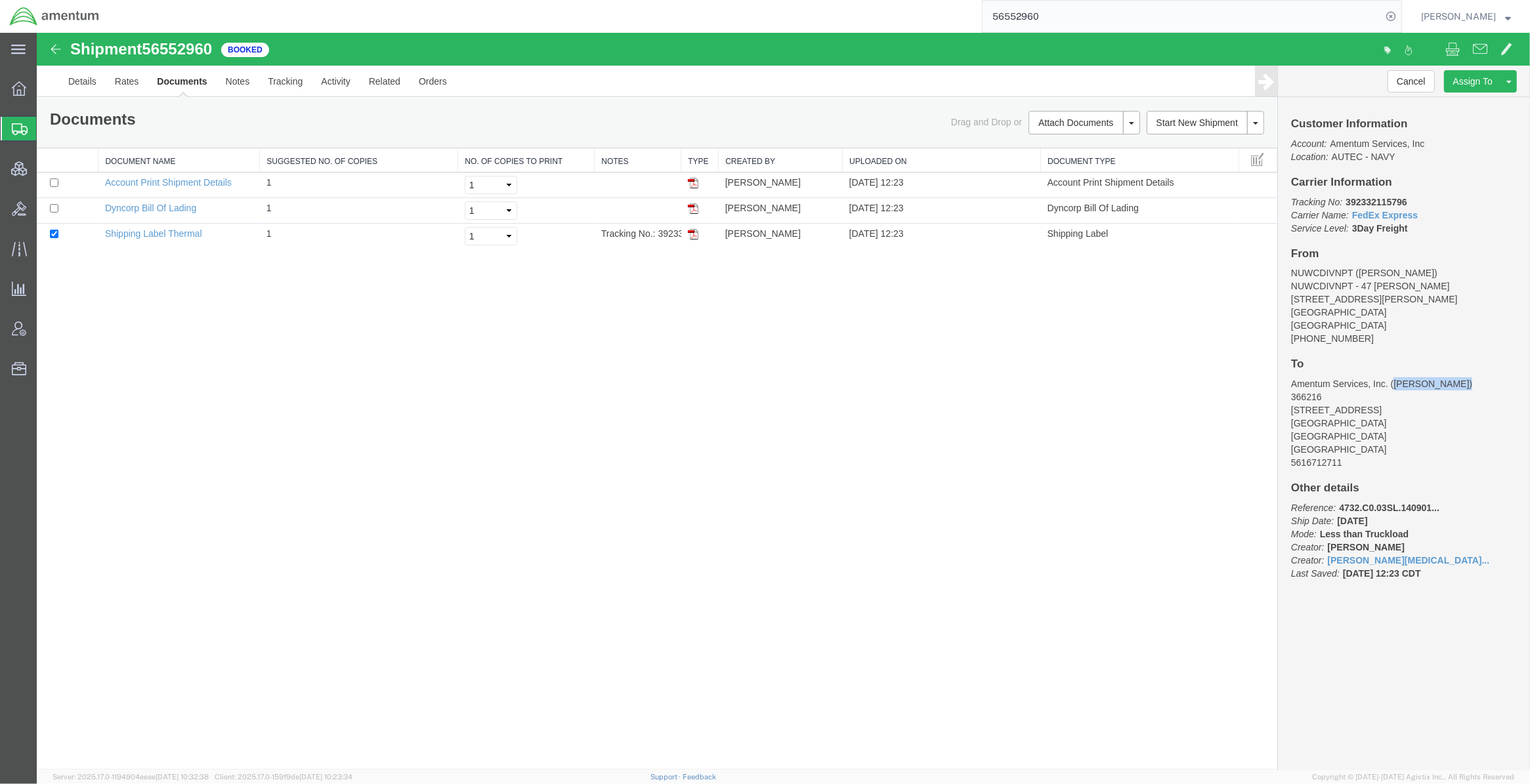
drag, startPoint x: 1461, startPoint y: 382, endPoint x: 1395, endPoint y: 385, distance: 66.1
click at [956, 385] on address "Amentum Services, Inc. (Ahmed Warraiat) 366216 1624 Perimeter Rd AUTEC Air Term…" at bounding box center [1403, 422] width 225 height 92
copy address "Ahmed Warraiat"
drag, startPoint x: 1415, startPoint y: 204, endPoint x: 1348, endPoint y: 205, distance: 67.0
click at [956, 205] on p "Tracking No: 392332115796 Carrier Name: FedEx Express FedEx Express Service Lev…" at bounding box center [1403, 215] width 225 height 39
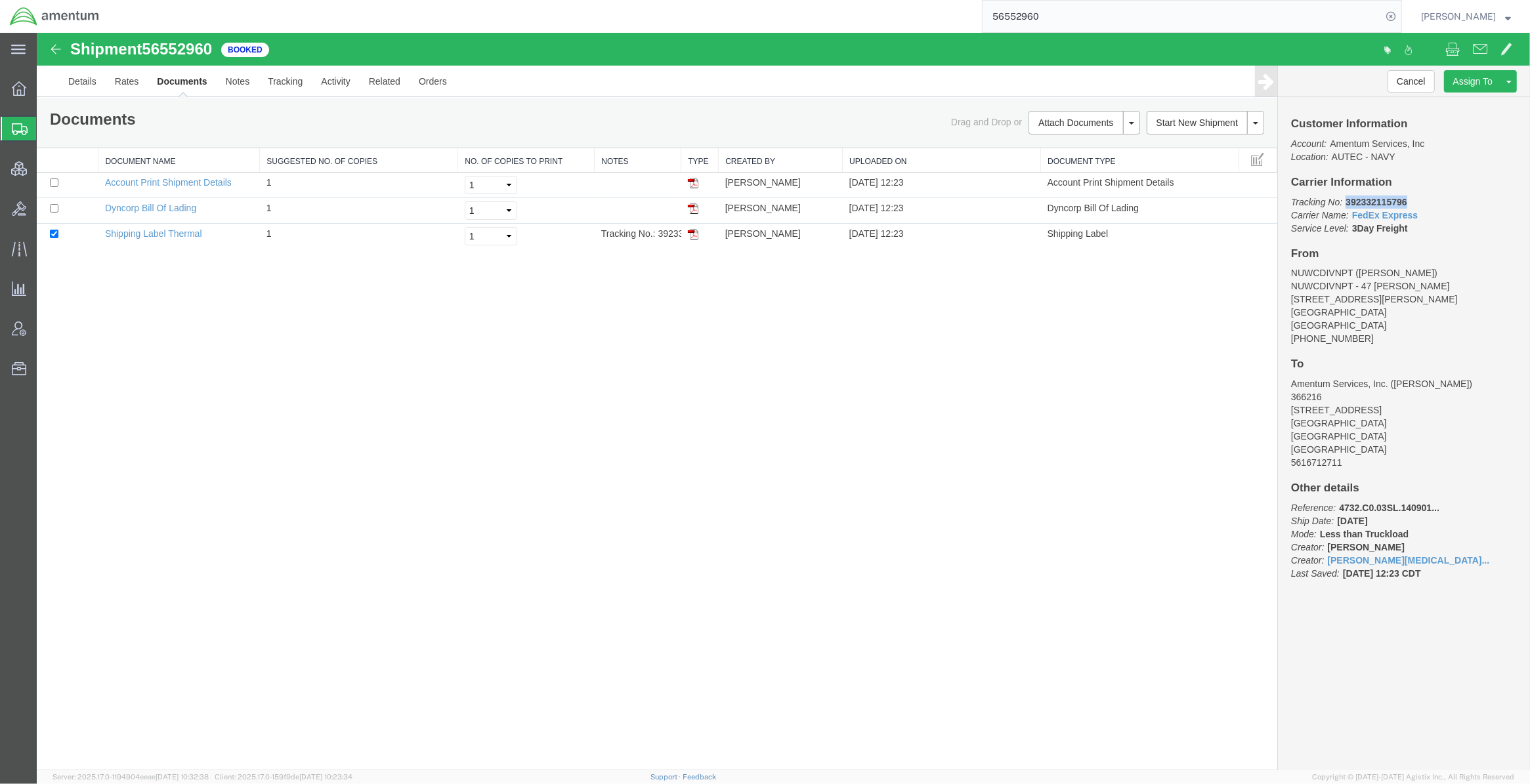
copy b "392332115796"
click at [99, 81] on link "Details" at bounding box center [82, 81] width 47 height 32
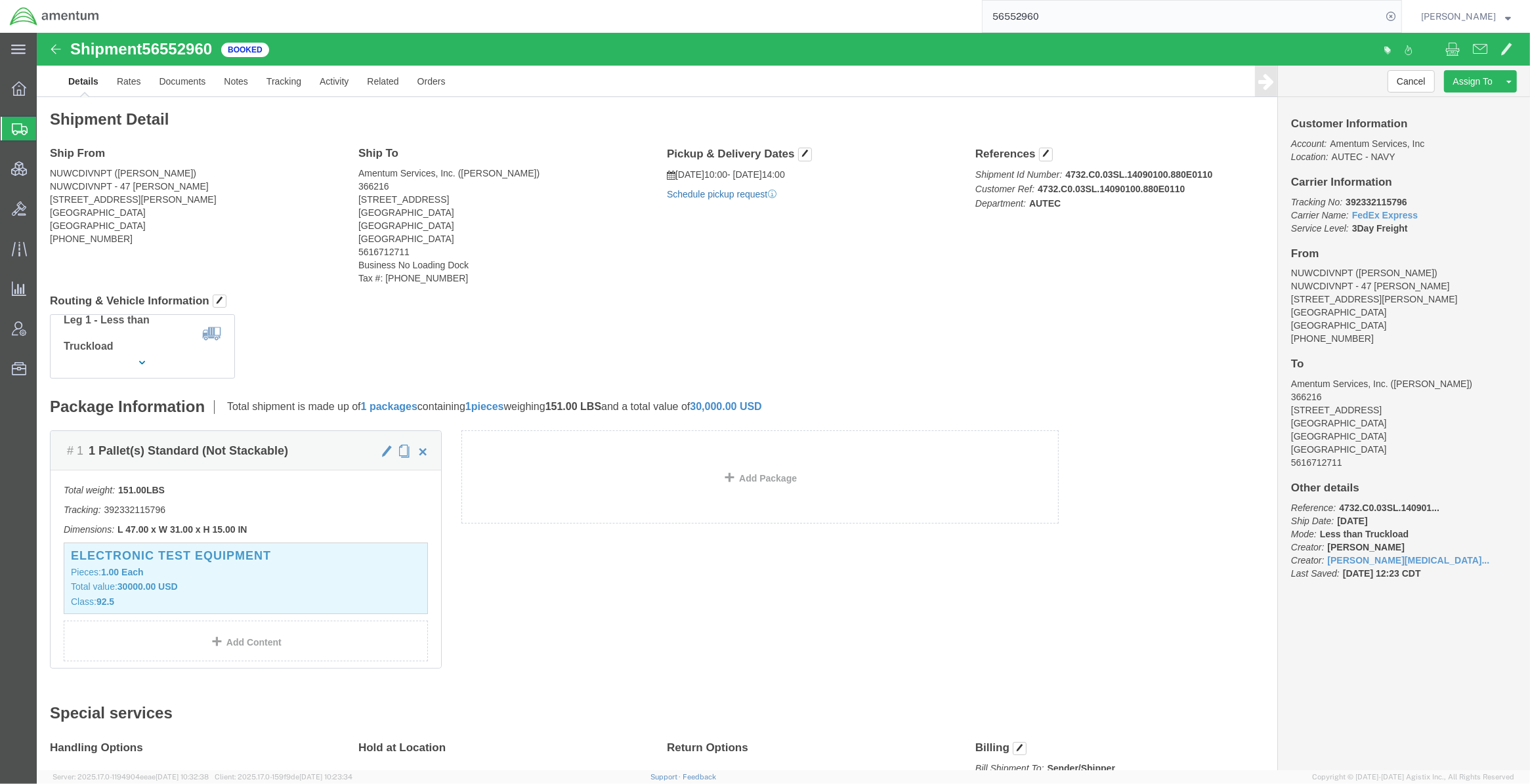
click link "Schedule pickup request"
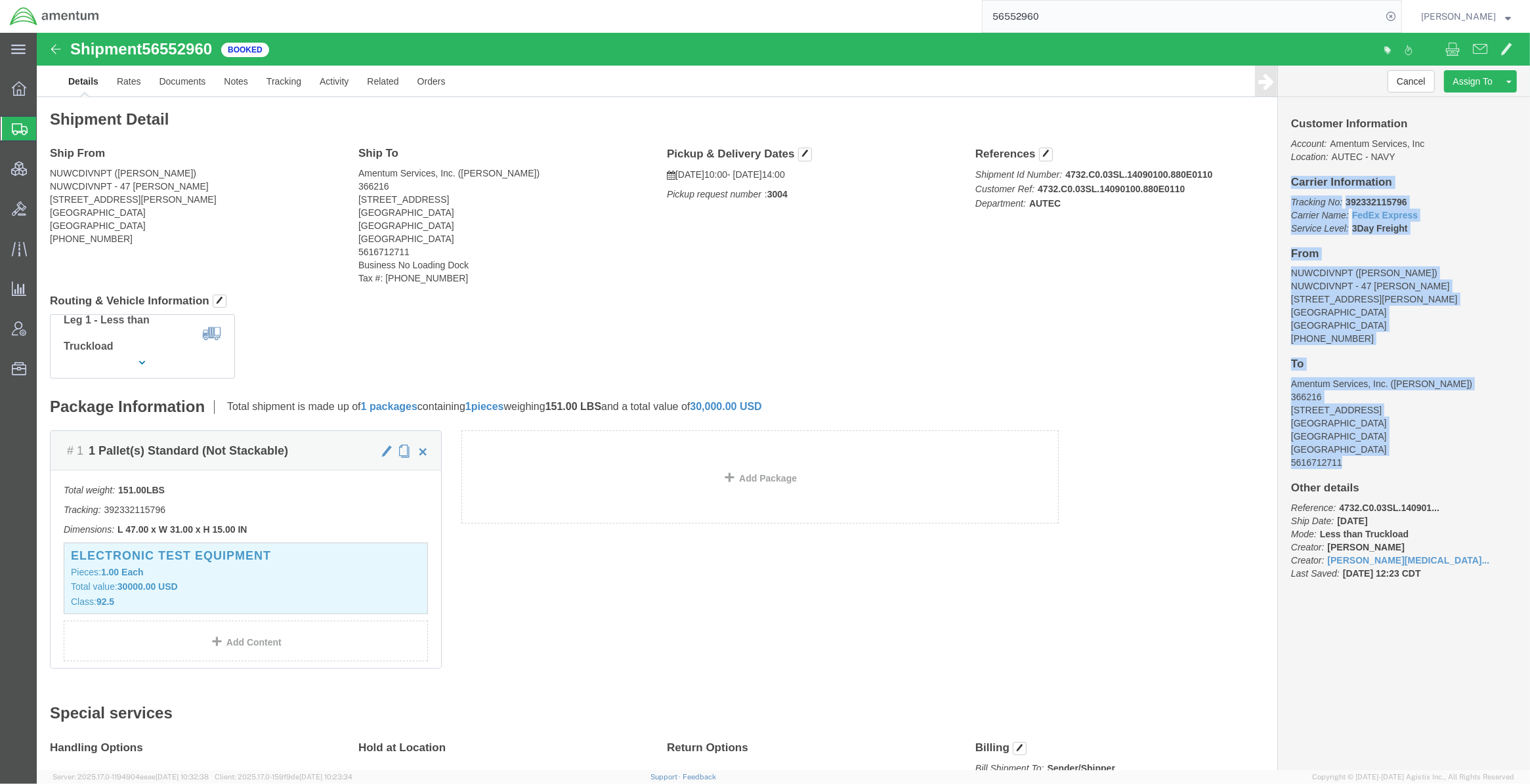
drag, startPoint x: 1244, startPoint y: 153, endPoint x: 1391, endPoint y: 425, distance: 309.2
click div "Customer Information Account: Amentum Services, Inc Location: AUTEC - NAVY Carr…"
copy div "Carrier Information Tracking No: 392332115796 Carrier Name: FedEx Express FedEx…"
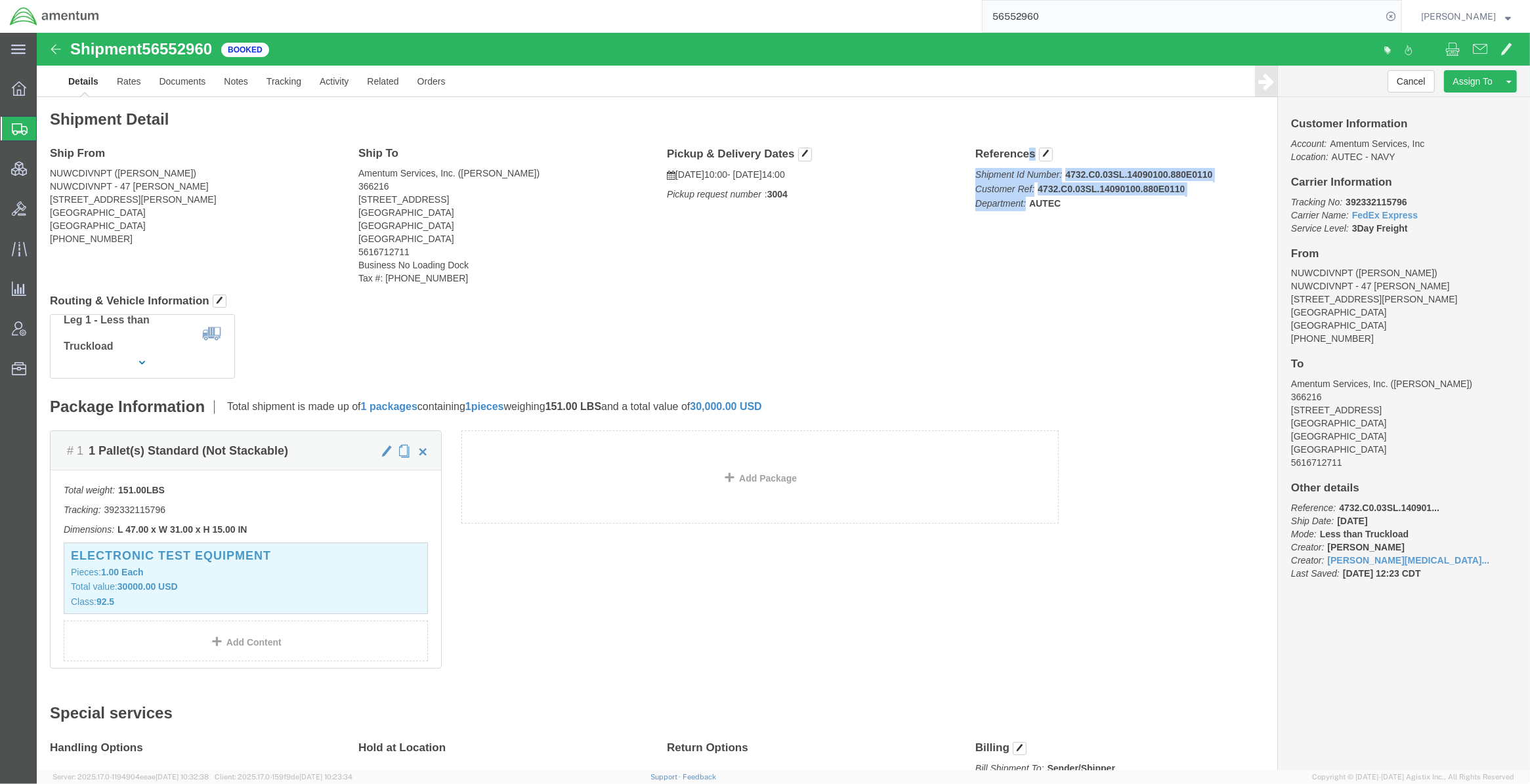
drag, startPoint x: 933, startPoint y: 122, endPoint x: 1025, endPoint y: 171, distance: 104.2
click div "References Shipment Id Number: 4732.C0.03SL.14090100.880E0110 Customer Ref: 473…"
copy div "References Shipment Id Number: 4732.C0.03SL.14090100.880E0110 Customer Ref: 473…"
drag, startPoint x: 1034, startPoint y: 175, endPoint x: 1015, endPoint y: 172, distance: 19.2
click p "Shipment Id Number: 4732.C0.03SL.14090100.880E0110 Customer Ref: 4732.C0.03SL.1…"
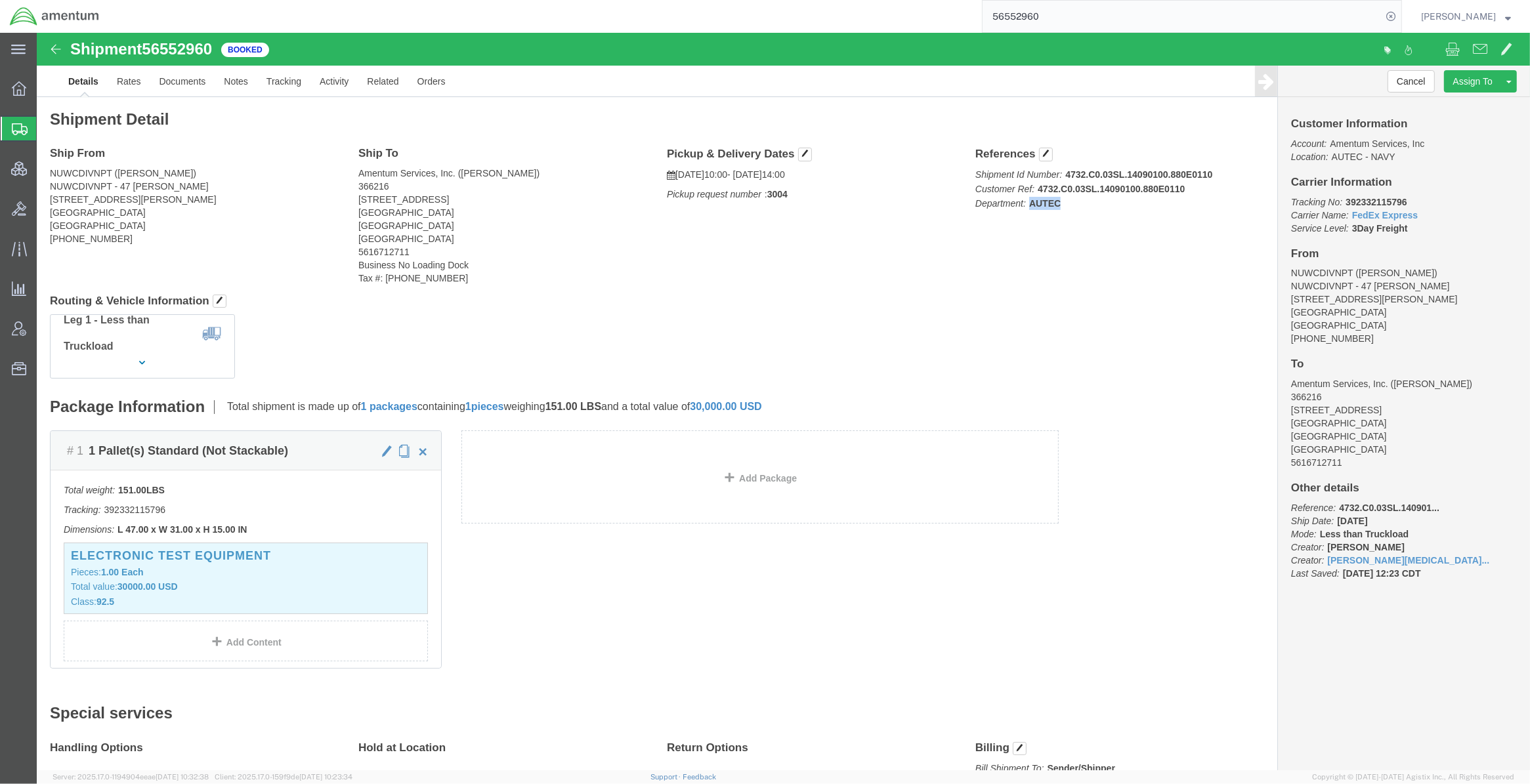
drag, startPoint x: 1015, startPoint y: 172, endPoint x: 988, endPoint y: 172, distance: 27.0
click b "AUTEC"
drag, startPoint x: 987, startPoint y: 172, endPoint x: 1018, endPoint y: 172, distance: 31.0
click b "AUTEC"
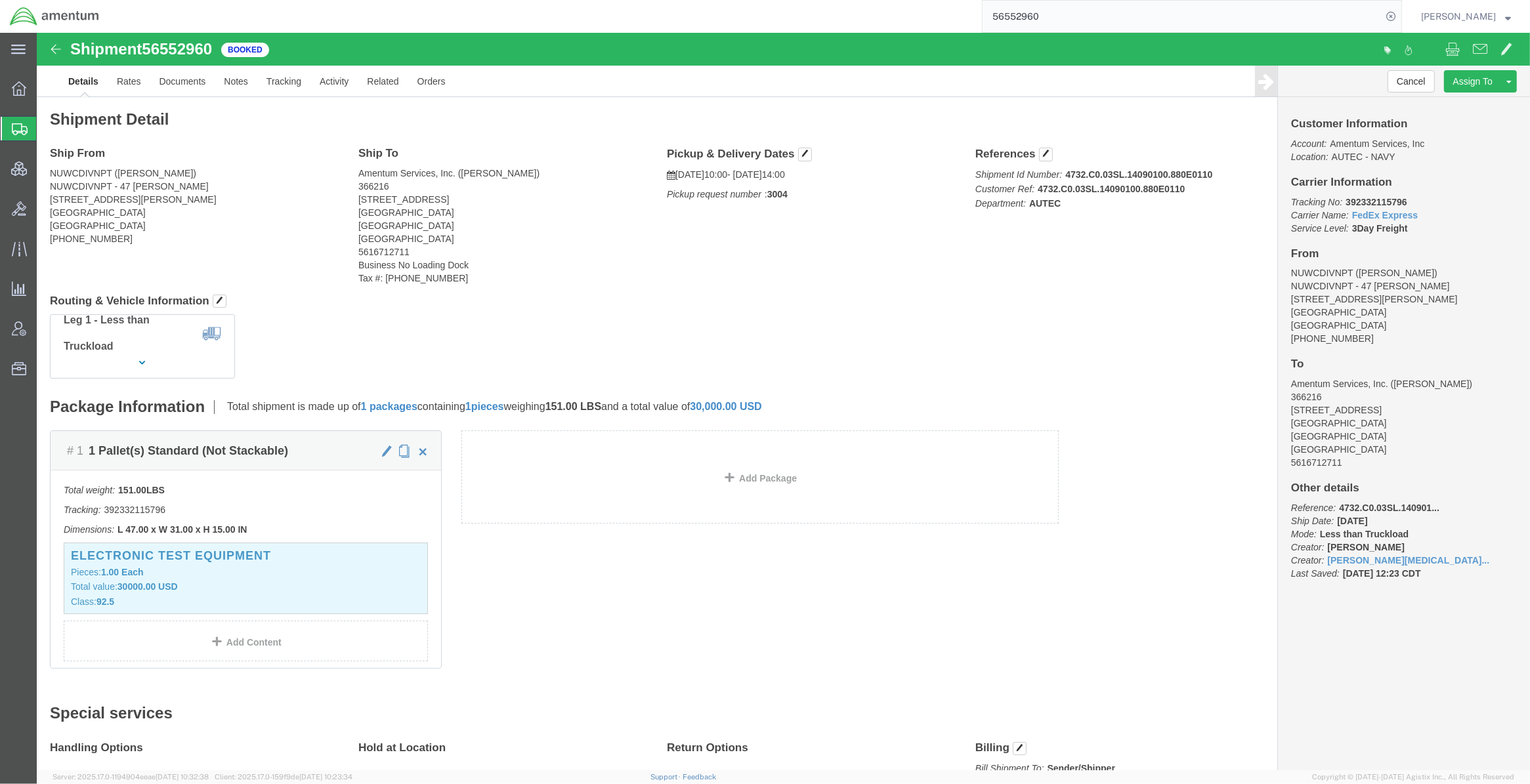
copy b "AUTEC"
drag, startPoint x: 626, startPoint y: 119, endPoint x: 690, endPoint y: 125, distance: 64.3
click h4 "Pickup & Delivery Dates"
drag, startPoint x: 690, startPoint y: 125, endPoint x: 623, endPoint y: 141, distance: 68.9
click div "Pickup & Delivery Dates 08/21/2025 10:00 - 08/21/2025 14:00 Pickup request numb…"
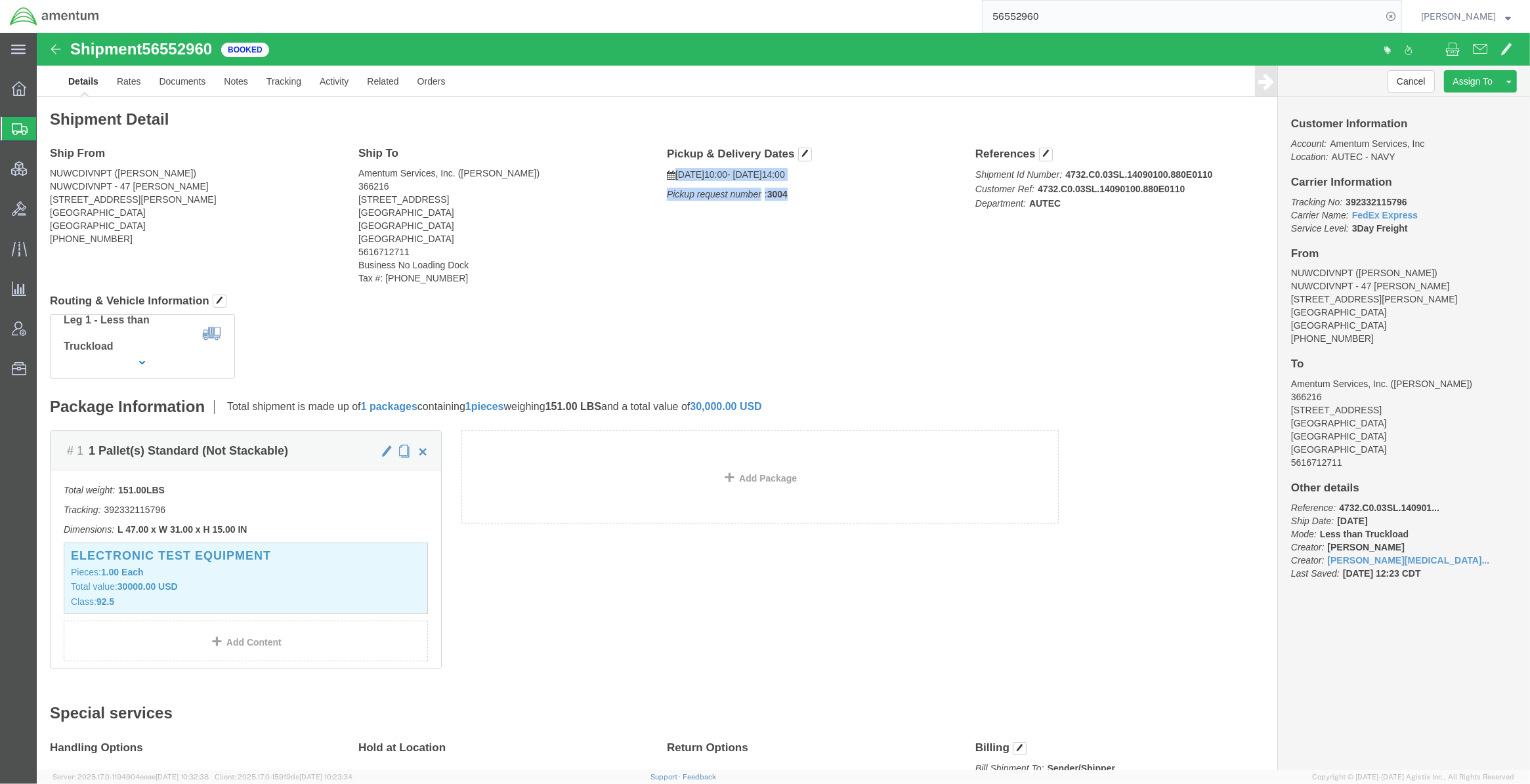
copy div "08/21/2025 10:00 - 08/21/2025 14:00 Pickup request number : 3004"
drag, startPoint x: 713, startPoint y: 177, endPoint x: 724, endPoint y: 172, distance: 12.1
click div "Ship From NUWCDIVNPT (Jim Kendera) NUWCDIVNPT - 47 Chandler 47 Chandler St, Bld…"
drag, startPoint x: 752, startPoint y: 162, endPoint x: 624, endPoint y: 142, distance: 129.6
click div "Pickup & Delivery Dates 08/21/2025 10:00 - 08/21/2025 14:00 Pickup request numb…"
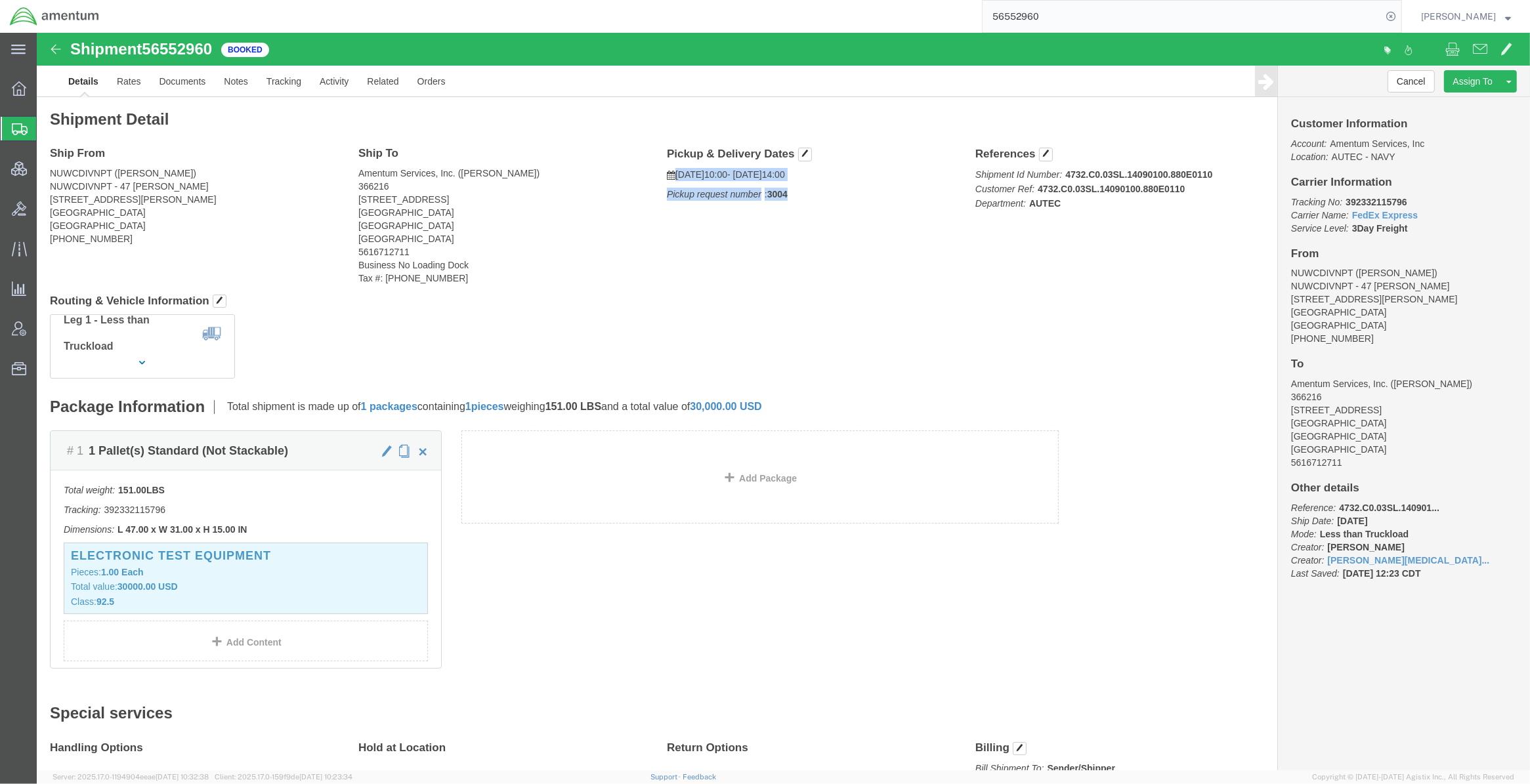
drag, startPoint x: 624, startPoint y: 142, endPoint x: 643, endPoint y: 138, distance: 19.4
copy div "08/21/2025 10:00 - 08/21/2025 14:00 Pickup request number : 3004"
click link "Documents"
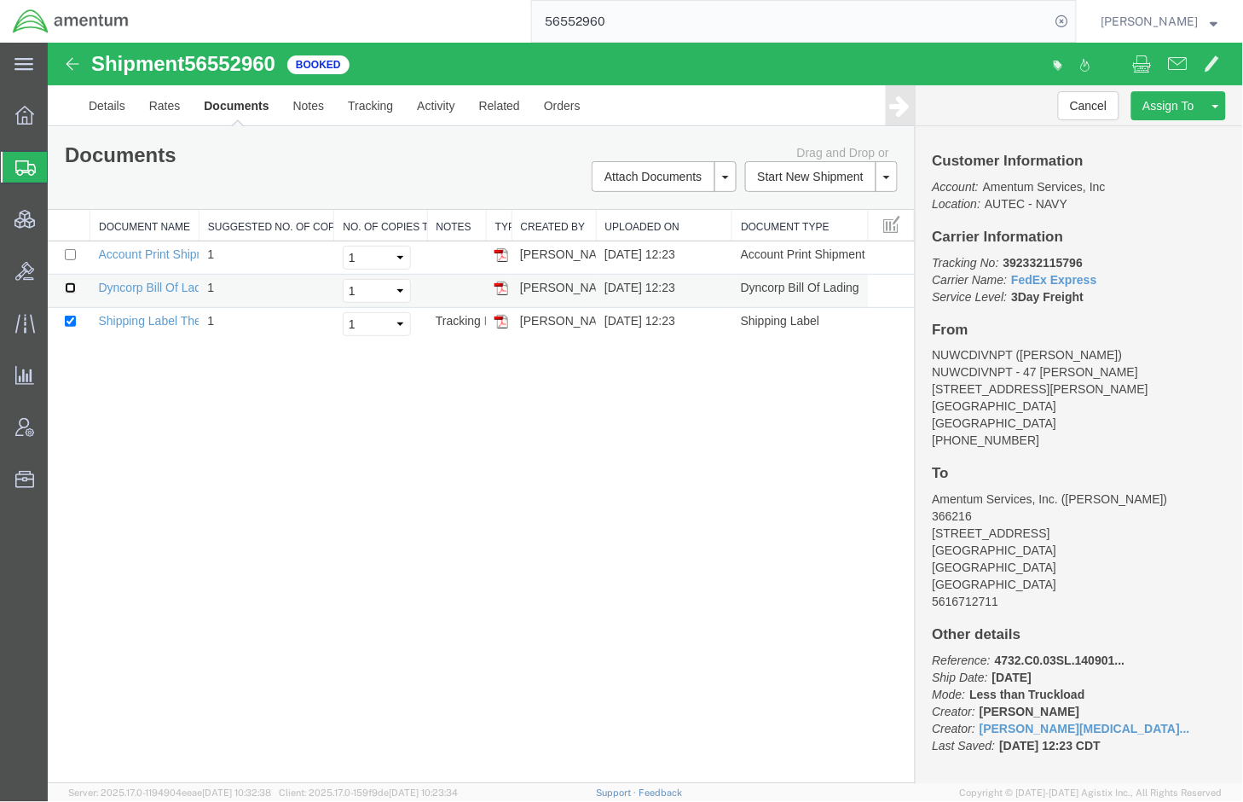
click at [72, 292] on input "checkbox" at bounding box center [69, 286] width 11 height 11
checkbox input "true"
click at [669, 204] on link "Print Documents" at bounding box center [661, 205] width 148 height 26
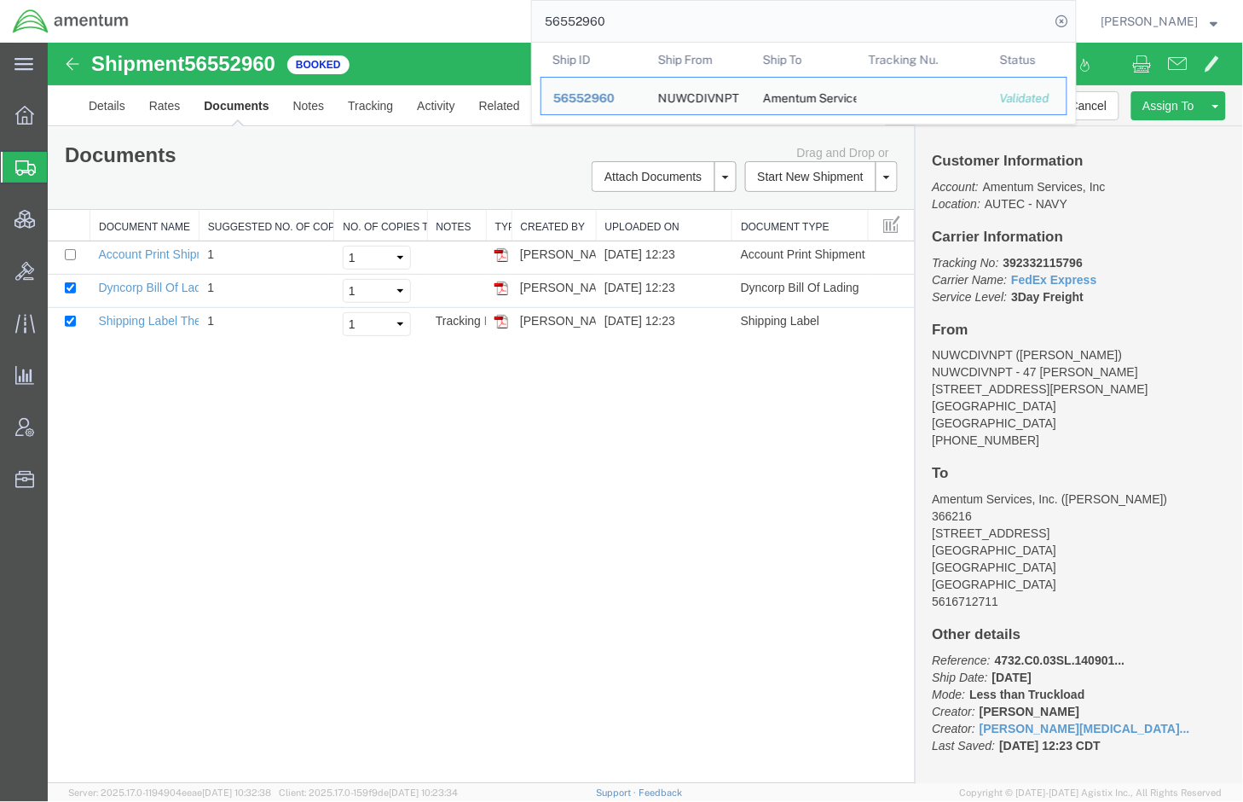
drag, startPoint x: 631, startPoint y: 21, endPoint x: 386, endPoint y: -4, distance: 246.1
click at [386, 0] on html "main_menu Created with Sketch. Collapse Menu Overview Shipments Shipment Manage…" at bounding box center [621, 401] width 1243 height 802
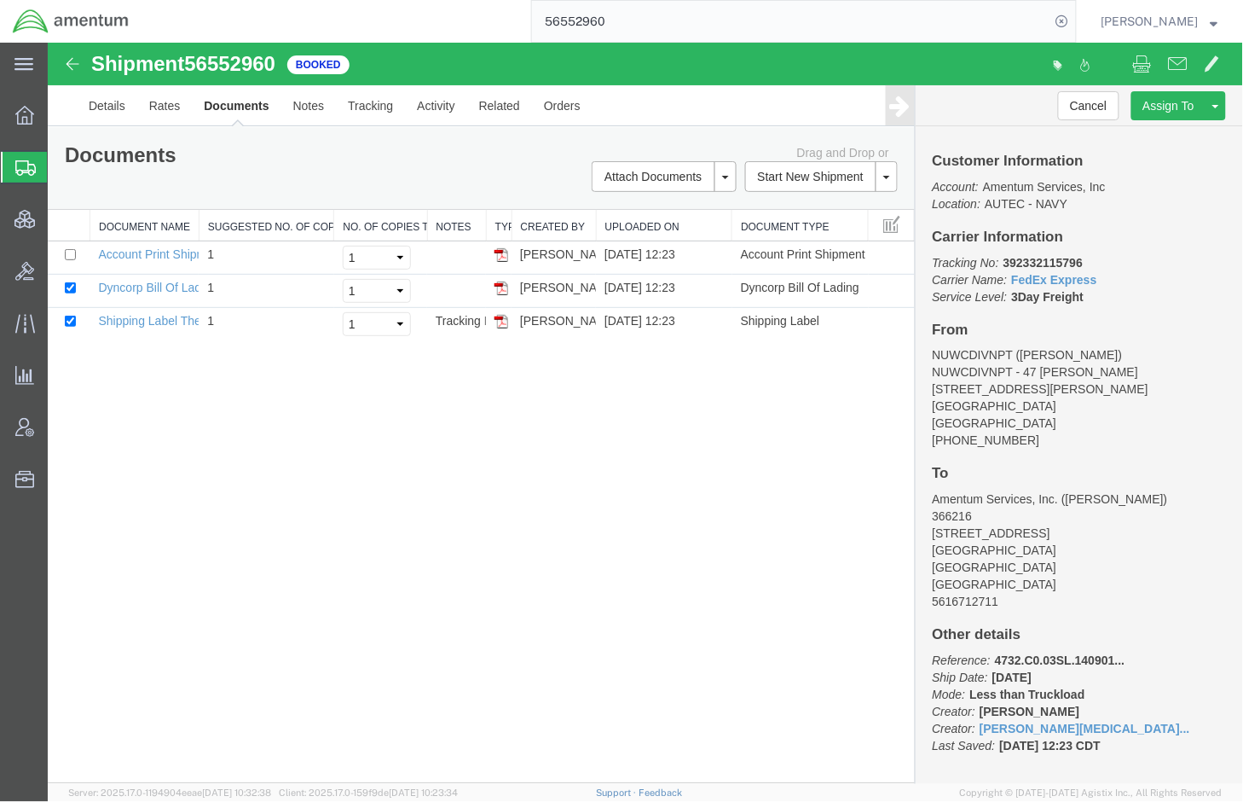
paste input "QCC-OMSS-25232-0235"
type input "QCC-OMSS-25232-0235"
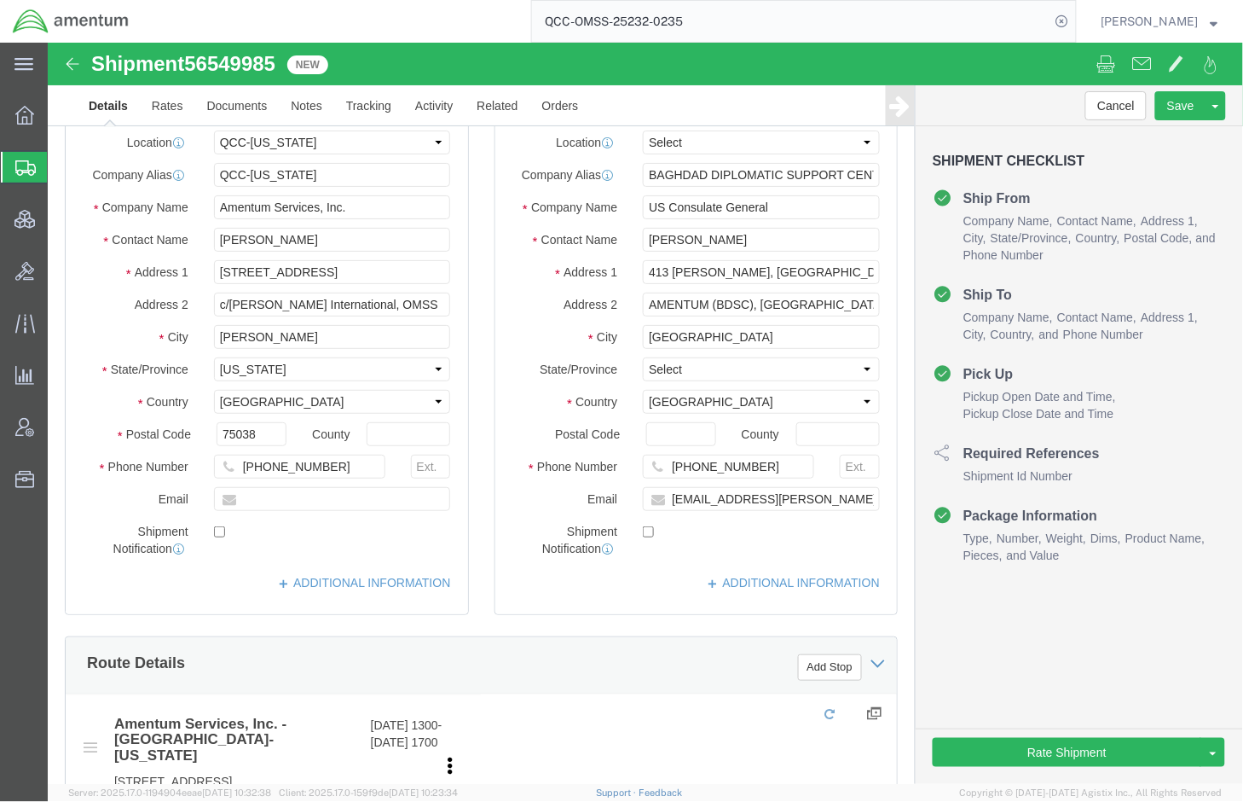
select select "42668"
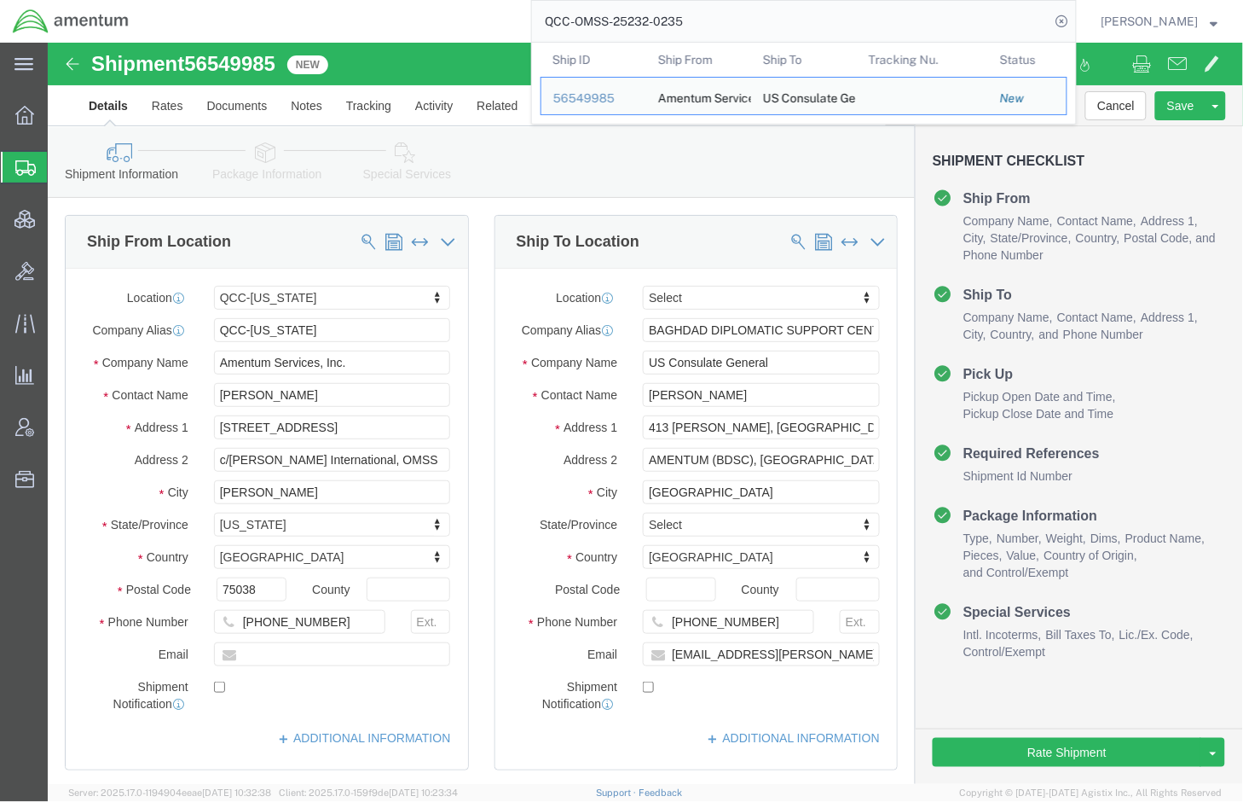
drag, startPoint x: 715, startPoint y: 9, endPoint x: 385, endPoint y: 7, distance: 329.1
click at [385, 7] on div "QCC-OMSS-25232-0235 Ship ID Ship From Ship To Tracking Nu. Status Ship ID 56549…" at bounding box center [609, 21] width 935 height 43
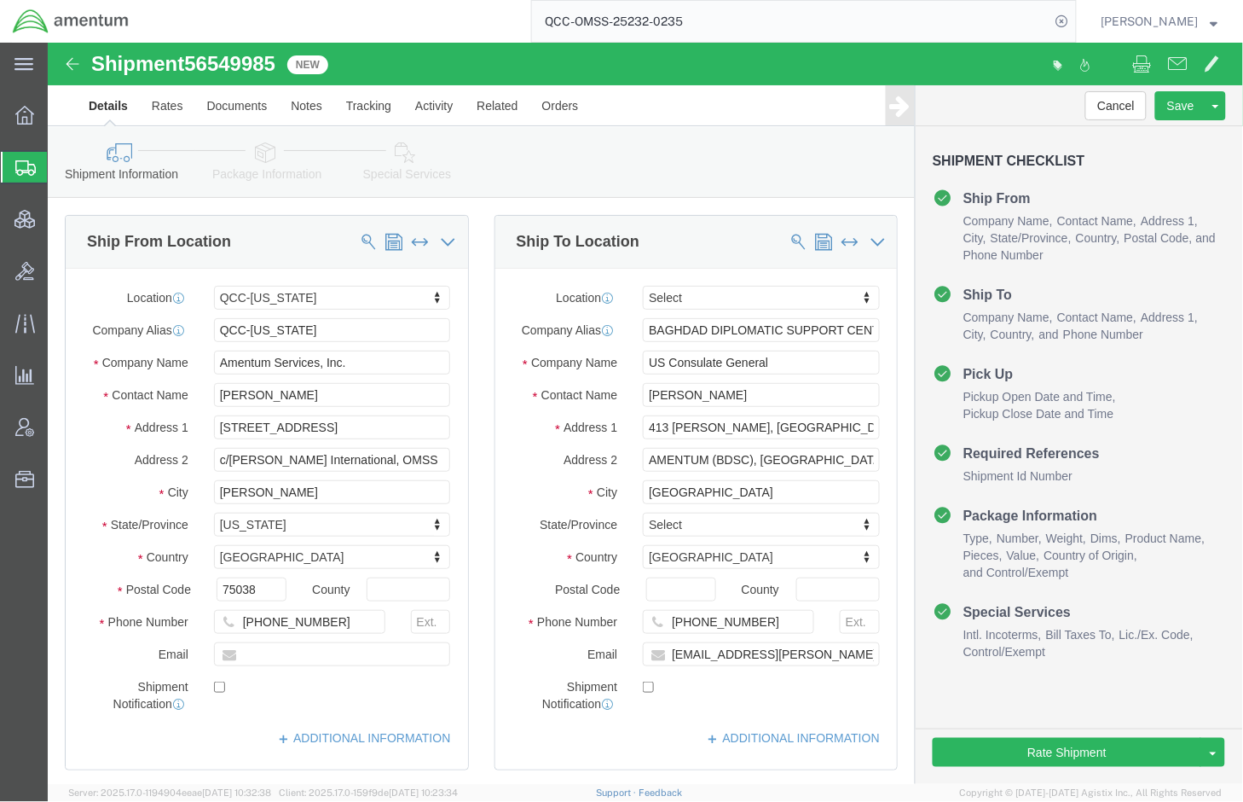
paste input "56552960"
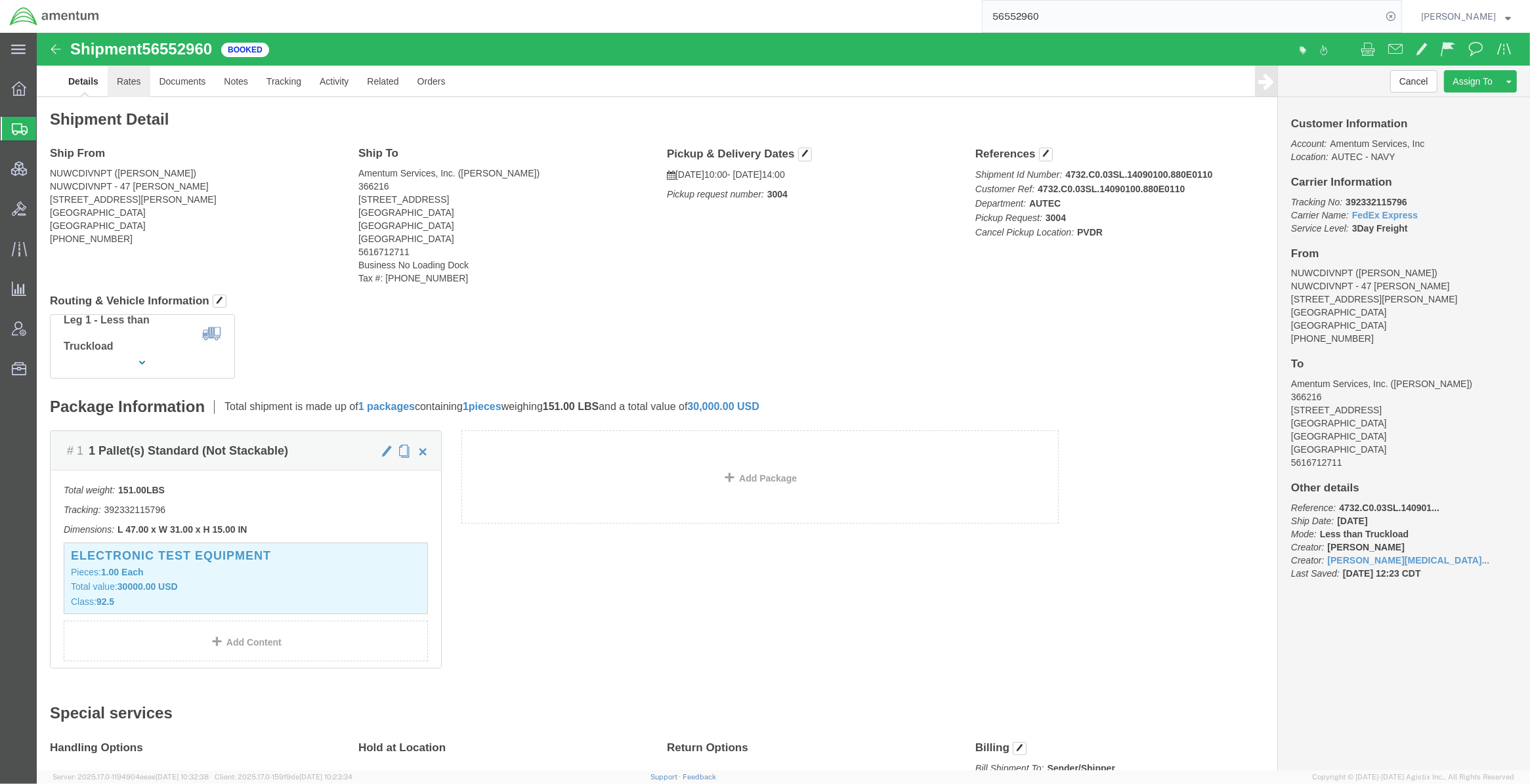
click link "Rates"
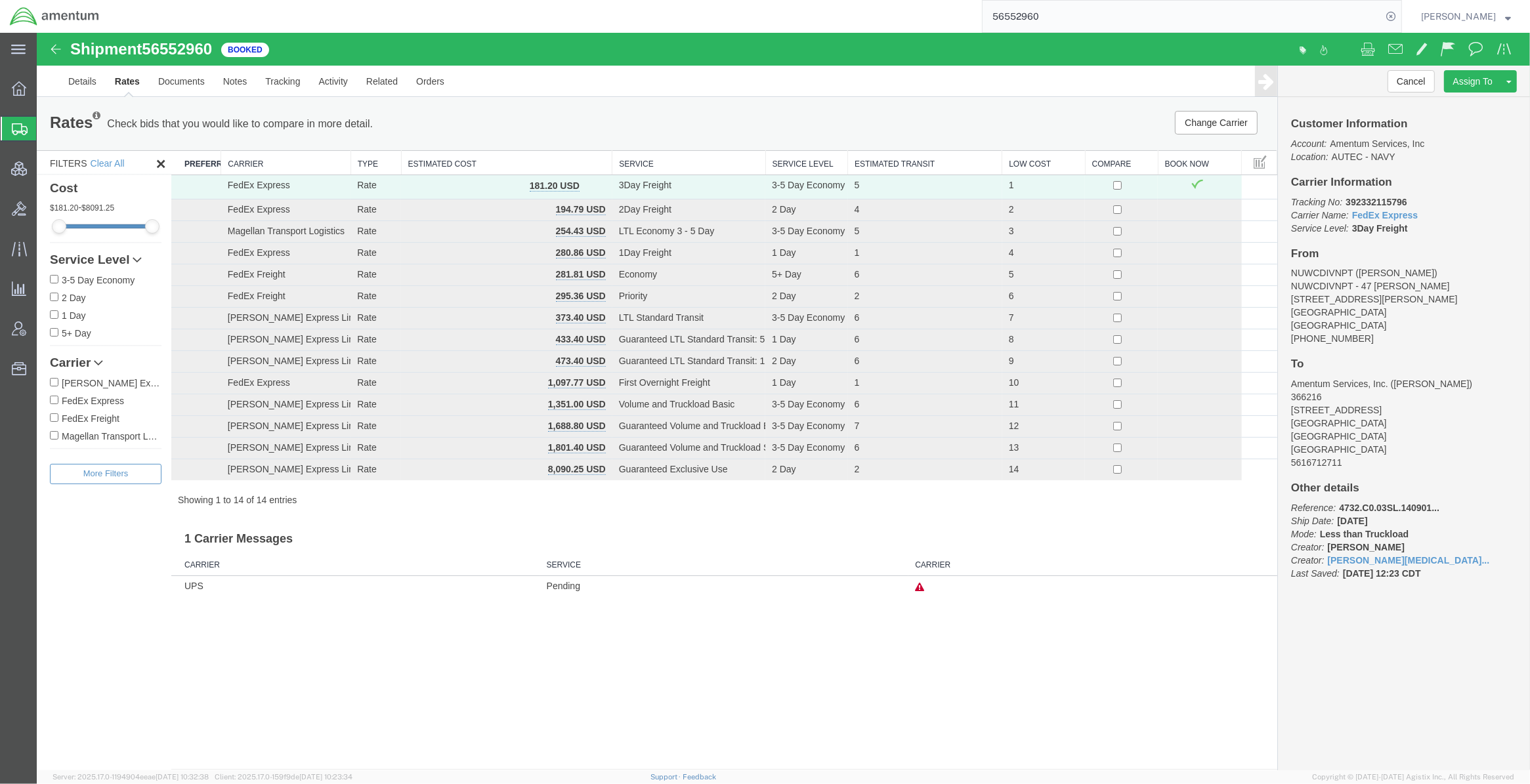
click at [468, 159] on th "Estimated Cost" at bounding box center [506, 163] width 212 height 25
click at [468, 162] on th "Estimated Cost" at bounding box center [506, 163] width 212 height 25
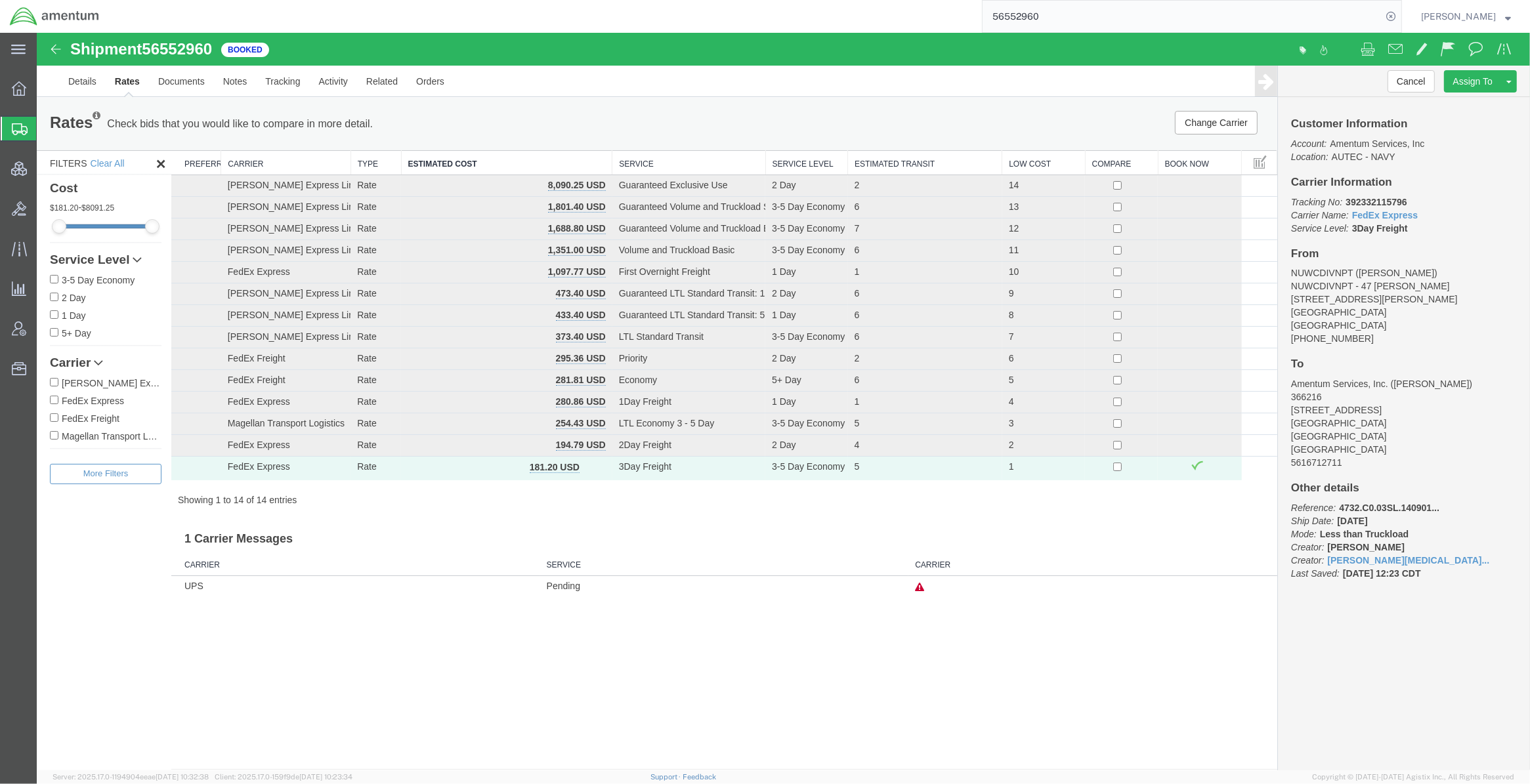
click at [468, 162] on th "Estimated Cost" at bounding box center [506, 163] width 212 height 25
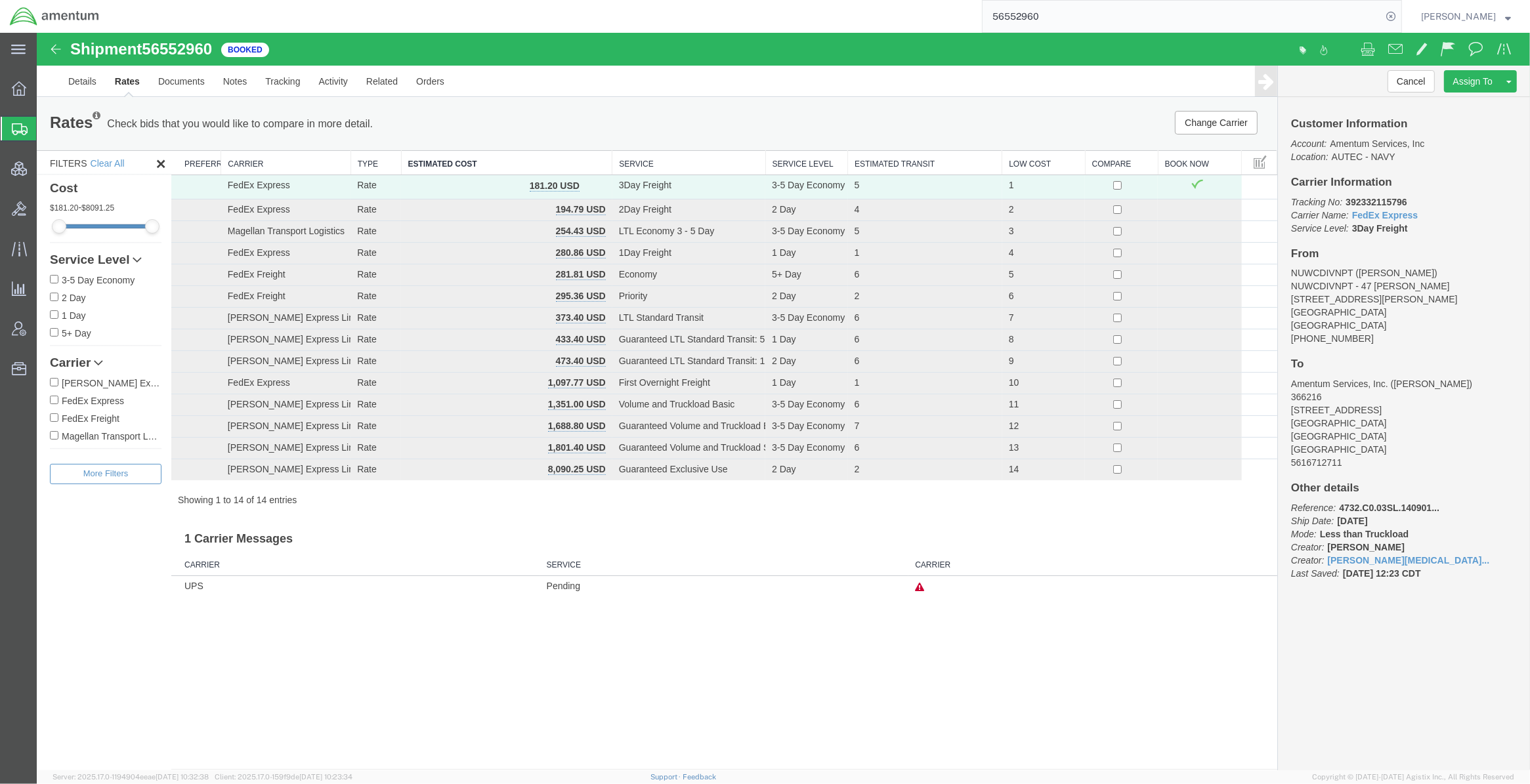
drag, startPoint x: 713, startPoint y: 42, endPoint x: 607, endPoint y: 82, distance: 113.3
click at [713, 42] on div "Shipment 56552960 14 of 14 Booked" at bounding box center [410, 53] width 746 height 25
click at [78, 90] on link "Details" at bounding box center [82, 81] width 47 height 32
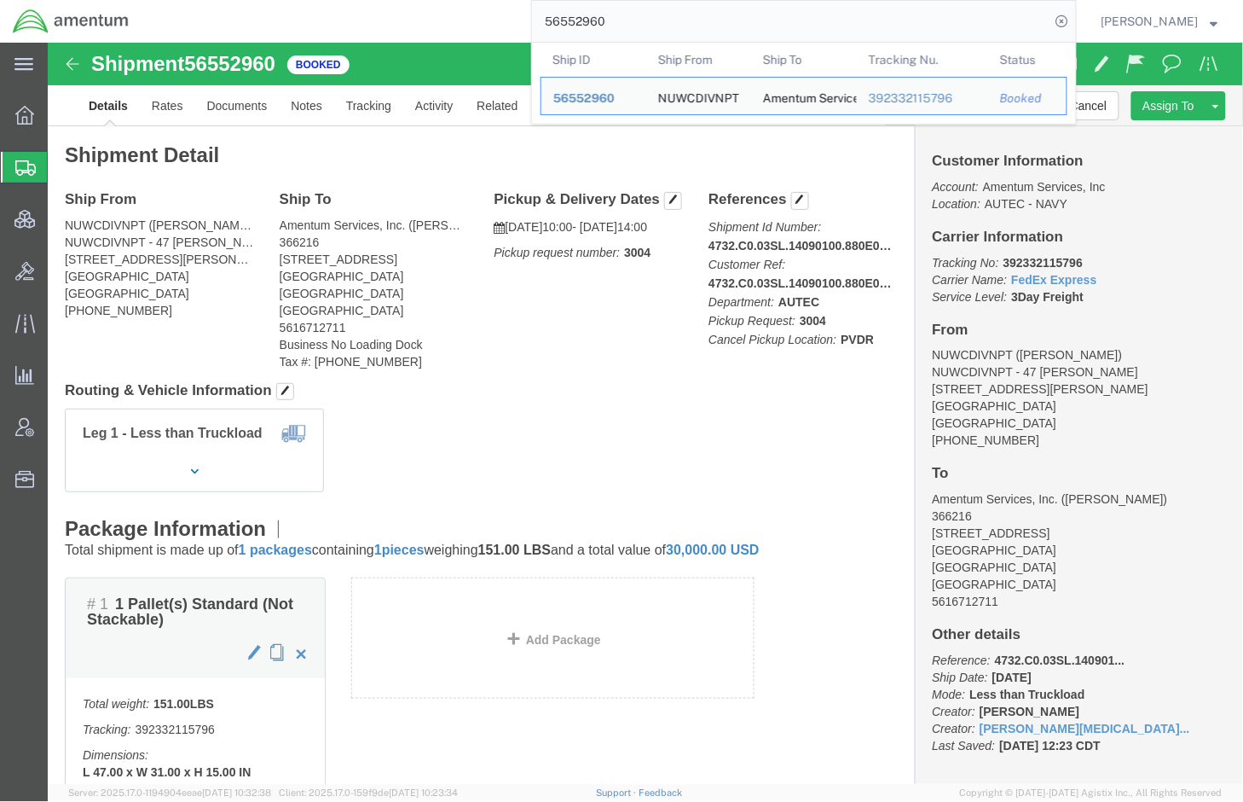
drag, startPoint x: 750, startPoint y: 11, endPoint x: 77, endPoint y: -32, distance: 675.0
click at [77, 0] on html "main_menu Created with Sketch. Collapse Menu Overview Shipments Shipment Manage…" at bounding box center [621, 401] width 1243 height 802
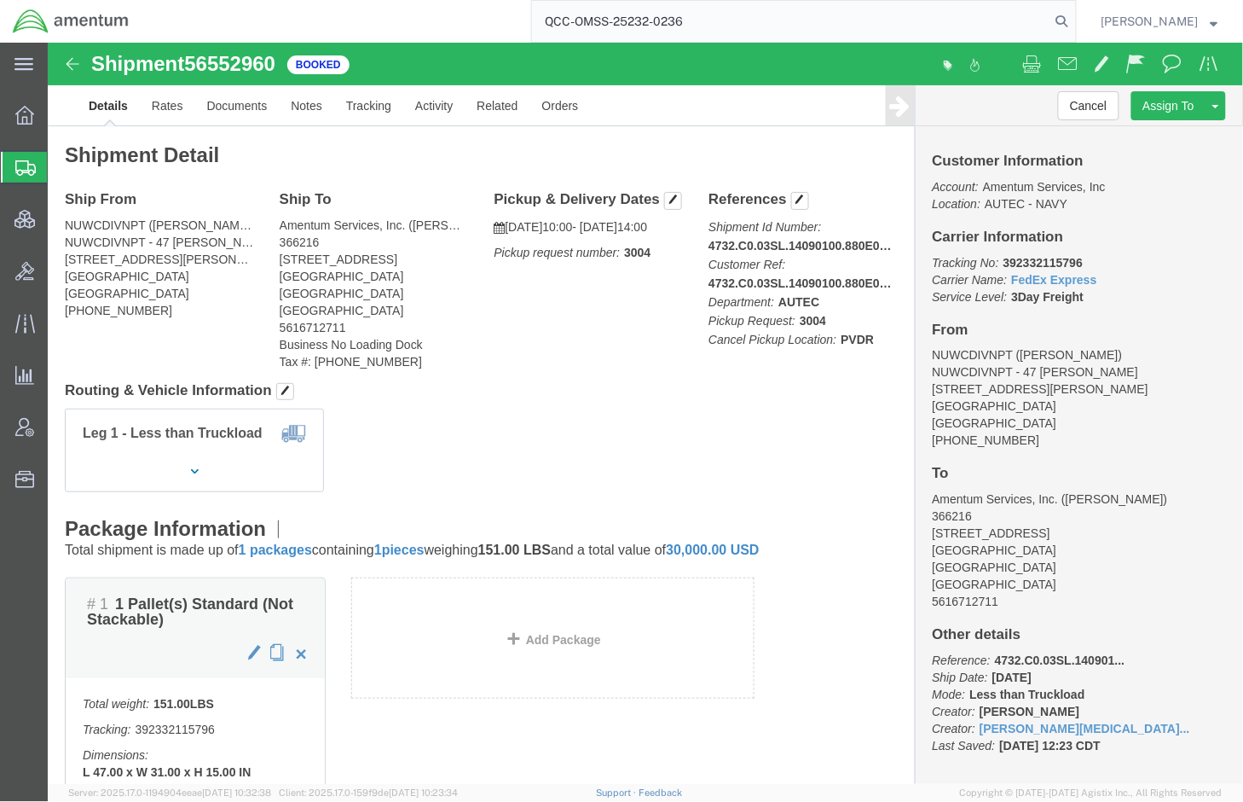
type input "QCC-OMSS-25232-0236"
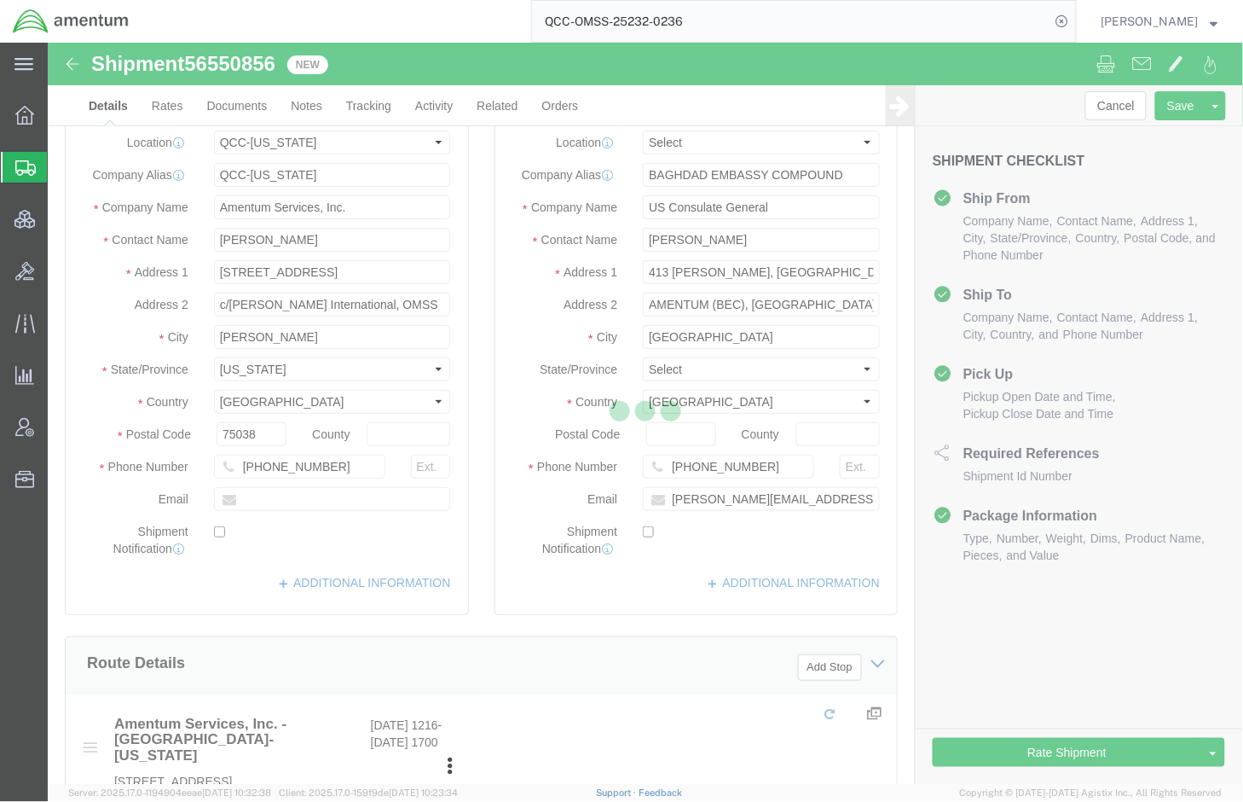
select select "42668"
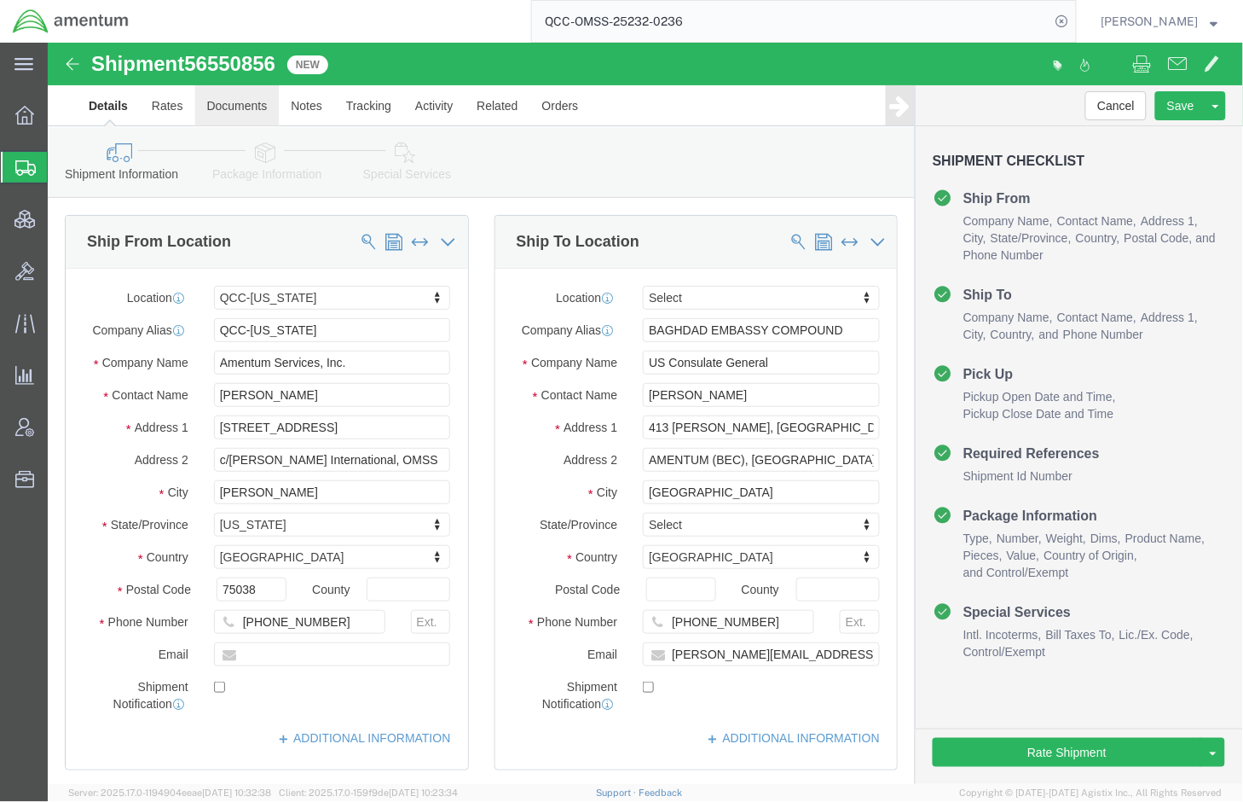
click link "Documents"
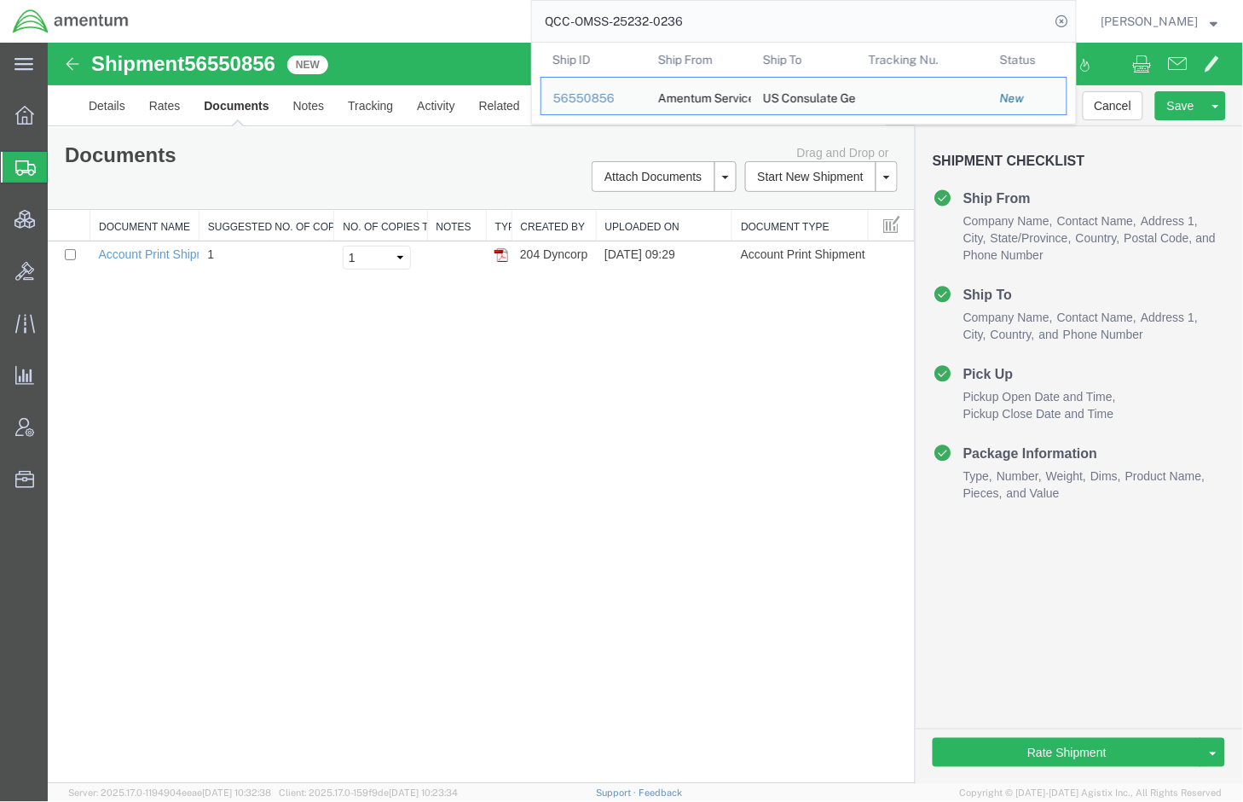
drag, startPoint x: 719, startPoint y: 22, endPoint x: 185, endPoint y: -9, distance: 534.7
click at [185, 0] on html "main_menu Created with Sketch. Collapse Menu Overview Shipments Shipment Manage…" at bounding box center [621, 401] width 1243 height 802
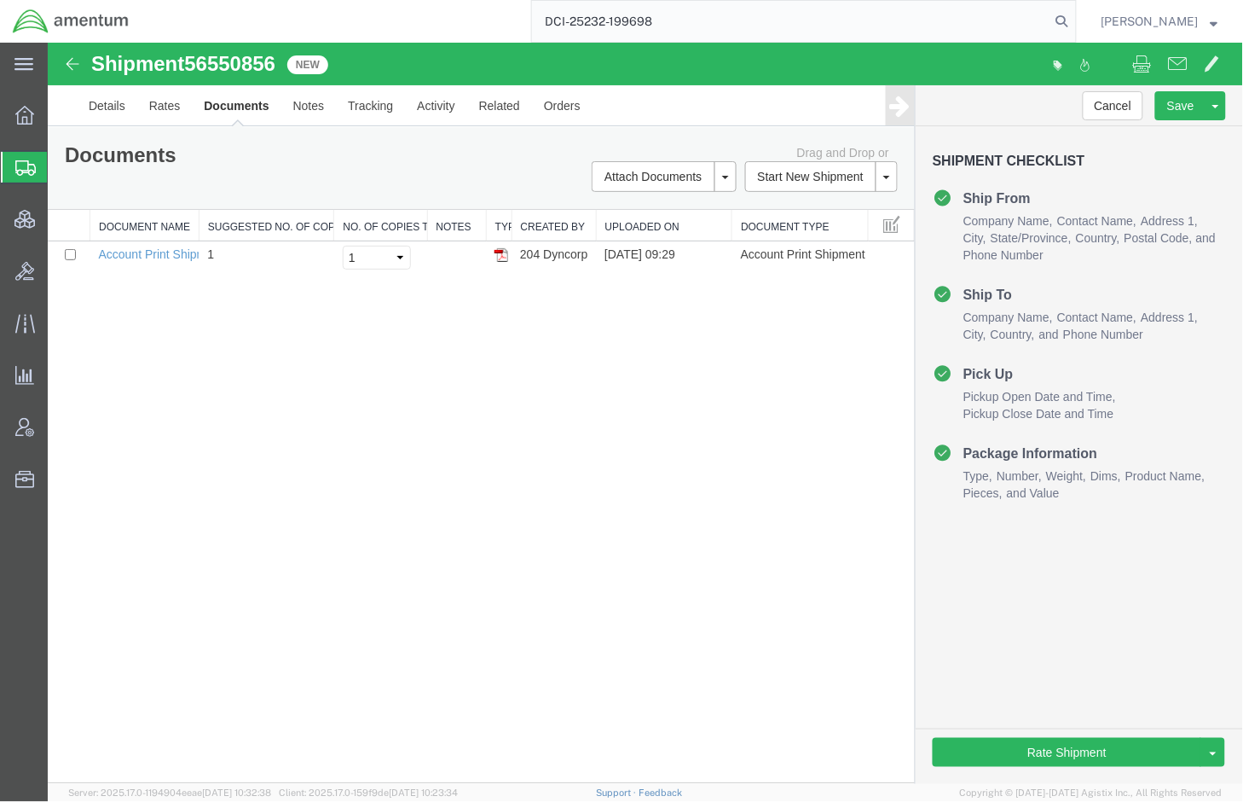
type input "DCI-25232-199698"
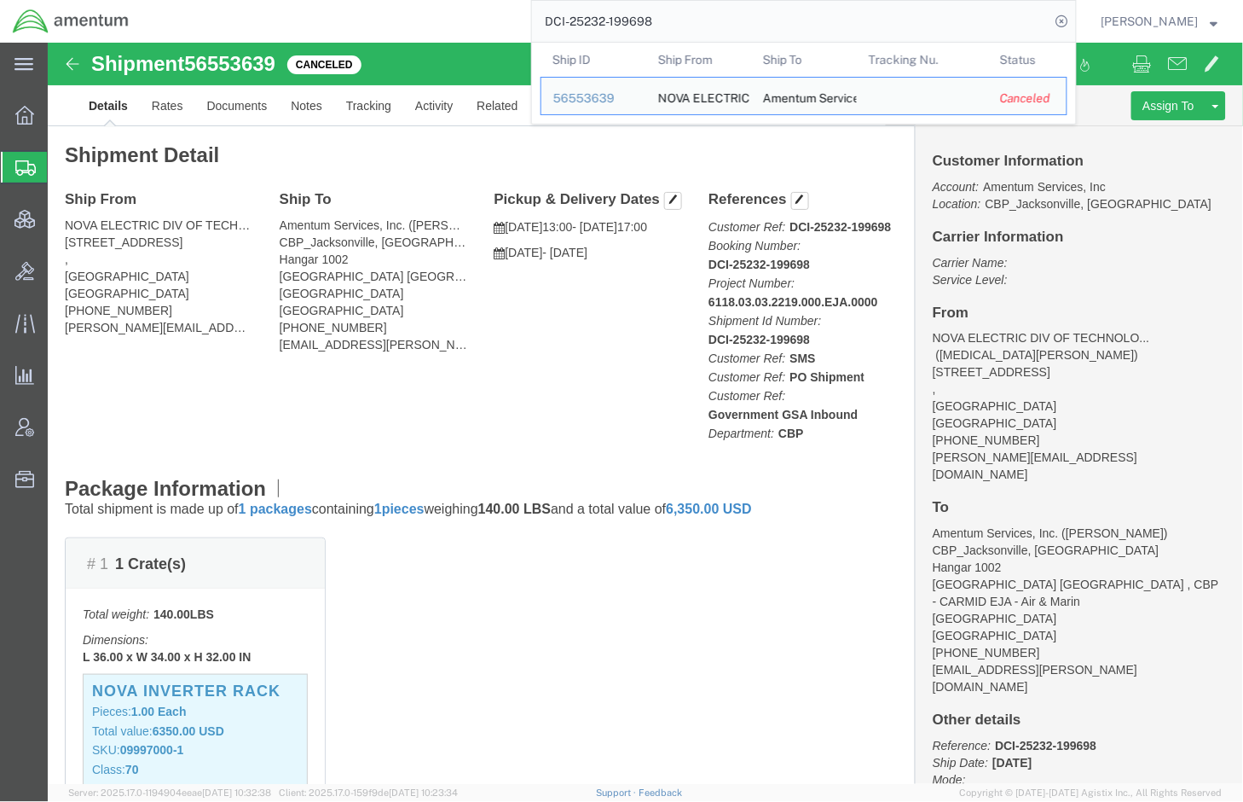
click div "# 1 1 Crate(s) Total weight: 140.00 LBS Dimensions: L 36.00 x W 34.00 x H 32.00…"
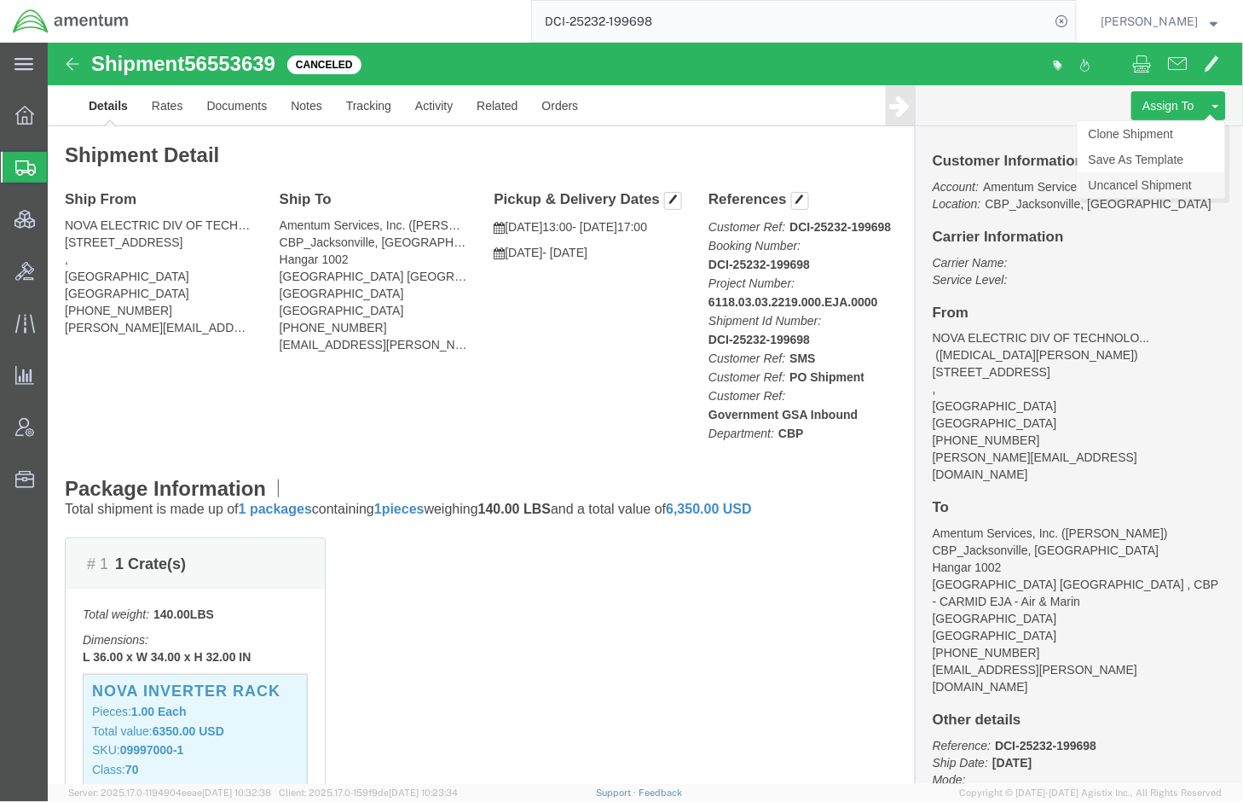
click link "Uncancel Shipment"
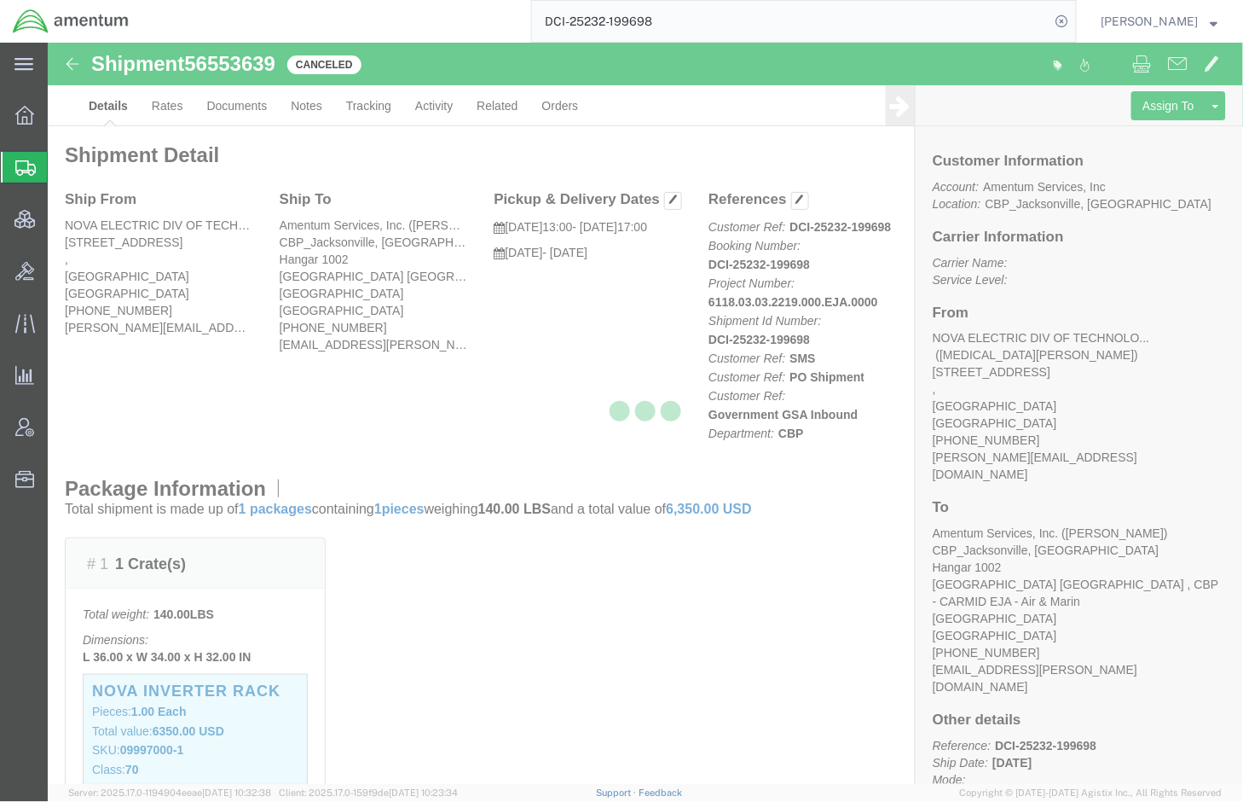
select select "49930"
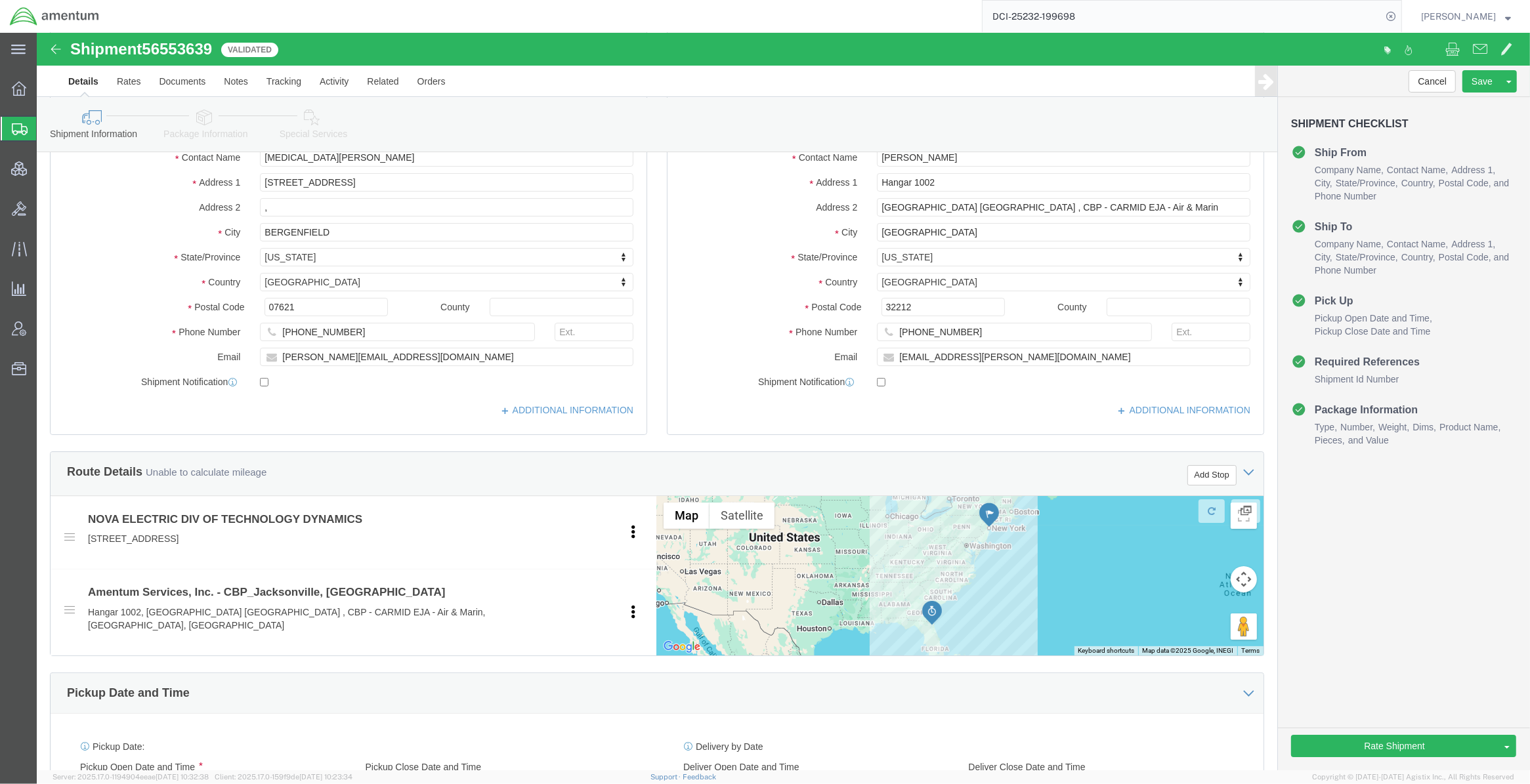
scroll to position [666, 0]
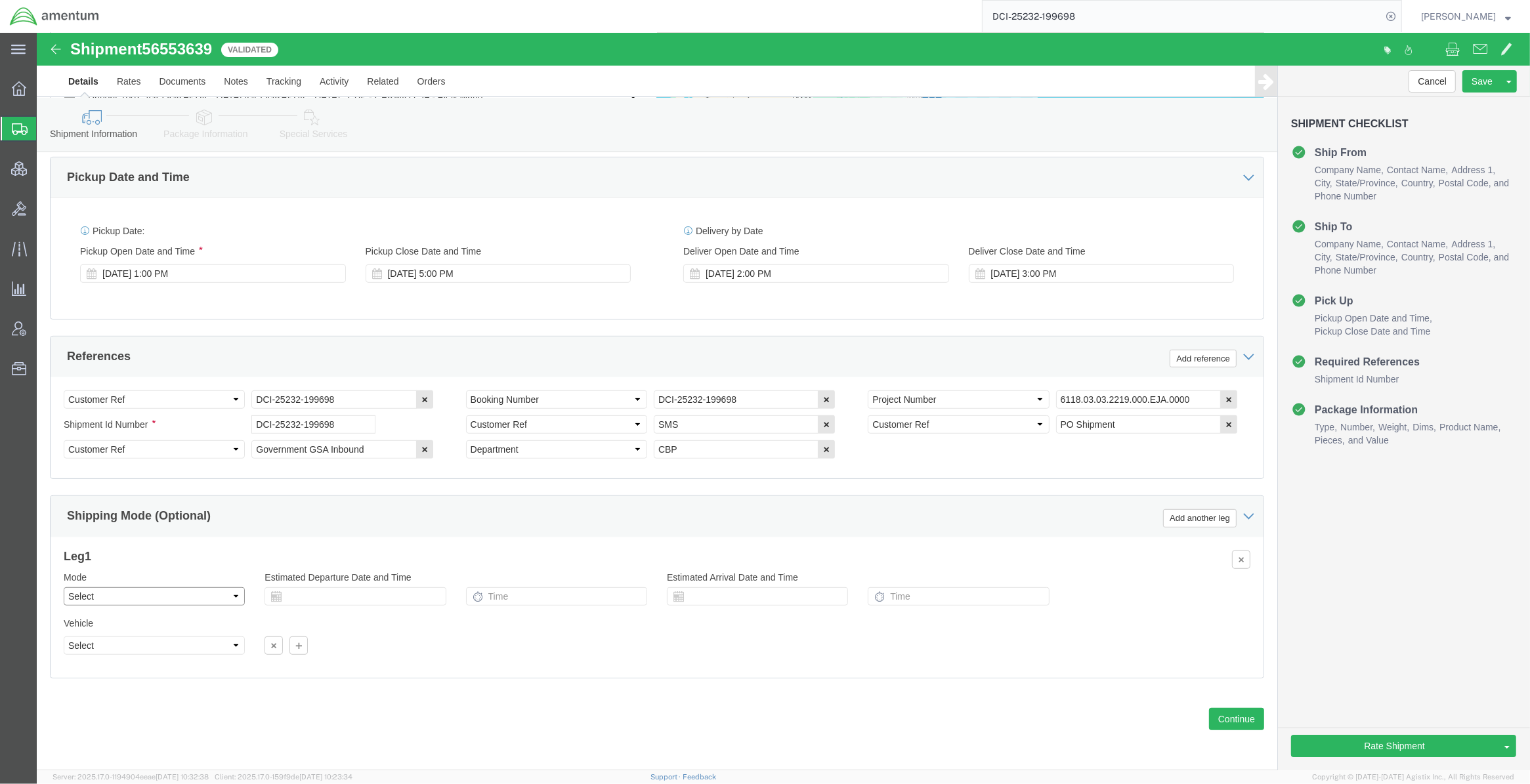
click select "Select Air Less than Truckload Multi-Leg Ocean Freight Rail Small Parcel Truckl…"
select select "LTL"
click select "Select Air Less than Truckload Multi-Leg Ocean Freight Rail Small Parcel Truckl…"
click div "Previous Continue"
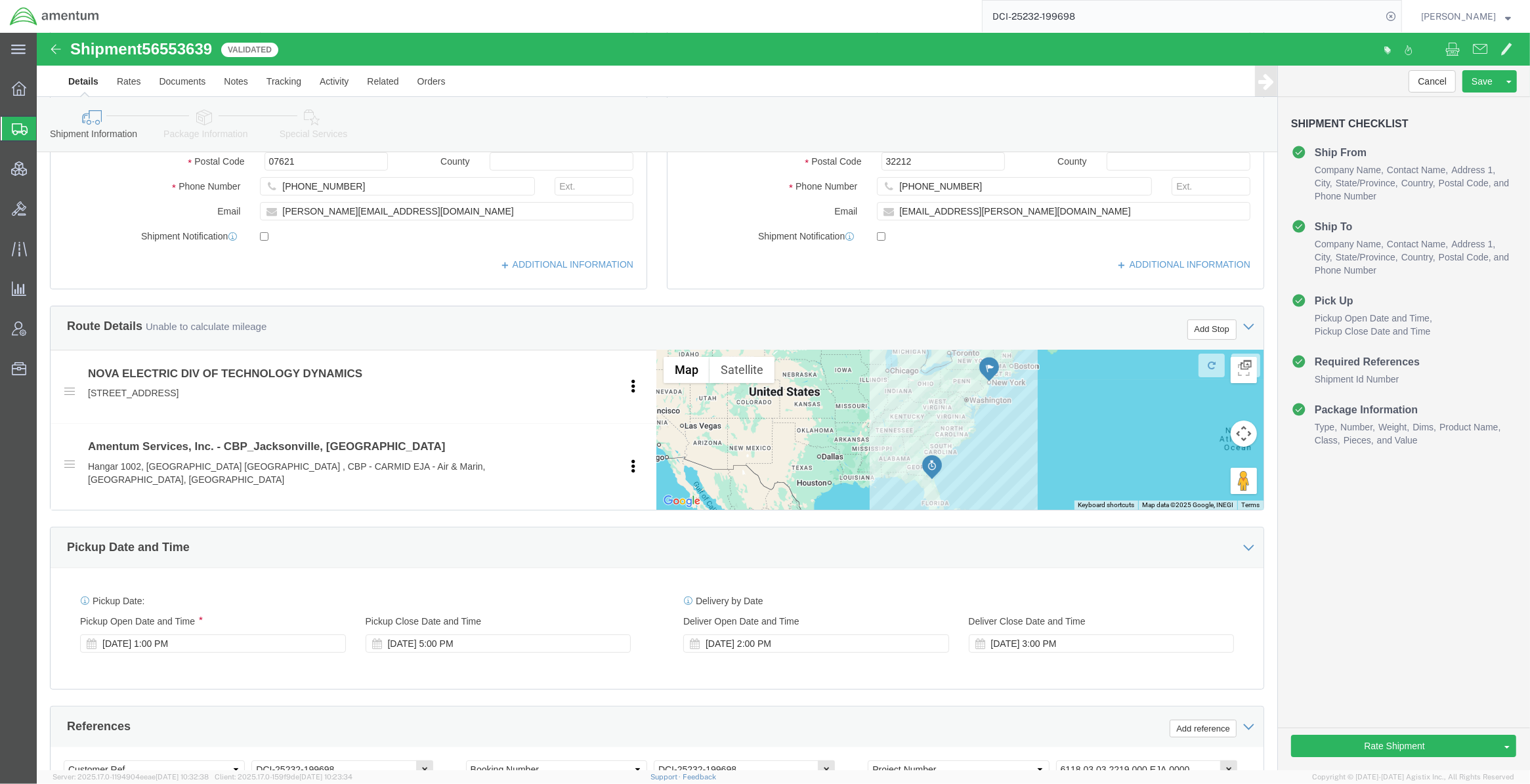
scroll to position [448, 0]
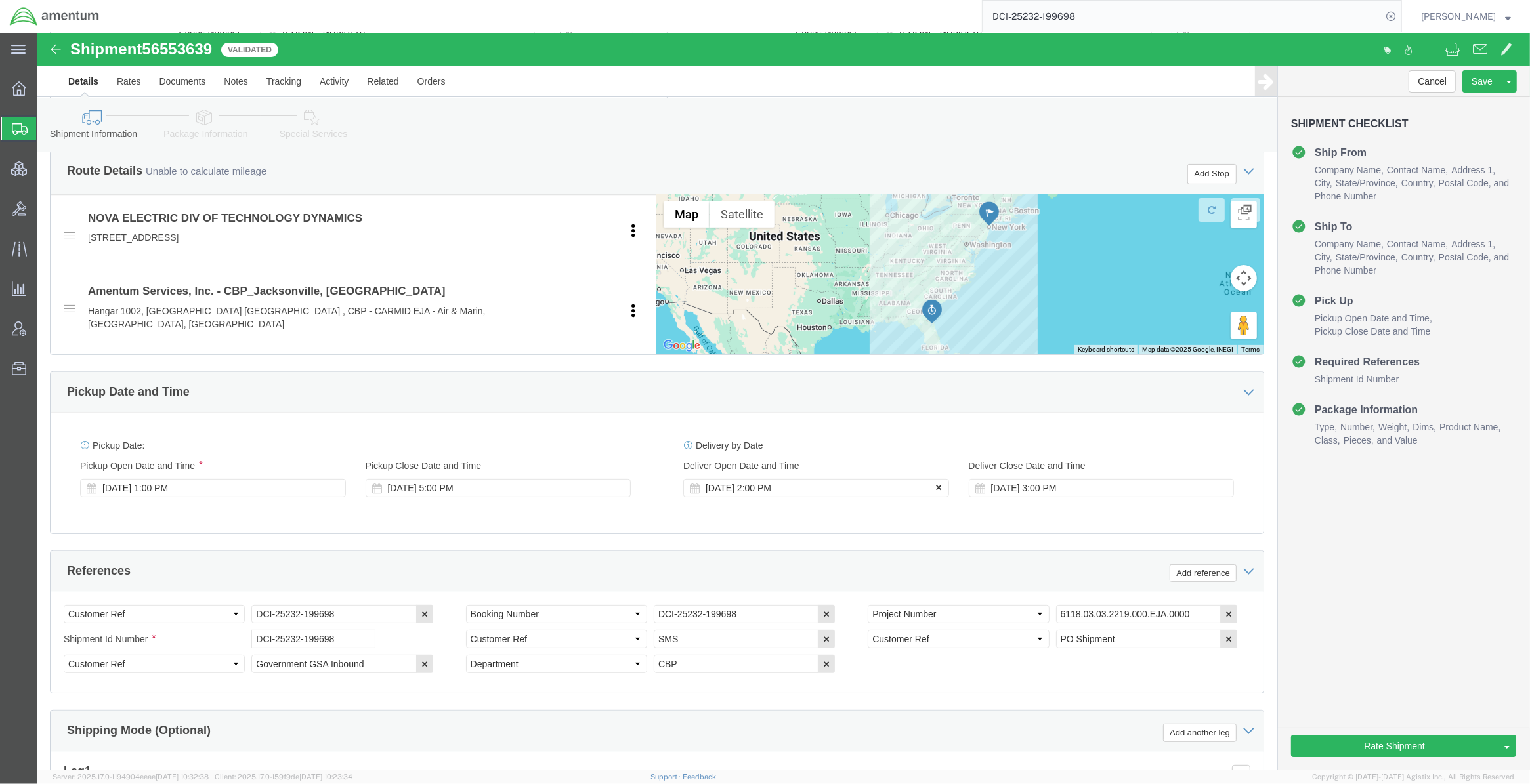
click icon
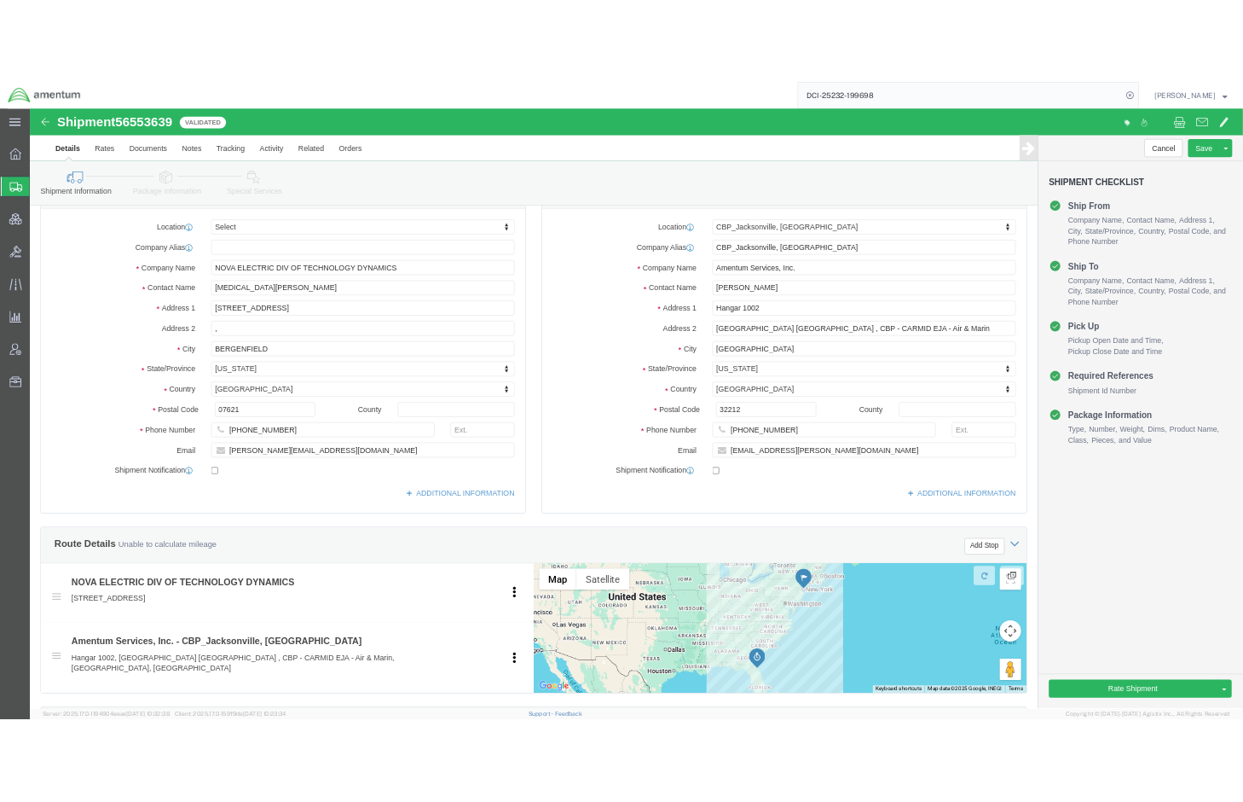
scroll to position [0, 0]
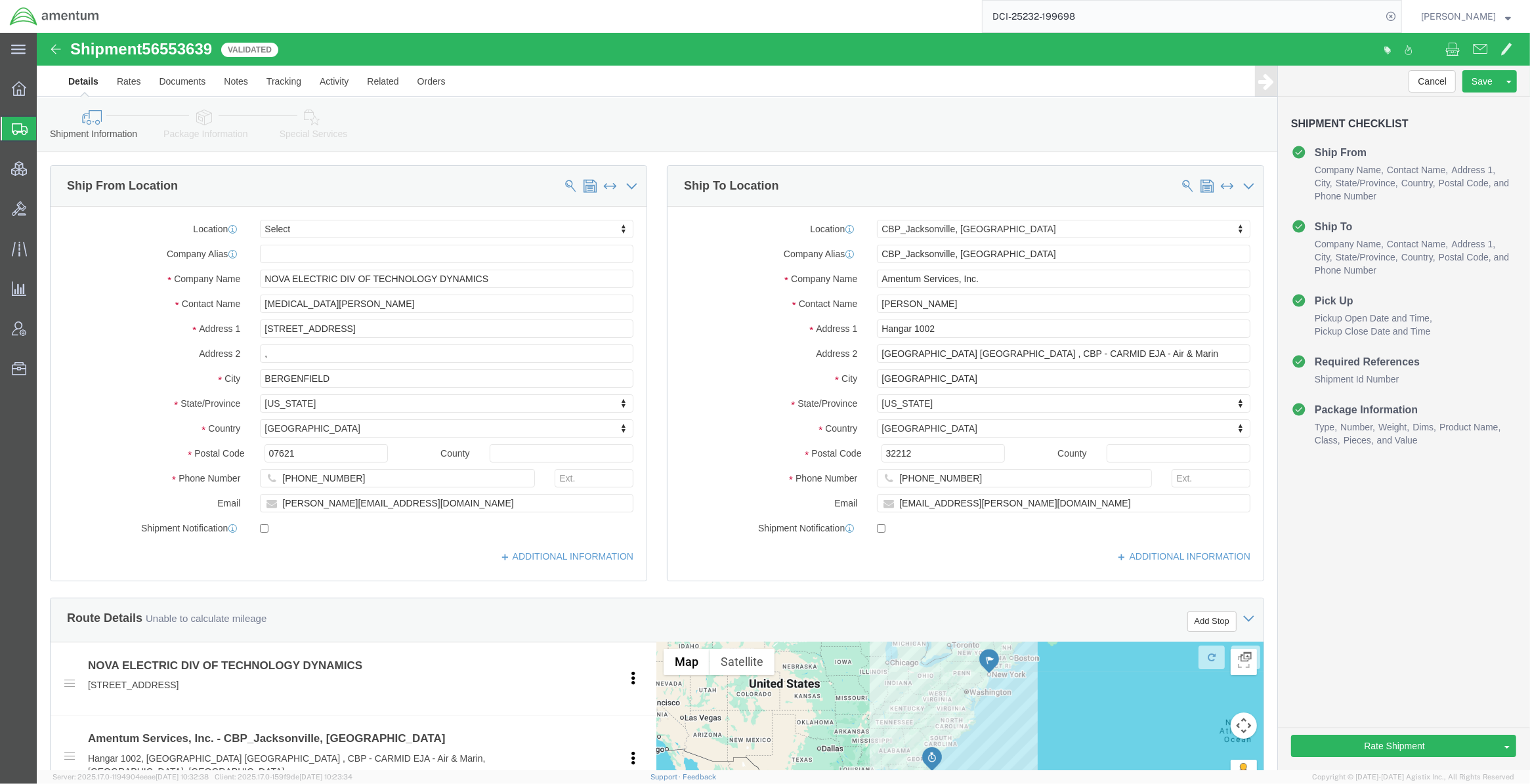
click link "Package Information"
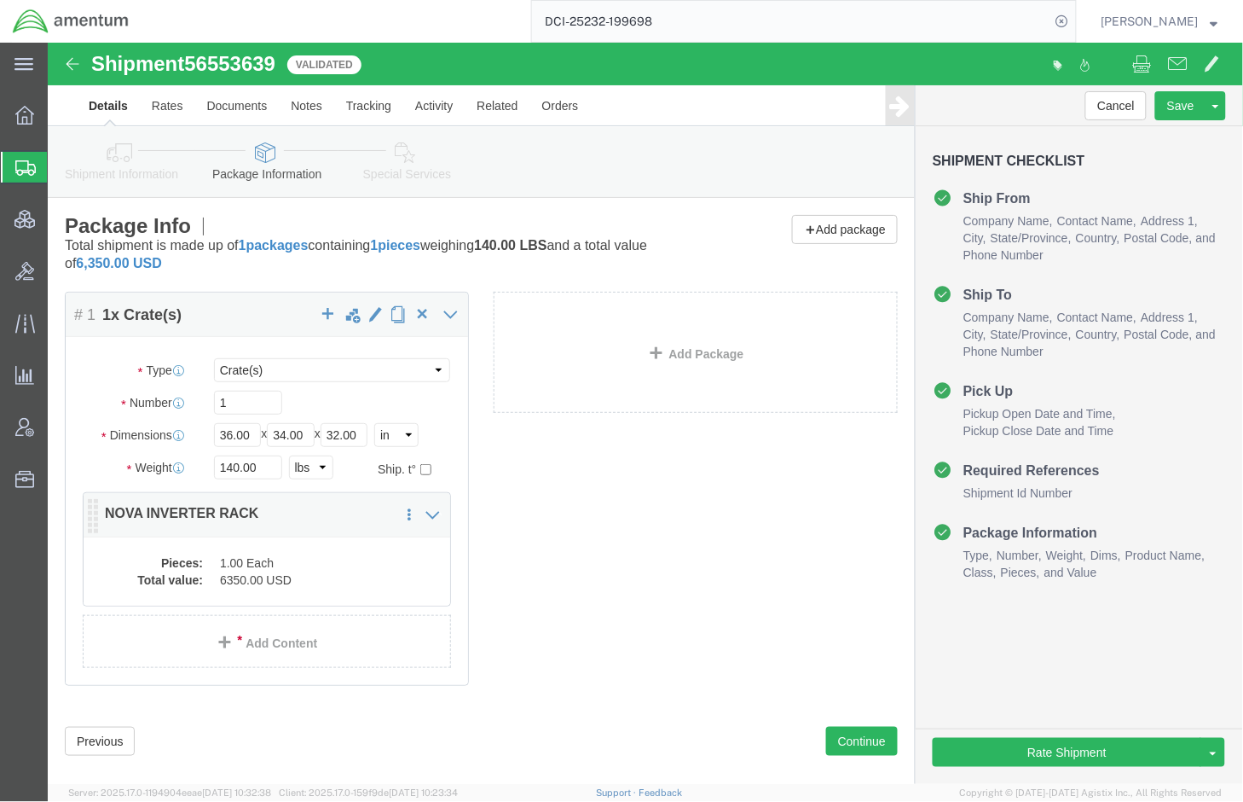
click dd "1.00 Each"
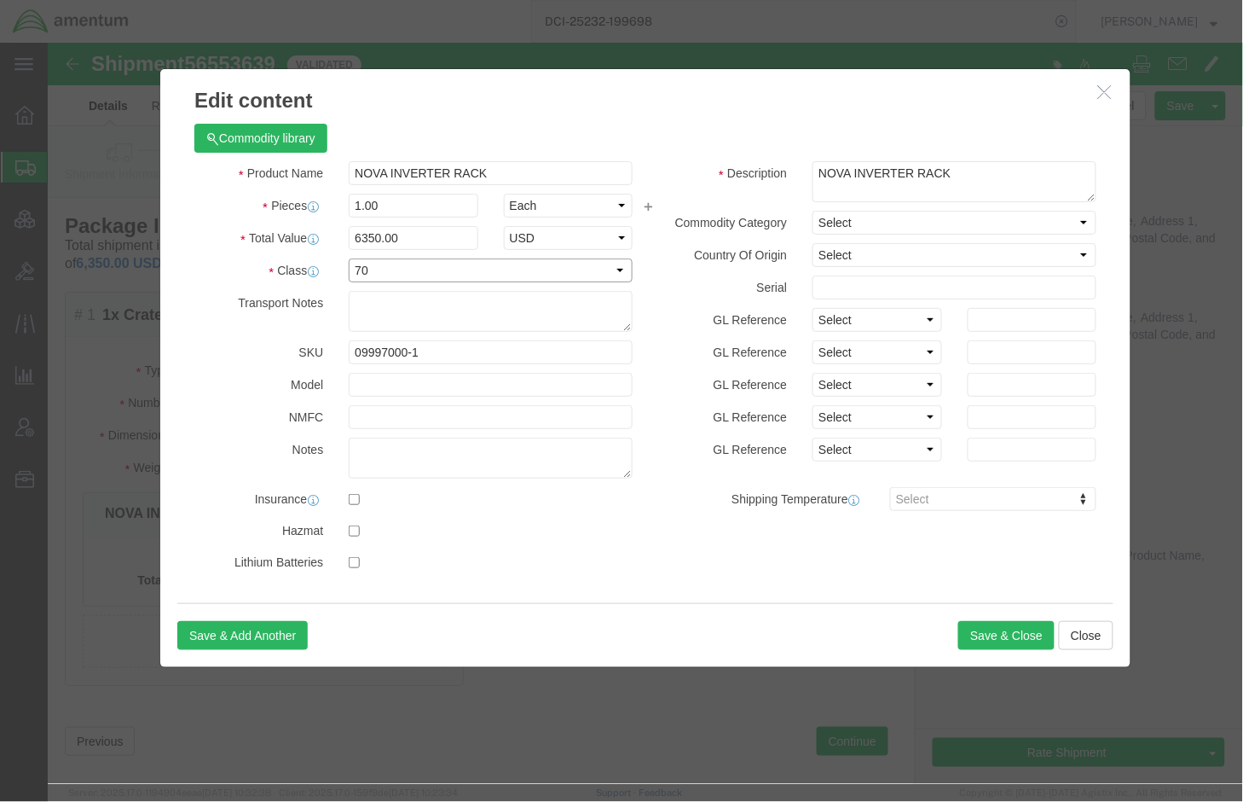
drag, startPoint x: 397, startPoint y: 227, endPoint x: 226, endPoint y: 219, distance: 171.6
click div "Class Select 50 55 60 65 70 85 92.5 100 125 175 250 300 400"
select select "125"
click select "Select 50 55 60 65 70 85 92.5 100 125 175 250 300 400"
click button "Save & Close"
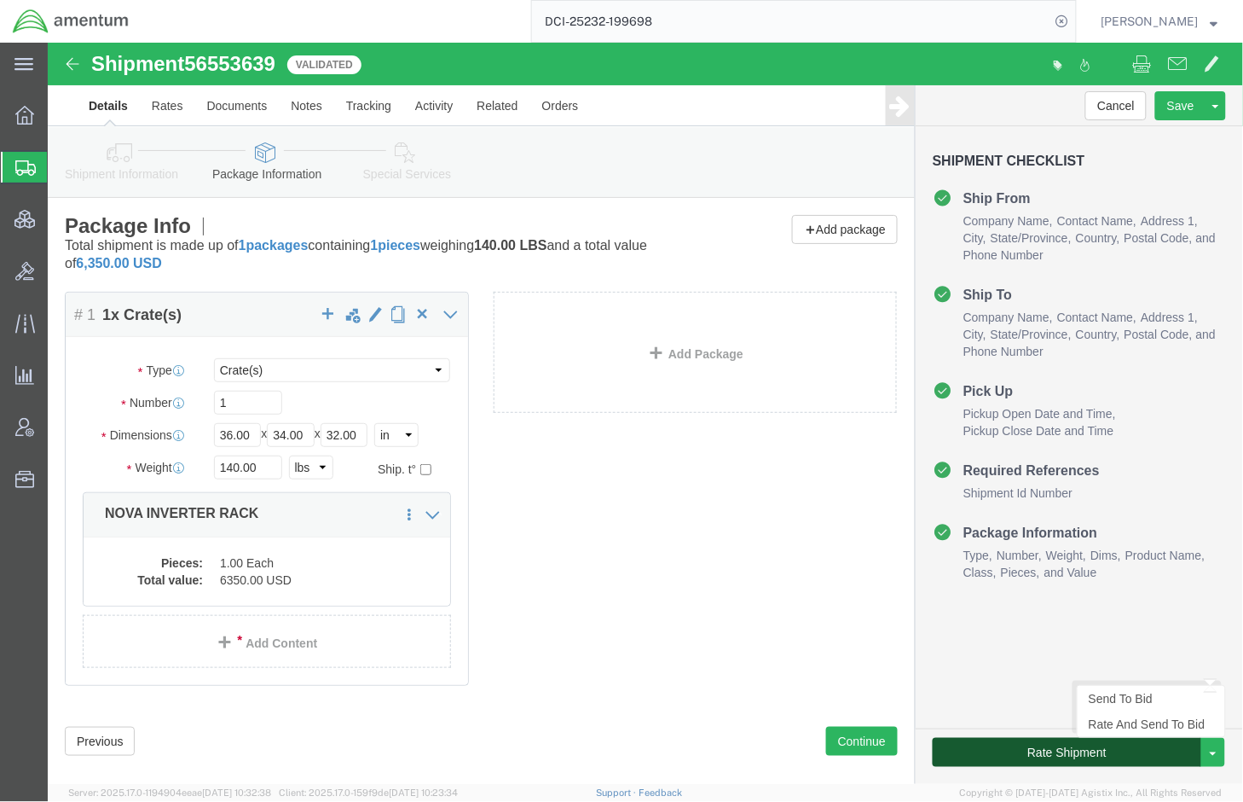
click button "Rate Shipment"
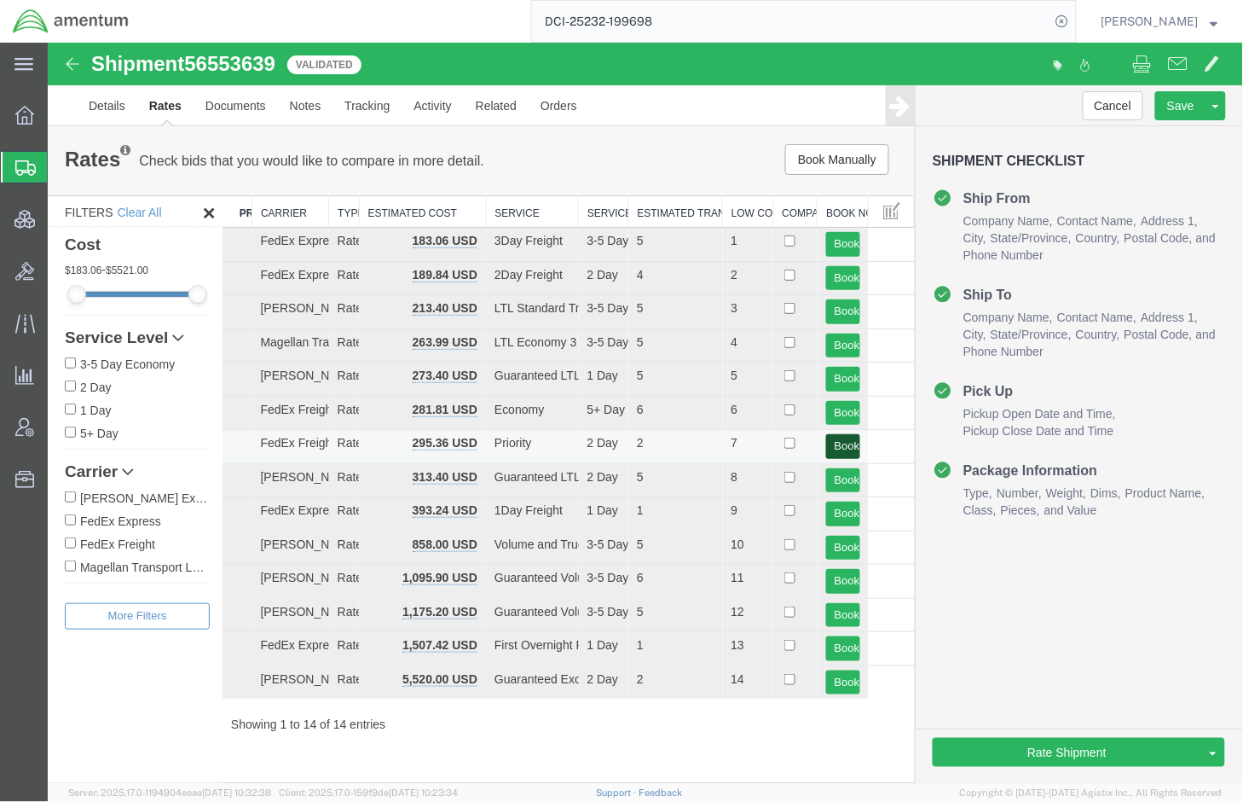
click at [841, 449] on button "Book" at bounding box center [842, 445] width 34 height 25
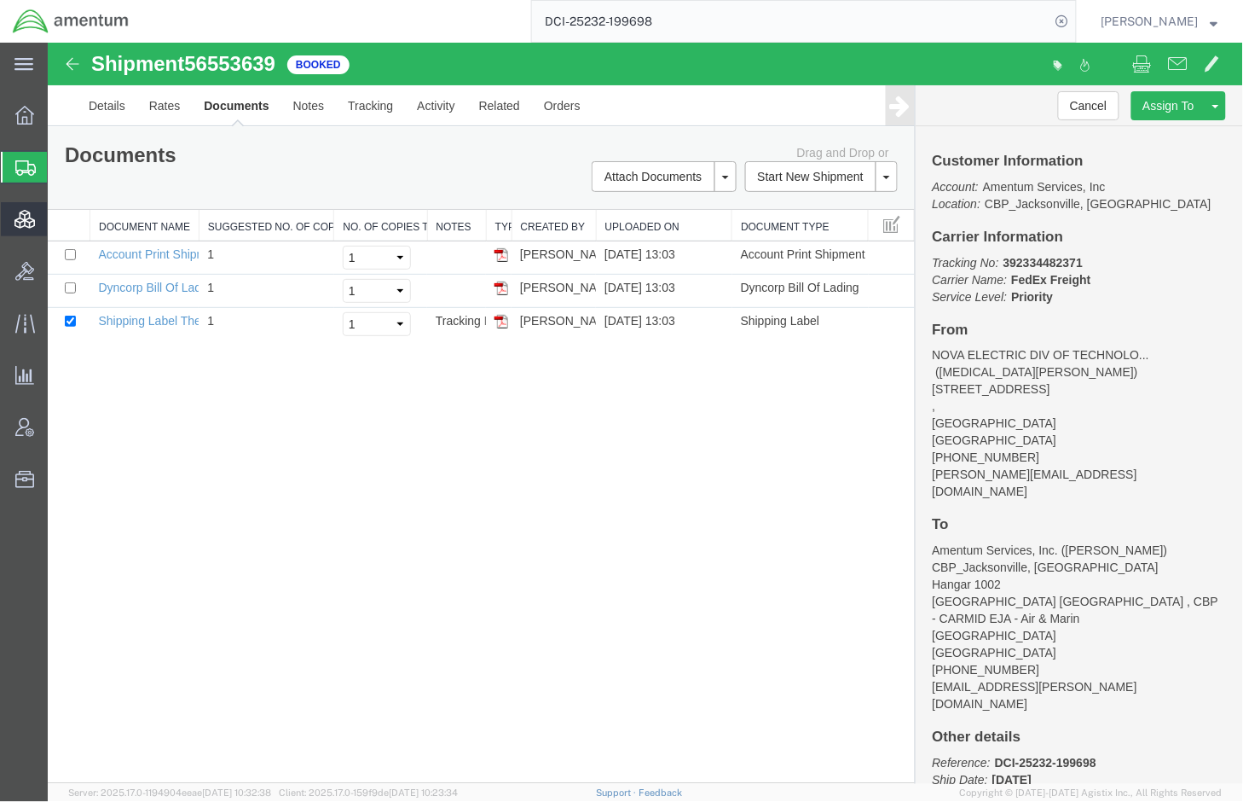
drag, startPoint x: 78, startPoint y: 160, endPoint x: 15, endPoint y: 222, distance: 88.0
click at [61, 160] on span "Shipments" at bounding box center [54, 167] width 14 height 34
